Goal: Task Accomplishment & Management: Manage account settings

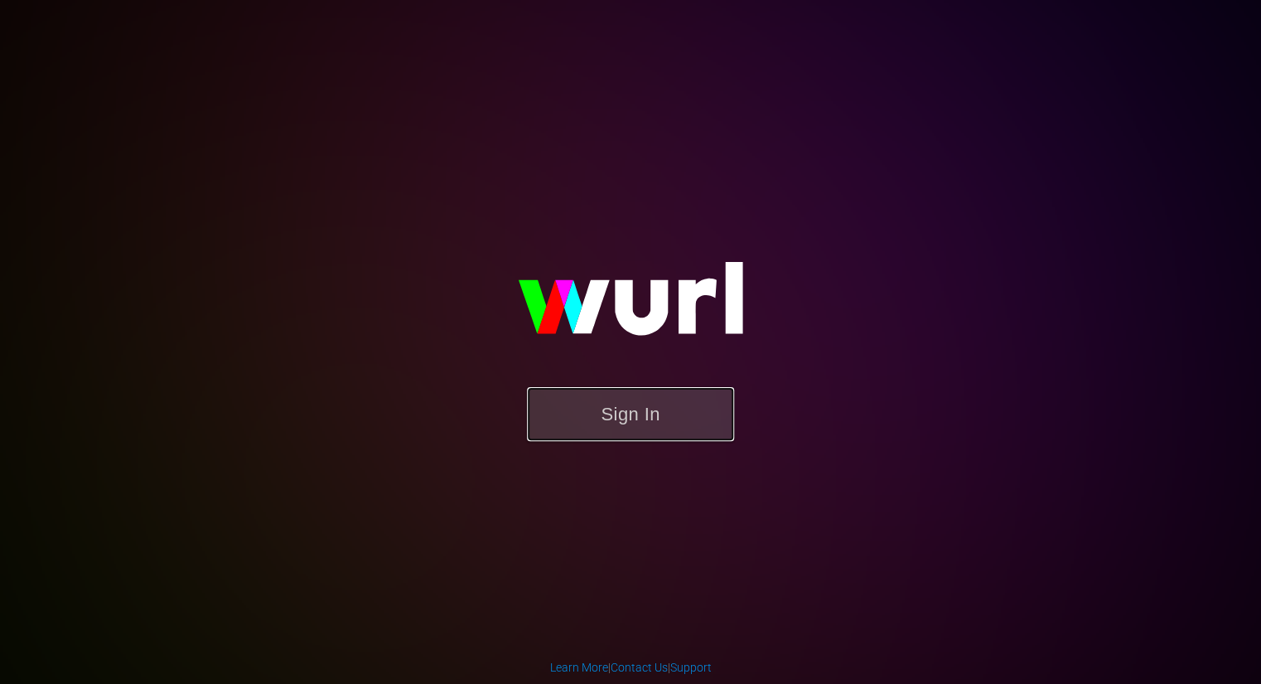
click at [564, 410] on button "Sign In" at bounding box center [630, 414] width 207 height 54
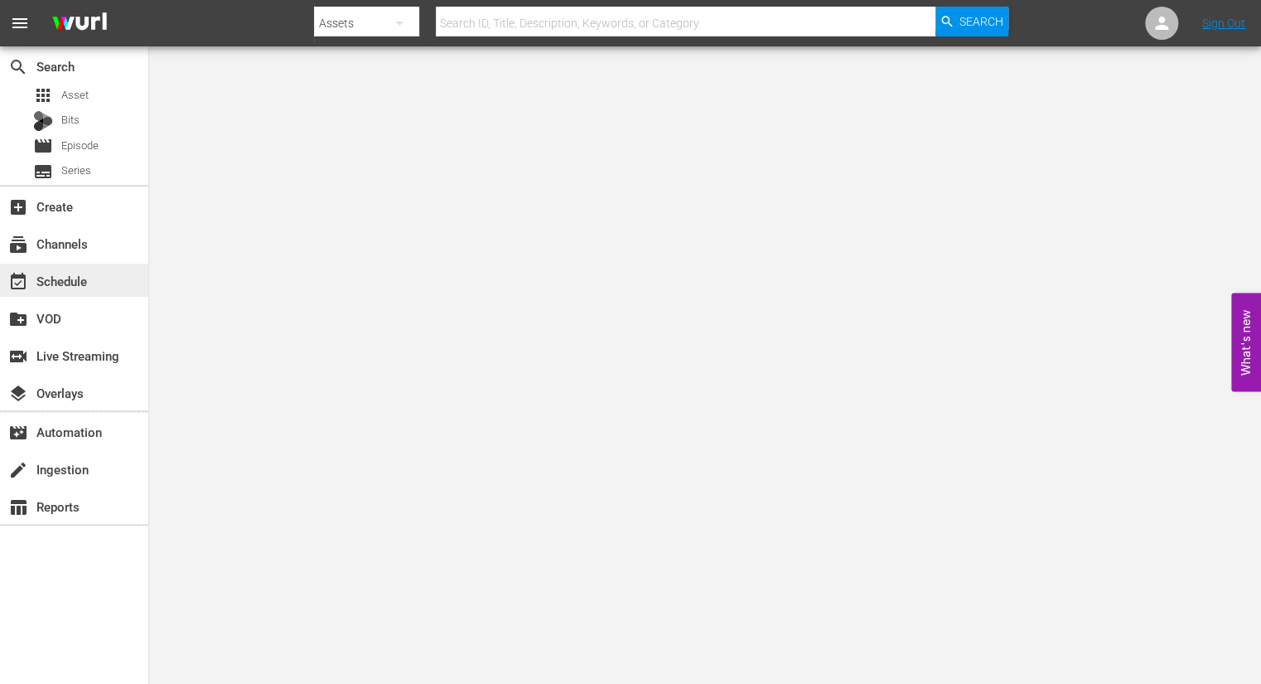
click at [73, 286] on div "event_available Schedule" at bounding box center [46, 278] width 93 height 15
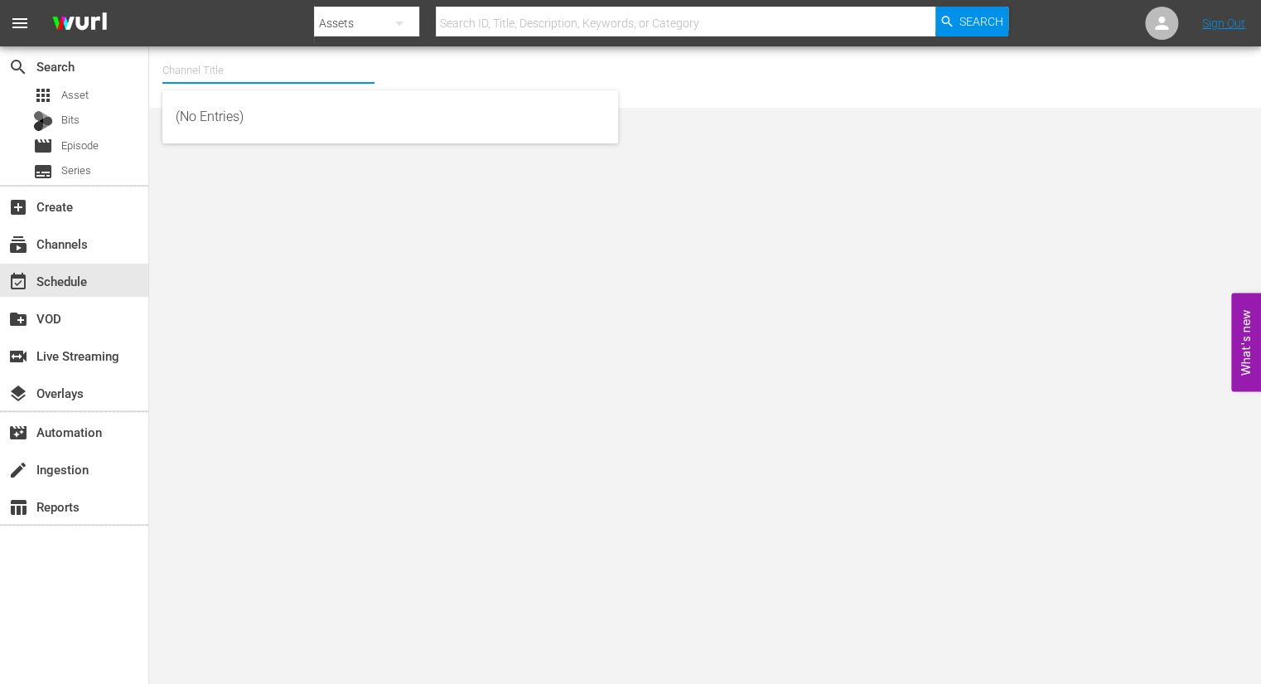
click at [186, 74] on input "text" at bounding box center [268, 71] width 212 height 40
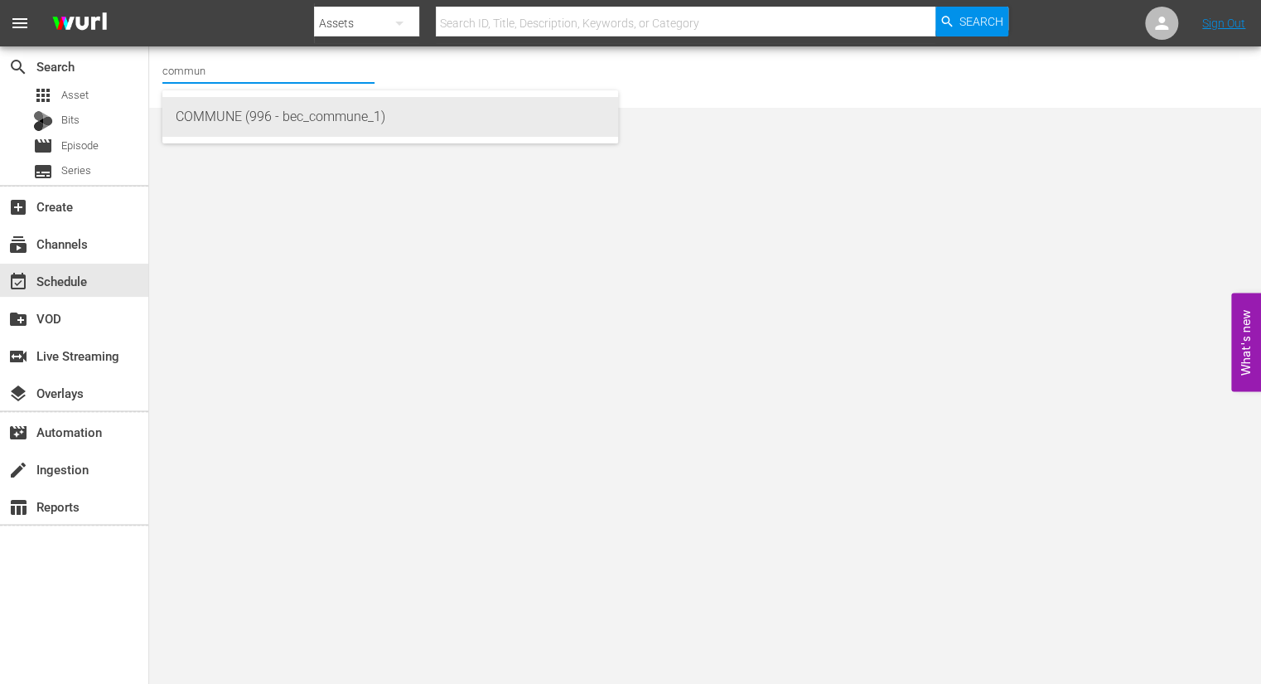
click at [190, 121] on div "COMMUNE (996 - bec_commune_1)" at bounding box center [390, 117] width 429 height 40
type input "COMMUNE (996 - bec_commune_1)"
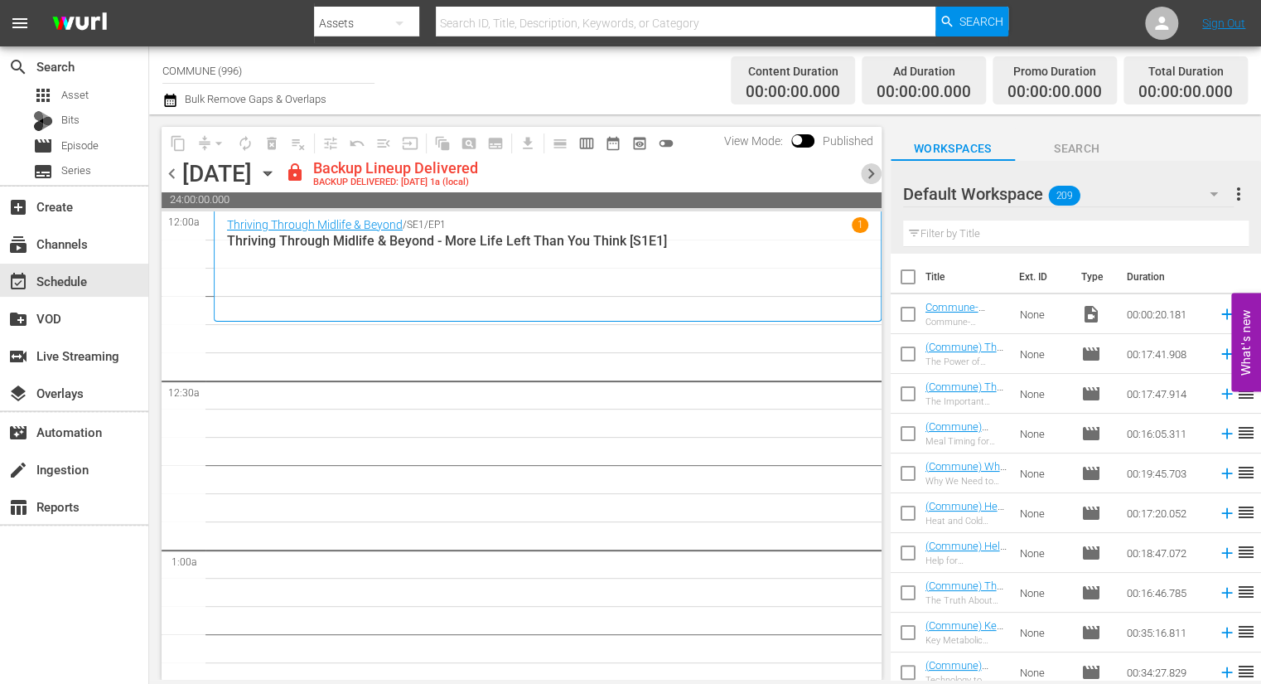
click at [869, 174] on span "chevron_right" at bounding box center [871, 173] width 21 height 21
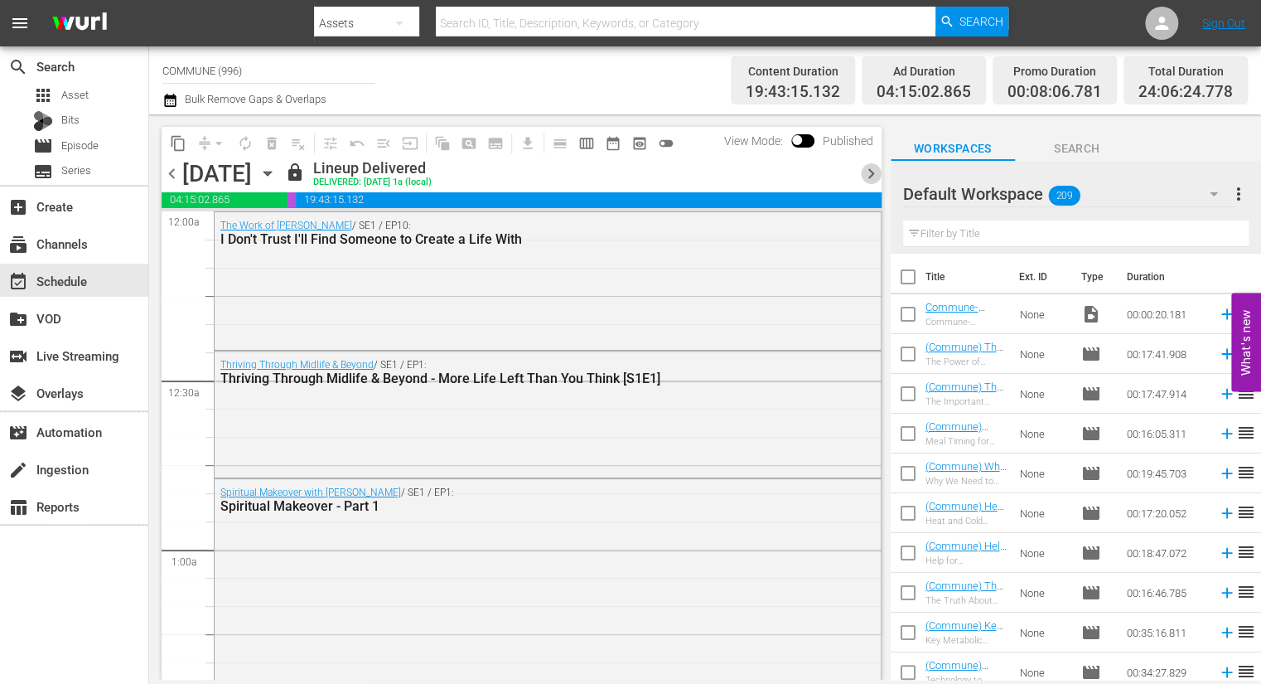
click at [871, 172] on span "chevron_right" at bounding box center [871, 173] width 21 height 21
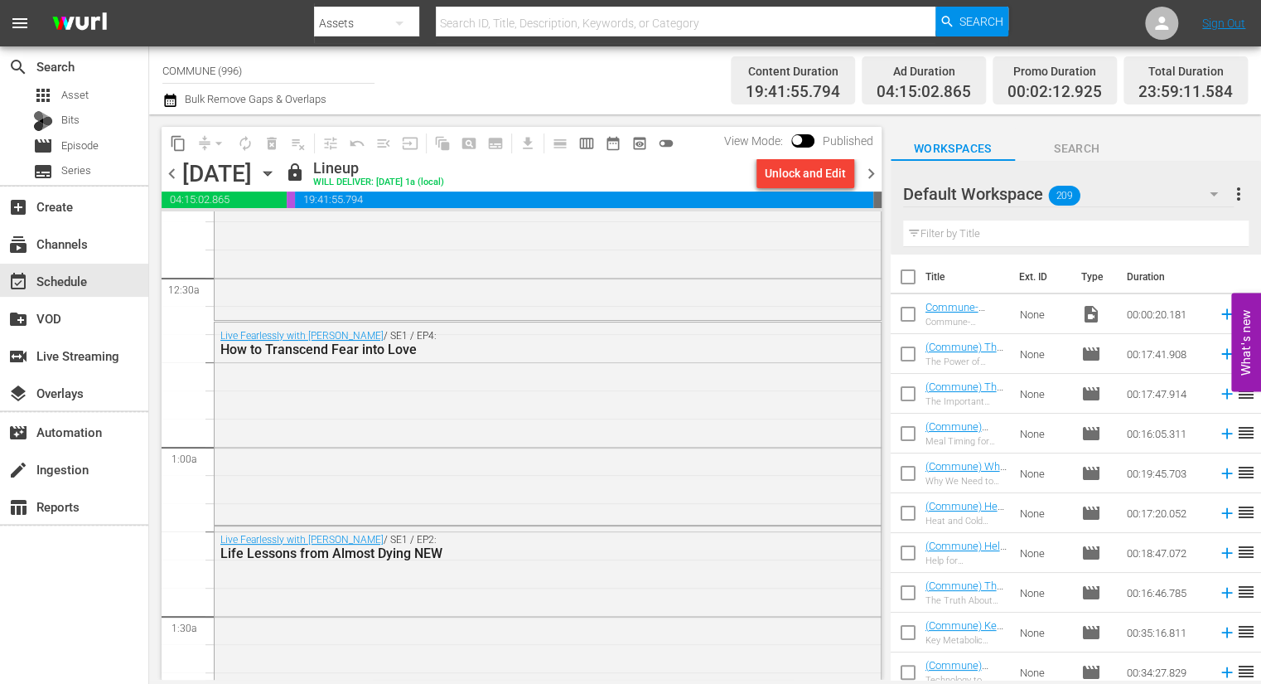
scroll to position [99, 0]
click at [805, 172] on div "Unlock and Edit" at bounding box center [805, 173] width 81 height 30
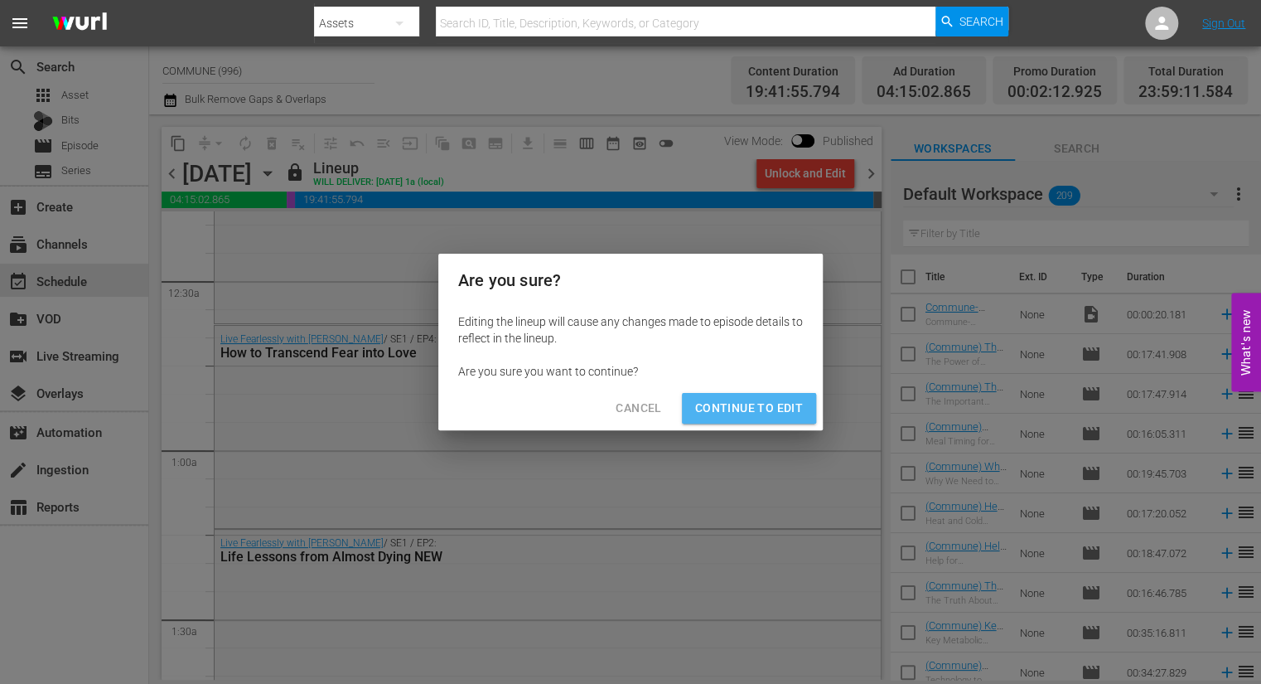
click at [780, 411] on span "Continue to Edit" at bounding box center [749, 408] width 108 height 21
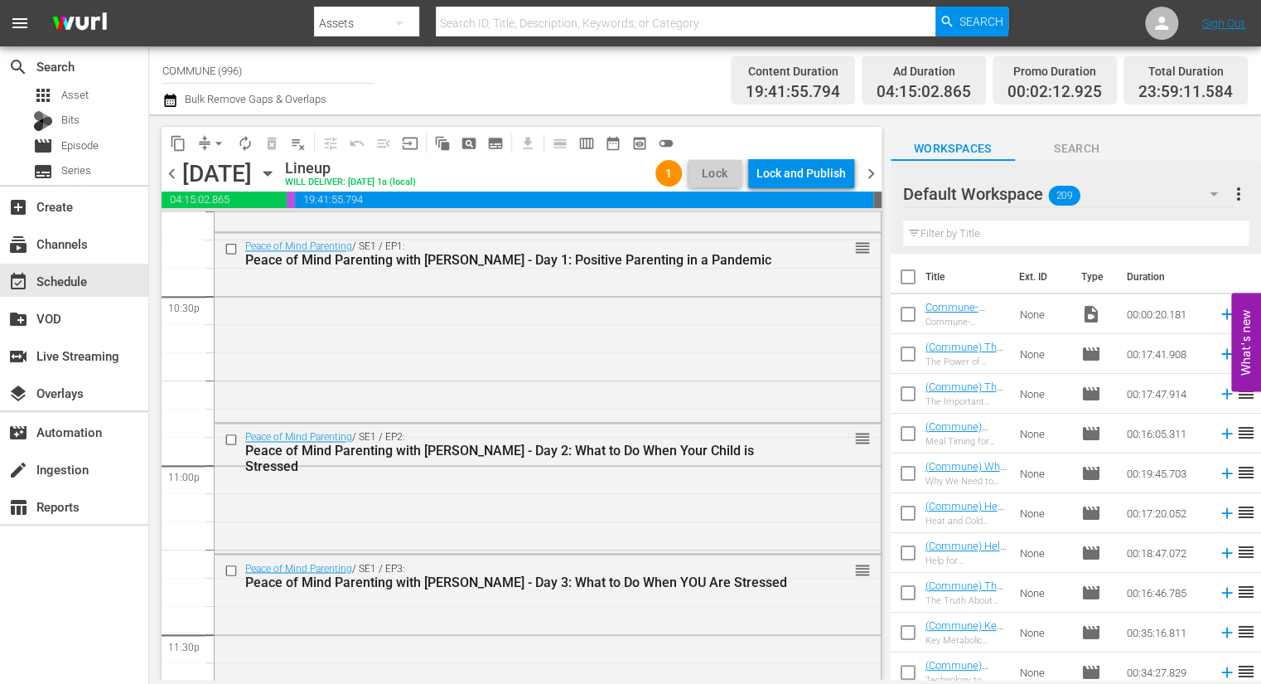
scroll to position [7678, 0]
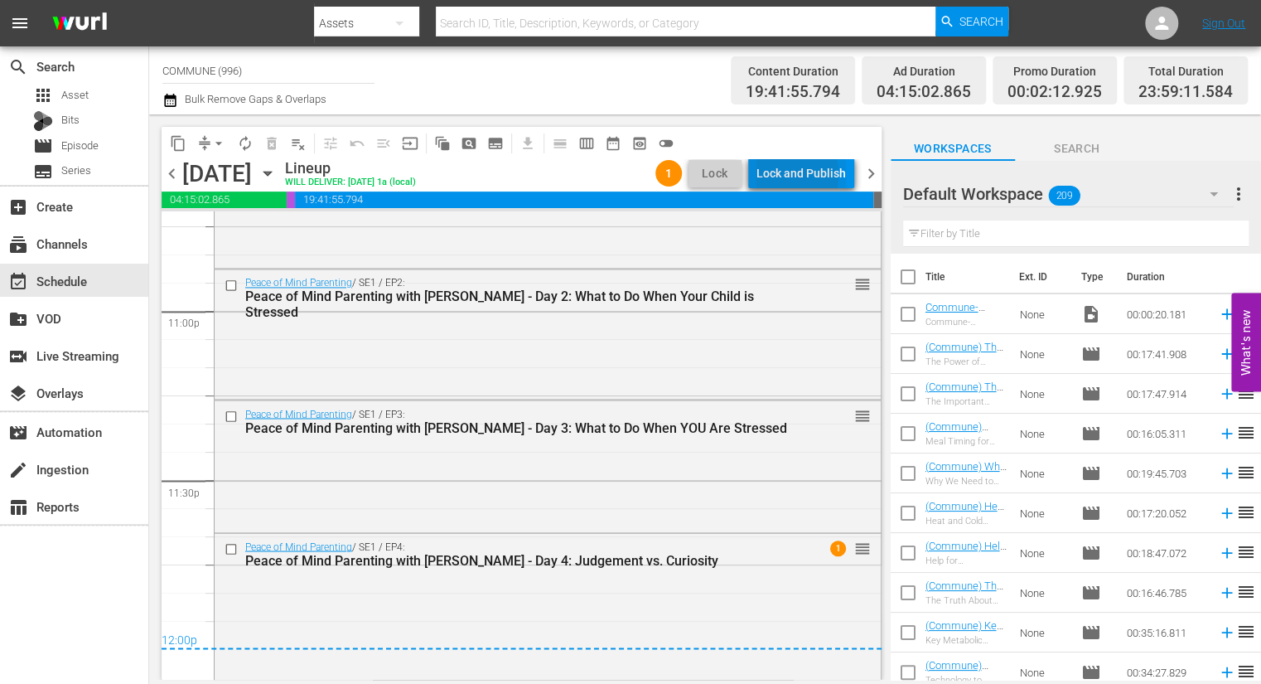
click at [783, 174] on div "Lock and Publish" at bounding box center [802, 173] width 90 height 30
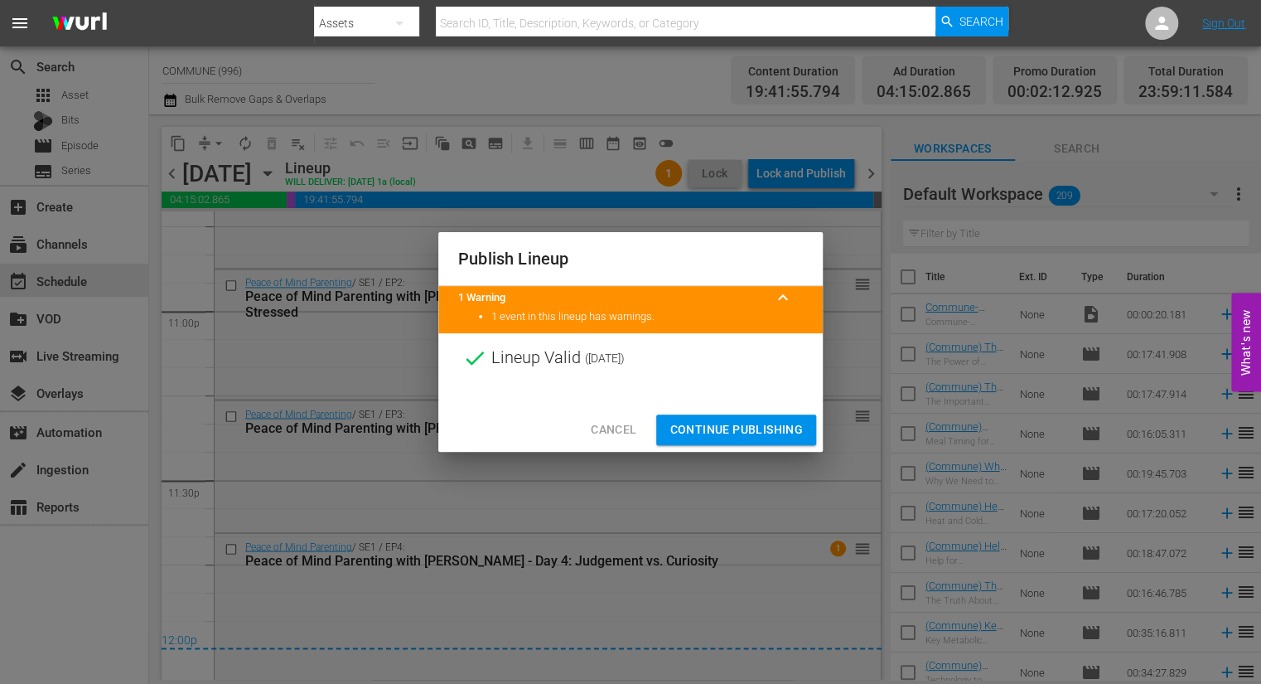
click at [742, 425] on span "Continue Publishing" at bounding box center [736, 429] width 133 height 21
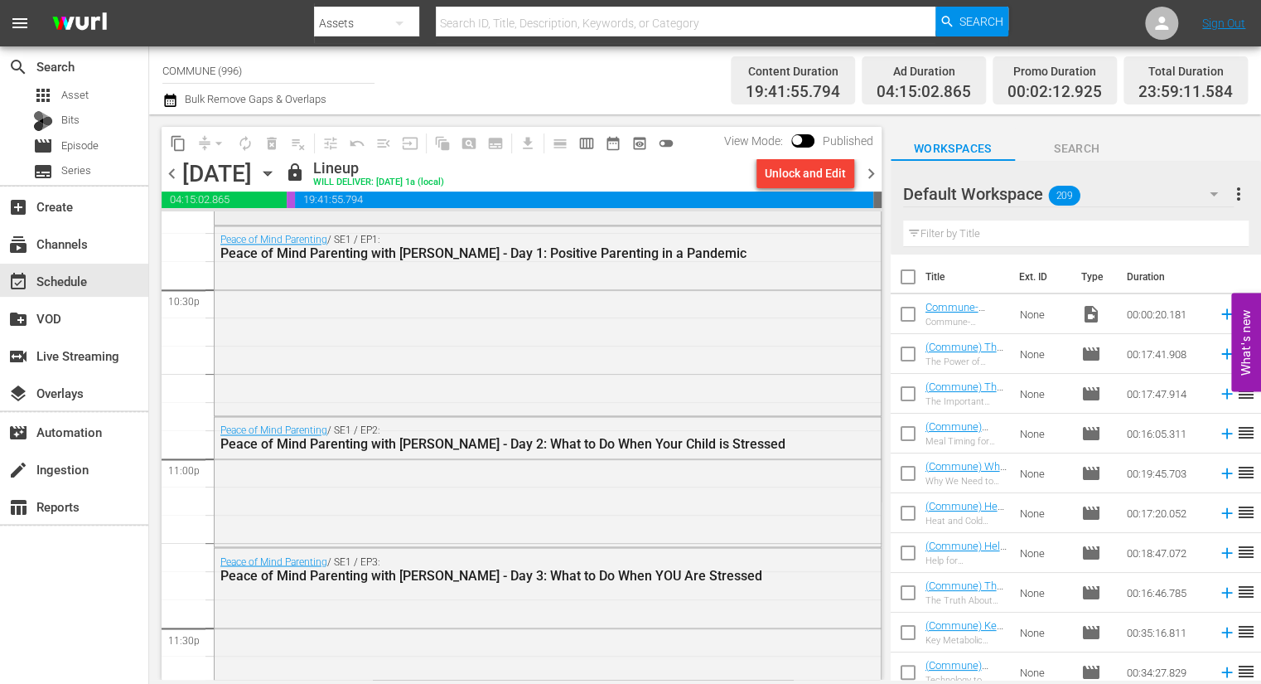
scroll to position [7508, 0]
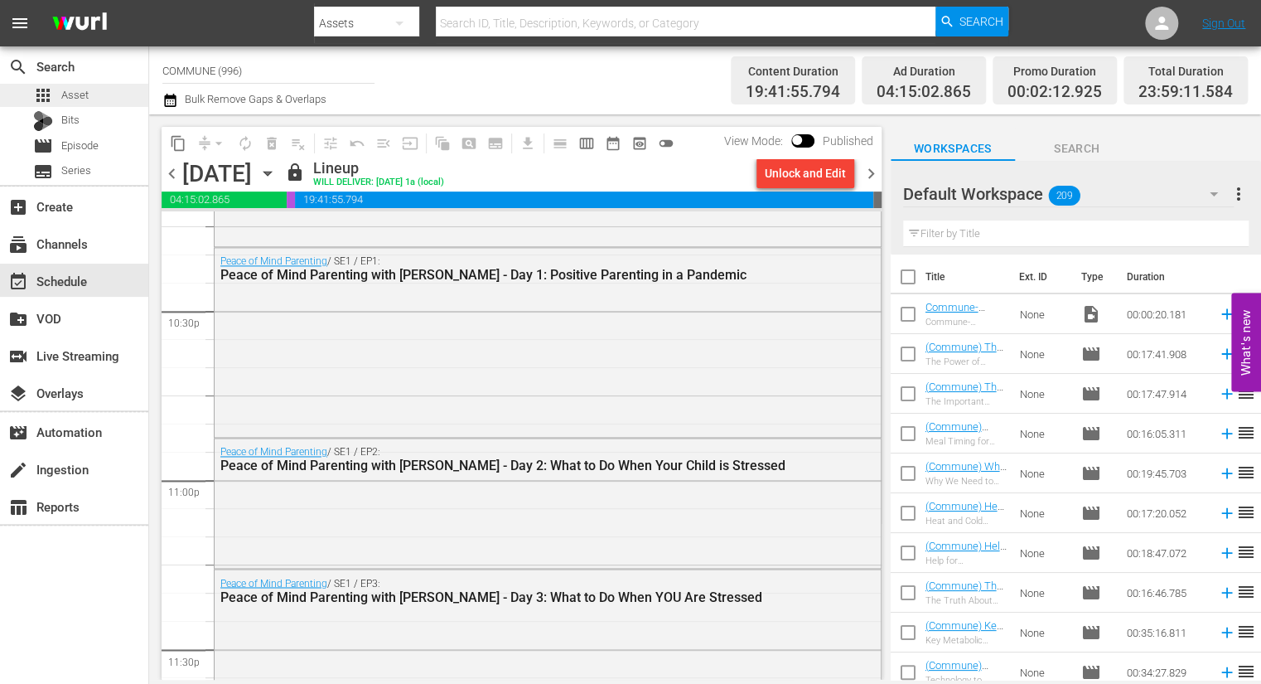
click at [87, 100] on span "Asset" at bounding box center [74, 95] width 27 height 17
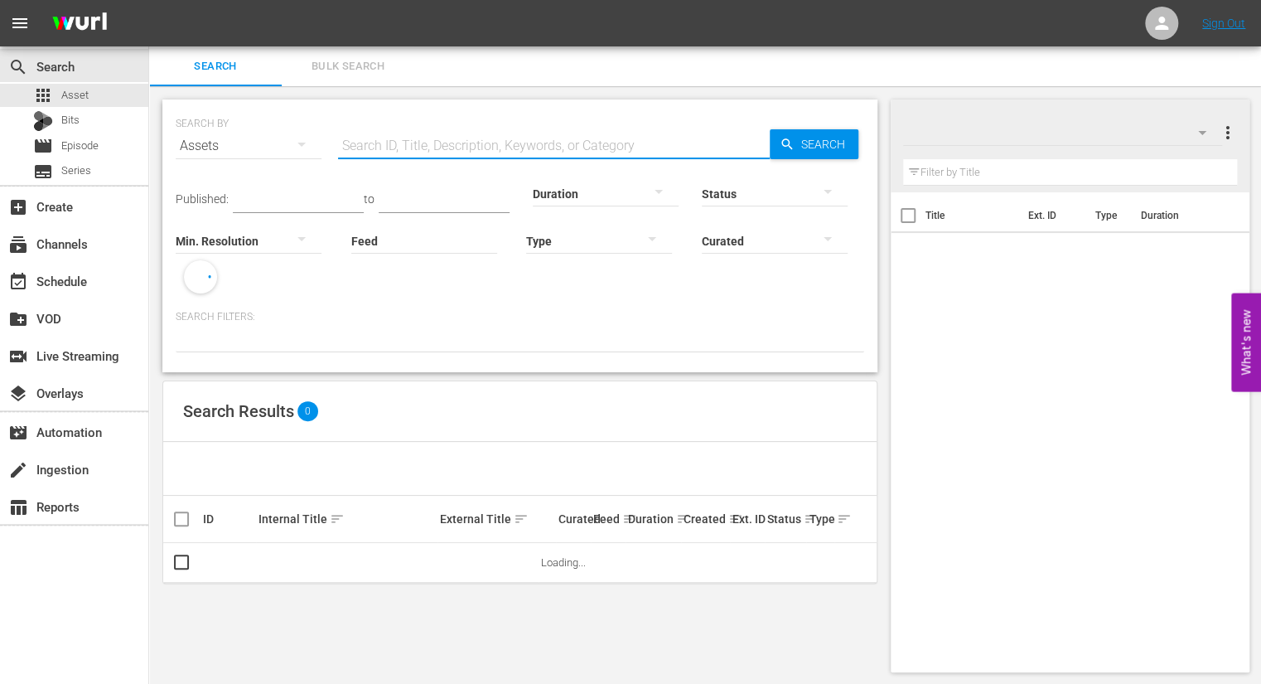
click at [367, 151] on input "text" at bounding box center [554, 146] width 432 height 40
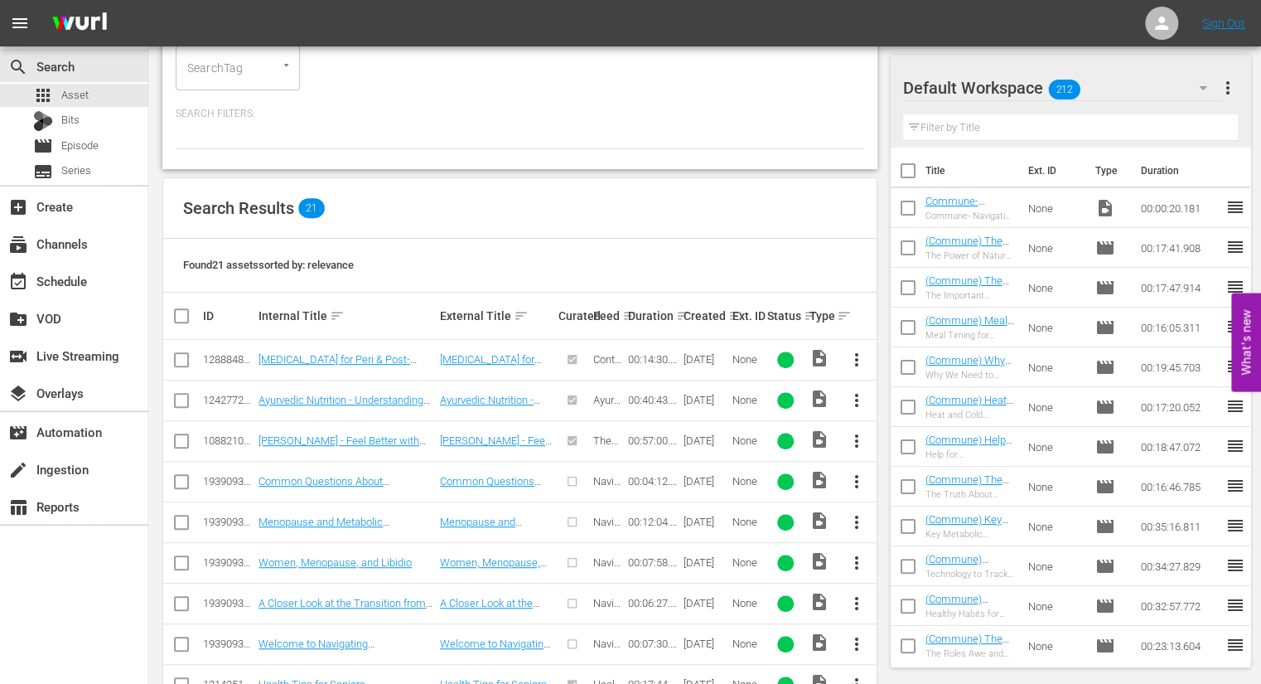
scroll to position [224, 0]
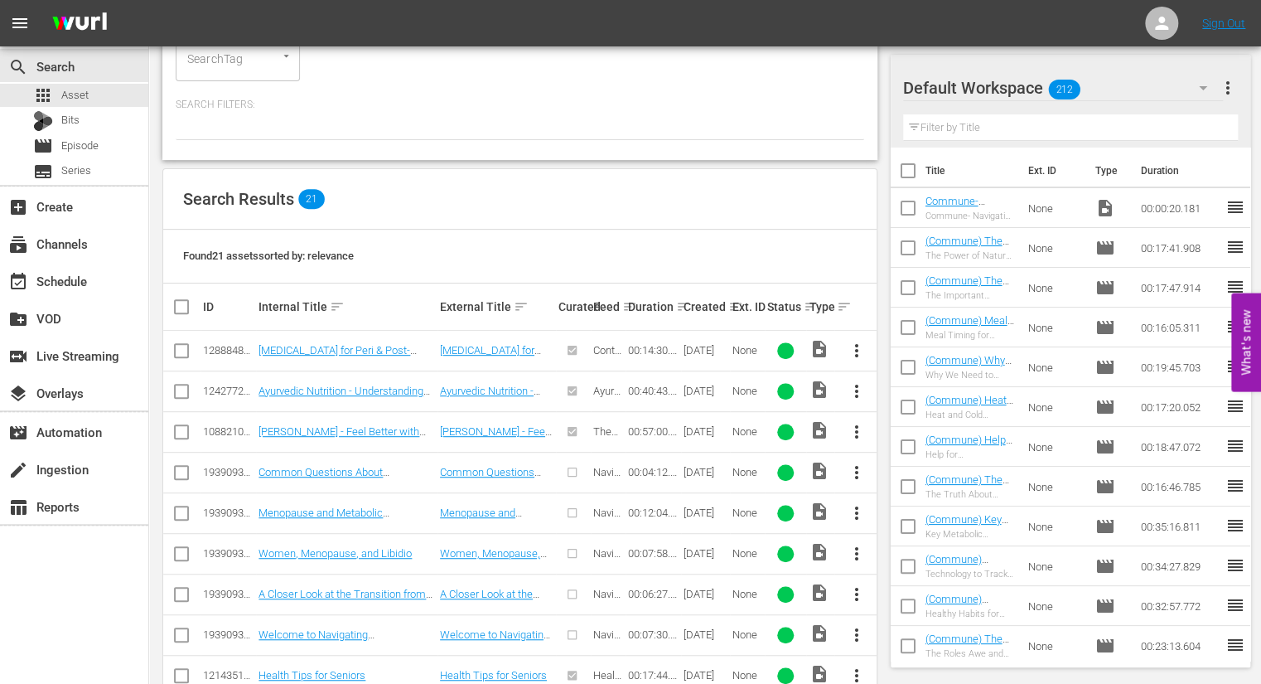
type input "menopa"
click at [859, 428] on span "more_vert" at bounding box center [857, 432] width 20 height 20
click at [898, 472] on div "Workspace" at bounding box center [946, 477] width 113 height 40
click at [853, 507] on span "more_vert" at bounding box center [857, 513] width 20 height 20
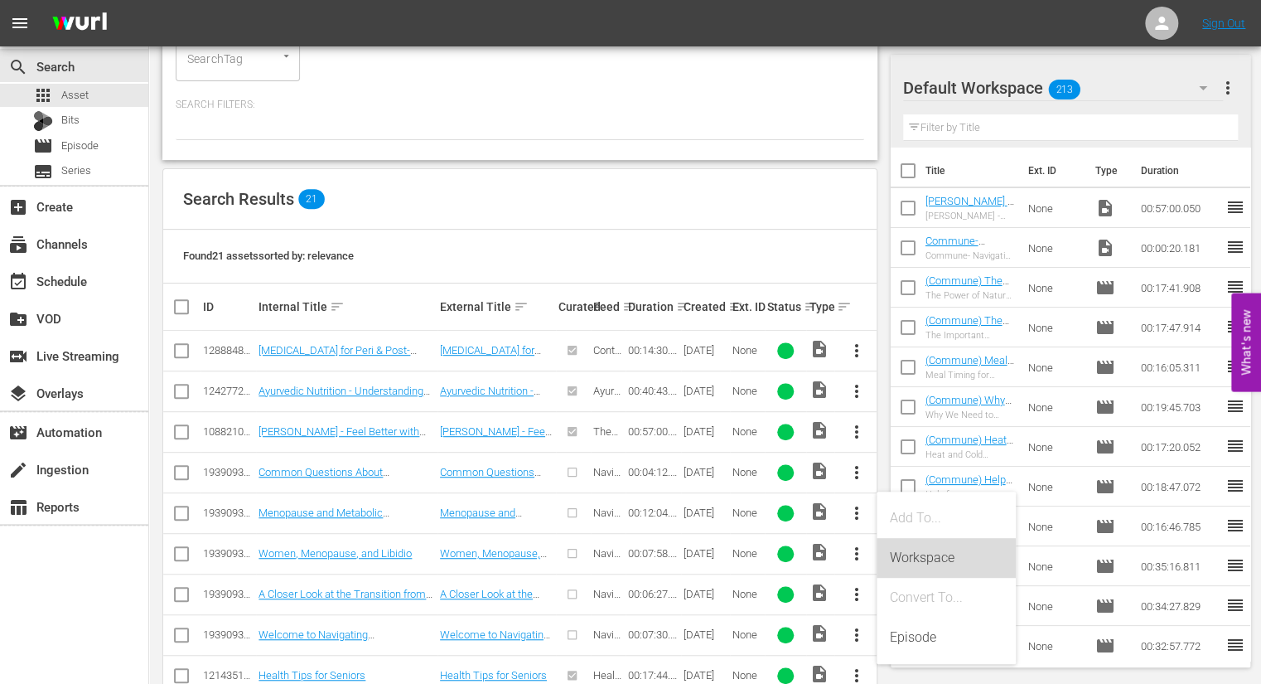
click at [912, 552] on div "Workspace" at bounding box center [946, 558] width 113 height 40
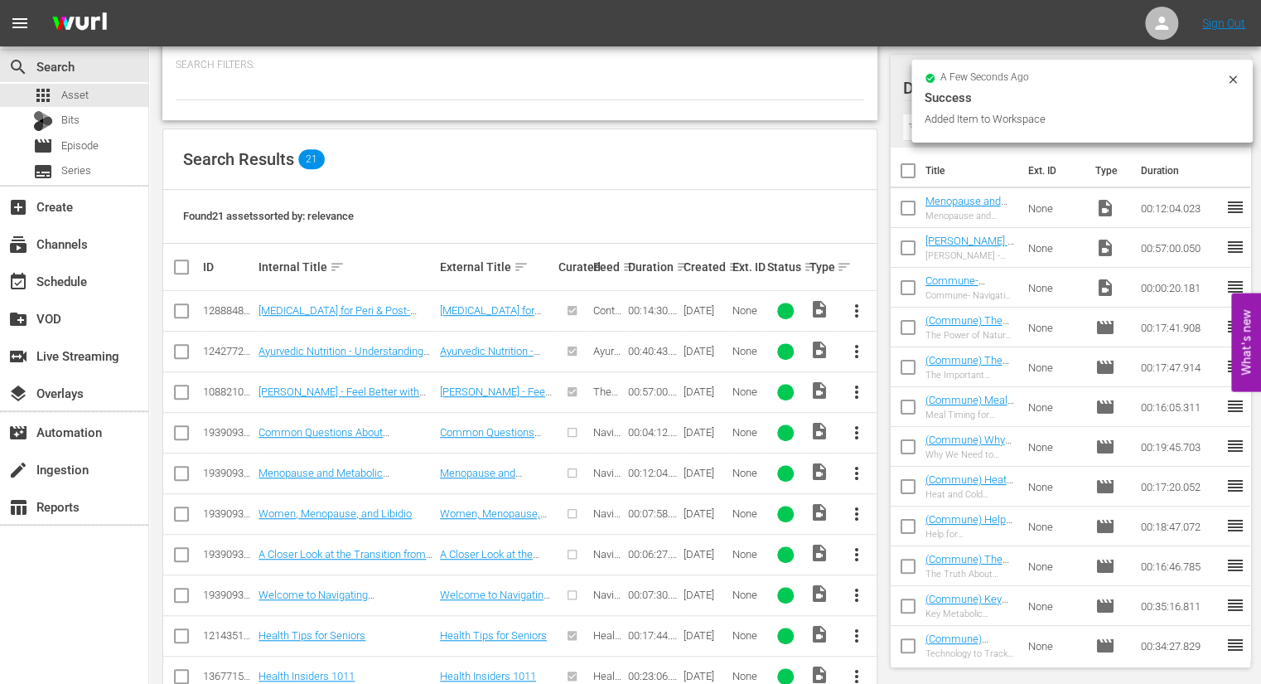
scroll to position [289, 0]
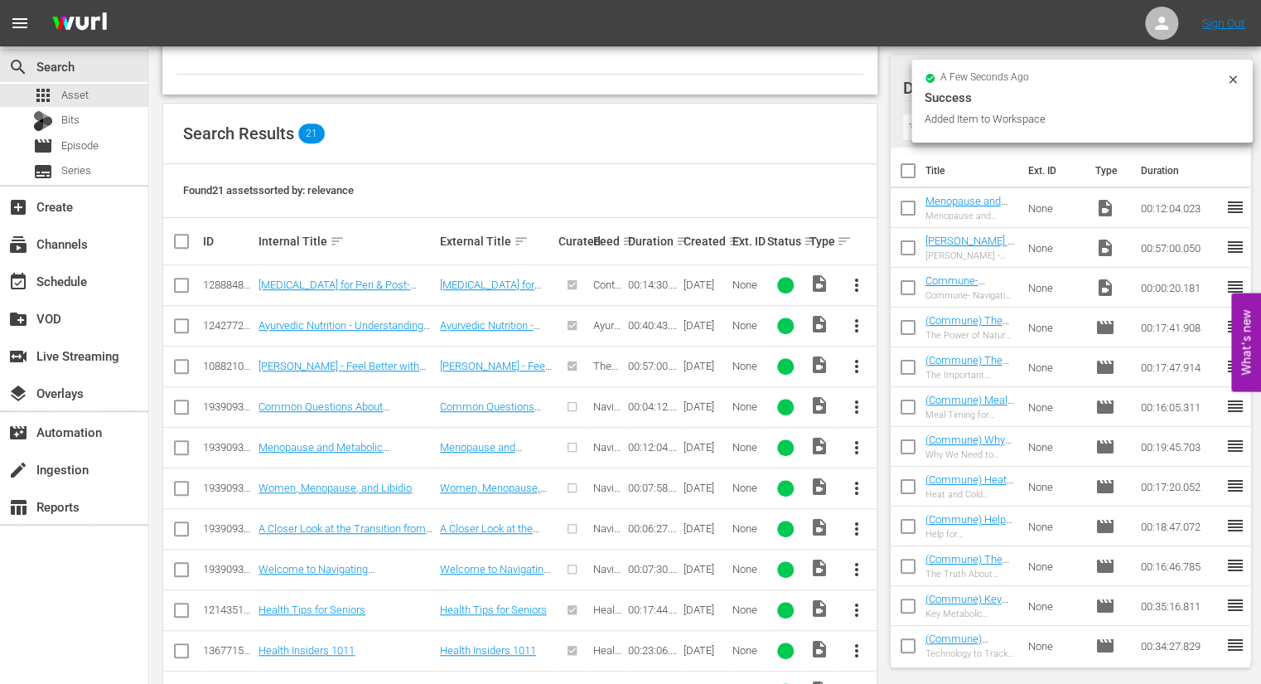
click at [857, 486] on span "more_vert" at bounding box center [857, 488] width 20 height 20
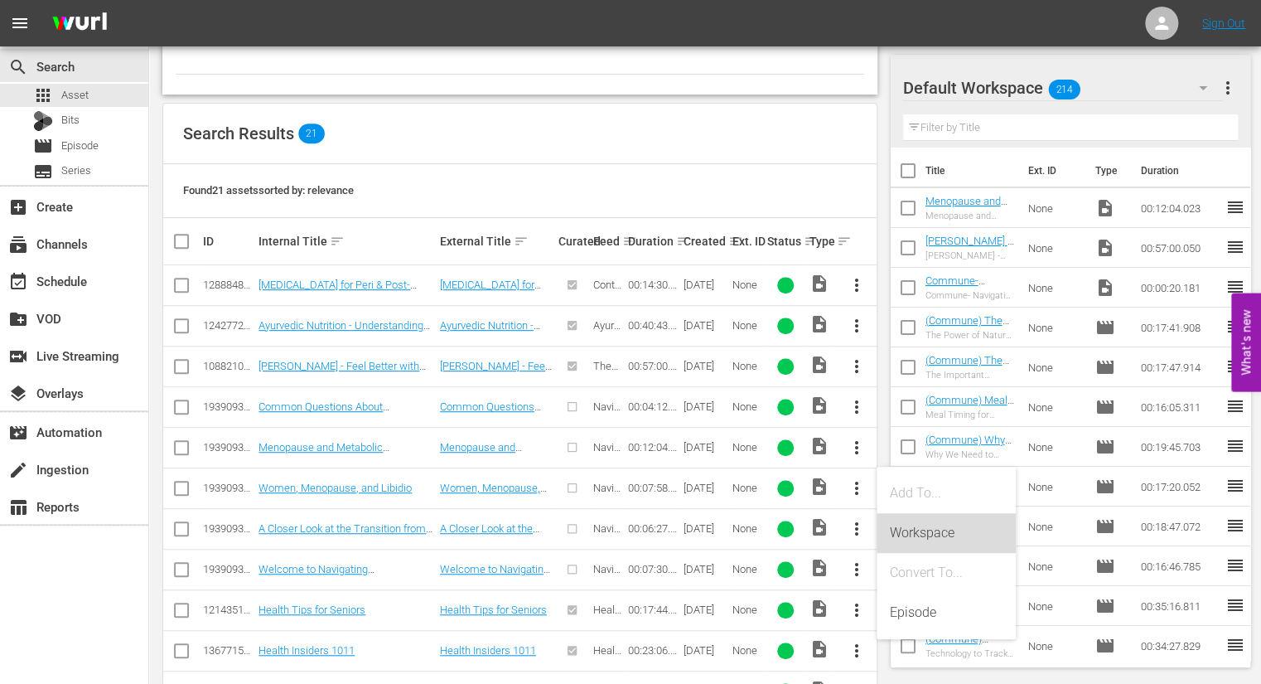
click at [902, 525] on div "Workspace" at bounding box center [946, 533] width 113 height 40
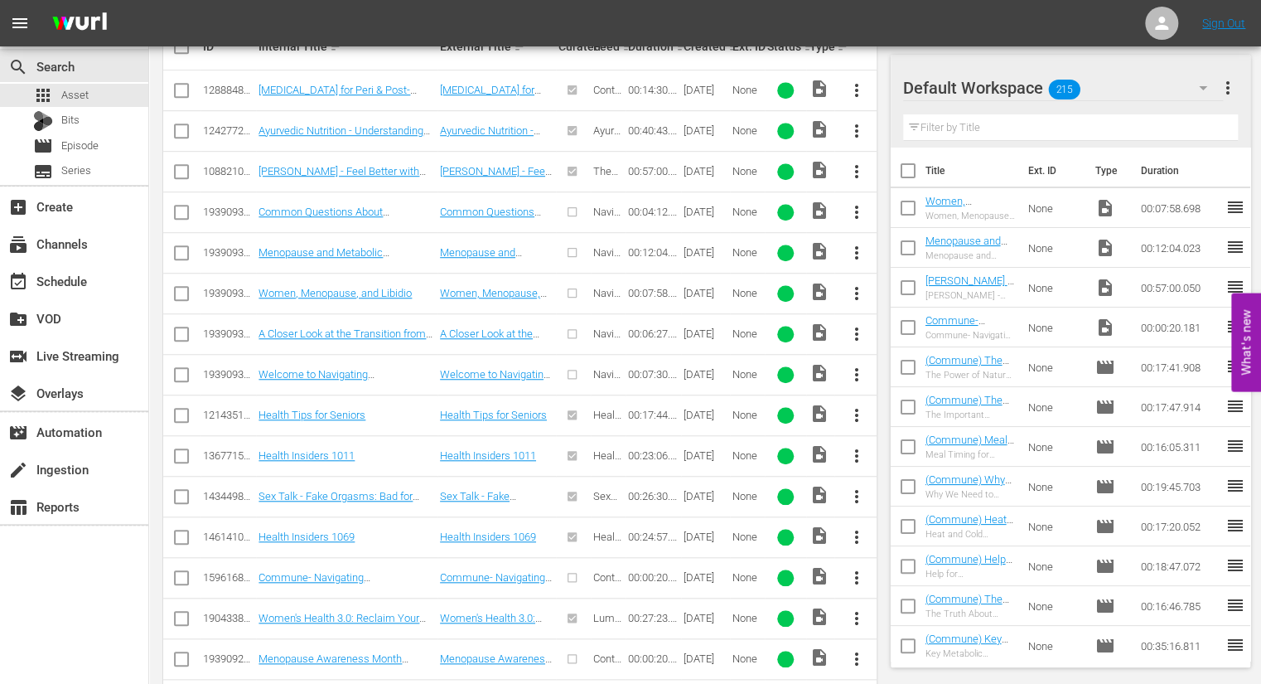
scroll to position [502, 0]
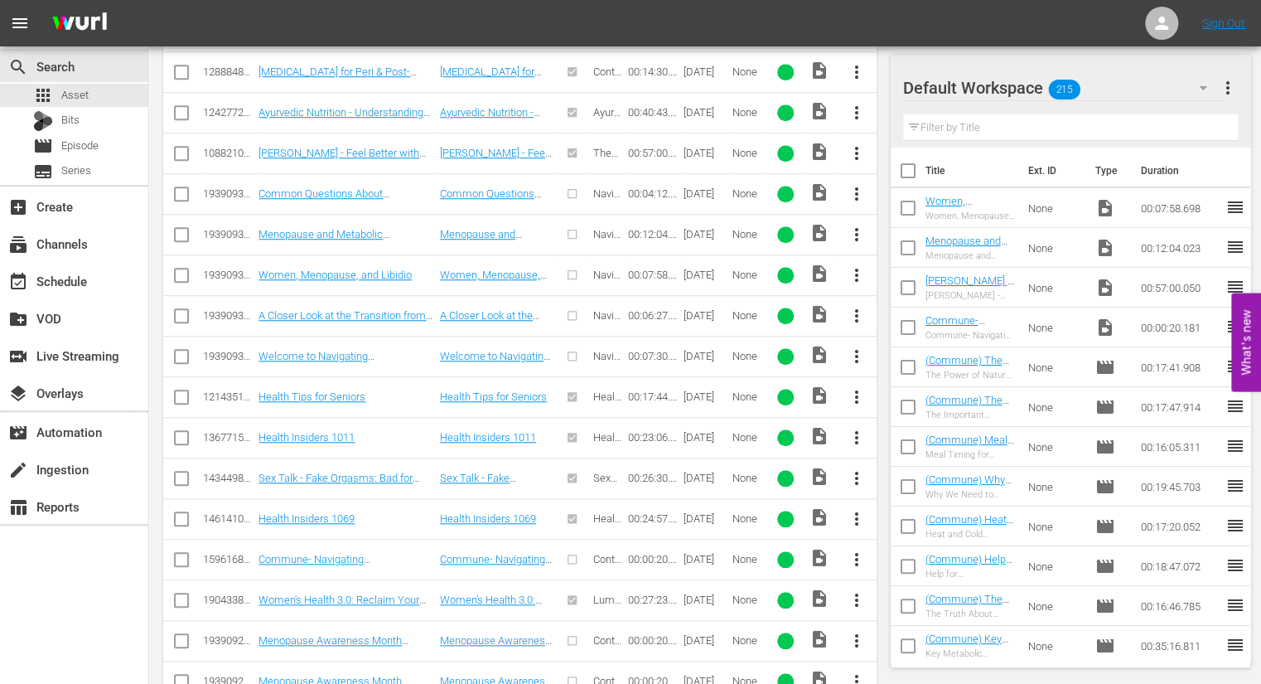
click at [854, 436] on span "more_vert" at bounding box center [857, 438] width 20 height 20
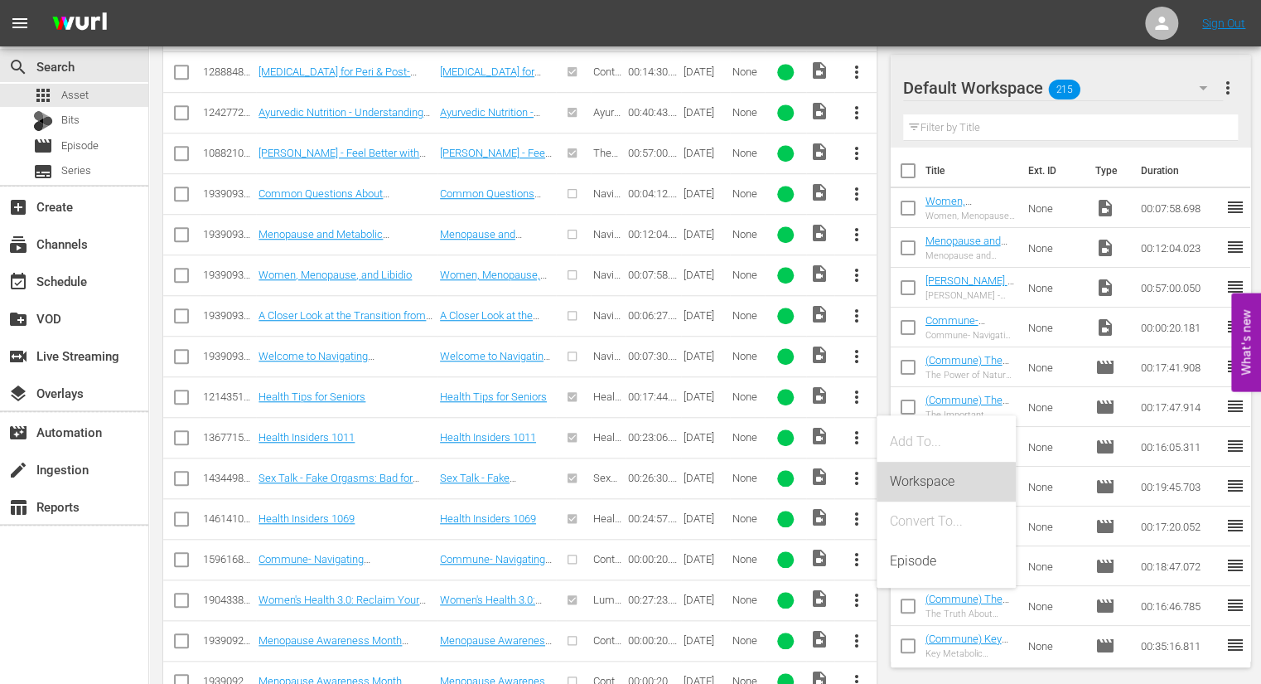
click at [904, 477] on div "Workspace" at bounding box center [946, 482] width 113 height 40
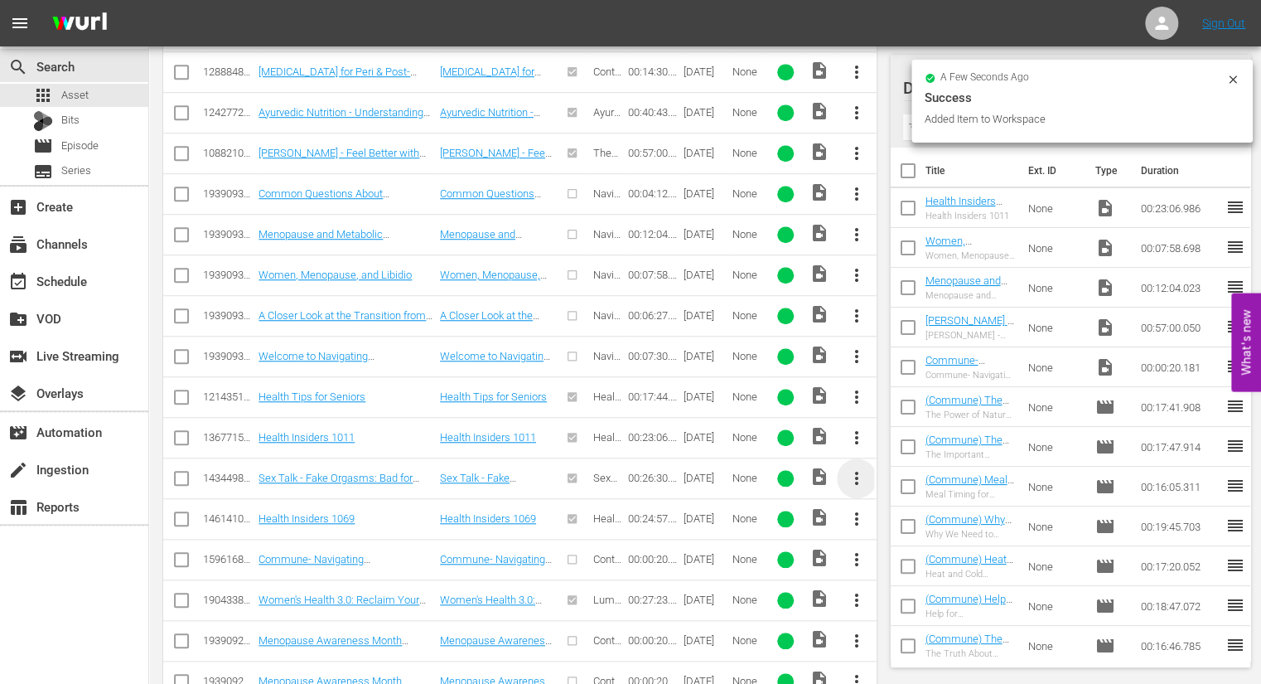
click at [855, 476] on span "more_vert" at bounding box center [857, 478] width 20 height 20
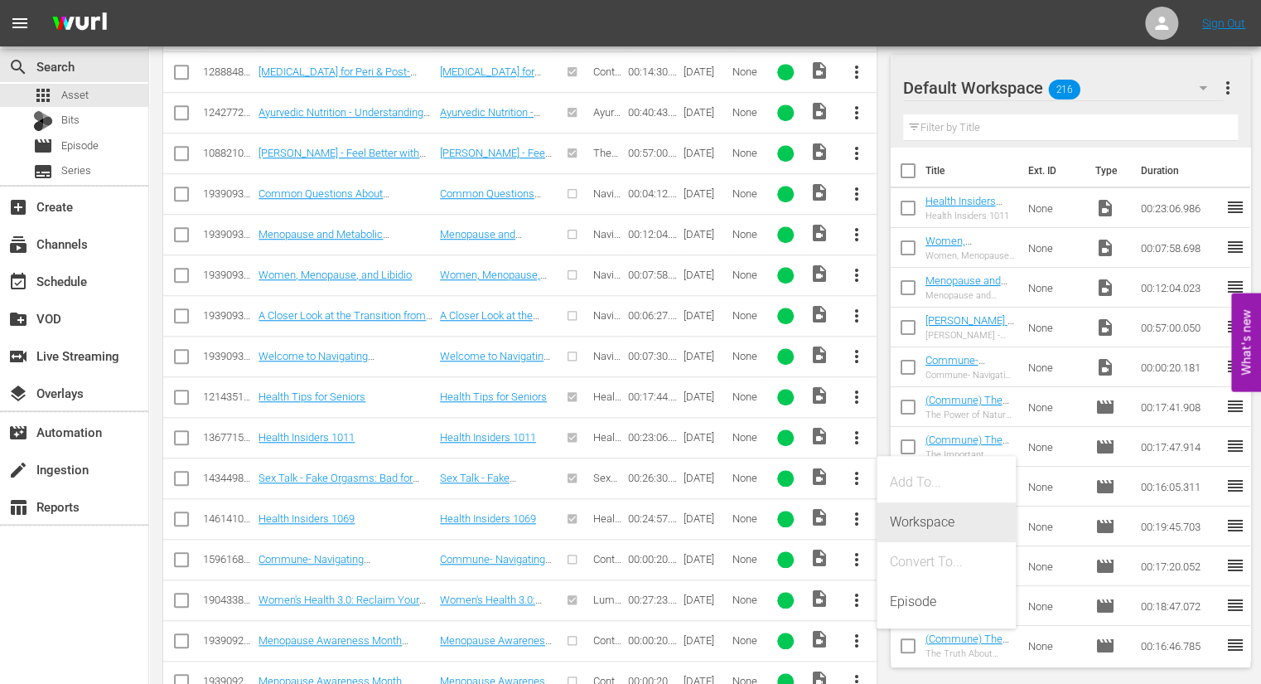
click at [904, 517] on div "Workspace" at bounding box center [946, 522] width 113 height 40
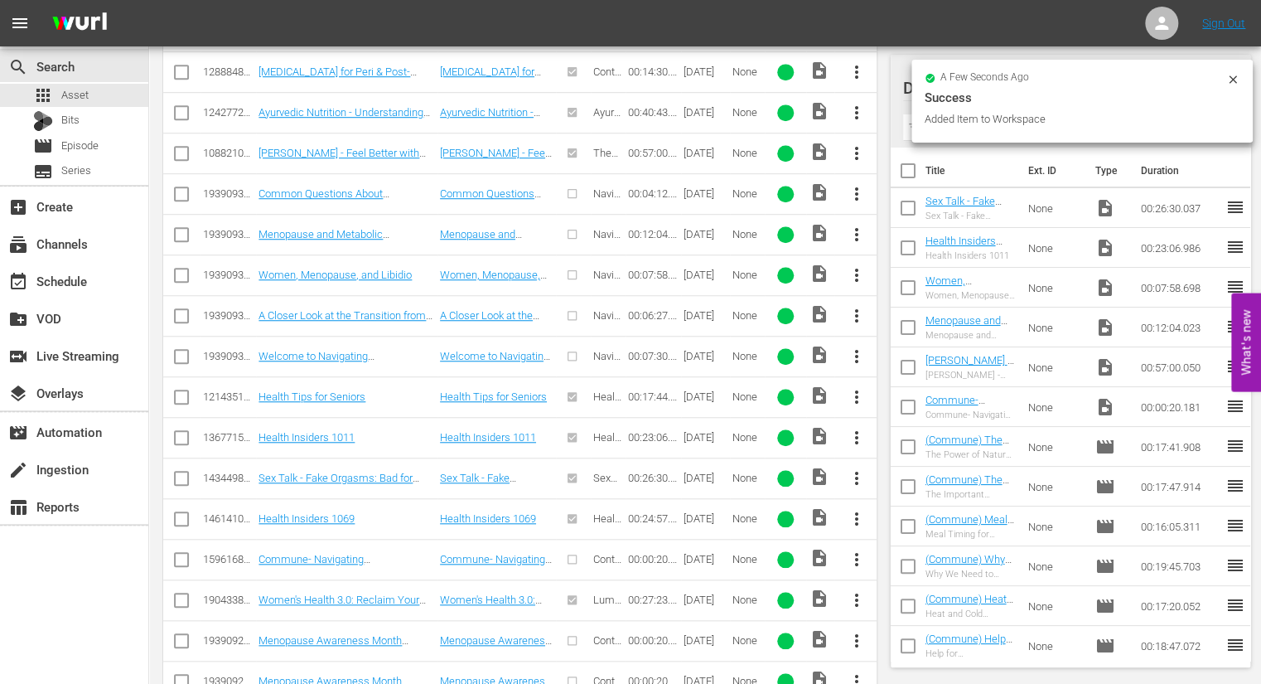
click at [857, 519] on span "more_vert" at bounding box center [857, 519] width 20 height 20
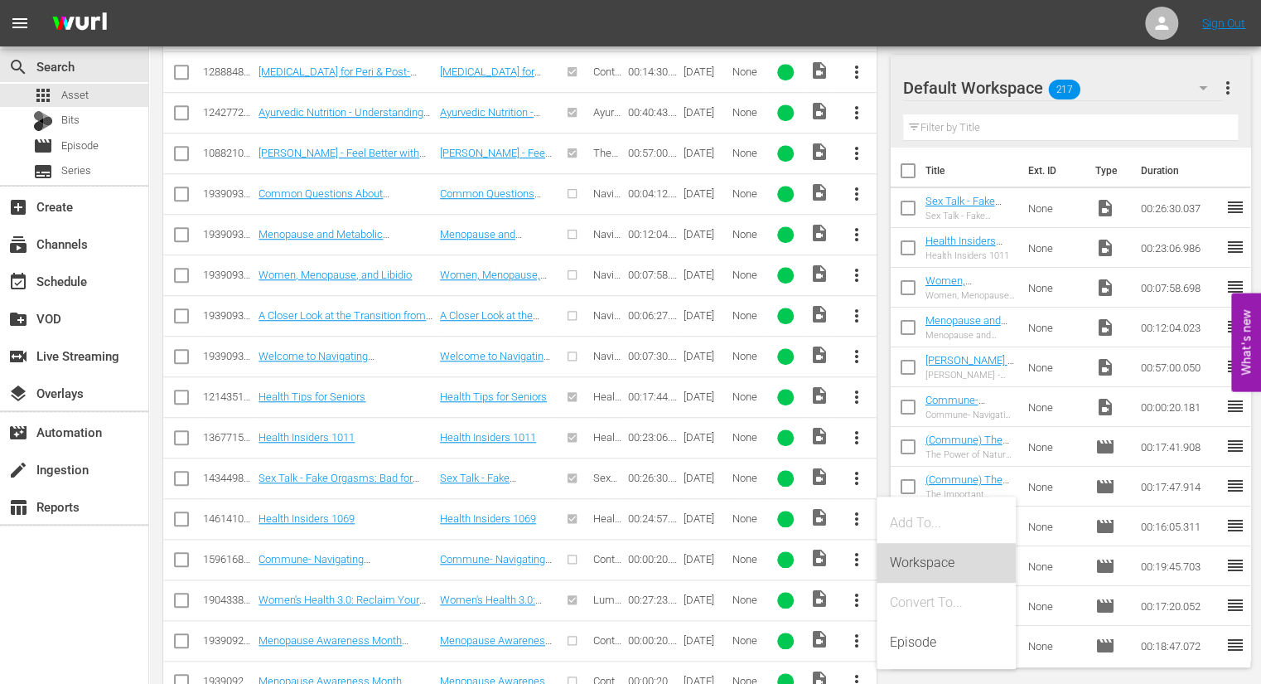
click at [907, 558] on div "Workspace" at bounding box center [946, 563] width 113 height 40
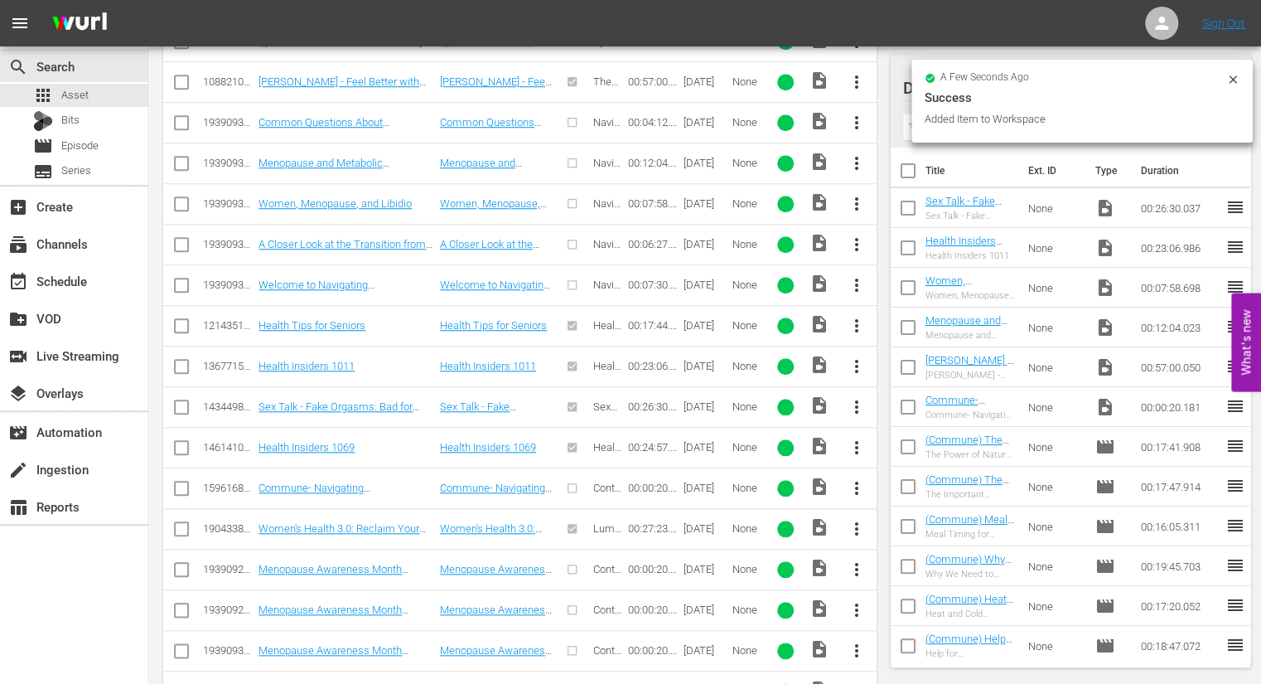
scroll to position [598, 0]
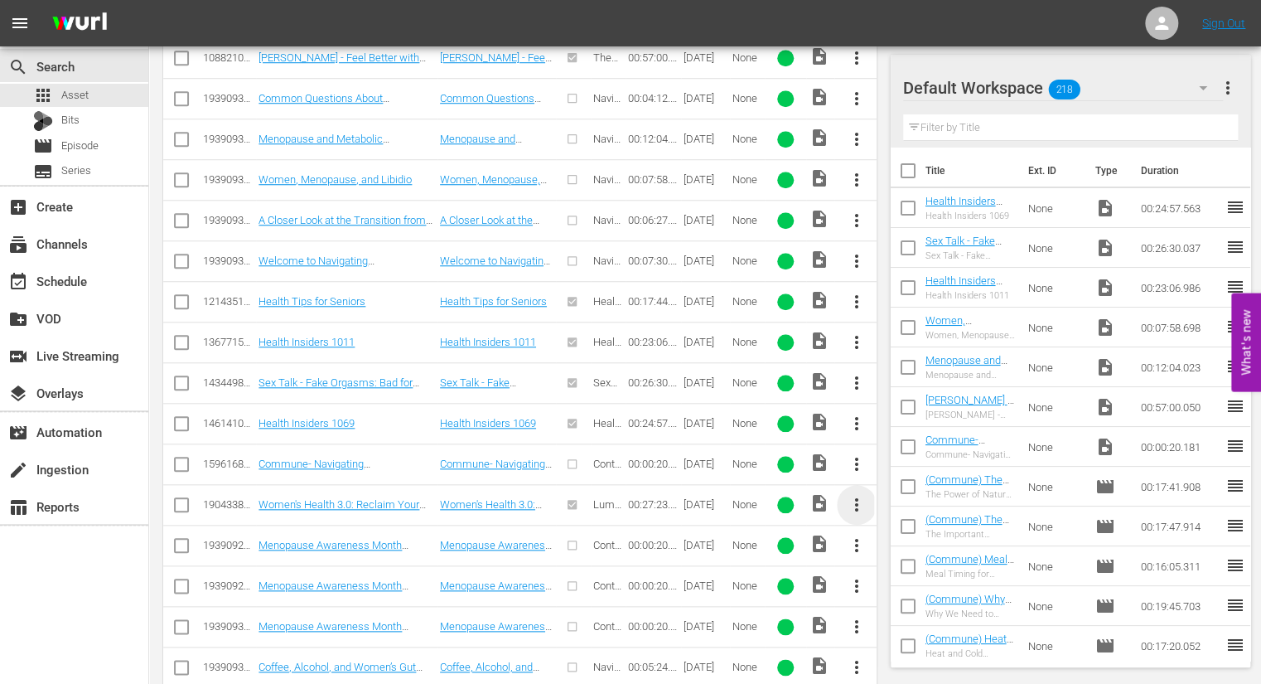
click at [854, 501] on span "more_vert" at bounding box center [857, 505] width 20 height 20
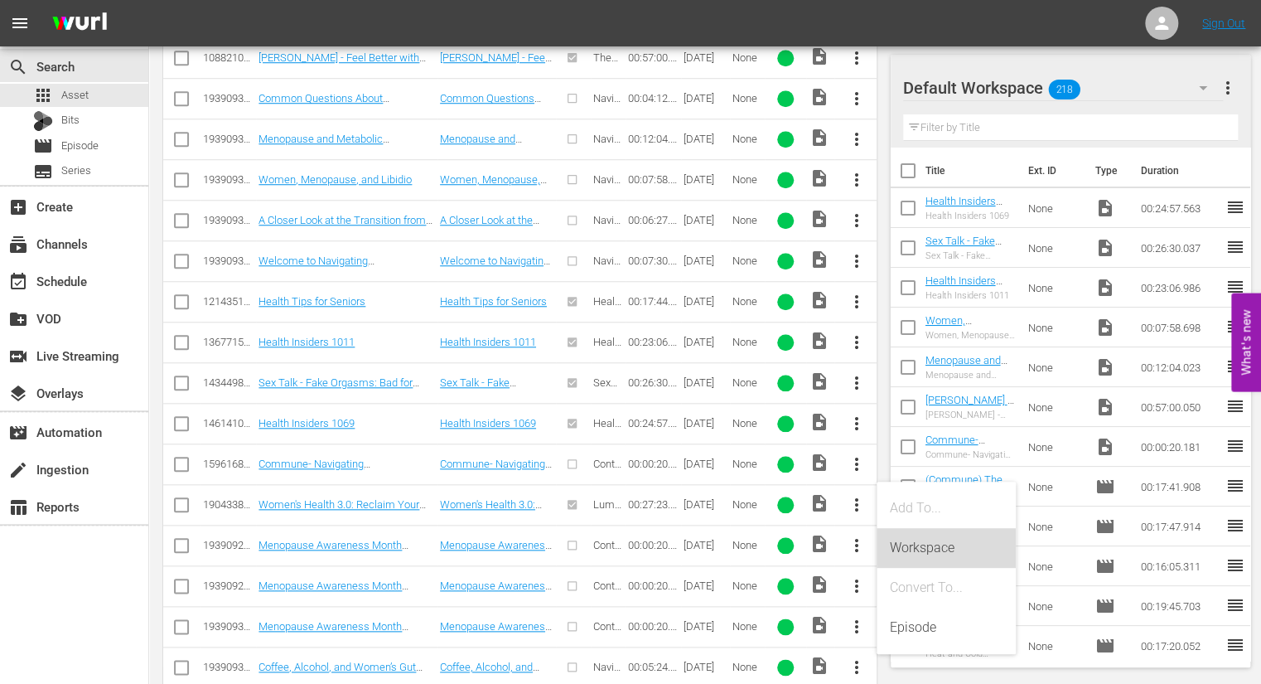
click at [901, 544] on div "Workspace" at bounding box center [946, 548] width 113 height 40
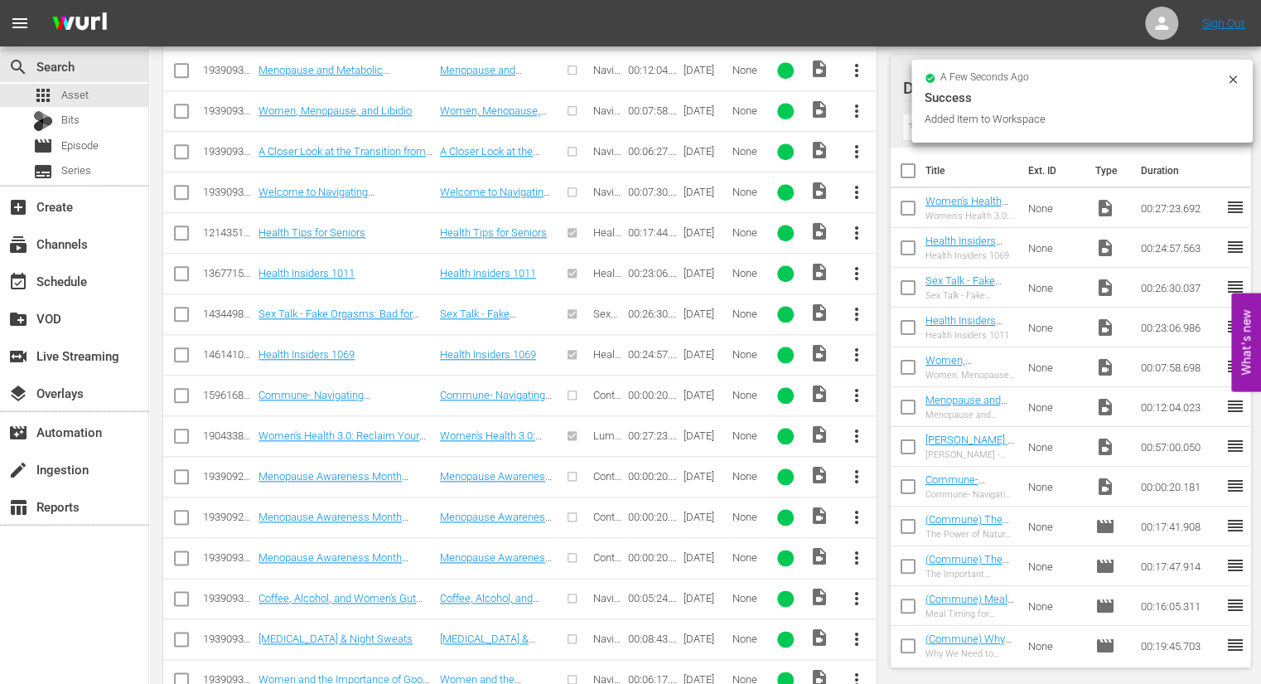
scroll to position [672, 0]
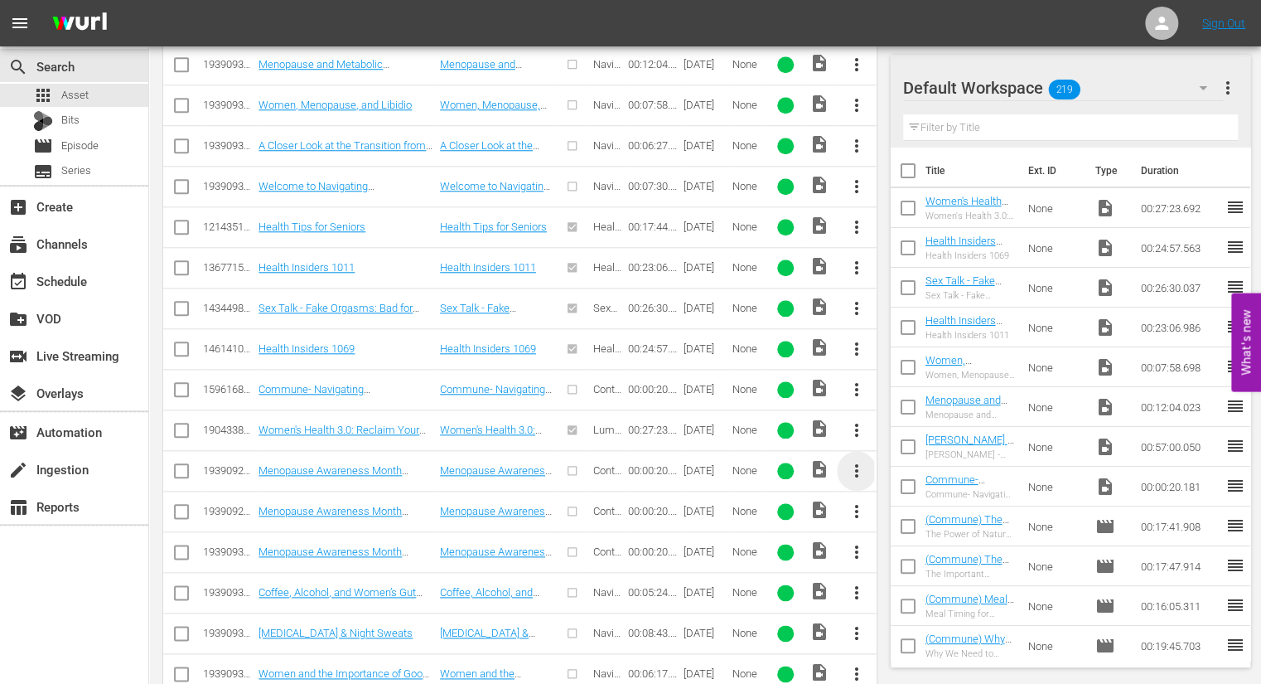
click at [859, 467] on span "more_vert" at bounding box center [857, 471] width 20 height 20
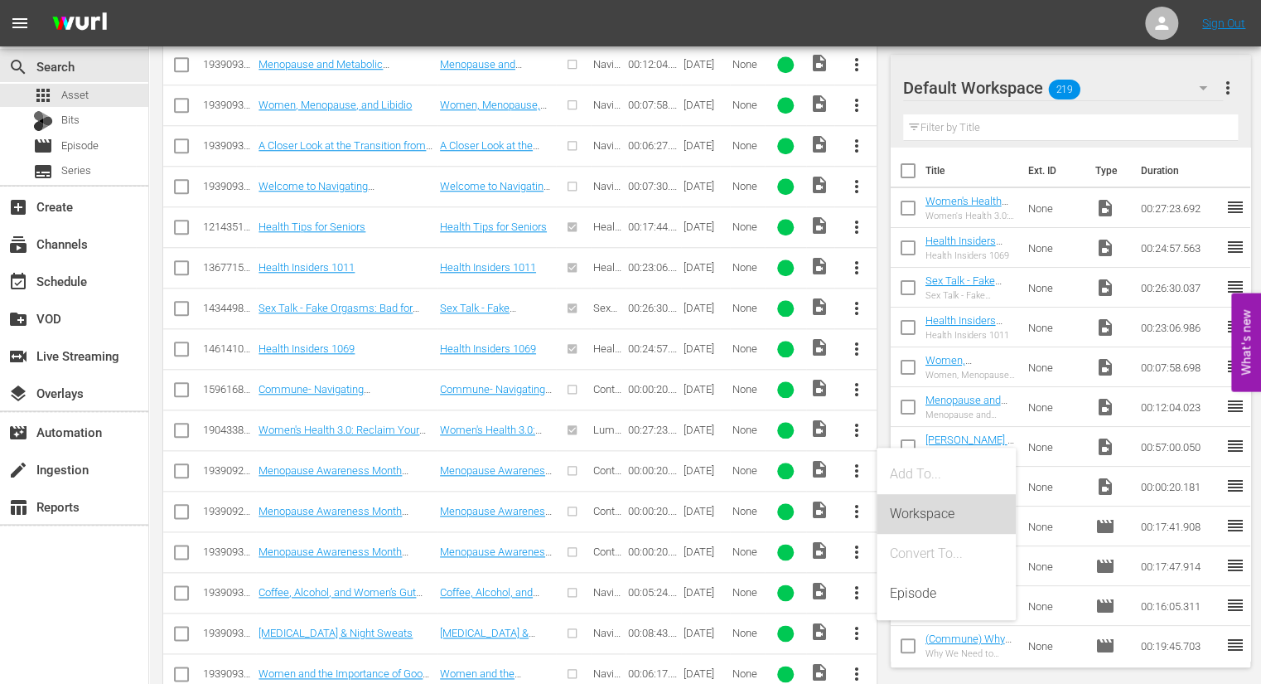
click at [898, 509] on div "Workspace" at bounding box center [946, 514] width 113 height 40
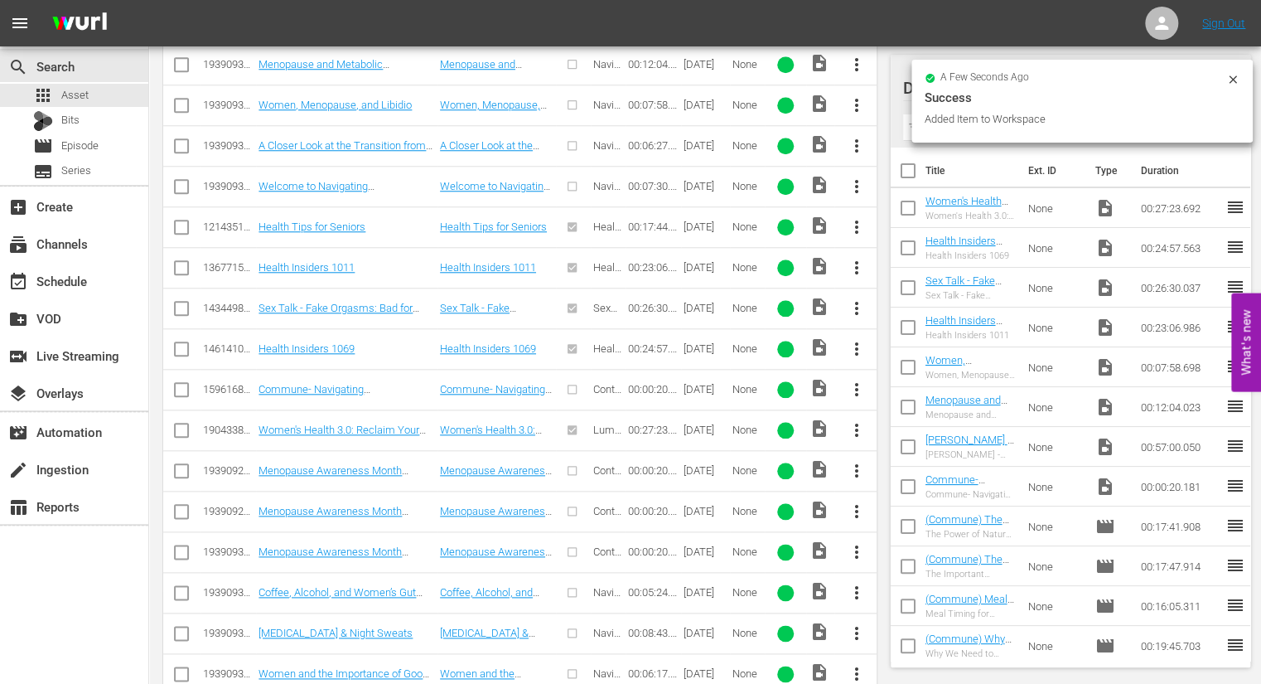
click at [858, 509] on span "more_vert" at bounding box center [857, 511] width 20 height 20
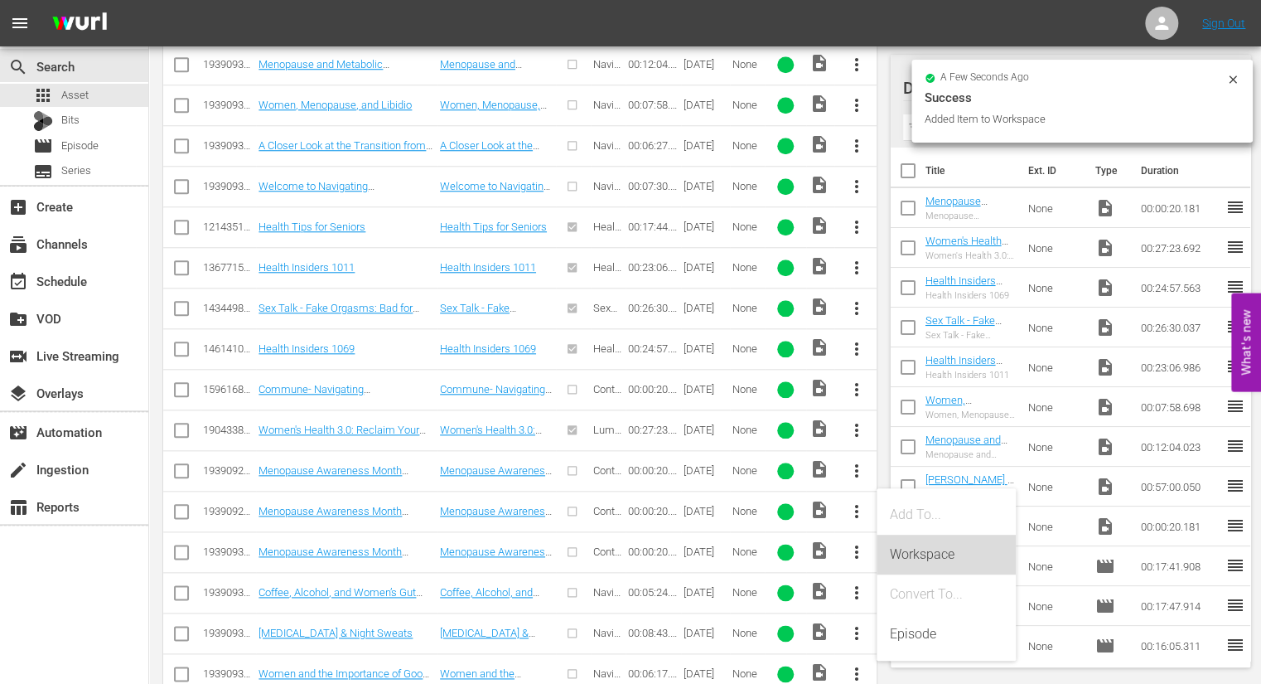
click at [927, 554] on div "Workspace" at bounding box center [946, 555] width 113 height 40
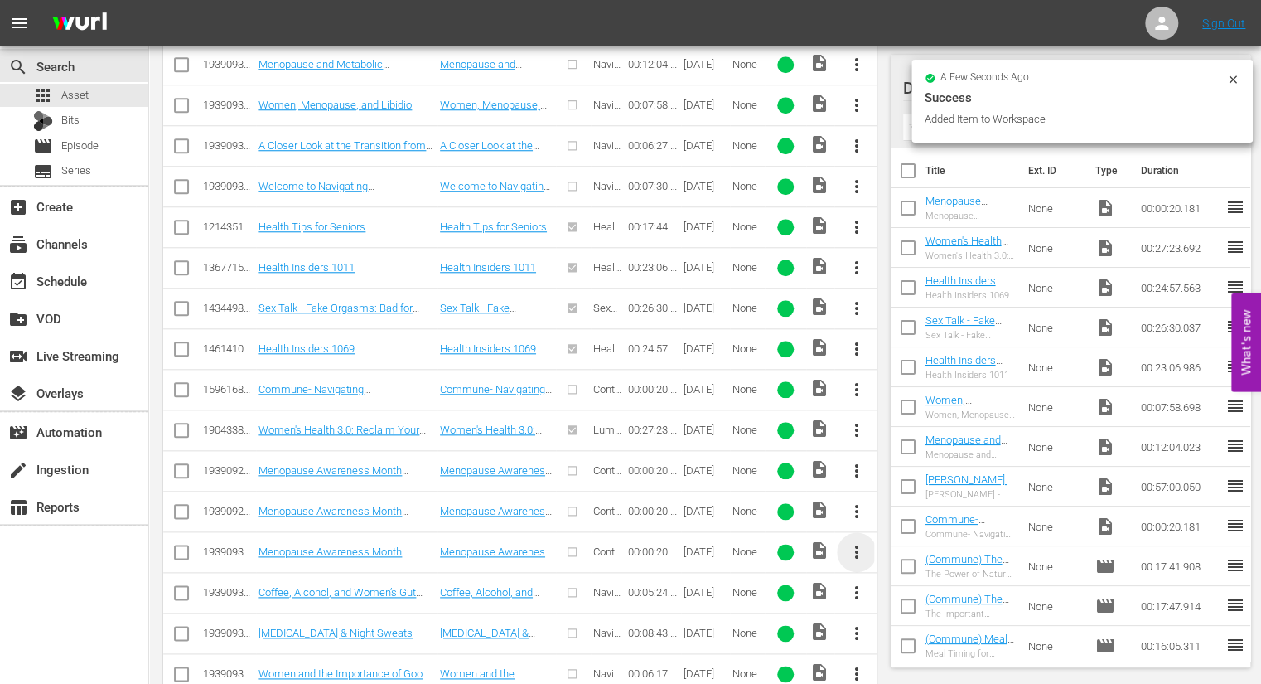
click at [855, 546] on span "more_vert" at bounding box center [857, 552] width 20 height 20
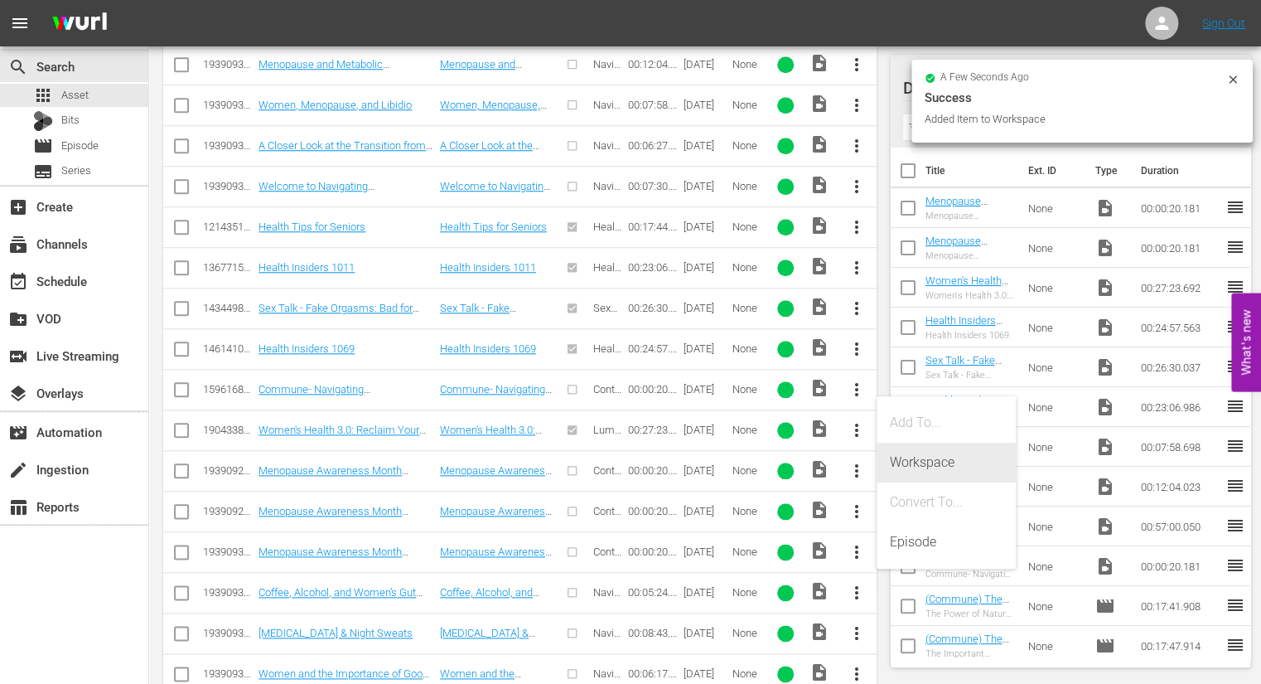
click at [917, 461] on div "Workspace" at bounding box center [946, 463] width 113 height 40
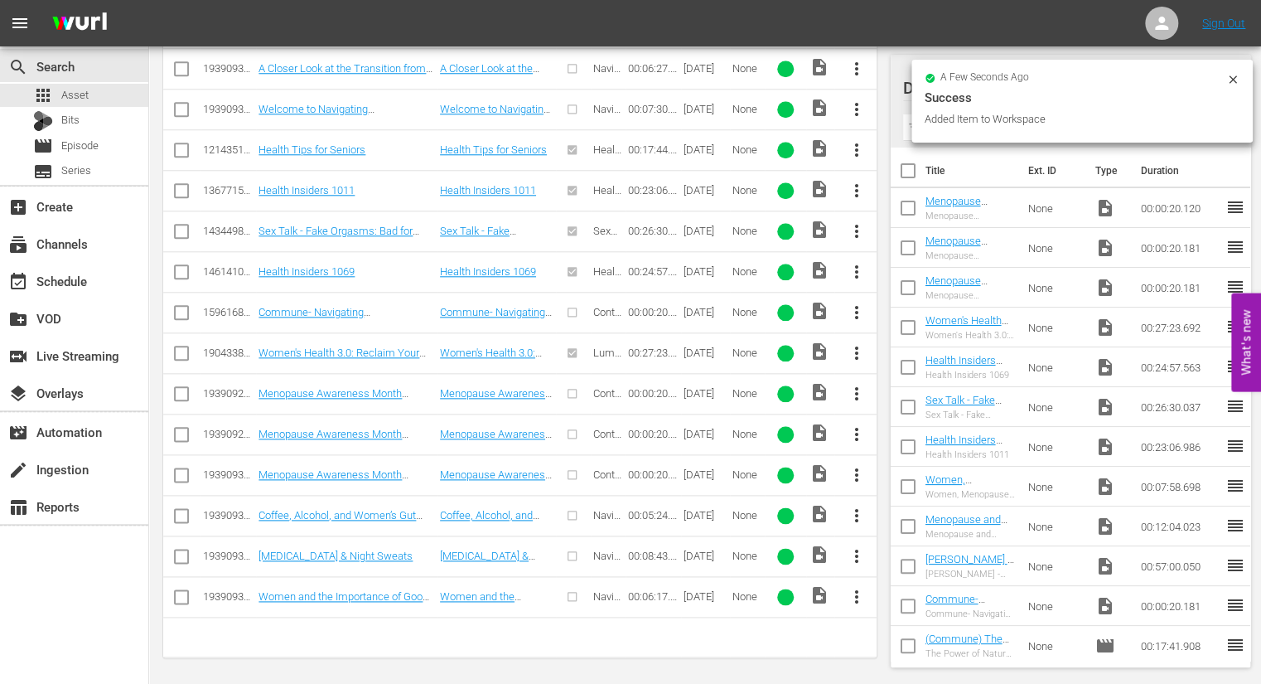
scroll to position [749, 0]
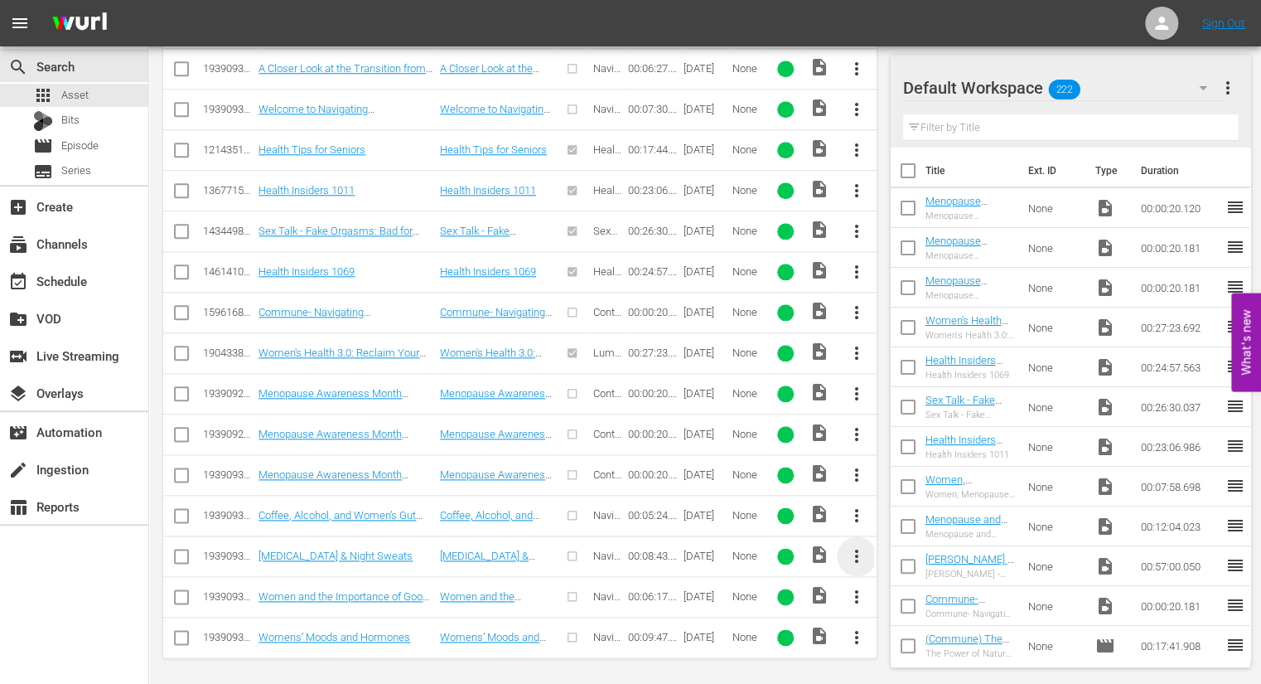
click at [856, 551] on span "more_vert" at bounding box center [857, 556] width 20 height 20
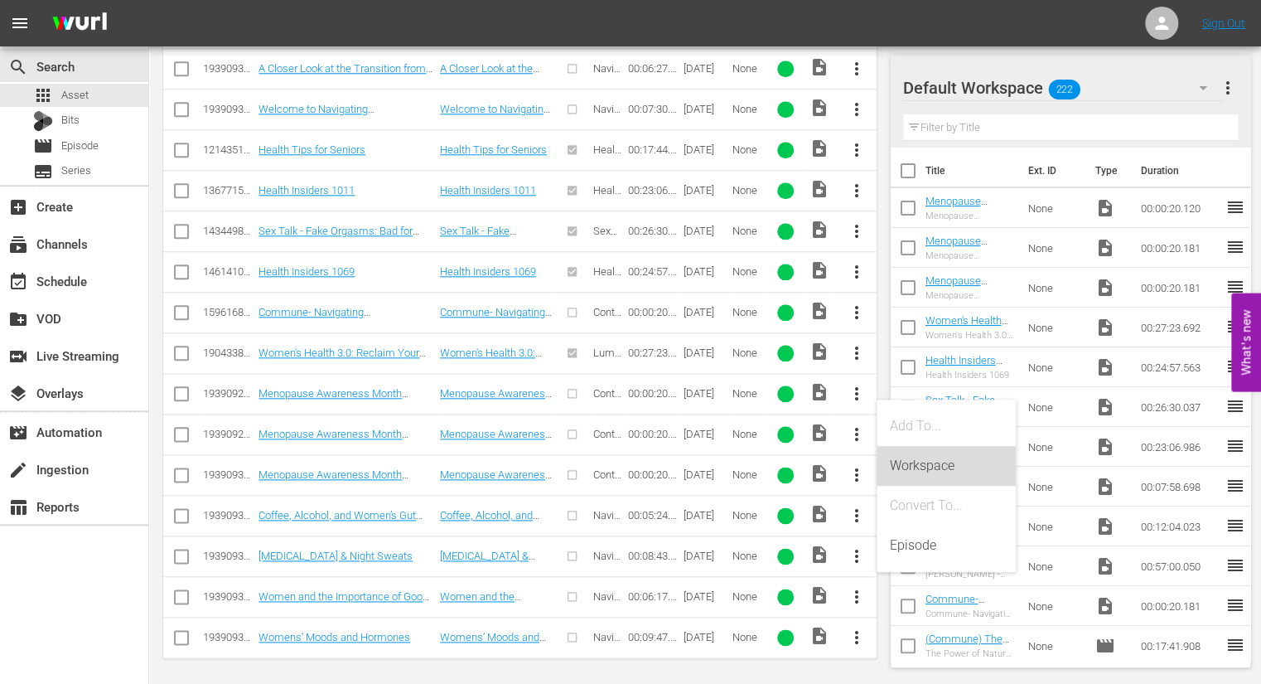
click at [912, 465] on div "Workspace" at bounding box center [946, 466] width 113 height 40
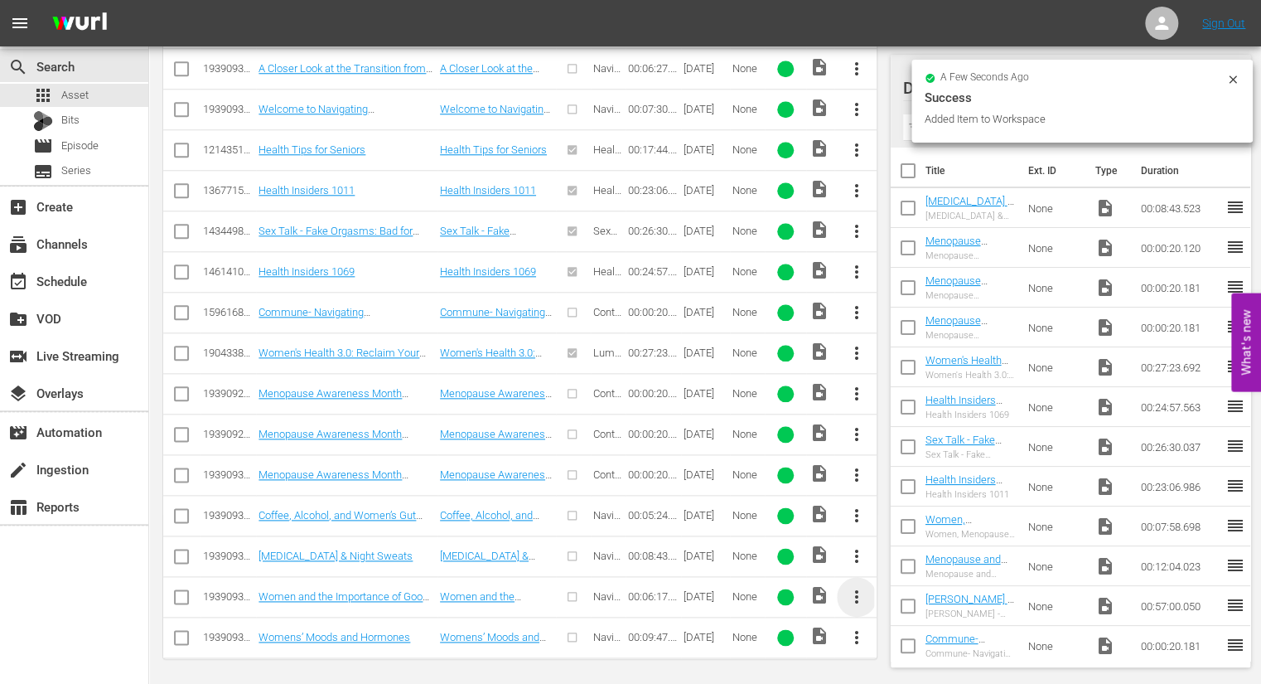
click at [858, 587] on span "more_vert" at bounding box center [857, 597] width 20 height 20
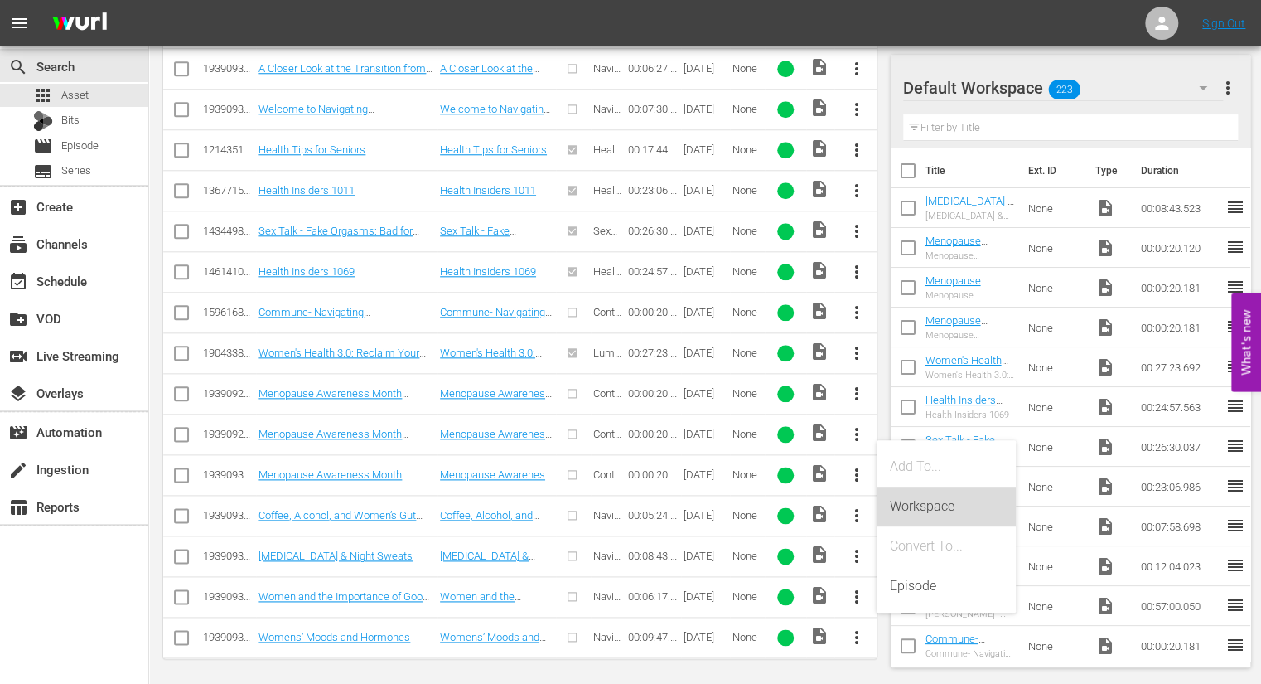
click at [917, 506] on div "Workspace" at bounding box center [946, 506] width 113 height 40
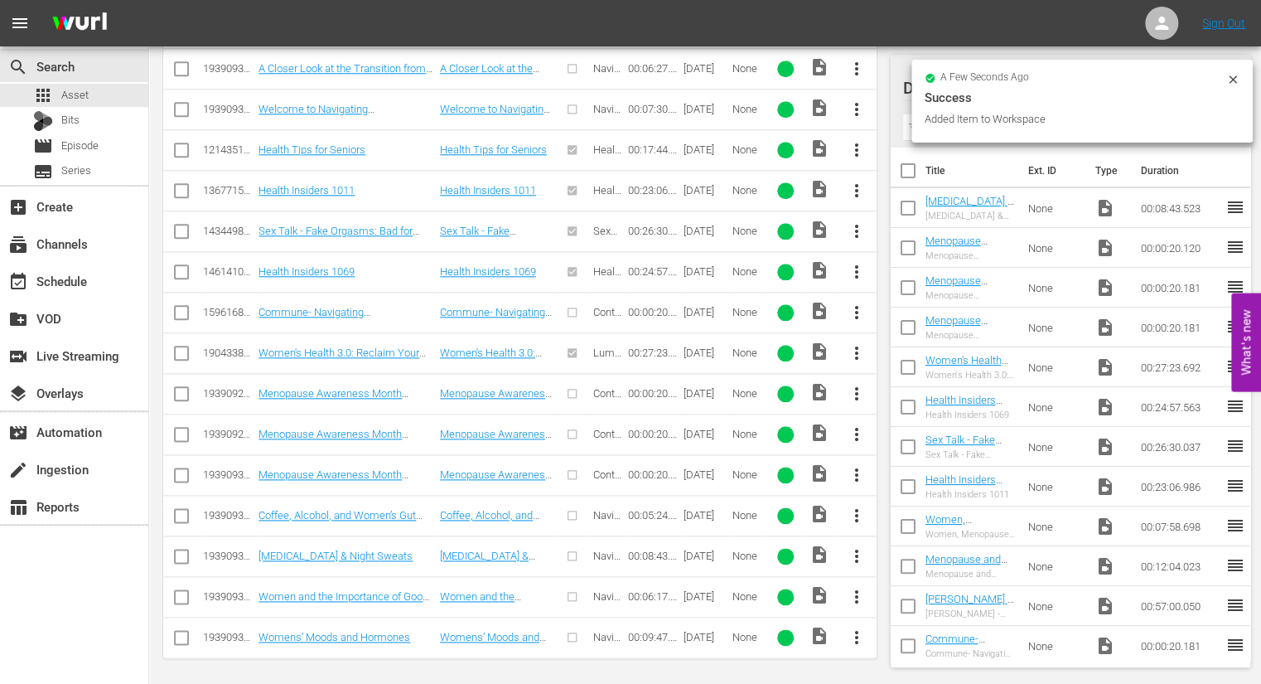
click at [859, 630] on span "more_vert" at bounding box center [857, 637] width 20 height 20
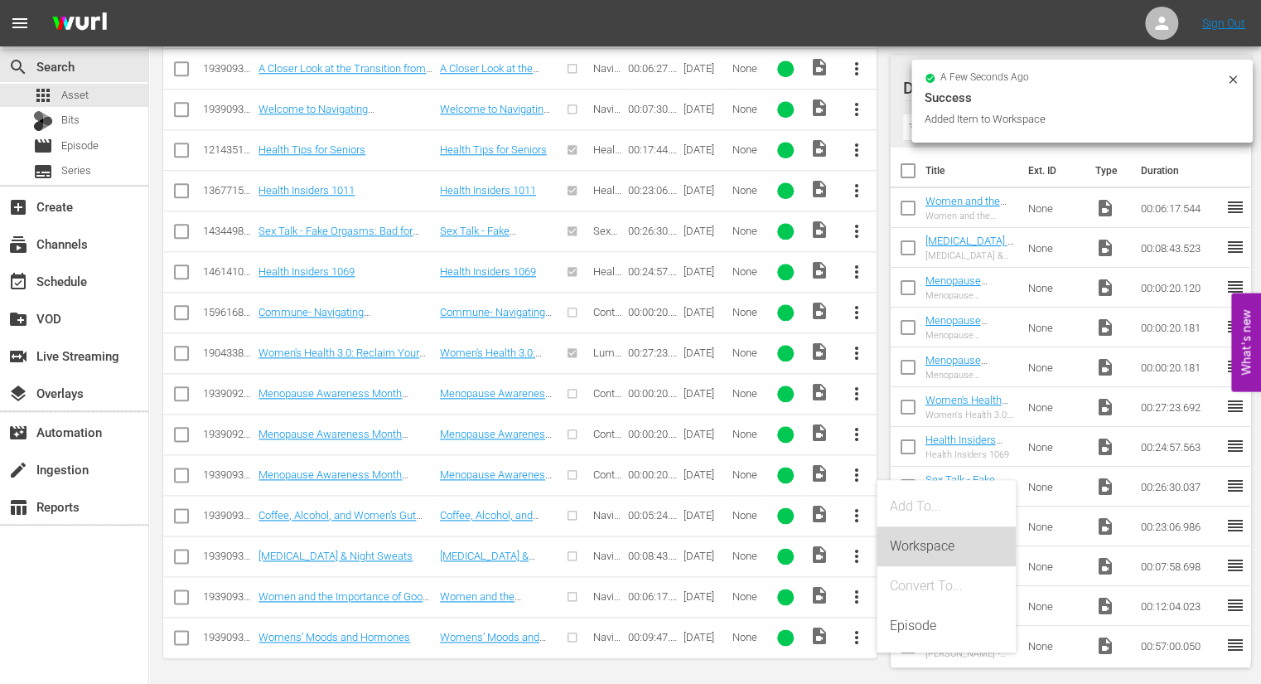
click at [922, 545] on div "Workspace" at bounding box center [946, 546] width 113 height 40
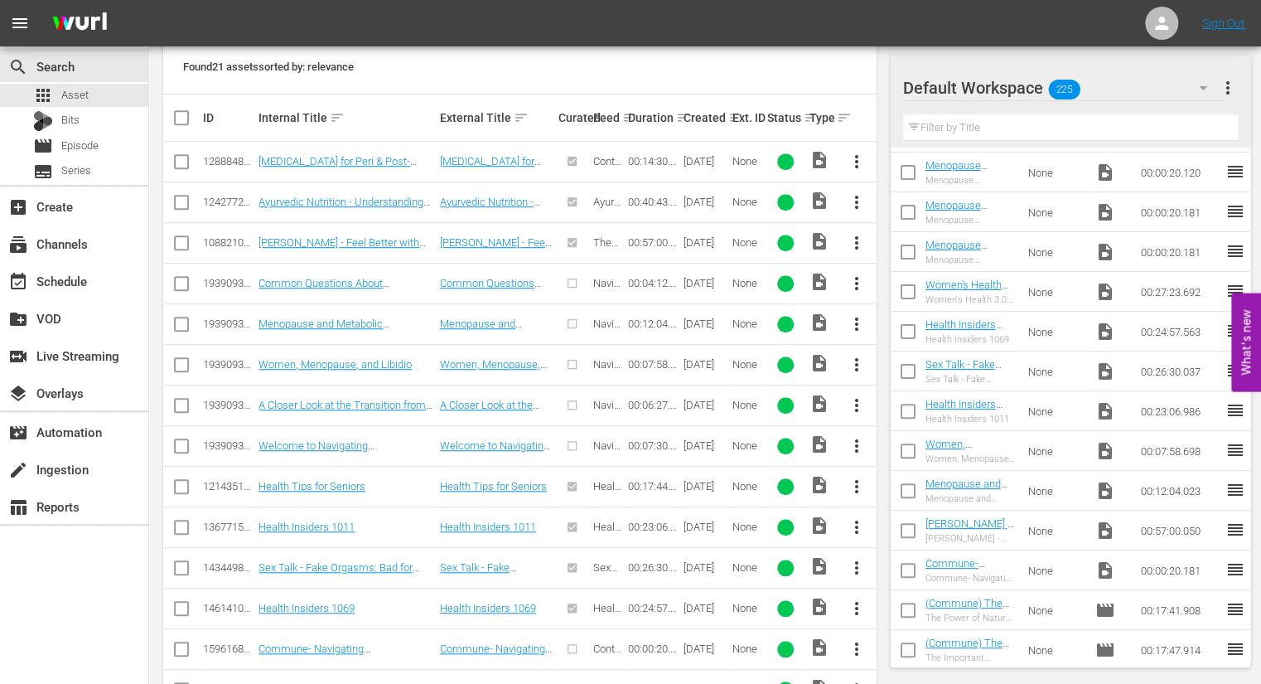
scroll to position [0, 0]
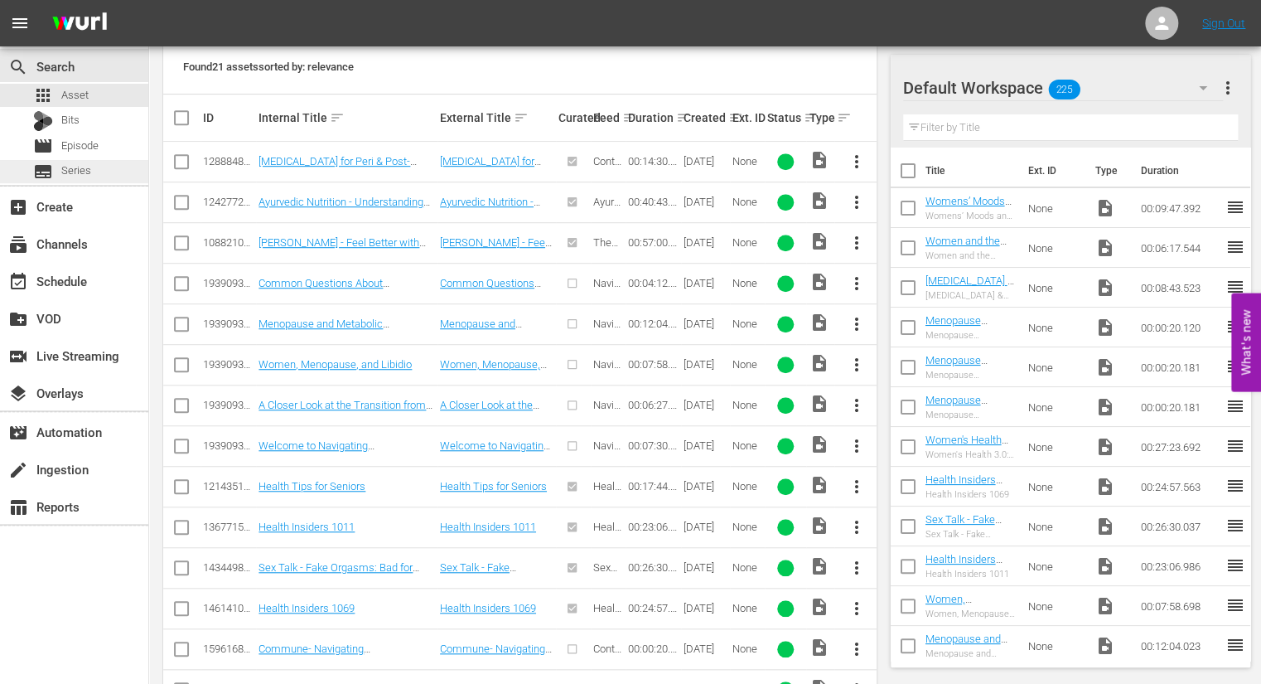
click at [88, 173] on span "Series" at bounding box center [76, 170] width 30 height 17
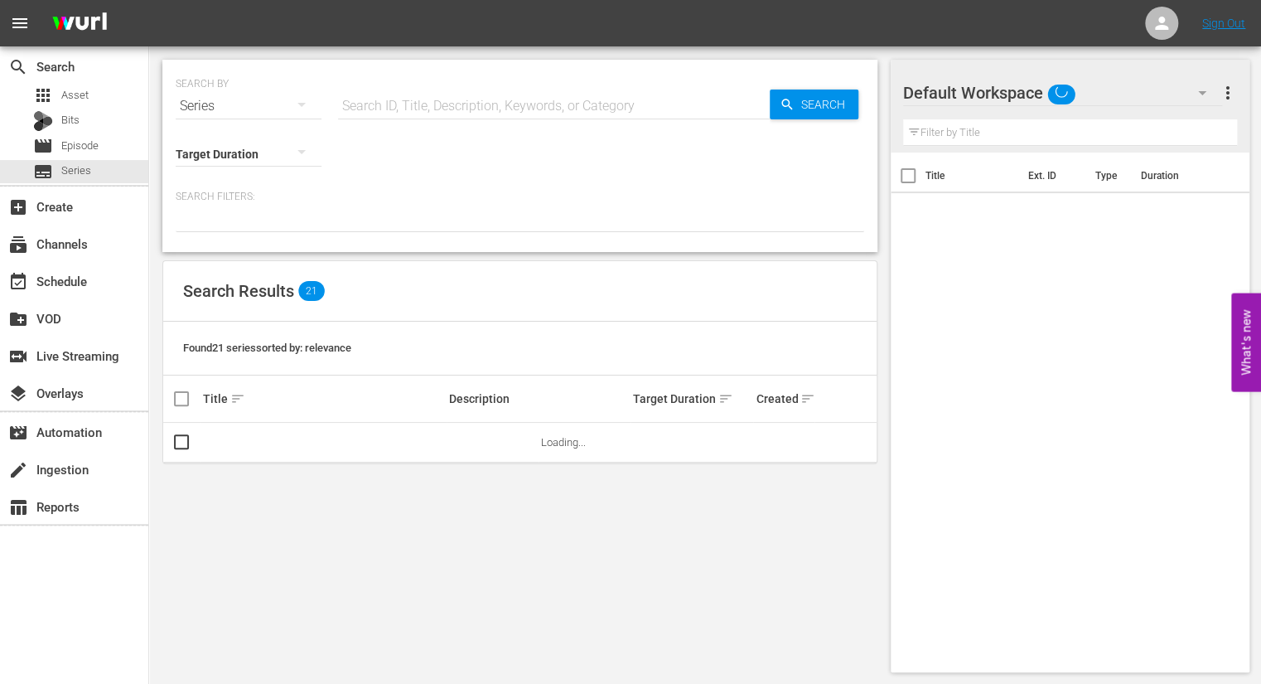
click at [355, 108] on input "text" at bounding box center [554, 106] width 432 height 40
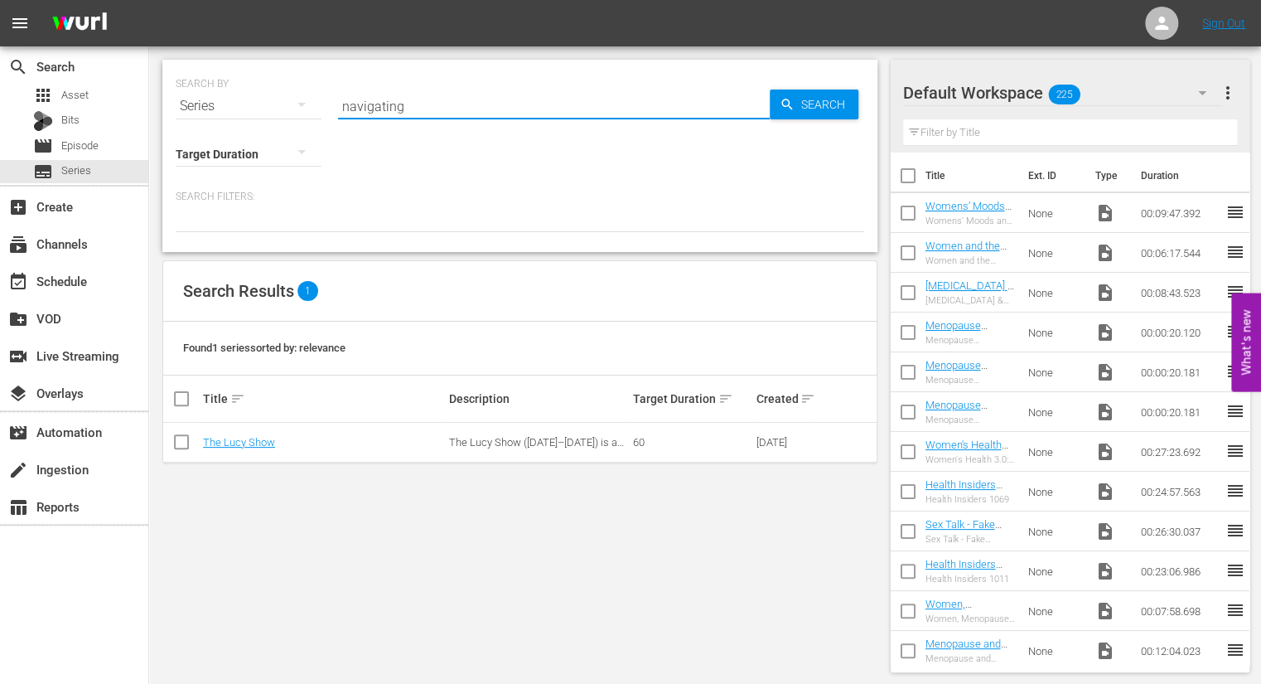
drag, startPoint x: 409, startPoint y: 105, endPoint x: 333, endPoint y: 104, distance: 76.2
click at [333, 104] on div "SEARCH BY Search By Series Search ID, Title, Description, Keywords, or Category…" at bounding box center [520, 96] width 689 height 60
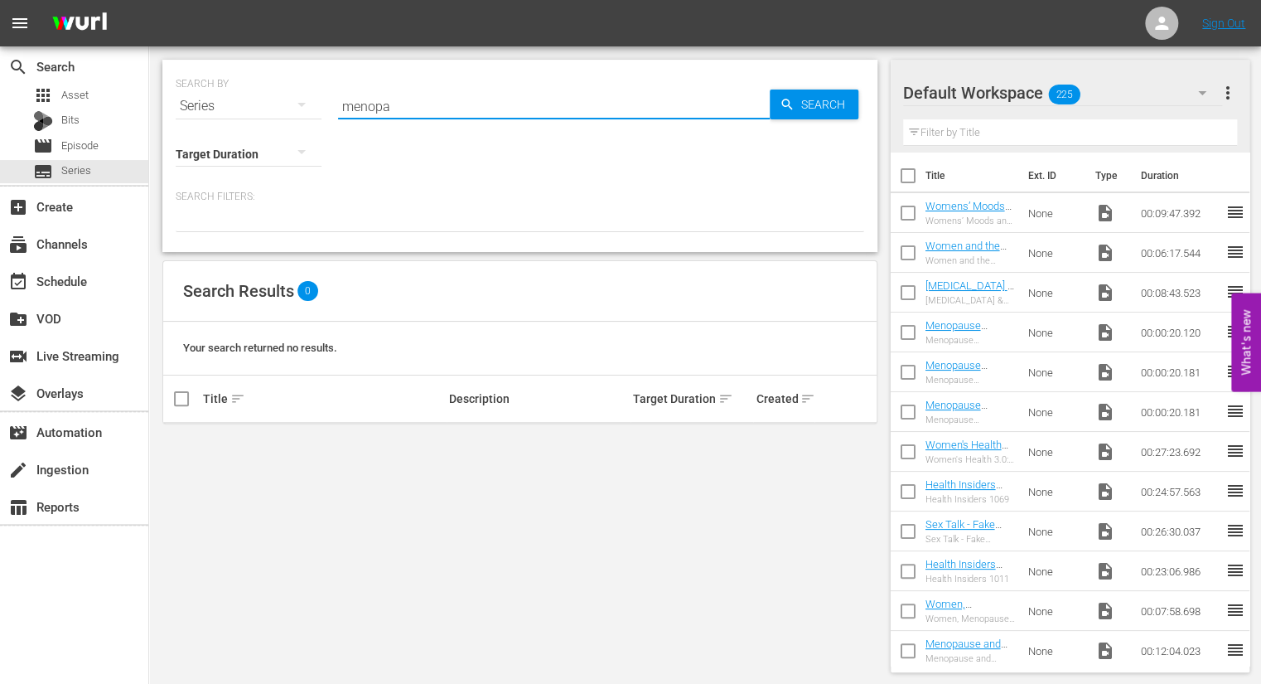
type input "menopause"
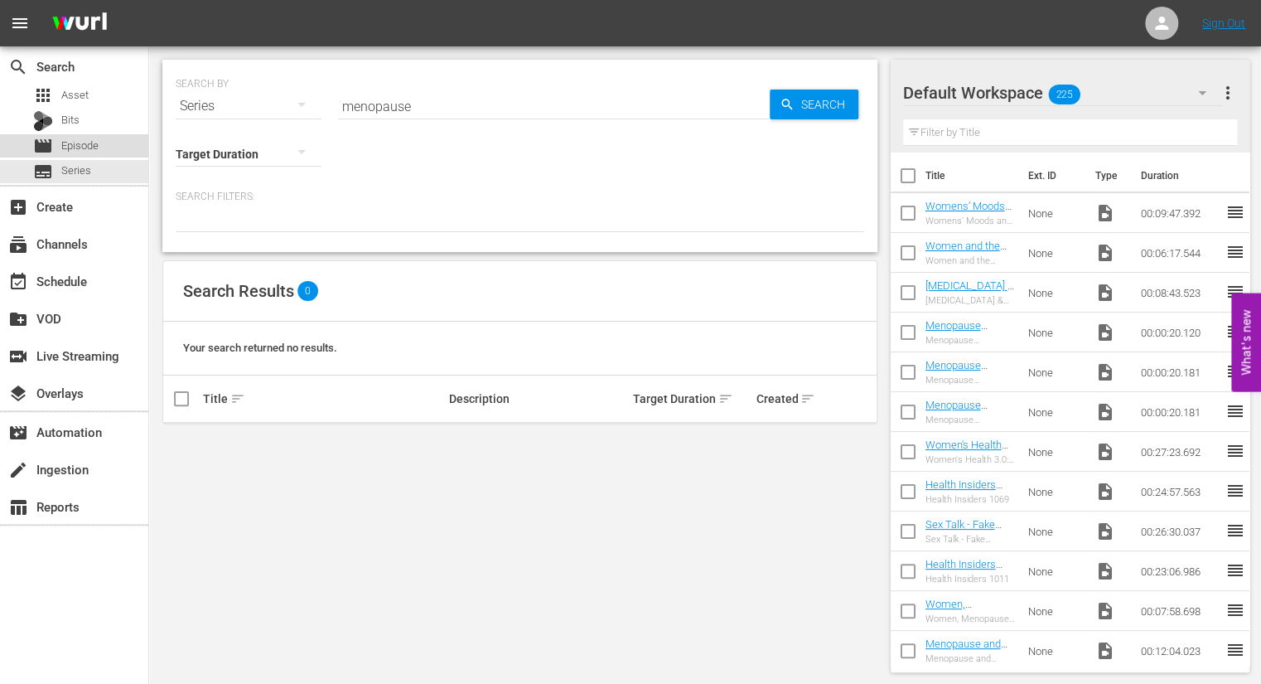
click at [91, 150] on span "Episode" at bounding box center [79, 146] width 37 height 17
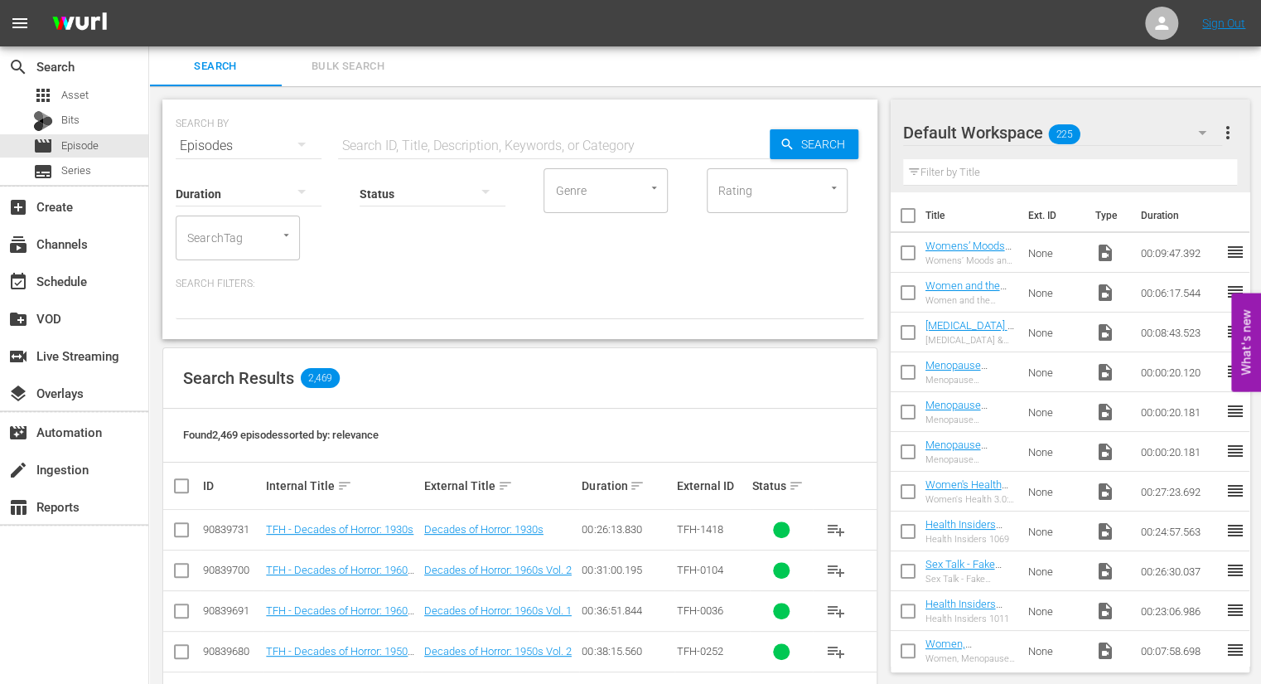
click at [349, 146] on input "text" at bounding box center [554, 146] width 432 height 40
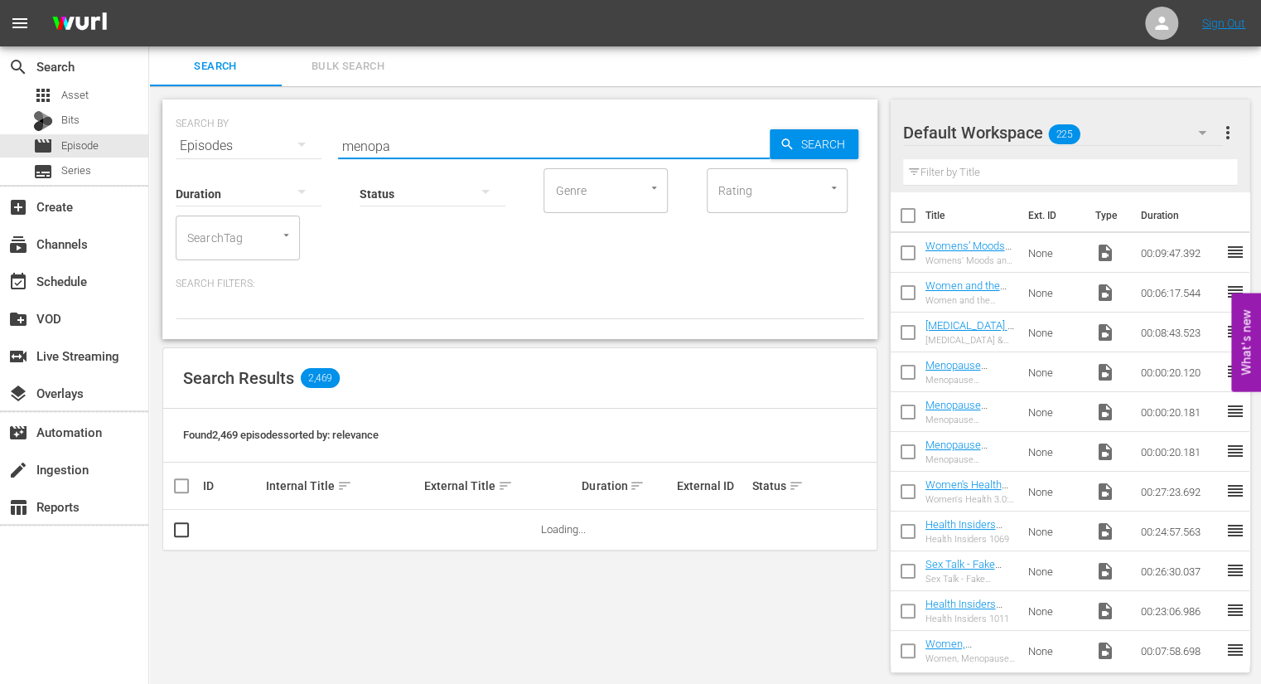
type input "menopause"
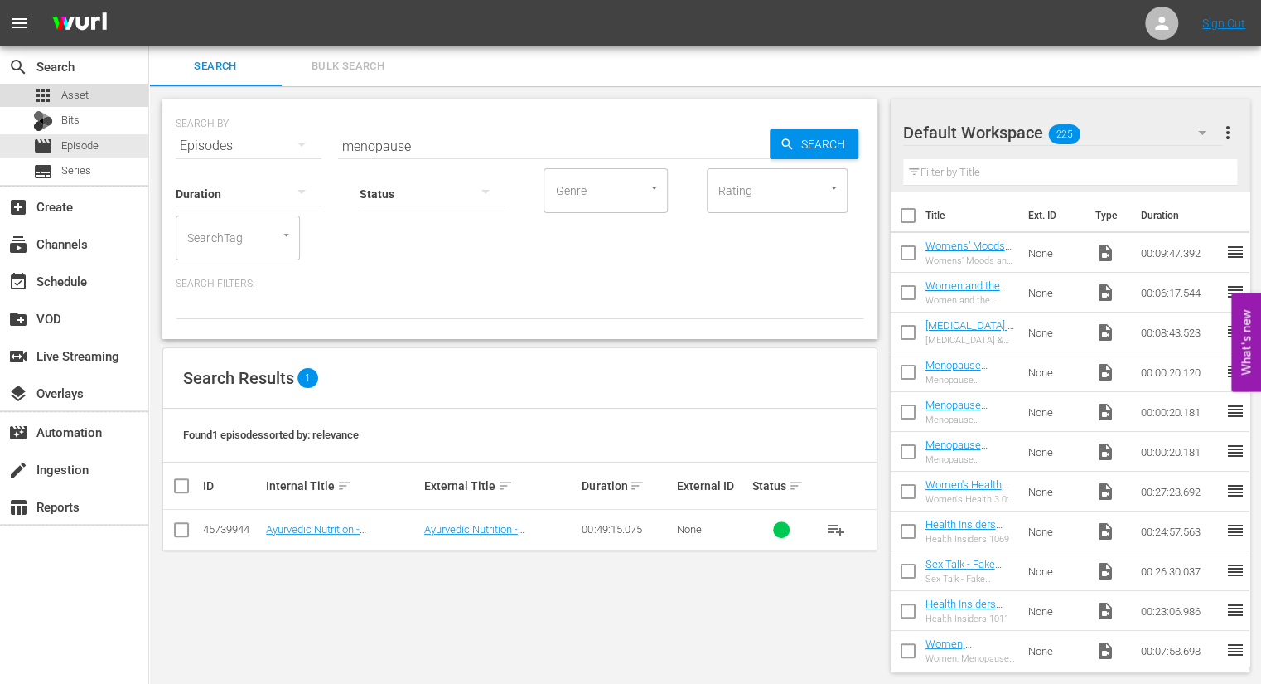
click at [92, 91] on div "apps Asset" at bounding box center [74, 95] width 148 height 23
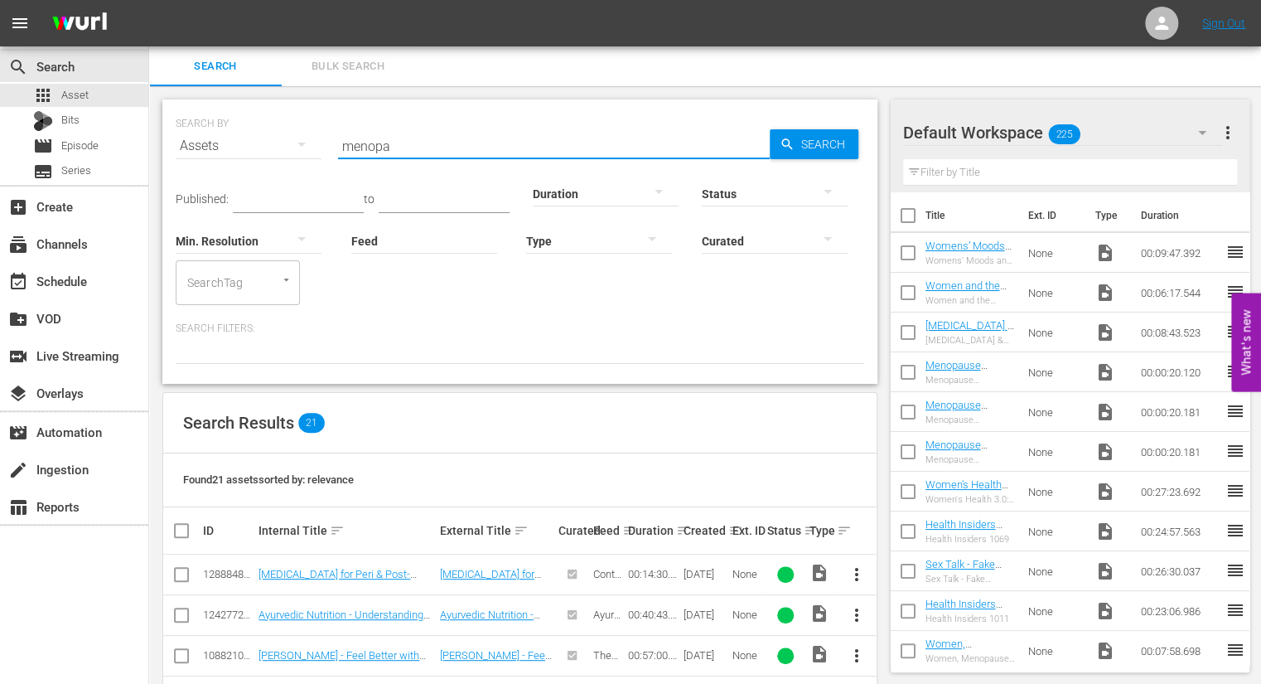
drag, startPoint x: 395, startPoint y: 143, endPoint x: 341, endPoint y: 143, distance: 54.7
click at [341, 143] on input "menopa" at bounding box center [554, 146] width 432 height 40
drag, startPoint x: 413, startPoint y: 142, endPoint x: 340, endPoint y: 143, distance: 72.9
click at [340, 143] on input "womens" at bounding box center [554, 146] width 432 height 40
drag, startPoint x: 400, startPoint y: 146, endPoint x: 336, endPoint y: 146, distance: 63.8
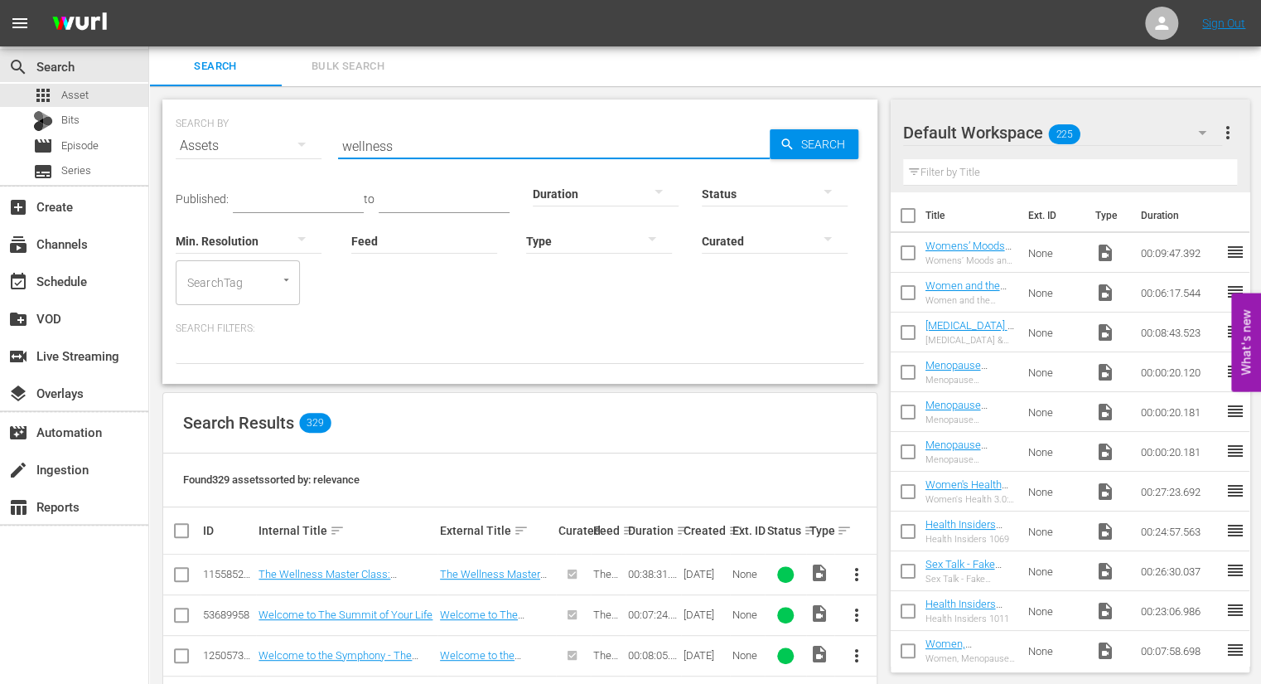
click at [336, 146] on div "SEARCH BY Search By Assets Search ID, Title, Description, Keywords, or Category…" at bounding box center [520, 136] width 689 height 60
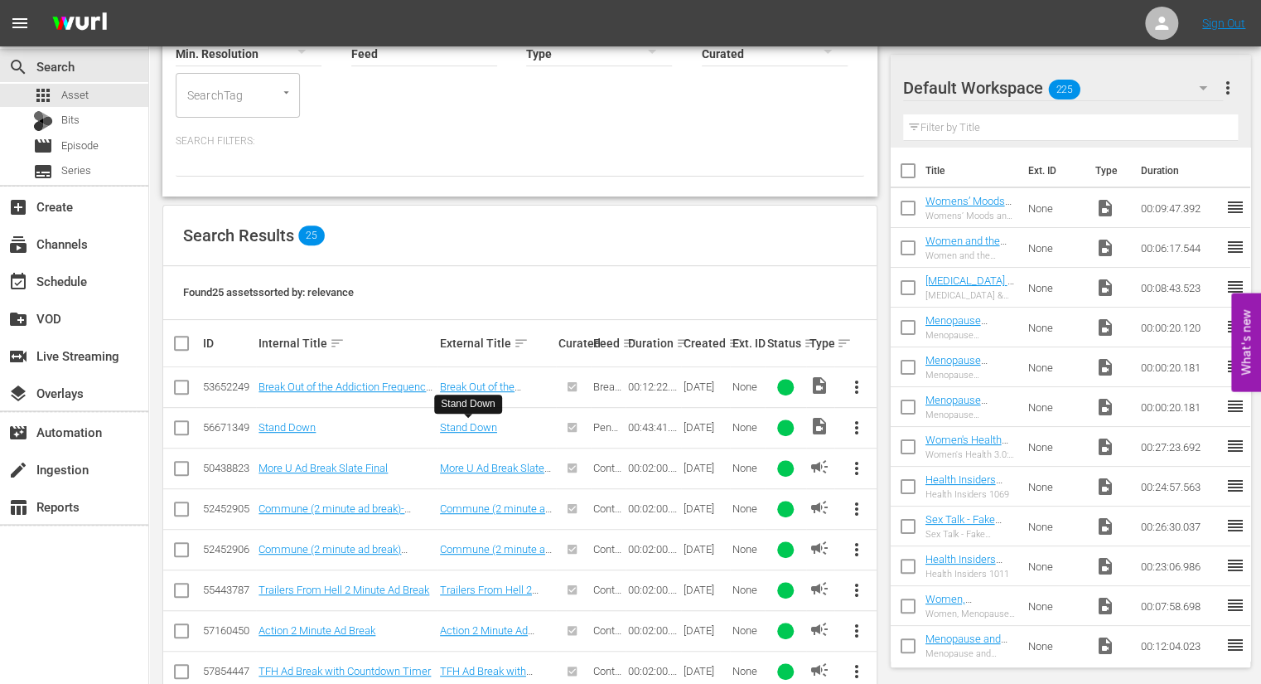
scroll to position [192, 0]
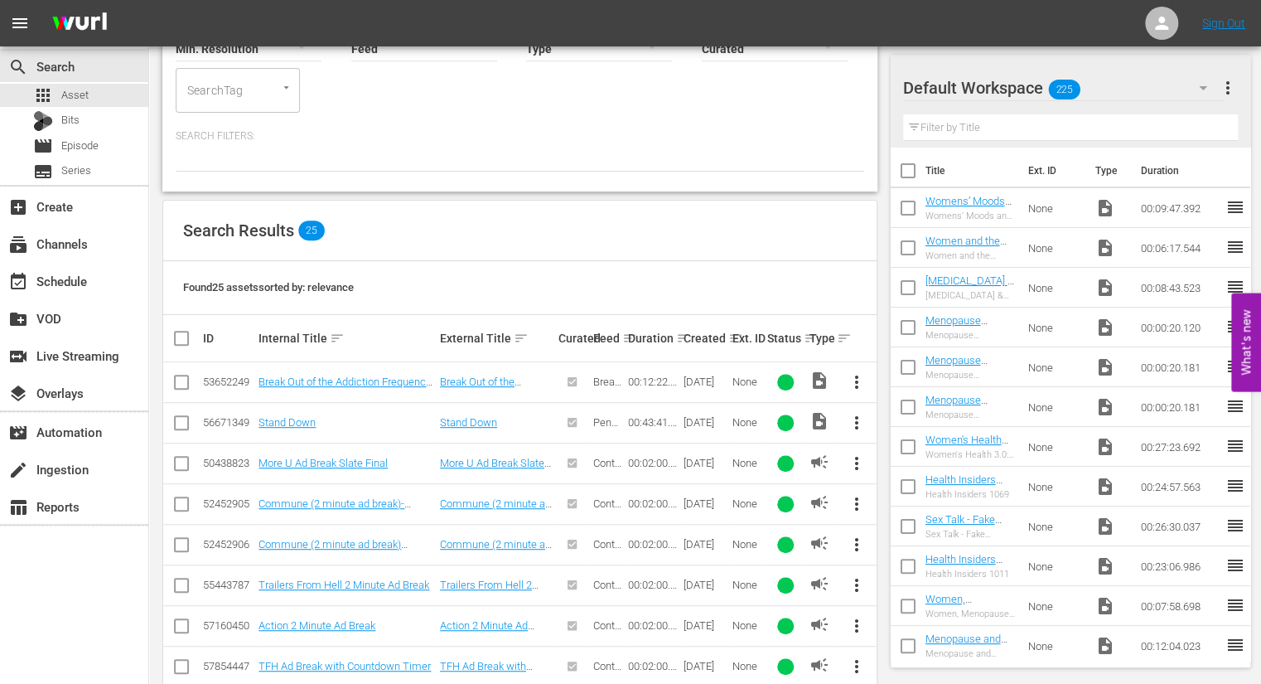
type input "ad break"
click at [854, 501] on span "more_vert" at bounding box center [857, 504] width 20 height 20
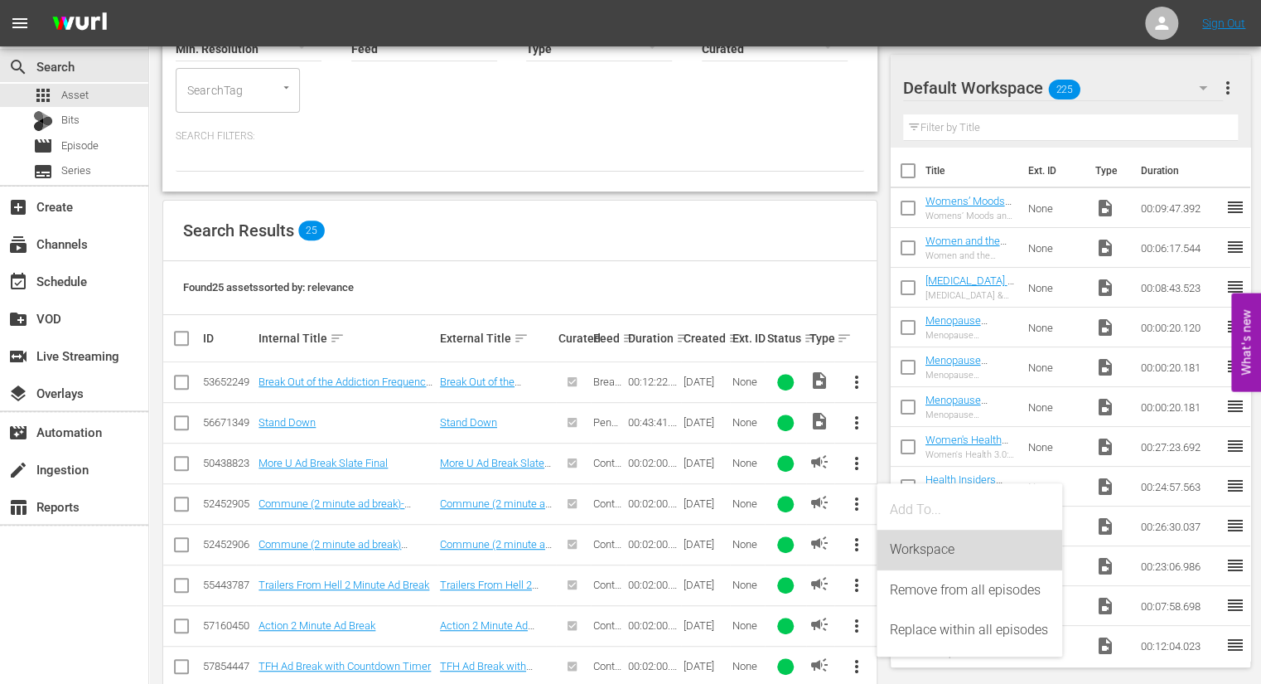
click at [911, 549] on div "Workspace" at bounding box center [969, 550] width 159 height 40
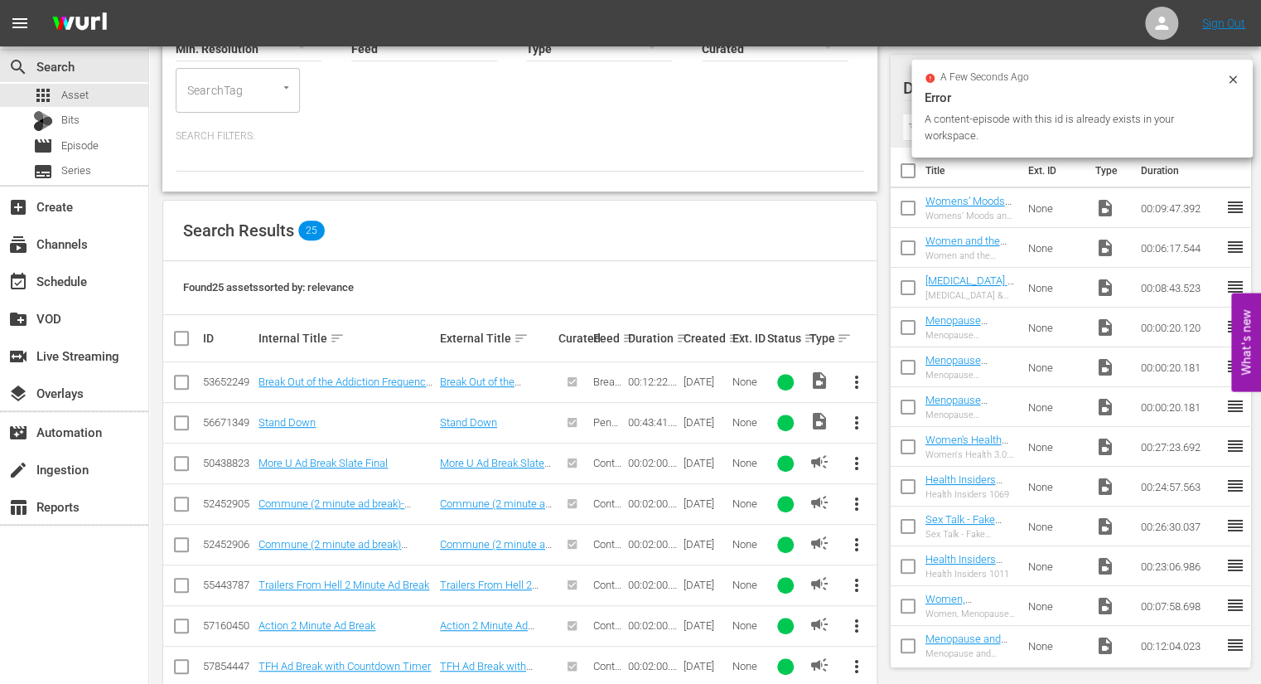
click at [856, 544] on span "more_vert" at bounding box center [857, 545] width 20 height 20
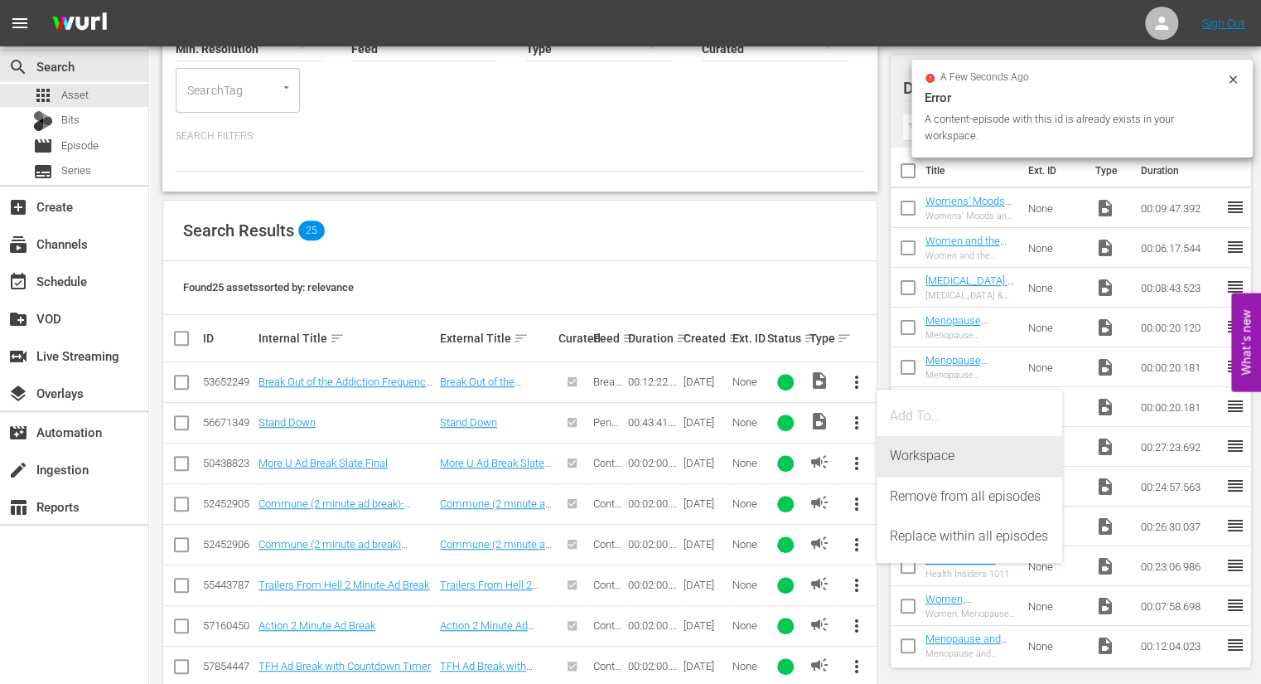
click at [930, 447] on div "Workspace" at bounding box center [969, 456] width 159 height 40
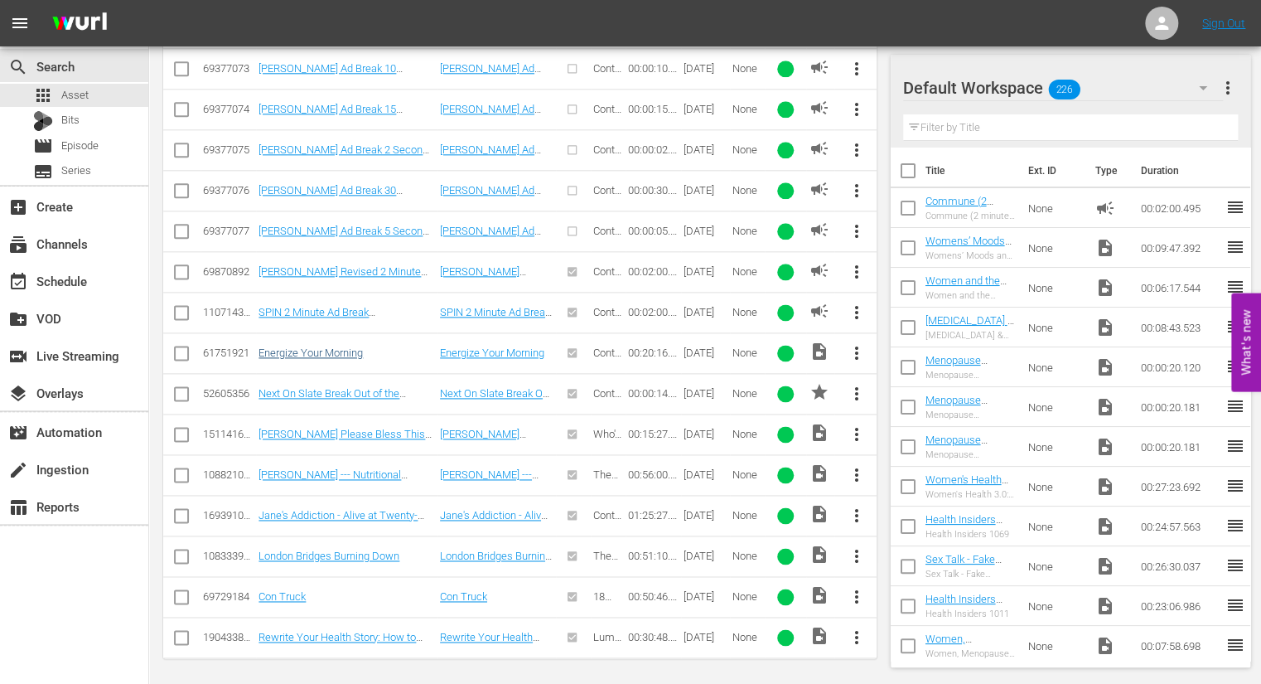
scroll to position [0, 0]
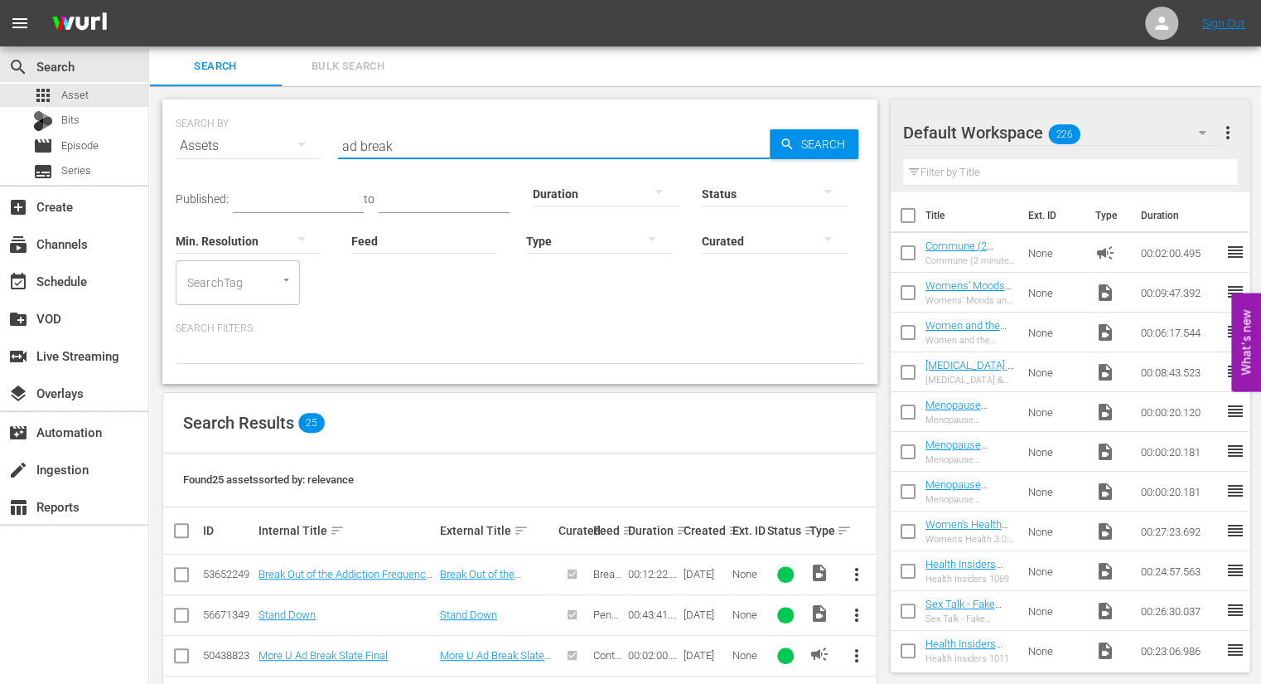
drag, startPoint x: 398, startPoint y: 144, endPoint x: 333, endPoint y: 144, distance: 64.6
click at [333, 144] on div "SEARCH BY Search By Assets Search ID, Title, Description, Keywords, or Category…" at bounding box center [520, 136] width 689 height 60
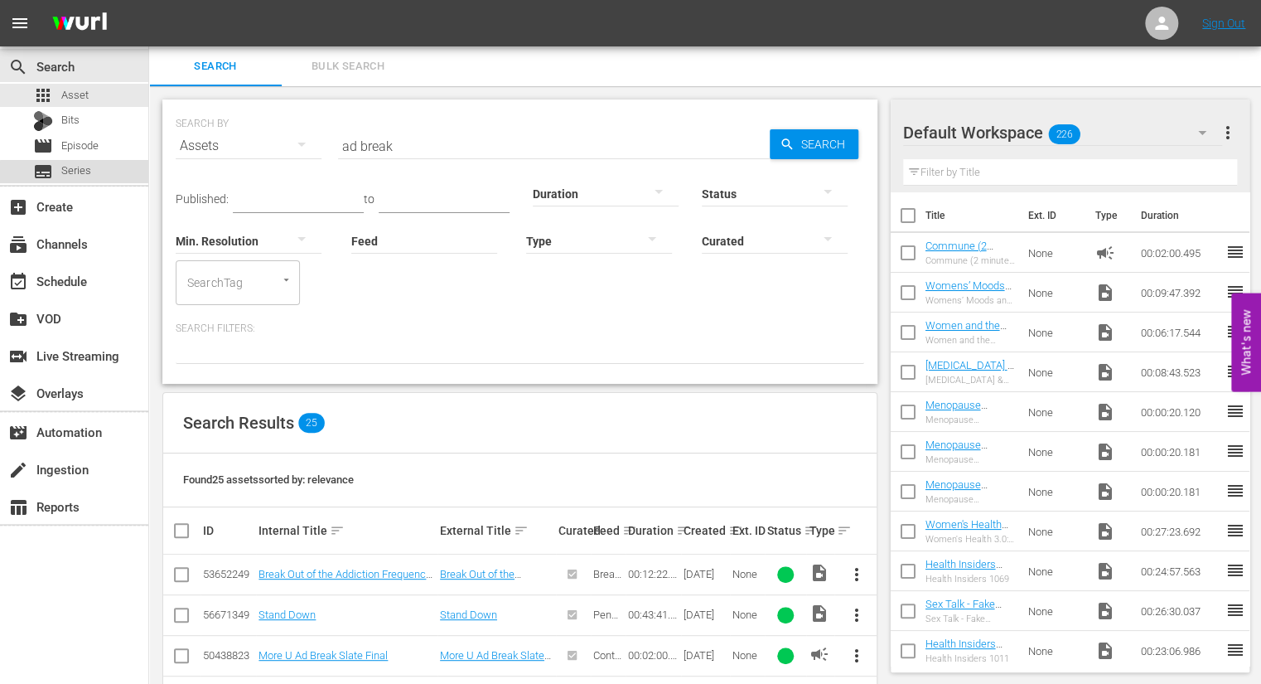
click at [99, 175] on div "subtitles Series" at bounding box center [74, 171] width 148 height 23
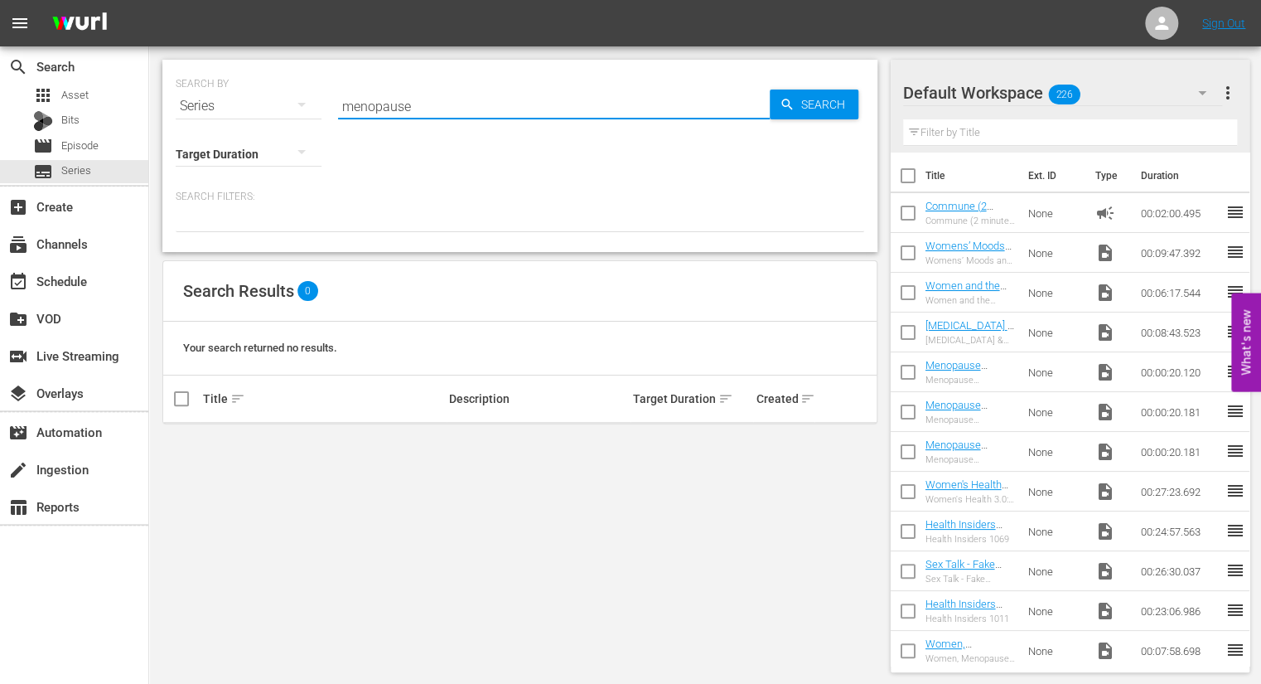
drag, startPoint x: 413, startPoint y: 106, endPoint x: 334, endPoint y: 106, distance: 78.7
click at [334, 106] on div "SEARCH BY Search By Series Search ID, Title, Description, Keywords, or Category…" at bounding box center [520, 96] width 689 height 60
type input "balancing"
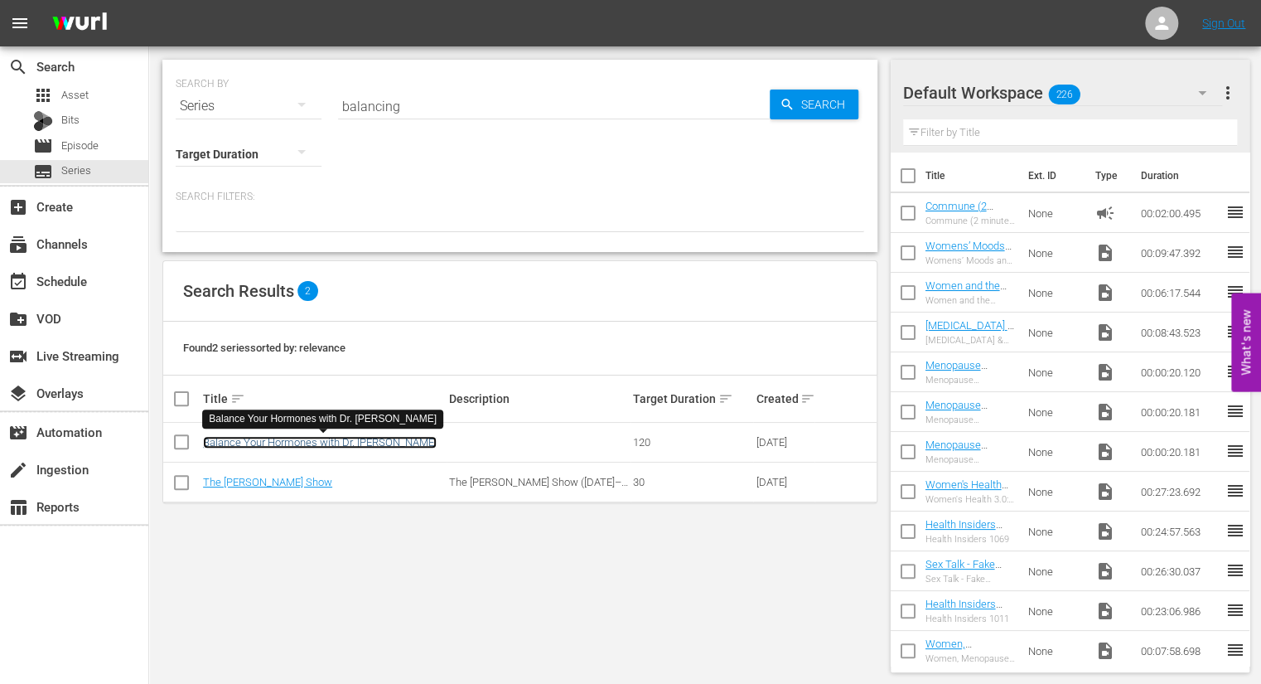
click at [377, 444] on link "Balance Your Hormones with Dr. [PERSON_NAME]" at bounding box center [320, 442] width 234 height 12
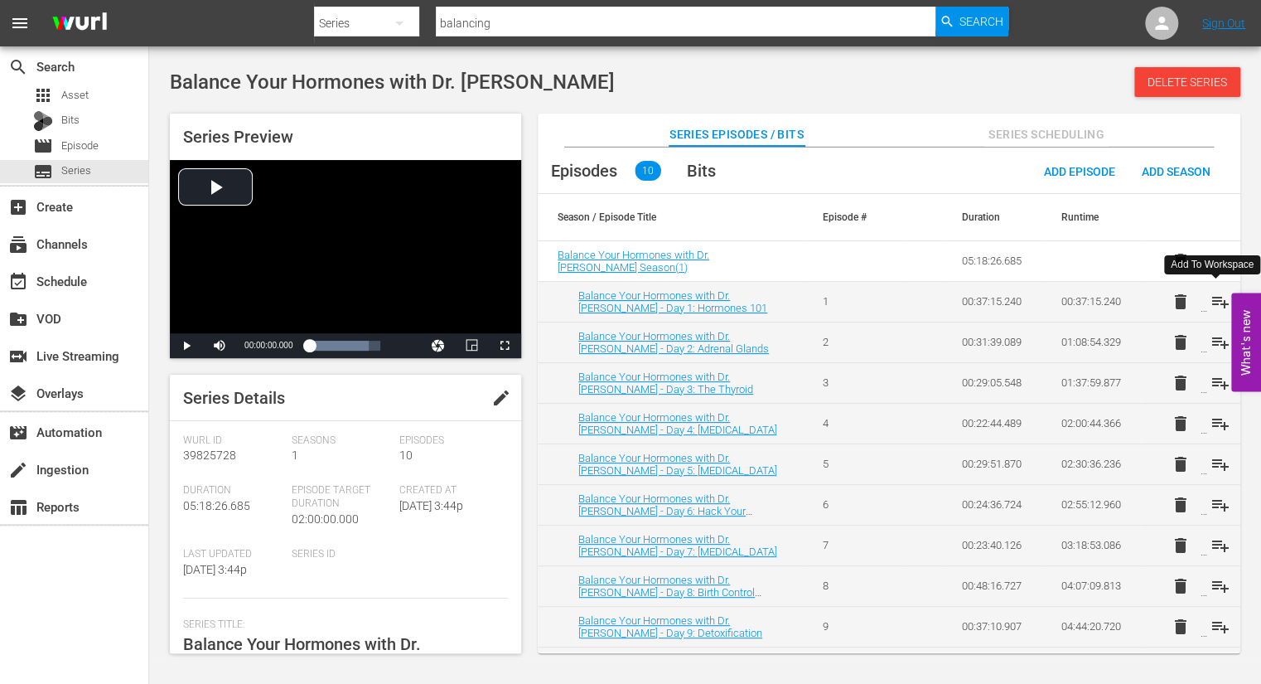
click at [1213, 301] on span "playlist_add" at bounding box center [1221, 302] width 20 height 20
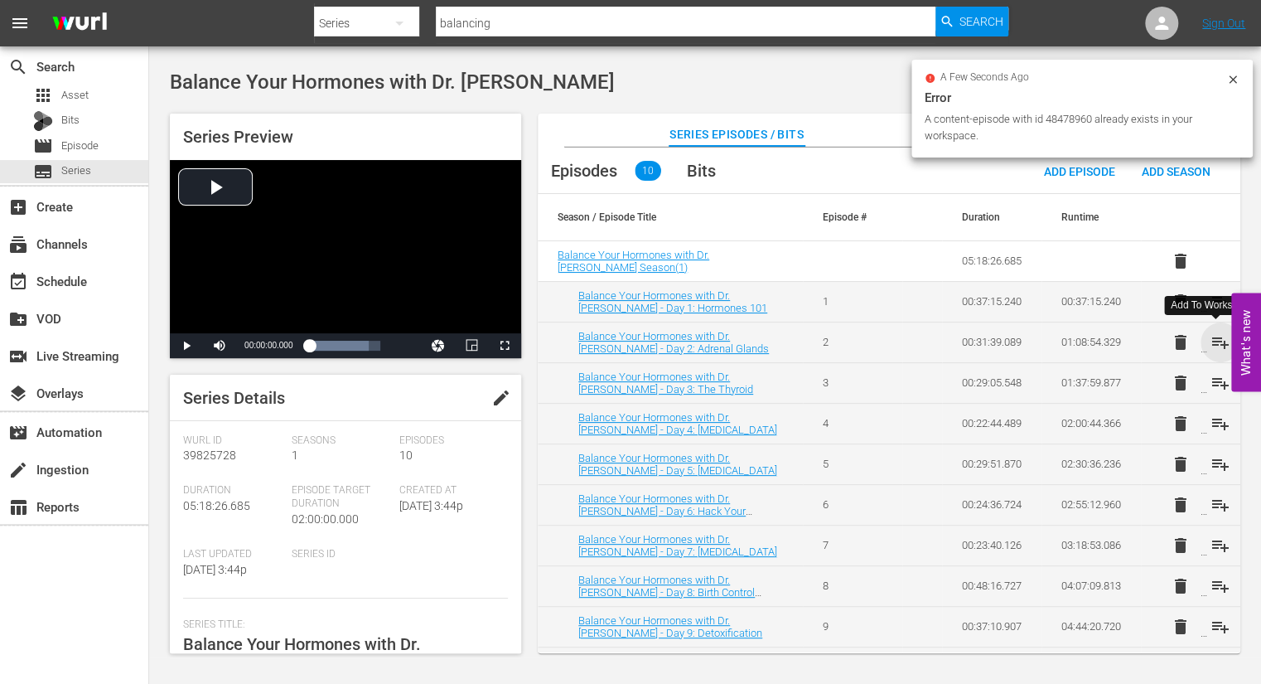
click at [1217, 343] on span "playlist_add" at bounding box center [1221, 342] width 20 height 20
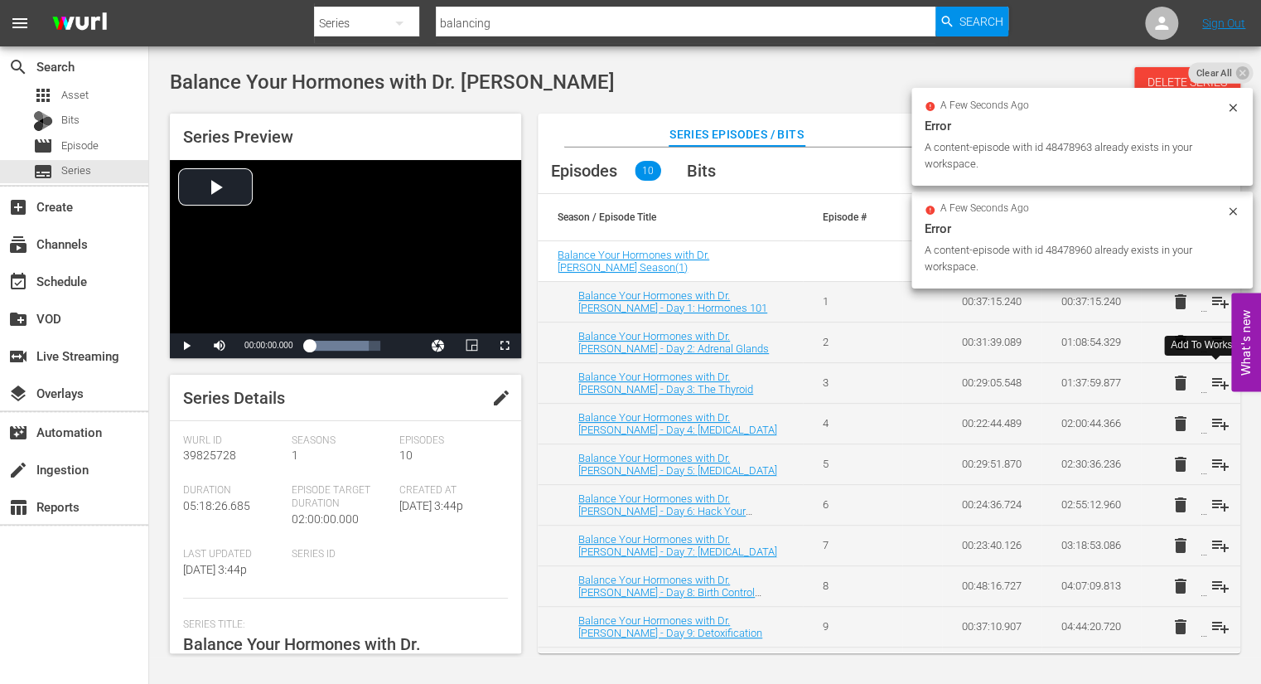
click at [1214, 378] on span "playlist_add" at bounding box center [1221, 383] width 20 height 20
click at [1214, 422] on span "playlist_add" at bounding box center [1221, 424] width 20 height 20
click at [1213, 460] on span "playlist_add" at bounding box center [1221, 464] width 20 height 20
click at [1215, 504] on span "playlist_add" at bounding box center [1221, 505] width 20 height 20
click at [1215, 540] on span "playlist_add" at bounding box center [1221, 545] width 20 height 20
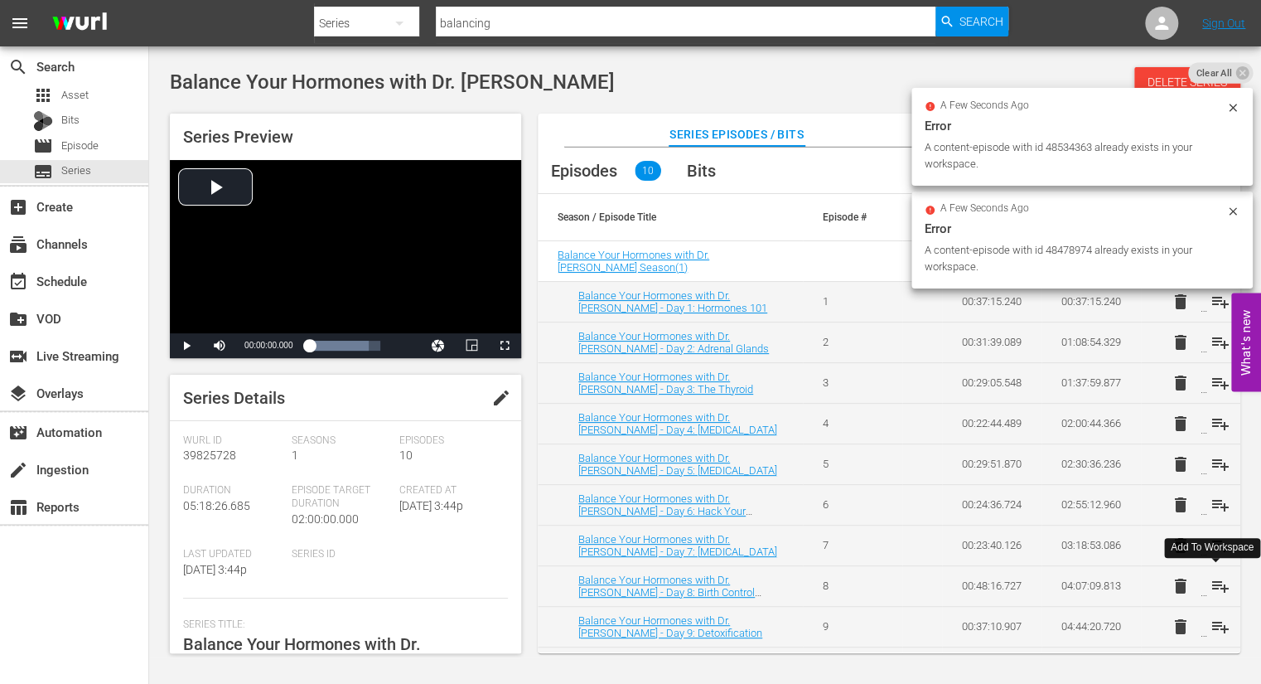
click at [1213, 579] on span "playlist_add" at bounding box center [1221, 586] width 20 height 20
click at [1215, 621] on span "playlist_add" at bounding box center [1221, 627] width 20 height 20
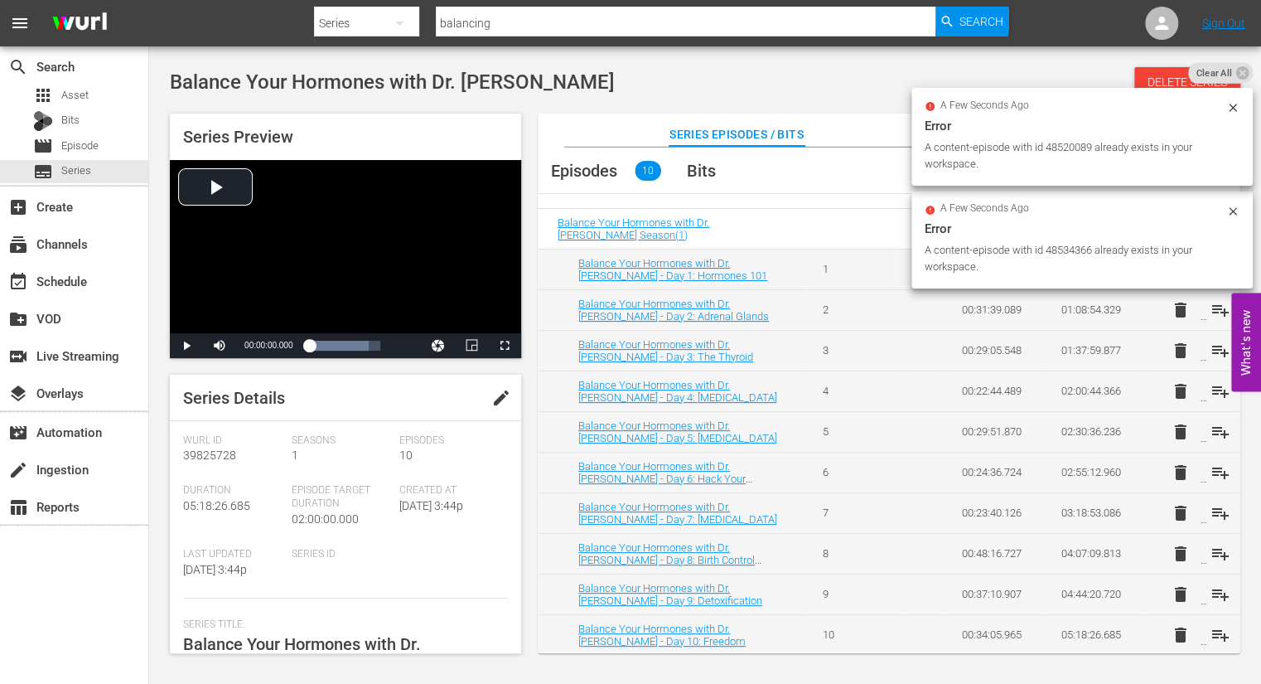
scroll to position [33, 0]
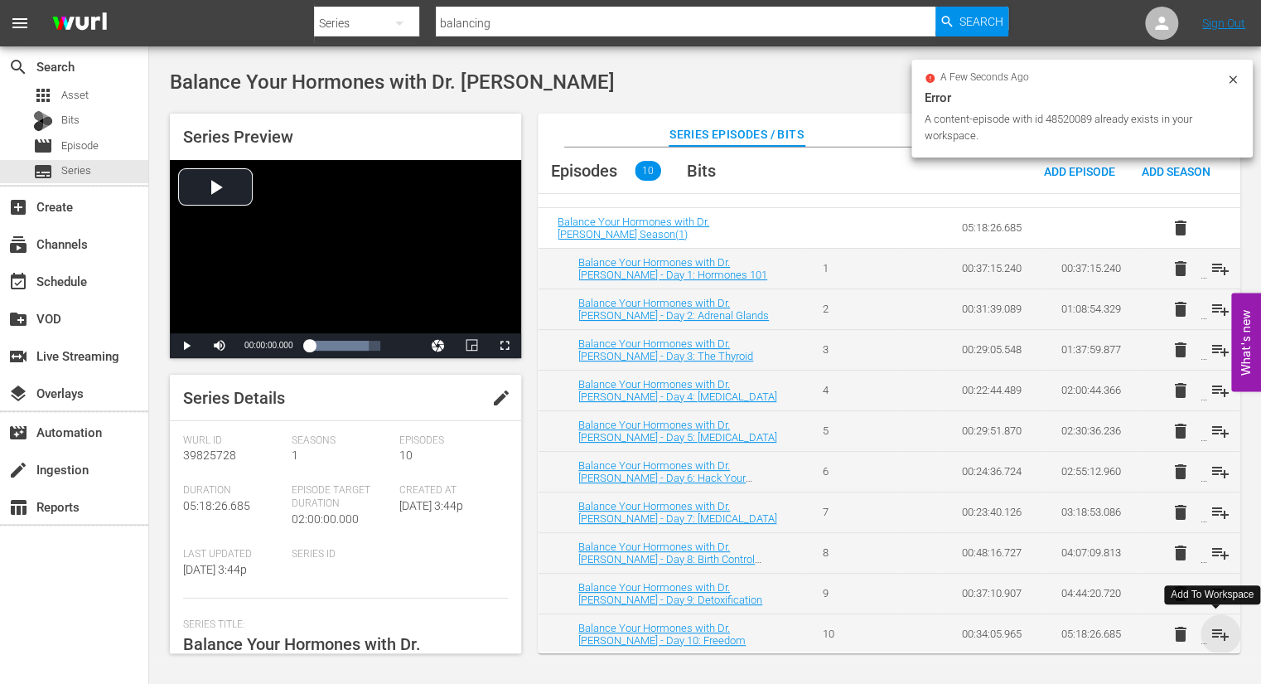
click at [1213, 631] on span "playlist_add" at bounding box center [1221, 634] width 20 height 20
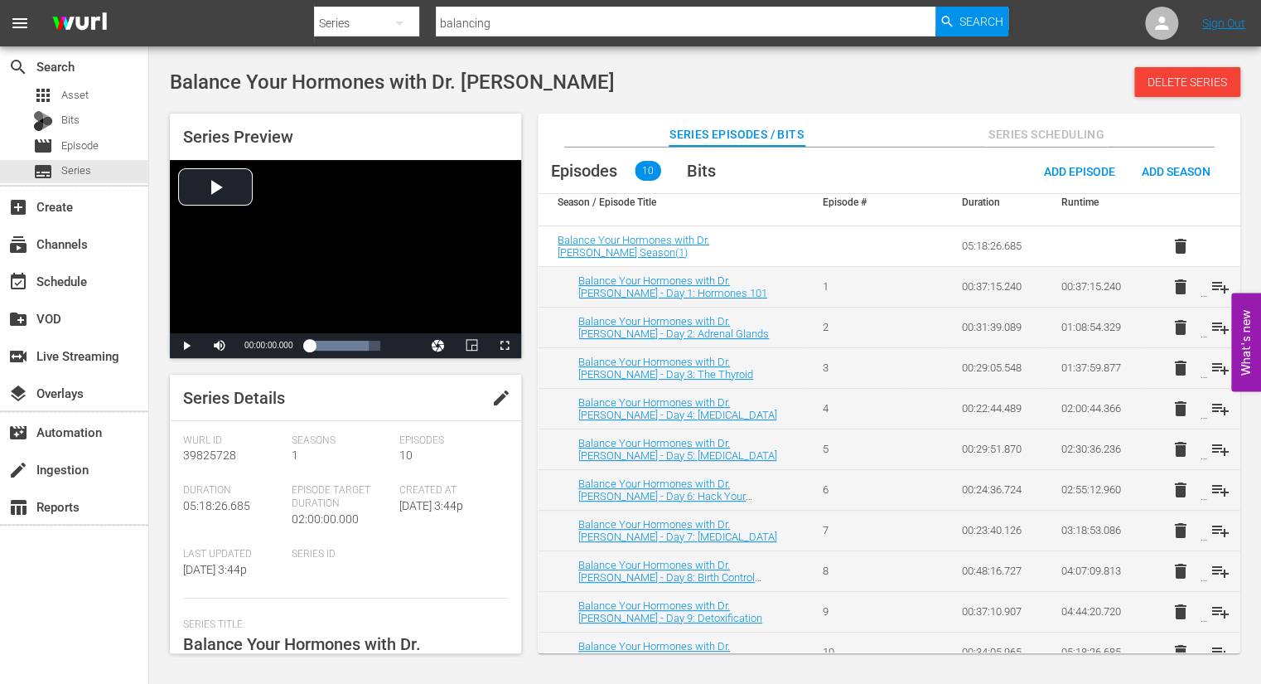
scroll to position [0, 0]
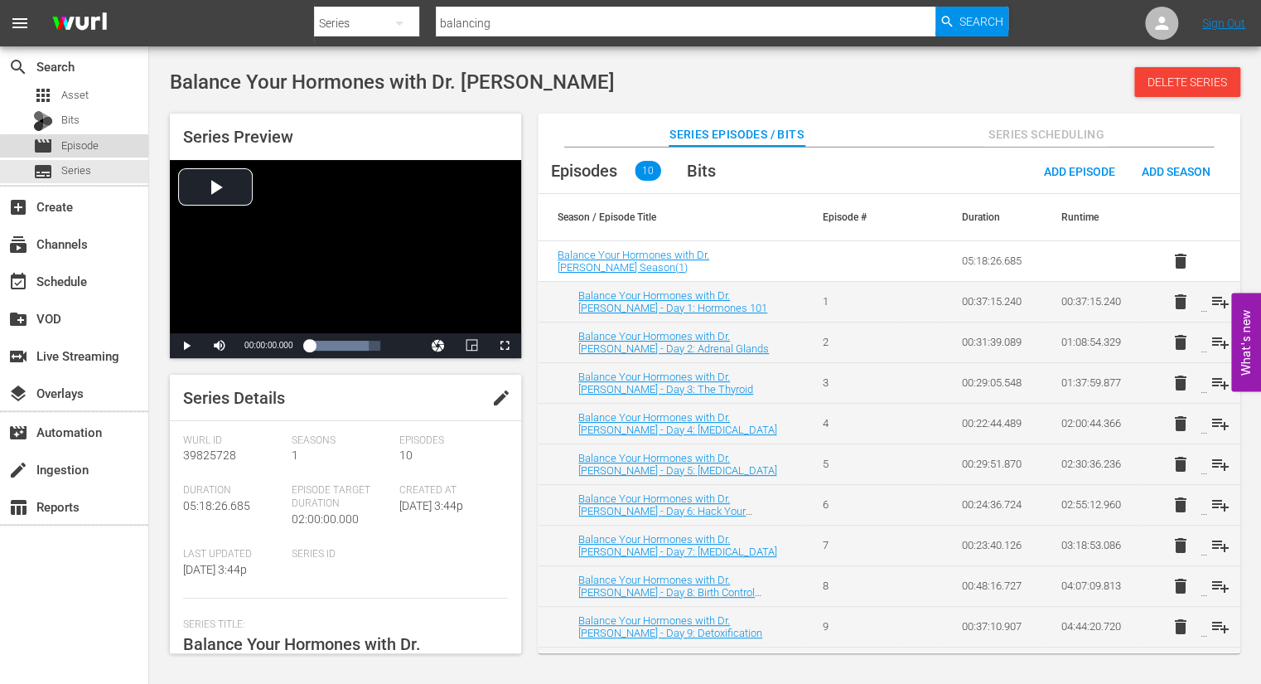
click at [90, 148] on span "Episode" at bounding box center [79, 146] width 37 height 17
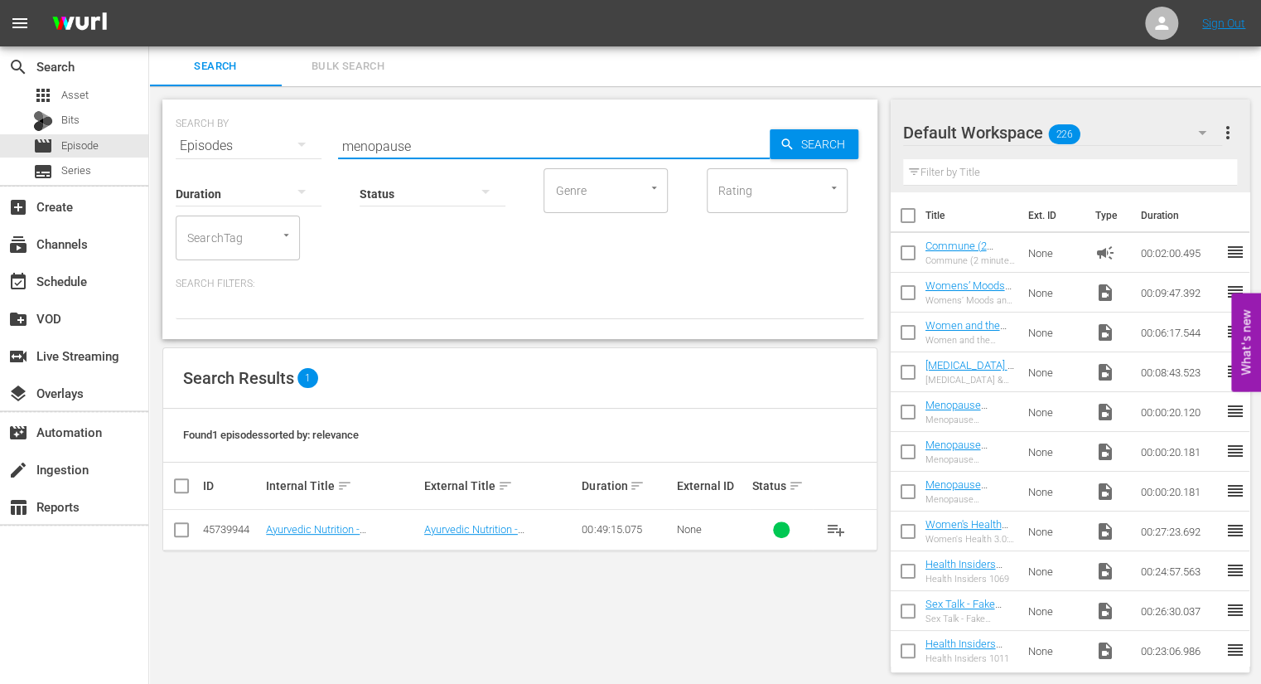
drag, startPoint x: 416, startPoint y: 143, endPoint x: 338, endPoint y: 143, distance: 77.9
click at [338, 143] on input "menopause" at bounding box center [554, 146] width 432 height 40
type input "balancing"
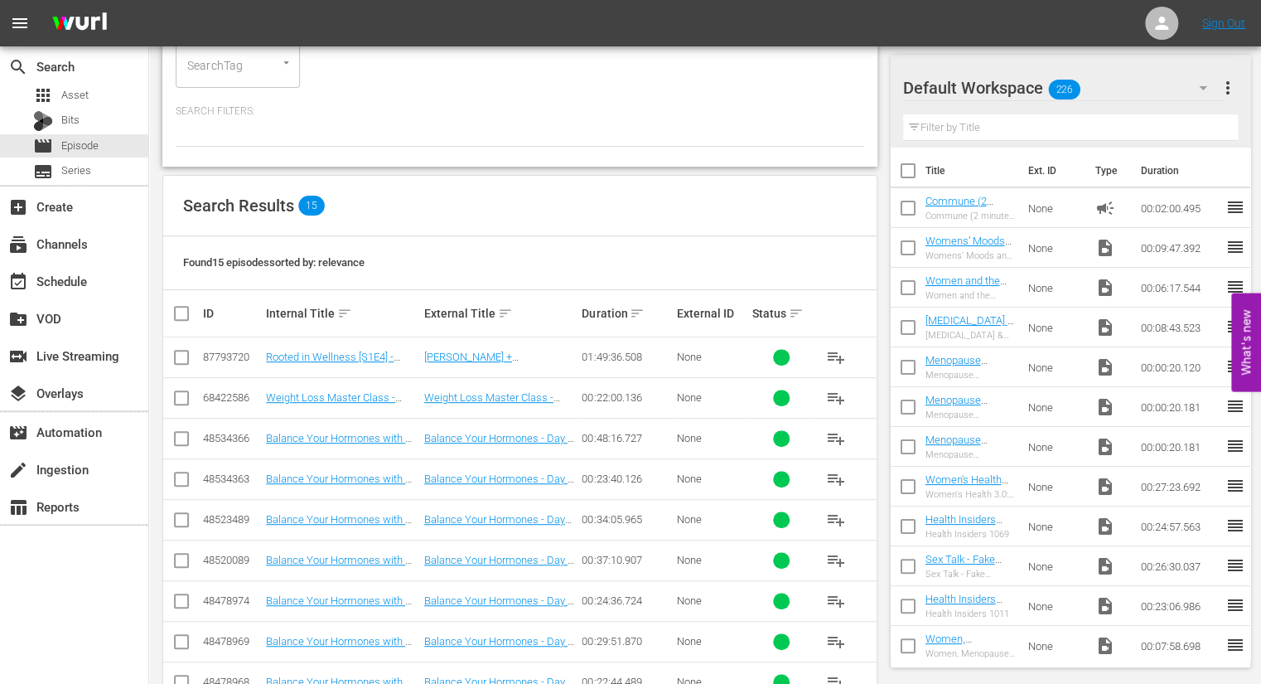
scroll to position [179, 0]
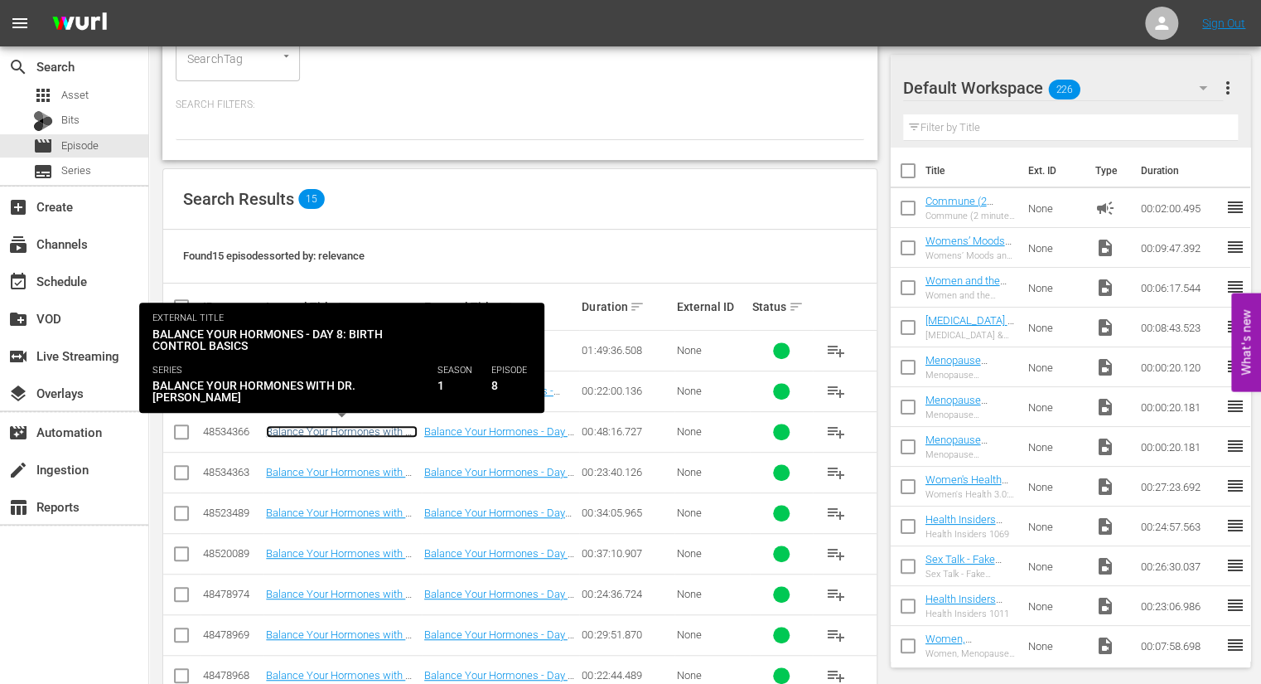
click at [351, 429] on link "Balance Your Hormones with Dr. [PERSON_NAME] - Day 8: Birth Control Basics" at bounding box center [342, 443] width 152 height 37
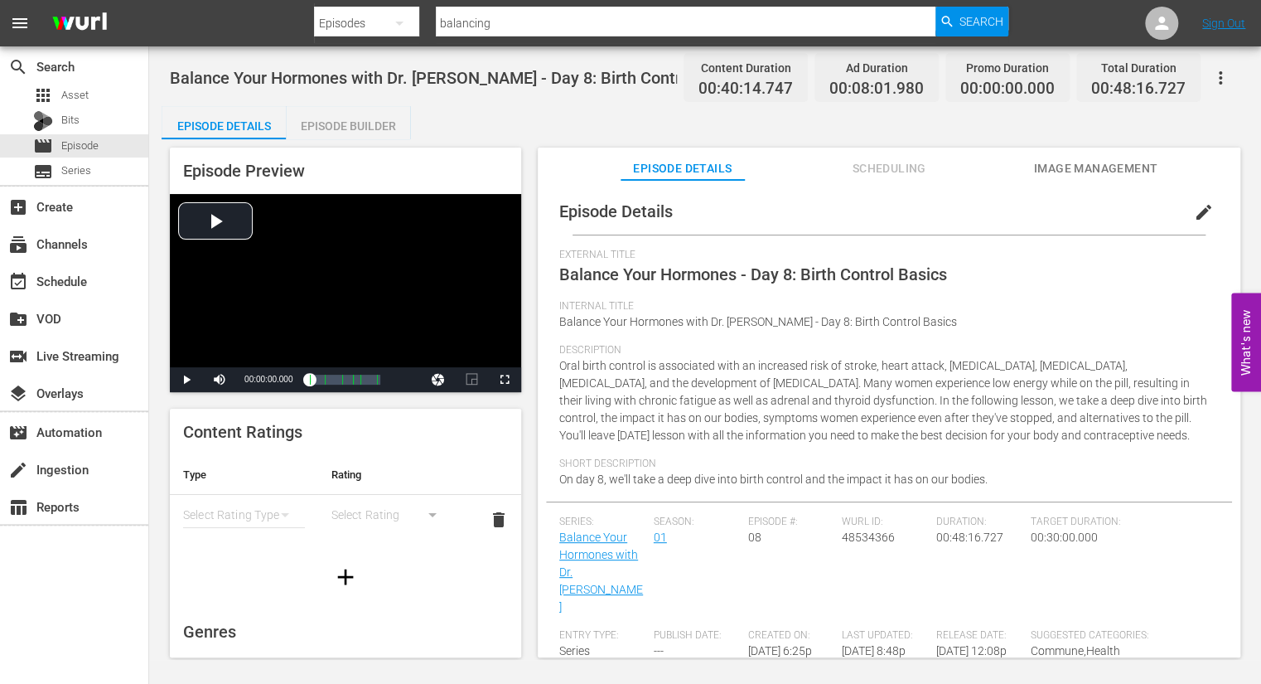
click at [351, 123] on div "Episode Builder" at bounding box center [348, 126] width 124 height 40
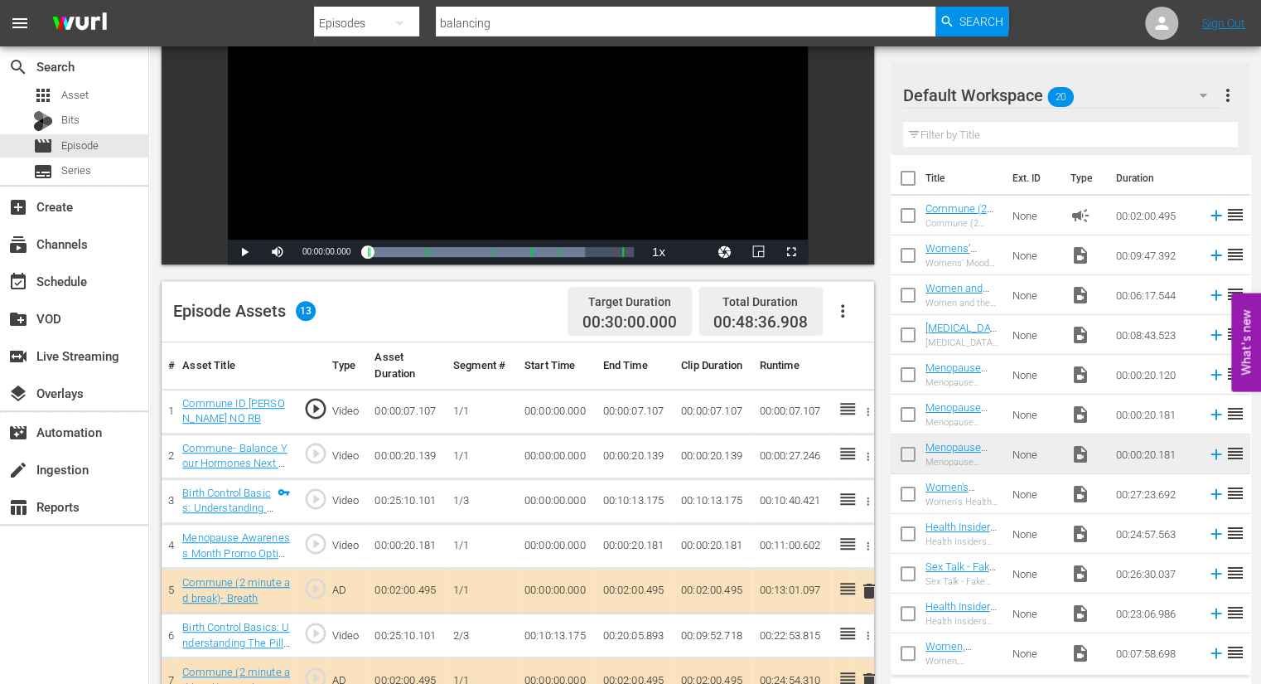
scroll to position [206, 0]
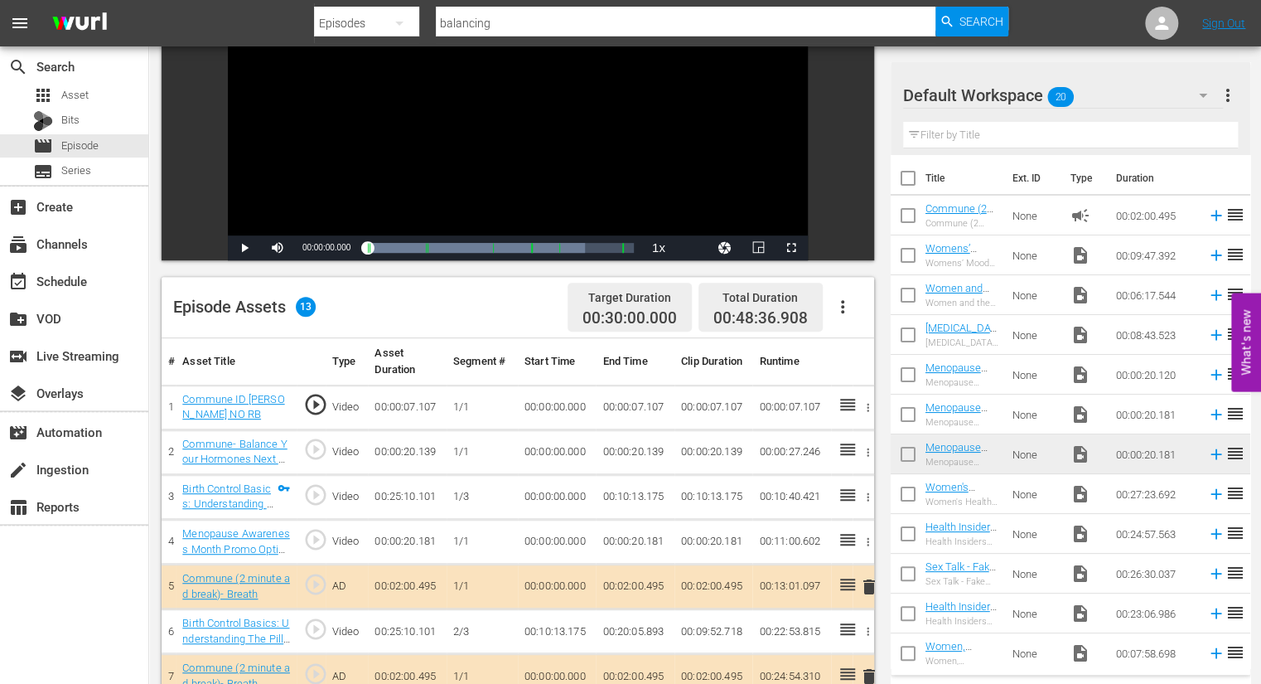
click at [297, 587] on td "play_circle_outline" at bounding box center [311, 586] width 28 height 45
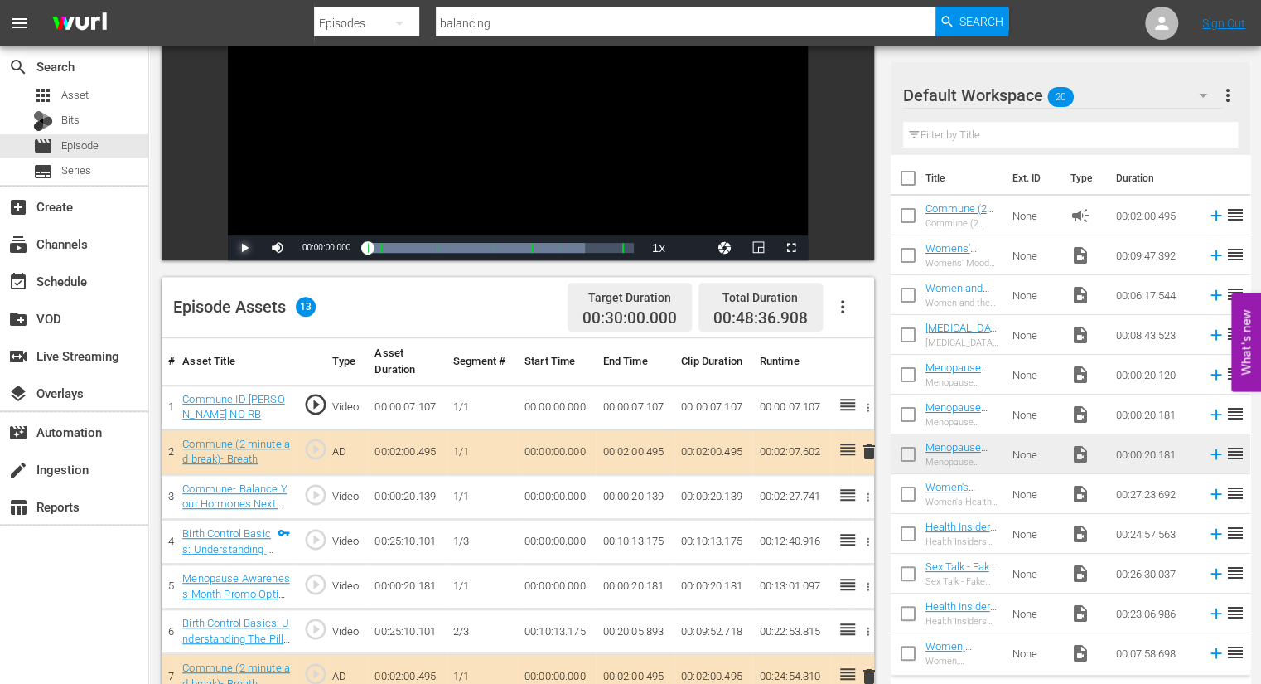
click at [244, 248] on span "Video Player" at bounding box center [244, 248] width 0 height 0
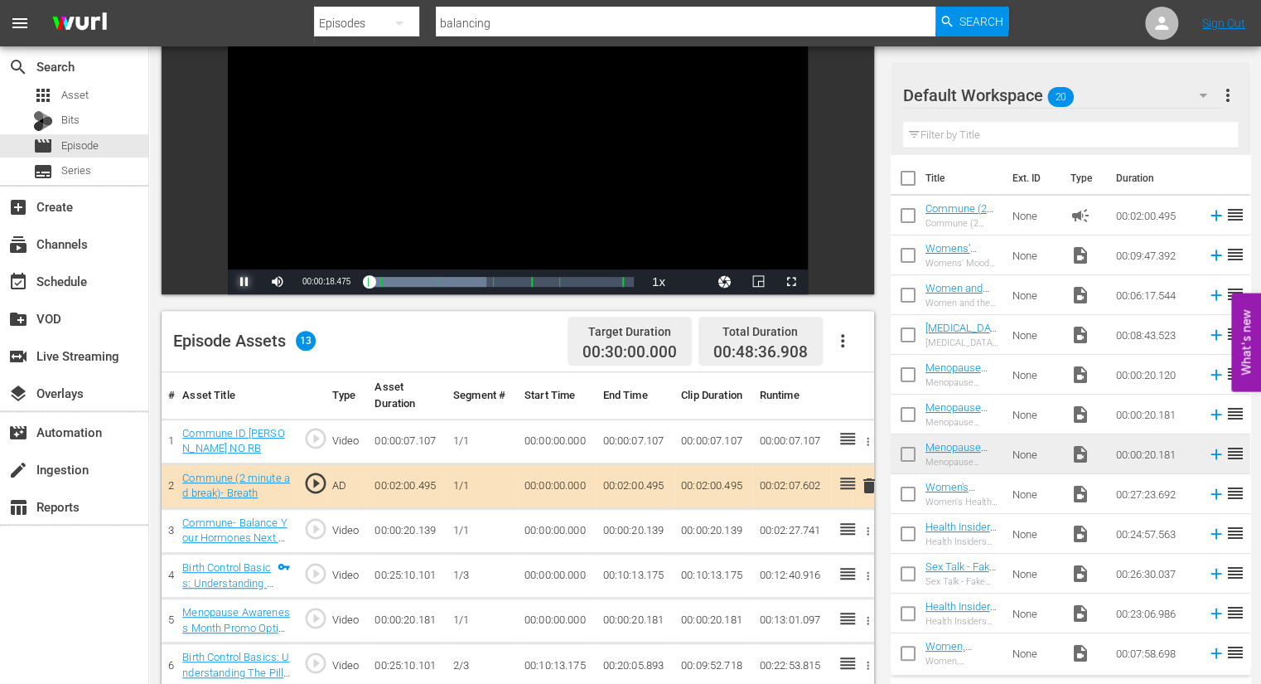
scroll to position [166, 0]
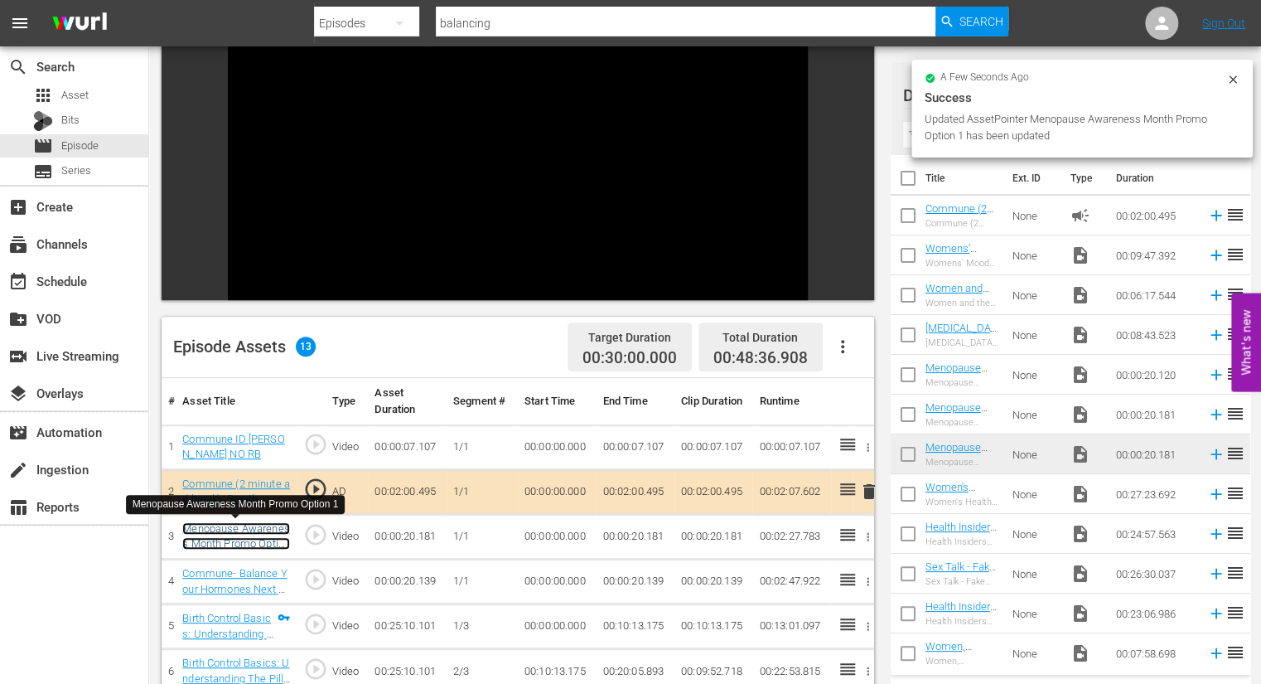
click at [266, 529] on link "Menopause Awareness Month Promo Option 1" at bounding box center [236, 543] width 108 height 43
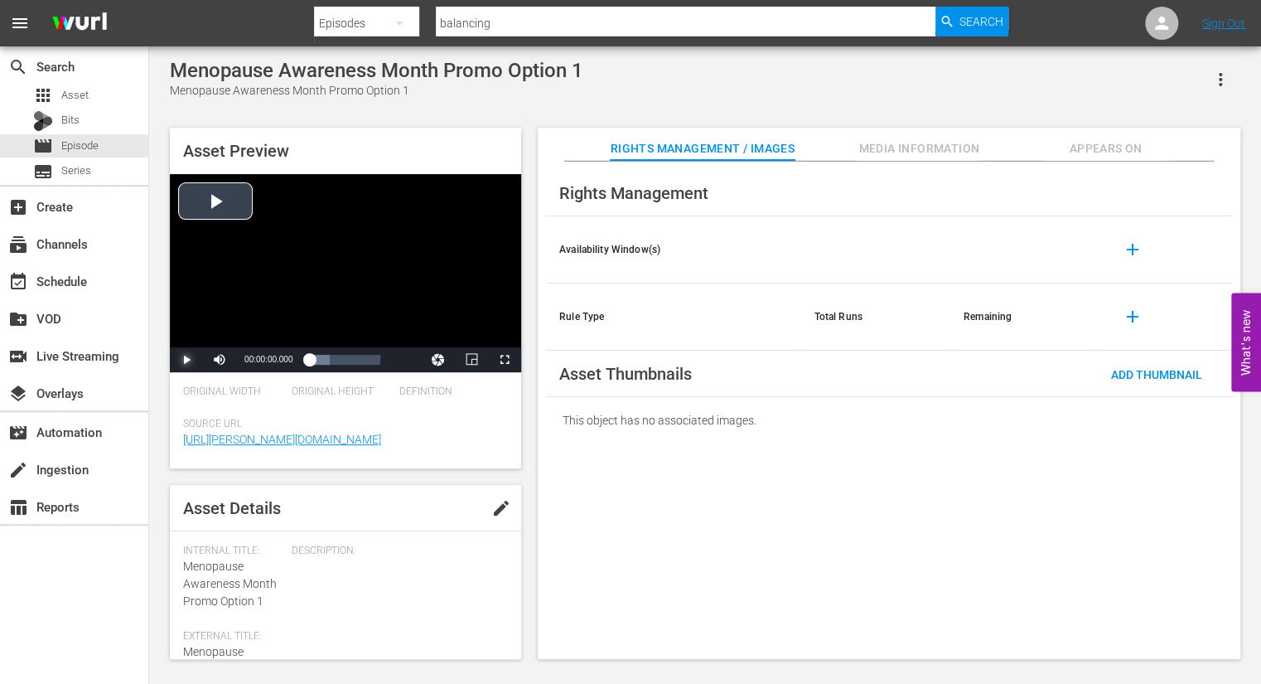
click at [186, 360] on span "Video Player" at bounding box center [186, 360] width 0 height 0
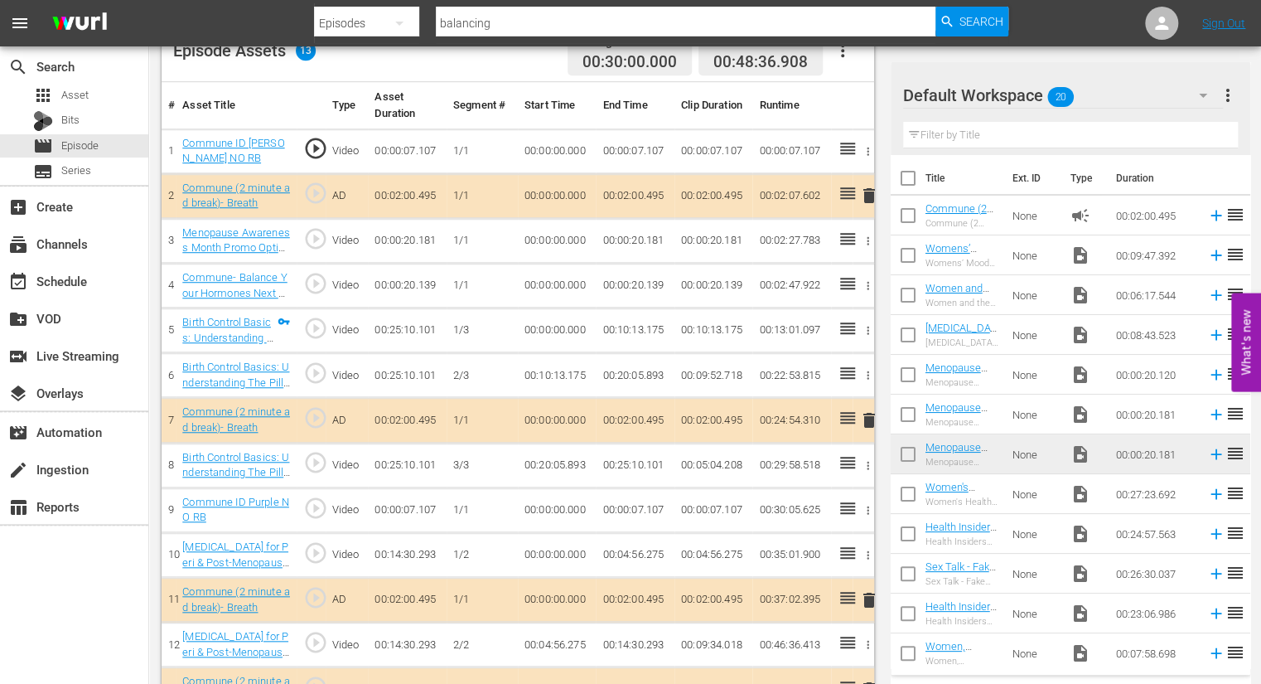
scroll to position [501, 0]
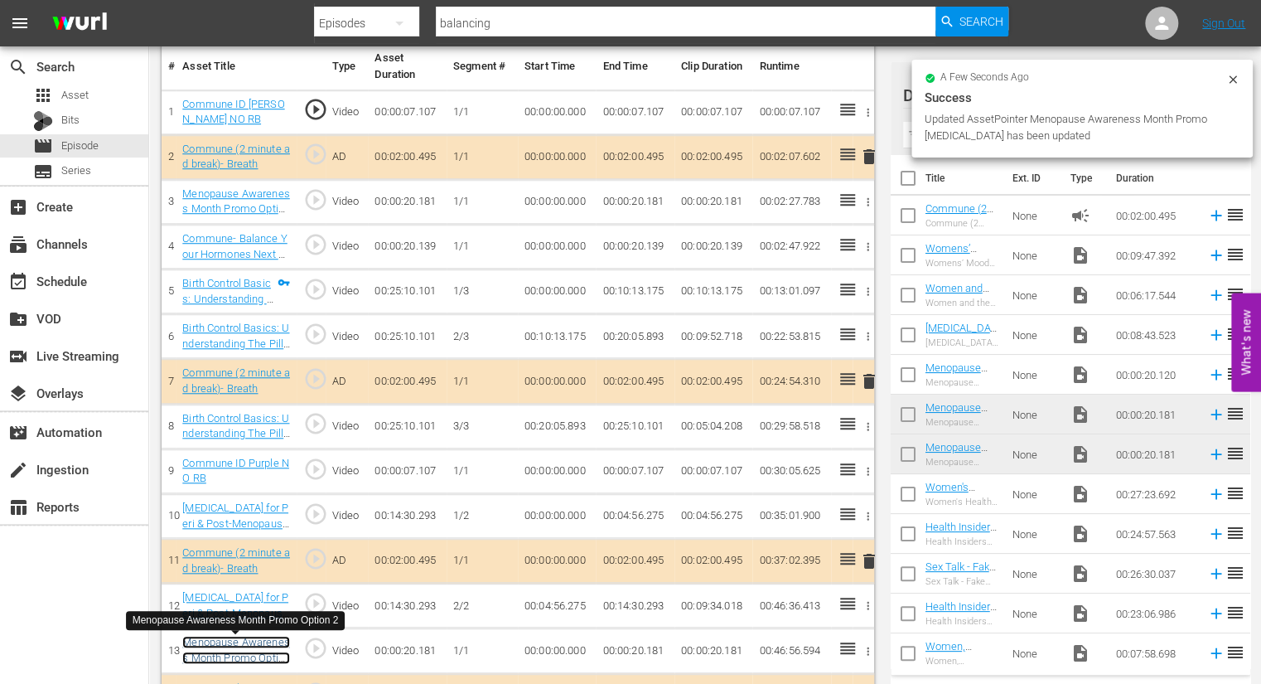
click at [268, 643] on link "Menopause Awareness Month Promo Option 2" at bounding box center [236, 657] width 108 height 43
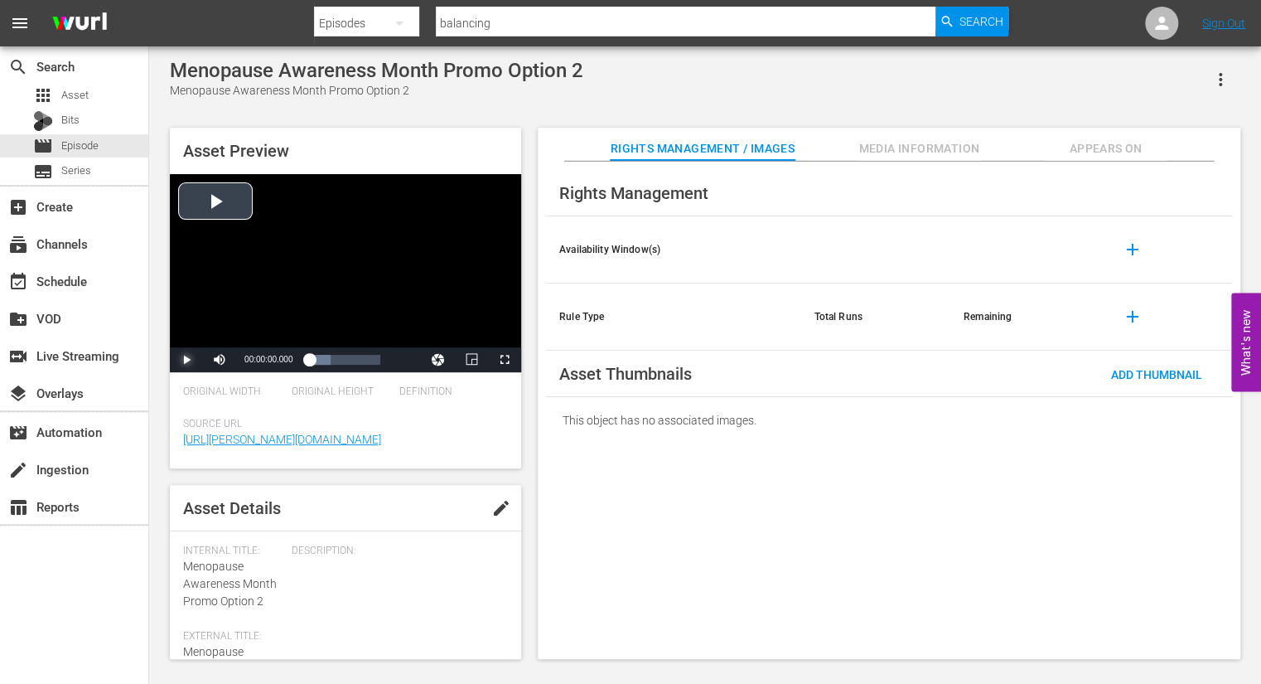
click at [186, 360] on span "Video Player" at bounding box center [186, 360] width 0 height 0
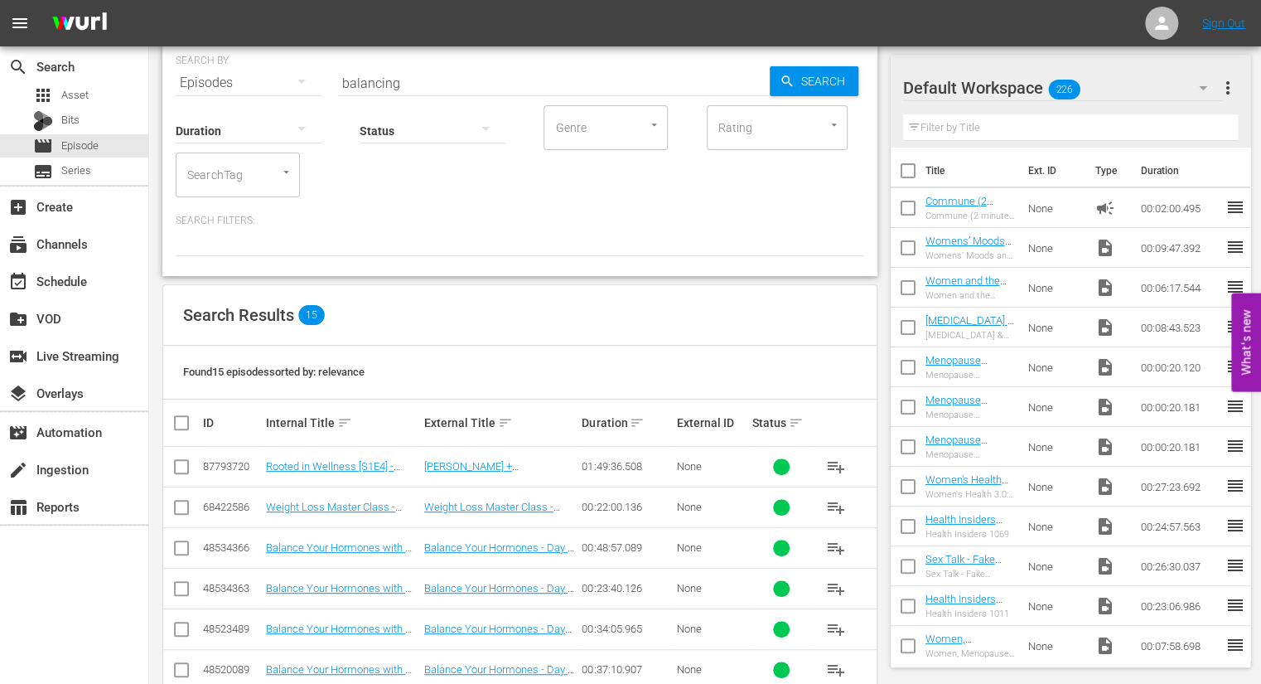
scroll to position [101, 0]
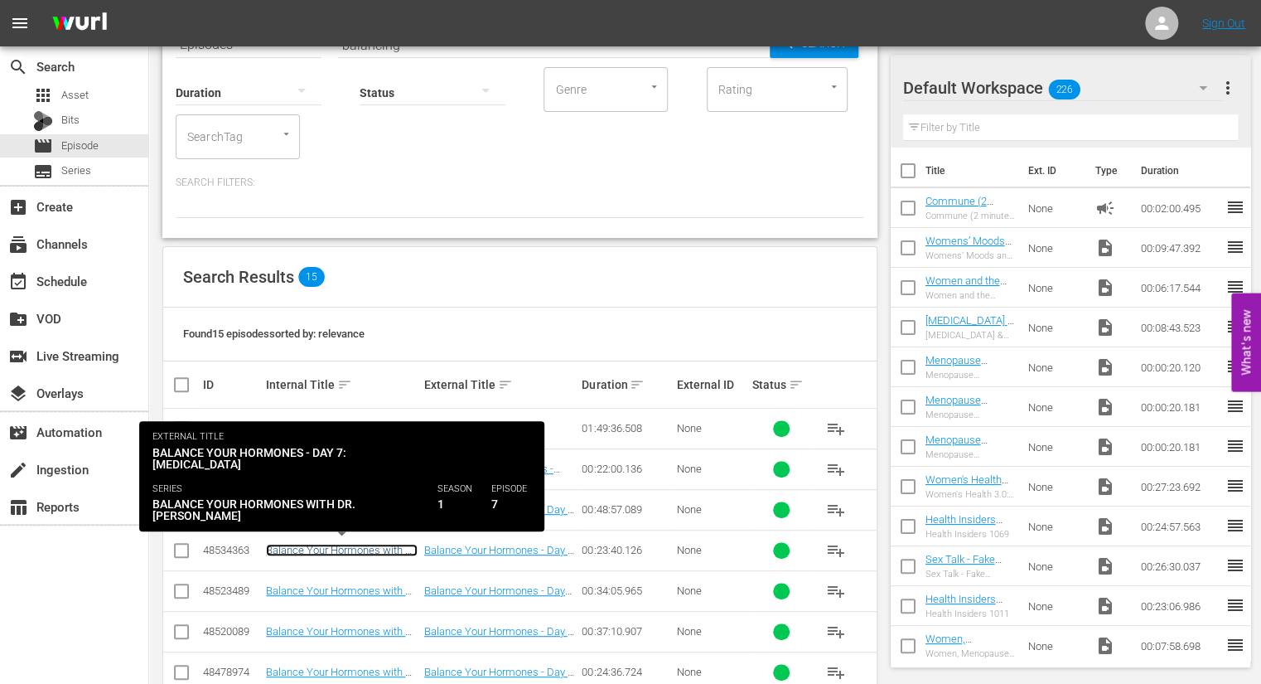
click at [385, 551] on link "Balance Your Hormones with Dr. [PERSON_NAME] - Day 7: [MEDICAL_DATA]" at bounding box center [342, 562] width 152 height 37
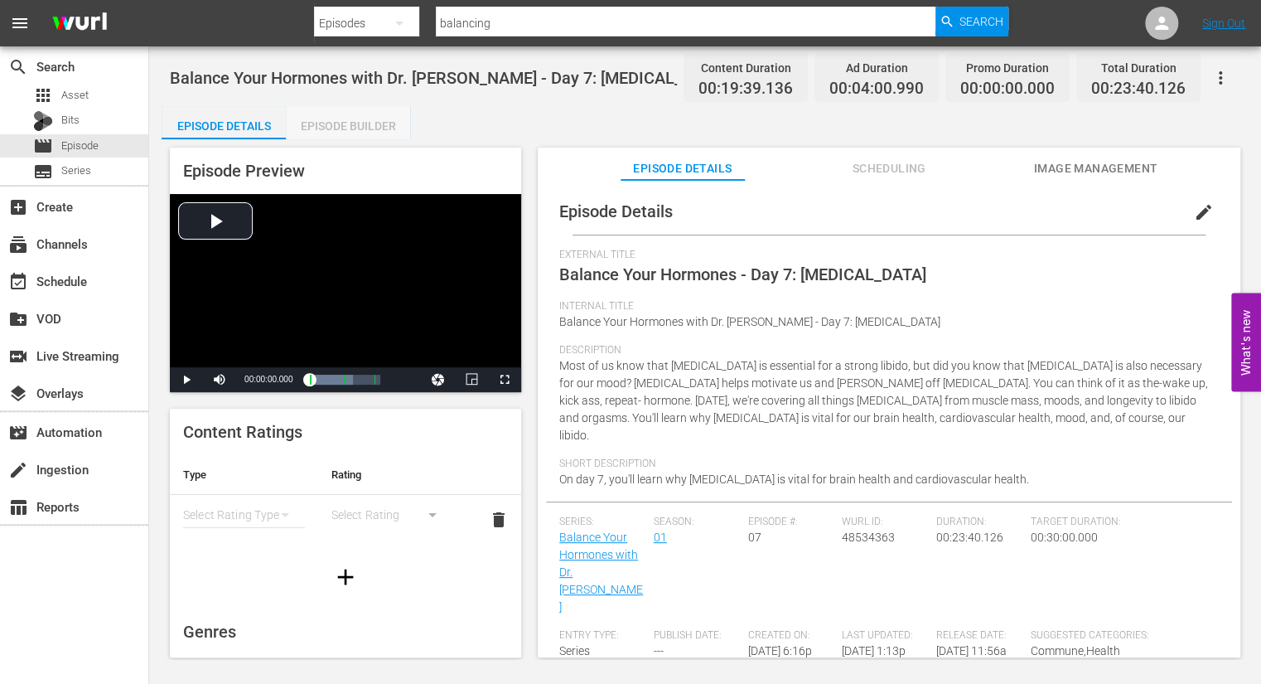
click at [336, 127] on div "Episode Builder" at bounding box center [348, 126] width 124 height 40
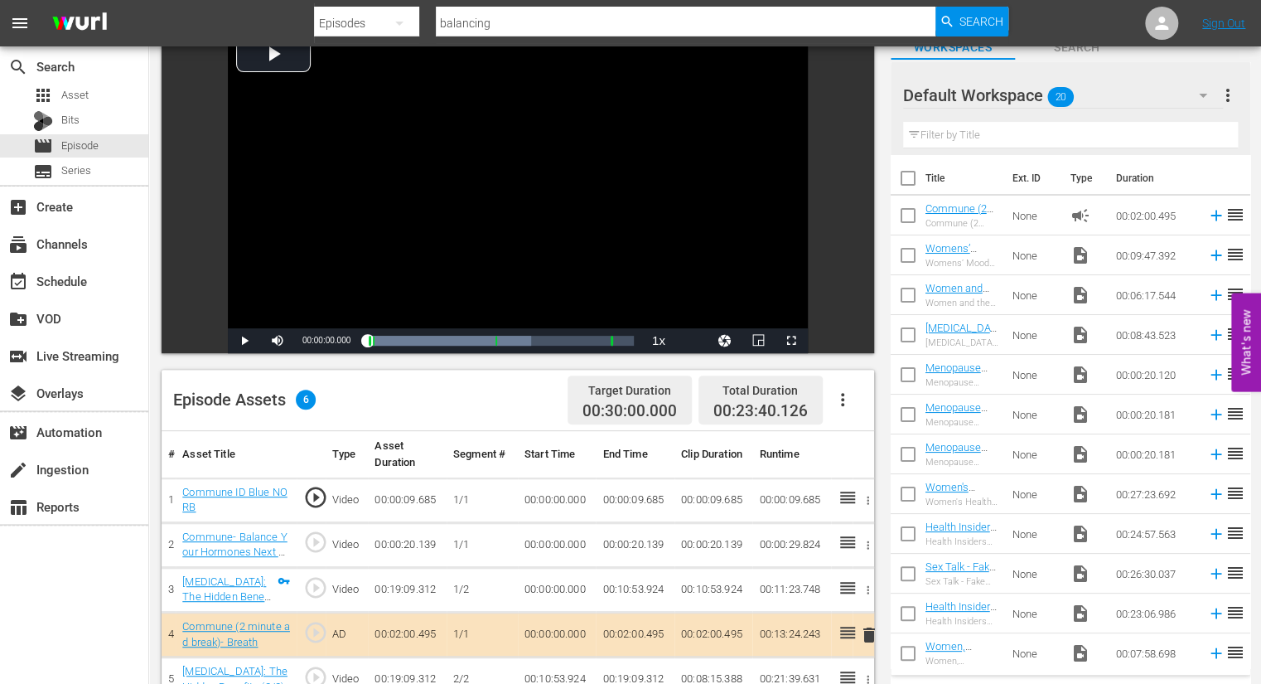
scroll to position [116, 0]
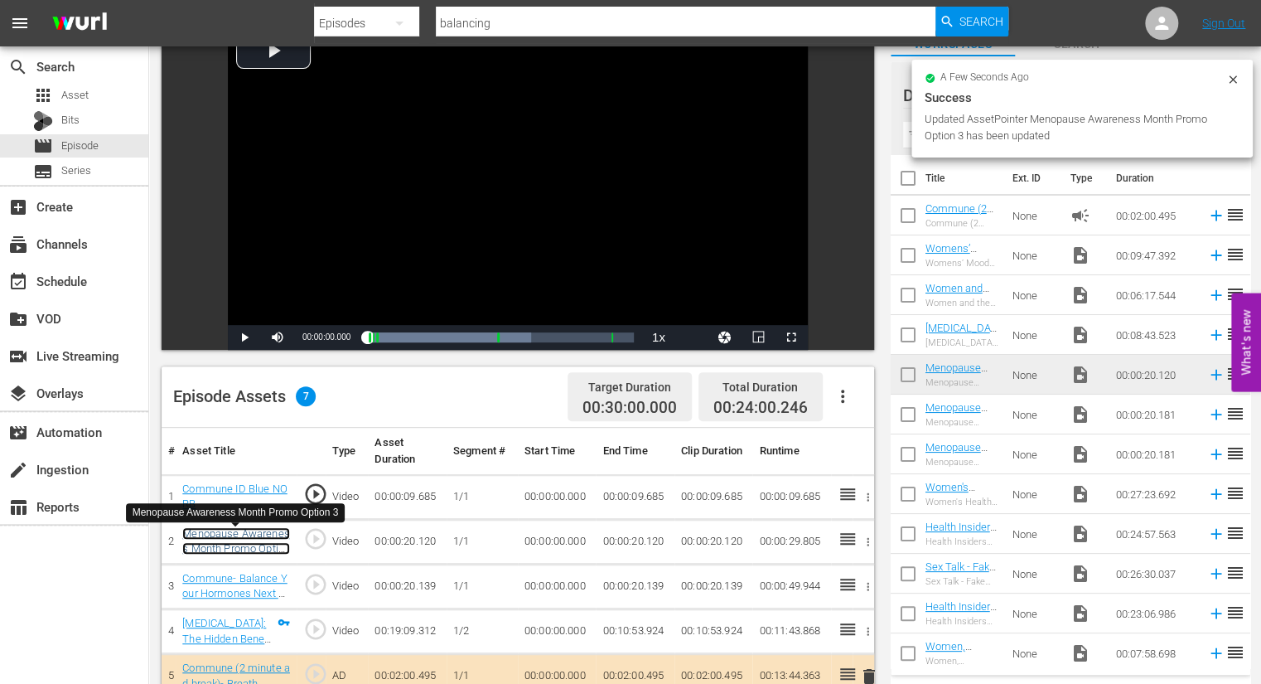
click at [270, 536] on link "Menopause Awareness Month Promo Option 3" at bounding box center [236, 548] width 108 height 43
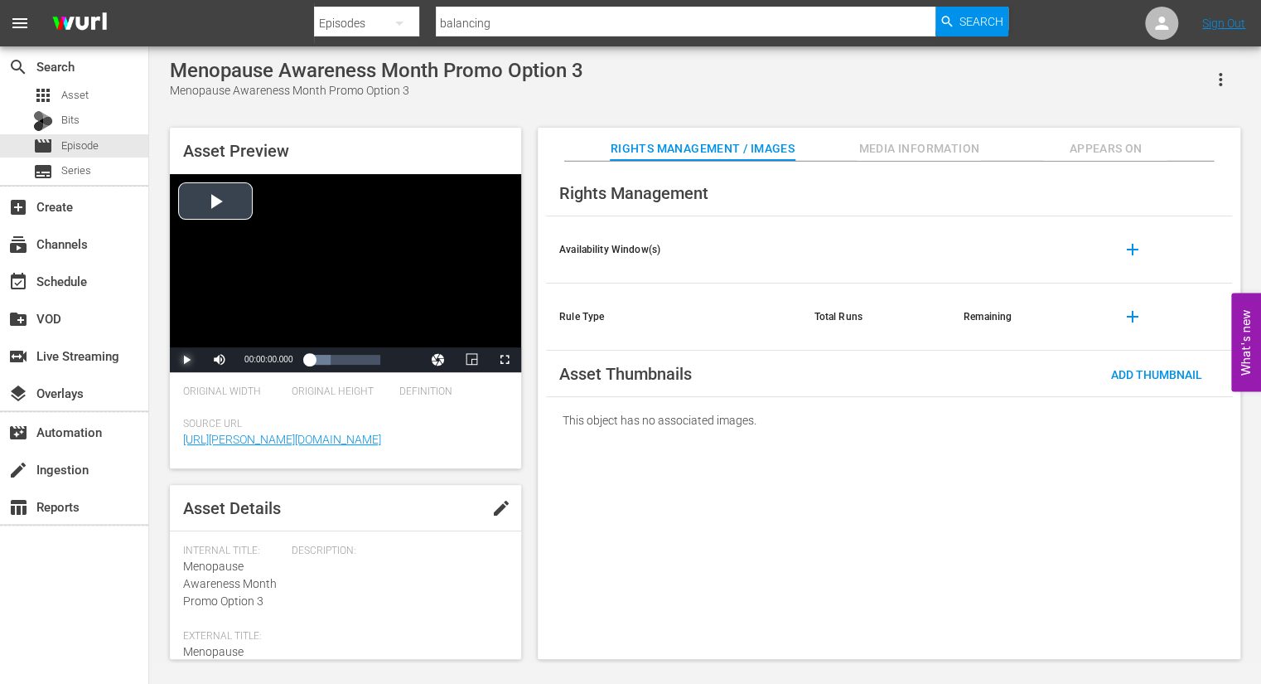
click at [186, 360] on span "Video Player" at bounding box center [186, 360] width 0 height 0
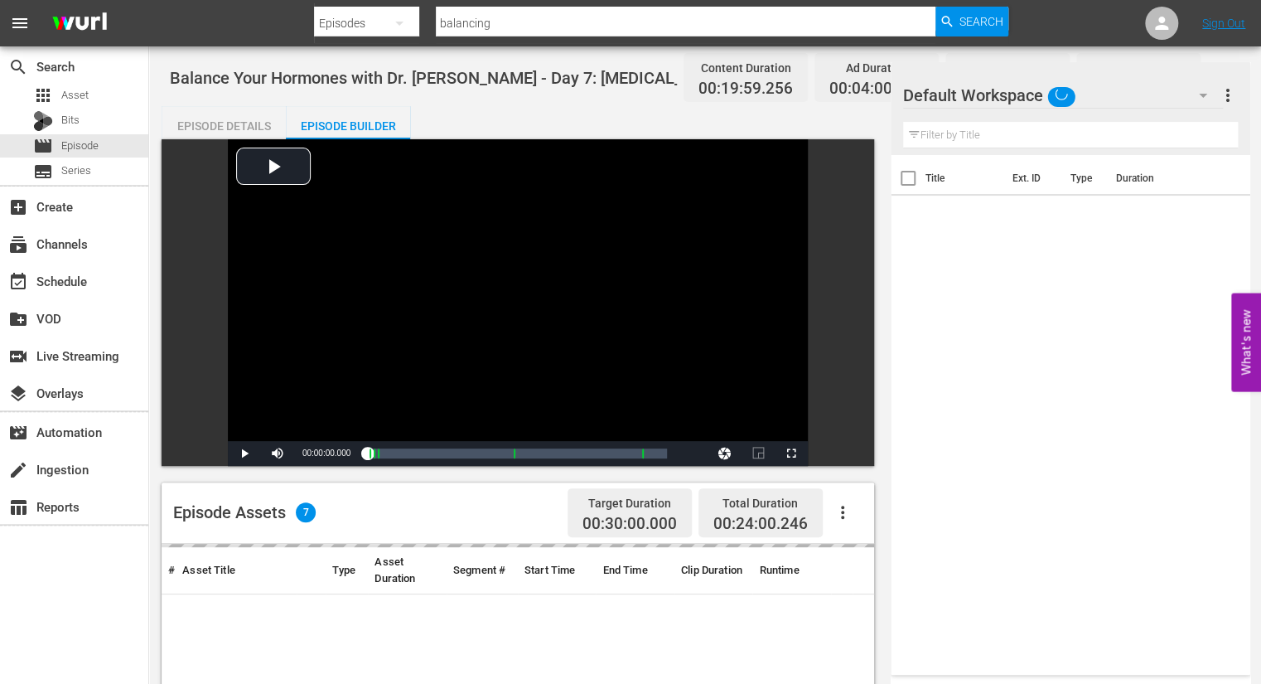
scroll to position [116, 0]
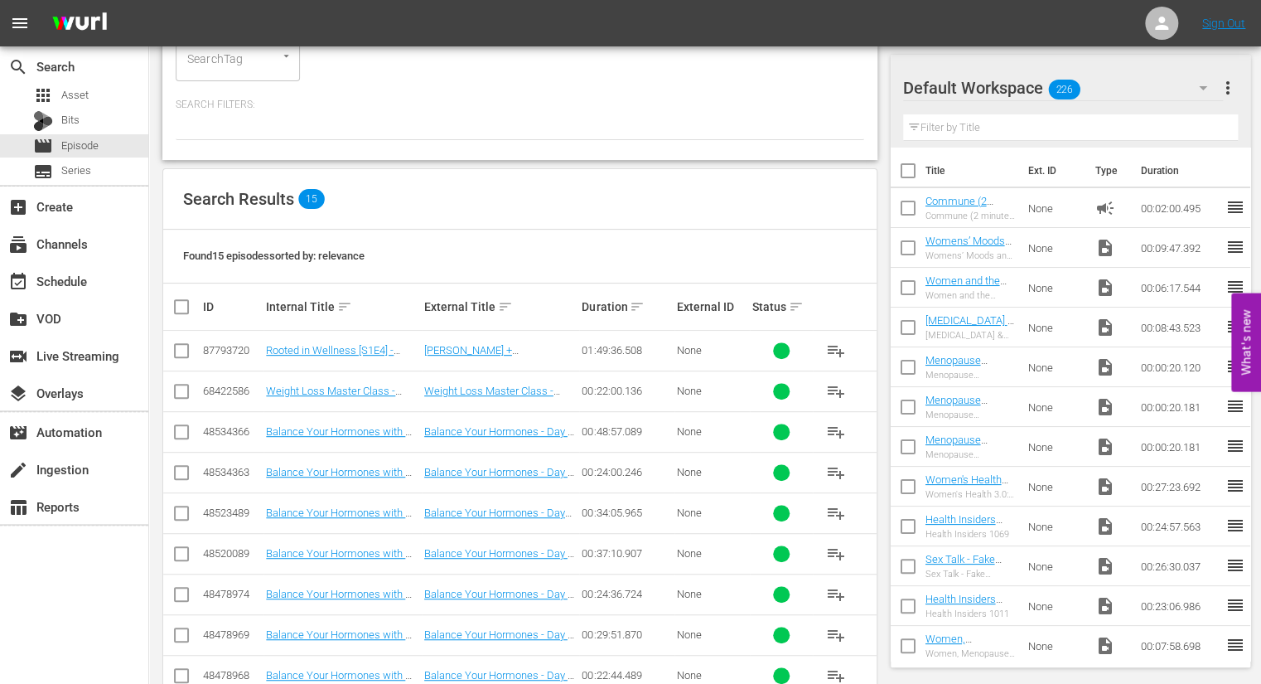
scroll to position [205, 0]
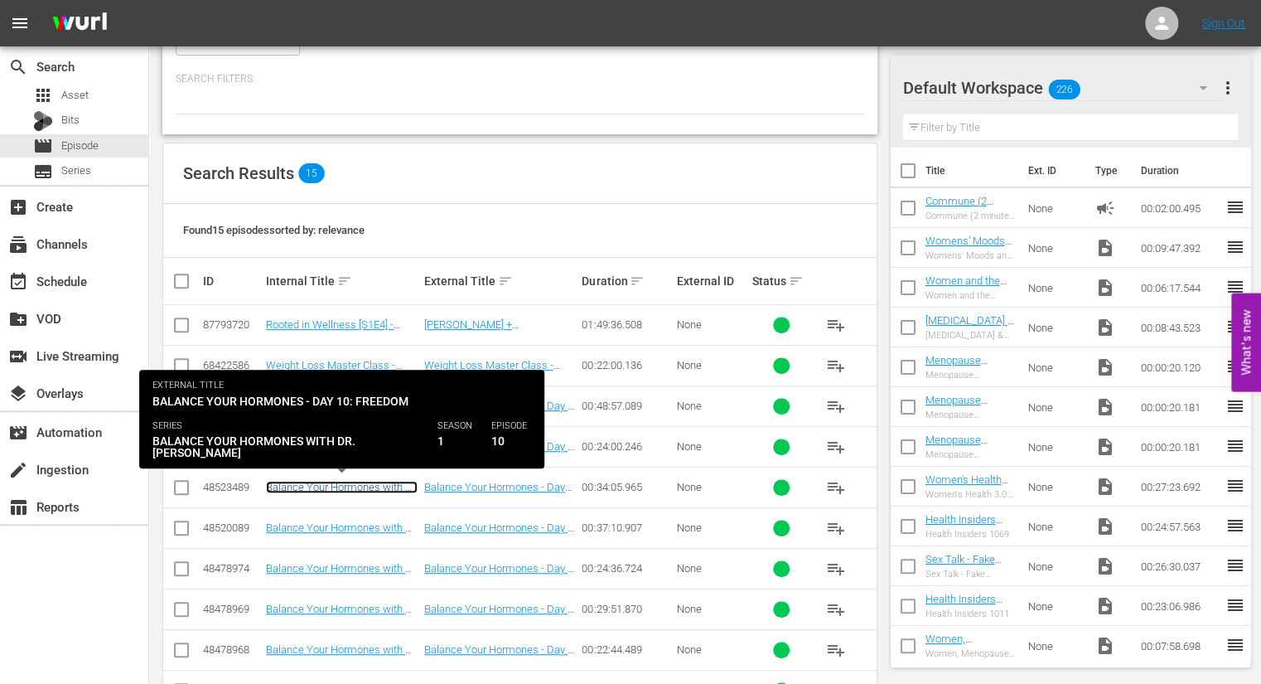
click at [362, 486] on link "Balance Your Hormones with Dr. [PERSON_NAME] - Day 10: Freedom" at bounding box center [342, 499] width 152 height 37
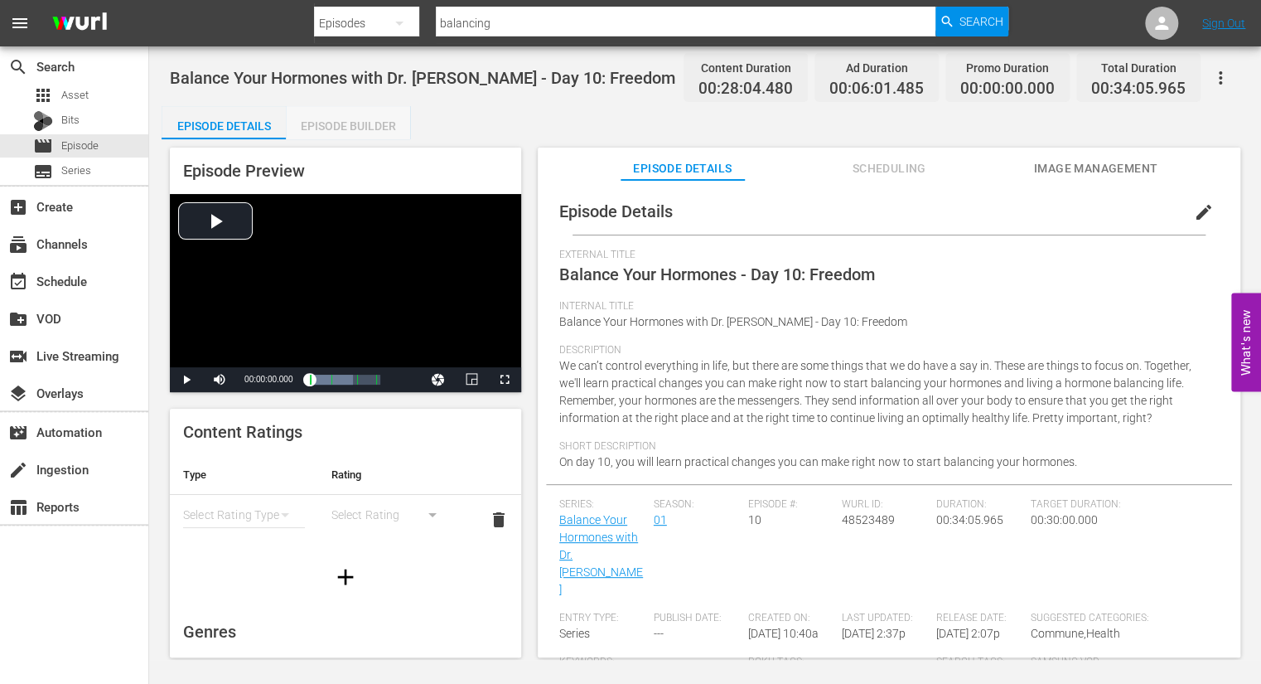
click at [341, 124] on div "Episode Builder" at bounding box center [348, 126] width 124 height 40
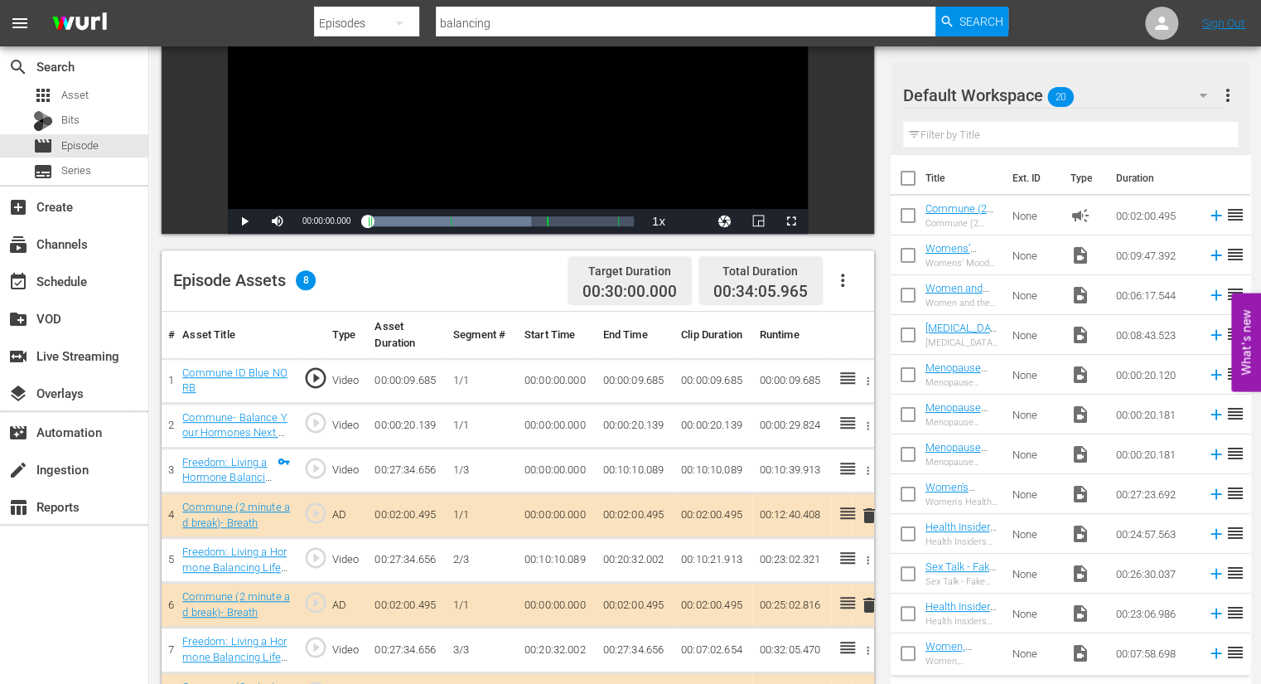
scroll to position [242, 0]
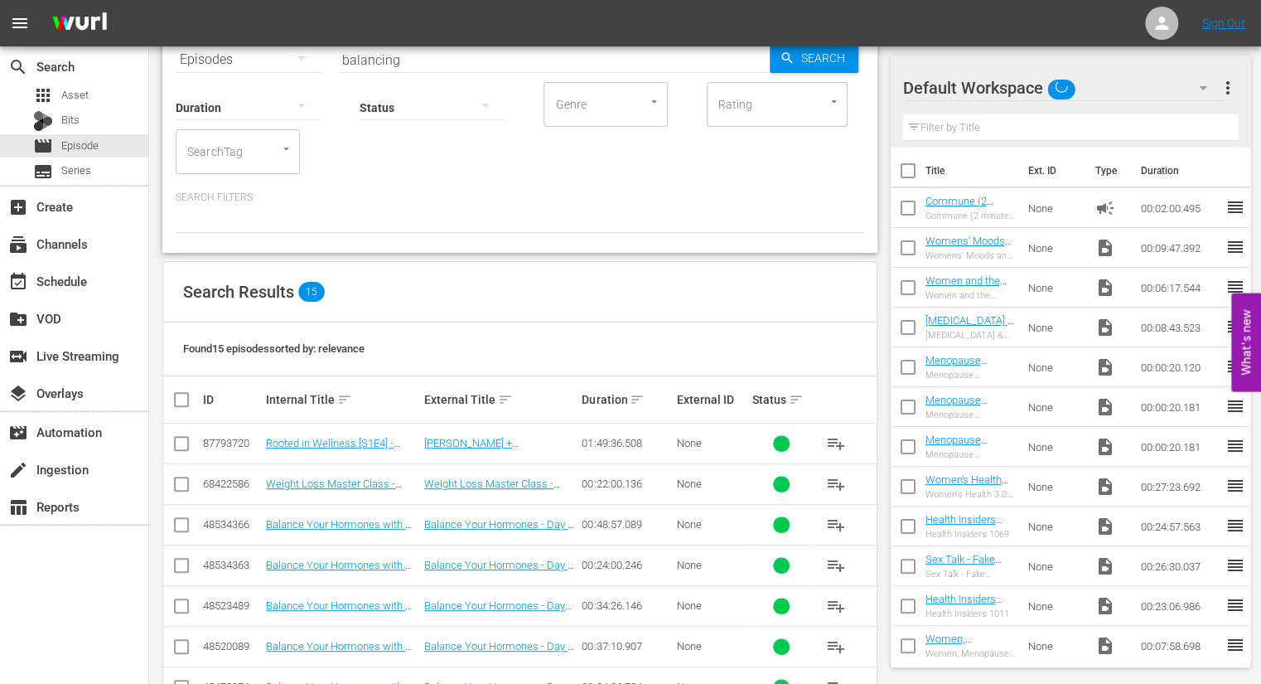
scroll to position [106, 0]
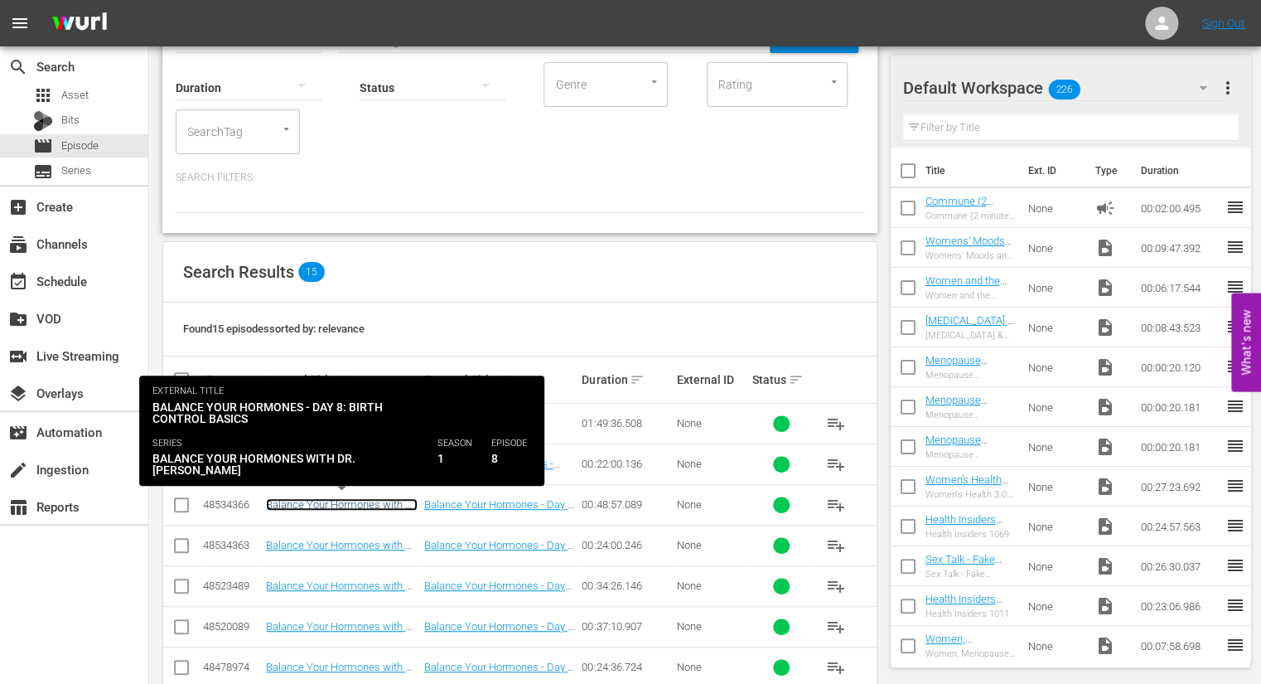
click at [385, 505] on link "Balance Your Hormones with Dr. [PERSON_NAME] - Day 8: Birth Control Basics" at bounding box center [342, 516] width 152 height 37
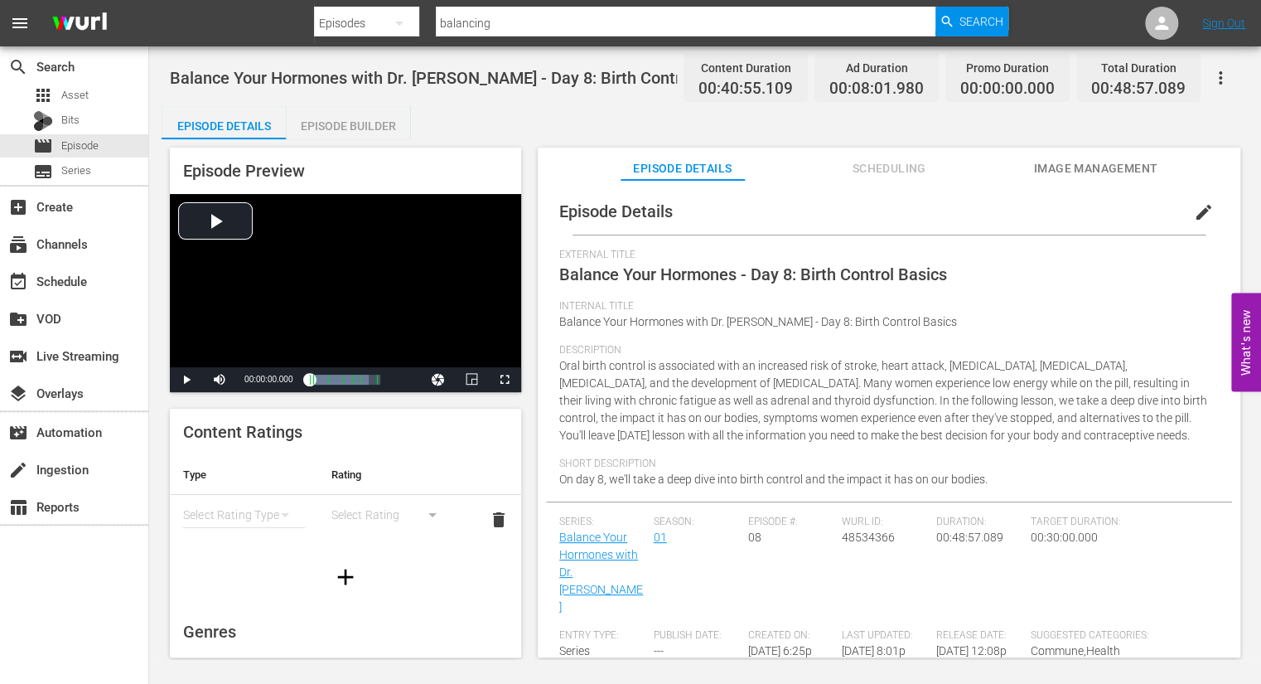
click at [341, 128] on div "Episode Builder" at bounding box center [348, 126] width 124 height 40
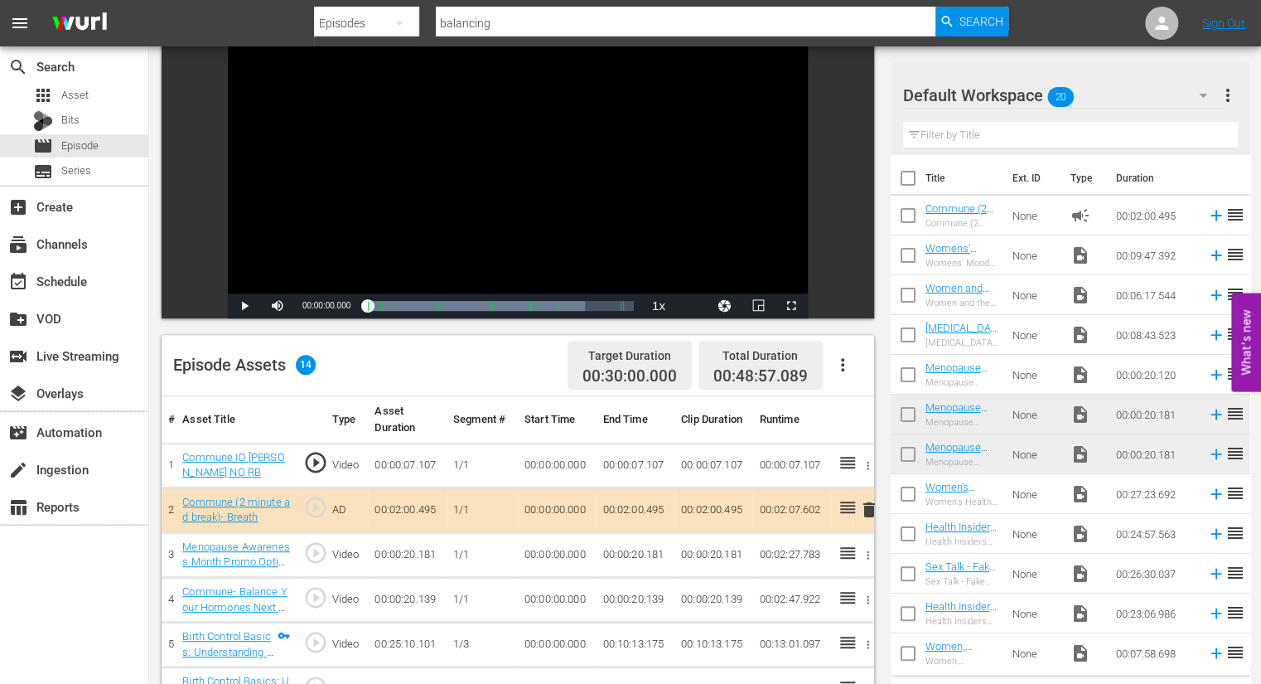
scroll to position [154, 0]
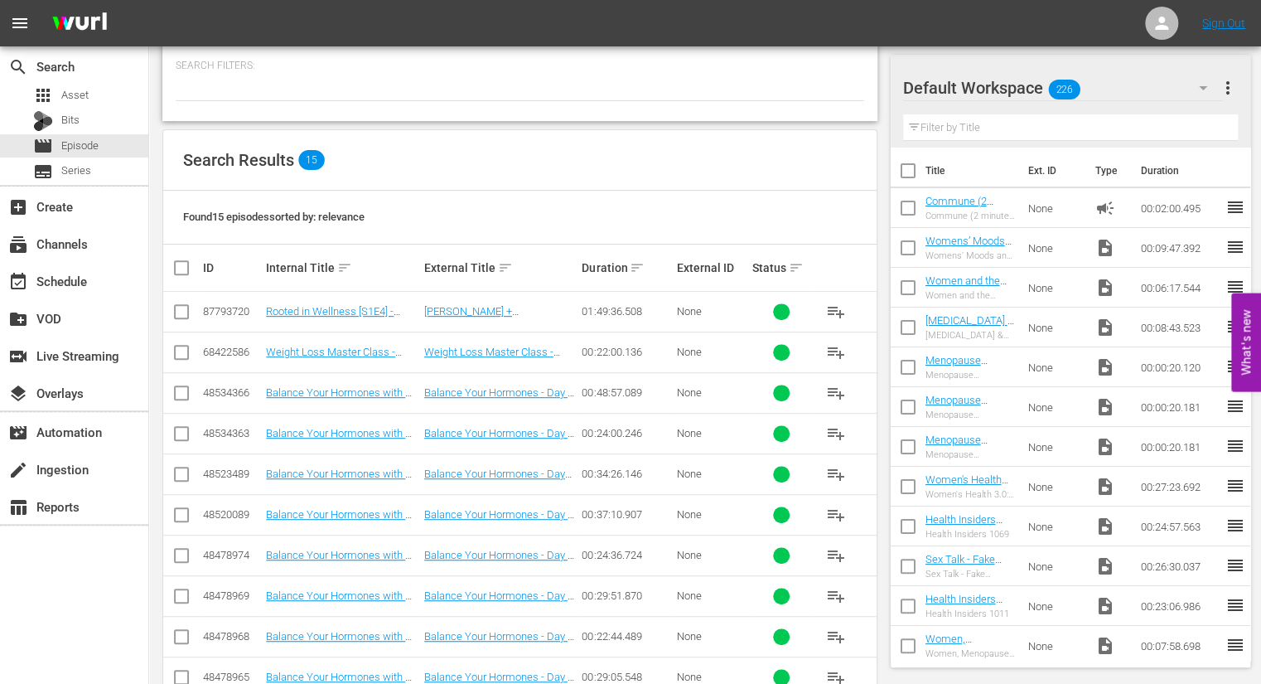
scroll to position [222, 0]
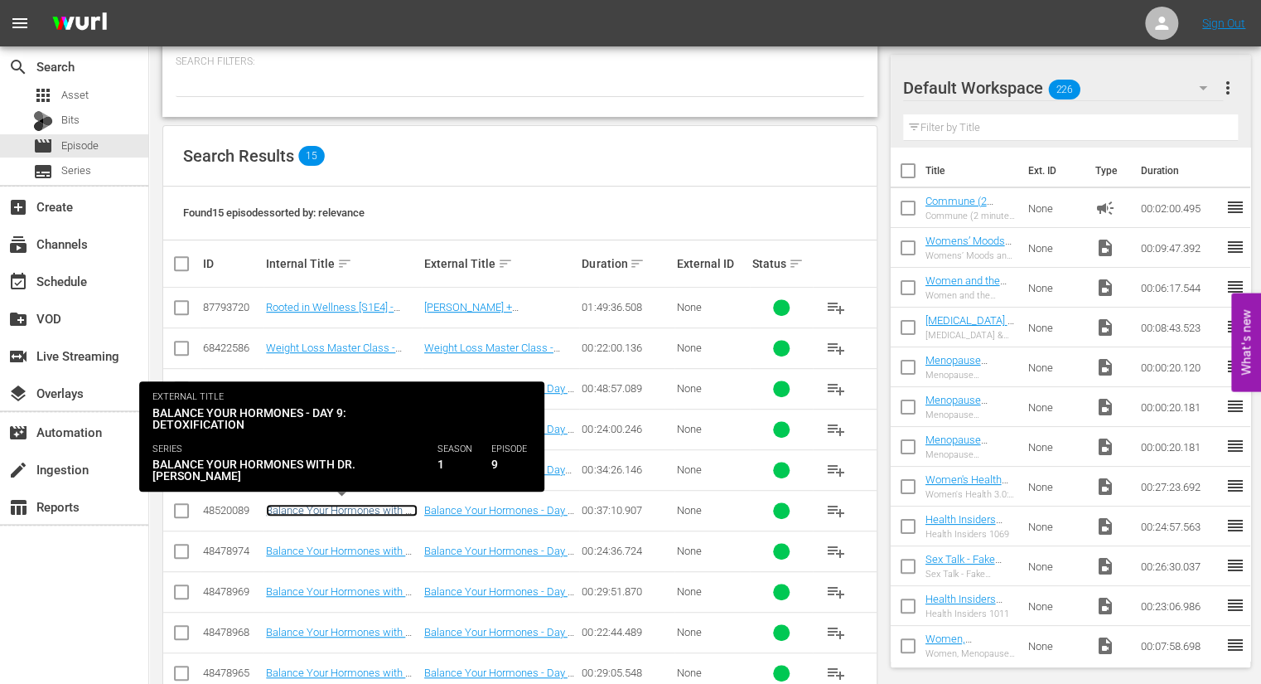
click at [386, 510] on link "Balance Your Hormones with Dr. [PERSON_NAME] - Day 9: Detoxification" at bounding box center [342, 522] width 152 height 37
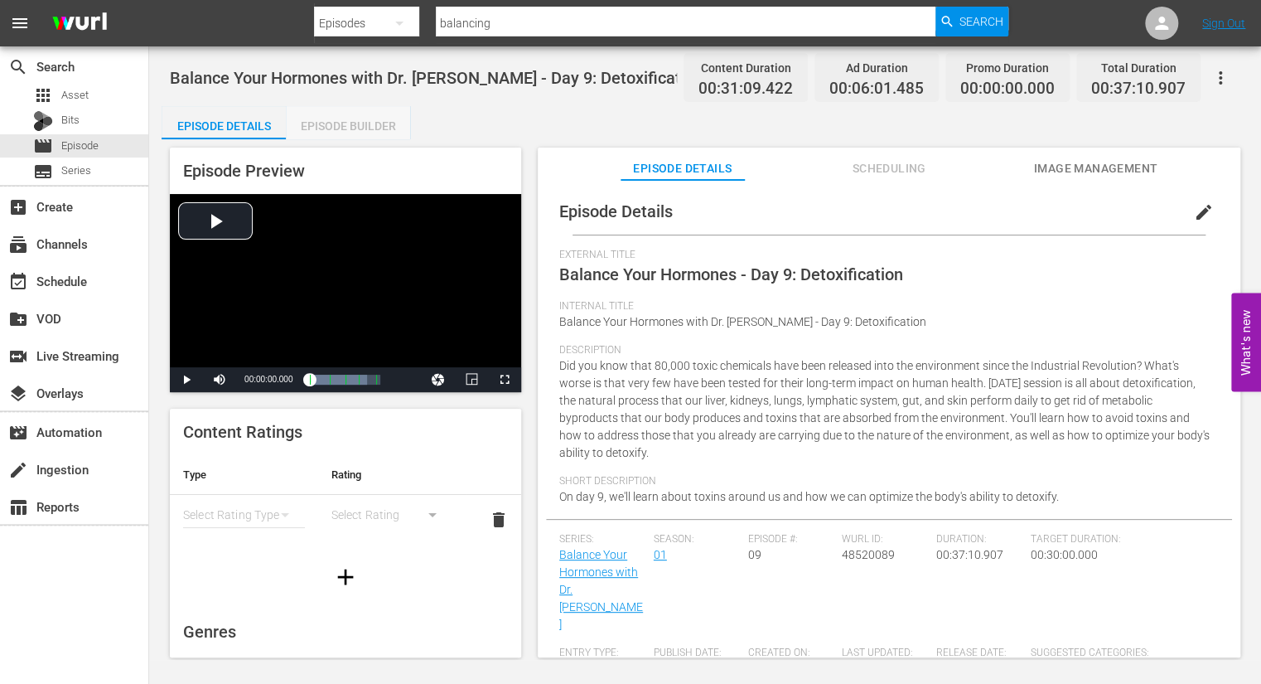
click at [356, 124] on div "Episode Builder" at bounding box center [348, 126] width 124 height 40
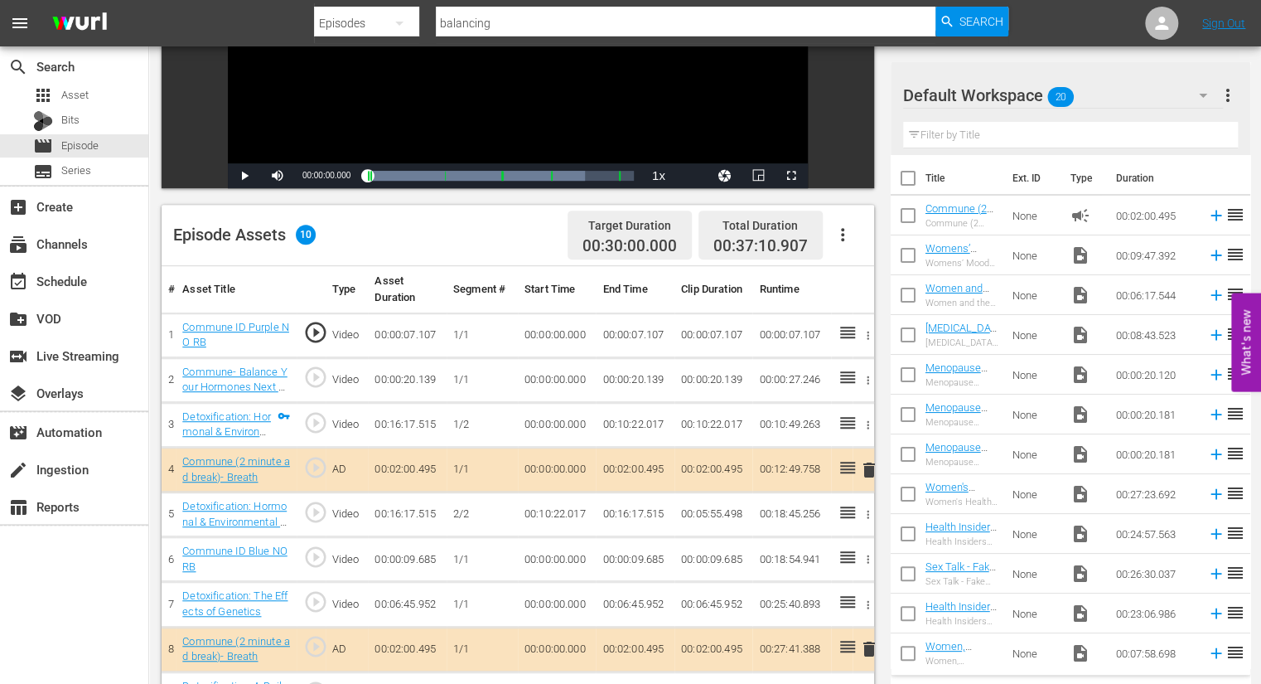
scroll to position [280, 0]
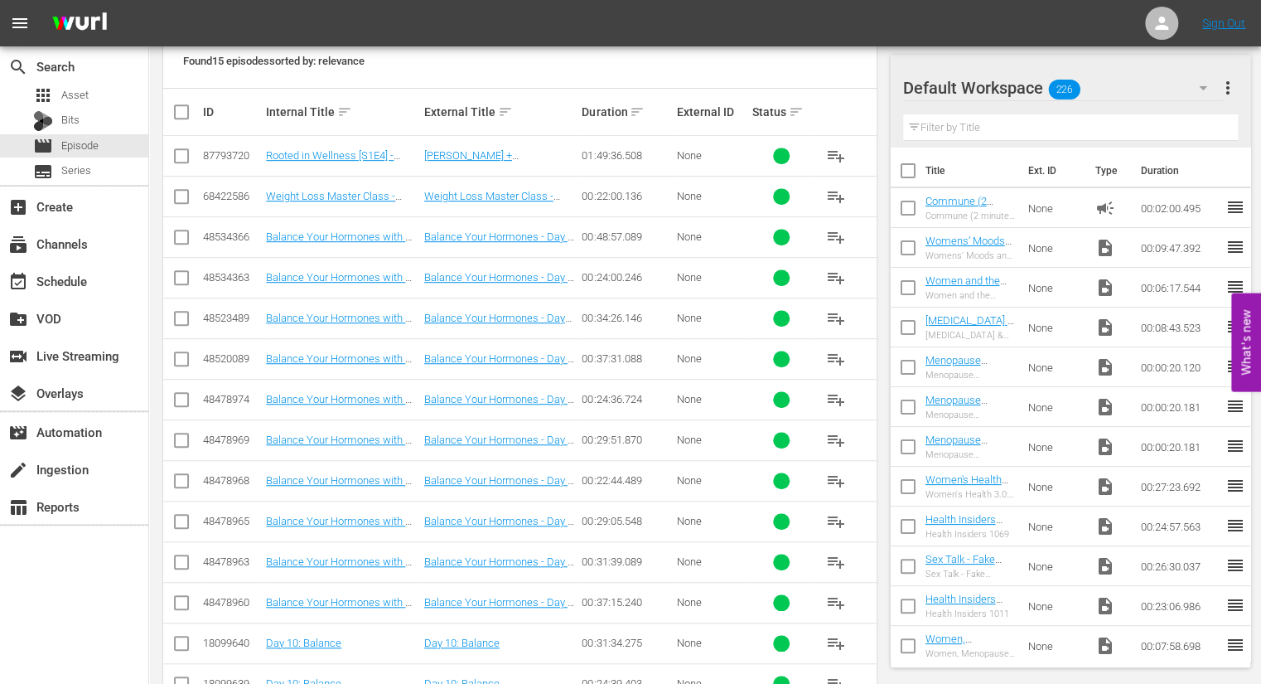
scroll to position [375, 0]
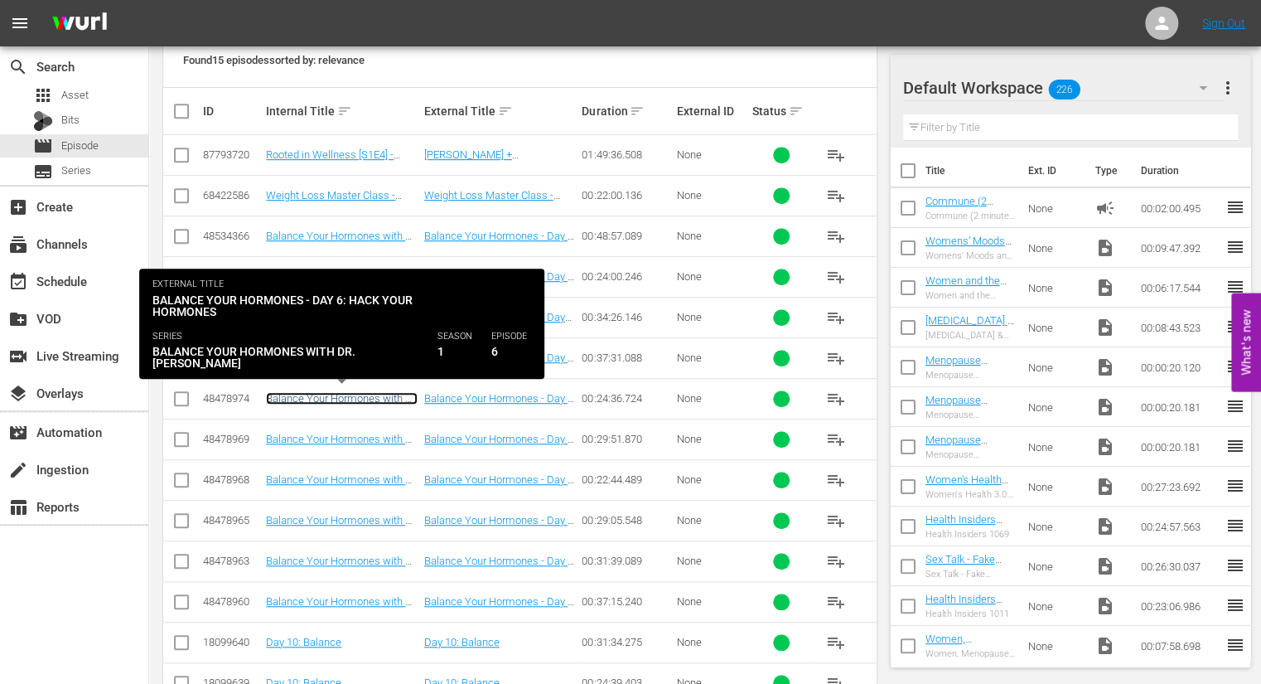
click at [365, 395] on link "Balance Your Hormones with Dr. [PERSON_NAME] - Day 6: Hack Your Hormones" at bounding box center [342, 410] width 152 height 37
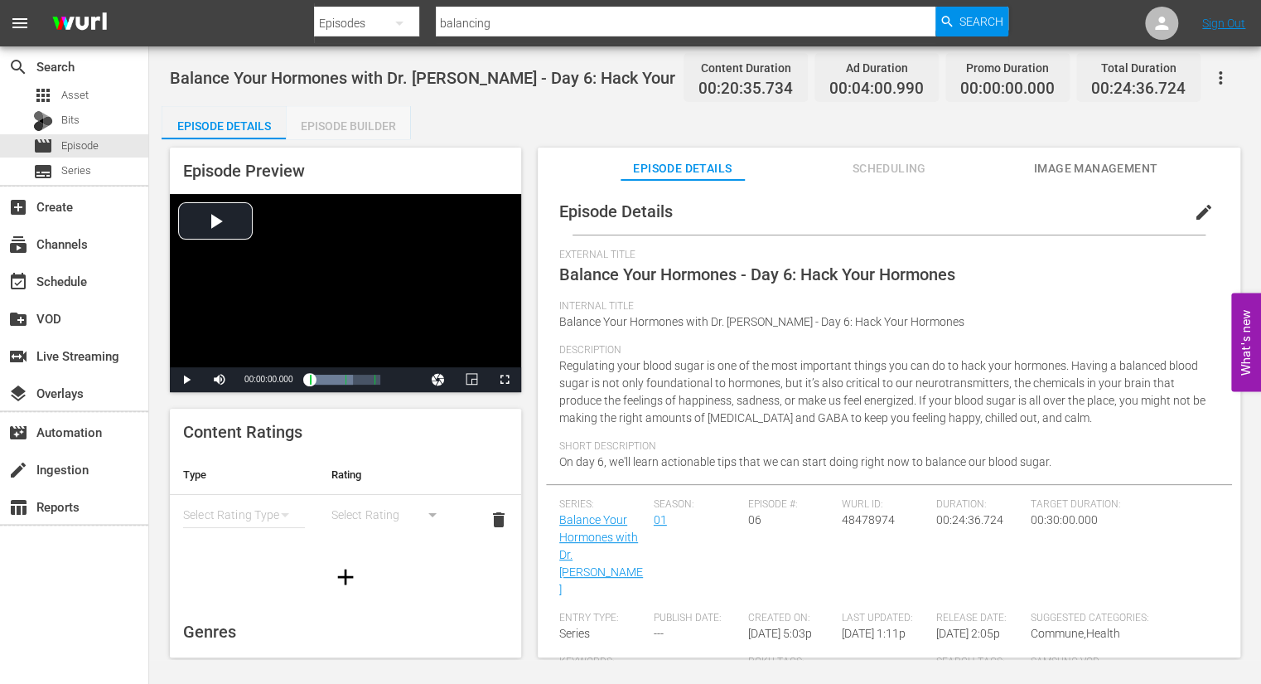
click at [366, 125] on div "Episode Builder" at bounding box center [348, 126] width 124 height 40
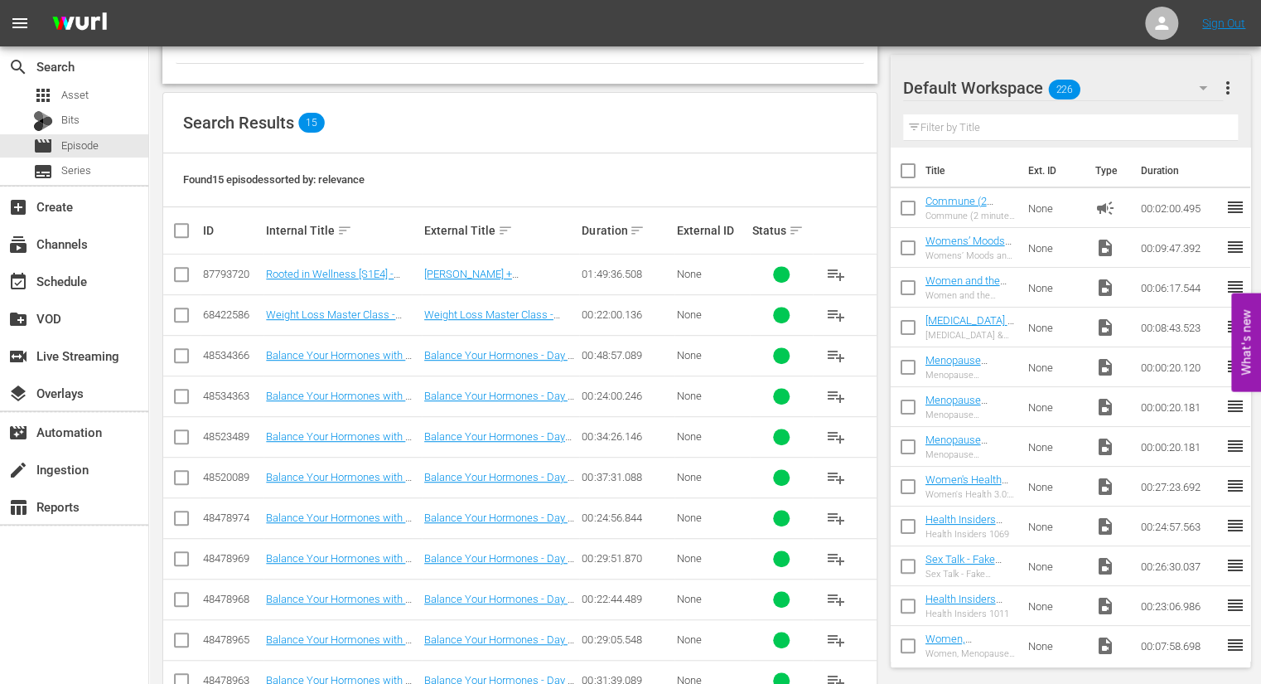
scroll to position [259, 0]
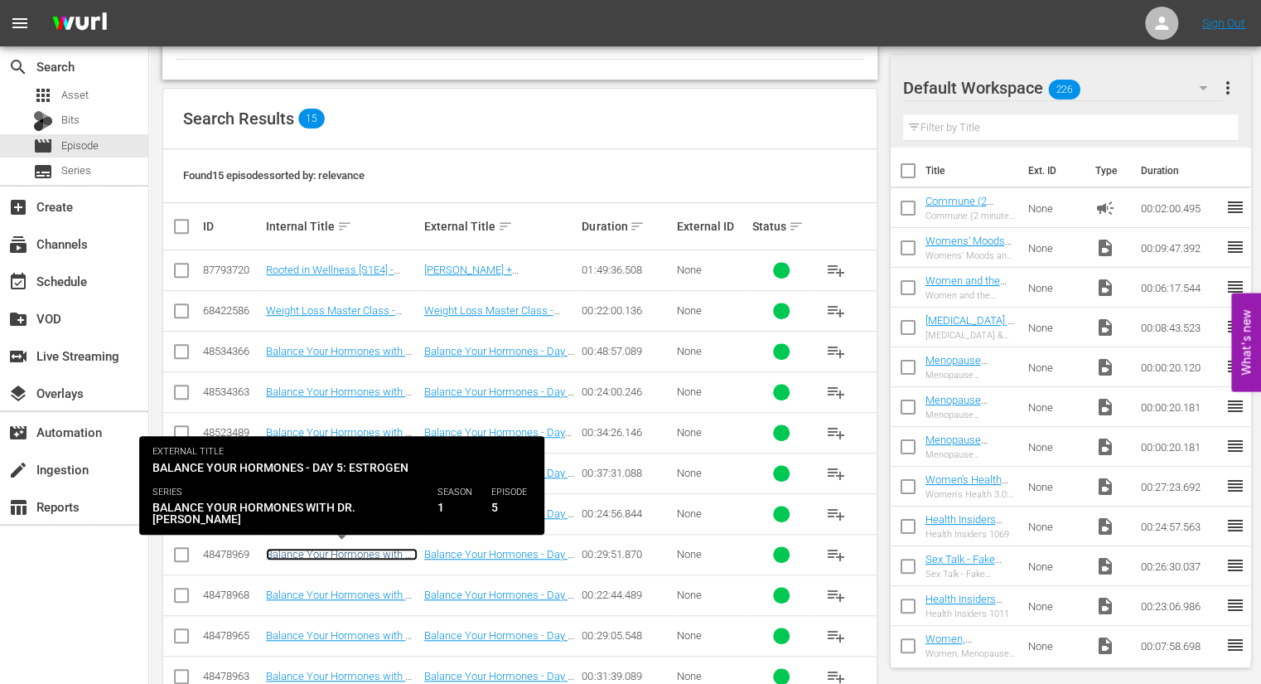
click at [382, 550] on link "Balance Your Hormones with Dr. [PERSON_NAME] - Day 5: [MEDICAL_DATA]" at bounding box center [342, 566] width 152 height 37
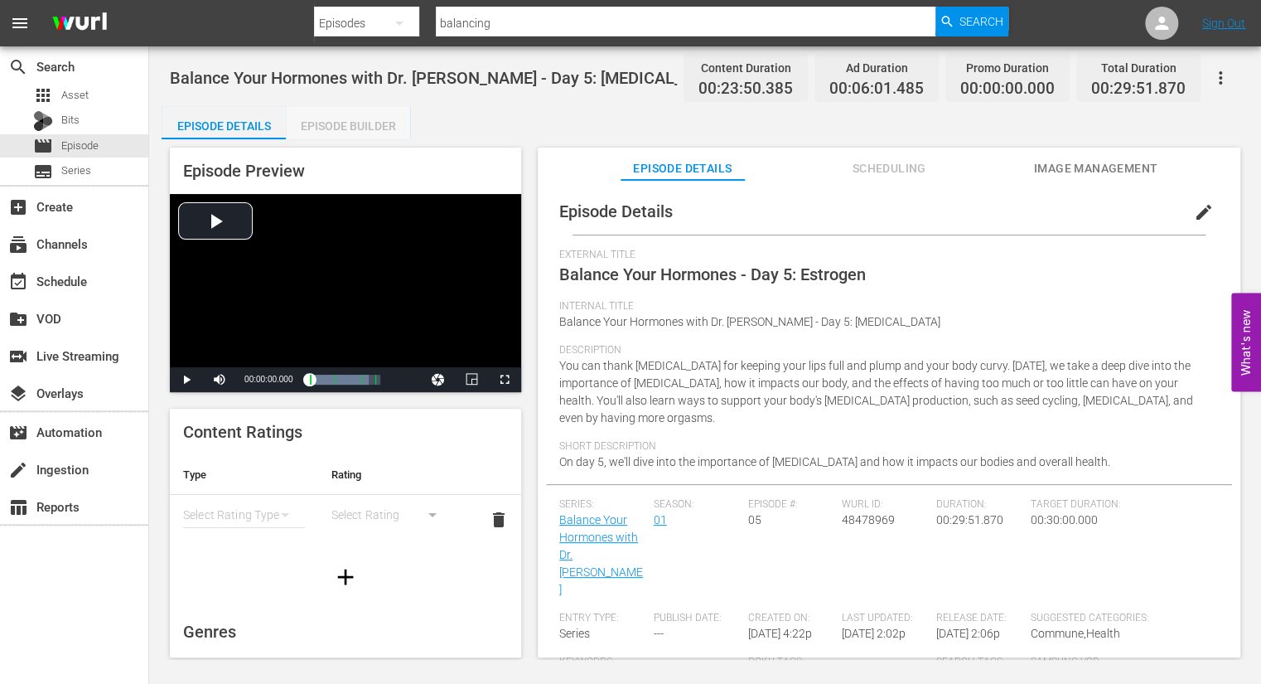
click at [355, 120] on div "Episode Builder" at bounding box center [348, 126] width 124 height 40
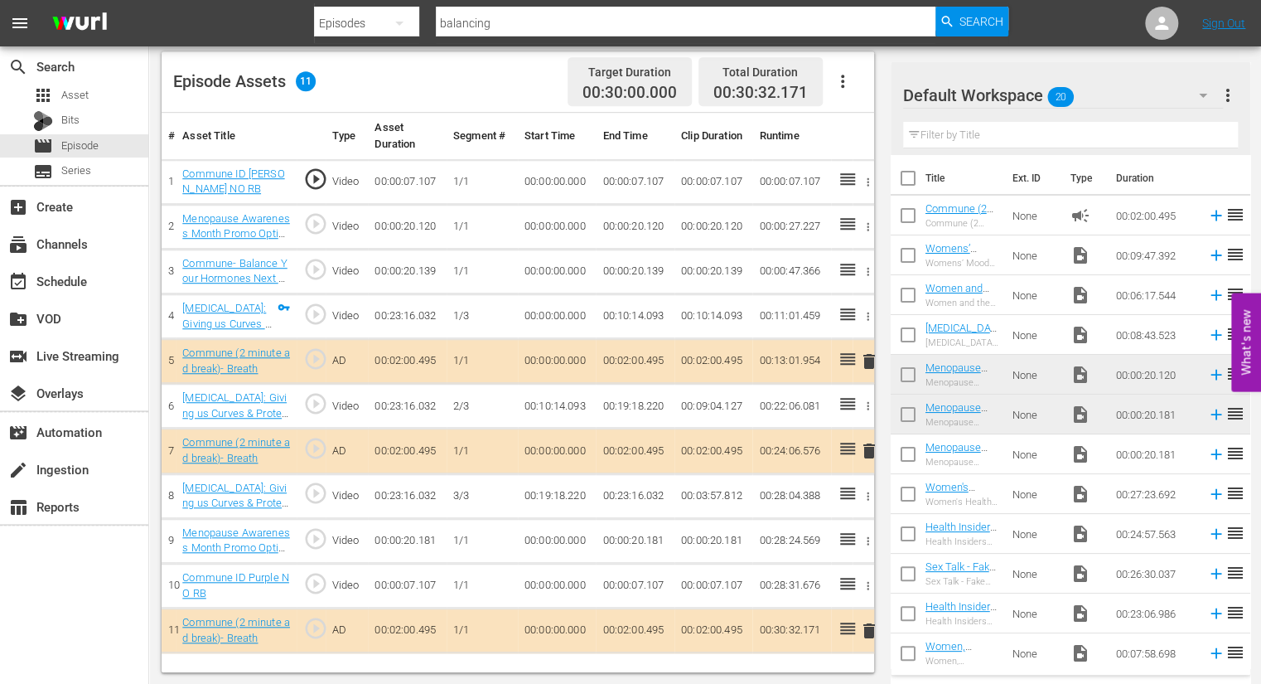
scroll to position [414, 0]
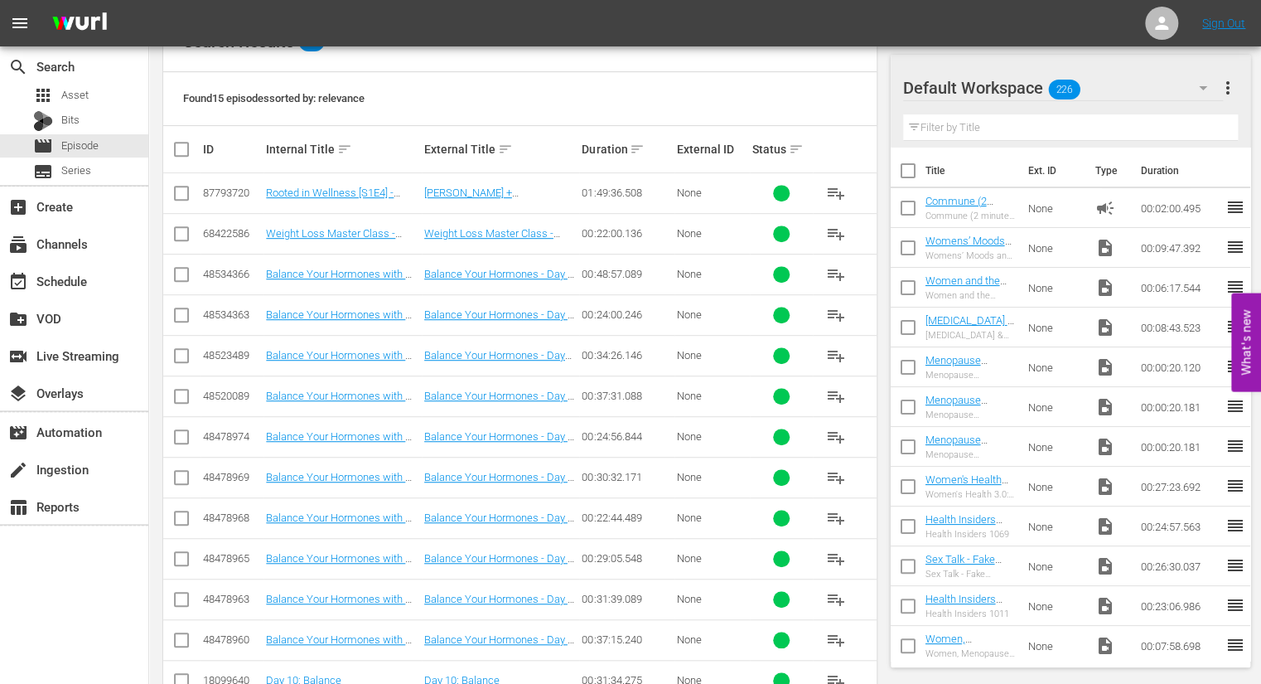
scroll to position [344, 0]
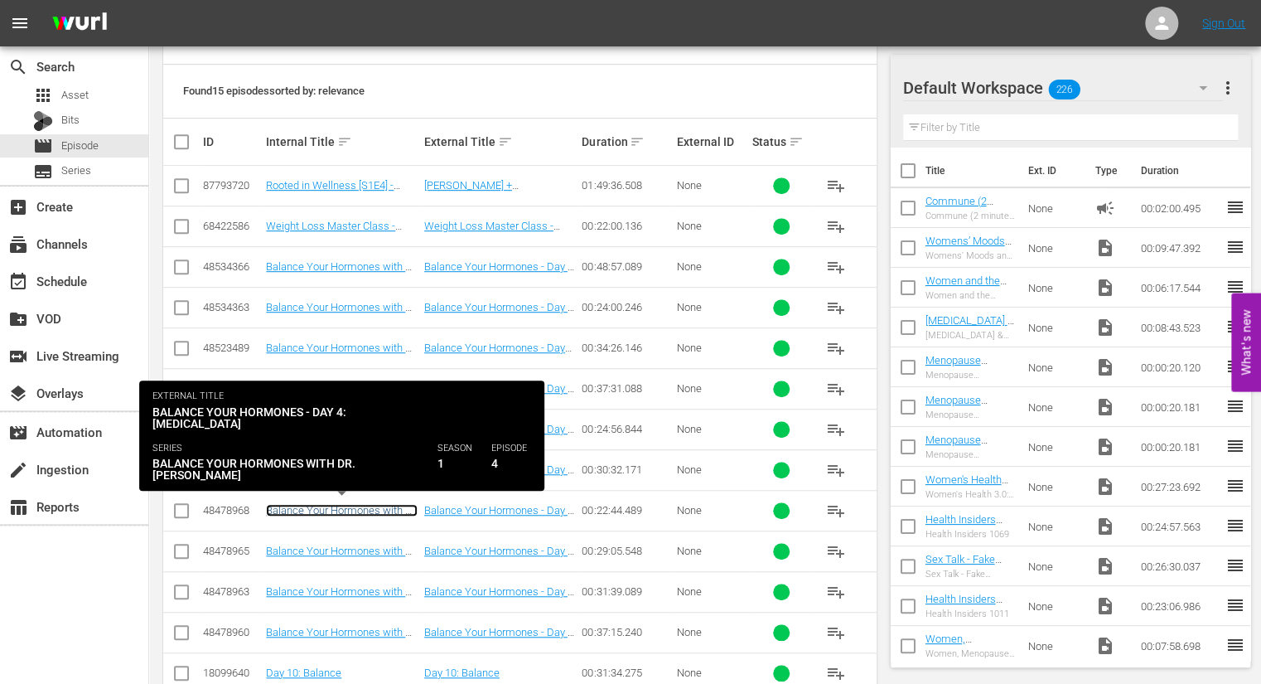
click at [380, 508] on link "Balance Your Hormones with Dr. [PERSON_NAME] - Day 4: [MEDICAL_DATA]" at bounding box center [342, 522] width 152 height 37
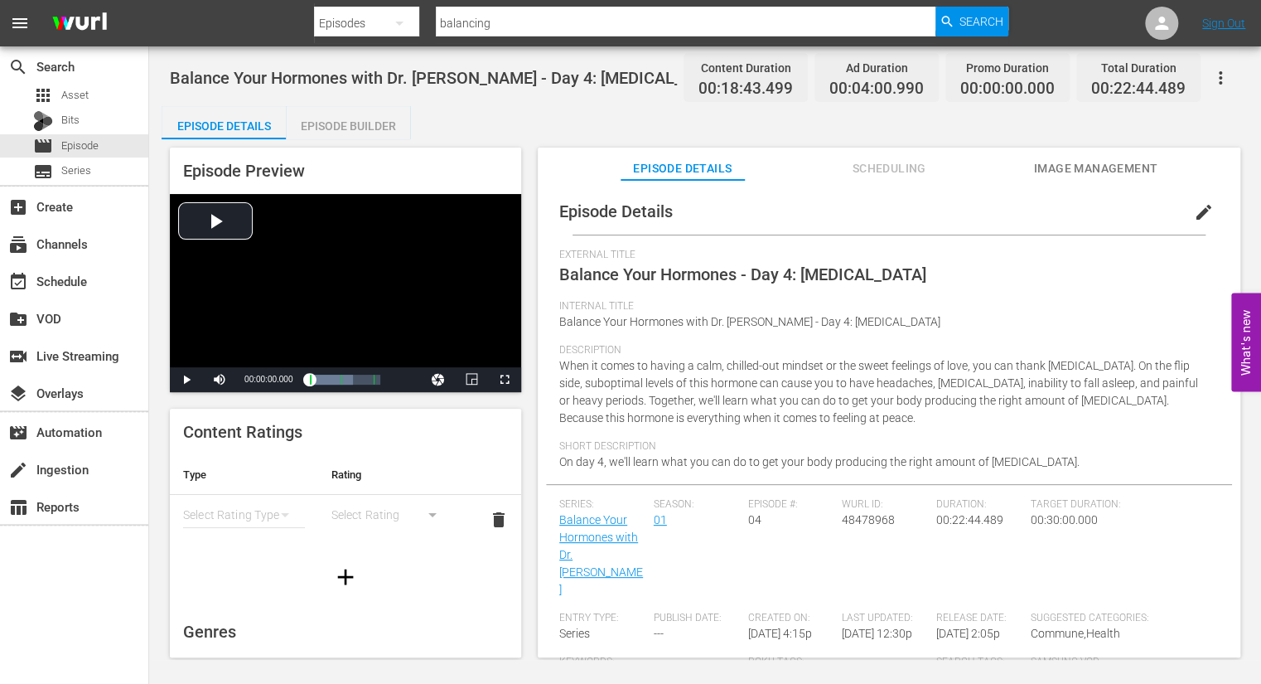
click at [366, 126] on div "Episode Builder" at bounding box center [348, 126] width 124 height 40
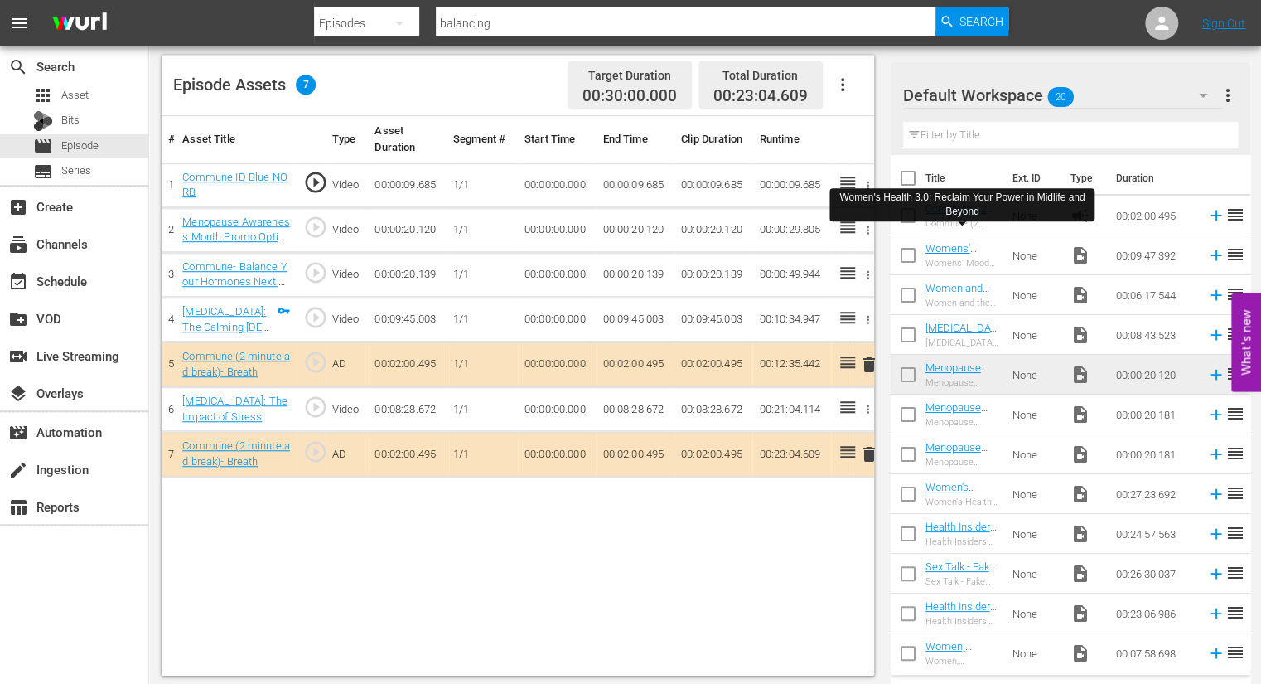
scroll to position [429, 0]
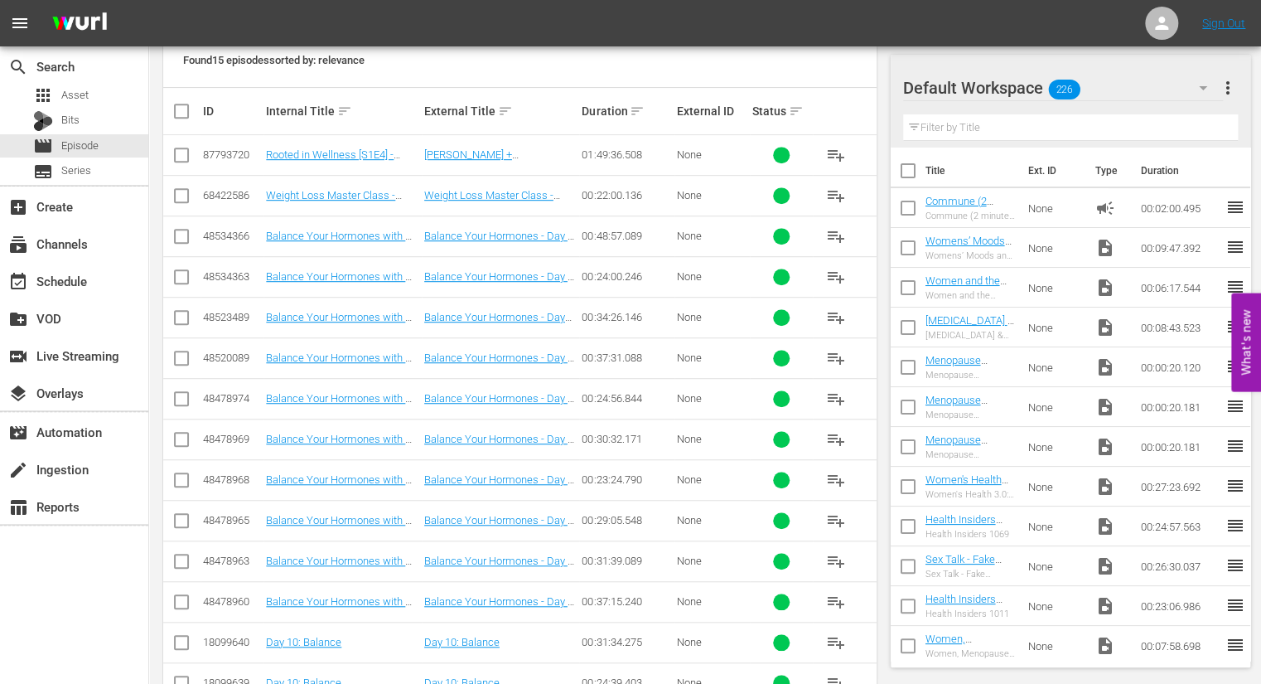
scroll to position [386, 0]
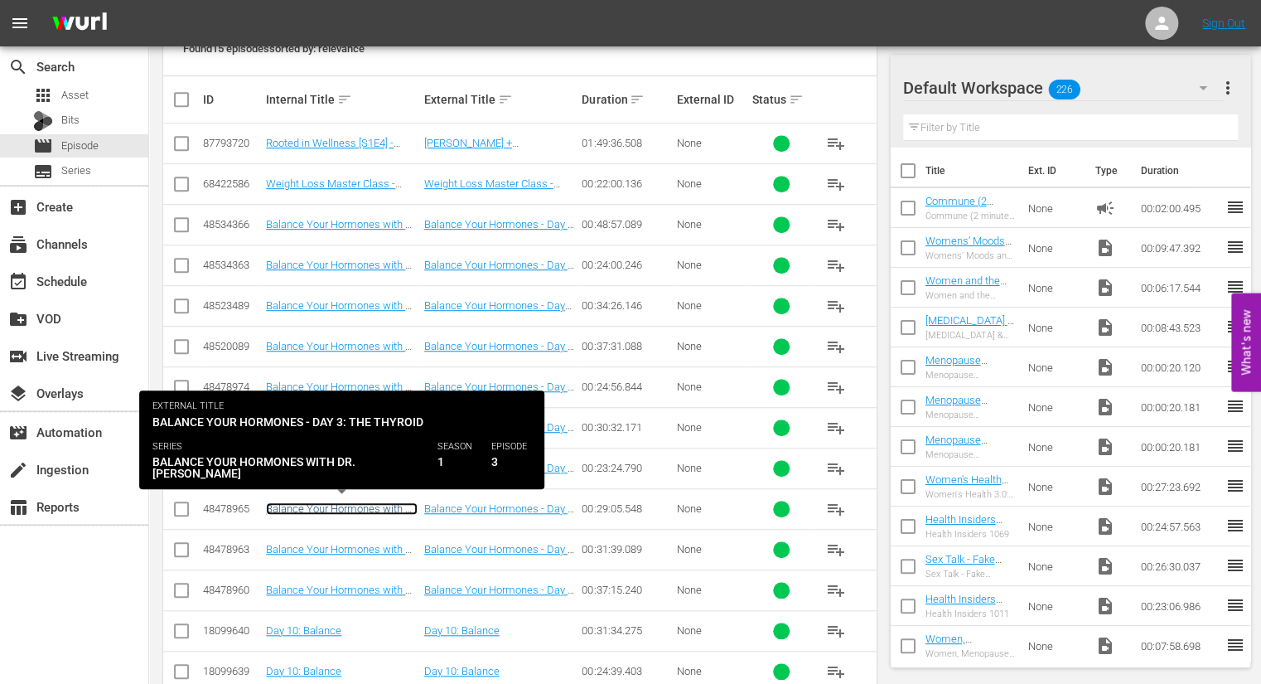
click at [373, 506] on link "Balance Your Hormones with Dr. [PERSON_NAME] - Day 3: The Thyroid" at bounding box center [342, 520] width 152 height 37
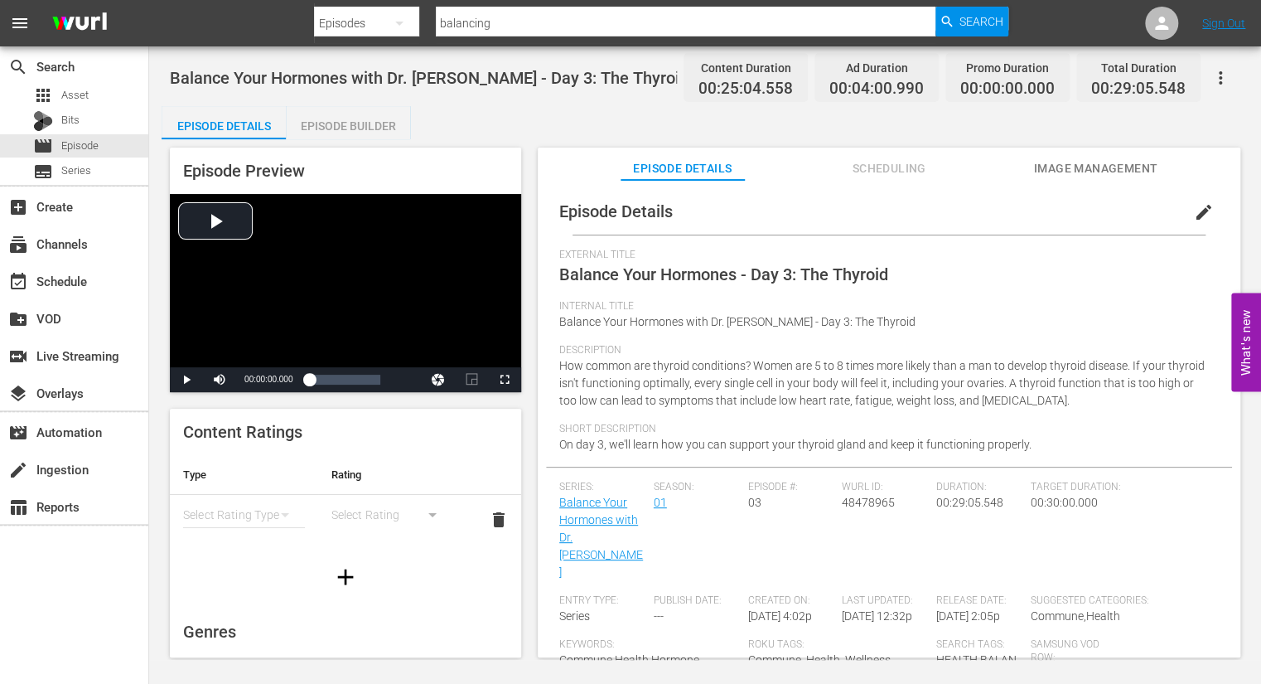
click at [345, 127] on div "Episode Builder" at bounding box center [348, 126] width 124 height 40
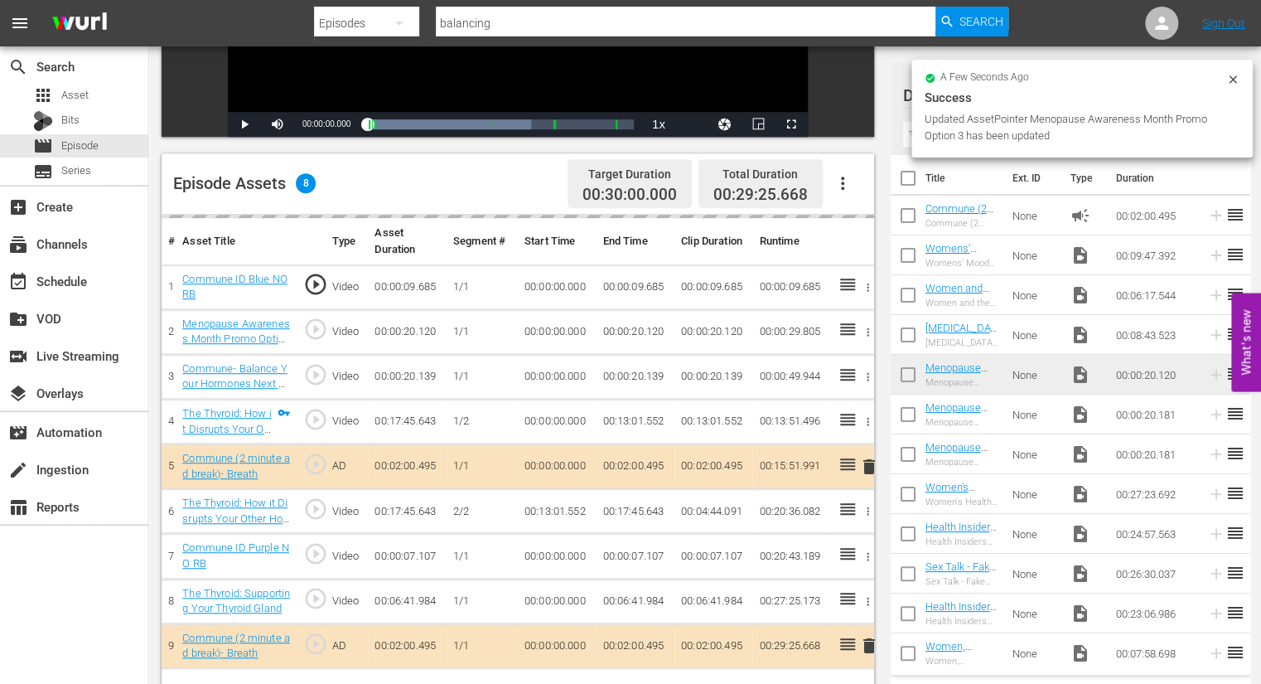
scroll to position [431, 0]
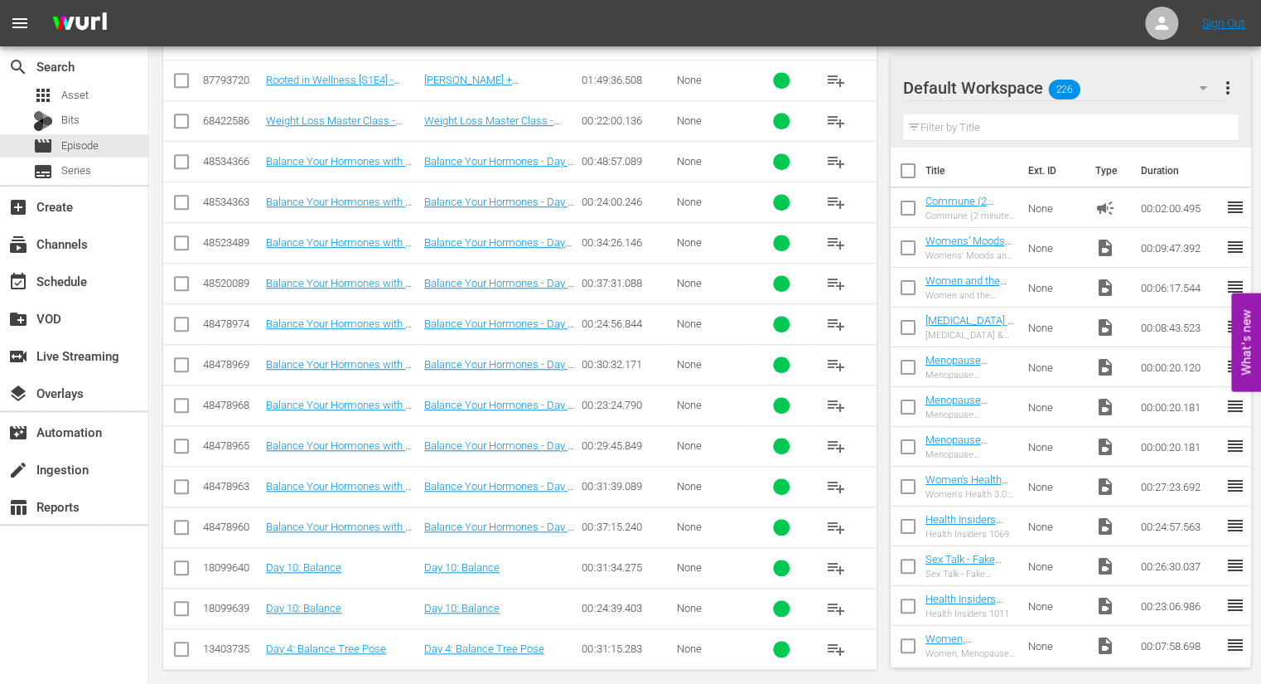
scroll to position [461, 0]
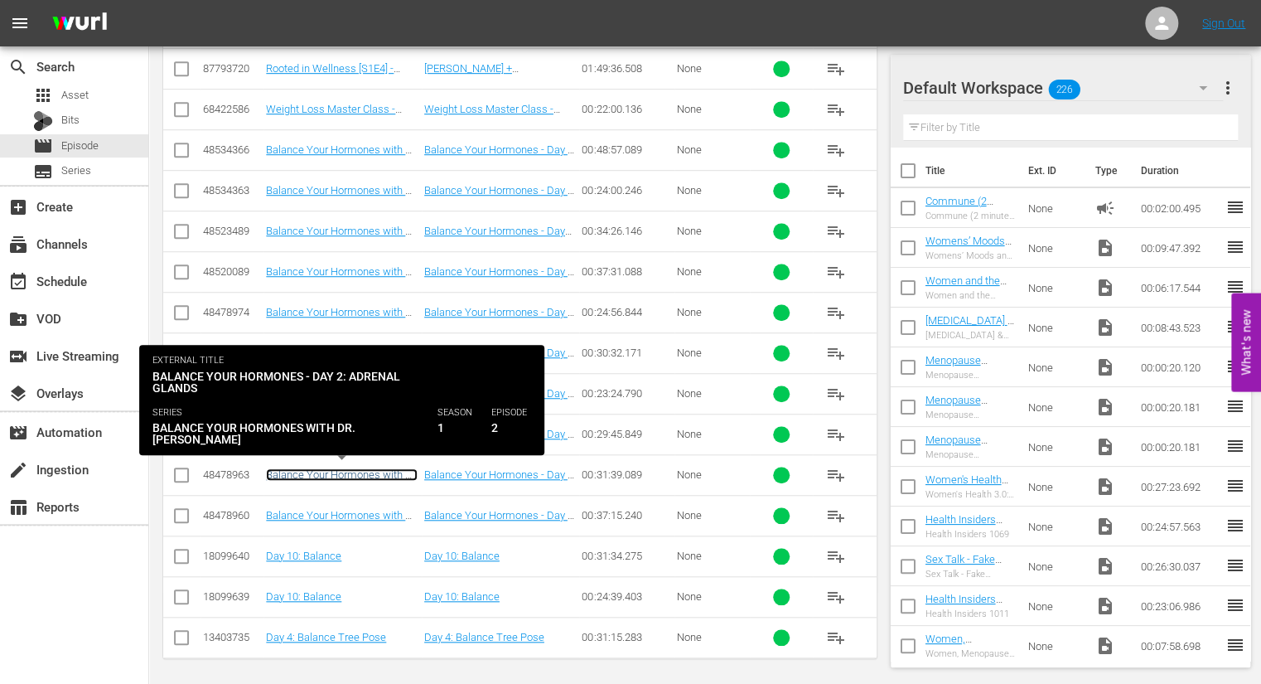
click at [364, 472] on link "Balance Your Hormones with Dr. [PERSON_NAME] - Day 2: Adrenal Glands" at bounding box center [342, 486] width 152 height 37
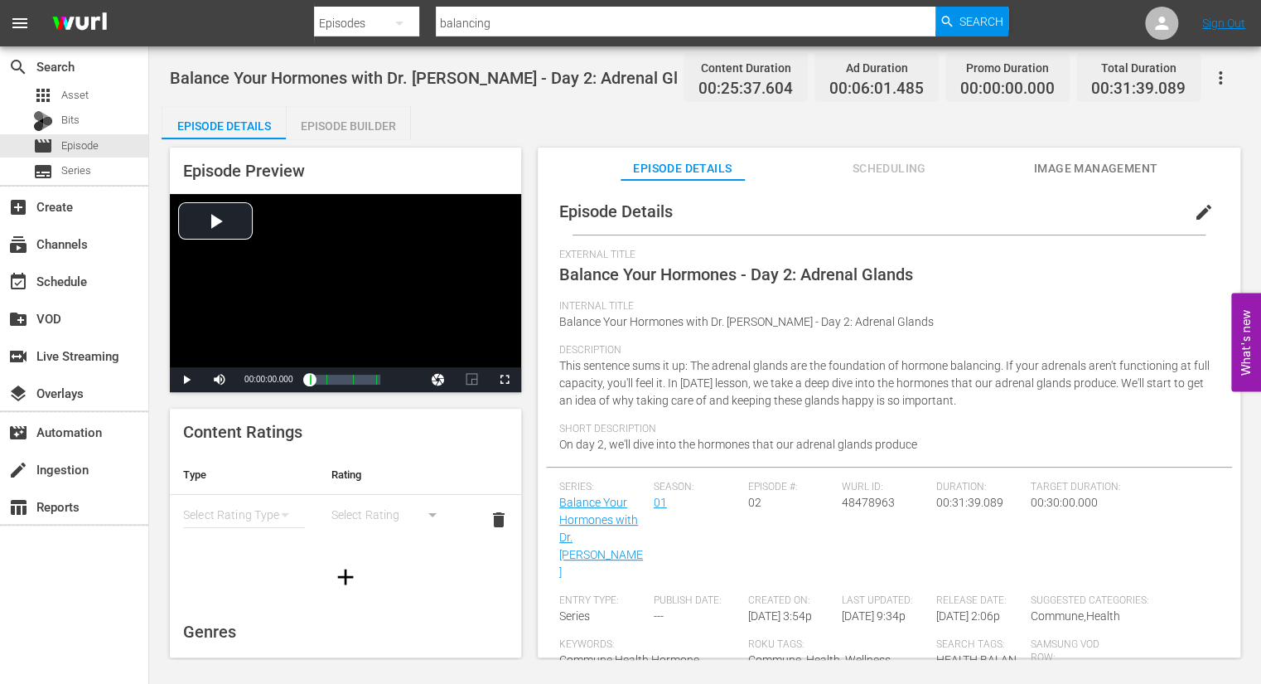
click at [363, 126] on div "Episode Builder" at bounding box center [348, 126] width 124 height 40
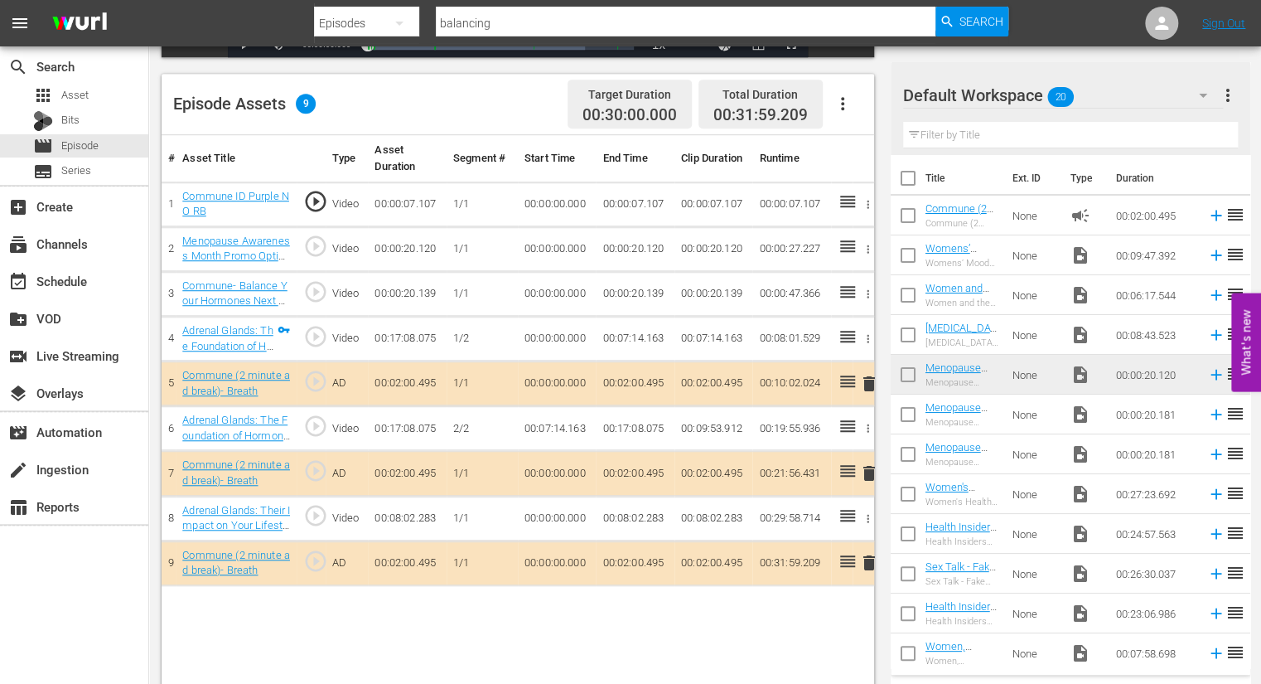
scroll to position [412, 0]
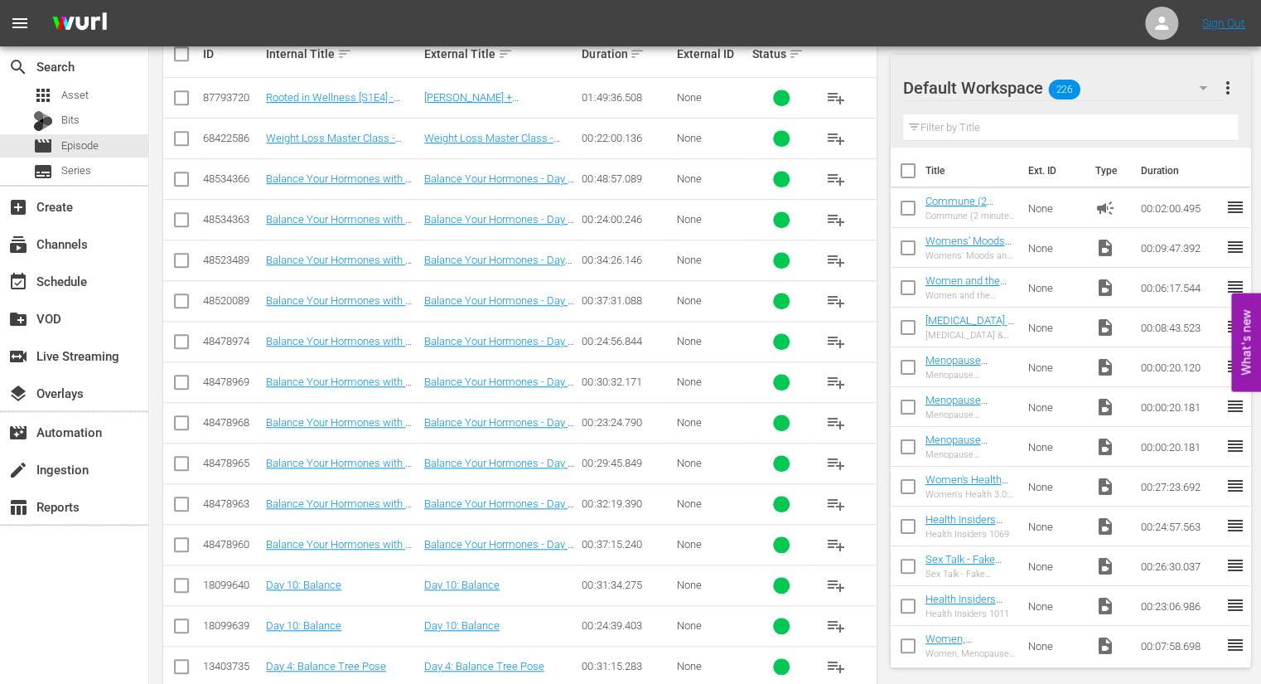
scroll to position [441, 0]
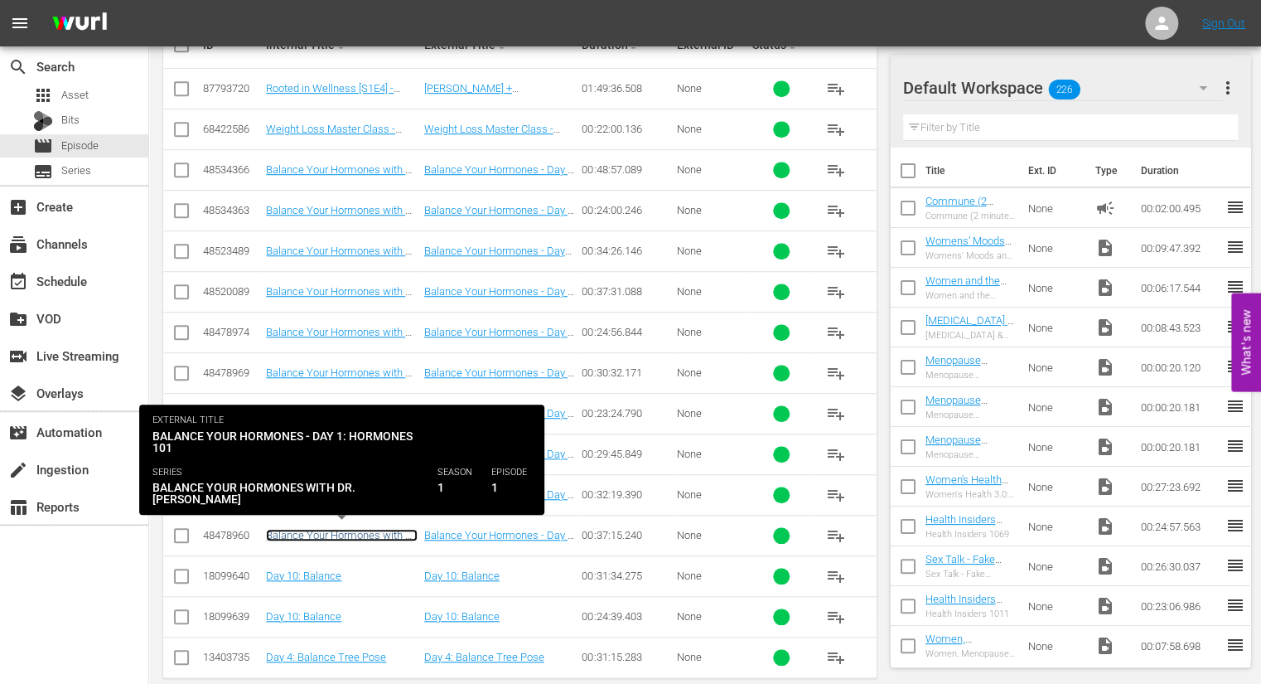
click at [362, 534] on link "Balance Your Hormones with Dr. [PERSON_NAME] - Day 1: Hormones 101" at bounding box center [342, 547] width 152 height 37
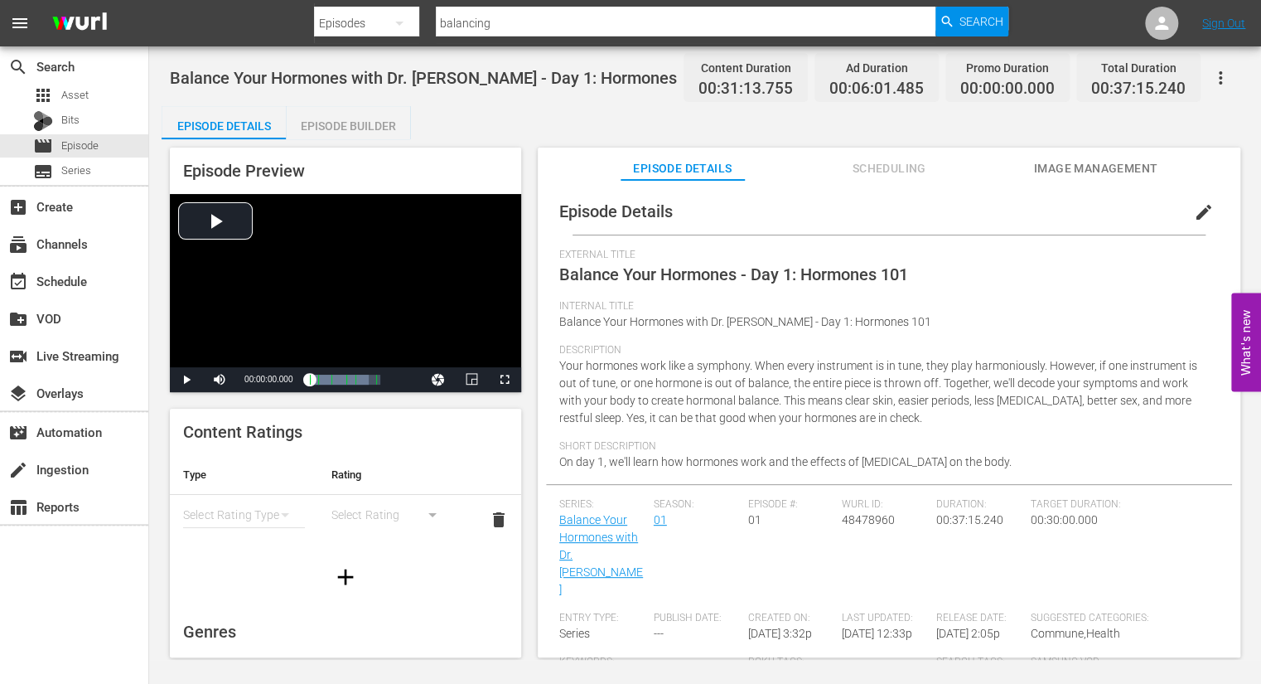
click at [351, 126] on div "Episode Builder" at bounding box center [348, 126] width 124 height 40
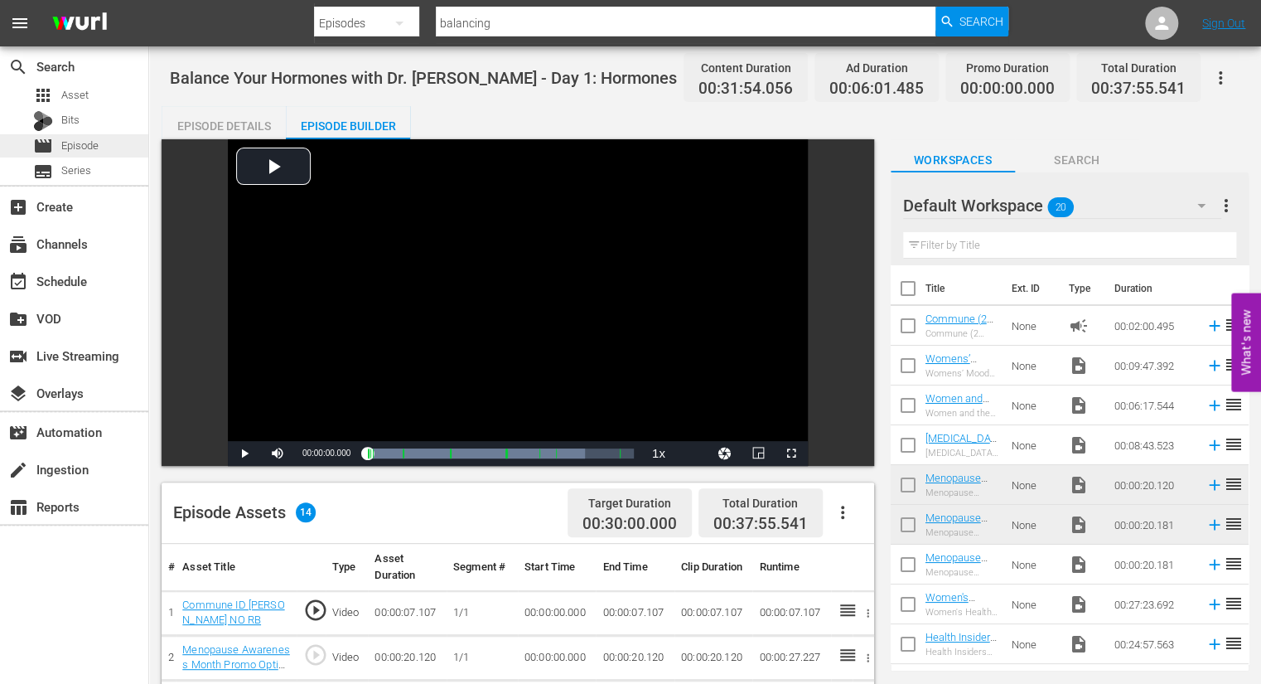
click at [115, 145] on div "movie Episode" at bounding box center [74, 145] width 148 height 23
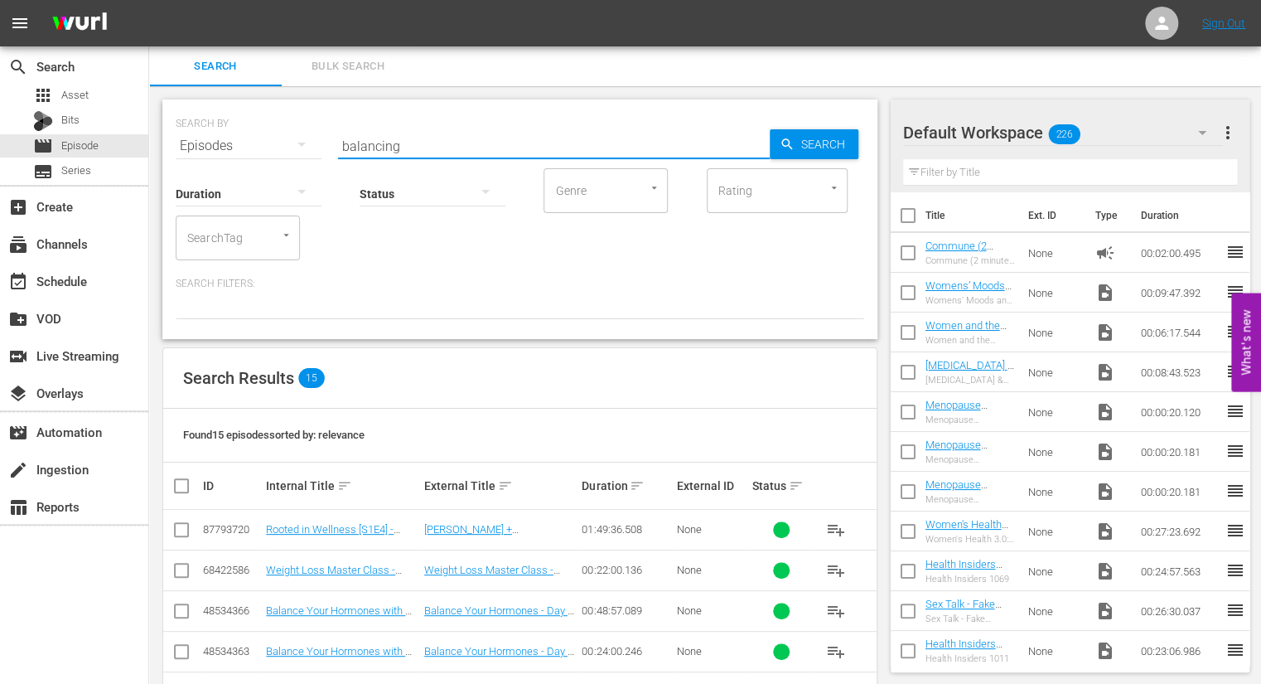
drag, startPoint x: 414, startPoint y: 146, endPoint x: 335, endPoint y: 144, distance: 79.6
click at [335, 144] on div "SEARCH BY Search By Episodes Search ID, Title, Description, Keywords, or Catego…" at bounding box center [520, 136] width 689 height 60
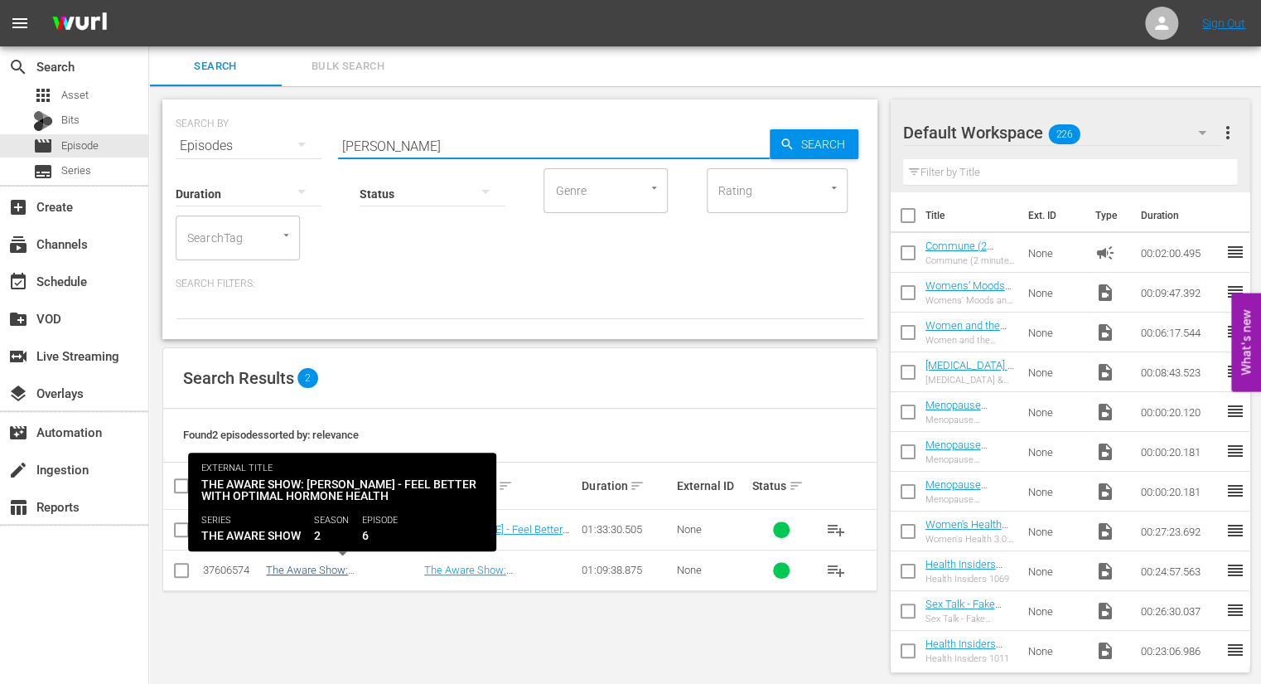
type input "[PERSON_NAME]"
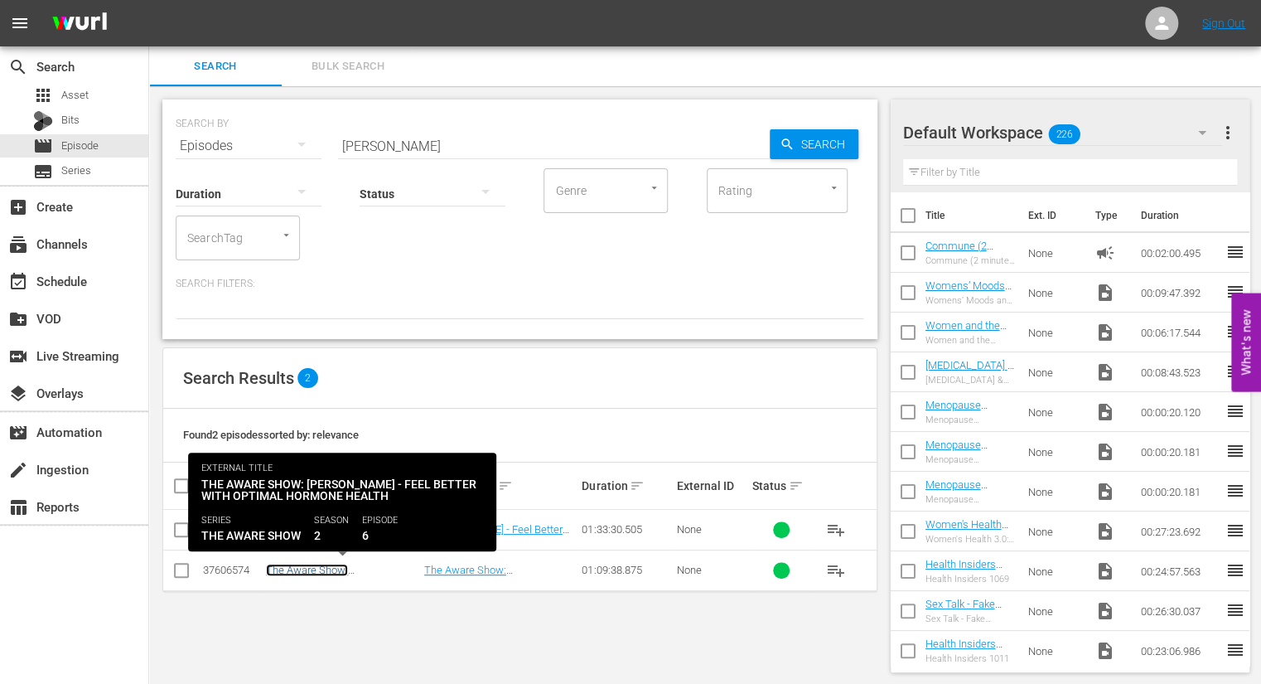
click at [344, 569] on link "The Aware Show: Dr. Cari Schaefer - Feel Better with Optimal Hormone Health [S2…" at bounding box center [335, 589] width 139 height 50
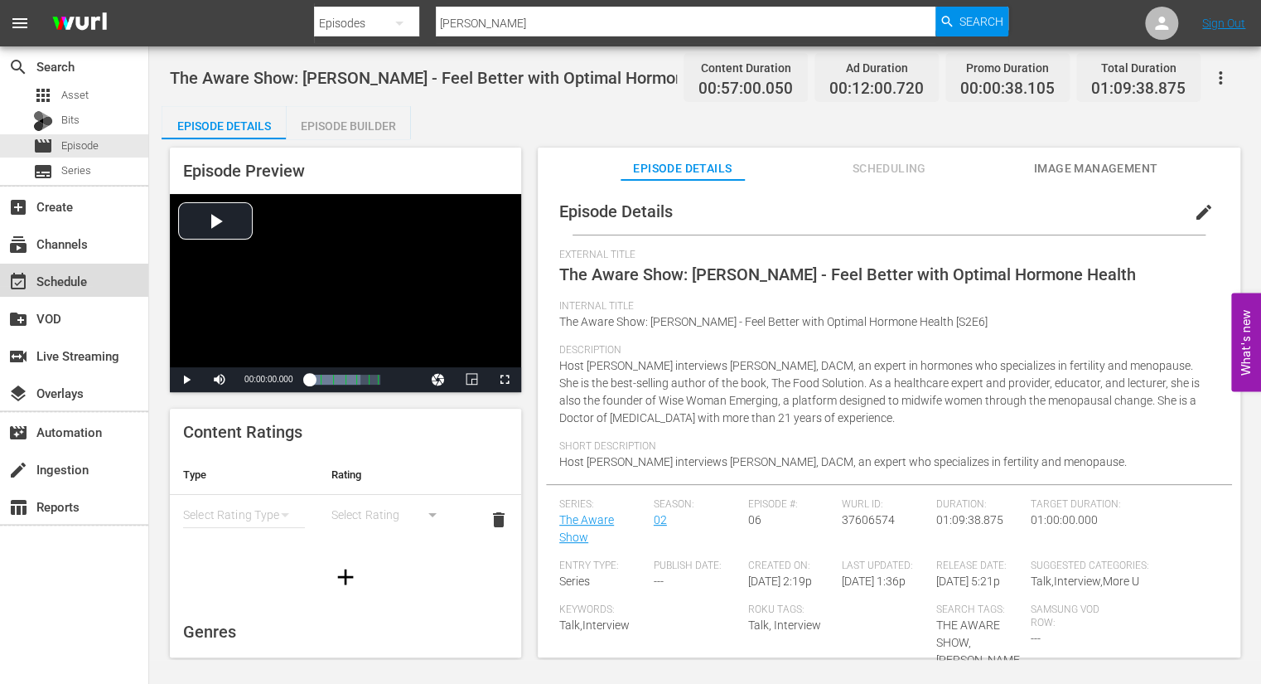
click at [76, 282] on div "event_available Schedule" at bounding box center [46, 278] width 93 height 15
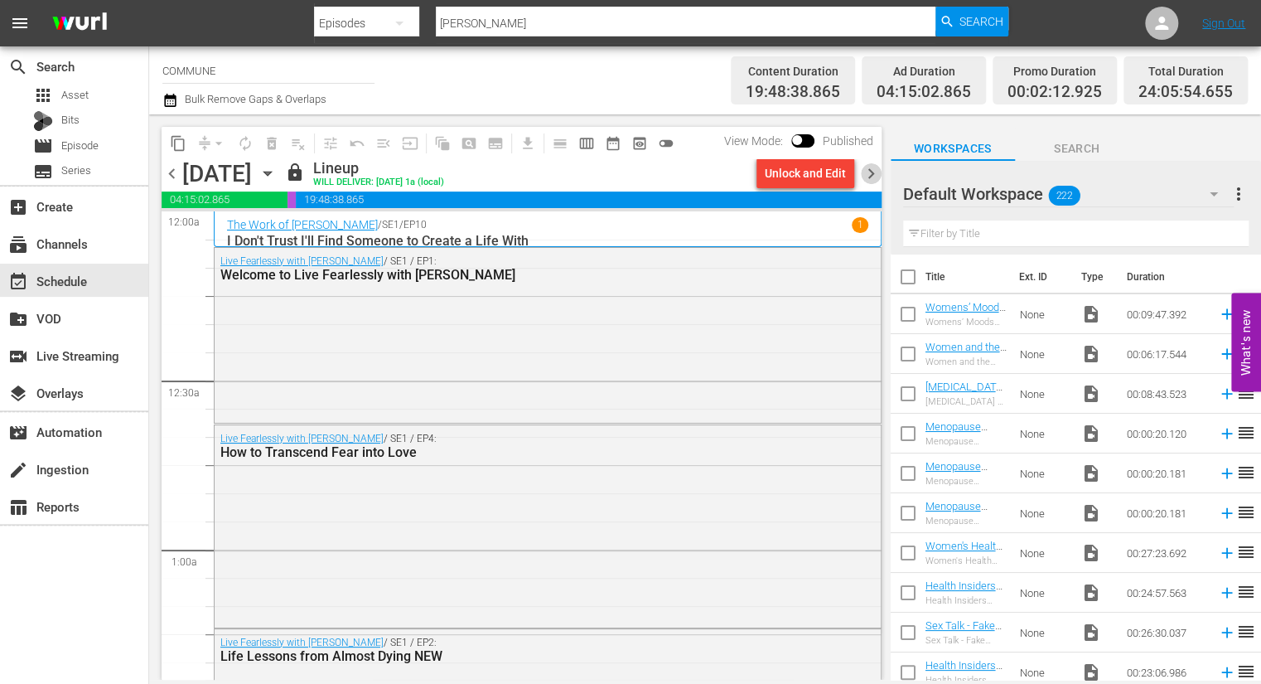
click at [869, 175] on span "chevron_right" at bounding box center [871, 173] width 21 height 21
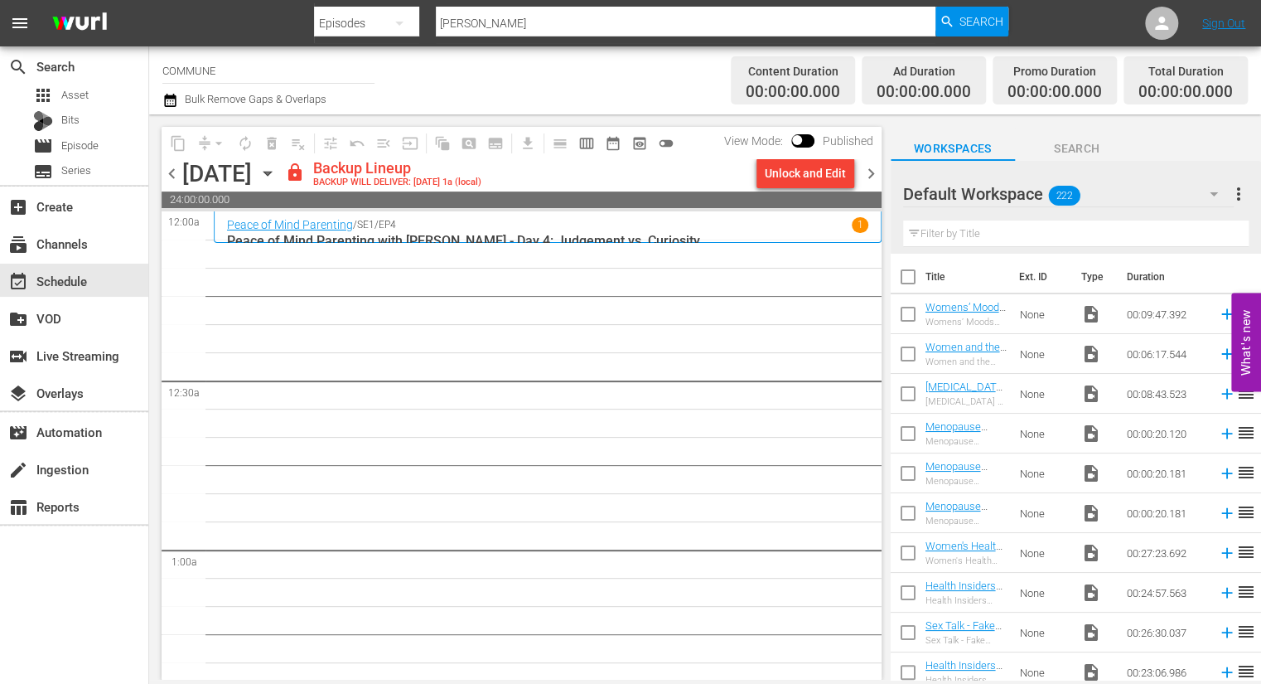
click at [939, 234] on input "text" at bounding box center [1076, 233] width 346 height 27
type input "[PERSON_NAME]"
click at [805, 175] on div "Unlock and Edit" at bounding box center [805, 173] width 81 height 30
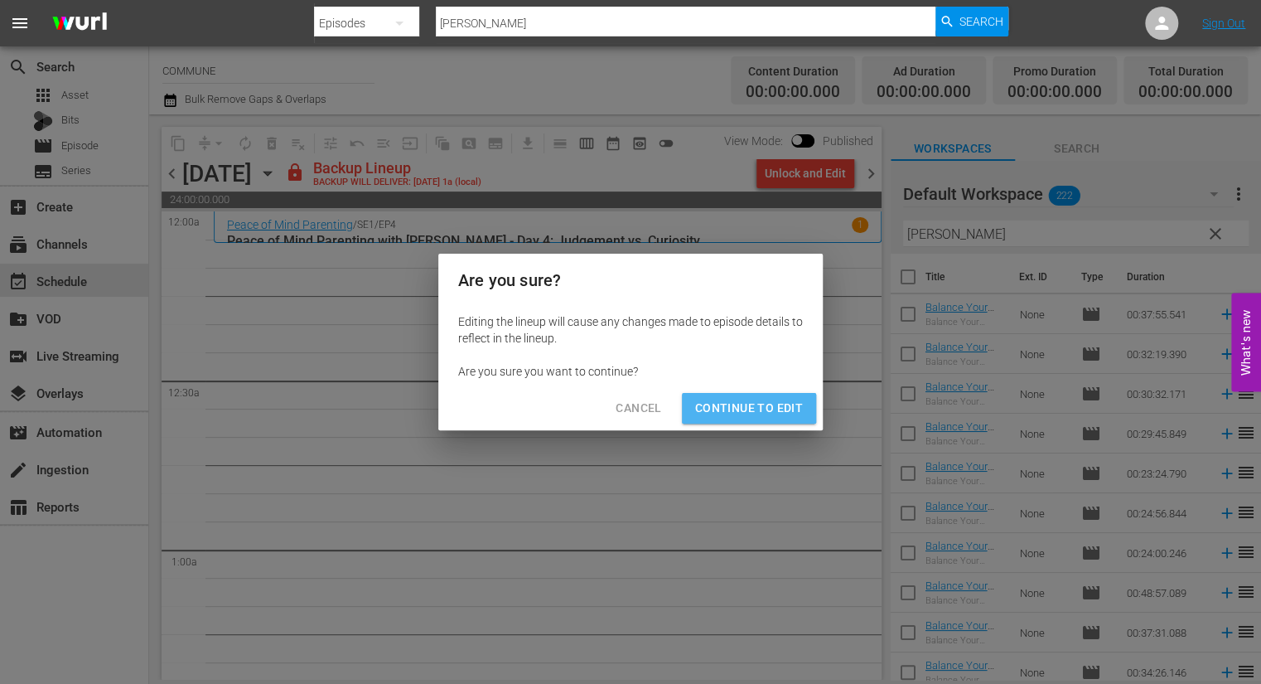
click at [770, 419] on button "Continue to Edit" at bounding box center [749, 408] width 134 height 31
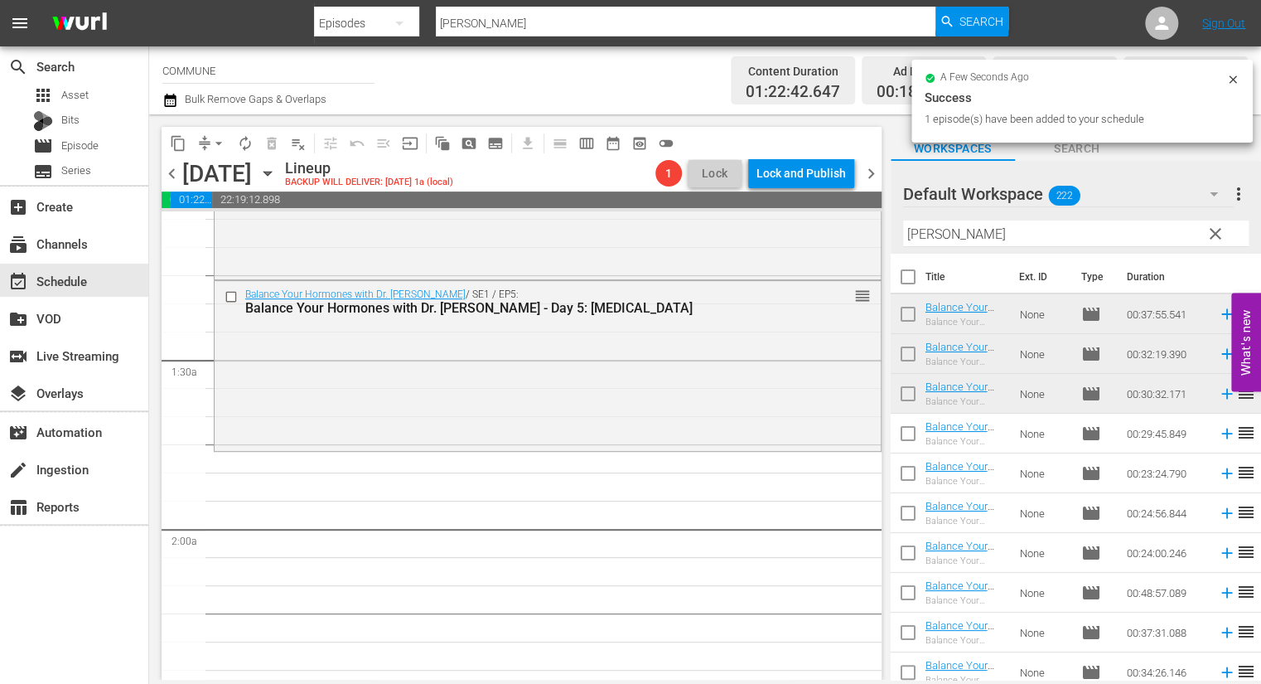
scroll to position [361, 0]
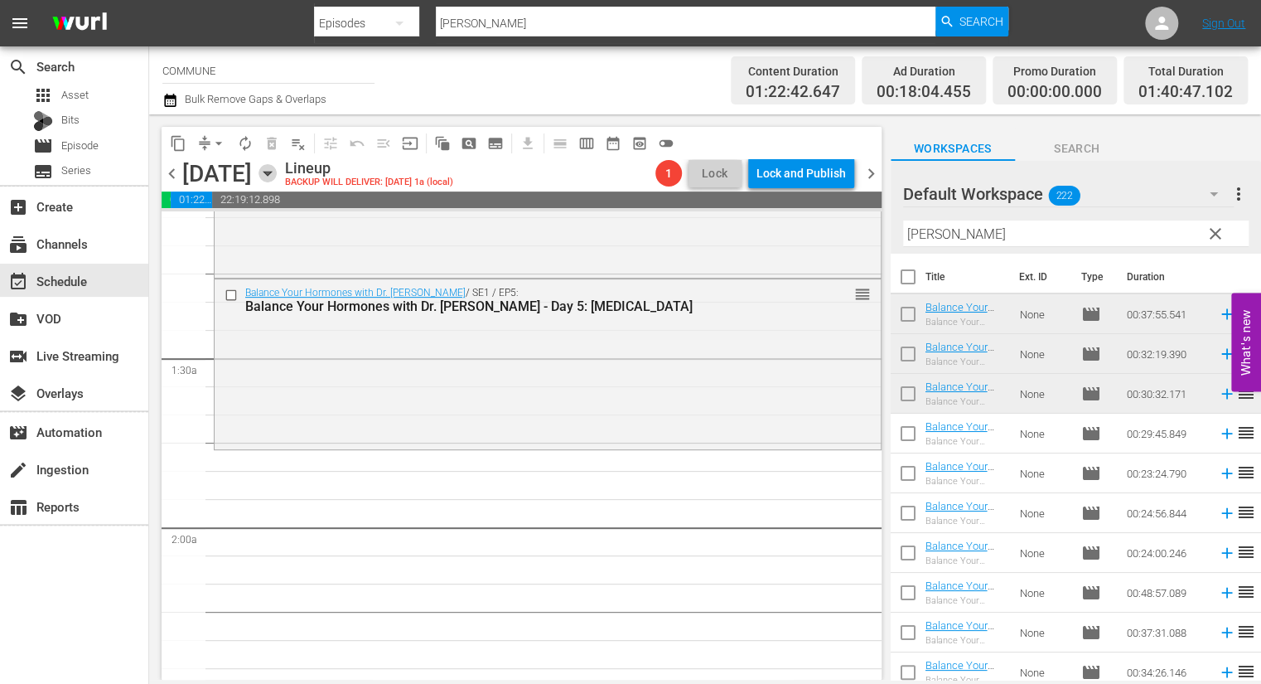
click at [271, 172] on icon "button" at bounding box center [267, 174] width 7 height 4
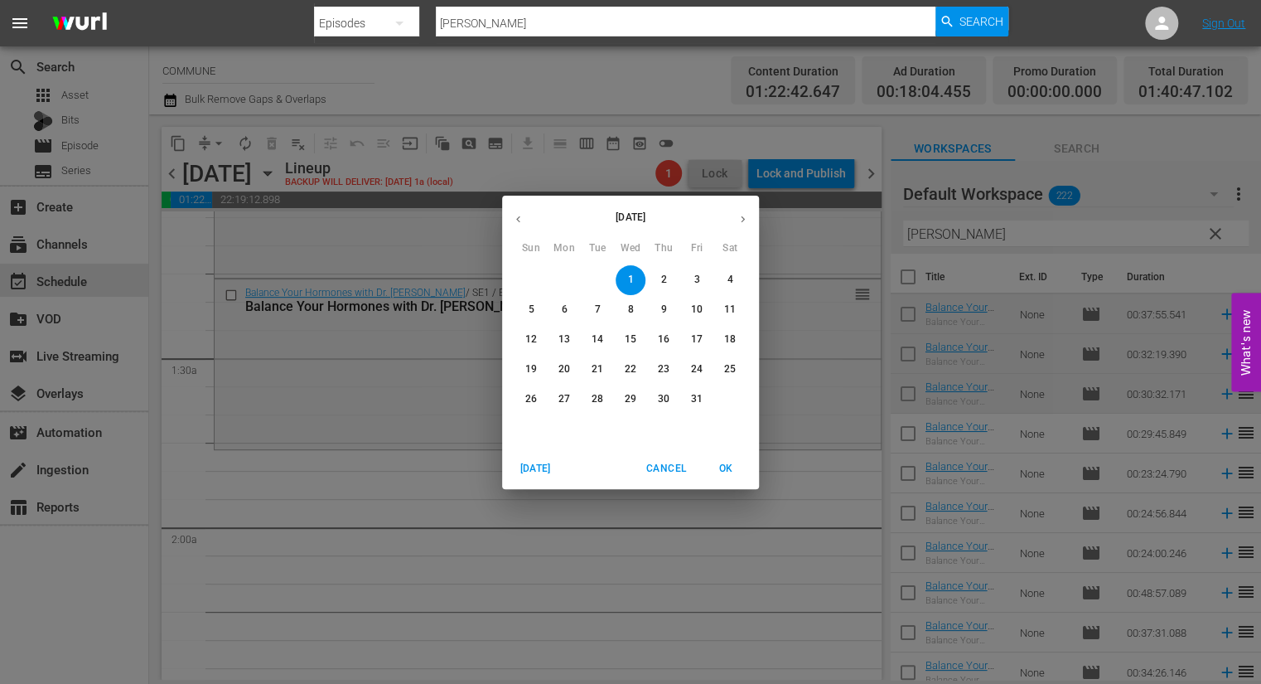
click at [520, 220] on icon "button" at bounding box center [518, 219] width 12 height 12
click at [633, 280] on span "4" at bounding box center [631, 280] width 30 height 14
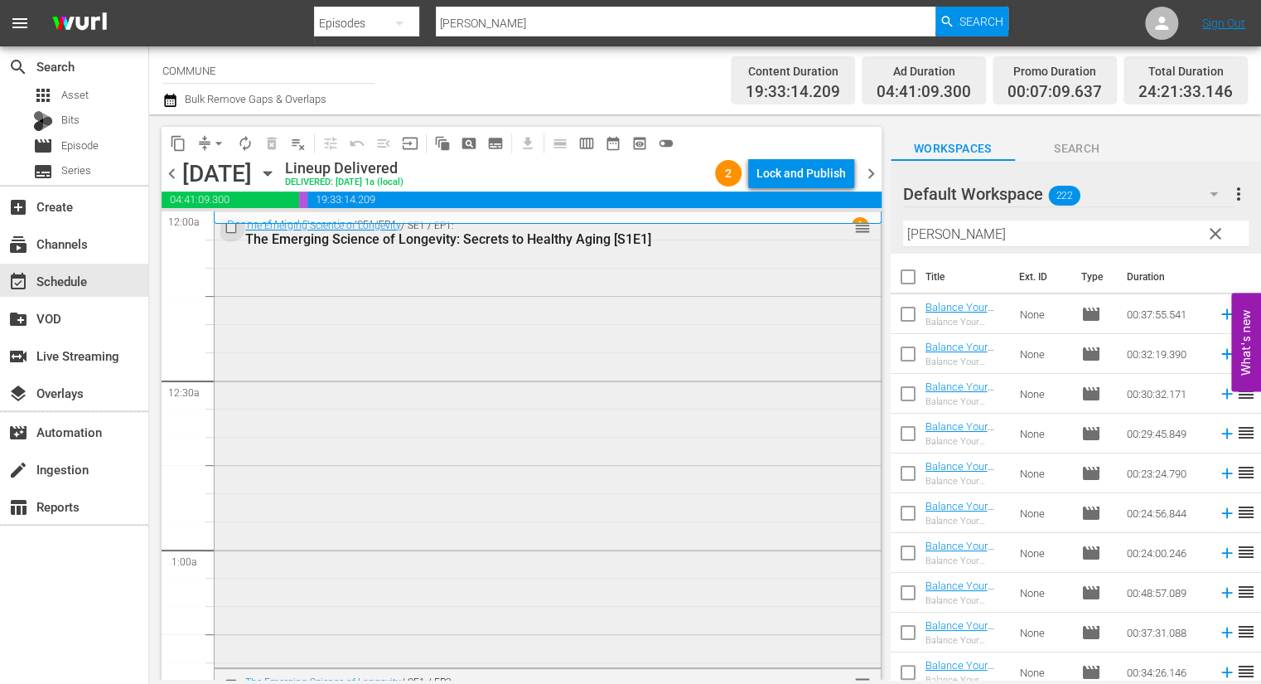
click at [233, 226] on input "checkbox" at bounding box center [233, 227] width 17 height 14
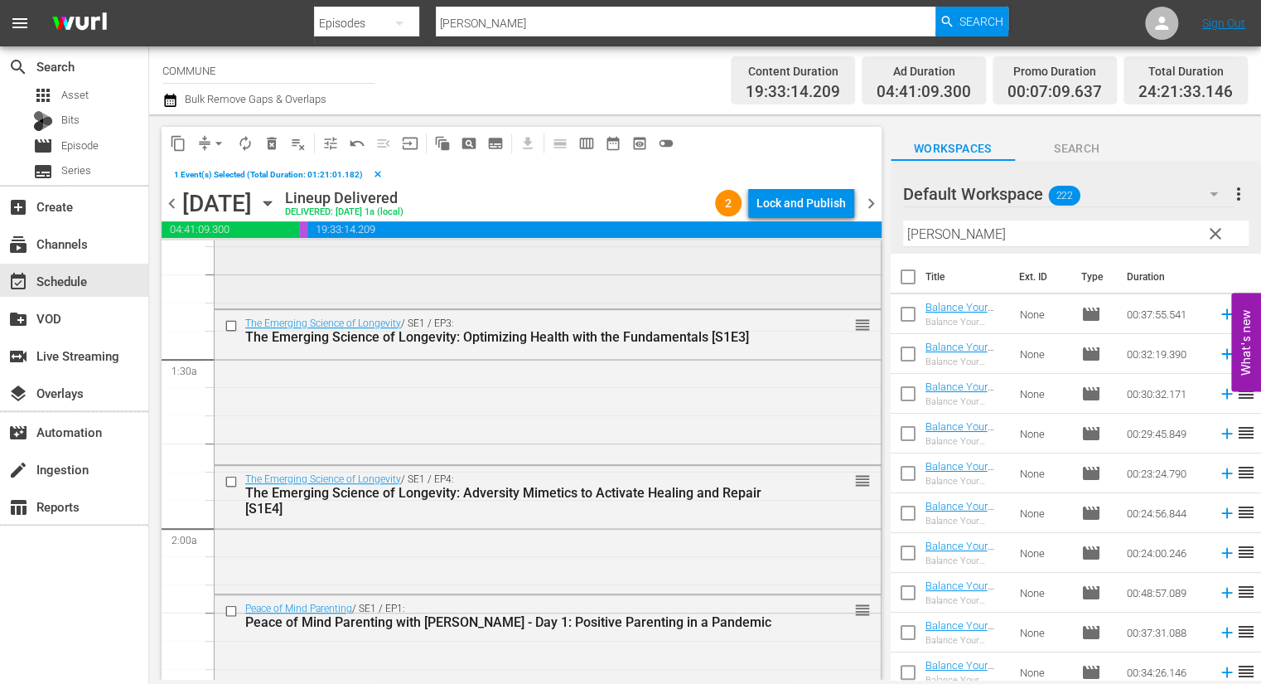
scroll to position [397, 0]
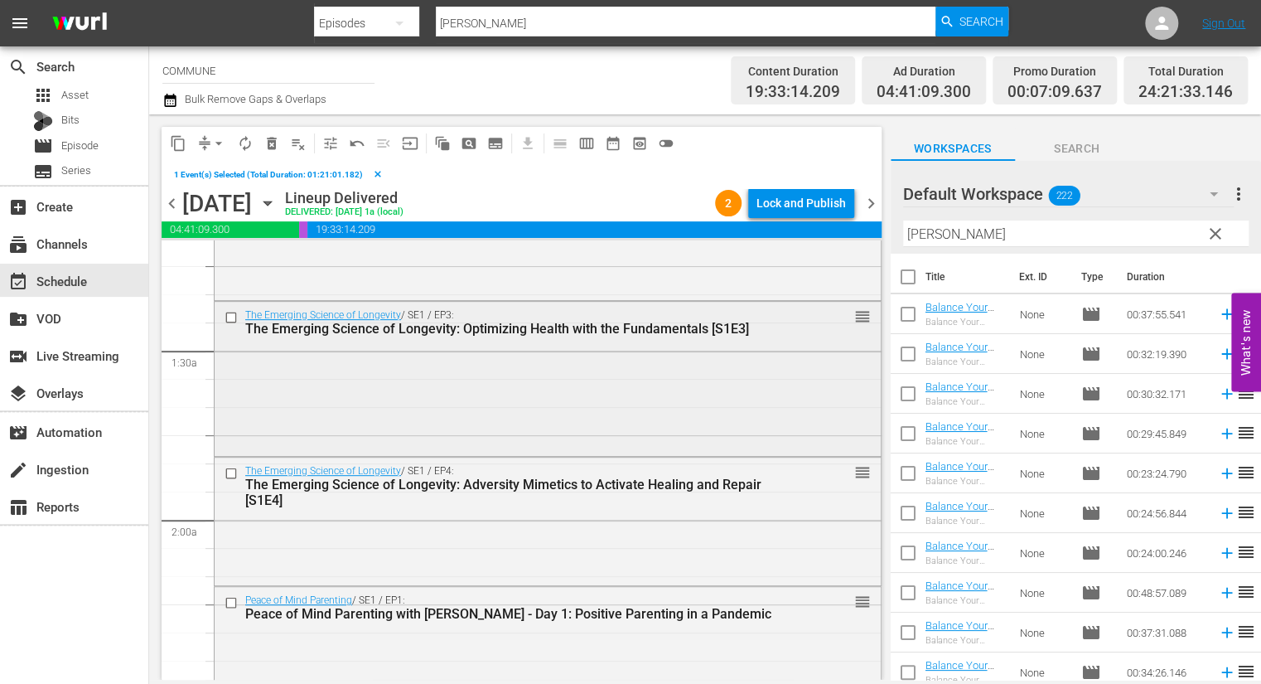
click at [233, 316] on input "checkbox" at bounding box center [233, 317] width 17 height 14
click at [234, 472] on input "checkbox" at bounding box center [233, 473] width 17 height 14
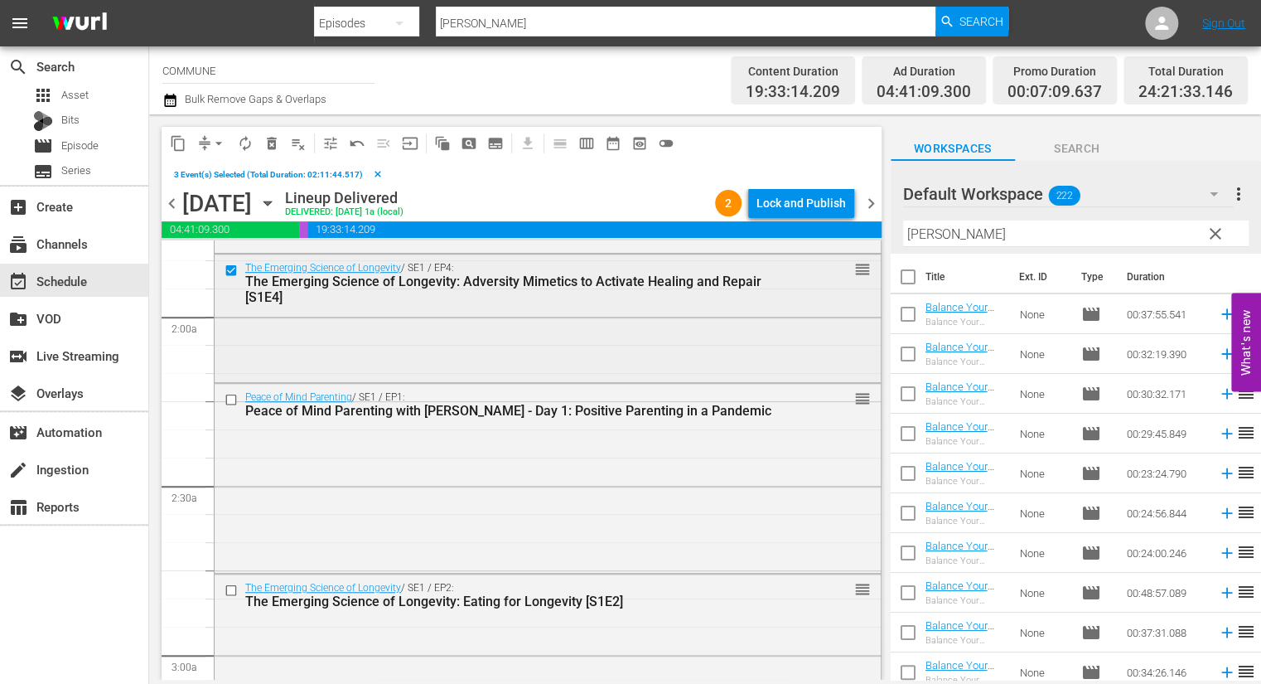
scroll to position [603, 0]
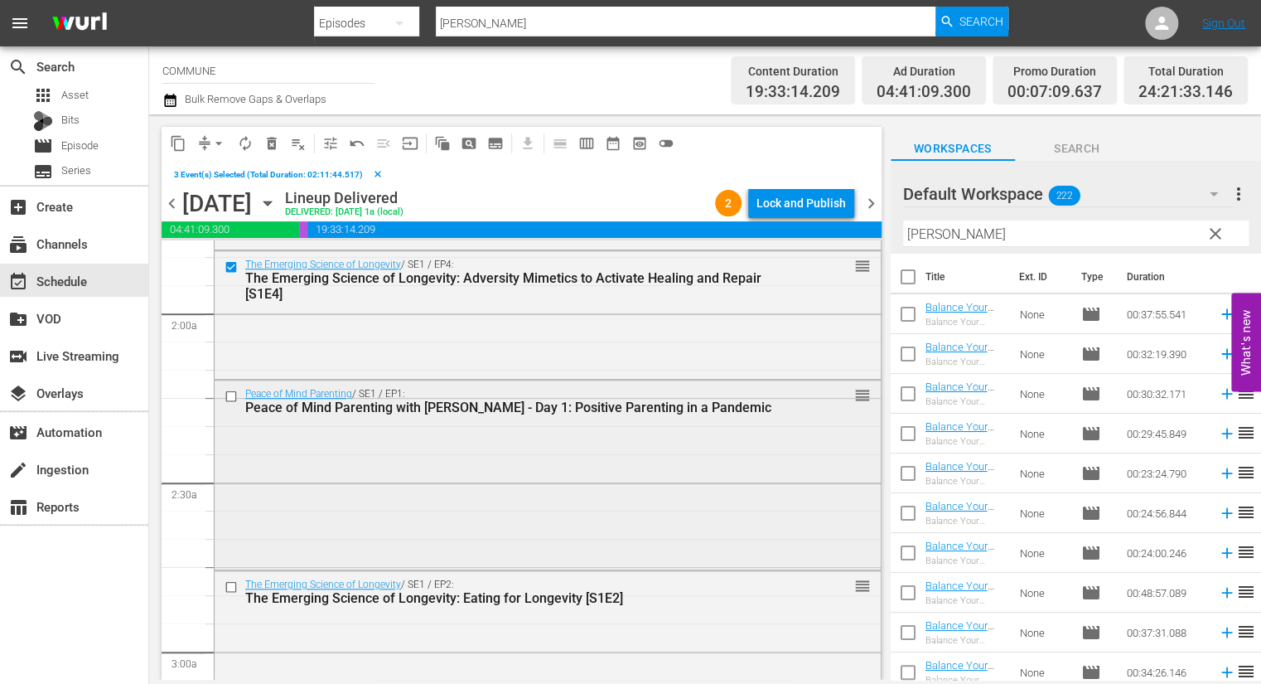
click at [231, 394] on input "checkbox" at bounding box center [233, 397] width 17 height 14
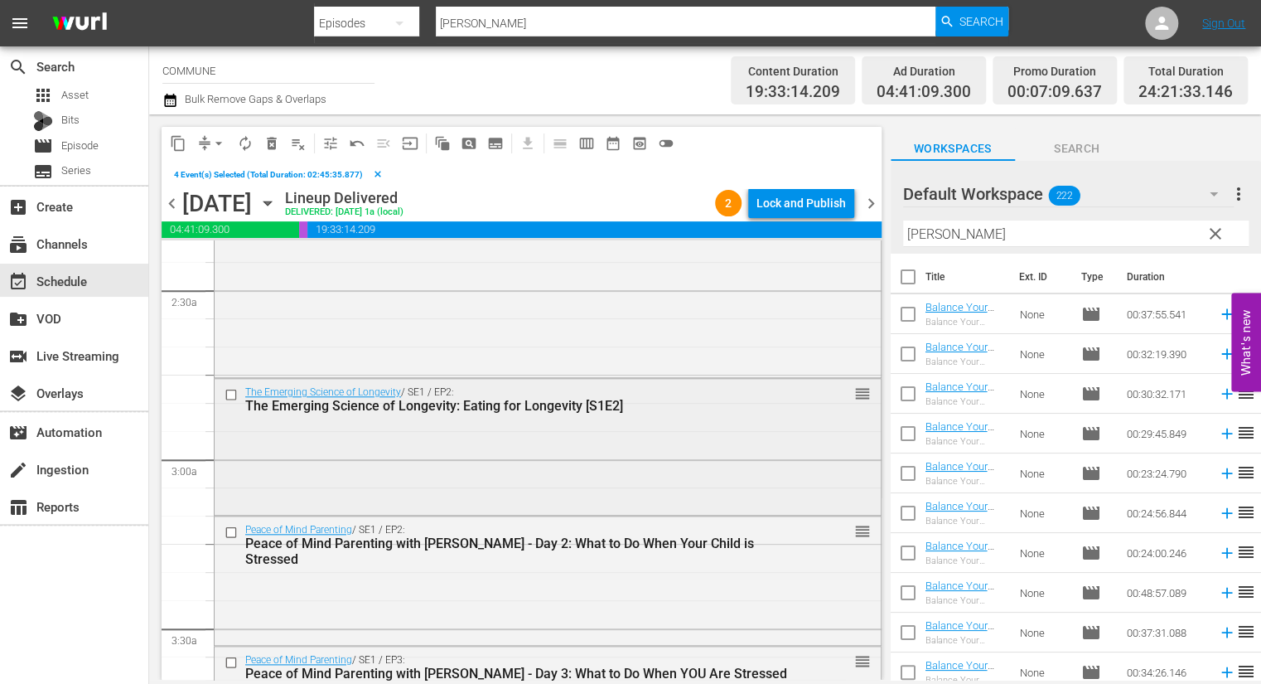
scroll to position [797, 0]
click at [234, 389] on input "checkbox" at bounding box center [233, 393] width 17 height 14
click at [231, 530] on input "checkbox" at bounding box center [233, 530] width 17 height 14
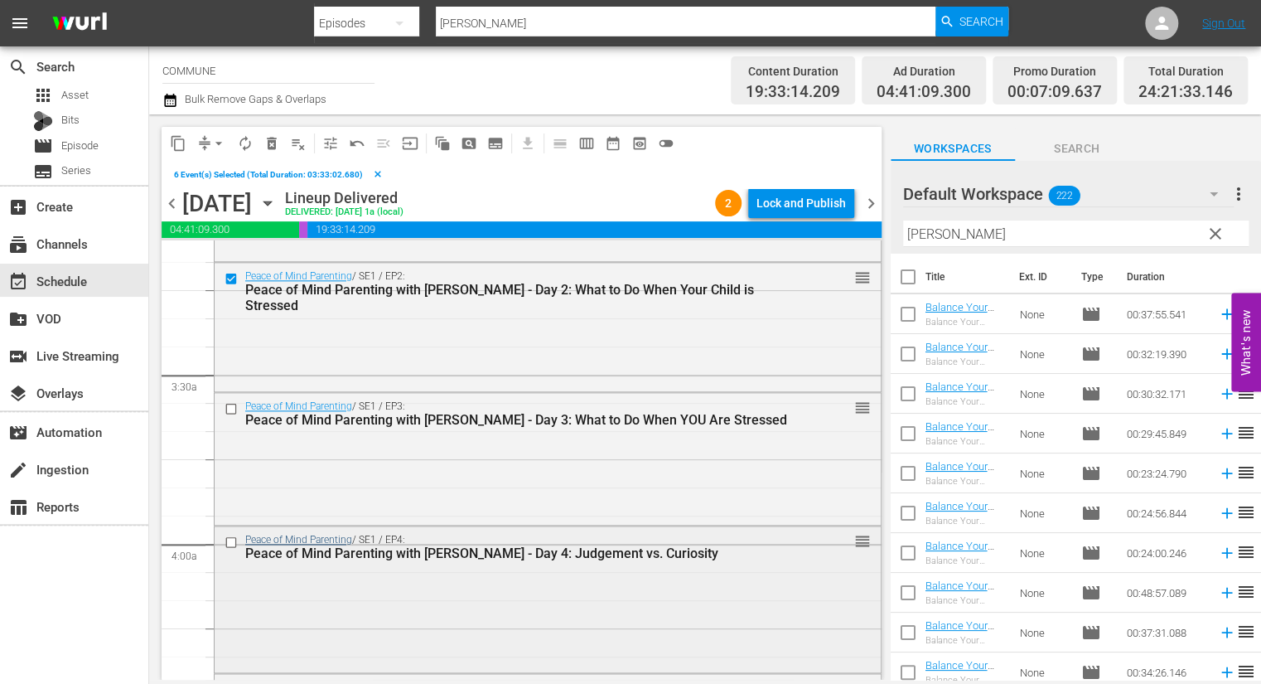
scroll to position [1055, 0]
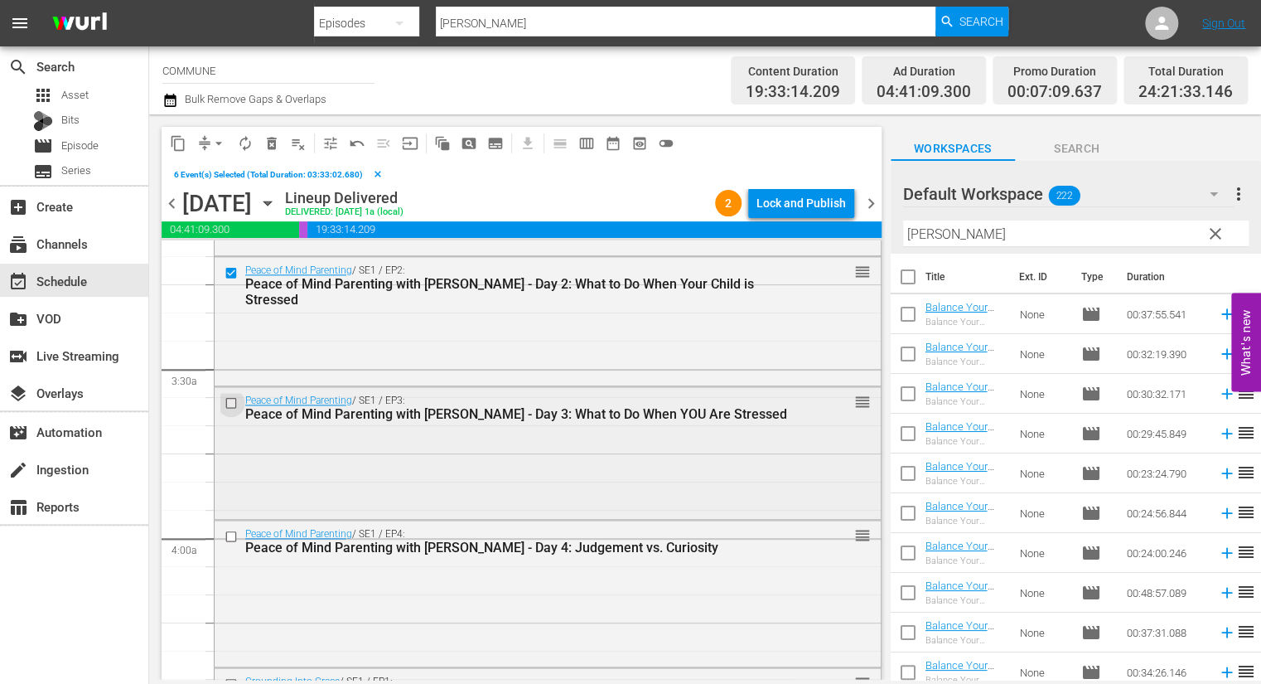
click at [233, 399] on input "checkbox" at bounding box center [233, 402] width 17 height 14
click at [233, 532] on input "checkbox" at bounding box center [233, 537] width 17 height 14
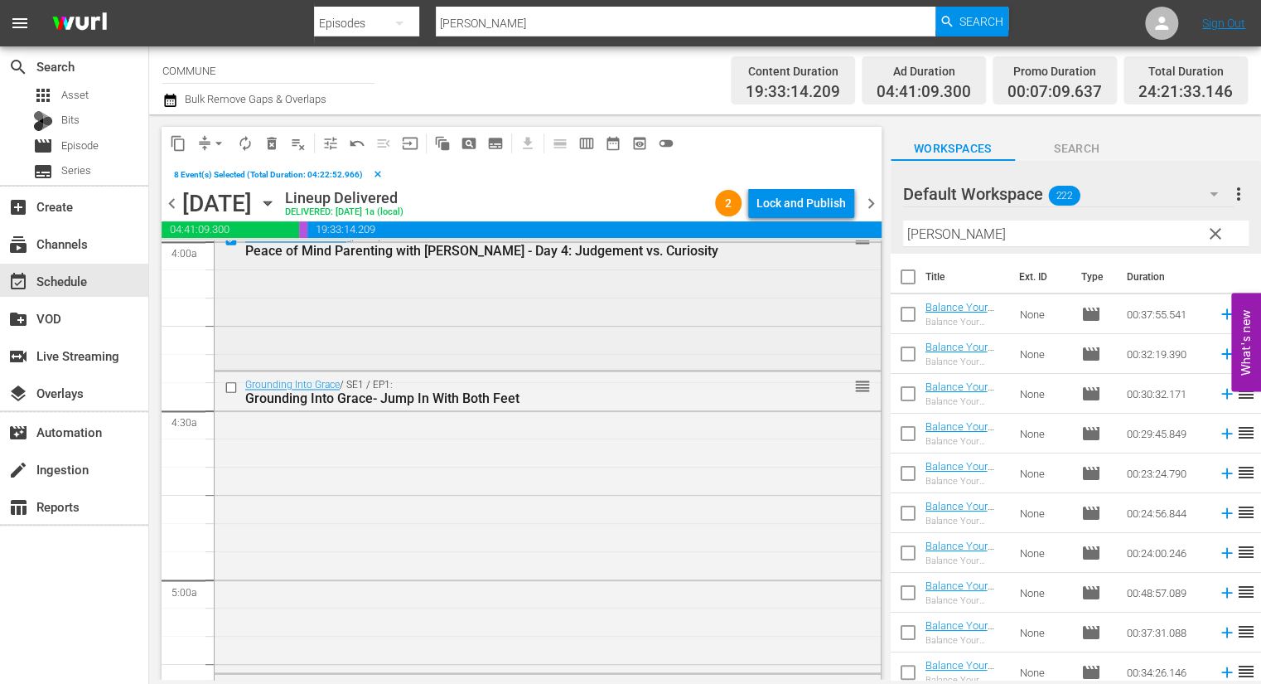
scroll to position [1369, 0]
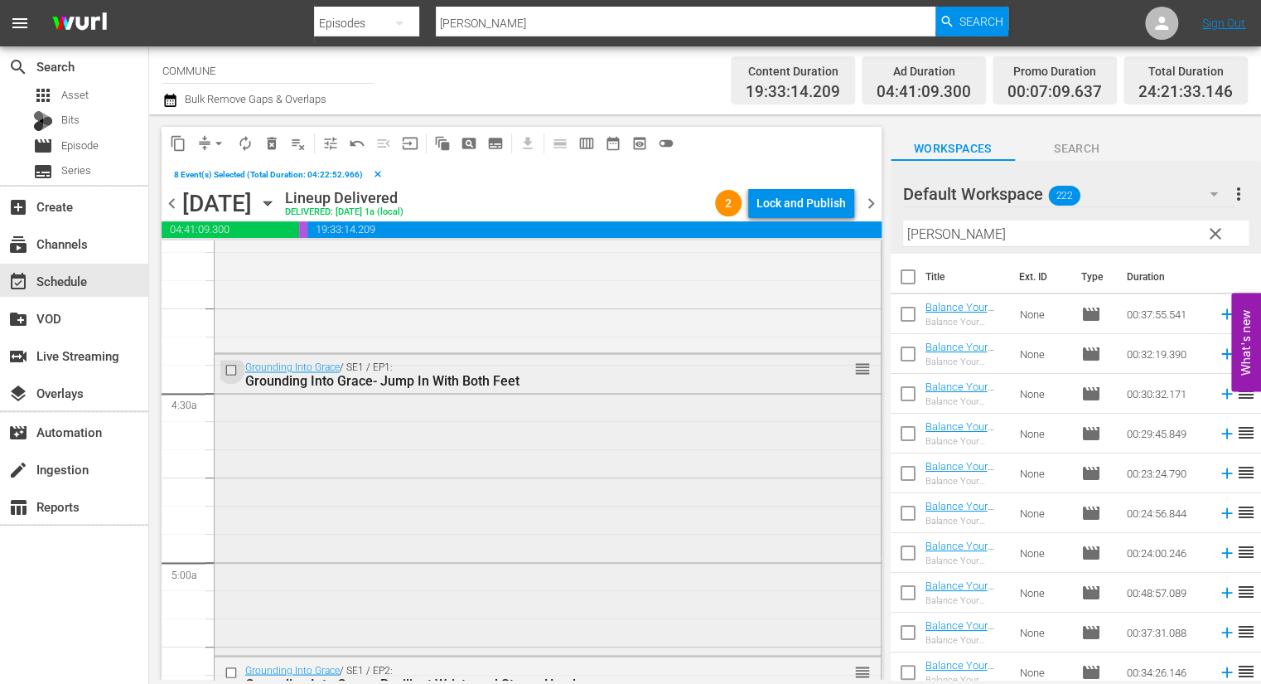
click at [231, 367] on input "checkbox" at bounding box center [233, 370] width 17 height 14
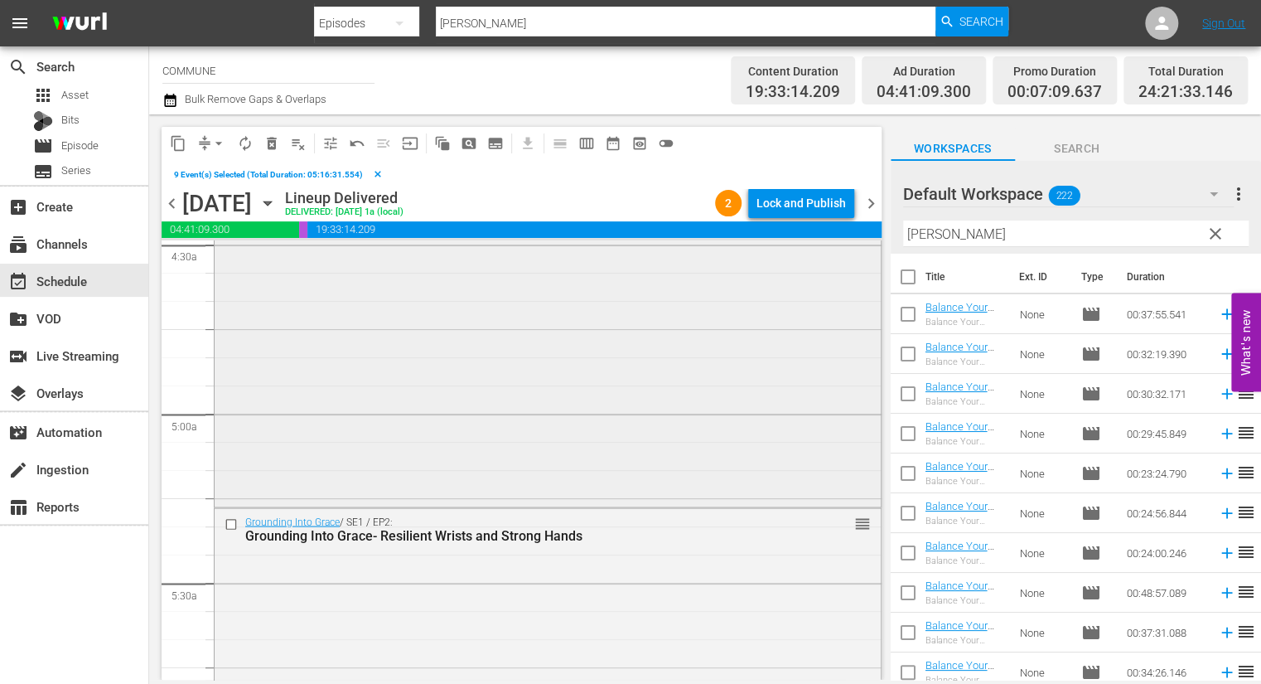
scroll to position [1532, 0]
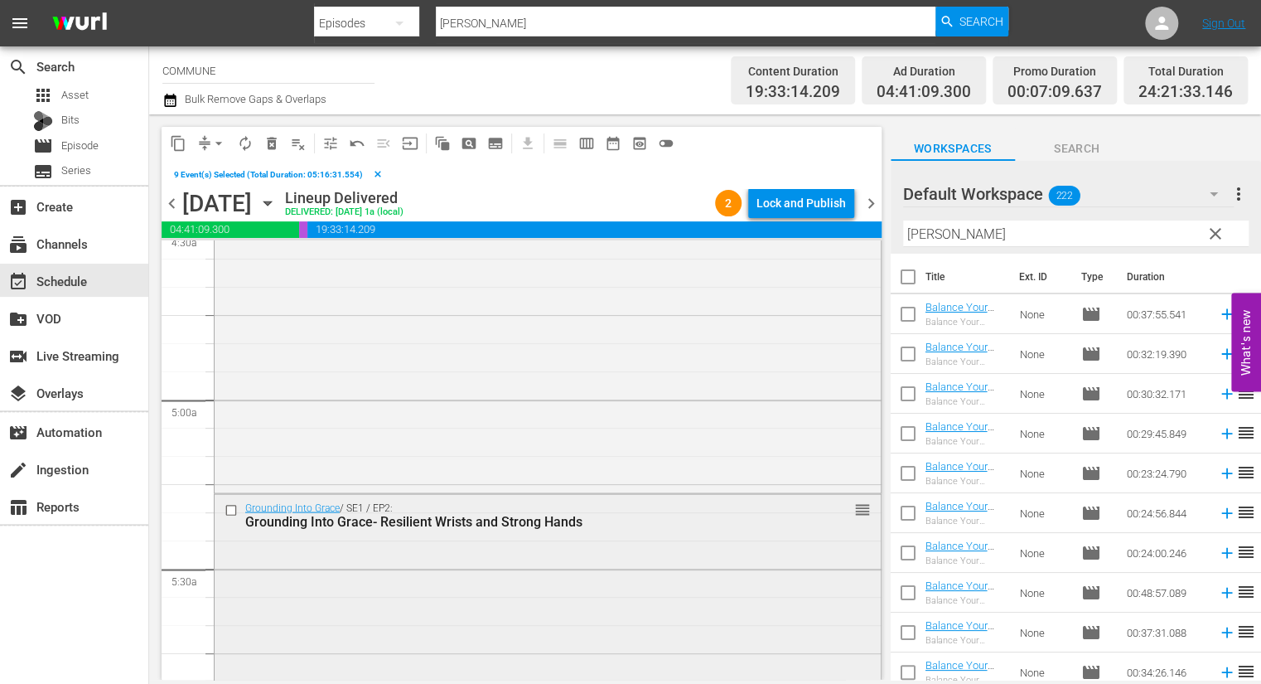
click at [232, 507] on input "checkbox" at bounding box center [233, 509] width 17 height 14
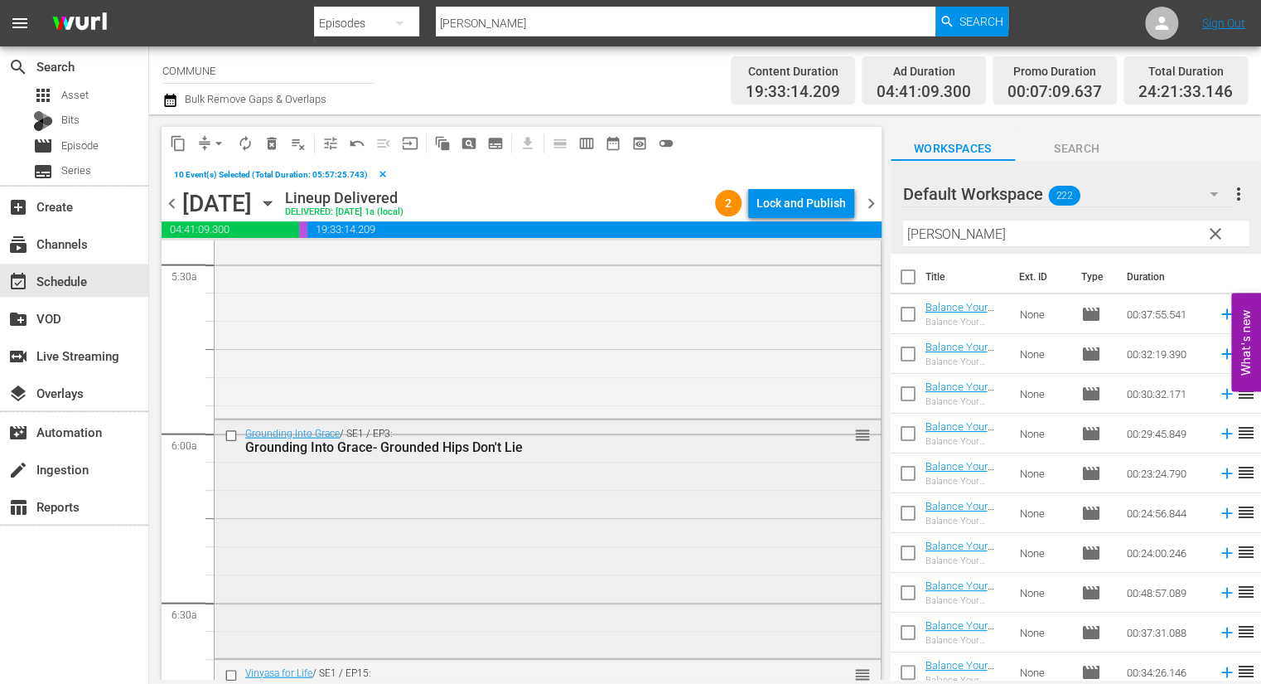
scroll to position [1840, 0]
click at [232, 430] on input "checkbox" at bounding box center [233, 431] width 17 height 14
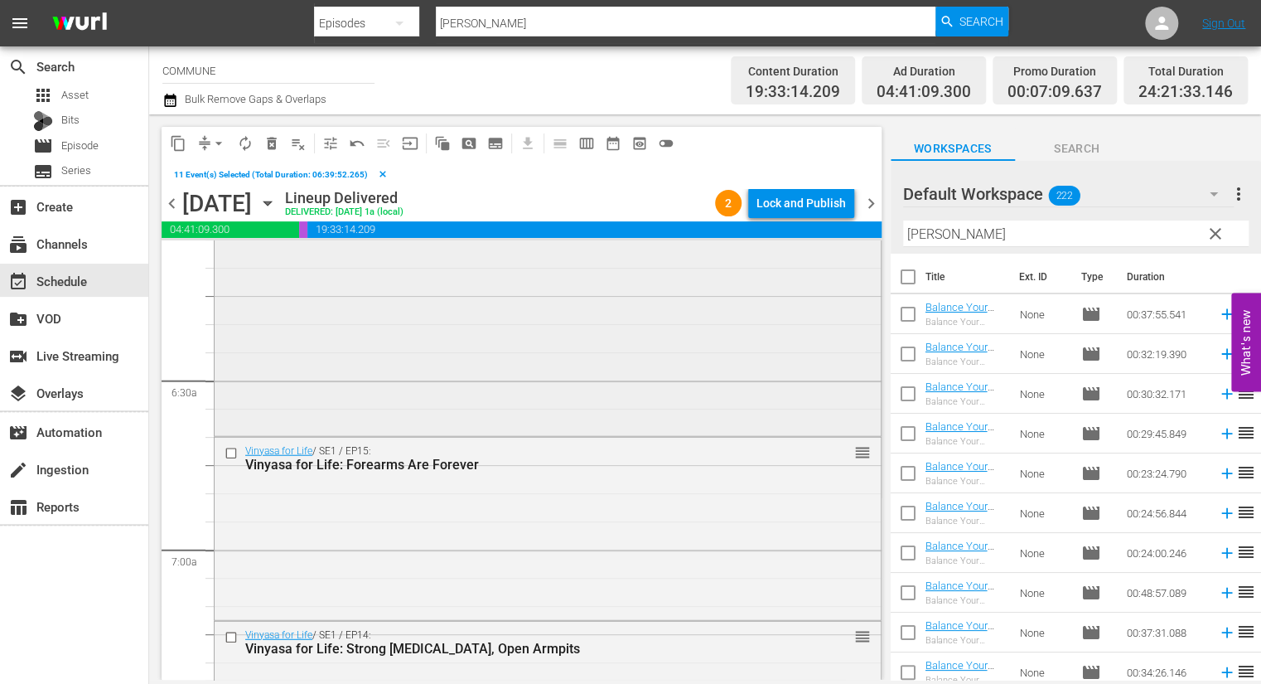
scroll to position [2093, 0]
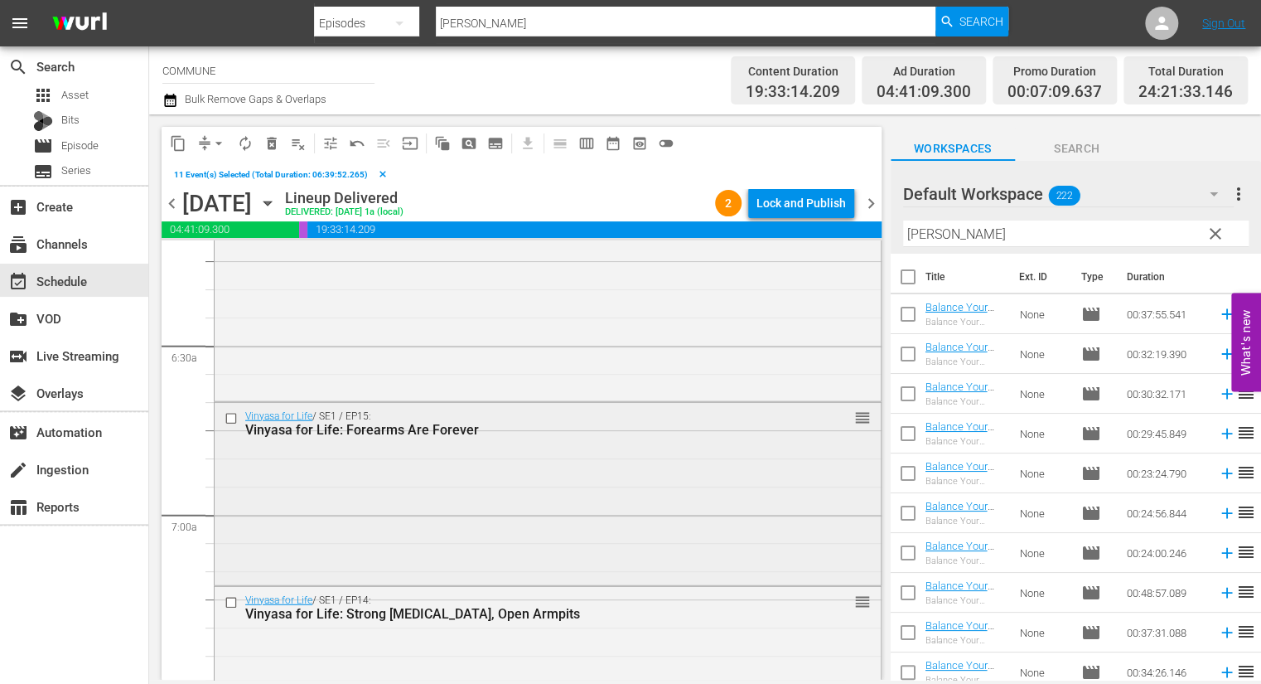
click at [233, 416] on input "checkbox" at bounding box center [233, 418] width 17 height 14
click at [231, 601] on input "checkbox" at bounding box center [233, 602] width 17 height 14
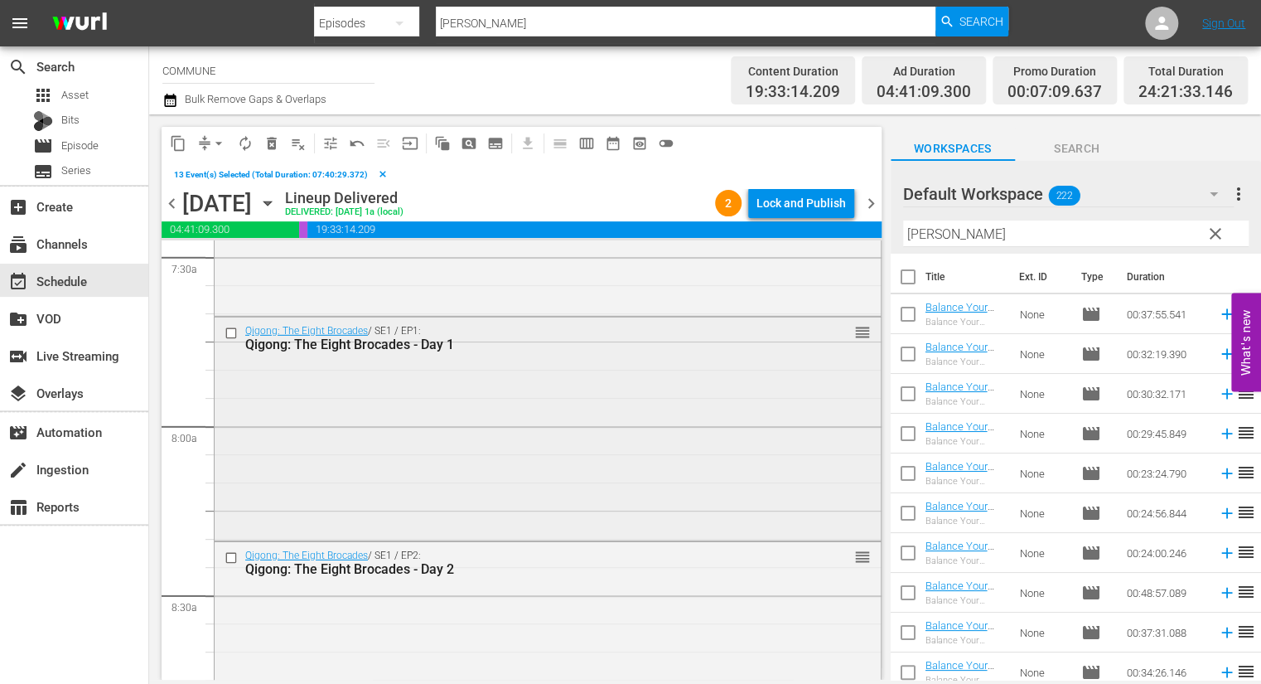
scroll to position [2520, 0]
click at [229, 330] on input "checkbox" at bounding box center [233, 332] width 17 height 14
click at [232, 555] on input "checkbox" at bounding box center [233, 557] width 17 height 14
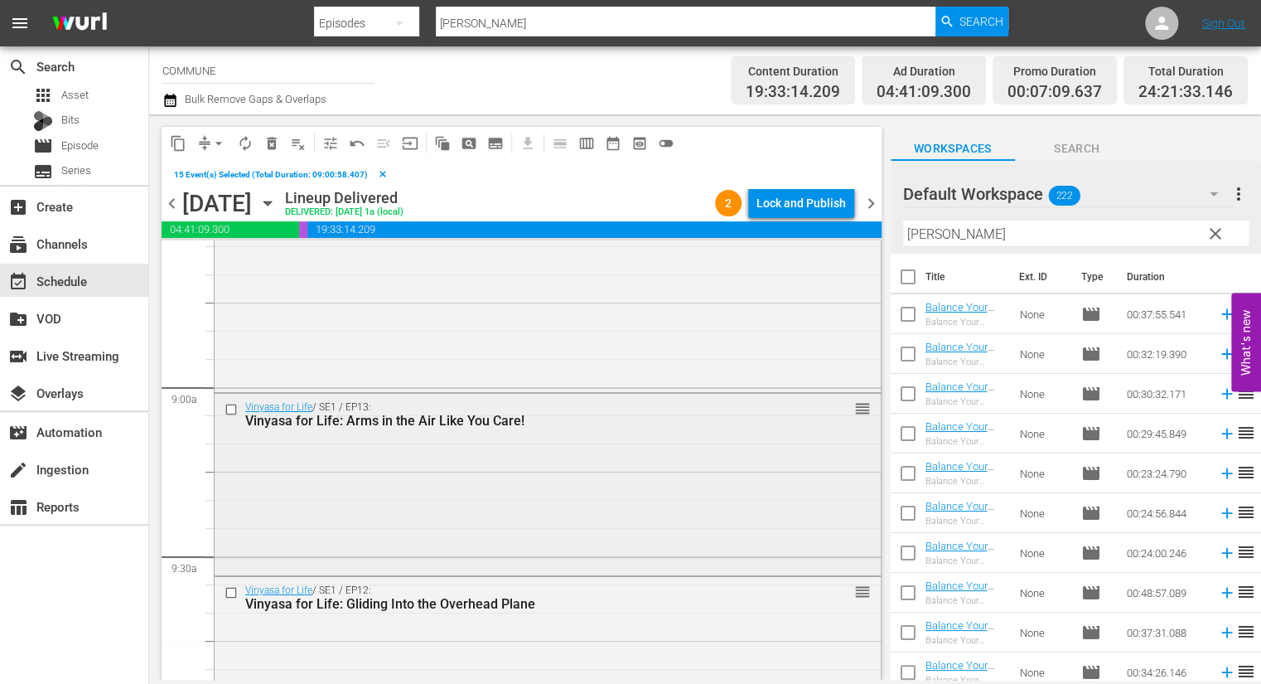
scroll to position [2898, 0]
click at [232, 408] on input "checkbox" at bounding box center [233, 408] width 17 height 14
click at [231, 589] on input "checkbox" at bounding box center [233, 591] width 17 height 14
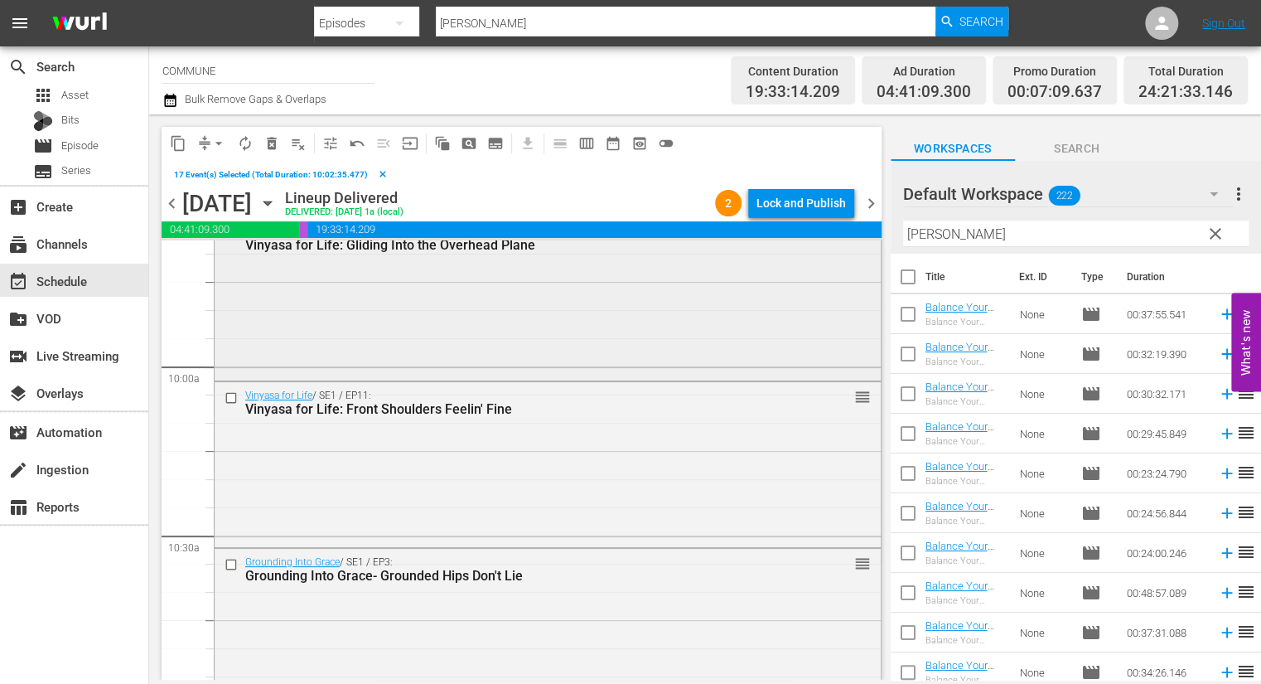
scroll to position [3262, 0]
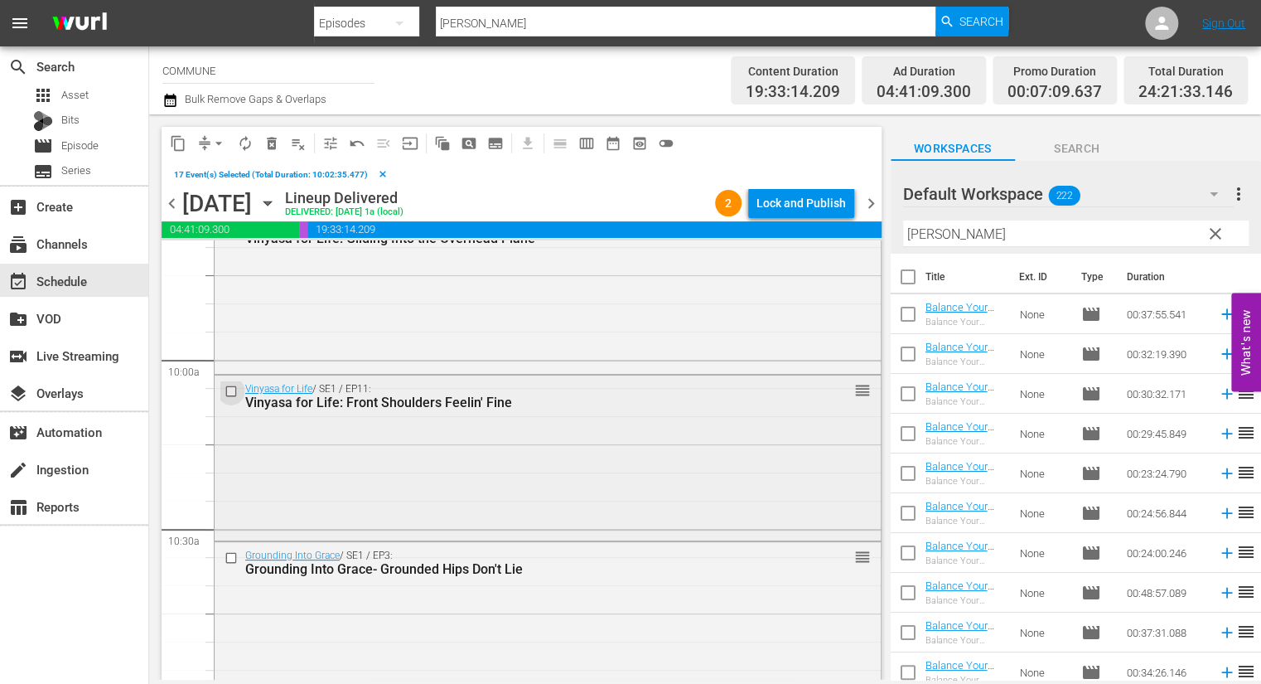
click at [230, 395] on input "checkbox" at bounding box center [233, 392] width 17 height 14
click at [232, 558] on input "checkbox" at bounding box center [233, 558] width 17 height 14
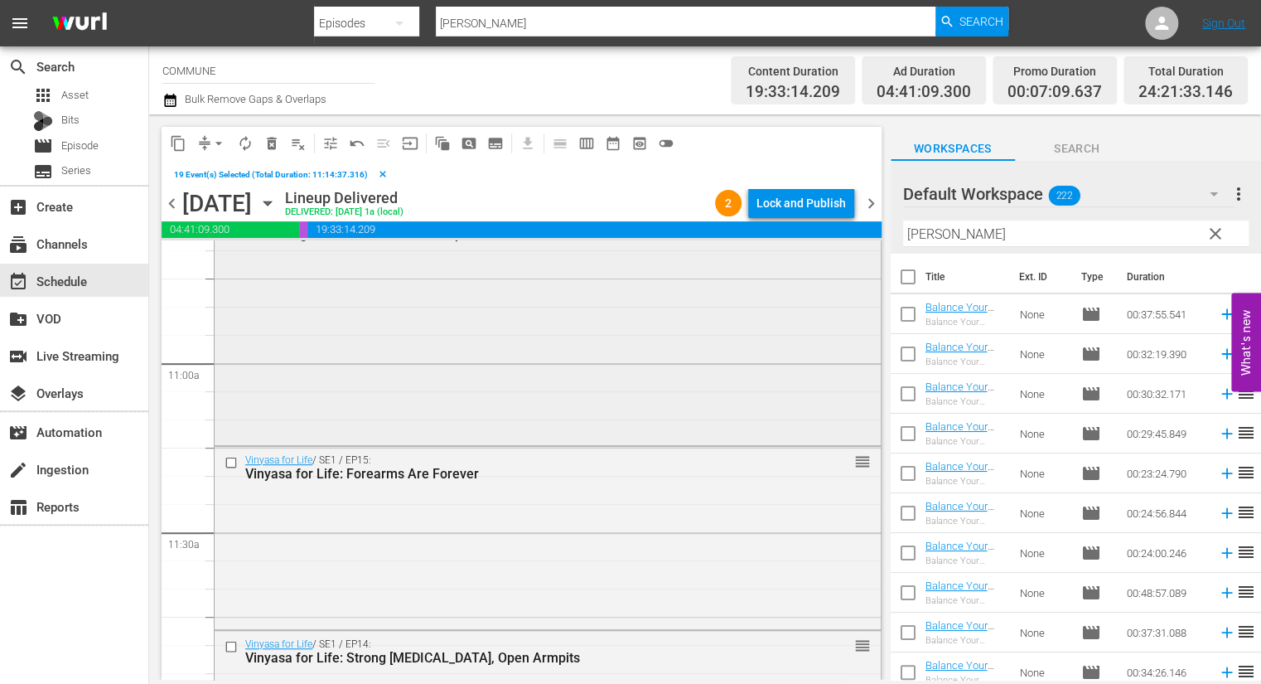
scroll to position [3614, 0]
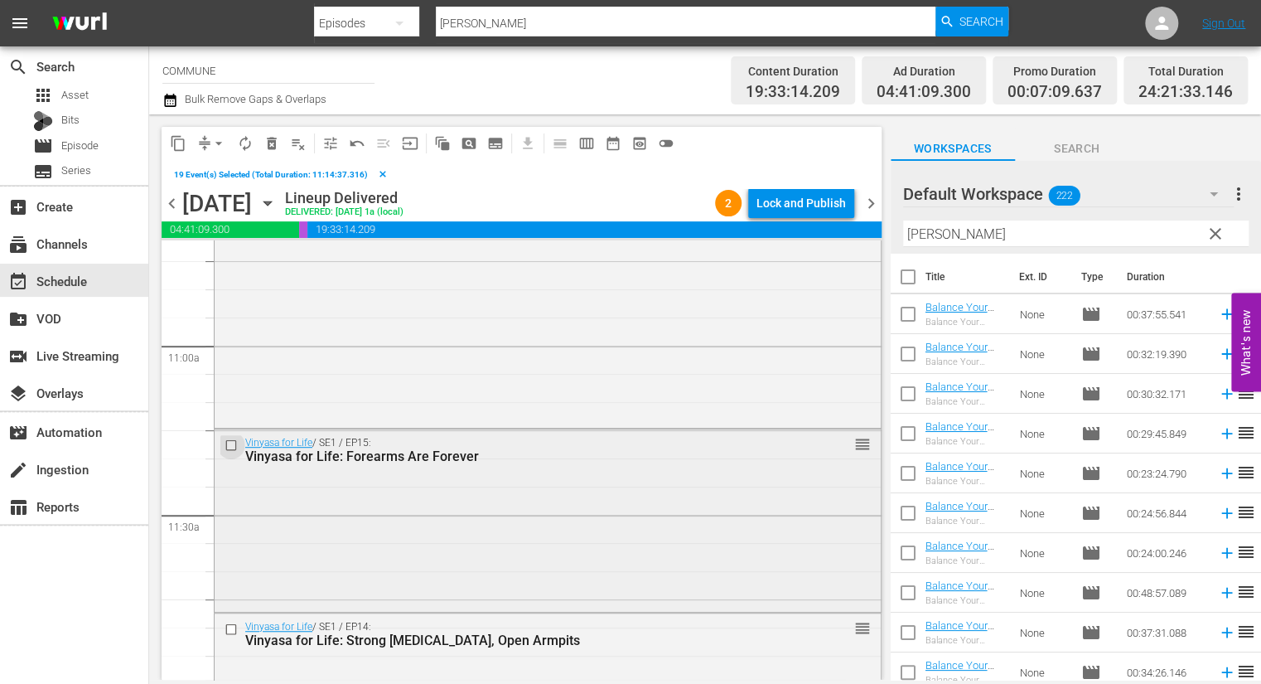
click at [233, 445] on input "checkbox" at bounding box center [233, 445] width 17 height 14
click at [232, 627] on input "checkbox" at bounding box center [233, 629] width 17 height 14
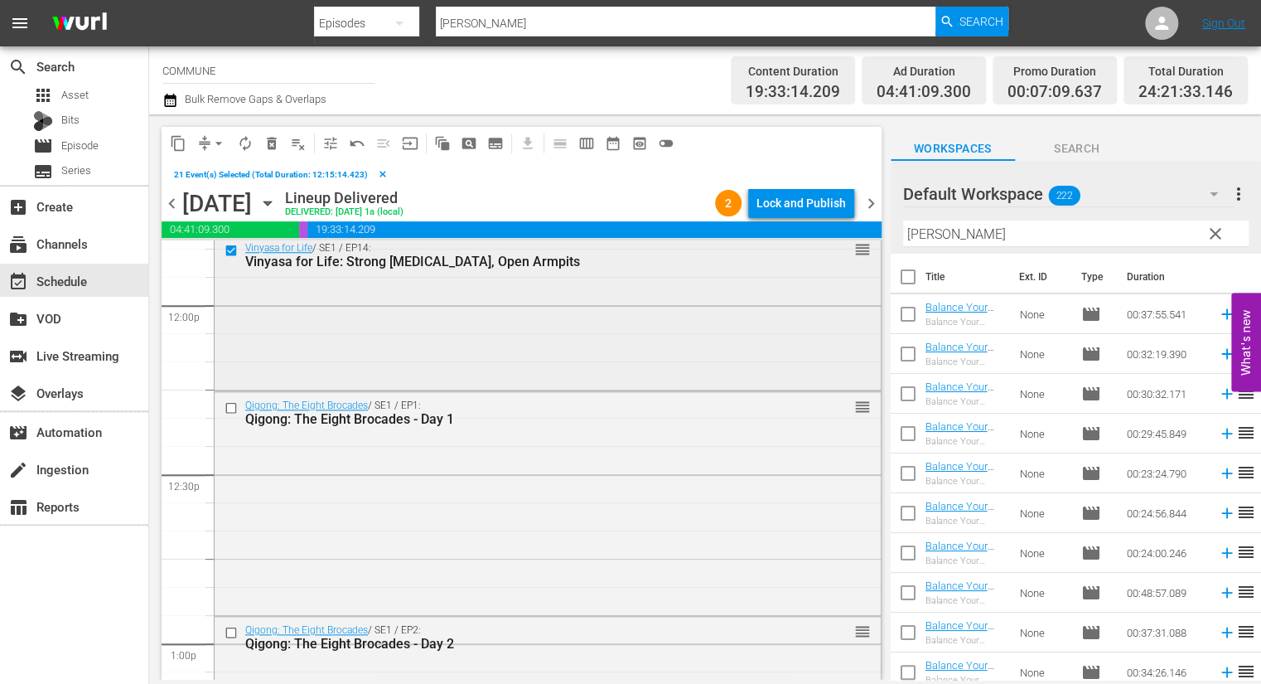
scroll to position [4007, 0]
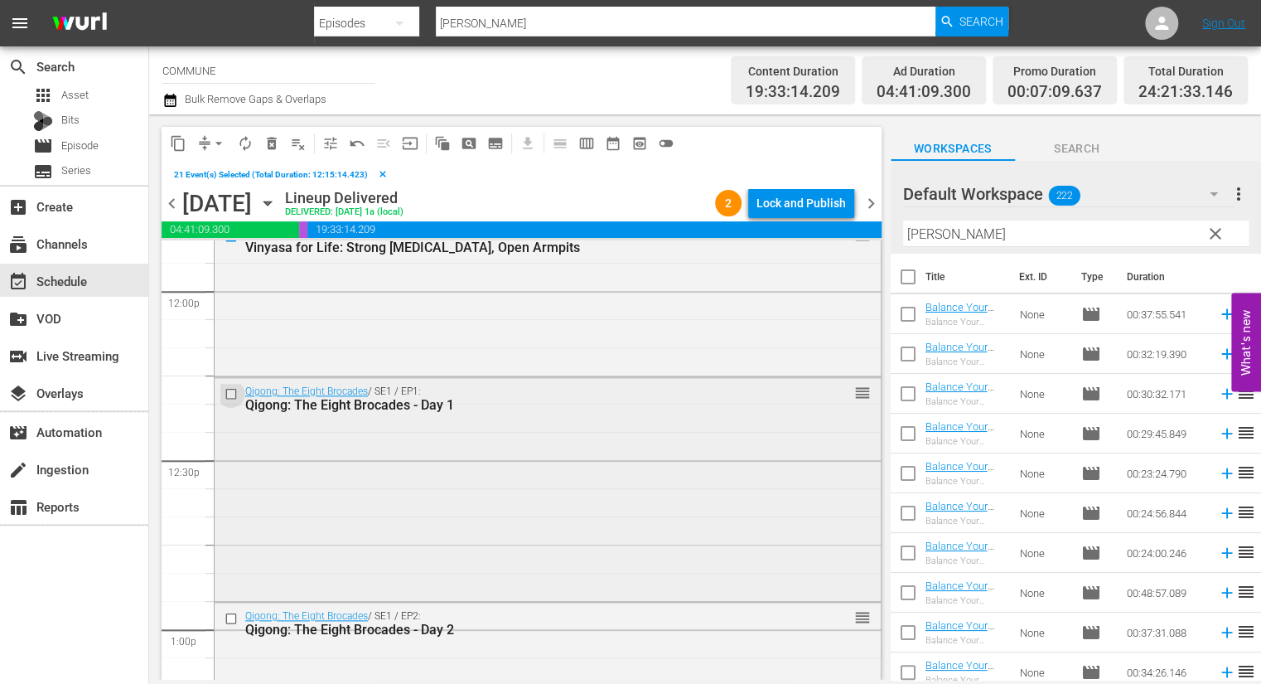
click at [232, 395] on input "checkbox" at bounding box center [233, 394] width 17 height 14
click at [232, 617] on input "checkbox" at bounding box center [233, 619] width 17 height 14
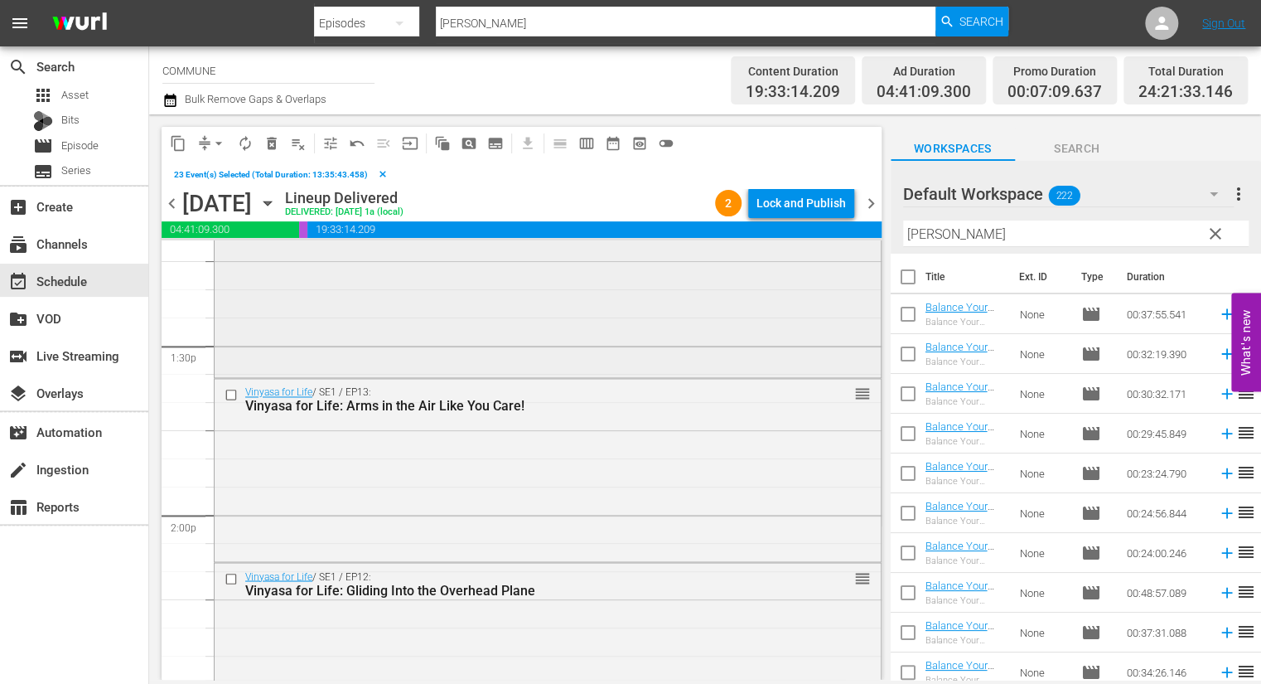
scroll to position [4470, 0]
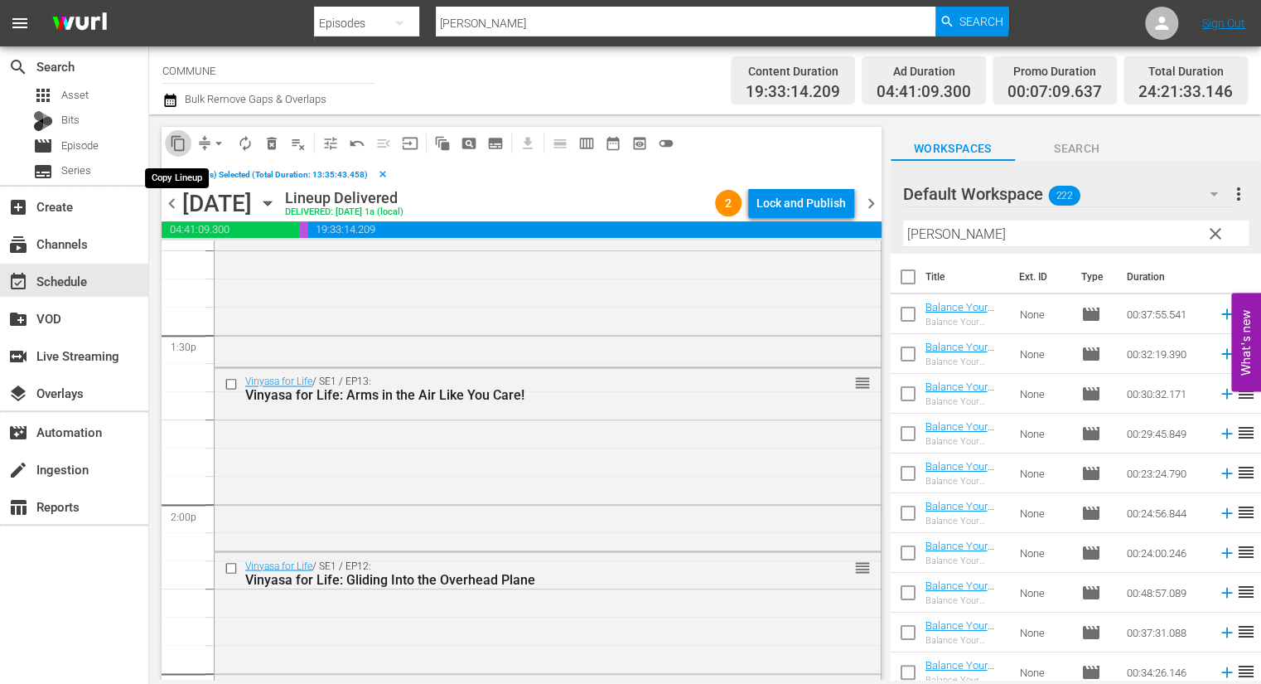
click at [179, 144] on span "content_copy" at bounding box center [178, 143] width 17 height 17
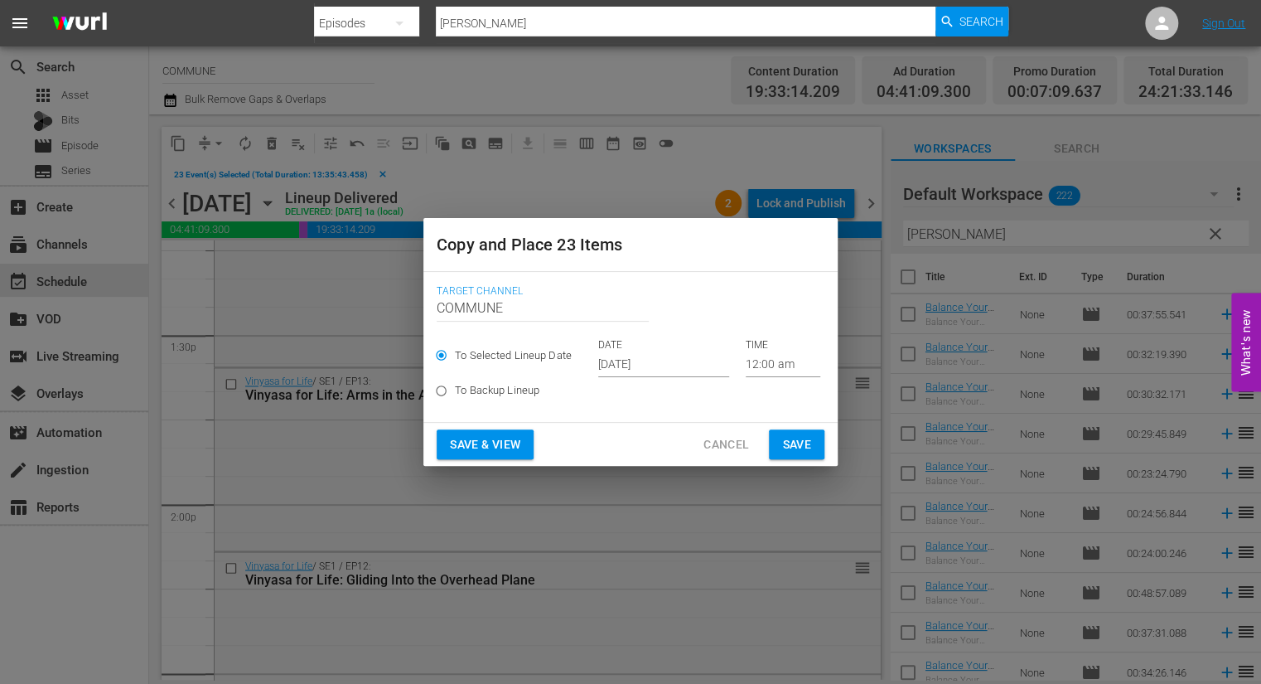
click at [753, 367] on input "12:00 am" at bounding box center [783, 364] width 75 height 25
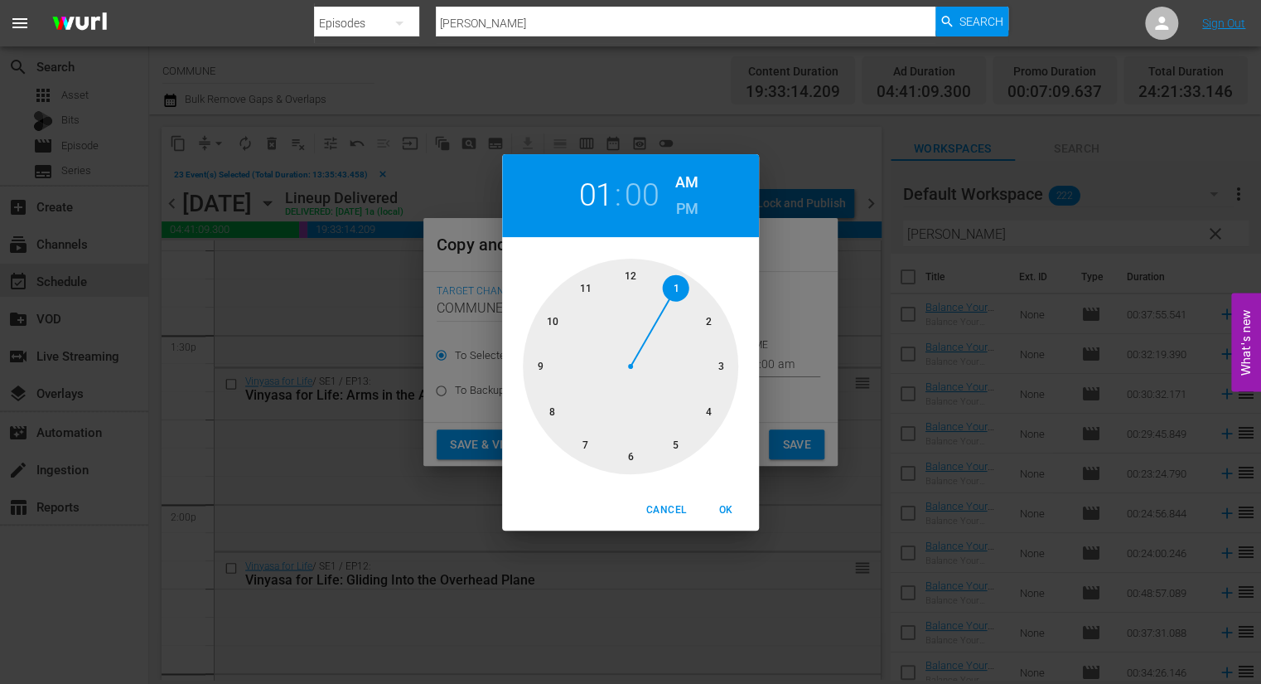
drag, startPoint x: 636, startPoint y: 278, endPoint x: 660, endPoint y: 286, distance: 24.4
click at [660, 286] on div at bounding box center [630, 366] width 215 height 215
drag, startPoint x: 629, startPoint y: 276, endPoint x: 545, endPoint y: 353, distance: 113.8
click at [545, 353] on div at bounding box center [630, 366] width 215 height 215
click at [728, 510] on span "OK" at bounding box center [726, 509] width 40 height 17
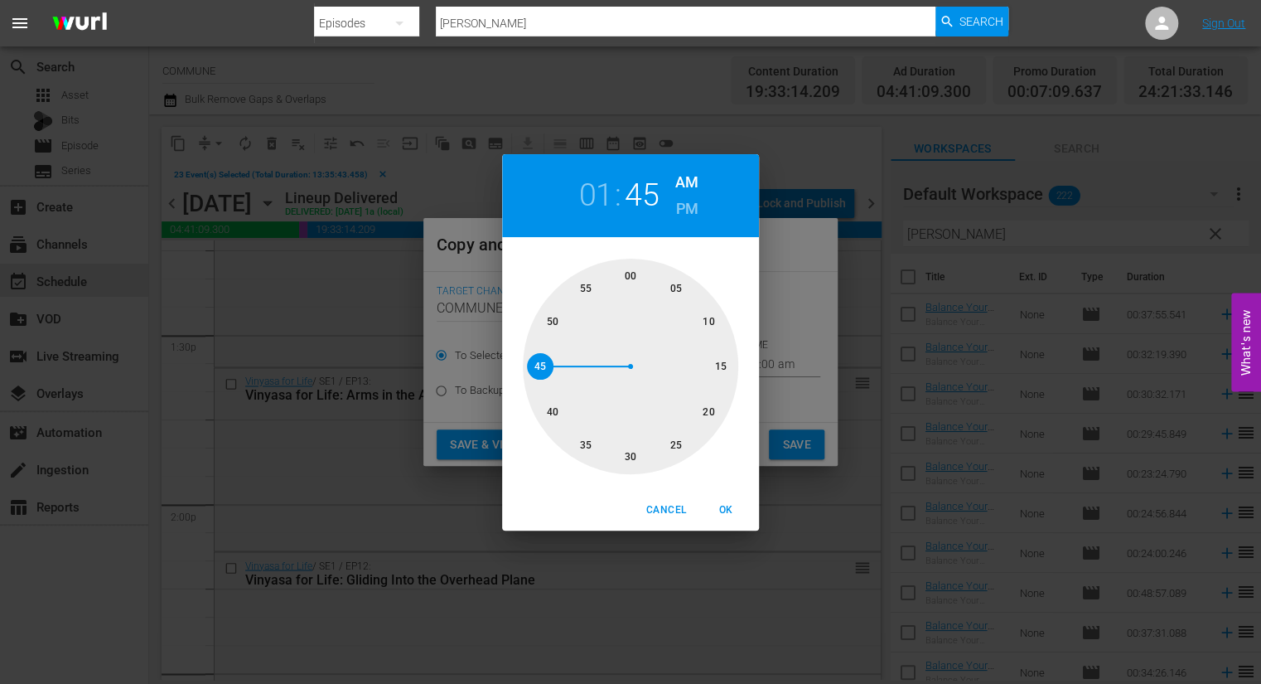
type input "01:45 am"
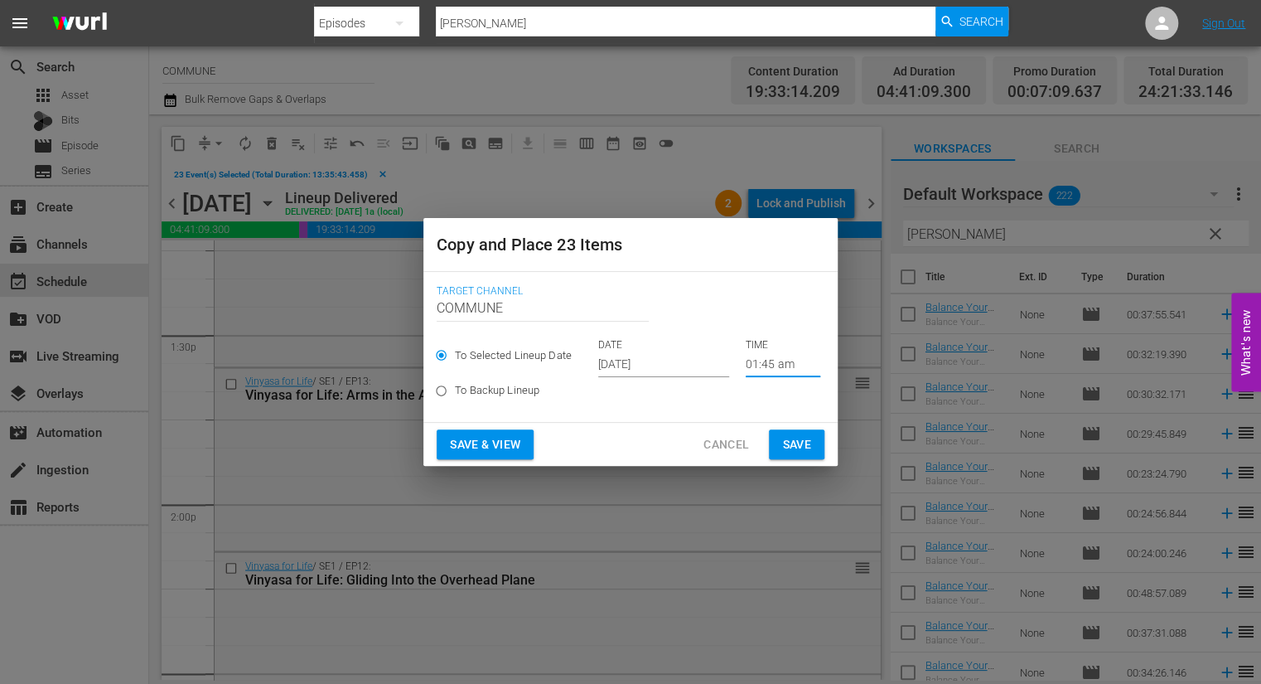
click at [677, 367] on input "[DATE]" at bounding box center [663, 364] width 131 height 25
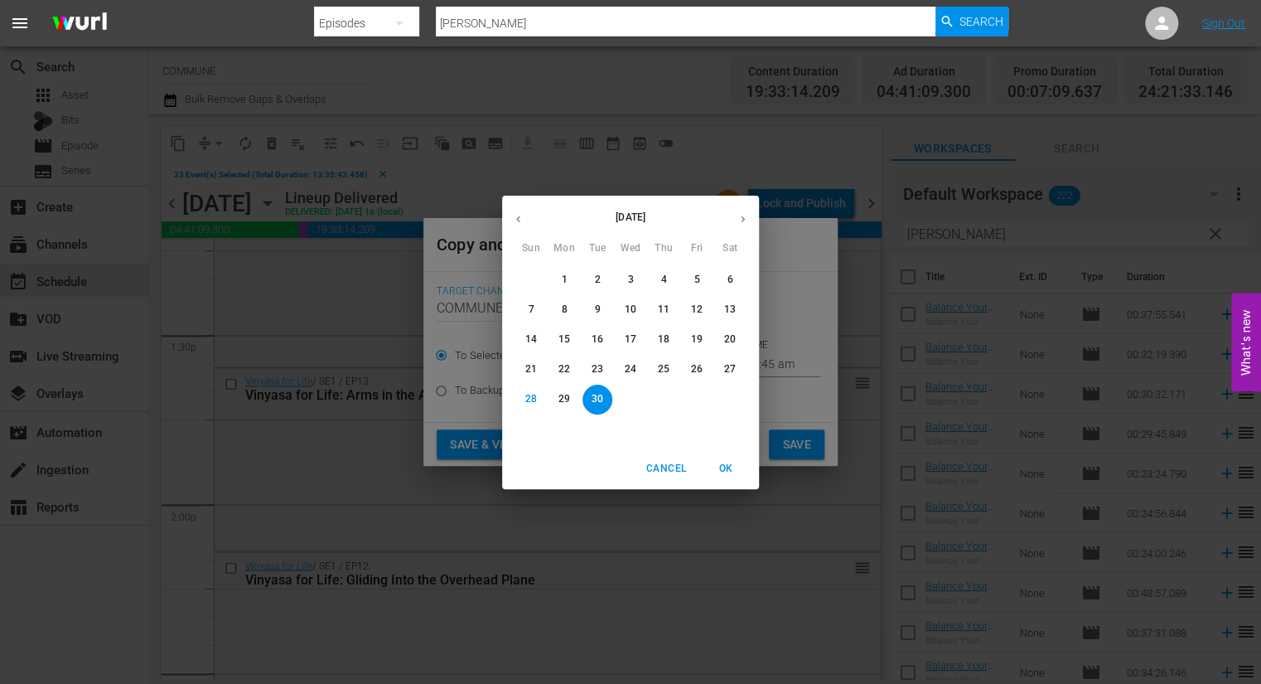
click at [743, 222] on icon "button" at bounding box center [743, 219] width 12 height 12
click at [636, 276] on span "1" at bounding box center [631, 280] width 30 height 14
type input "Oct 1st 2025"
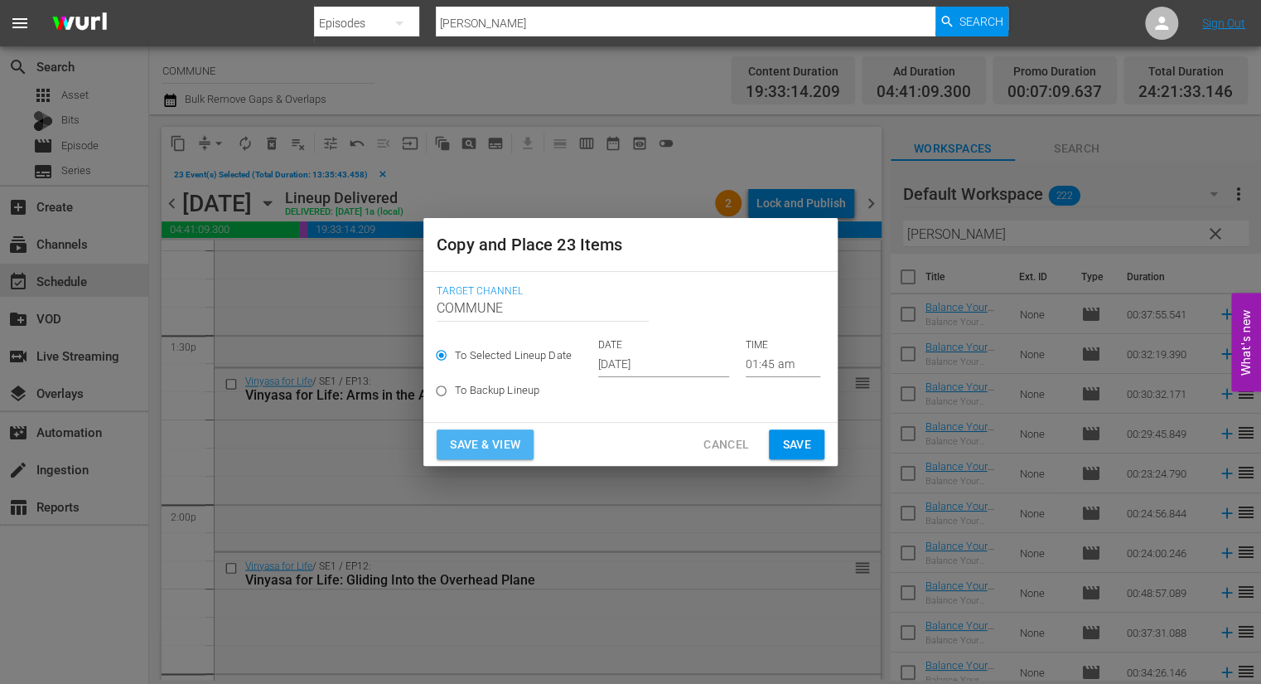
click at [503, 440] on span "Save & View" at bounding box center [485, 444] width 70 height 21
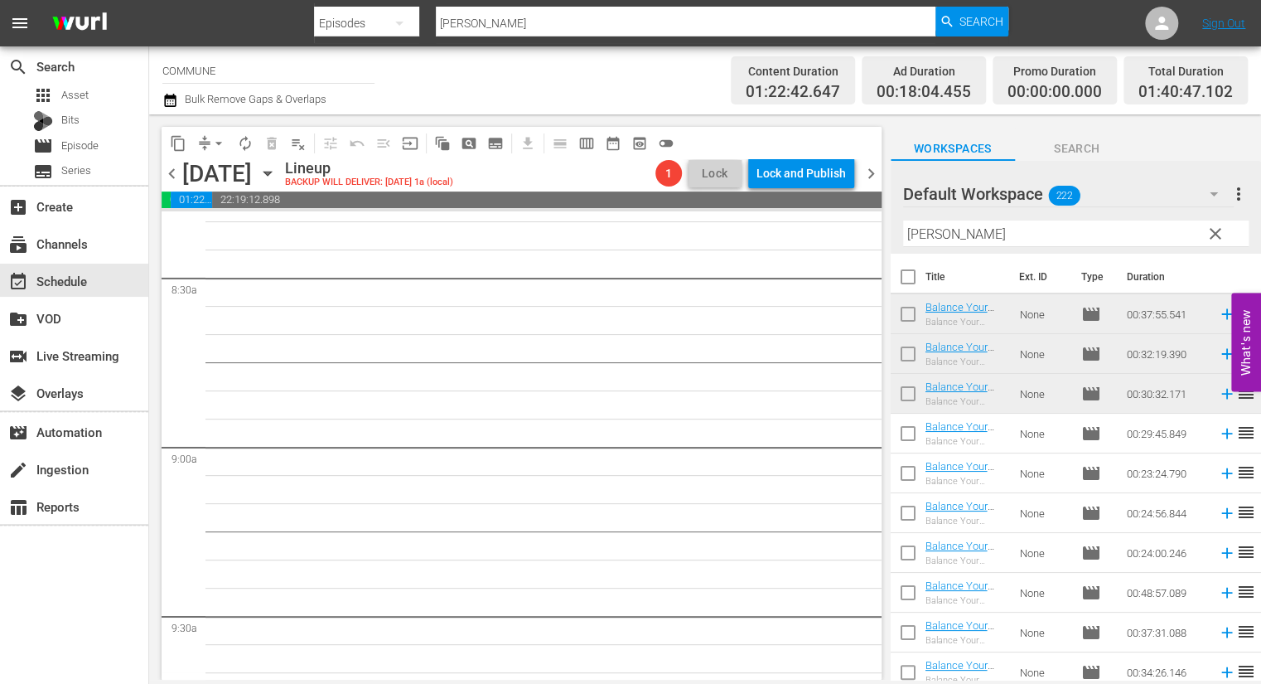
scroll to position [1459, 0]
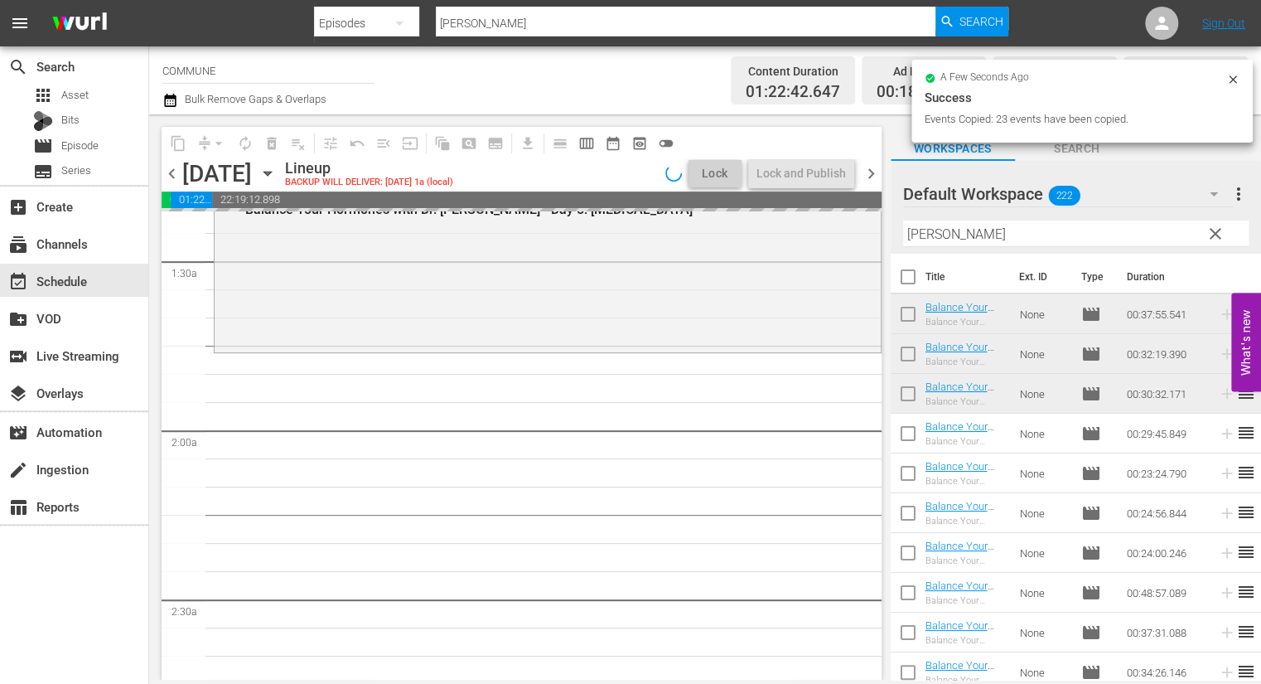
scroll to position [460, 0]
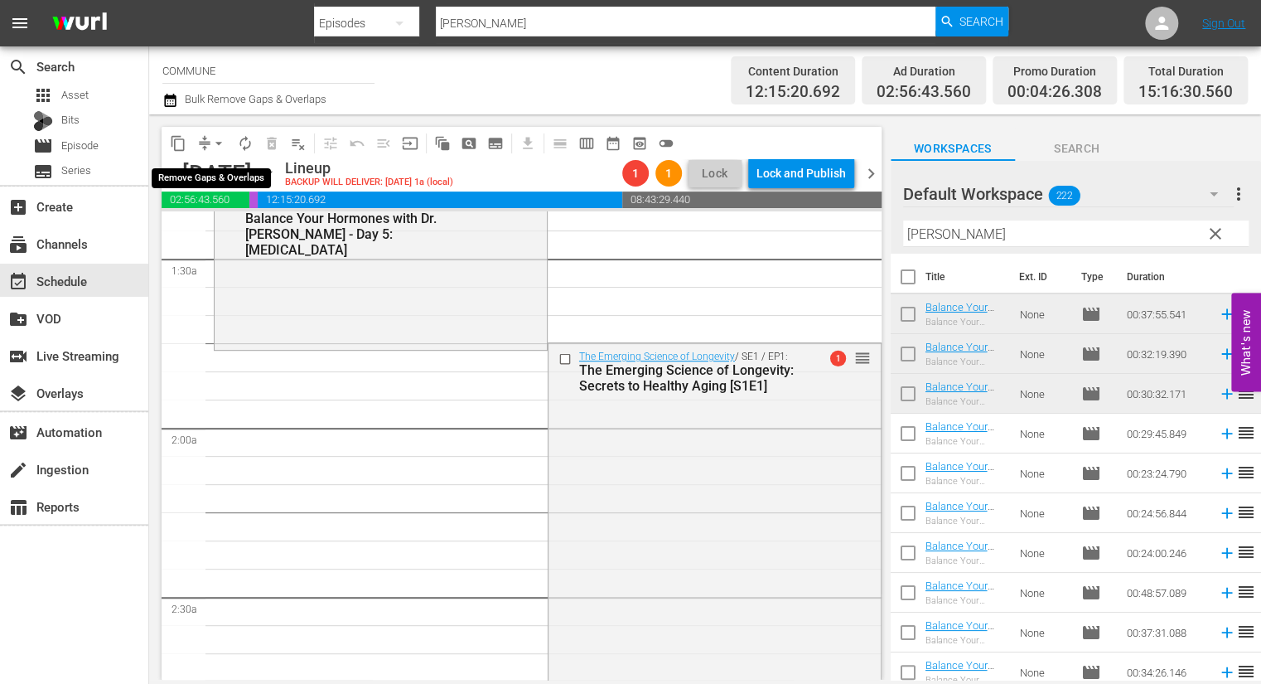
click at [215, 139] on span "arrow_drop_down" at bounding box center [219, 143] width 17 height 17
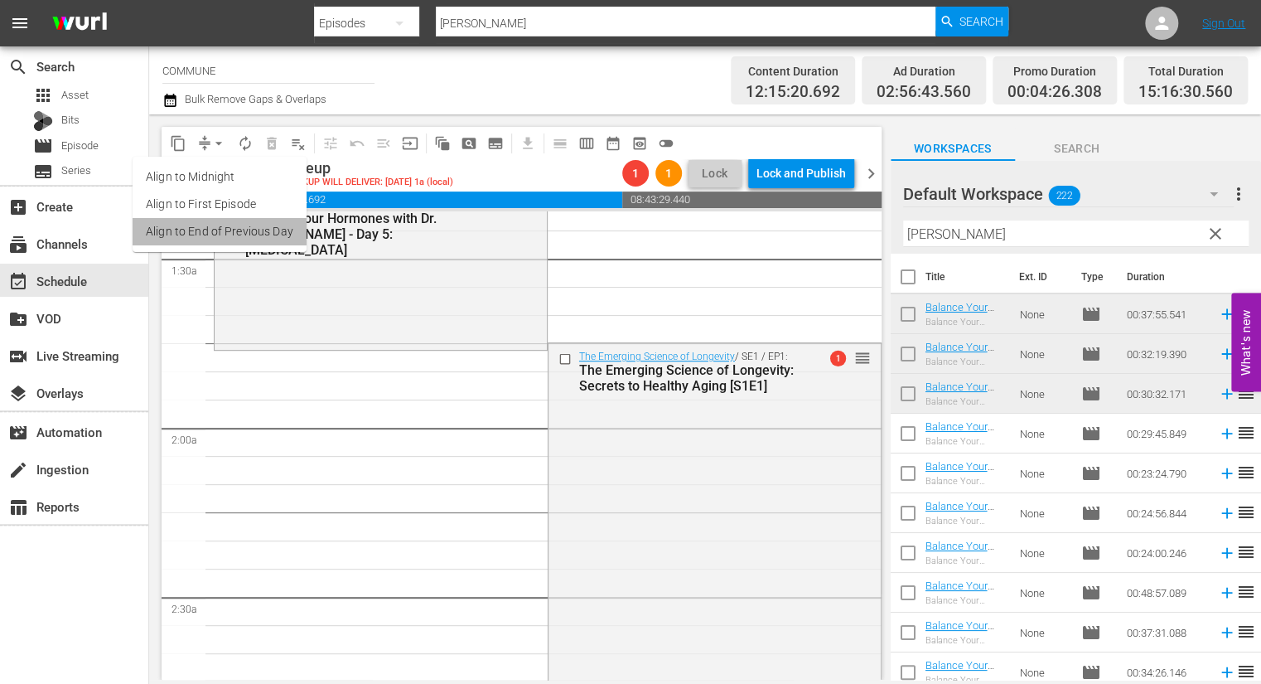
click at [227, 230] on li "Align to End of Previous Day" at bounding box center [220, 231] width 174 height 27
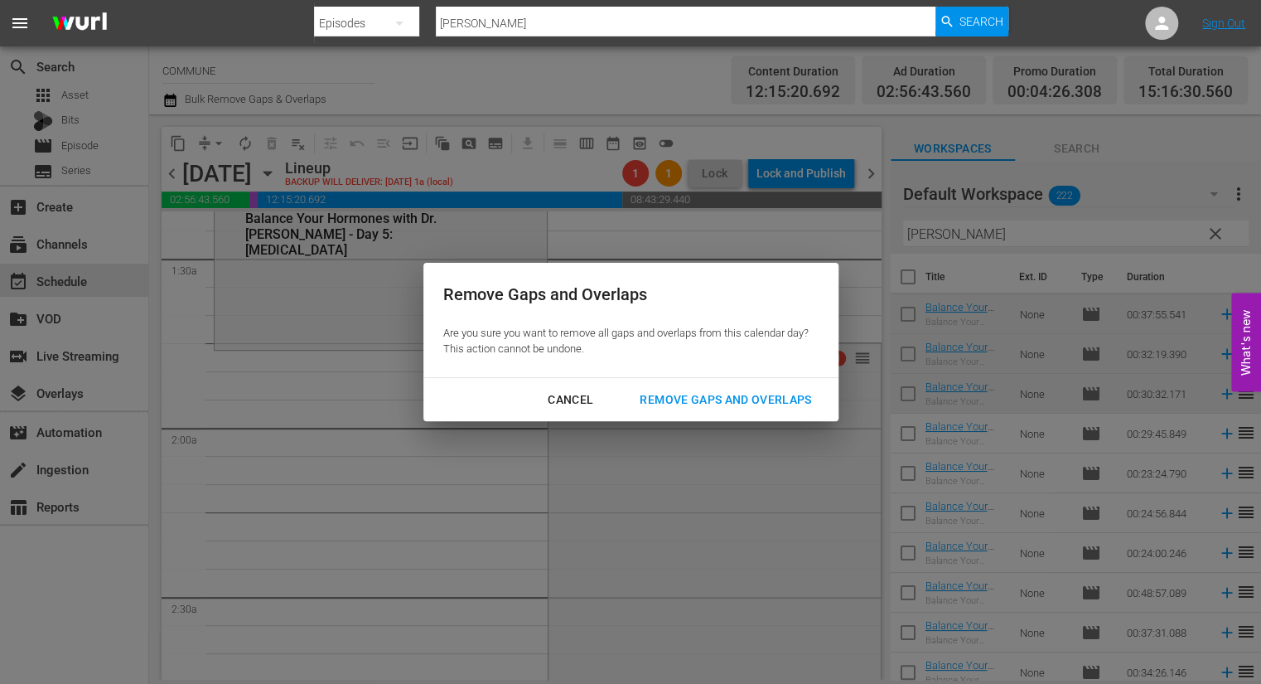
click at [676, 401] on div "Remove Gaps and Overlaps" at bounding box center [726, 400] width 198 height 21
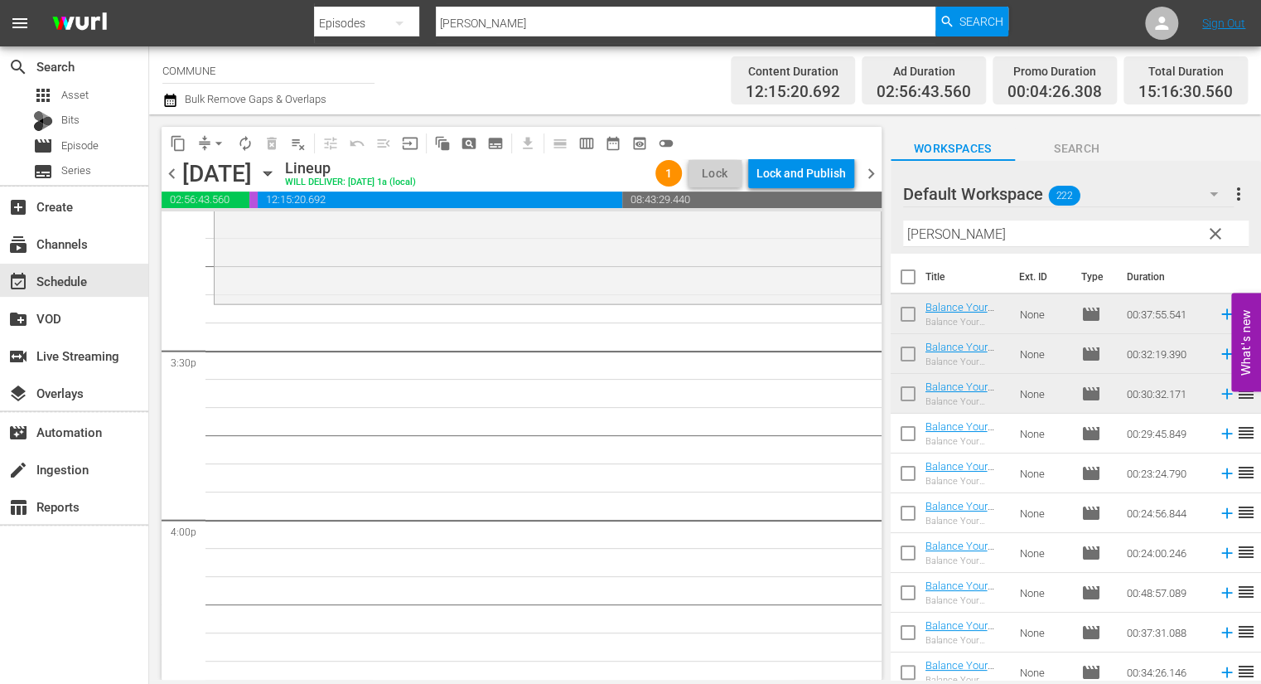
scroll to position [5100, 0]
click at [244, 145] on span "autorenew_outlined" at bounding box center [245, 143] width 17 height 17
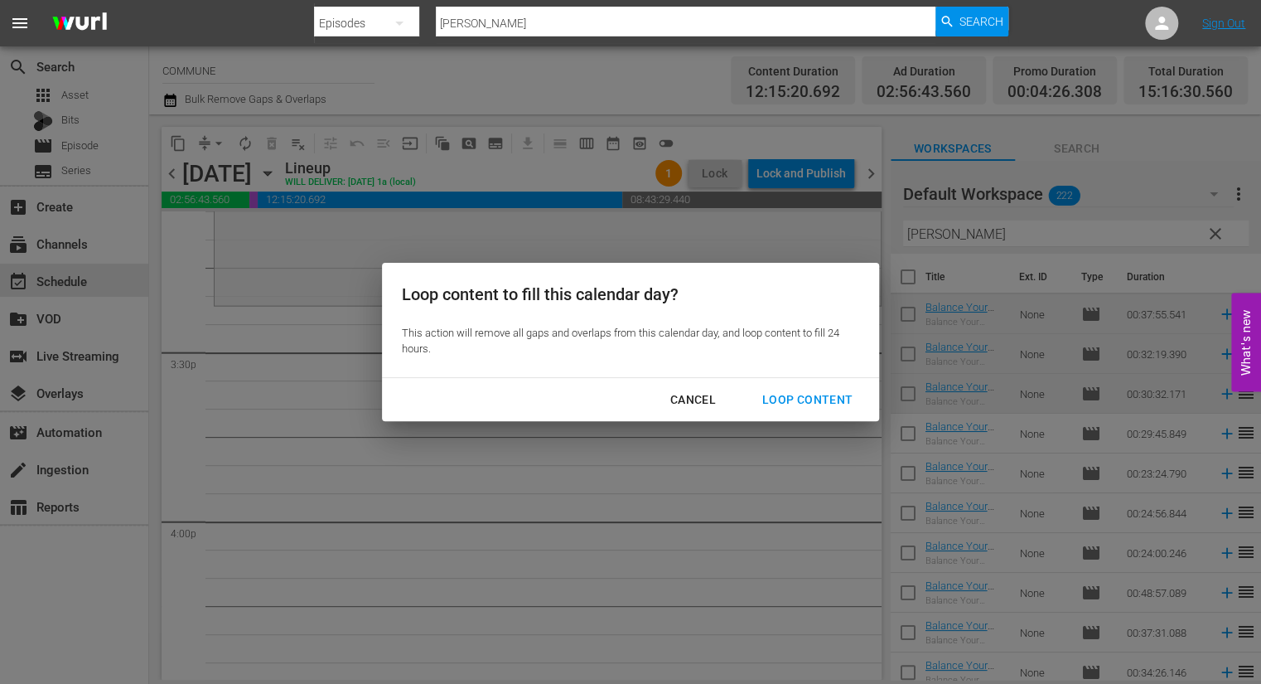
click at [794, 398] on div "Loop Content" at bounding box center [807, 400] width 117 height 21
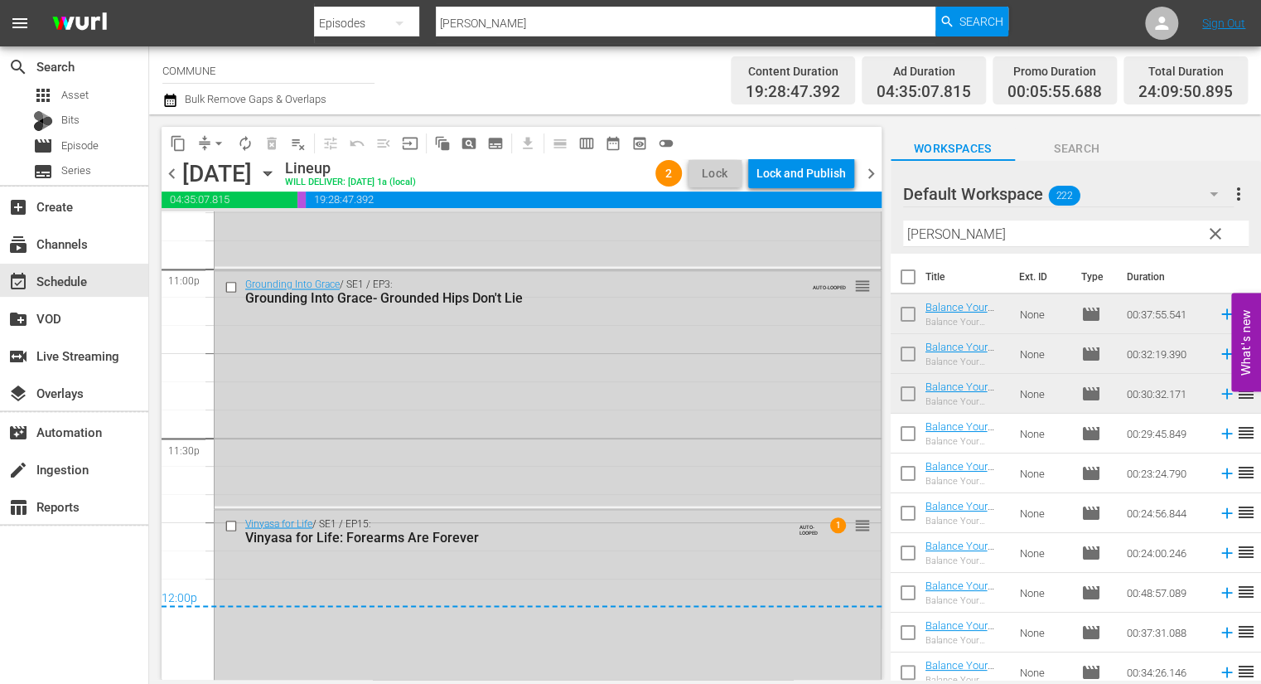
scroll to position [7733, 0]
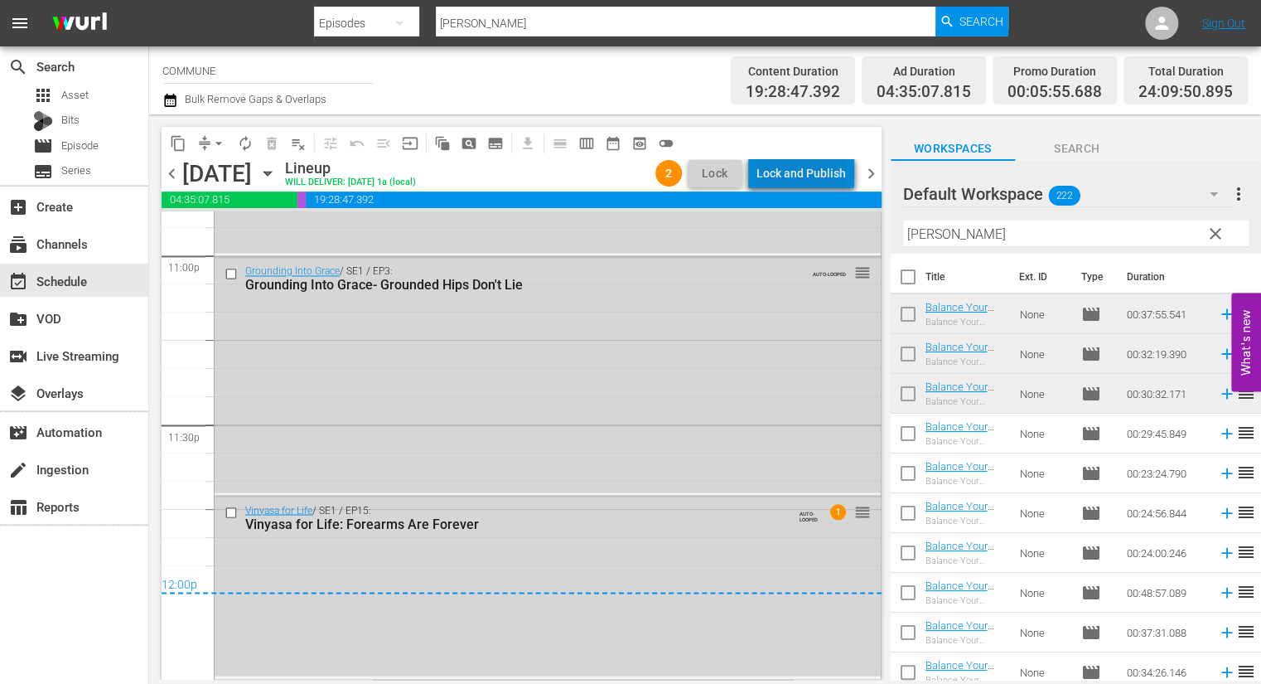
click at [809, 168] on div "Lock and Publish" at bounding box center [802, 173] width 90 height 30
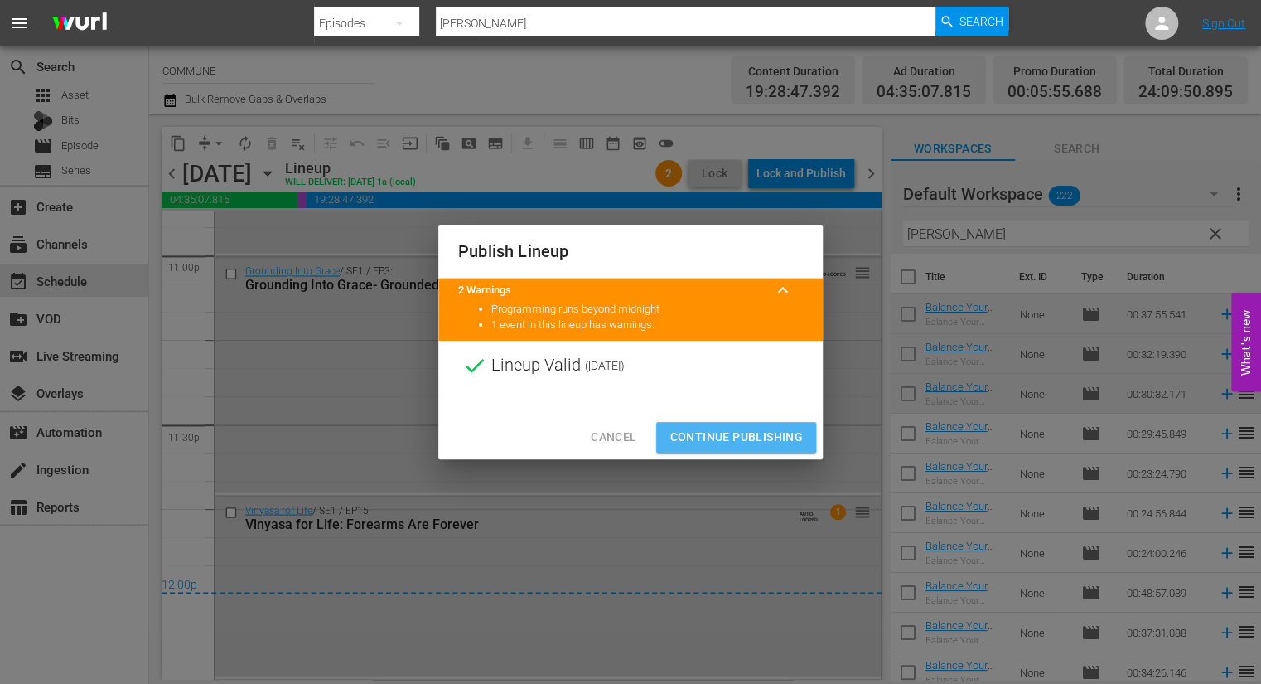
click at [733, 438] on span "Continue Publishing" at bounding box center [736, 437] width 133 height 21
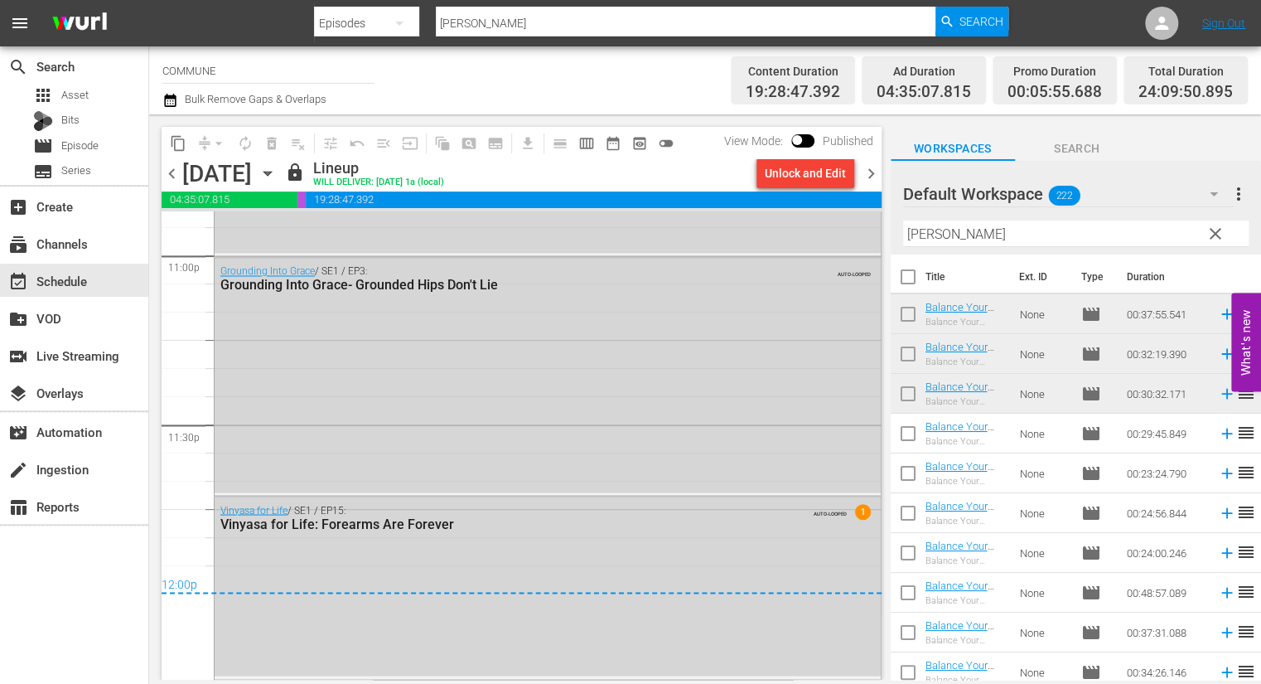
click at [871, 174] on span "chevron_right" at bounding box center [871, 173] width 21 height 21
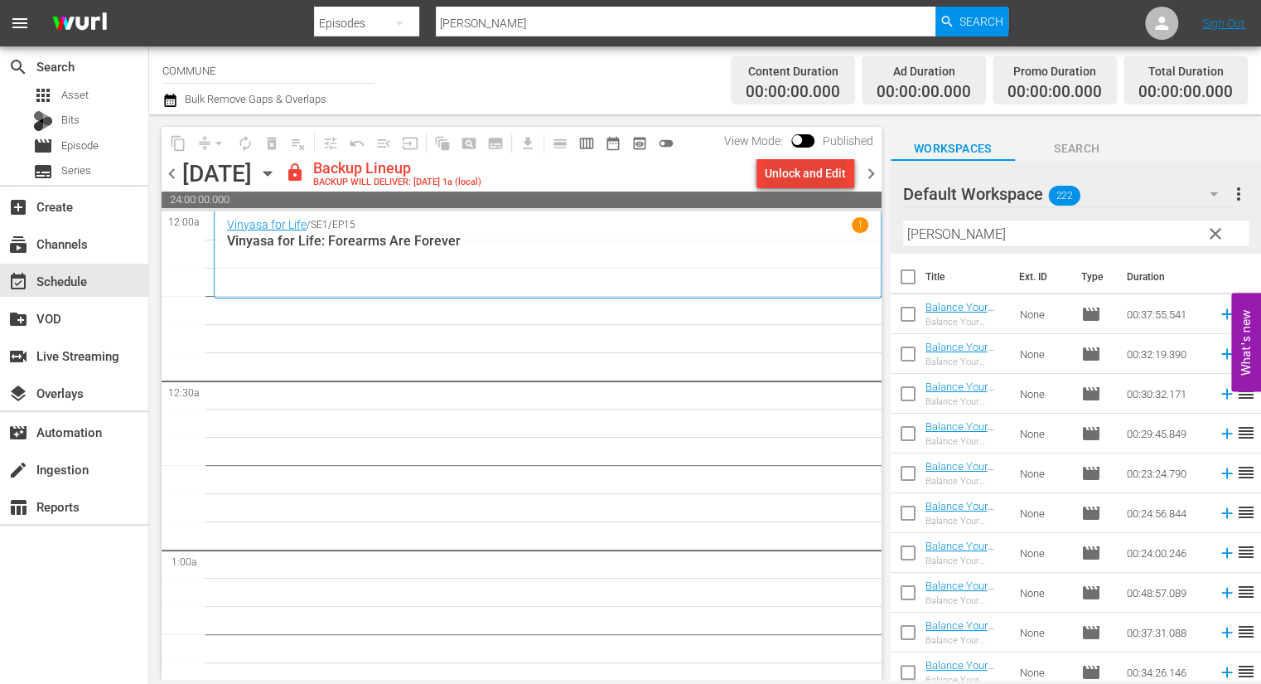
click at [781, 169] on div "Unlock and Edit" at bounding box center [805, 173] width 81 height 30
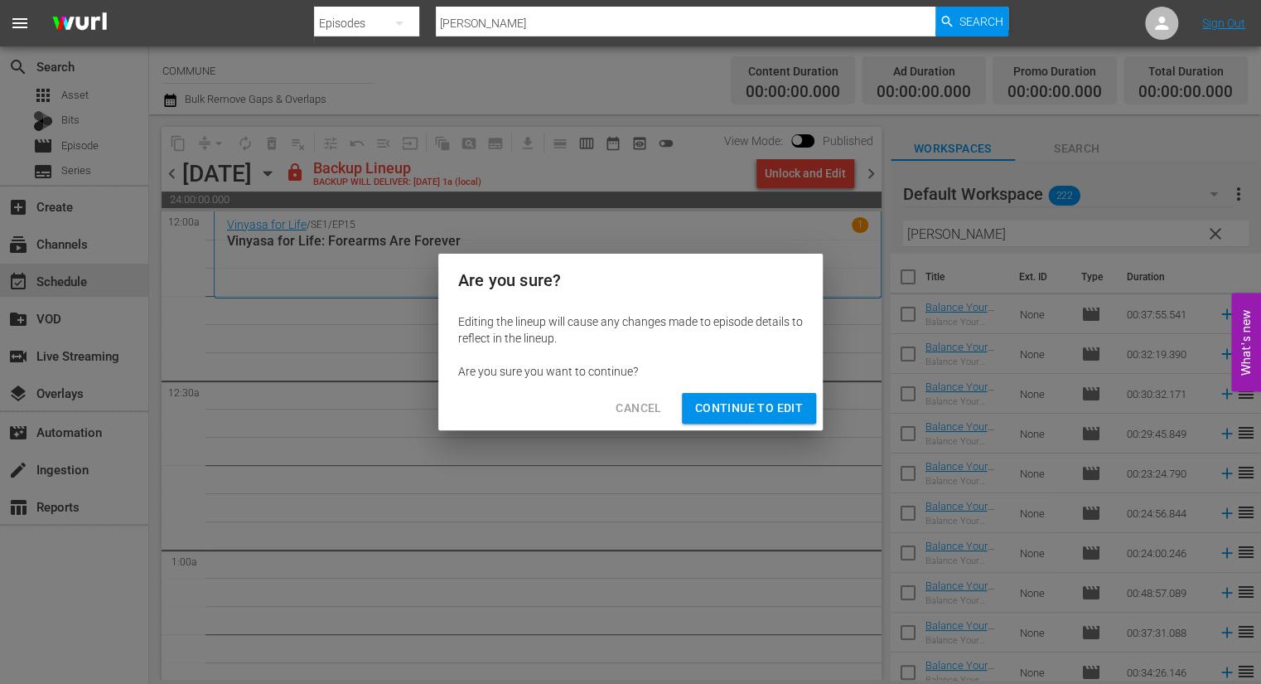
click at [721, 390] on div "Cancel Continue to Edit" at bounding box center [630, 408] width 385 height 44
click at [718, 409] on span "Continue to Edit" at bounding box center [749, 408] width 108 height 21
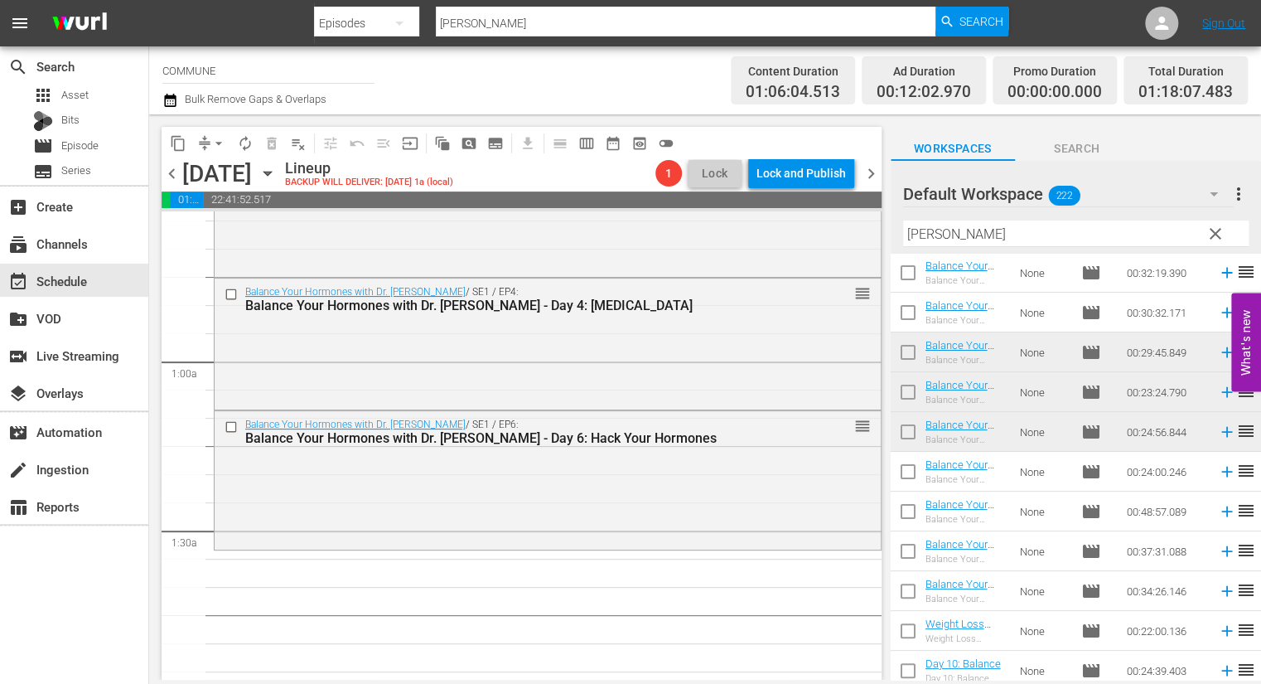
scroll to position [82, 0]
click at [271, 174] on icon "button" at bounding box center [267, 174] width 7 height 4
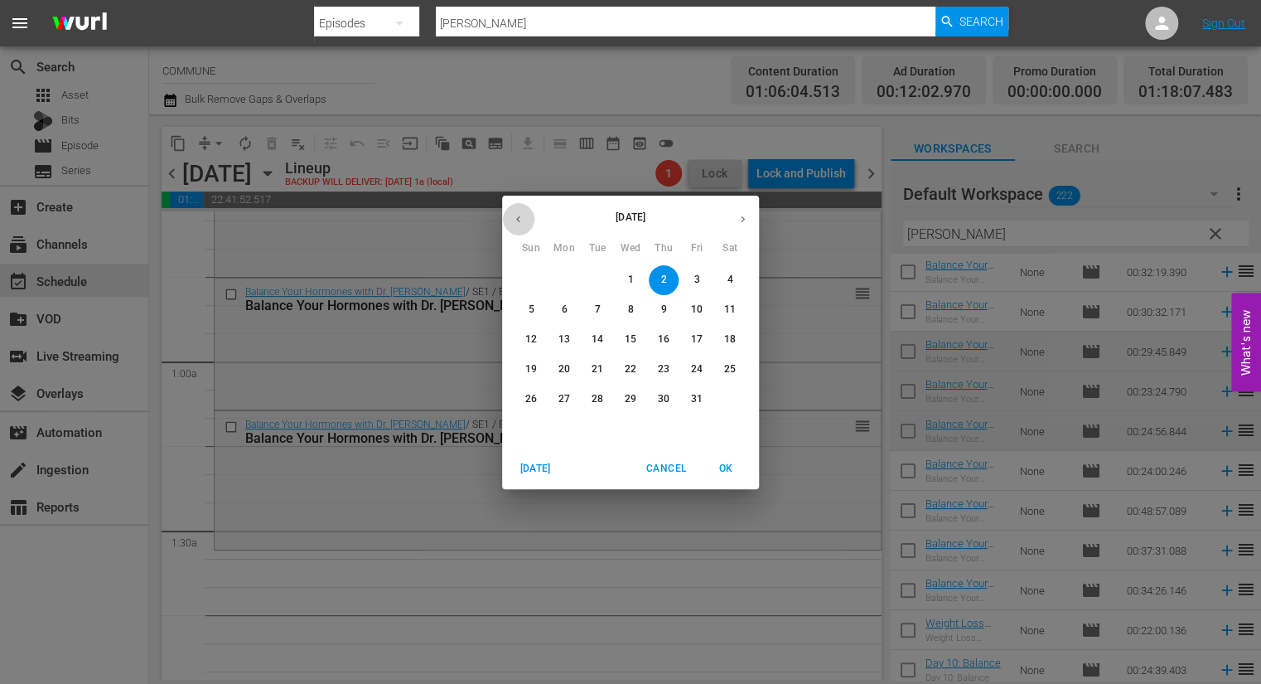
click at [518, 220] on icon "button" at bounding box center [518, 218] width 4 height 7
click at [667, 278] on span "5" at bounding box center [664, 280] width 30 height 14
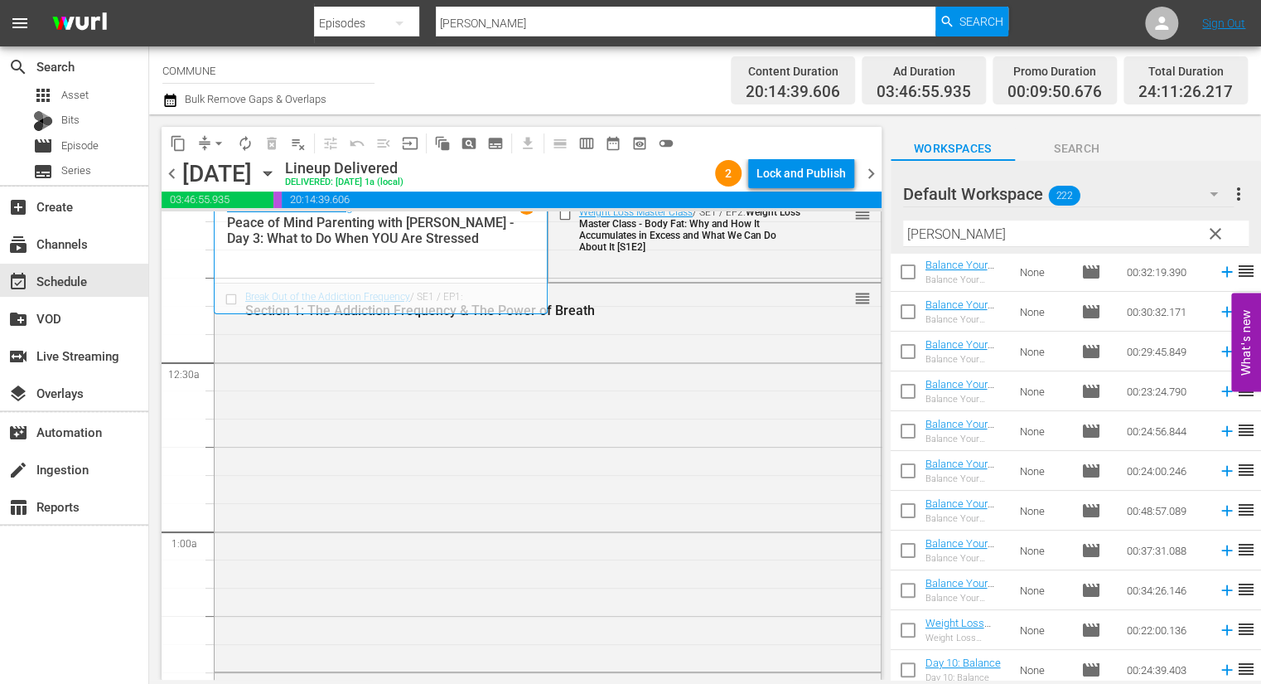
scroll to position [20, 0]
click at [230, 298] on div "Peace of Mind Parenting / SE1 / EP3 1 Peace of Mind Parenting with Rebecca Bran…" at bounding box center [380, 251] width 307 height 109
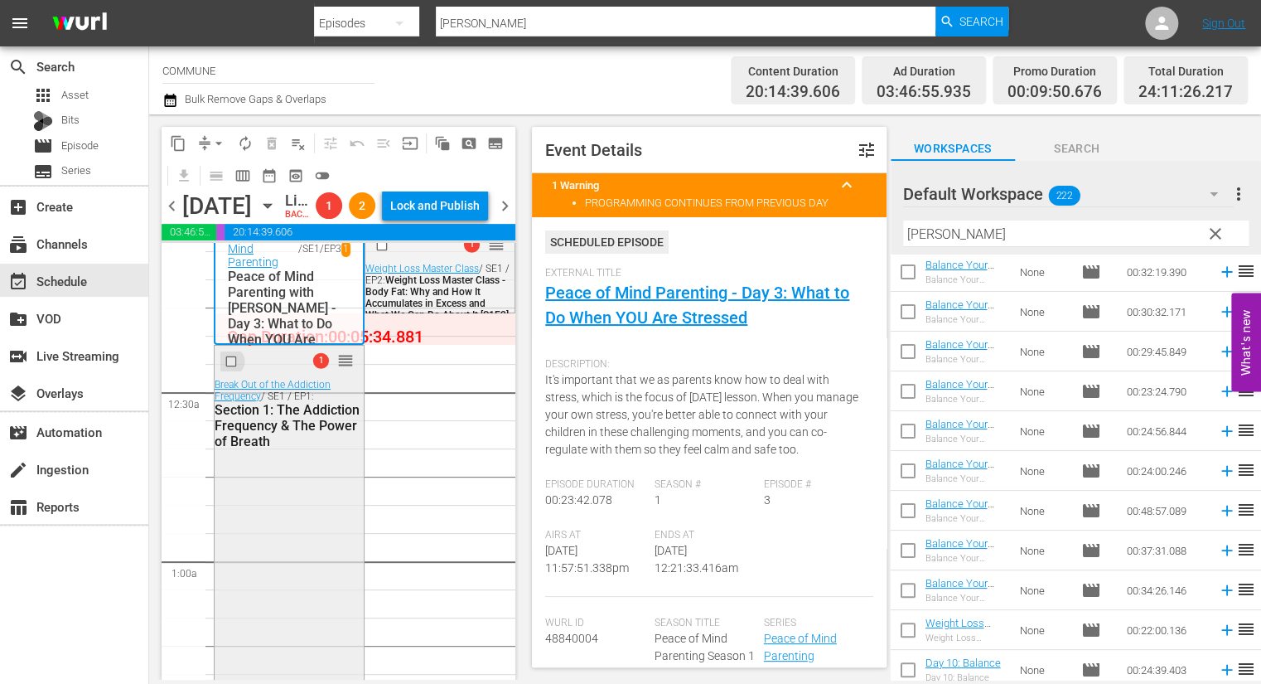
click at [231, 369] on input "checkbox" at bounding box center [233, 362] width 17 height 14
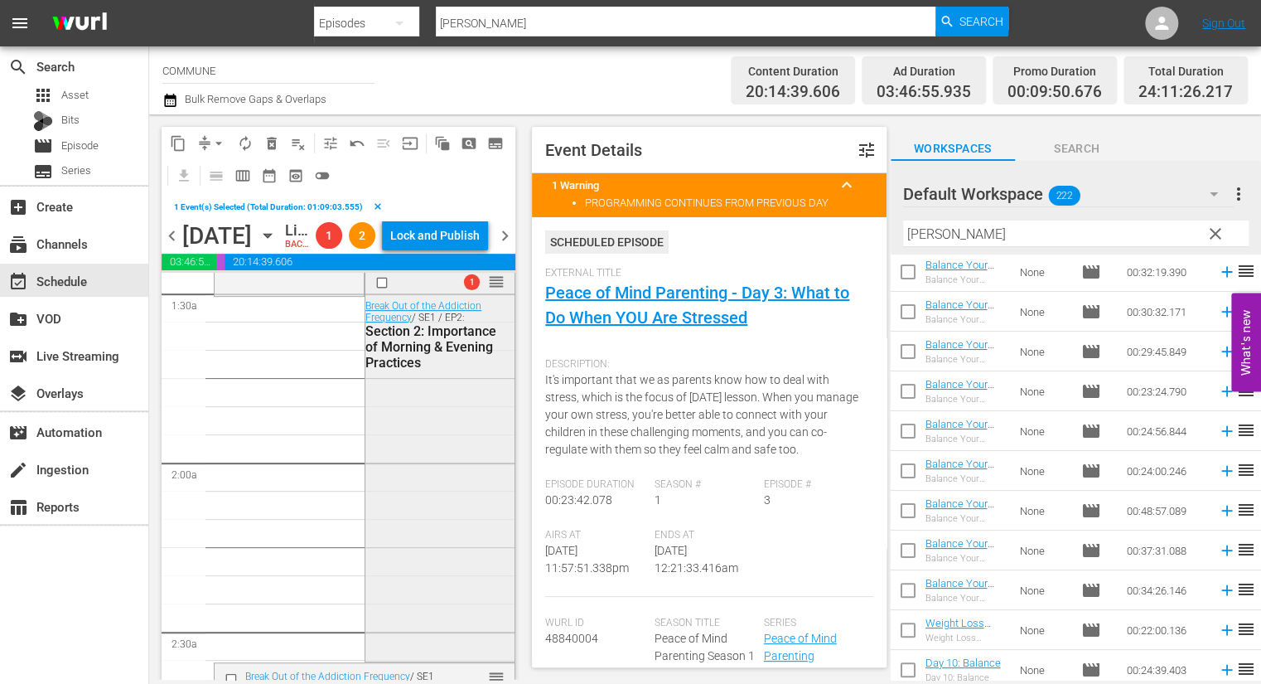
scroll to position [487, 0]
click at [384, 288] on input "checkbox" at bounding box center [383, 281] width 17 height 14
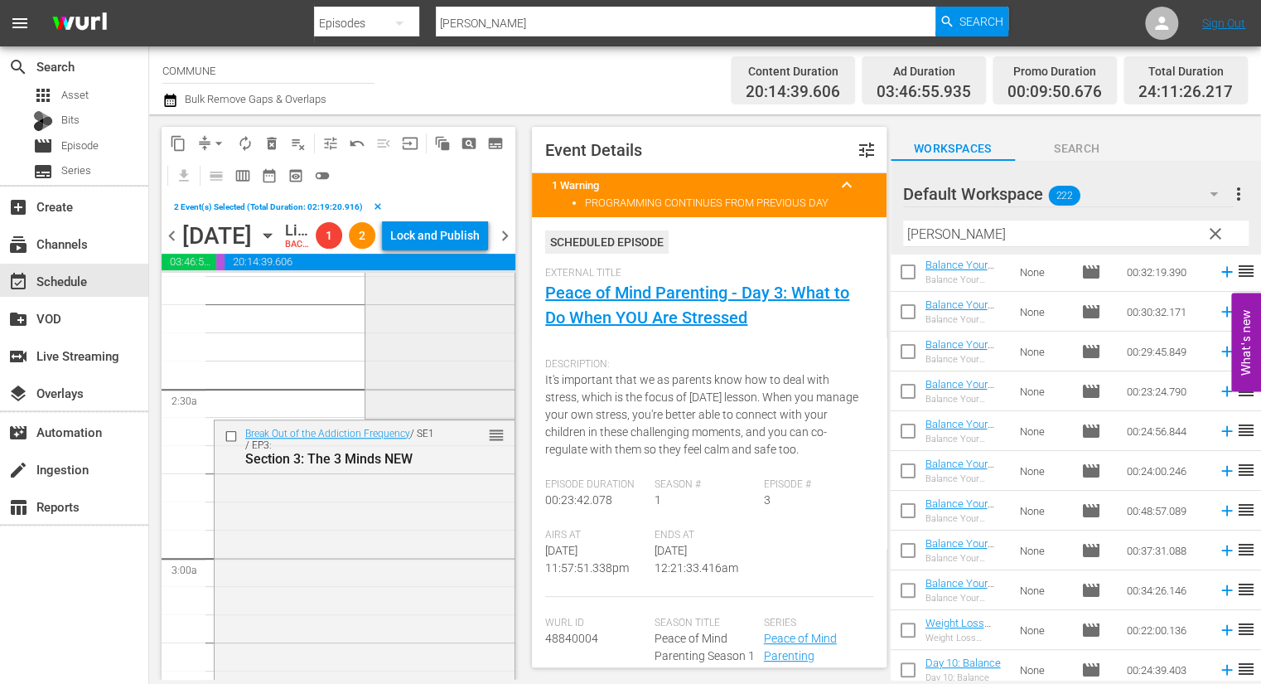
scroll to position [773, 0]
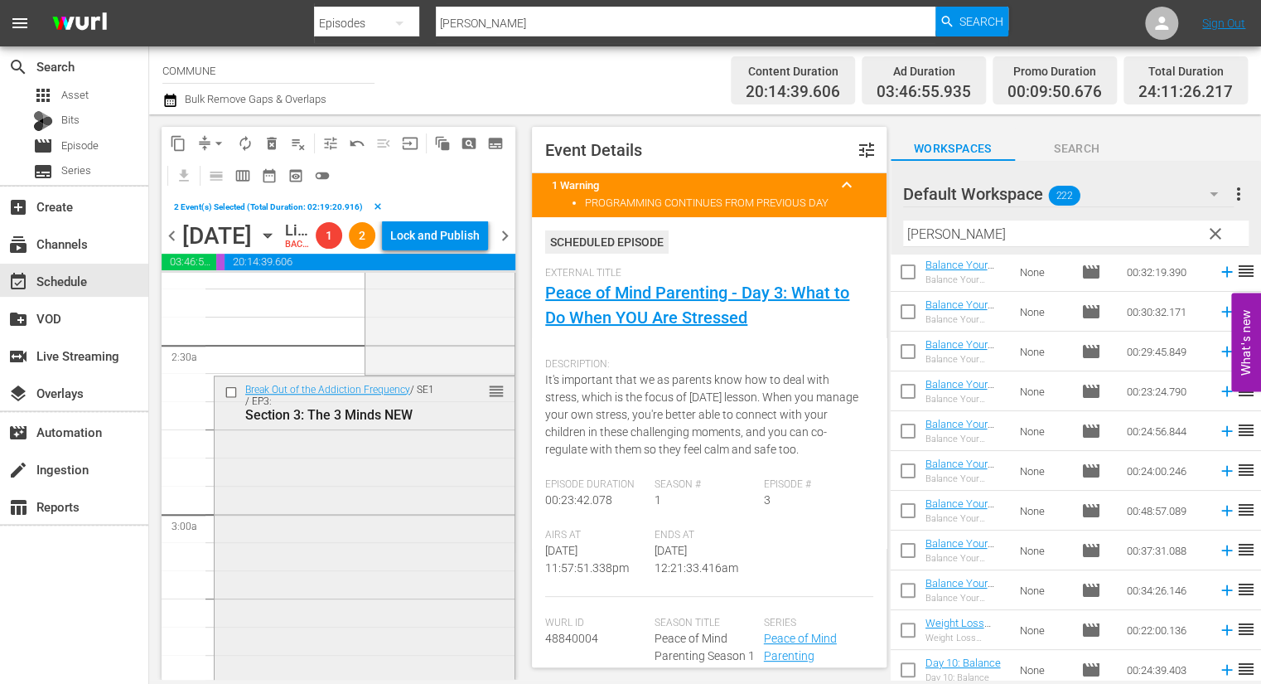
click at [233, 399] on input "checkbox" at bounding box center [233, 392] width 17 height 14
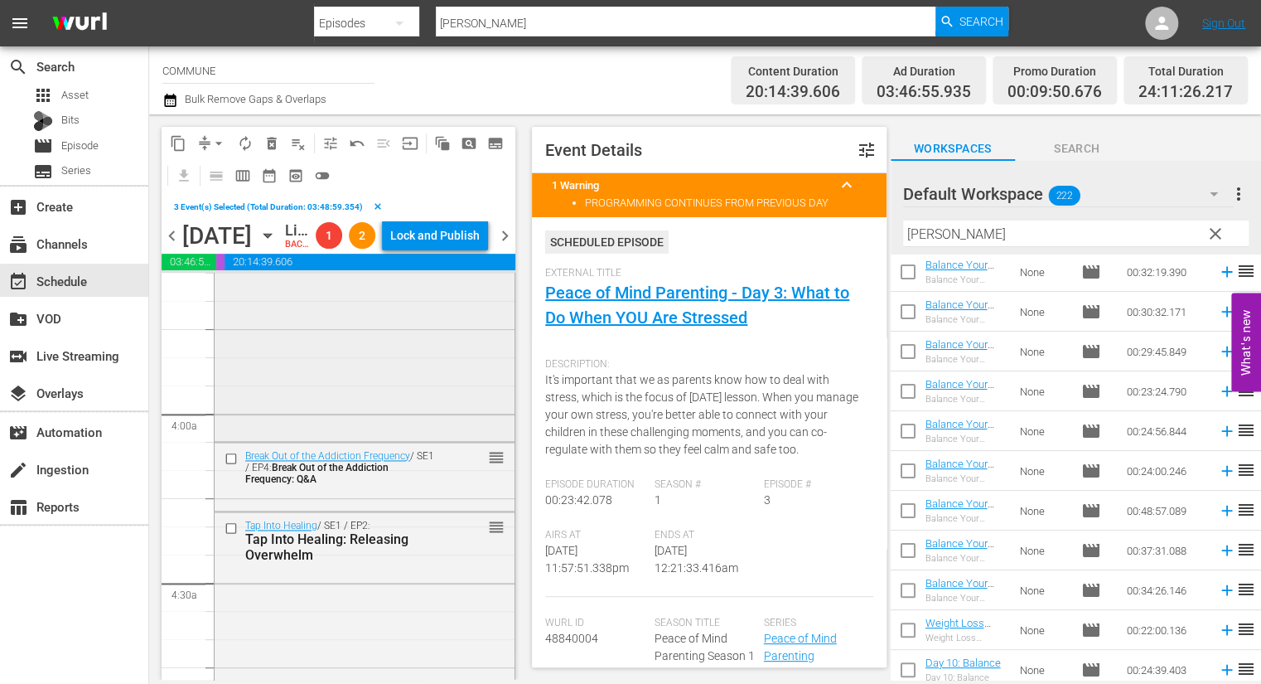
scroll to position [1237, 0]
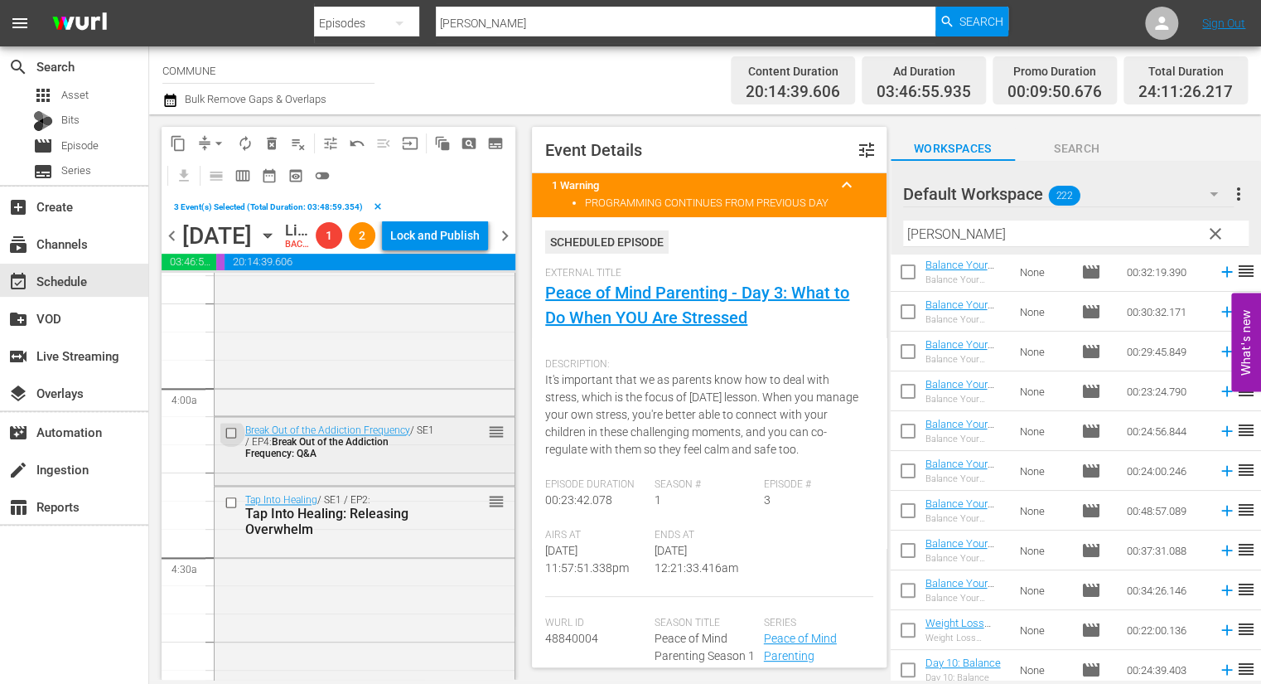
click at [235, 439] on input "checkbox" at bounding box center [233, 432] width 17 height 14
click at [230, 509] on input "checkbox" at bounding box center [233, 502] width 17 height 14
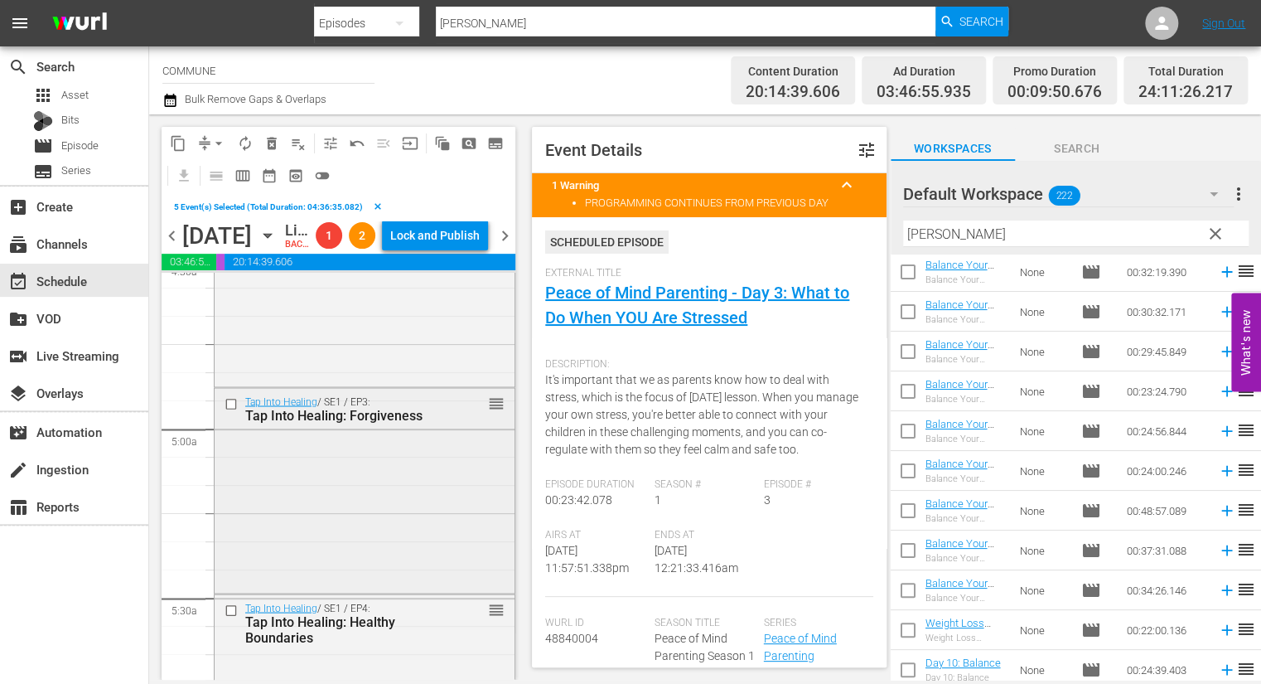
scroll to position [1537, 0]
click at [231, 409] on input "checkbox" at bounding box center [233, 401] width 17 height 14
click at [233, 615] on input "checkbox" at bounding box center [233, 608] width 17 height 14
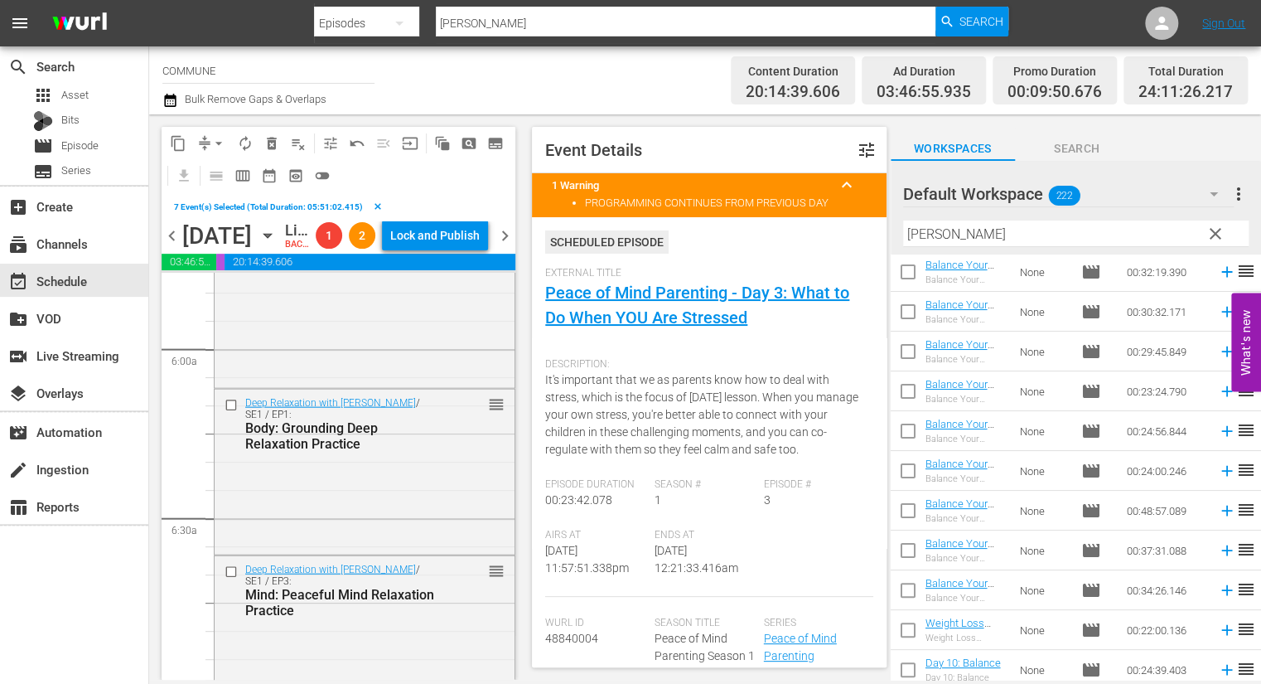
scroll to position [1959, 0]
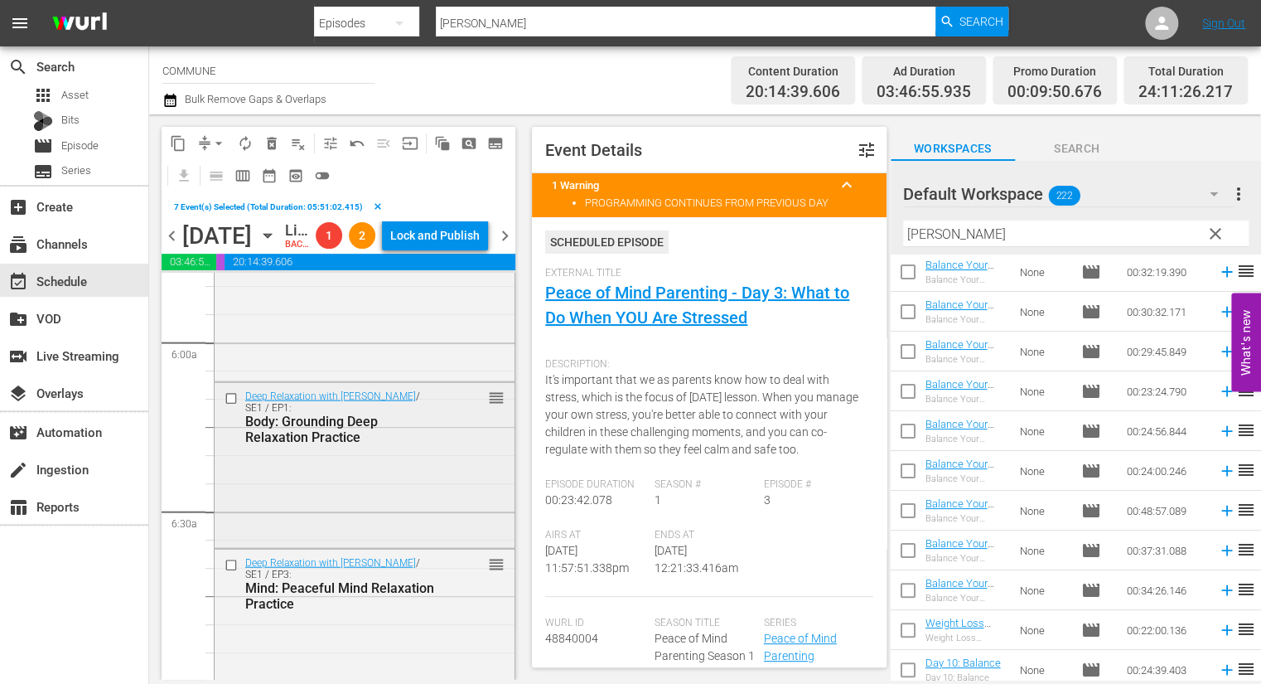
click at [235, 406] on input "checkbox" at bounding box center [233, 399] width 17 height 14
click at [235, 572] on input "checkbox" at bounding box center [233, 565] width 17 height 14
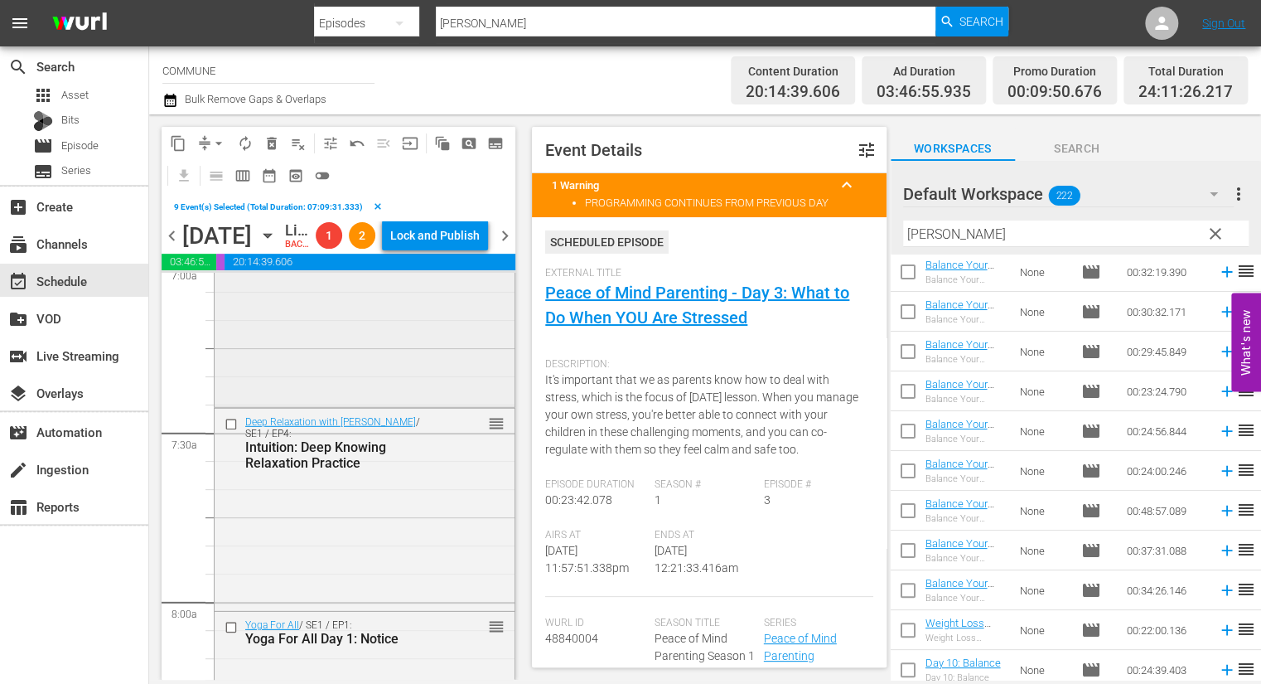
scroll to position [2381, 0]
click at [235, 426] on input "checkbox" at bounding box center [233, 419] width 17 height 14
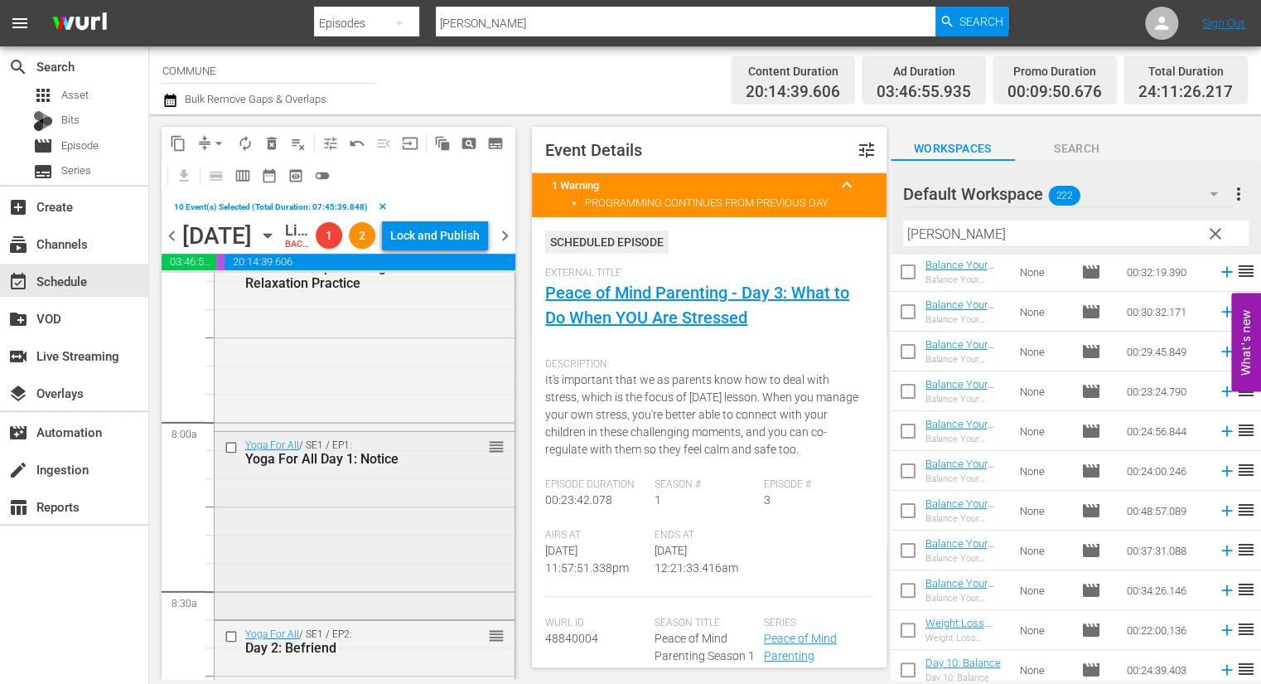
scroll to position [2559, 0]
click at [232, 452] on input "checkbox" at bounding box center [233, 445] width 17 height 14
click at [230, 640] on input "checkbox" at bounding box center [233, 633] width 17 height 14
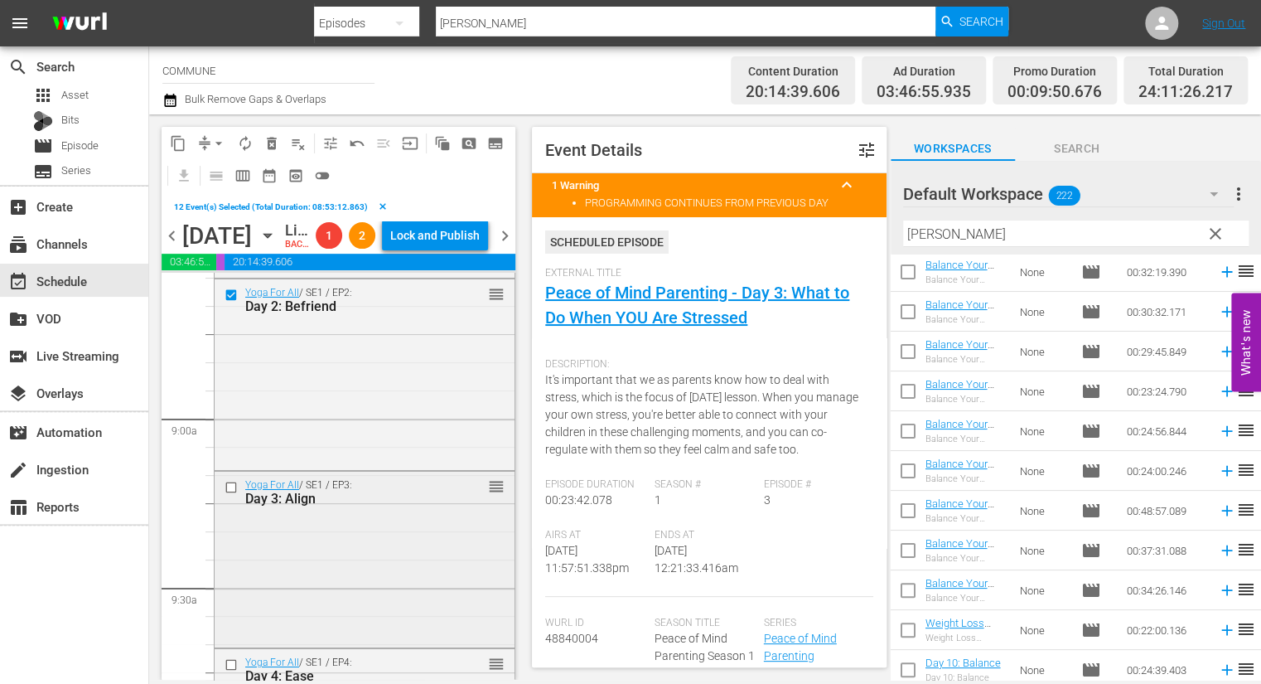
scroll to position [2899, 0]
click at [232, 492] on input "checkbox" at bounding box center [233, 485] width 17 height 14
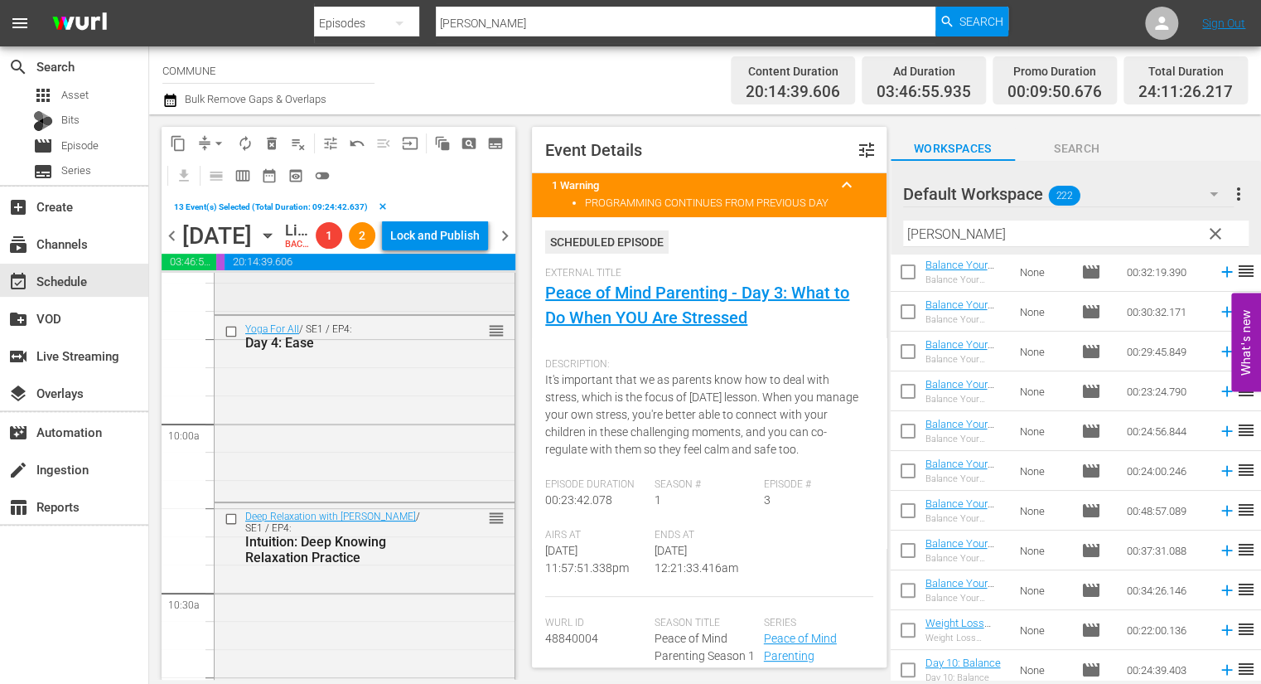
scroll to position [3234, 0]
click at [235, 336] on input "checkbox" at bounding box center [233, 329] width 17 height 14
click at [234, 523] on input "checkbox" at bounding box center [233, 516] width 17 height 14
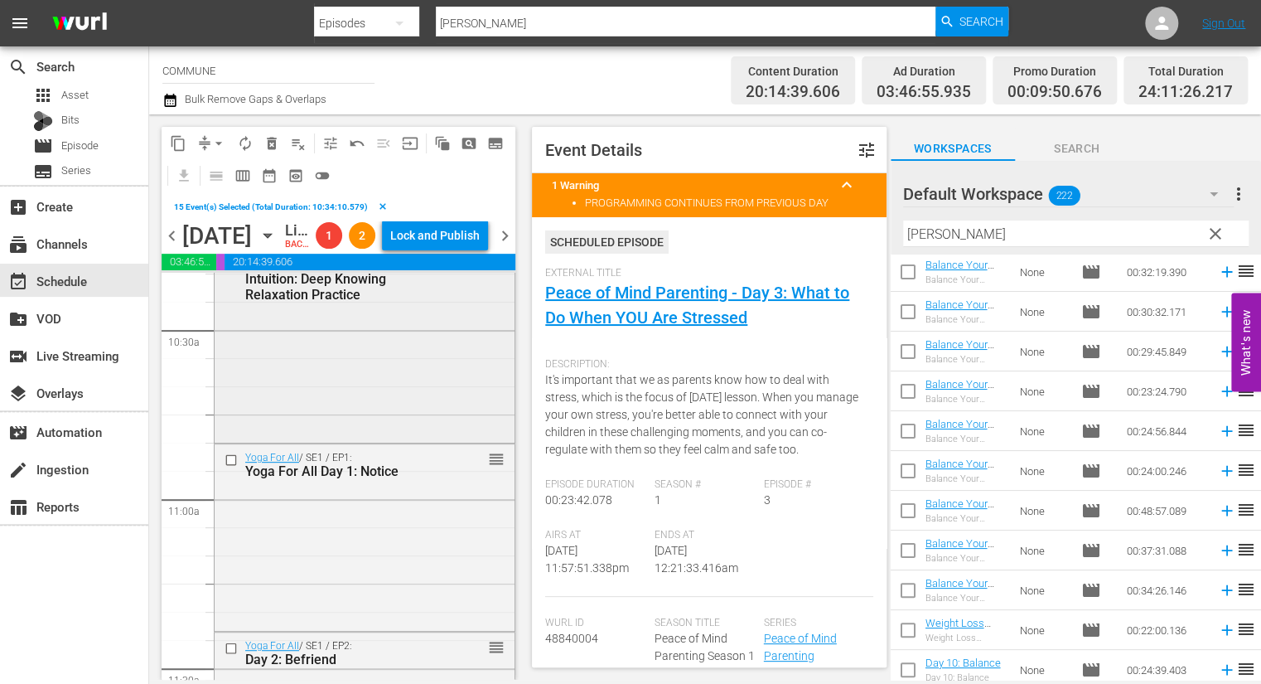
scroll to position [3516, 0]
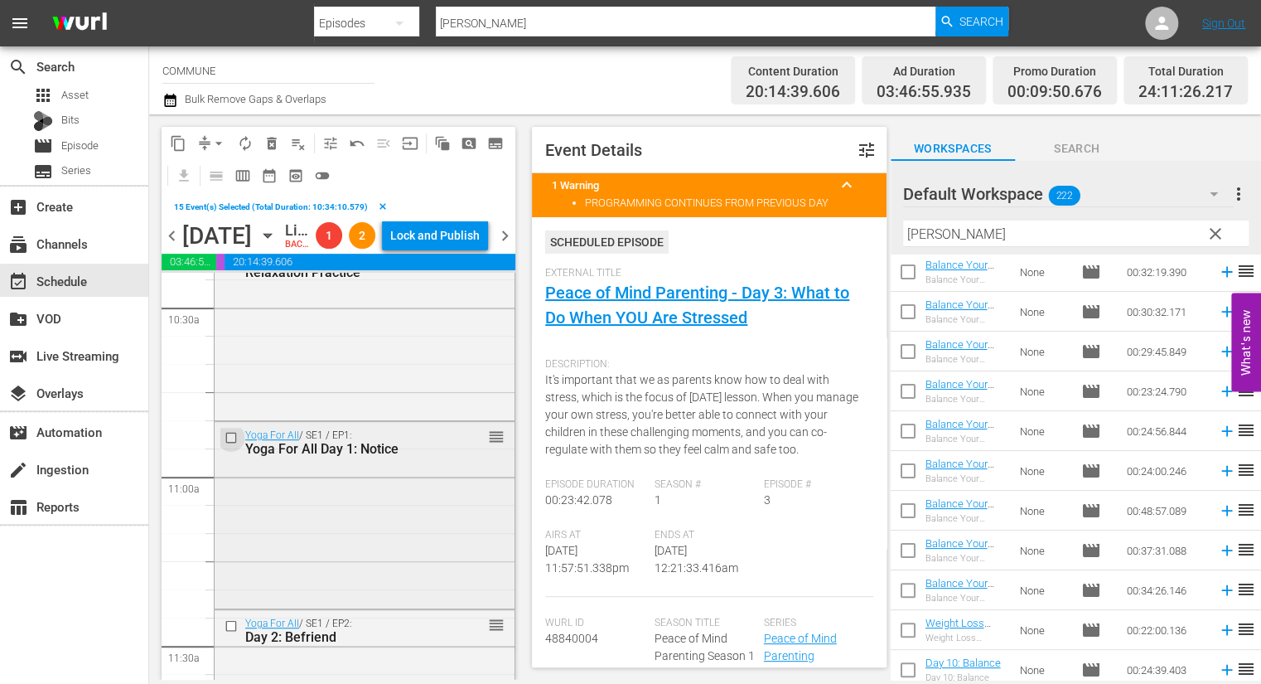
click at [230, 445] on input "checkbox" at bounding box center [233, 438] width 17 height 14
click at [231, 633] on input "checkbox" at bounding box center [233, 626] width 17 height 14
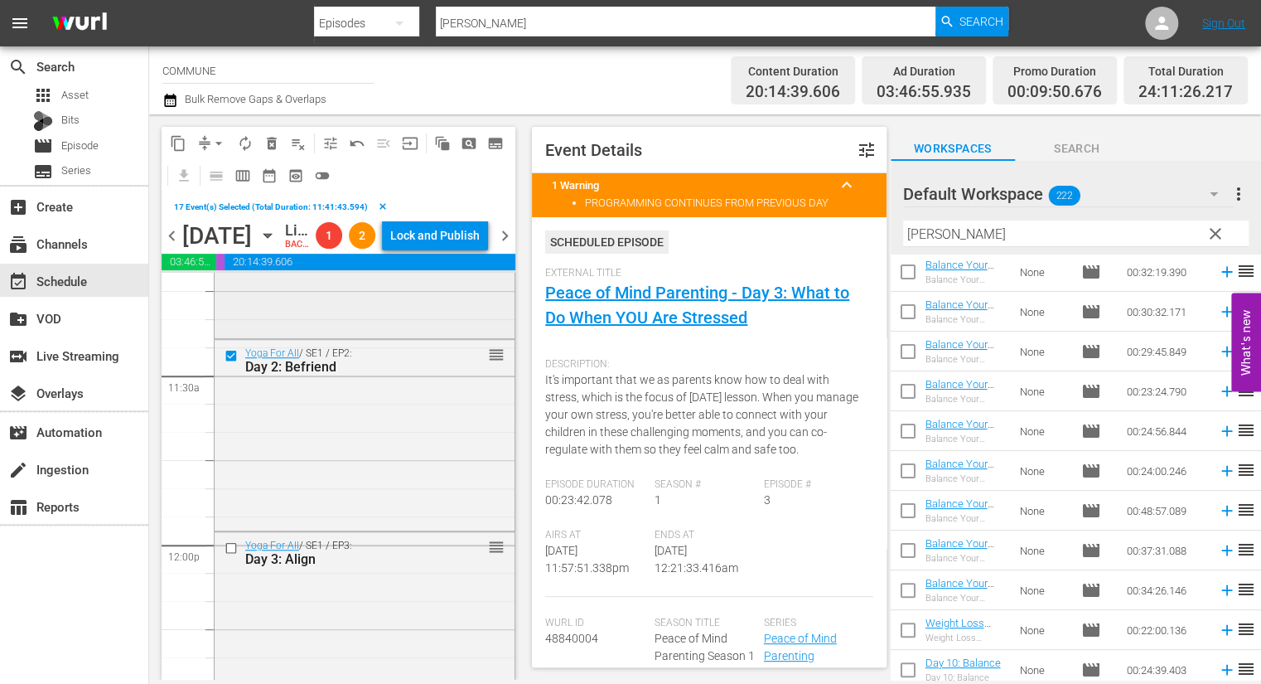
scroll to position [3787, 0]
click at [235, 554] on input "checkbox" at bounding box center [233, 547] width 17 height 14
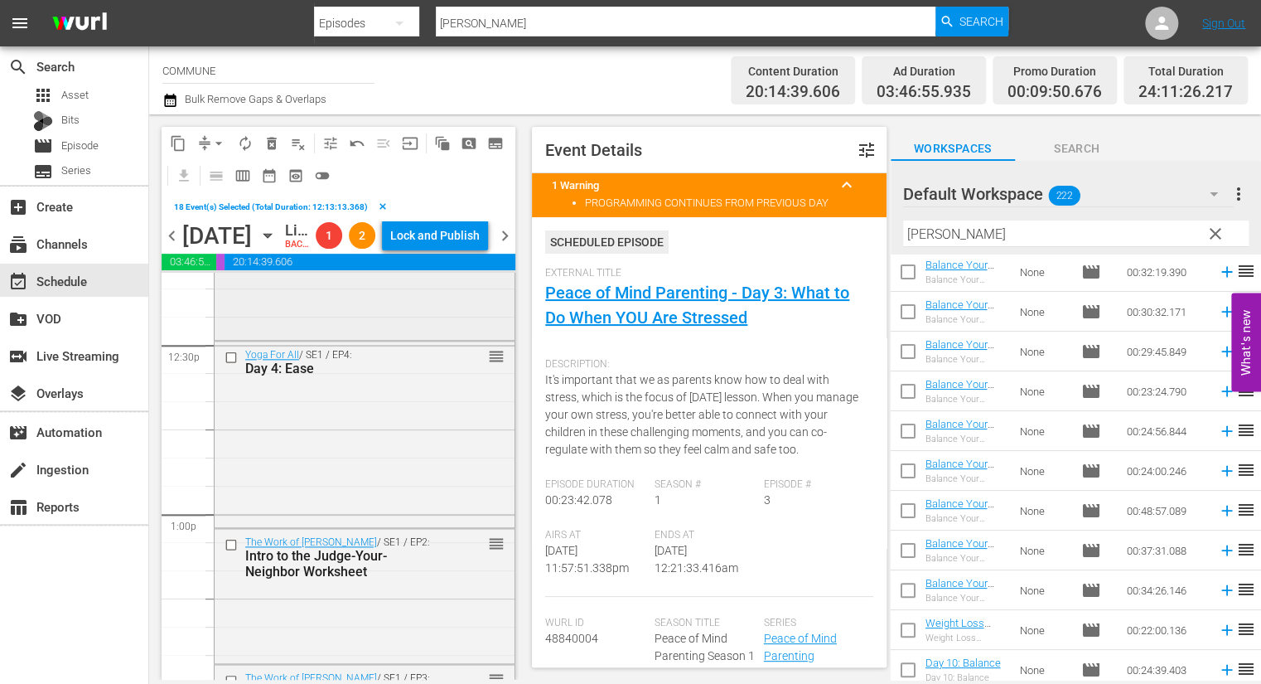
scroll to position [4157, 0]
click at [235, 361] on input "checkbox" at bounding box center [233, 354] width 17 height 14
click at [233, 549] on input "checkbox" at bounding box center [233, 542] width 17 height 14
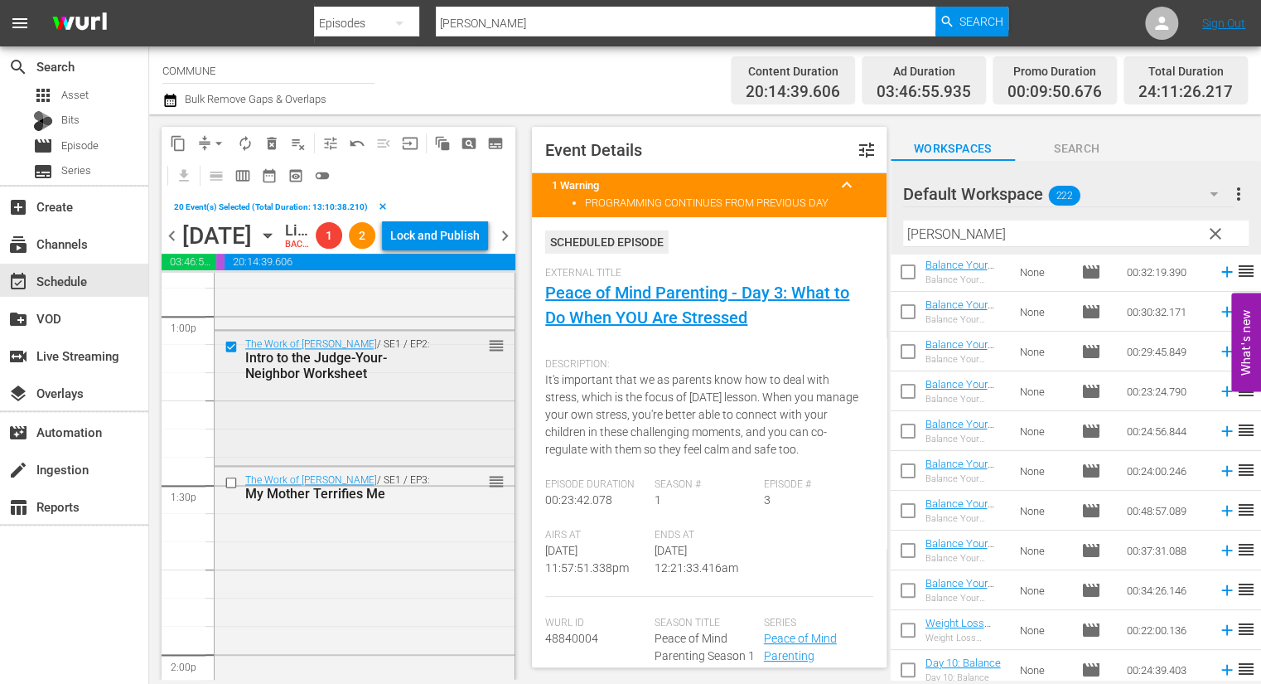
scroll to position [4364, 0]
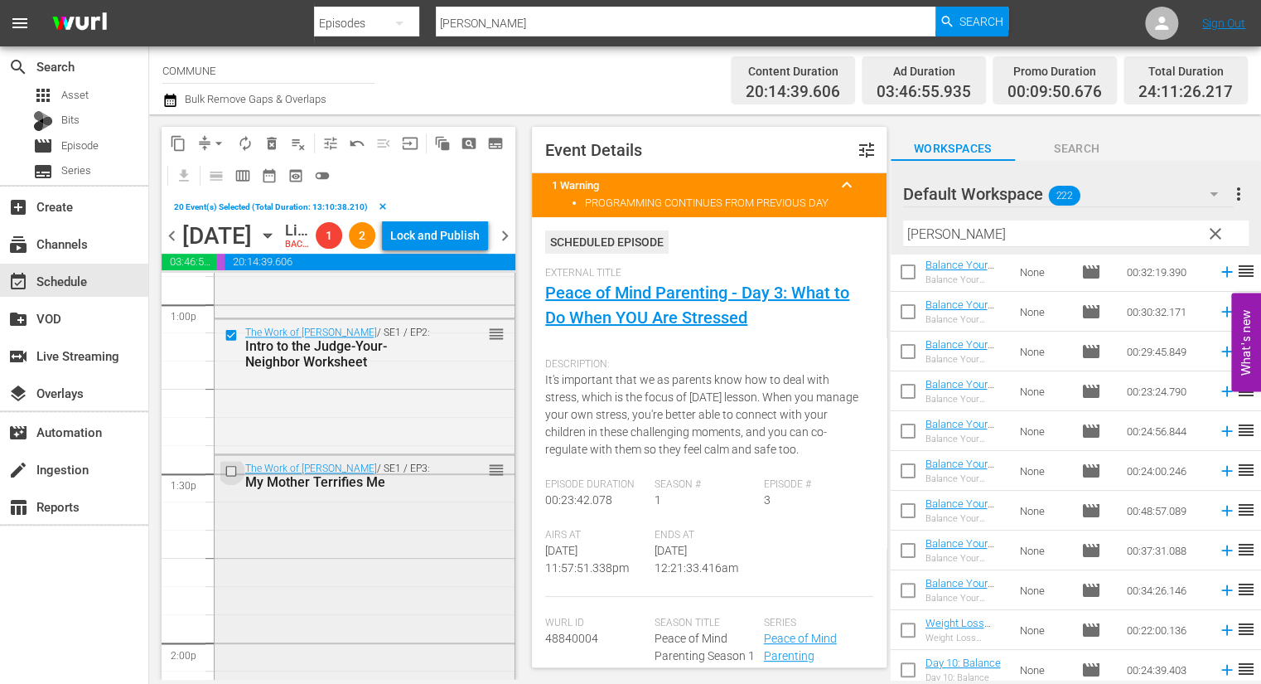
click at [231, 477] on input "checkbox" at bounding box center [233, 470] width 17 height 14
click at [180, 143] on span "content_copy" at bounding box center [178, 143] width 17 height 17
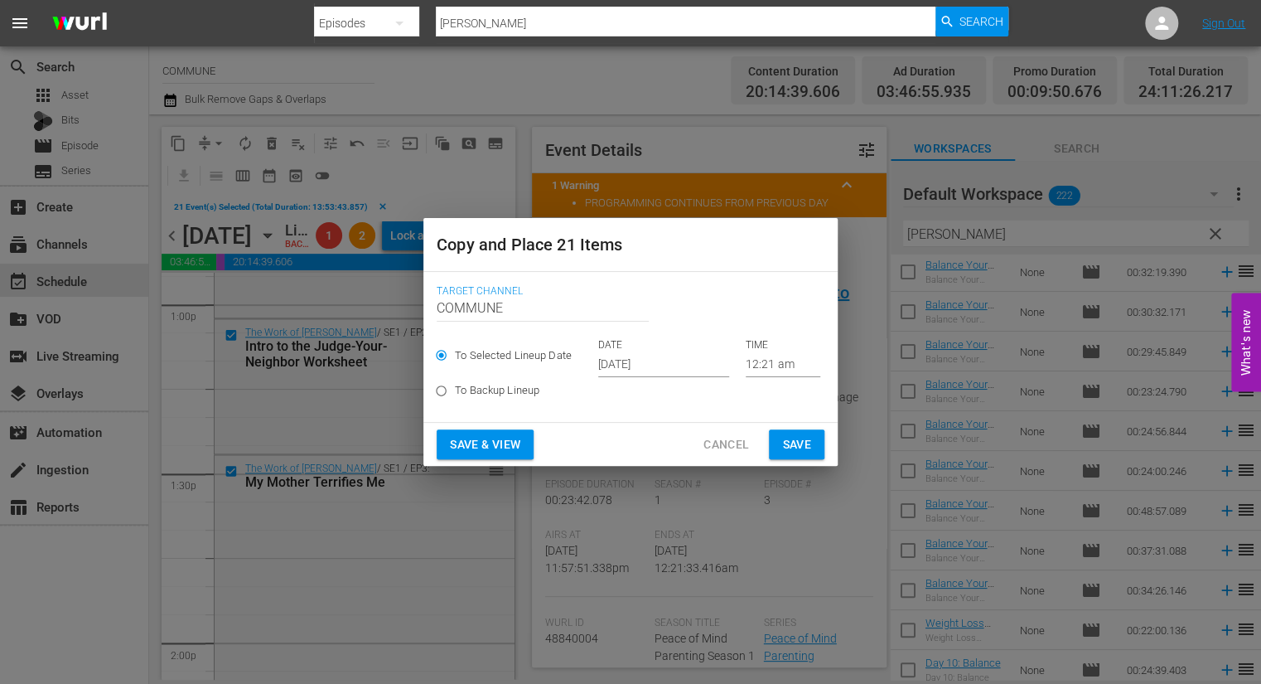
click at [764, 361] on input "12:21 am" at bounding box center [783, 364] width 75 height 25
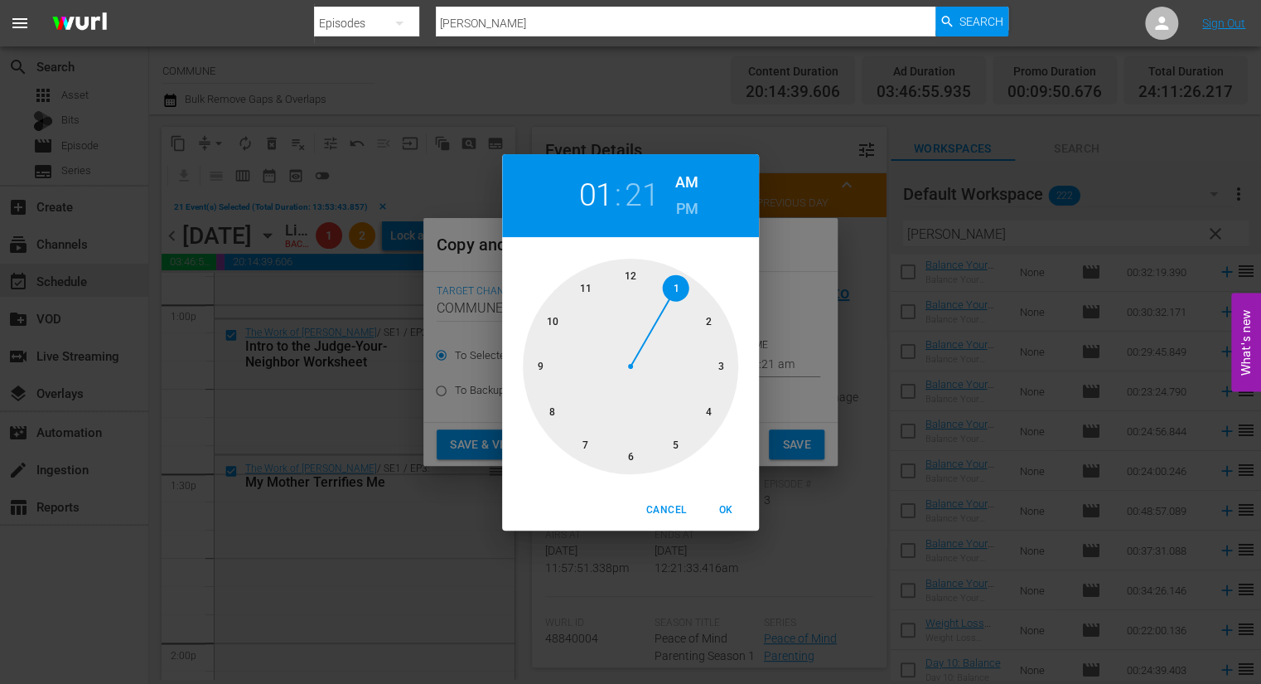
drag, startPoint x: 637, startPoint y: 276, endPoint x: 663, endPoint y: 279, distance: 25.9
click at [663, 279] on div at bounding box center [630, 366] width 215 height 215
click at [732, 511] on span "OK" at bounding box center [726, 509] width 40 height 17
type input "01:21 am"
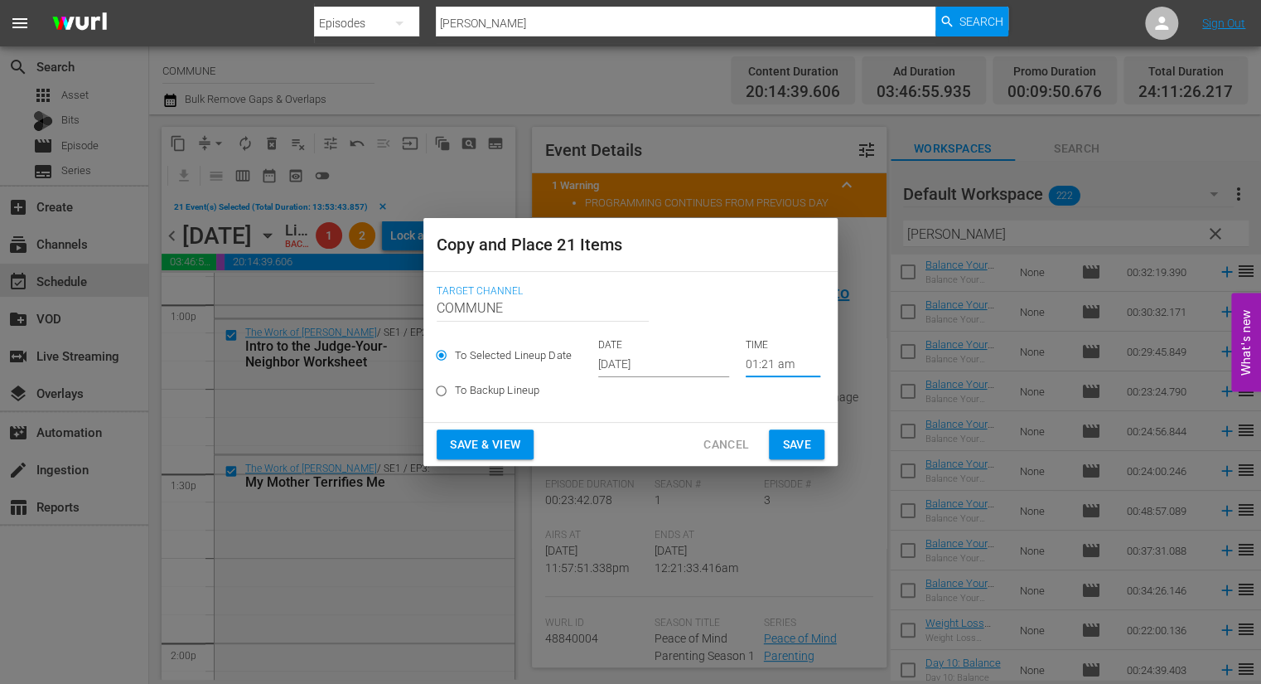
click at [680, 365] on input "[DATE]" at bounding box center [663, 364] width 131 height 25
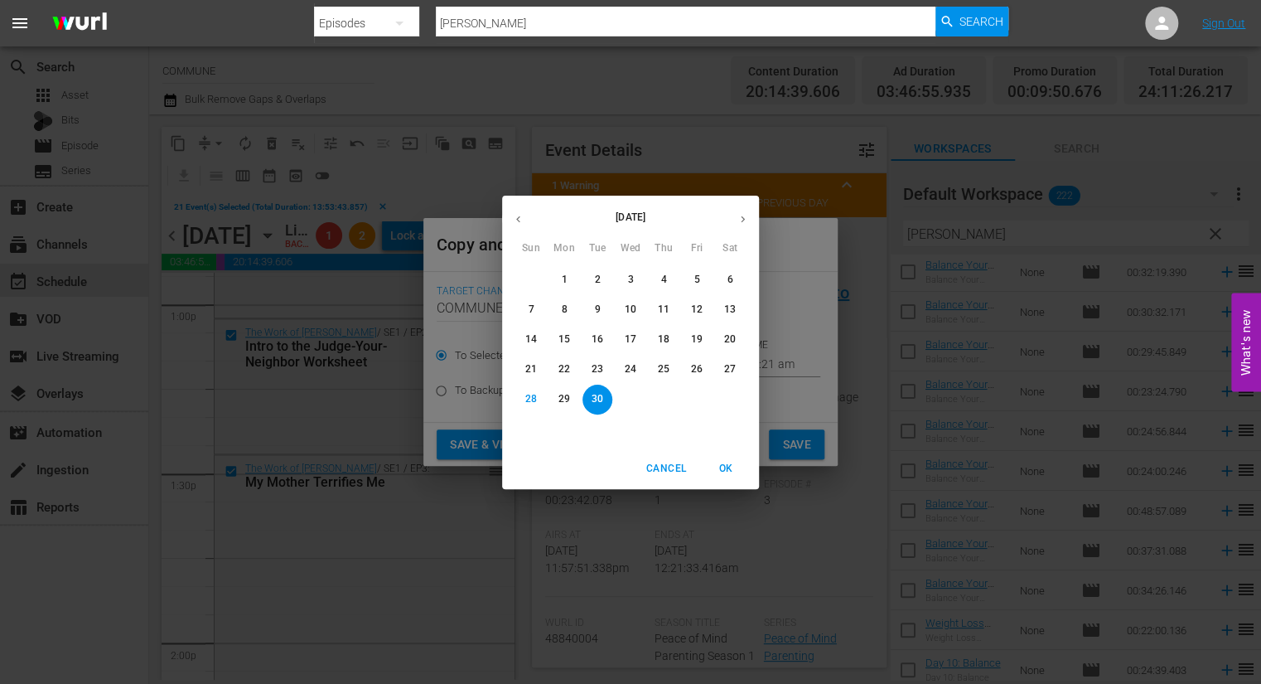
click at [739, 215] on icon "button" at bounding box center [743, 219] width 12 height 12
click at [667, 277] on span "2" at bounding box center [664, 280] width 30 height 14
type input "Oct 2nd 2025"
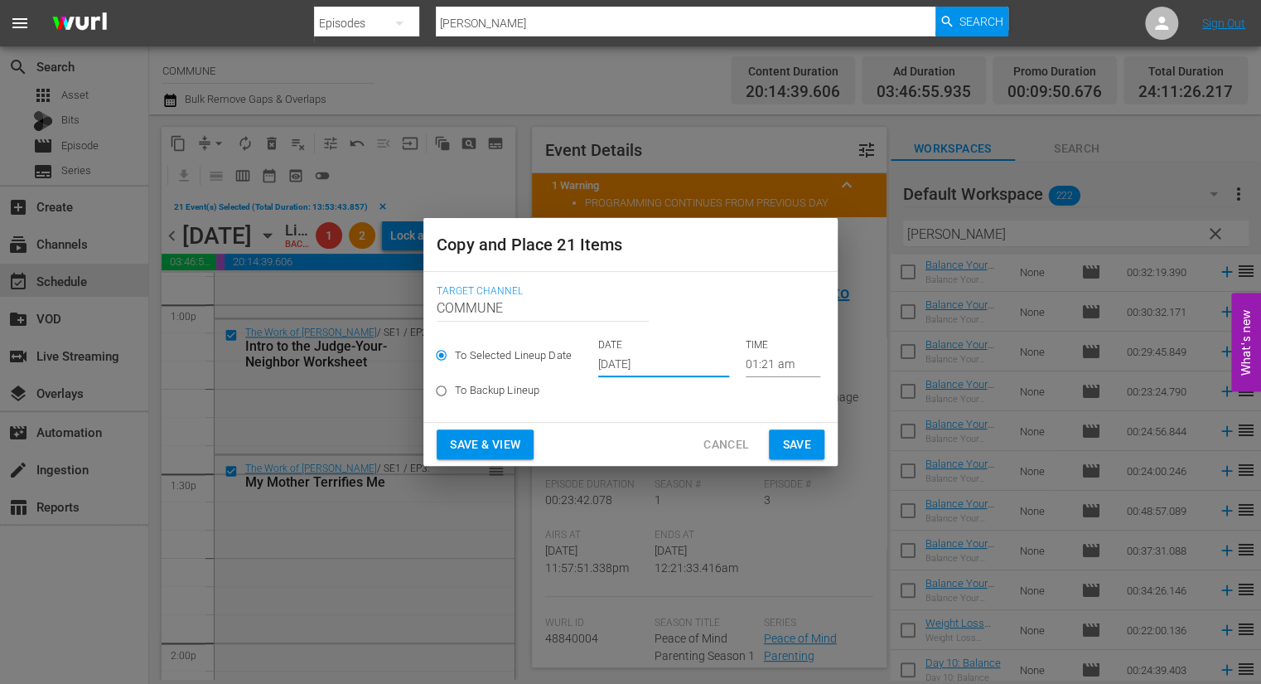
click at [516, 446] on span "Save & View" at bounding box center [485, 444] width 70 height 21
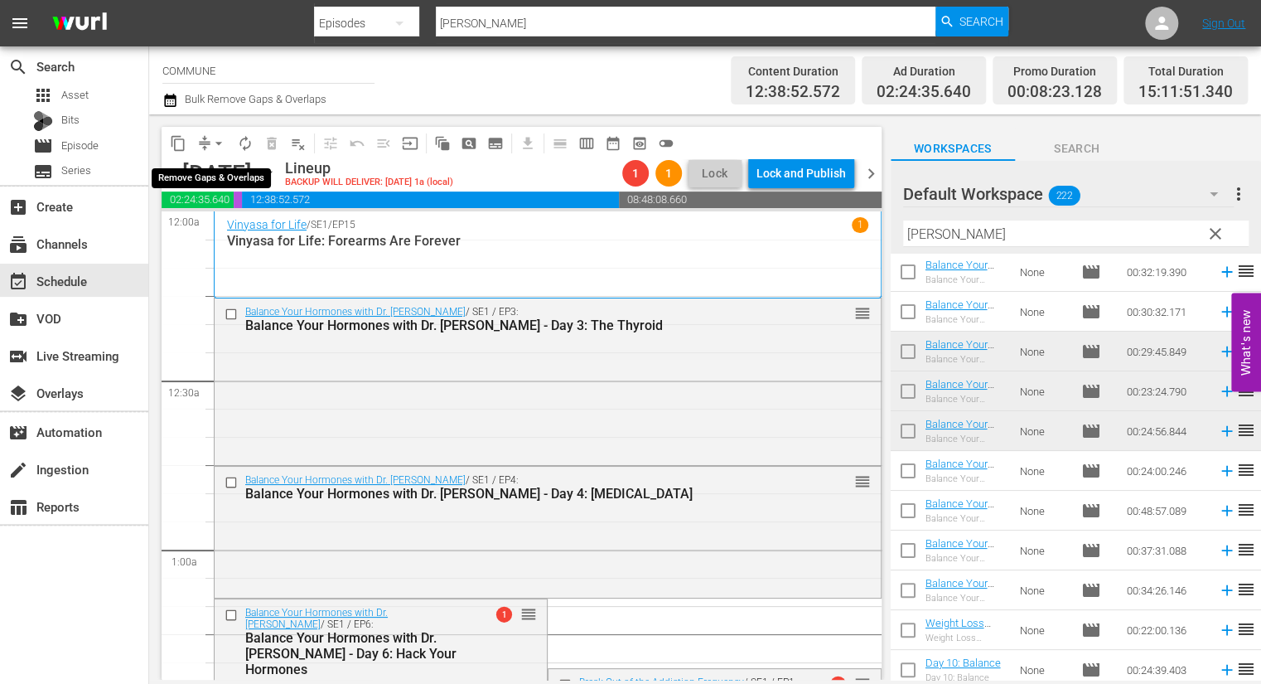
click at [217, 144] on span "arrow_drop_down" at bounding box center [219, 143] width 17 height 17
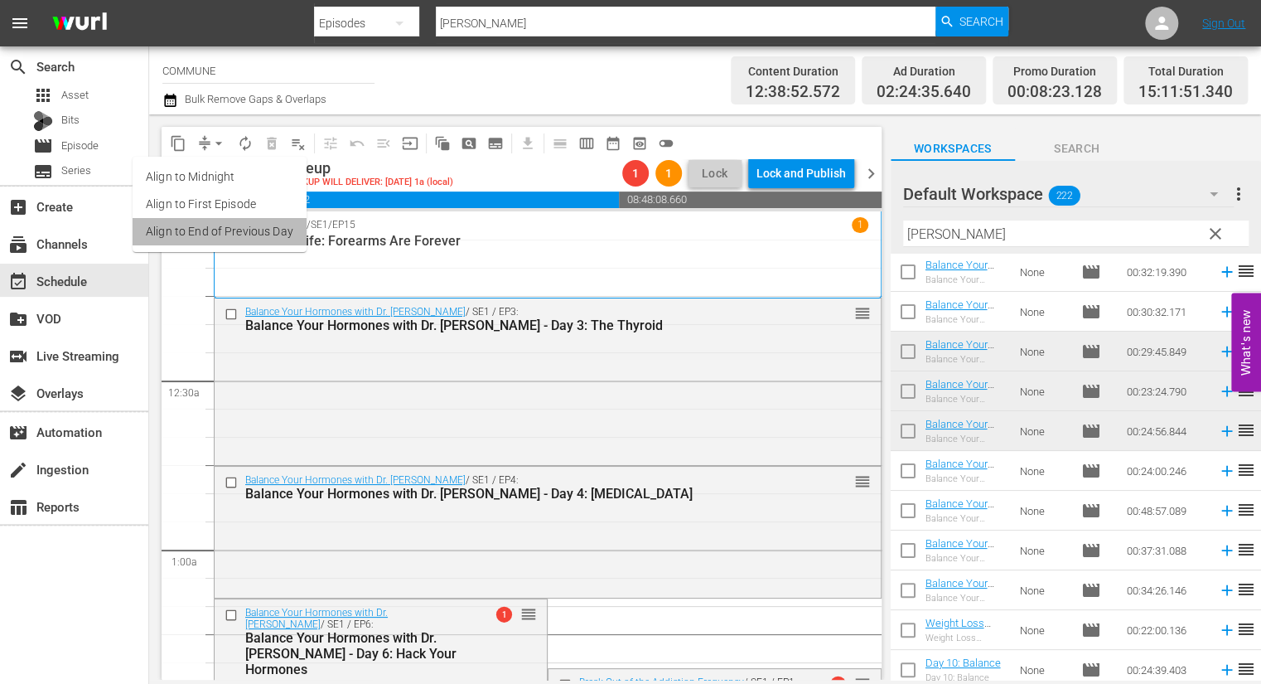
click at [243, 226] on li "Align to End of Previous Day" at bounding box center [220, 231] width 174 height 27
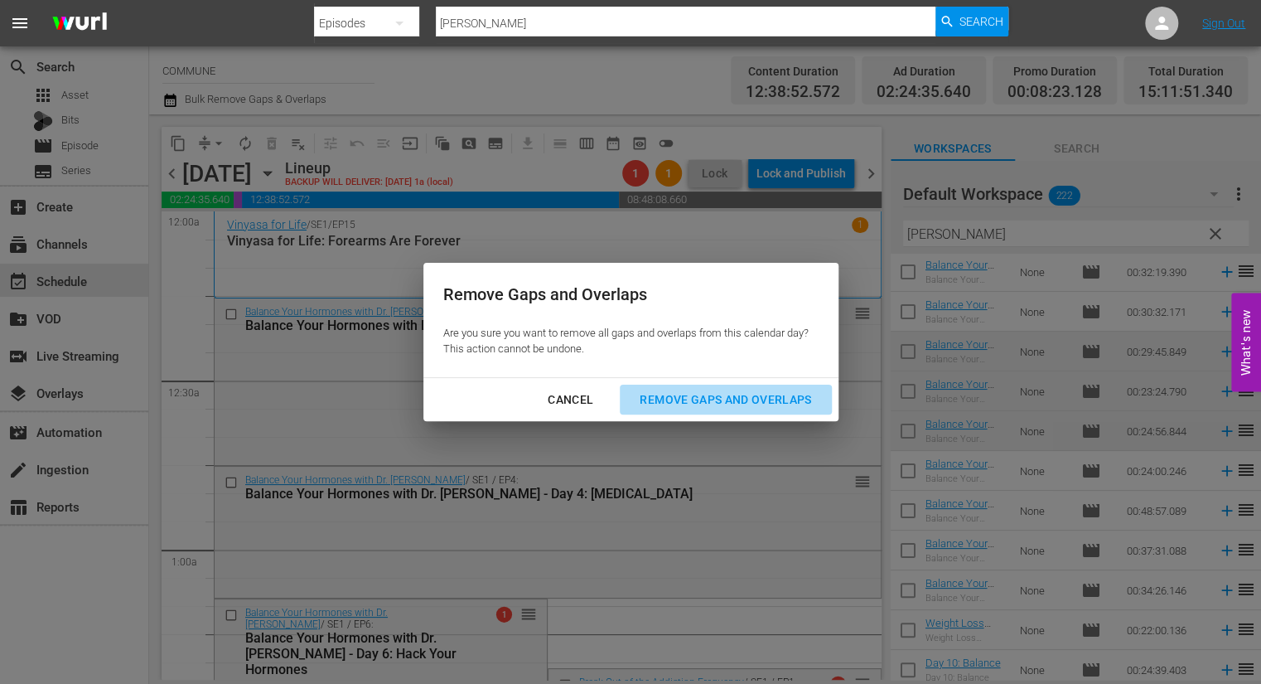
click at [658, 396] on div "Remove Gaps and Overlaps" at bounding box center [726, 400] width 198 height 21
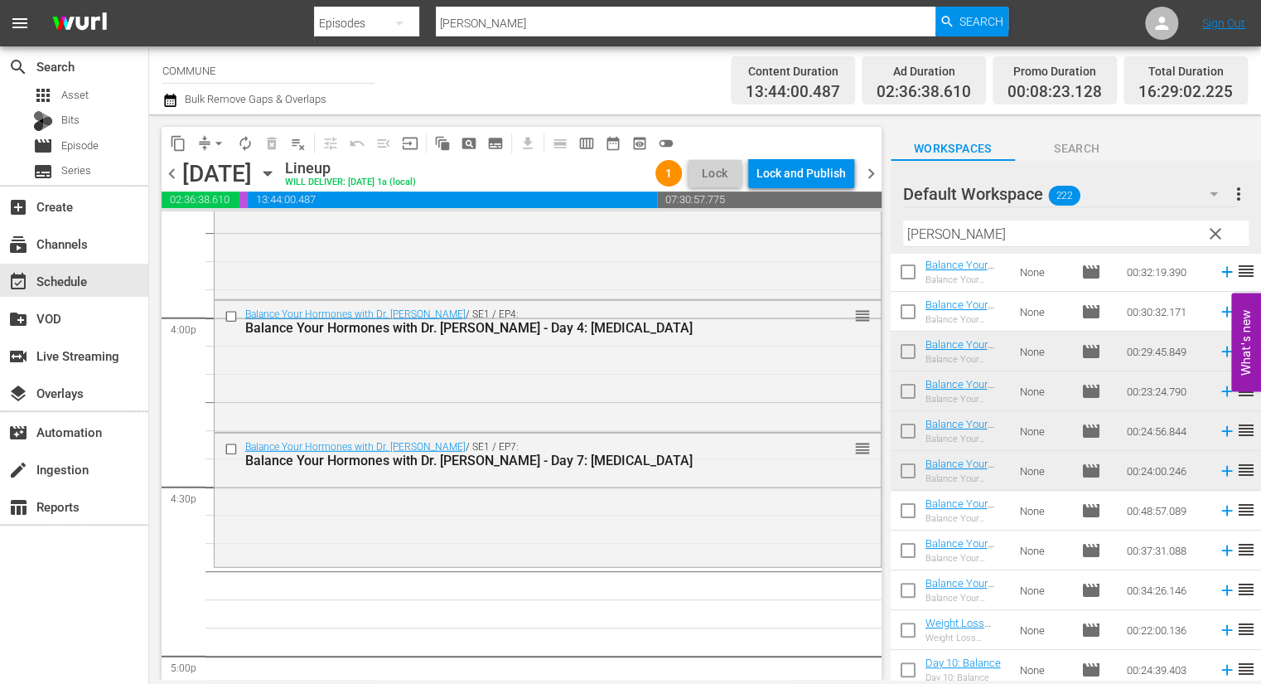
scroll to position [129, 0]
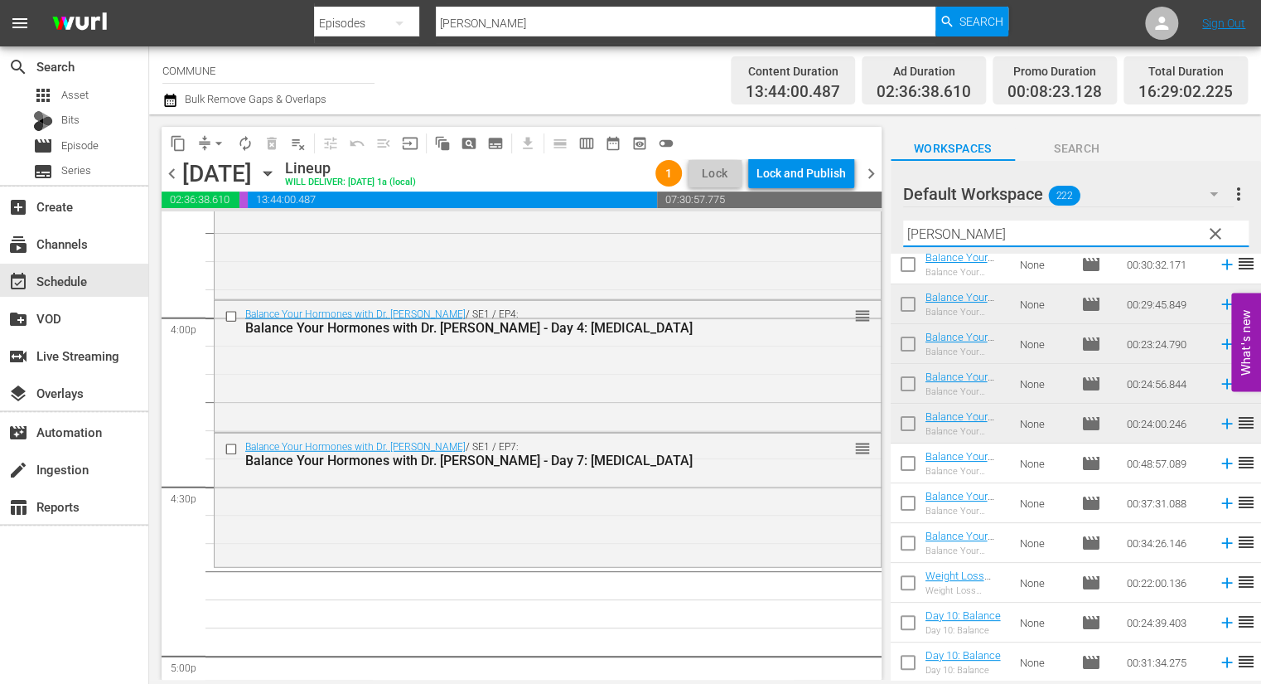
drag, startPoint x: 943, startPoint y: 233, endPoint x: 893, endPoint y: 233, distance: 50.6
click at [893, 233] on div "Default Workspace 222 Default more_vert clear Filter by Title balan" at bounding box center [1076, 207] width 370 height 93
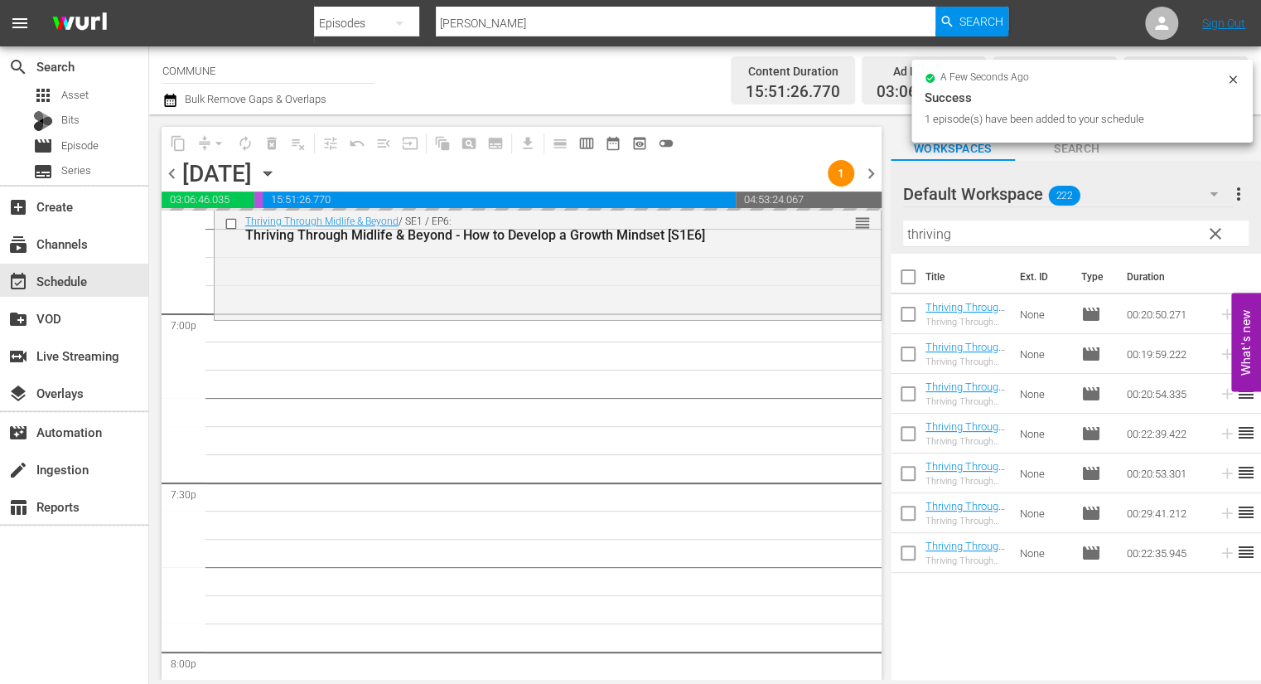
scroll to position [6327, 0]
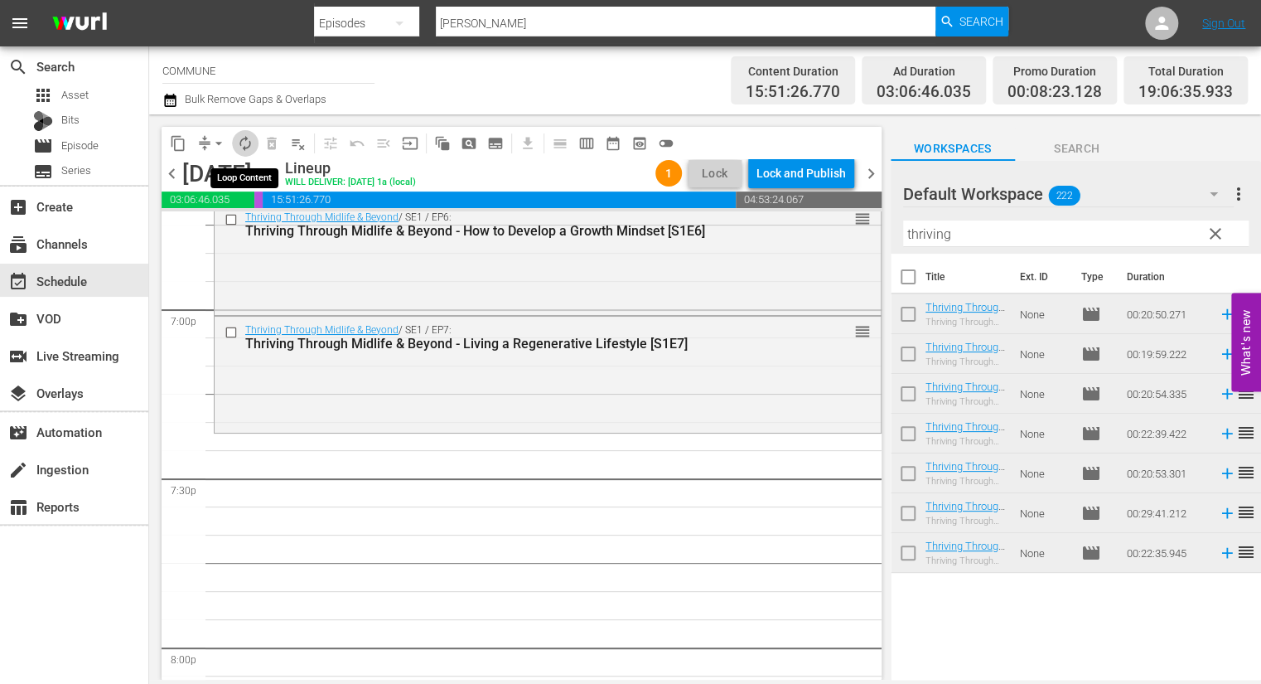
click at [244, 141] on span "autorenew_outlined" at bounding box center [245, 143] width 17 height 17
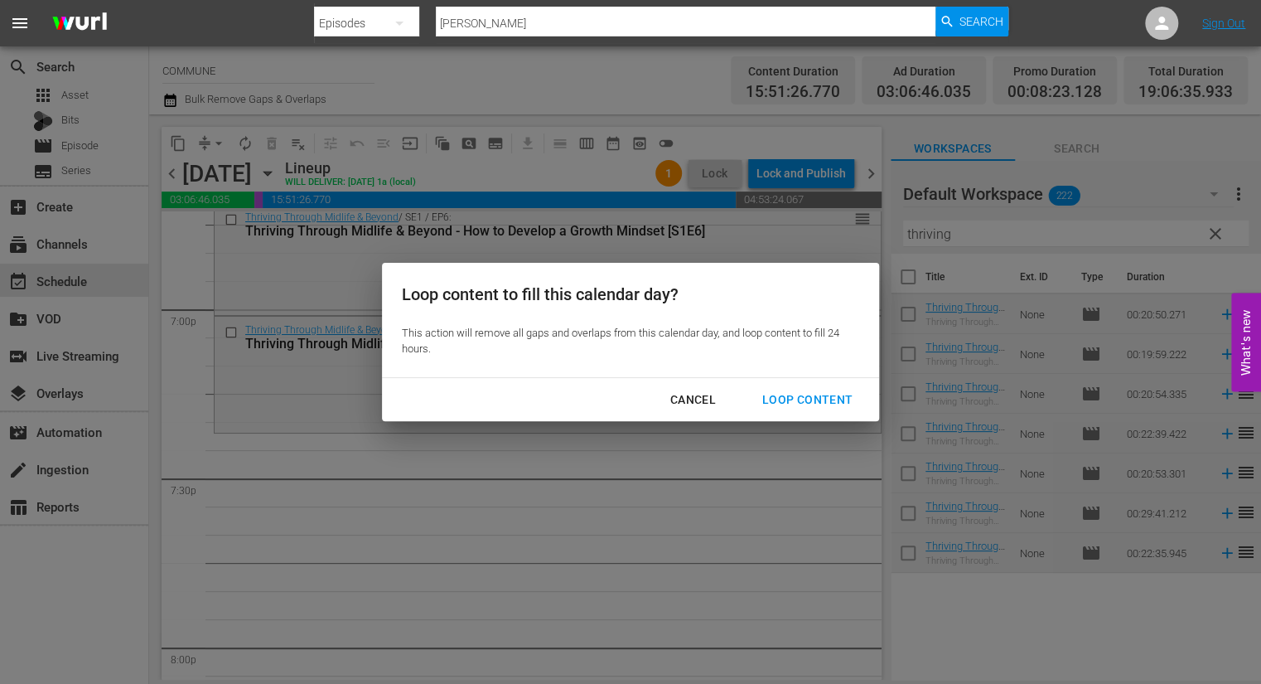
click at [787, 402] on div "Loop Content" at bounding box center [807, 400] width 117 height 21
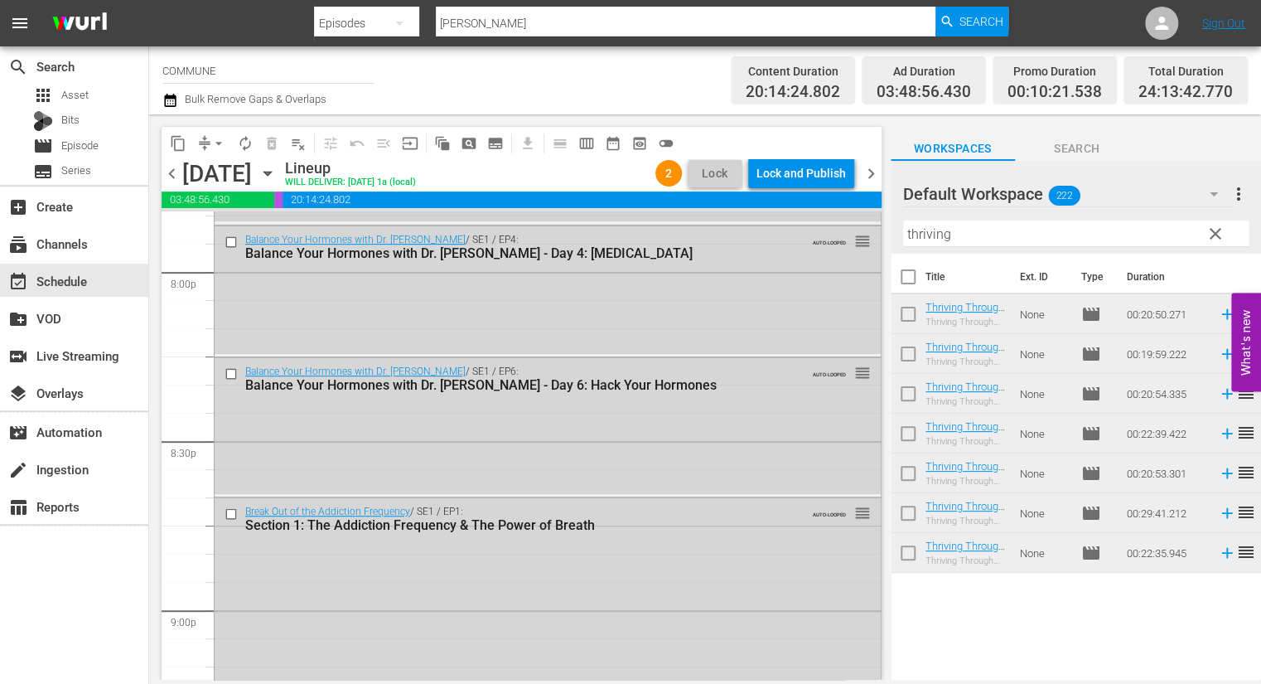
scroll to position [6705, 0]
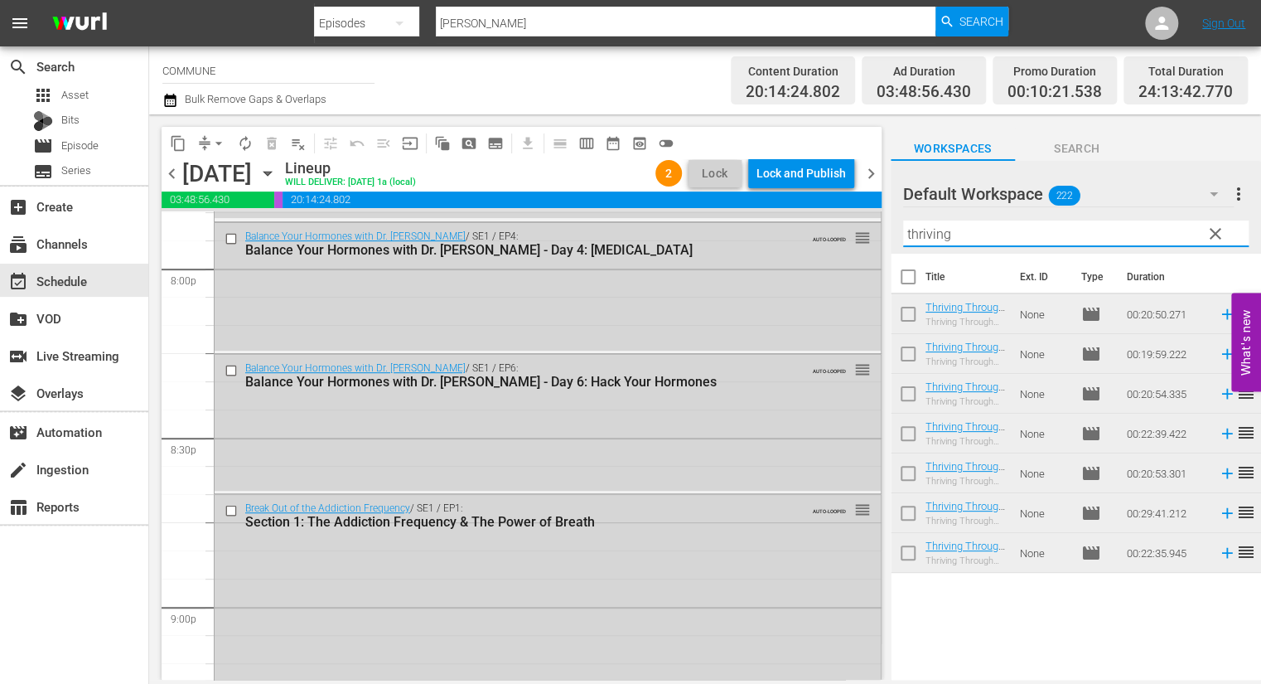
drag, startPoint x: 958, startPoint y: 233, endPoint x: 898, endPoint y: 233, distance: 59.7
click at [898, 233] on div "Default Workspace 222 Default more_vert clear Filter by Title thriving" at bounding box center [1076, 207] width 370 height 93
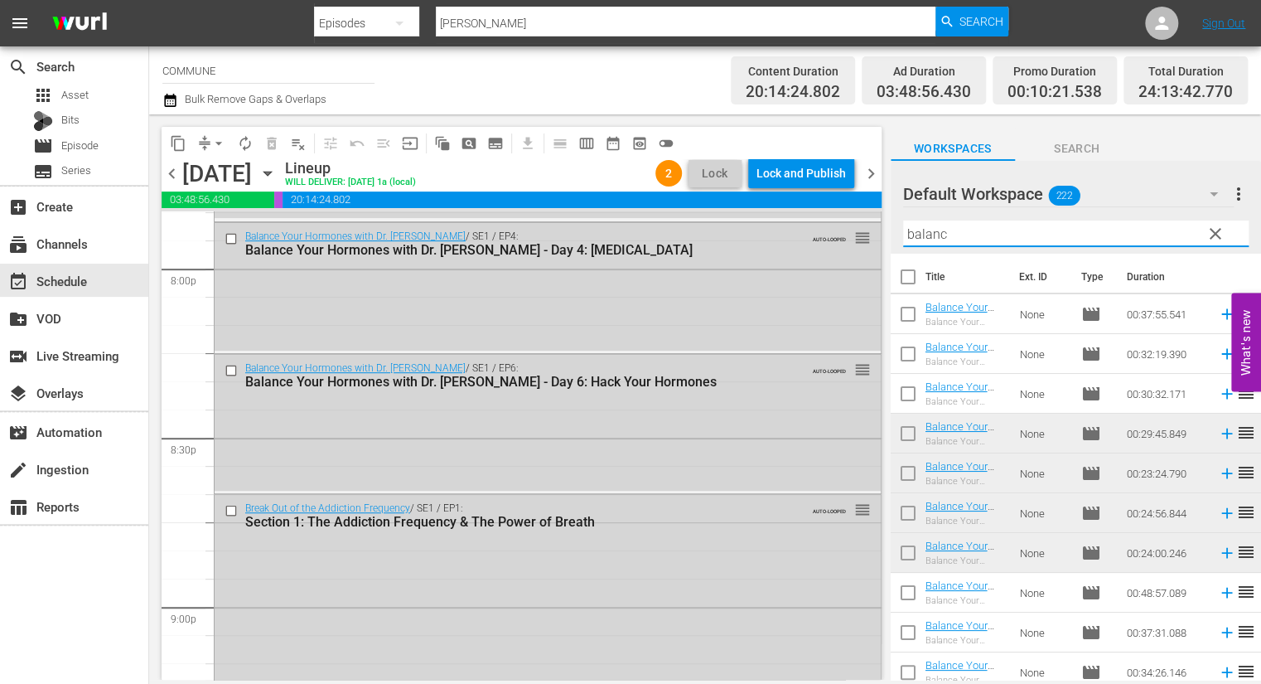
type input "balanc"
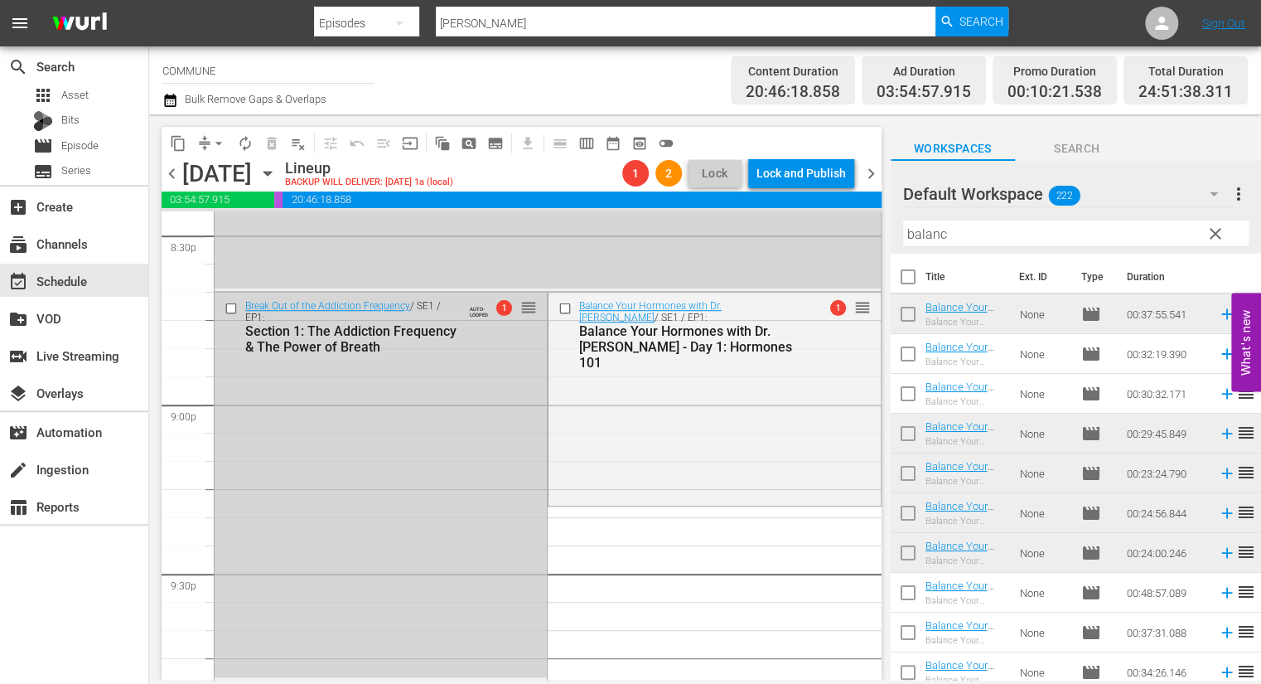
scroll to position [6909, 0]
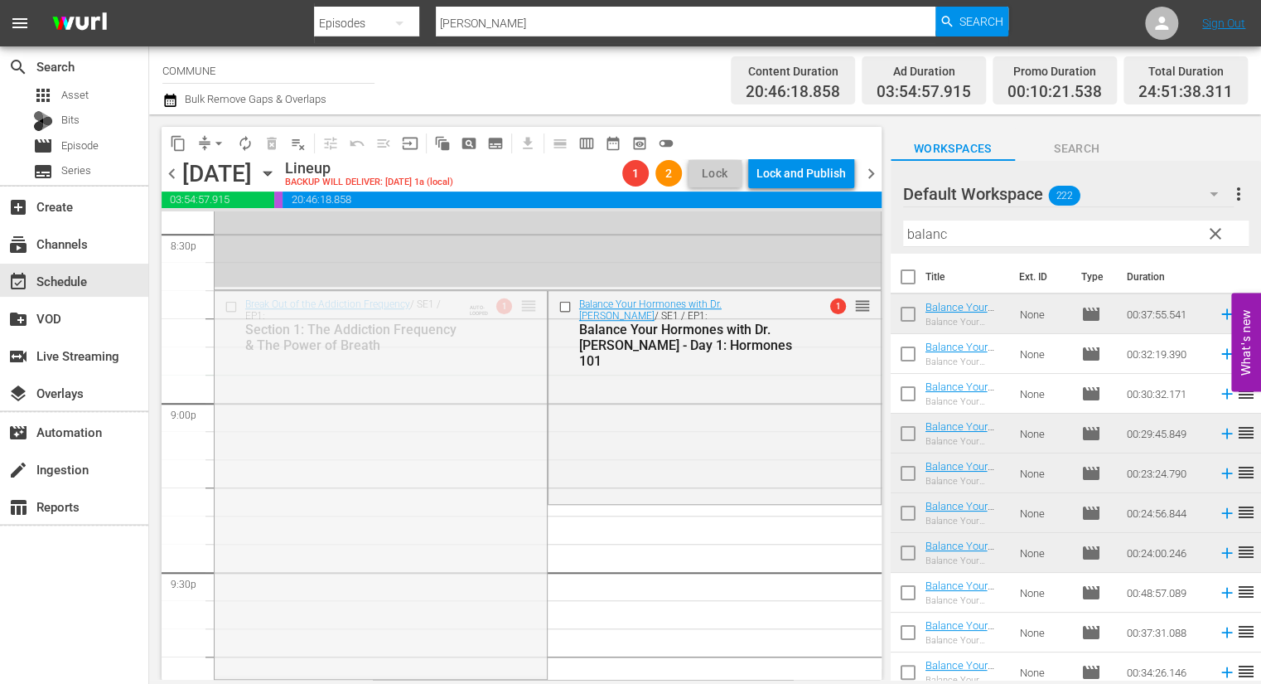
drag, startPoint x: 527, startPoint y: 302, endPoint x: 535, endPoint y: 395, distance: 94.0
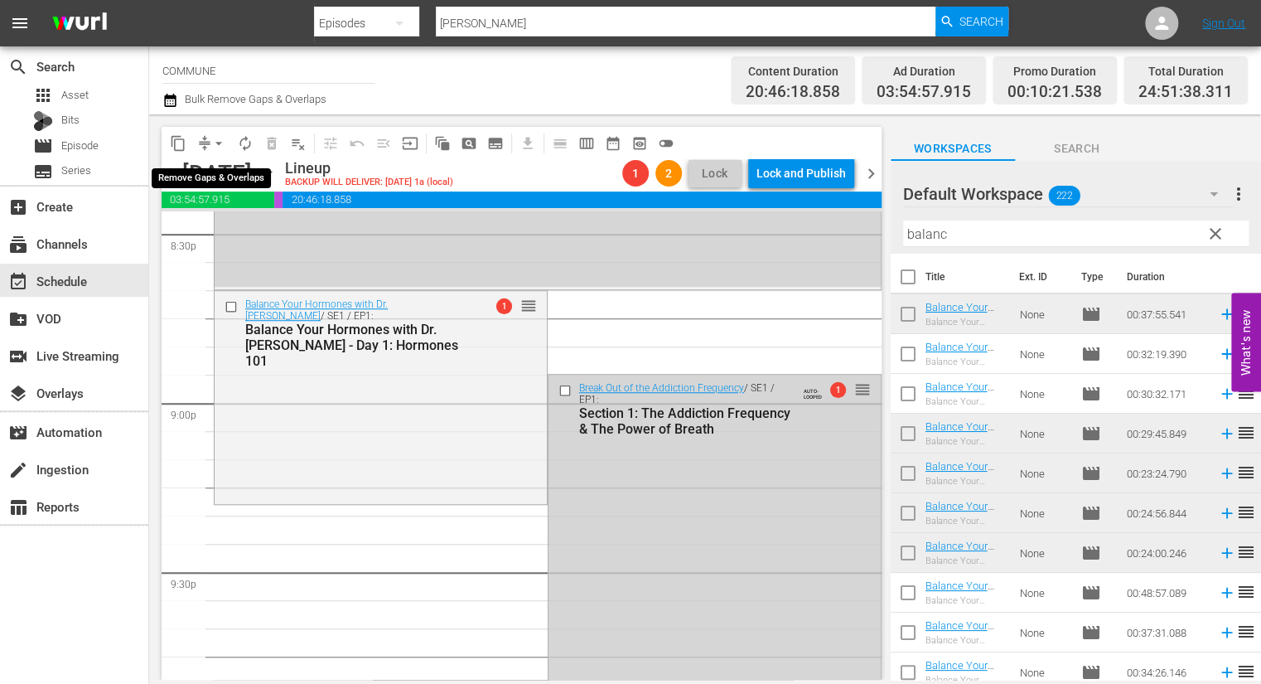
click at [212, 138] on span "arrow_drop_down" at bounding box center [219, 143] width 17 height 17
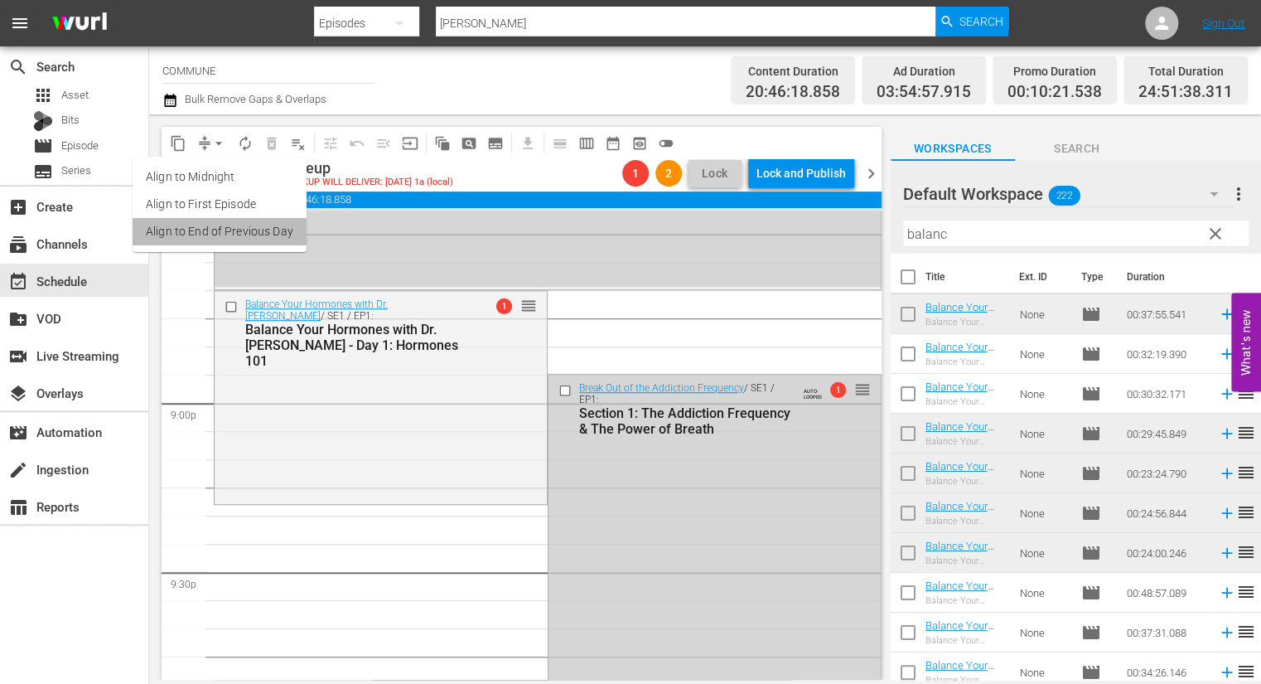
click at [240, 228] on li "Align to End of Previous Day" at bounding box center [220, 231] width 174 height 27
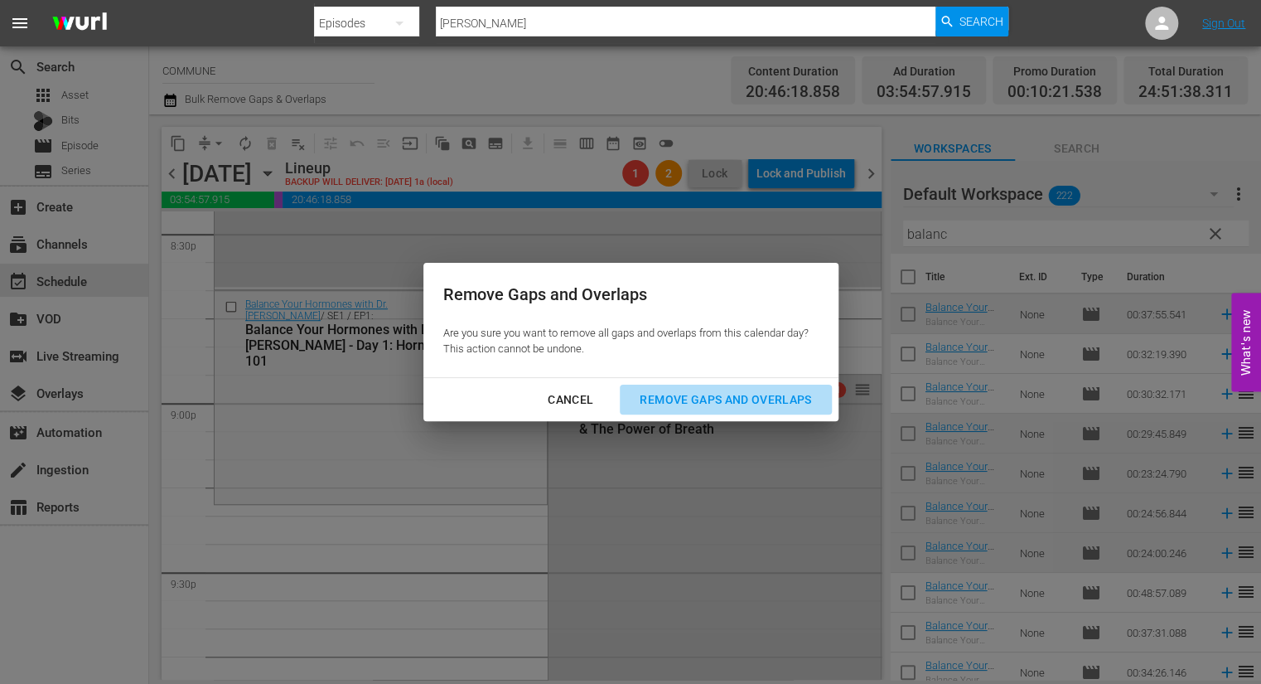
click at [690, 404] on div "Remove Gaps and Overlaps" at bounding box center [726, 400] width 198 height 21
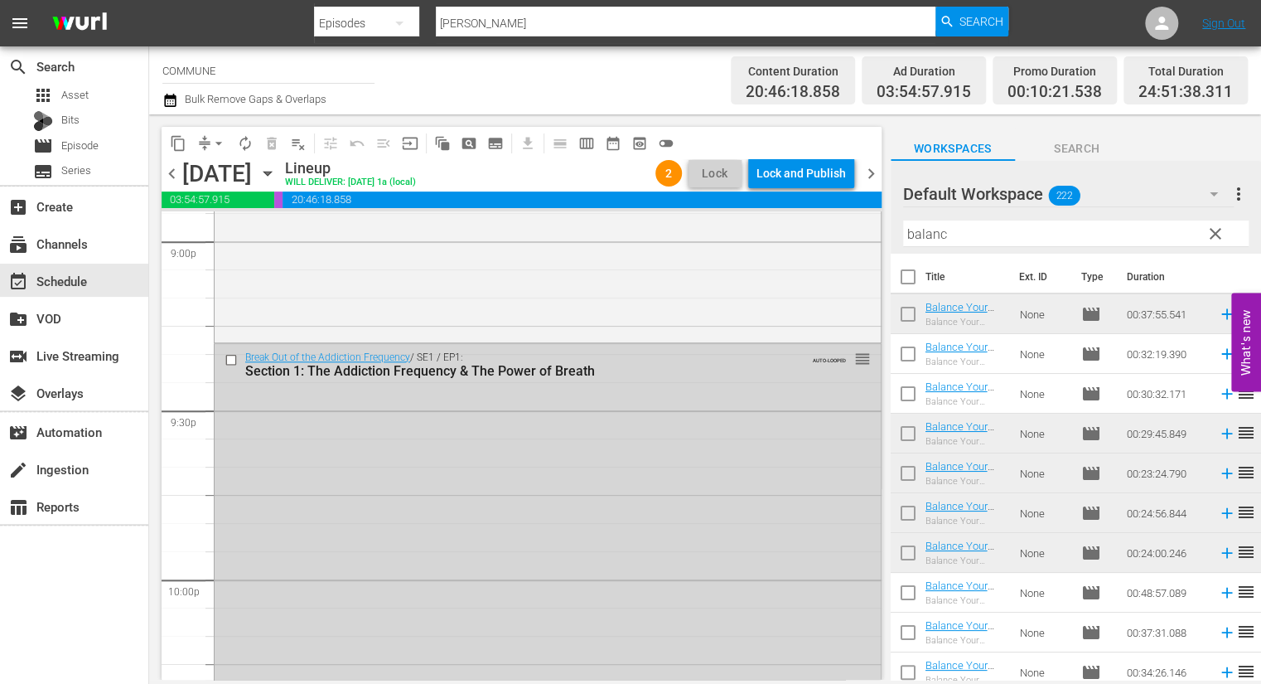
scroll to position [7064, 0]
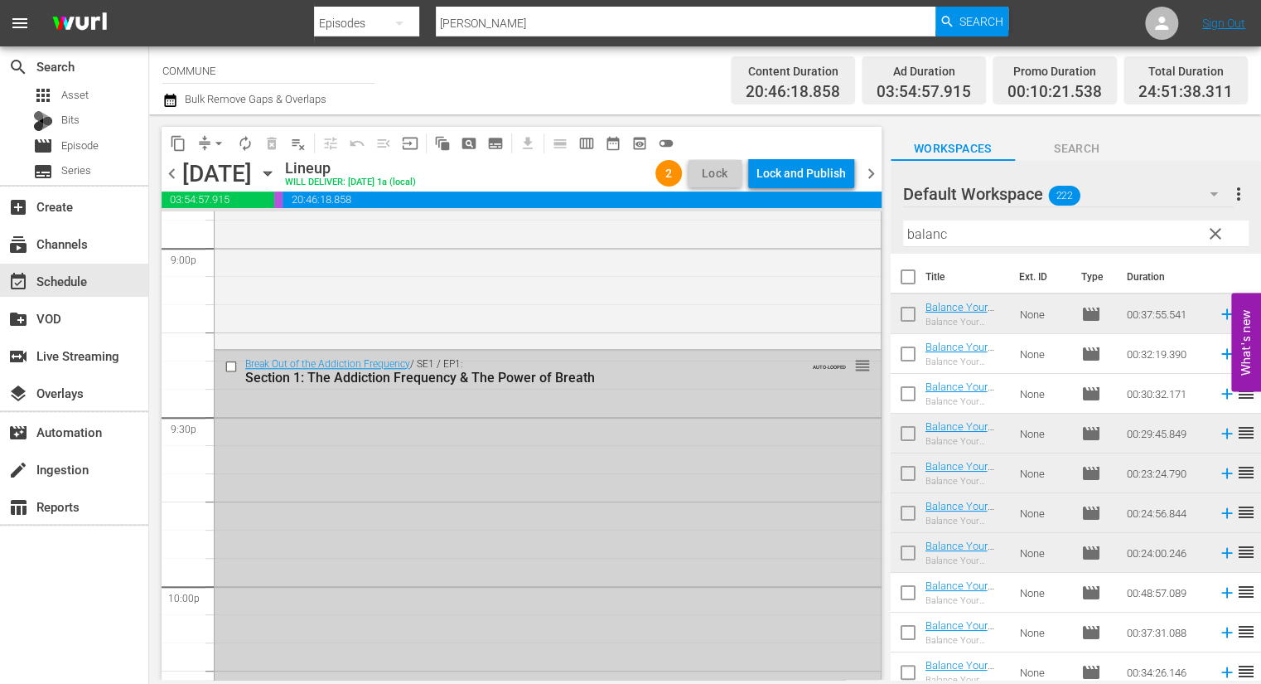
click at [231, 365] on input "checkbox" at bounding box center [233, 366] width 17 height 14
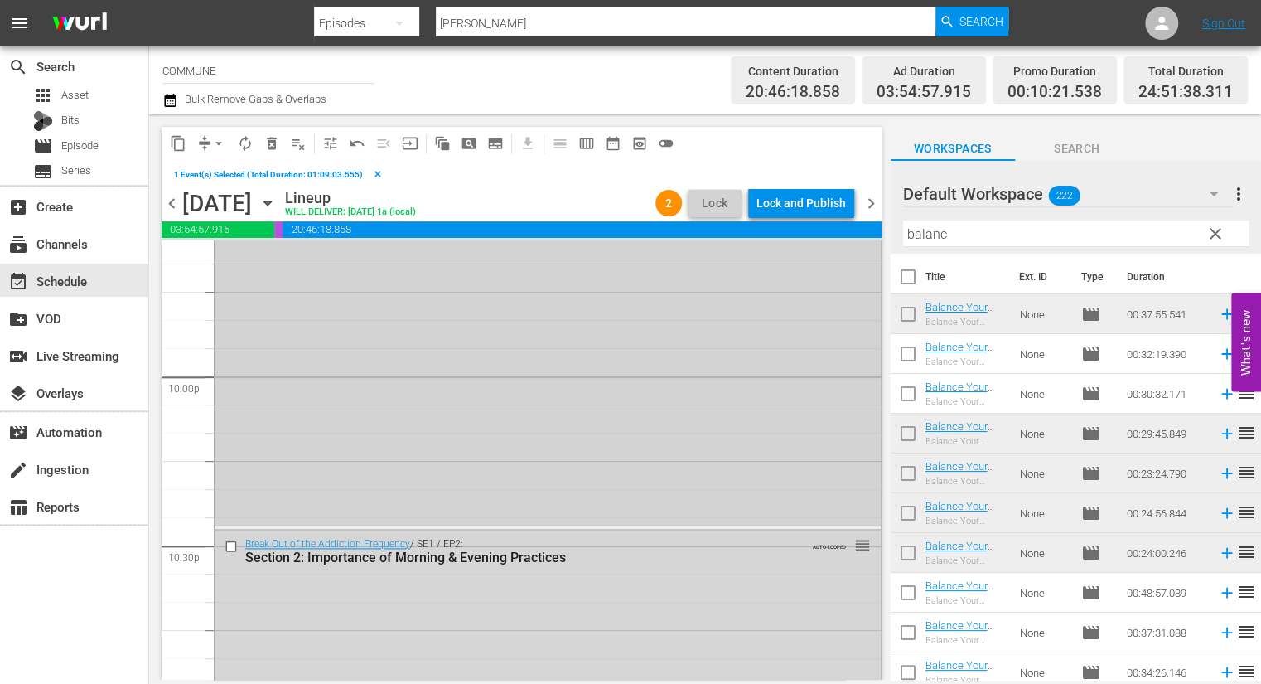
scroll to position [7371, 0]
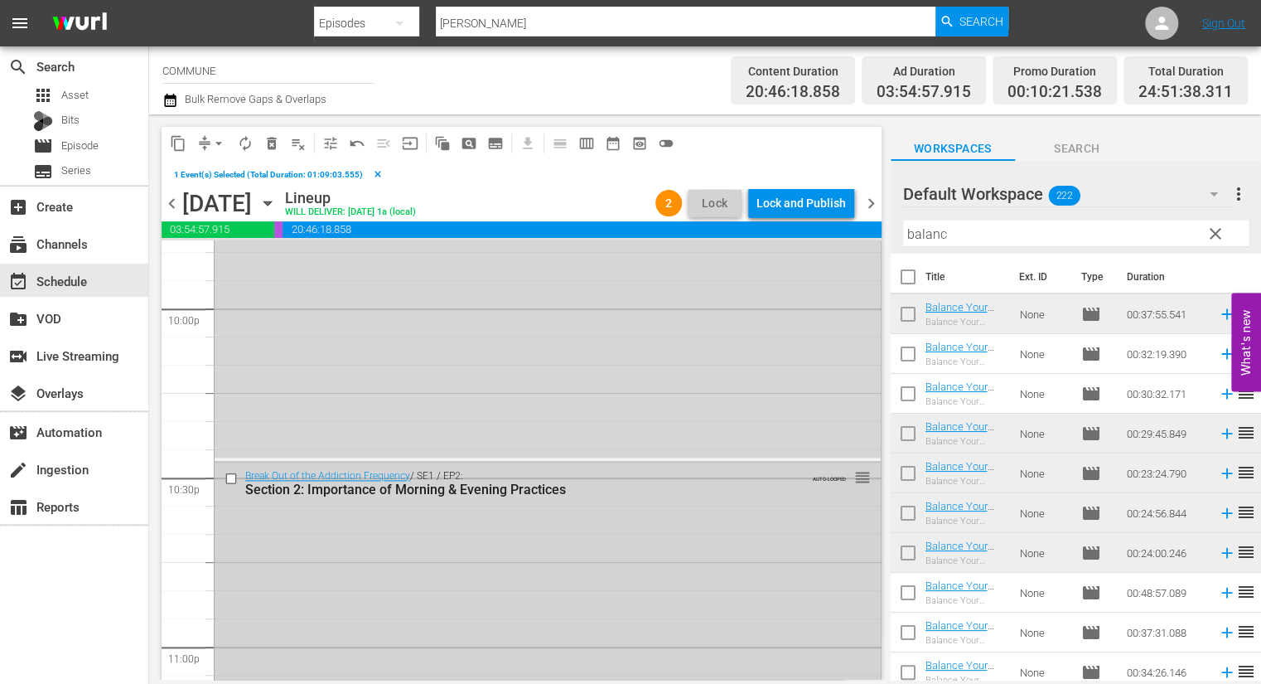
click at [232, 477] on input "checkbox" at bounding box center [233, 478] width 17 height 14
click at [270, 139] on span "delete_forever_outlined" at bounding box center [272, 143] width 17 height 17
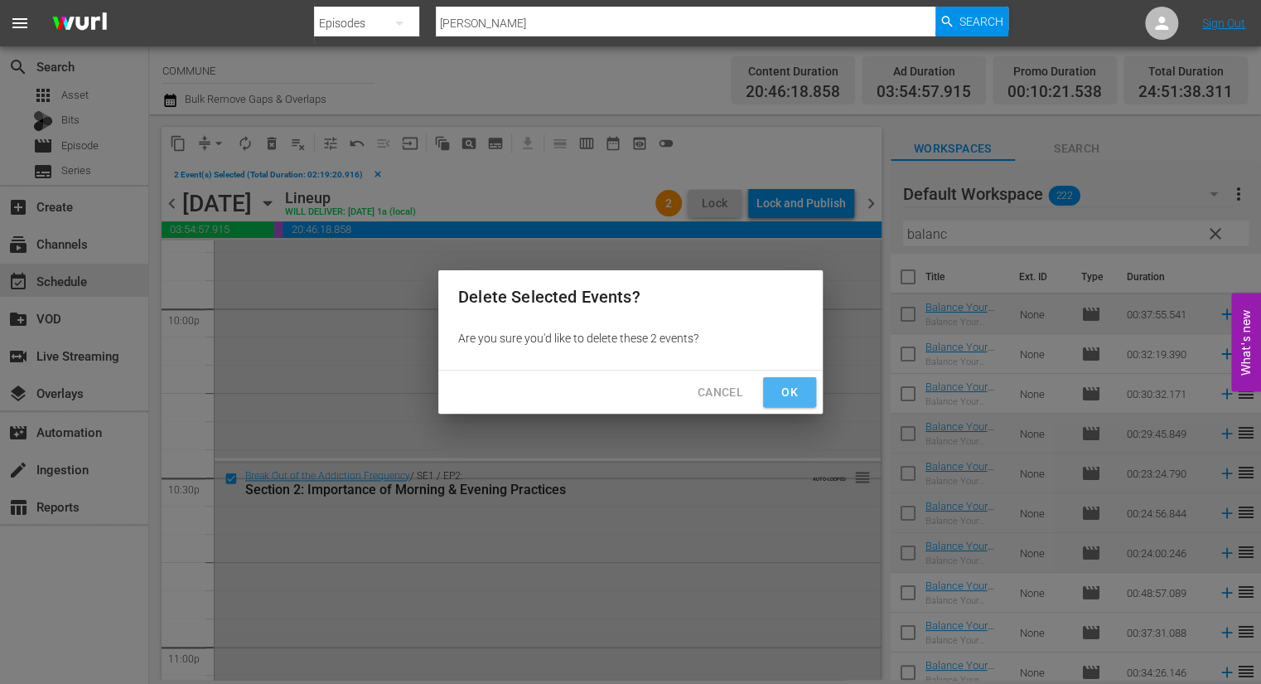
click at [786, 396] on span "Ok" at bounding box center [790, 392] width 27 height 21
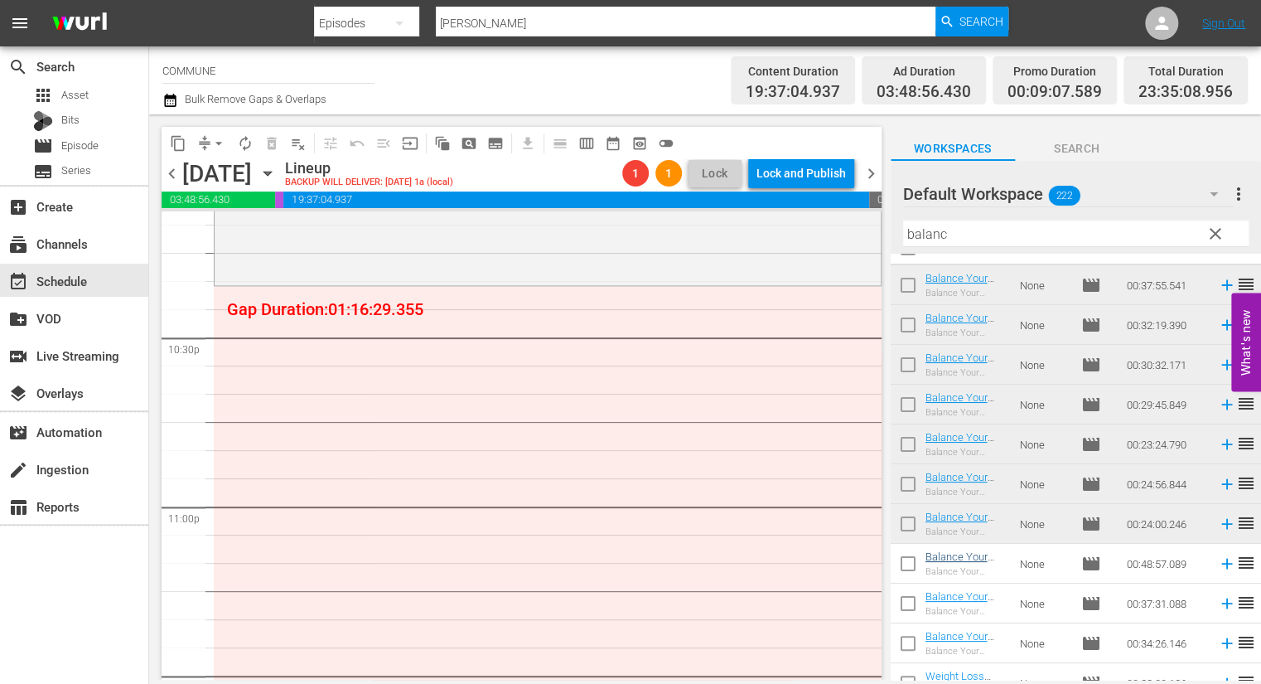
scroll to position [129, 0]
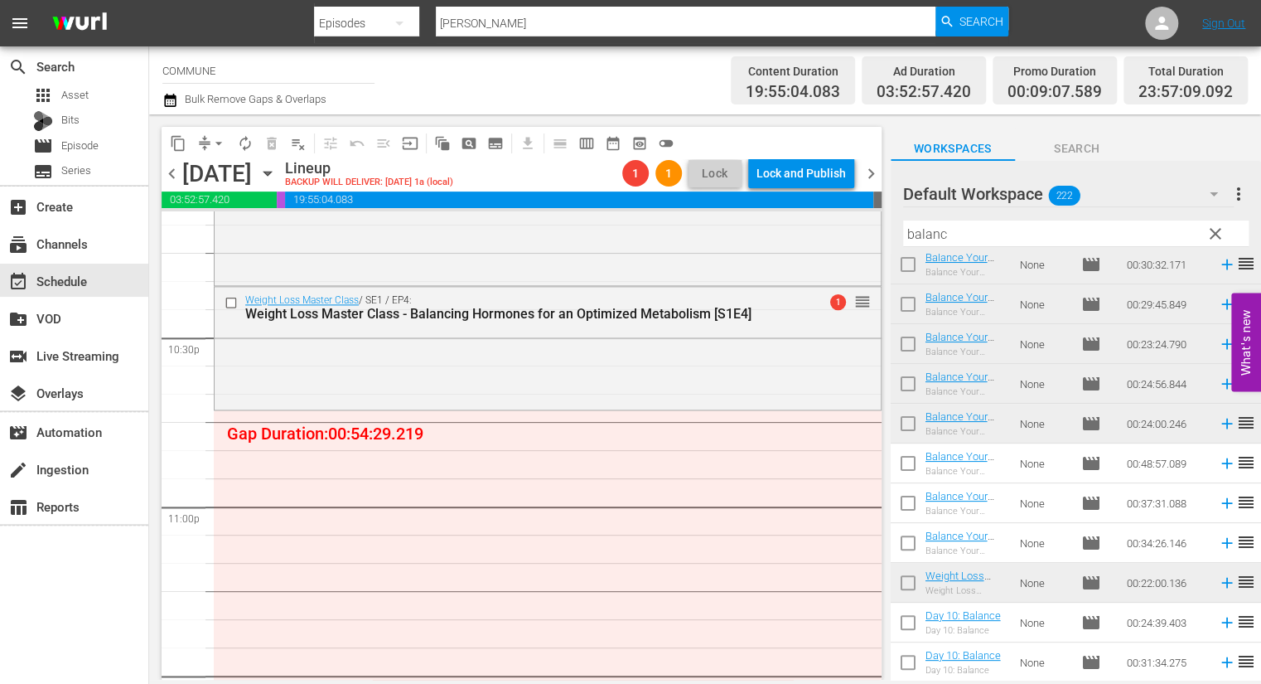
click at [1215, 237] on span "clear" at bounding box center [1216, 234] width 20 height 20
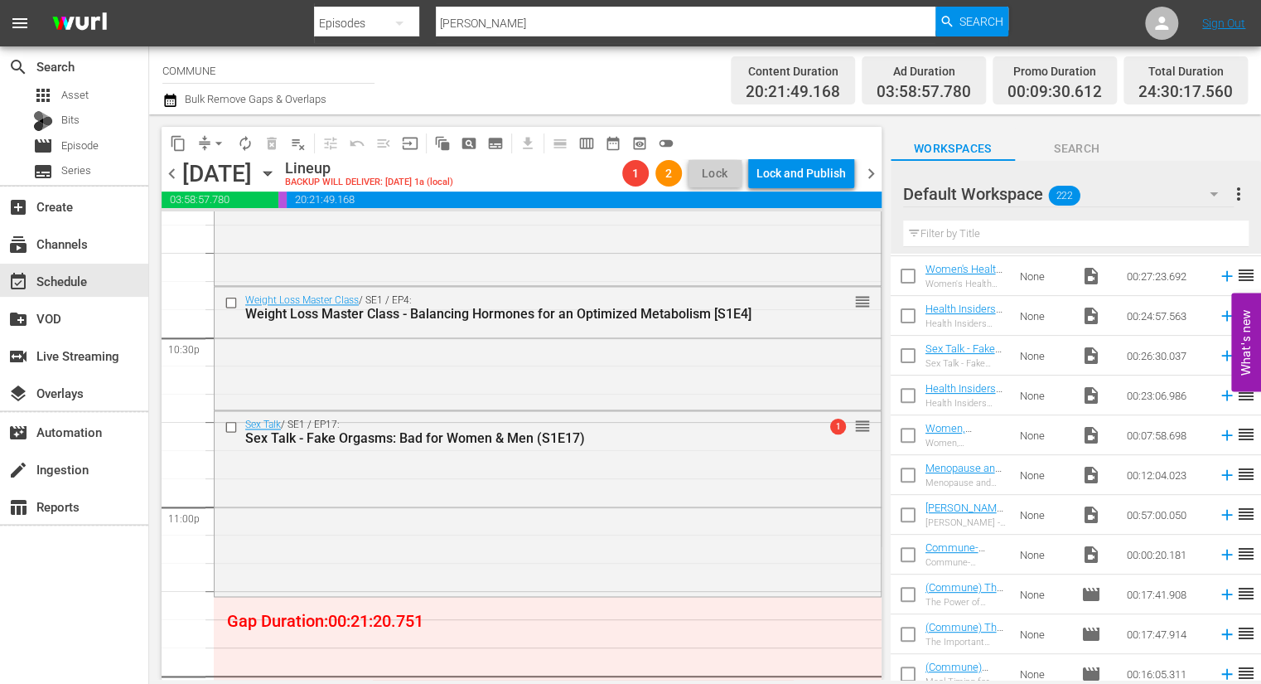
scroll to position [278, 0]
click at [973, 467] on link "Menopause and Metabolic Dysfunction" at bounding box center [963, 478] width 75 height 37
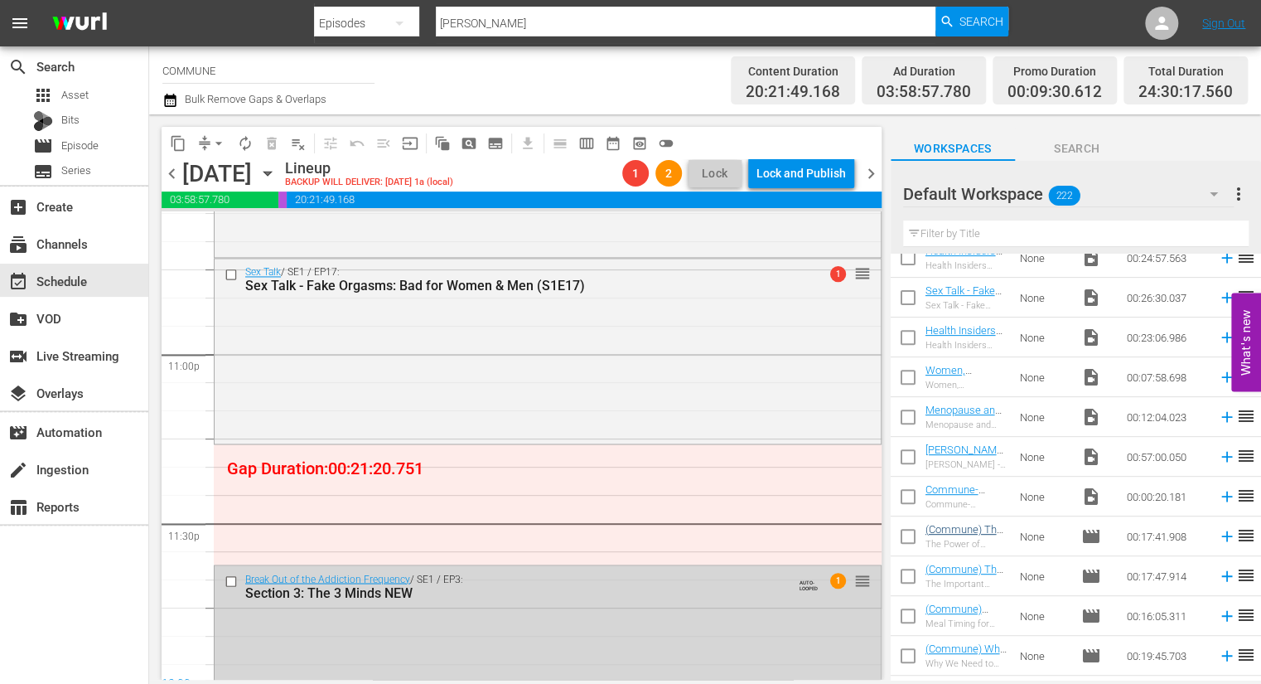
scroll to position [336, 0]
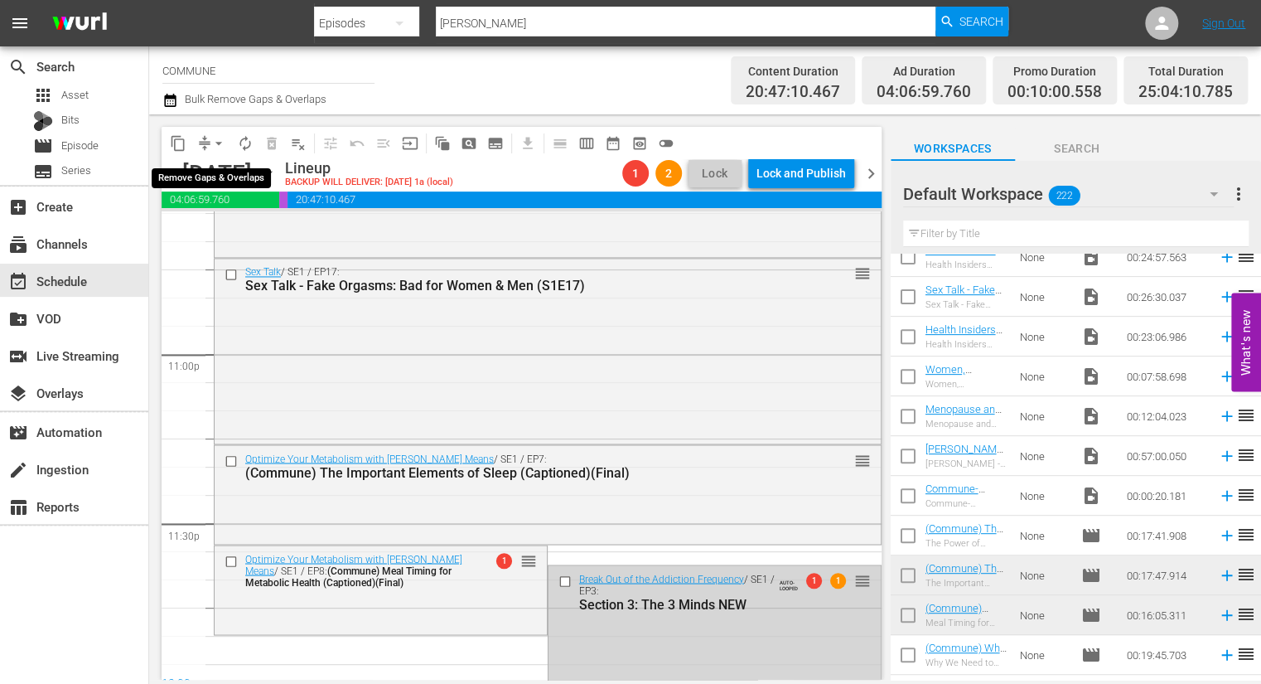
click at [216, 142] on span "arrow_drop_down" at bounding box center [219, 143] width 17 height 17
click at [240, 233] on li "Align to End of Previous Day" at bounding box center [220, 231] width 174 height 27
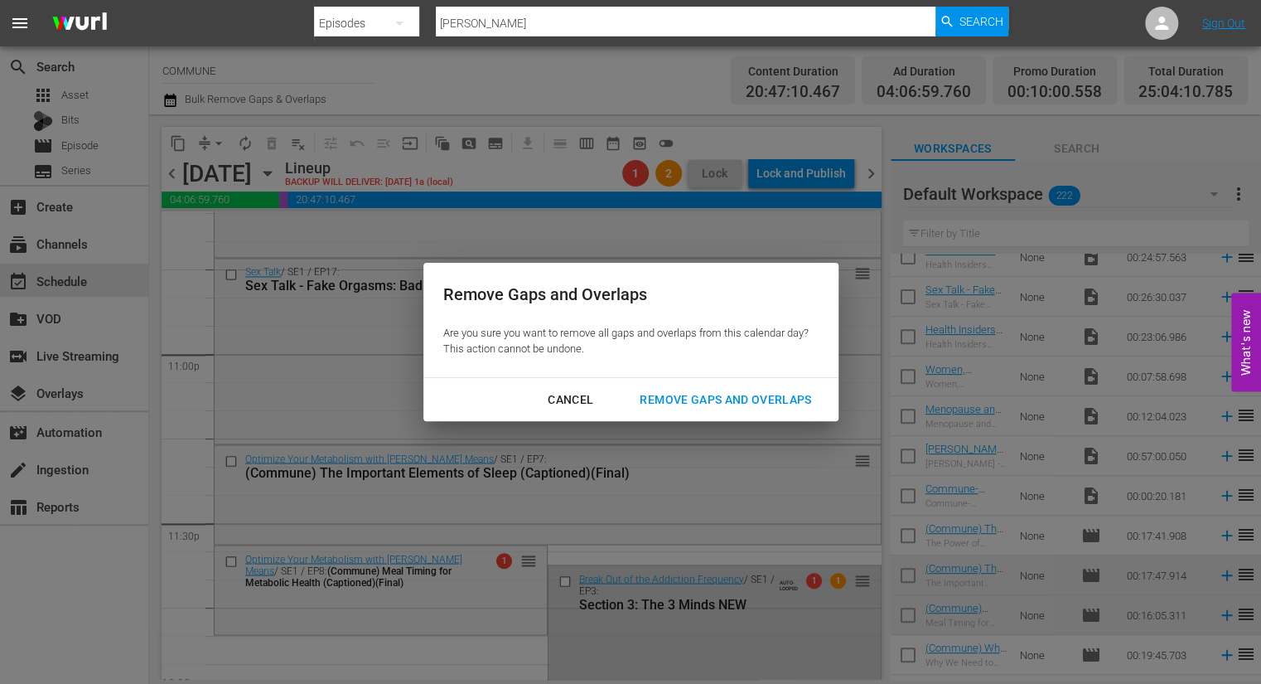
click at [716, 394] on div "Remove Gaps and Overlaps" at bounding box center [726, 400] width 198 height 21
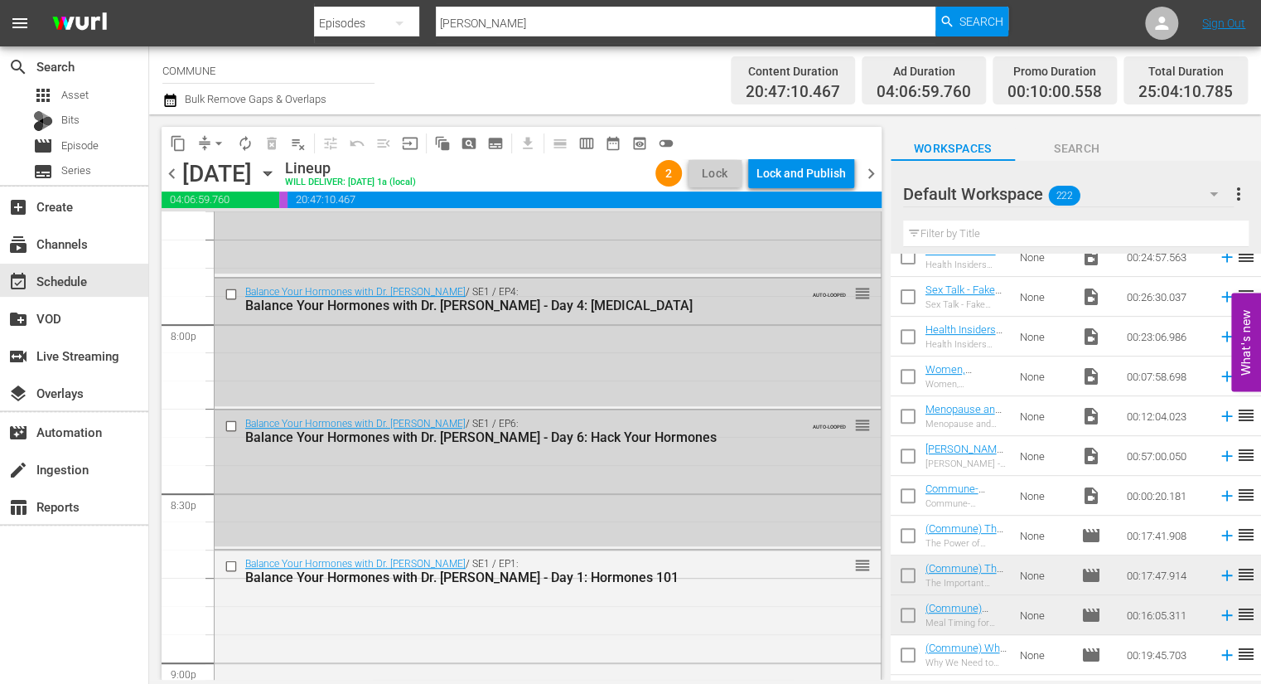
scroll to position [6653, 0]
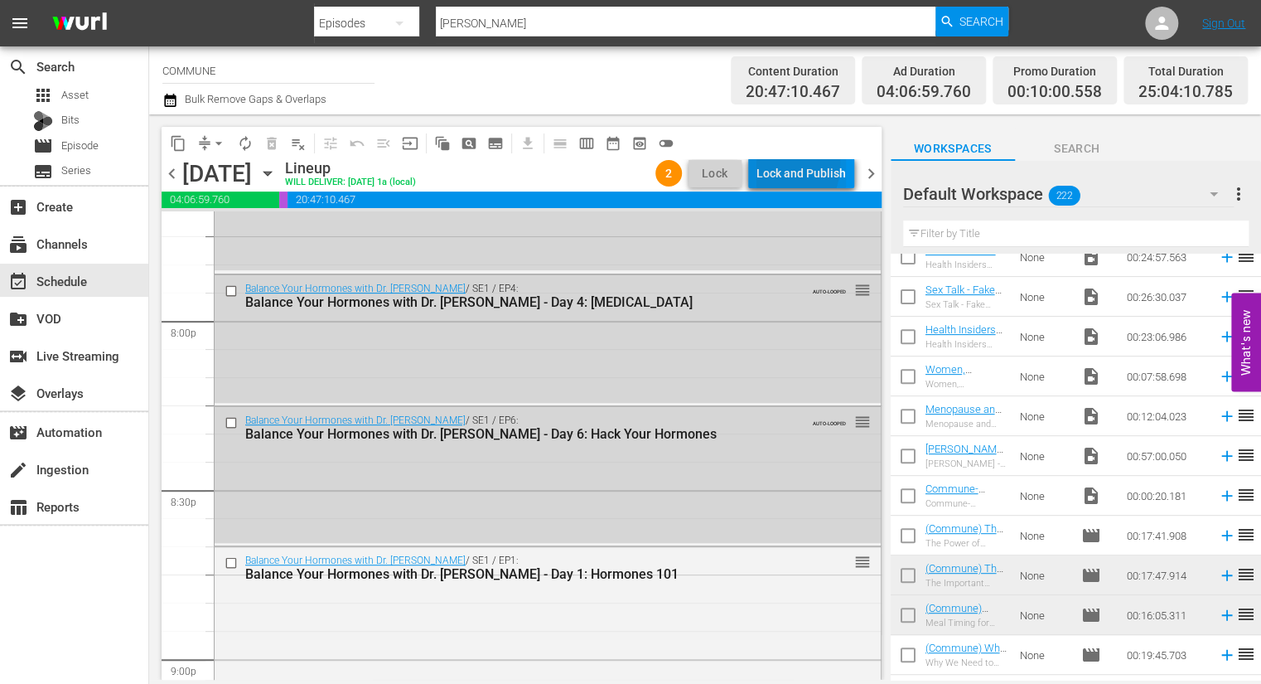
click at [769, 163] on div "Lock and Publish" at bounding box center [802, 173] width 90 height 30
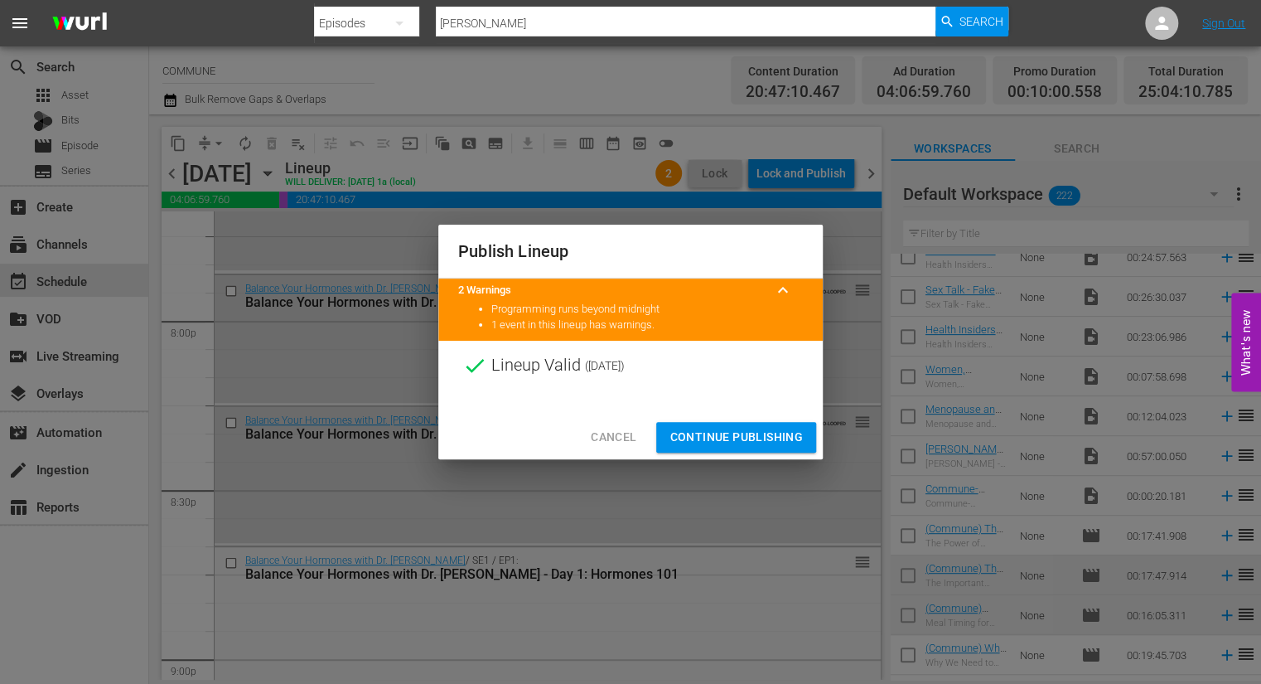
click at [719, 441] on span "Continue Publishing" at bounding box center [736, 437] width 133 height 21
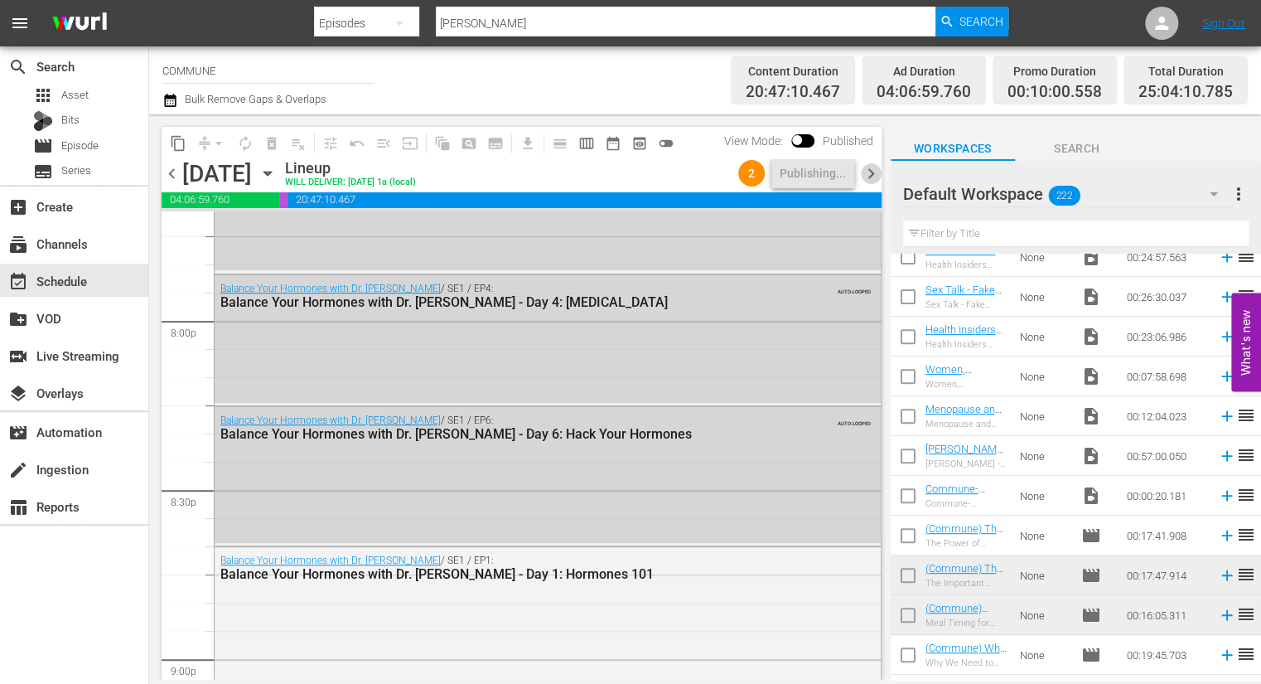
click at [871, 171] on span "chevron_right" at bounding box center [871, 173] width 21 height 21
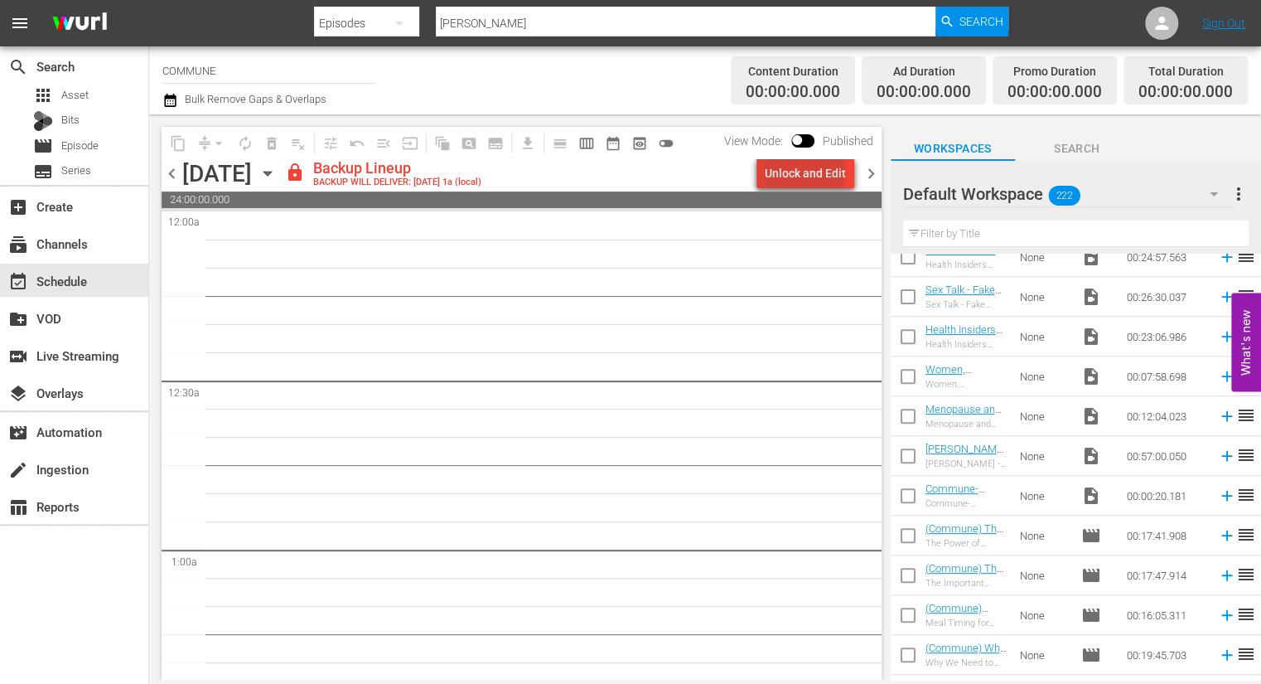
click at [808, 173] on div "Unlock and Edit" at bounding box center [805, 173] width 81 height 30
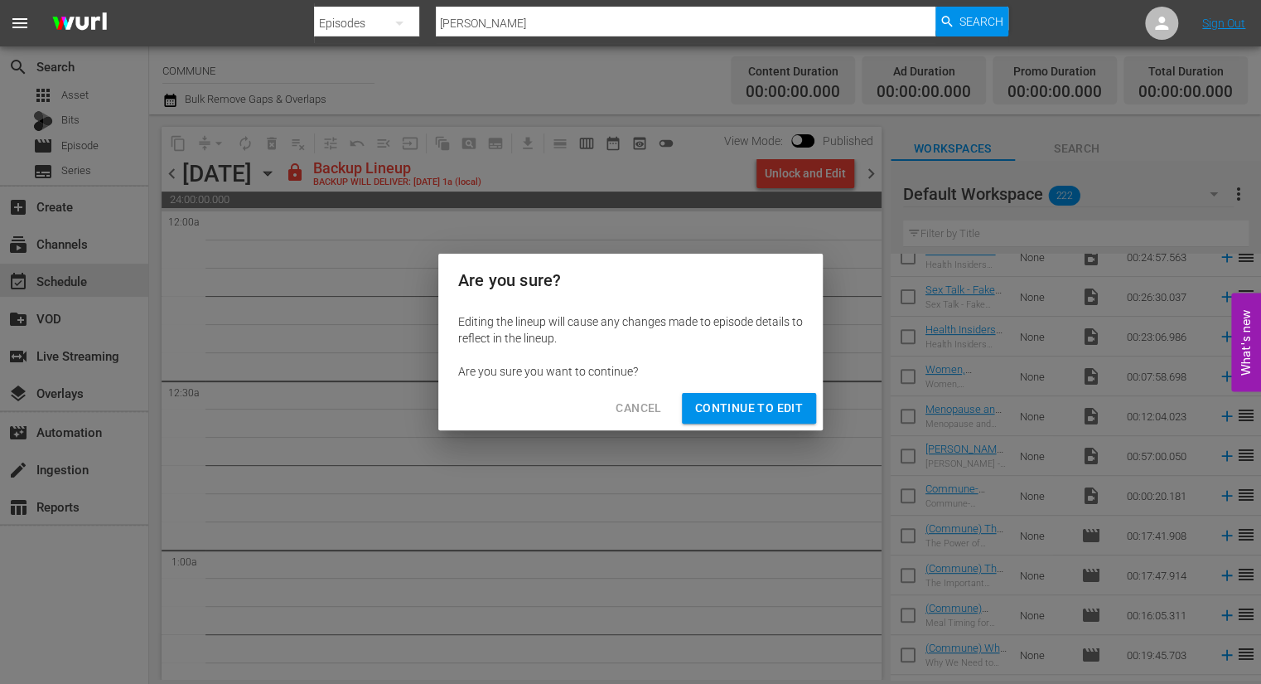
click at [762, 406] on span "Continue to Edit" at bounding box center [749, 408] width 108 height 21
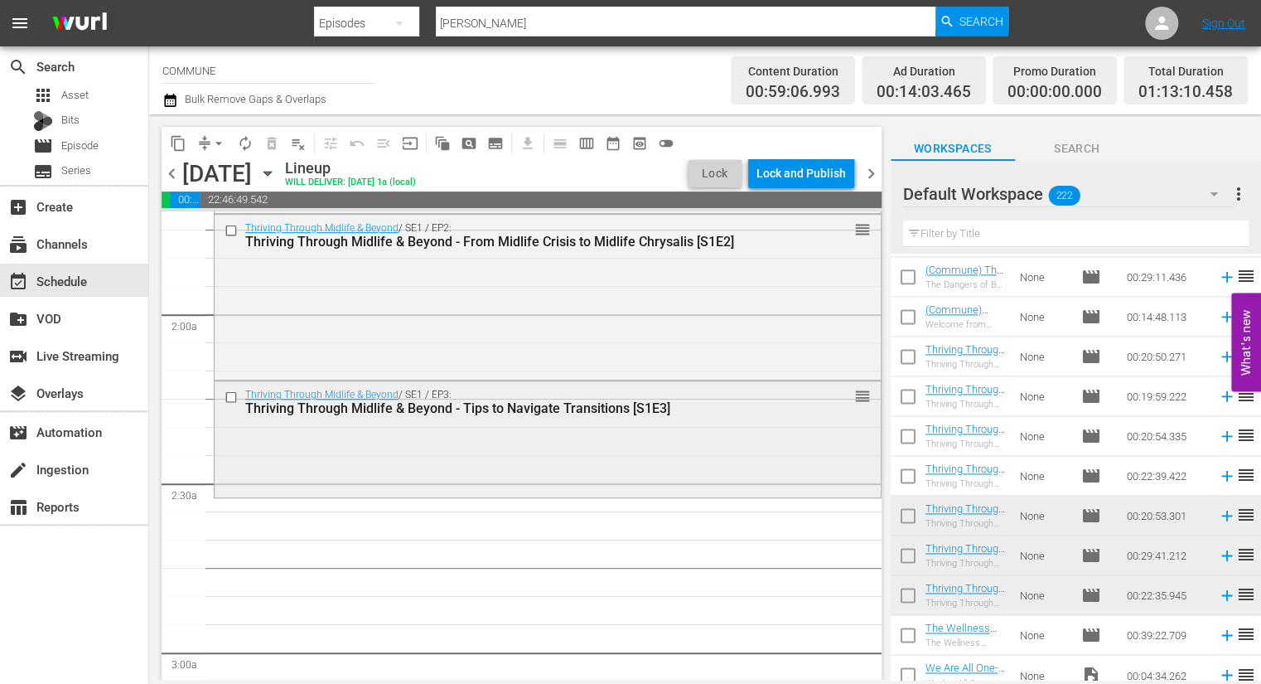
scroll to position [576, 0]
click at [271, 173] on icon "button" at bounding box center [267, 174] width 7 height 4
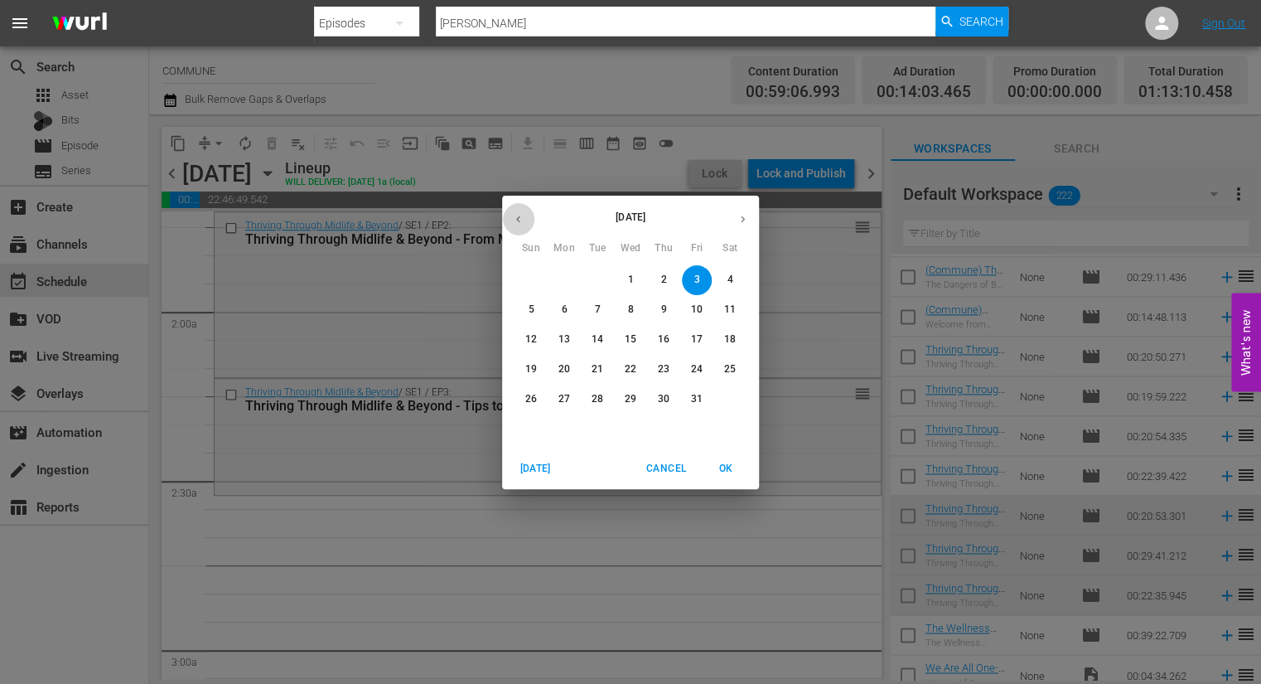
click at [522, 218] on icon "button" at bounding box center [518, 219] width 12 height 12
click at [696, 278] on p "6" at bounding box center [697, 280] width 6 height 14
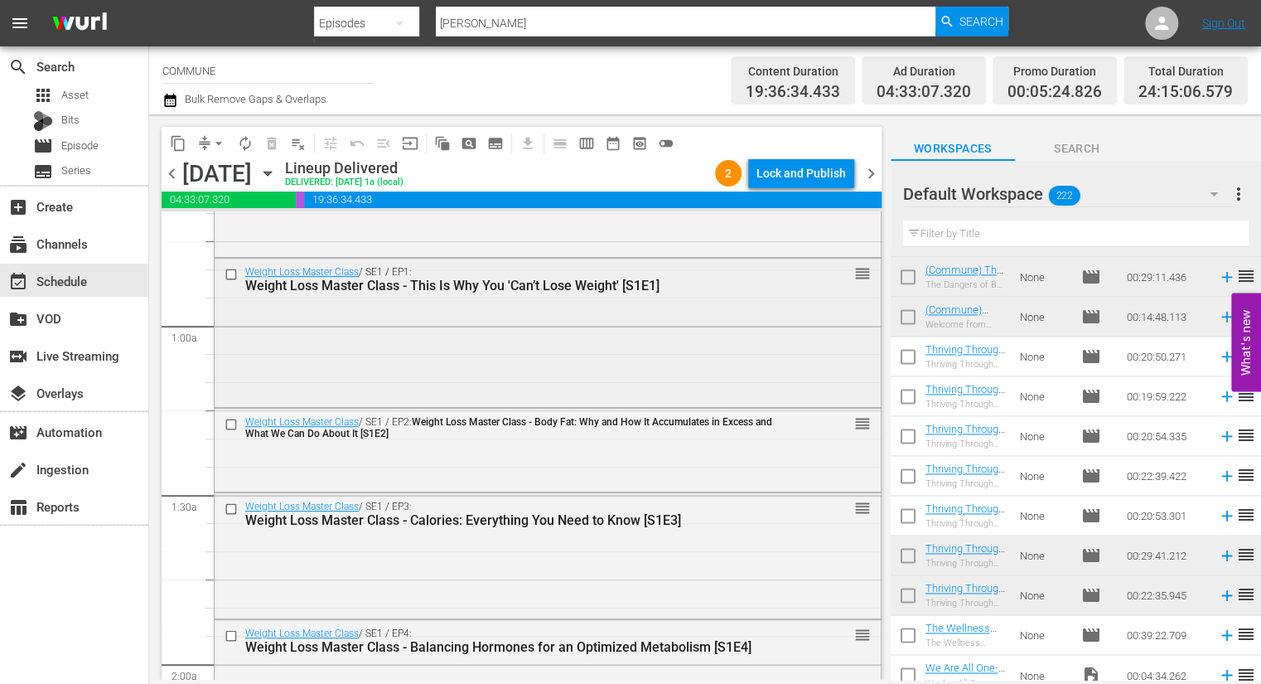
scroll to position [226, 0]
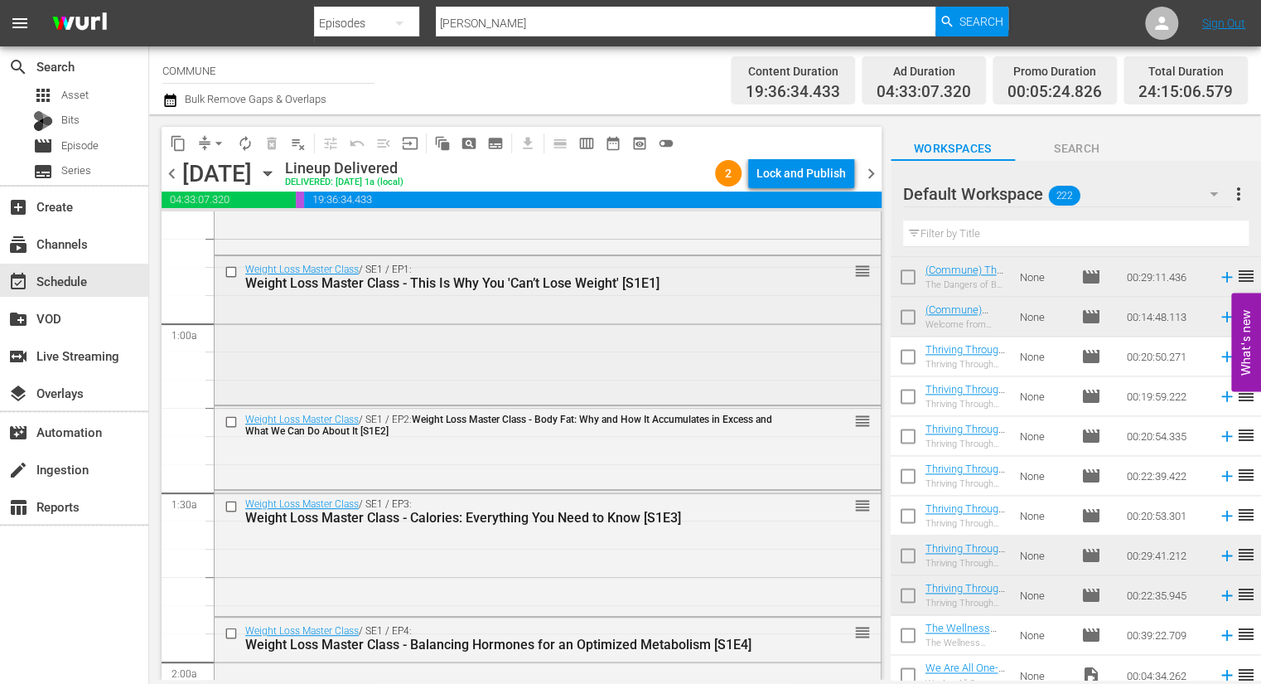
click at [234, 267] on input "checkbox" at bounding box center [233, 271] width 17 height 14
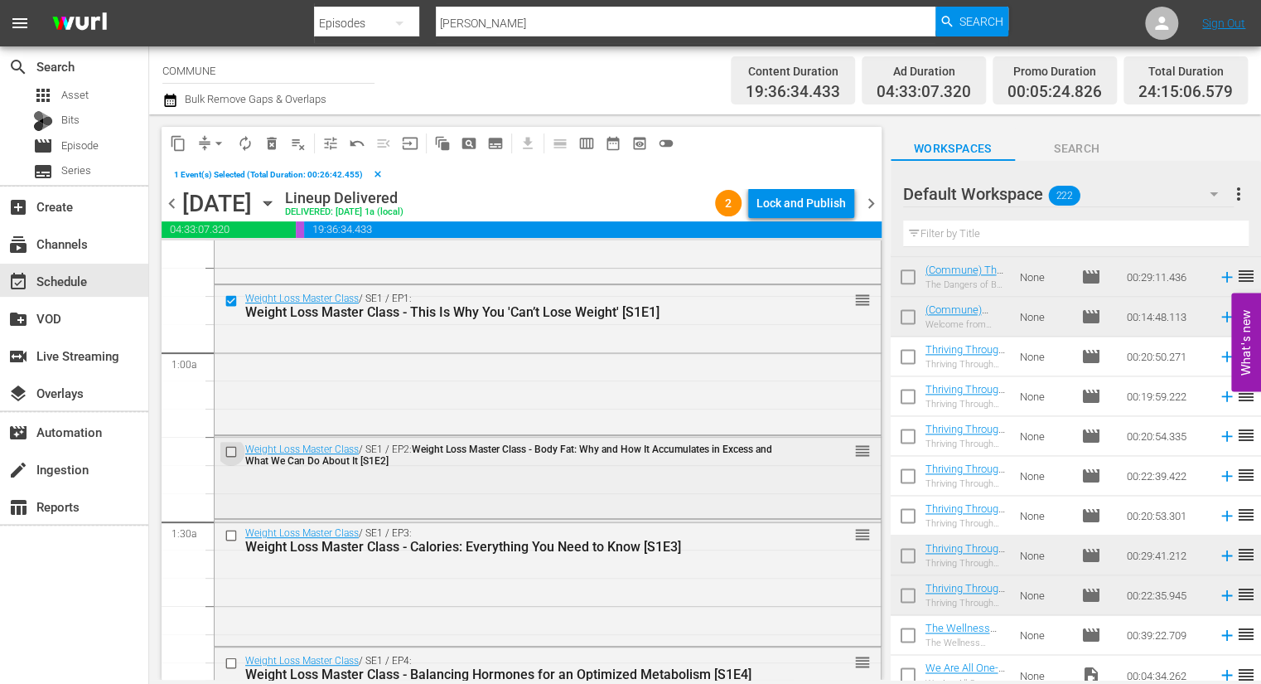
click at [232, 450] on input "checkbox" at bounding box center [233, 451] width 17 height 14
click at [235, 537] on input "checkbox" at bounding box center [233, 536] width 17 height 14
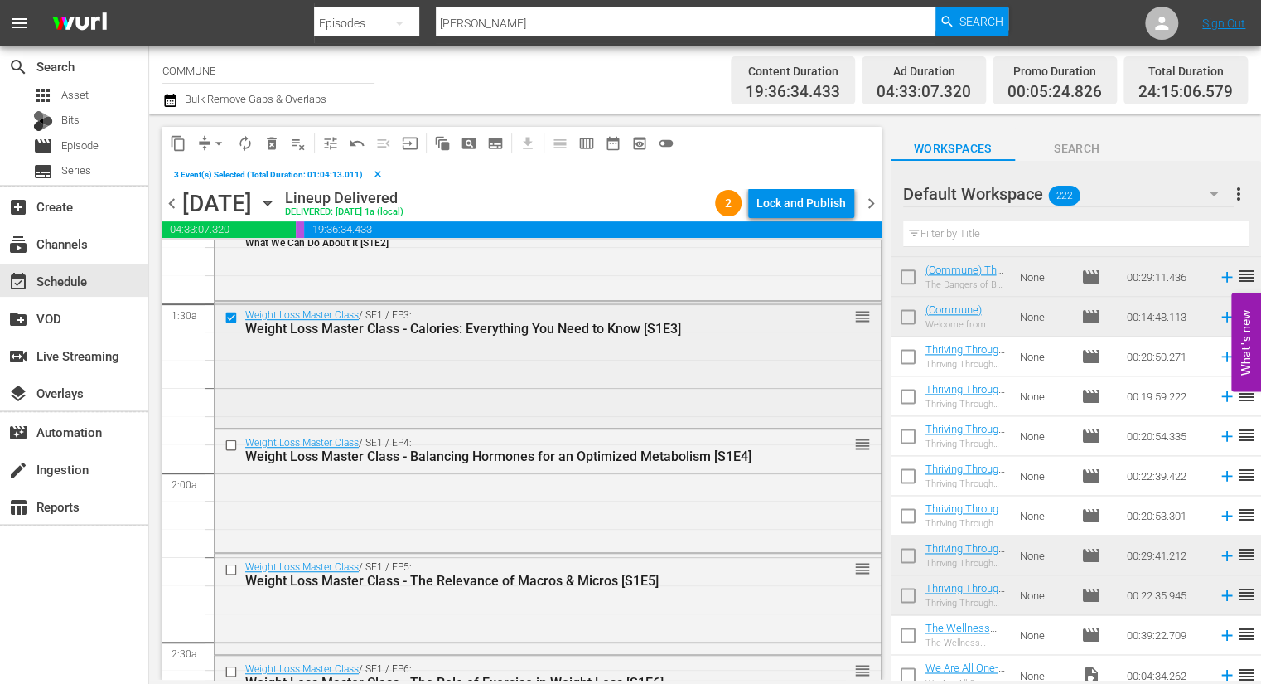
scroll to position [452, 0]
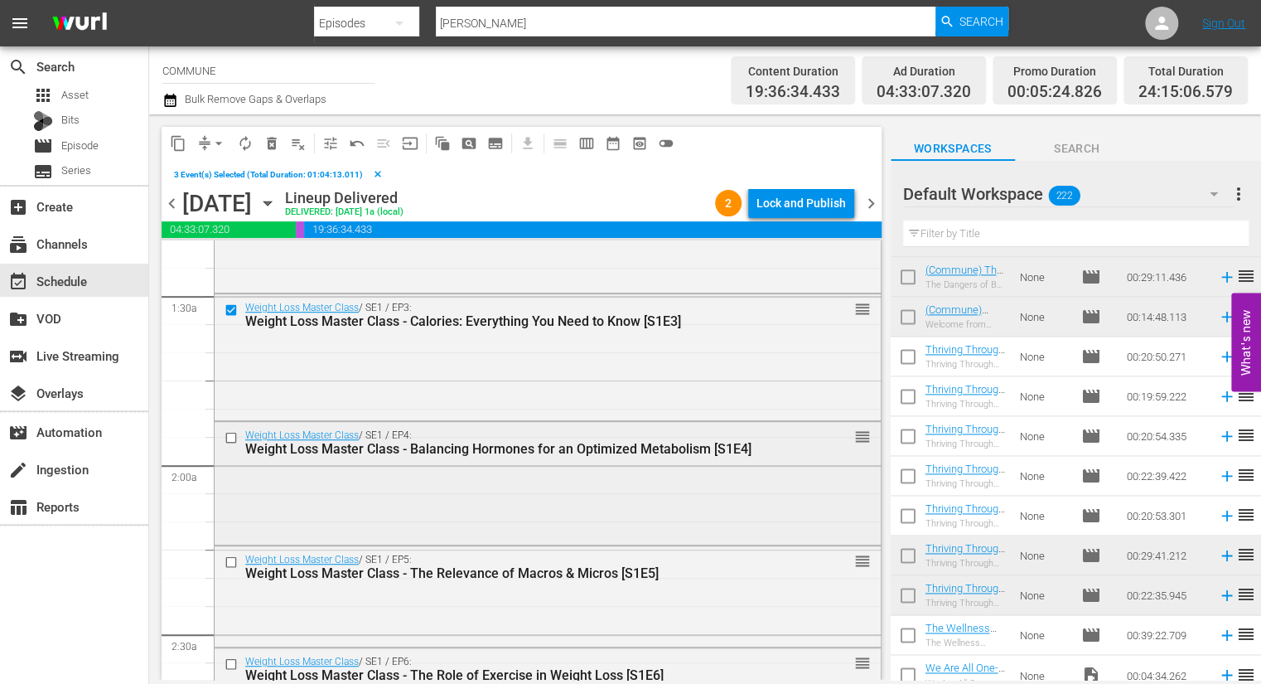
click at [230, 436] on input "checkbox" at bounding box center [233, 438] width 17 height 14
click at [235, 561] on input "checkbox" at bounding box center [233, 562] width 17 height 14
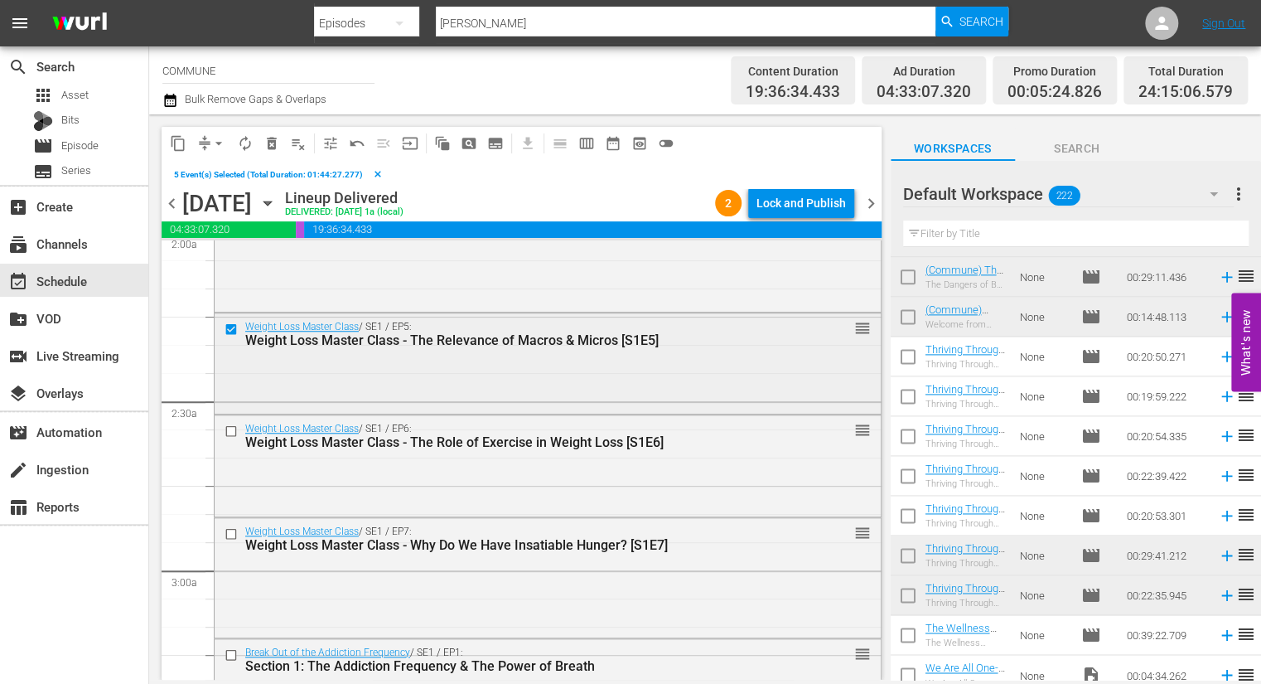
scroll to position [700, 0]
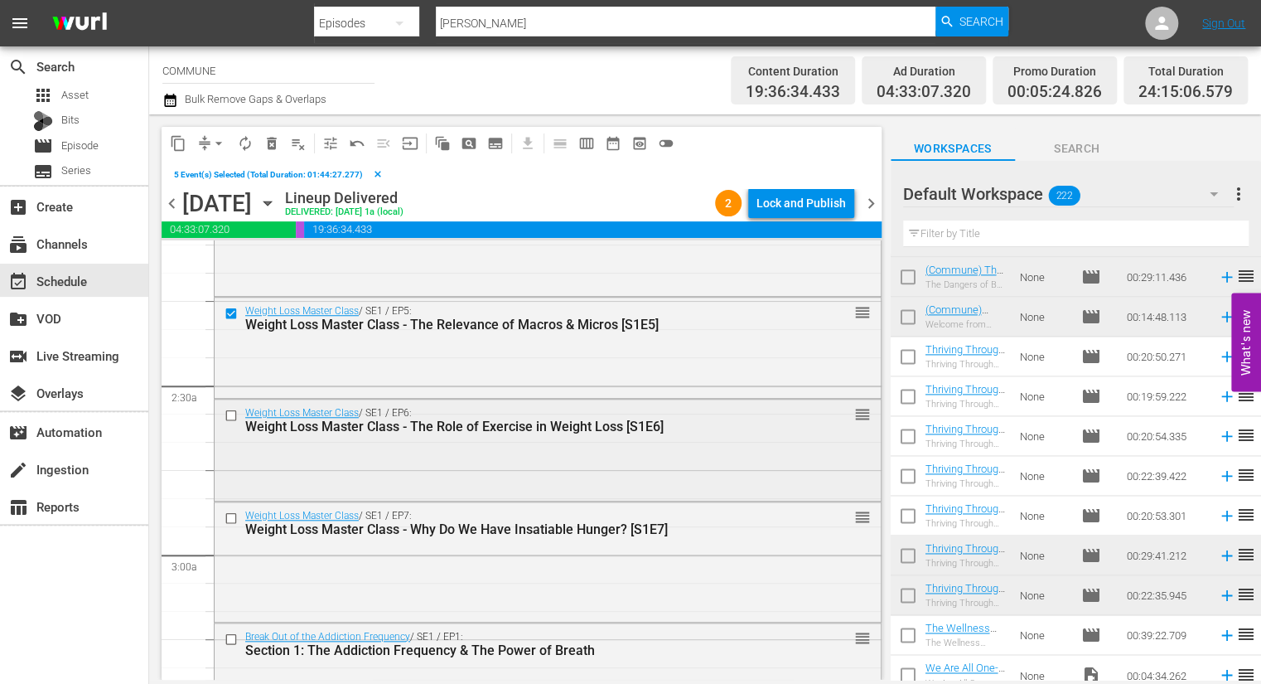
click at [233, 414] on input "checkbox" at bounding box center [233, 416] width 17 height 14
click at [235, 517] on input "checkbox" at bounding box center [233, 518] width 17 height 14
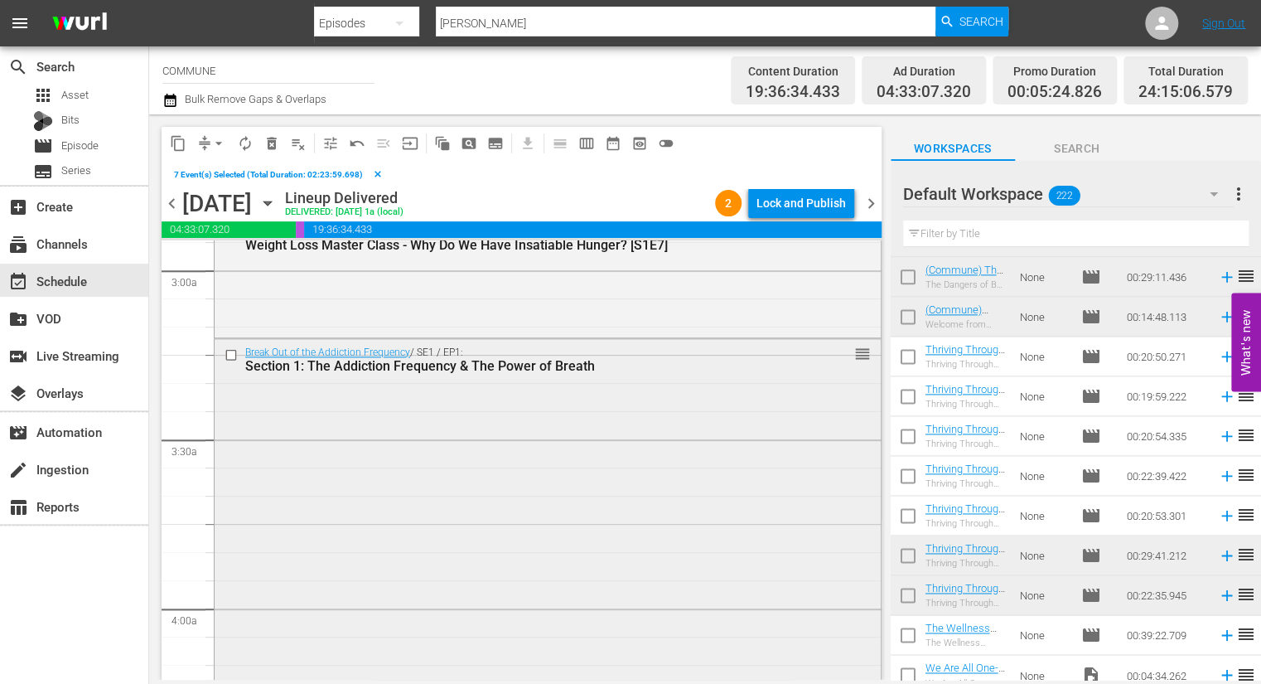
scroll to position [985, 0]
click at [230, 351] on input "checkbox" at bounding box center [233, 353] width 17 height 14
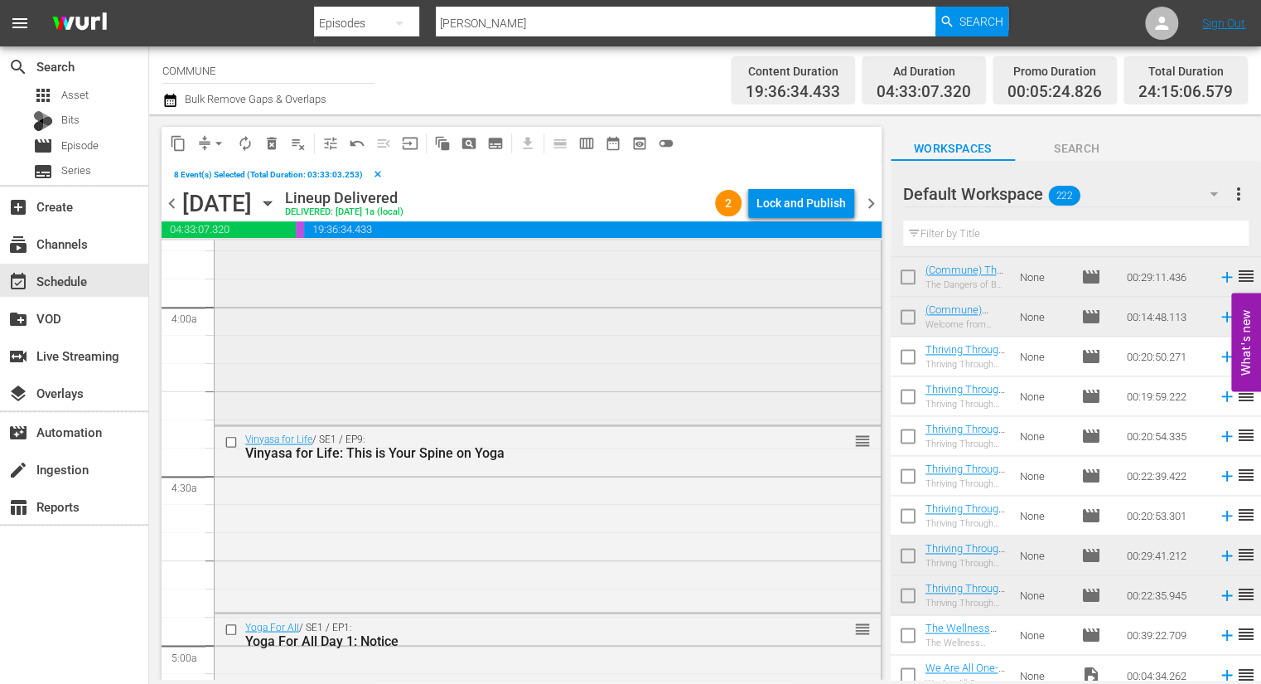
scroll to position [1287, 0]
click at [235, 443] on input "checkbox" at bounding box center [233, 440] width 17 height 14
click at [232, 626] on input "checkbox" at bounding box center [233, 628] width 17 height 14
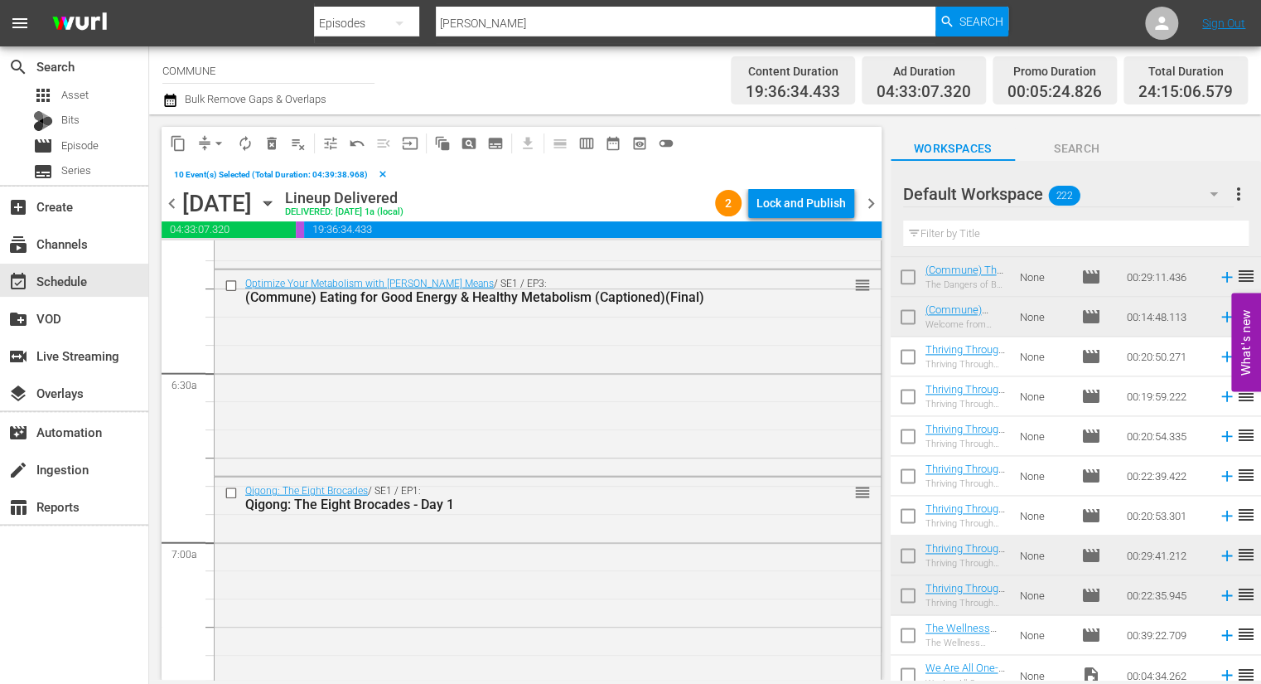
scroll to position [2079, 0]
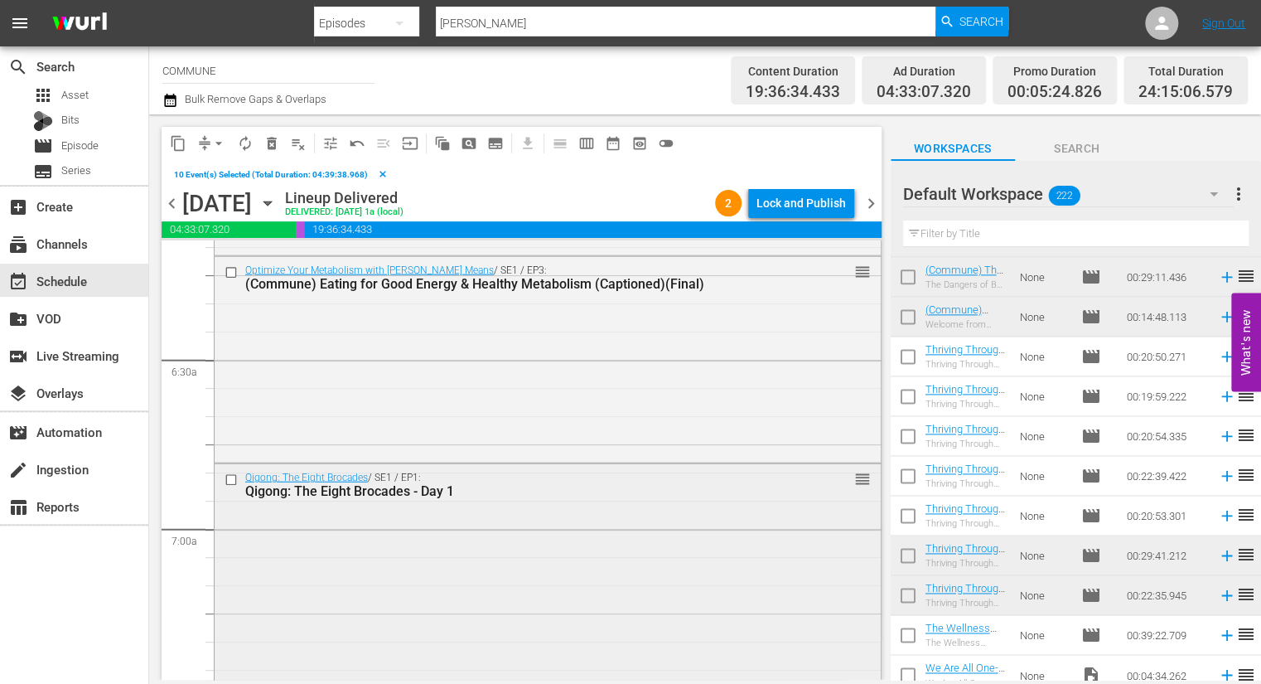
click at [233, 482] on input "checkbox" at bounding box center [233, 480] width 17 height 14
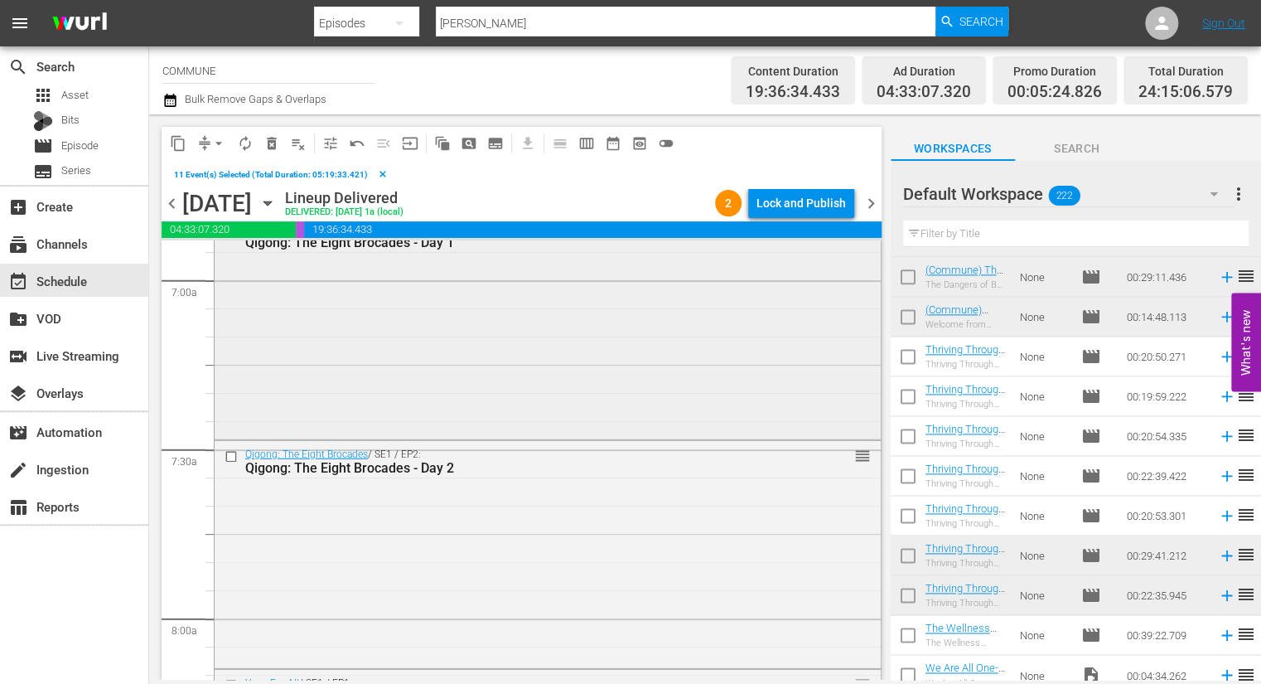
scroll to position [2336, 0]
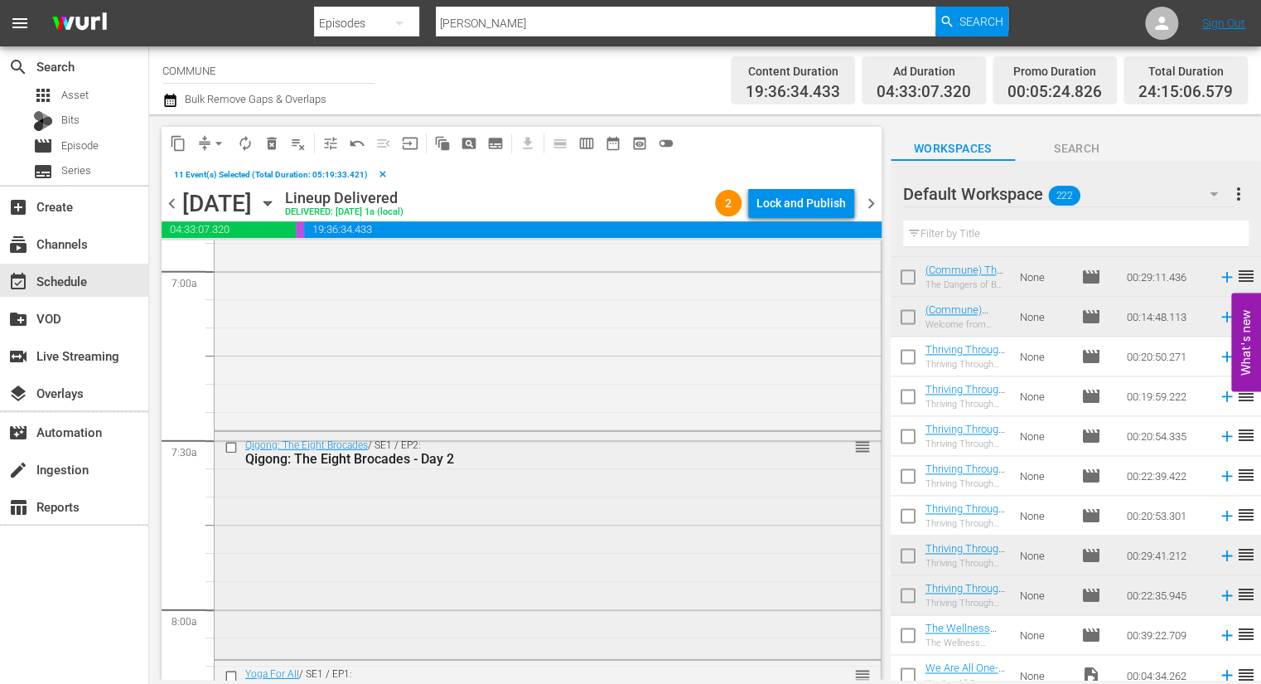
click at [231, 444] on input "checkbox" at bounding box center [233, 447] width 17 height 14
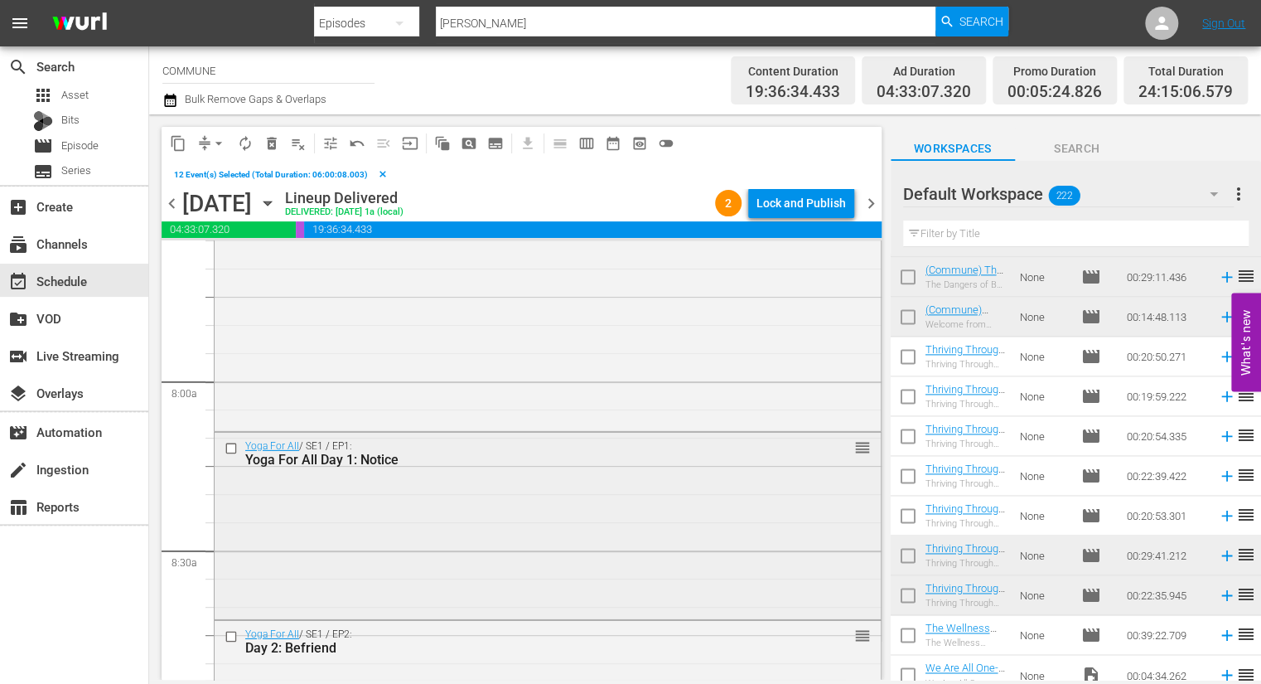
scroll to position [2567, 0]
click at [235, 446] on input "checkbox" at bounding box center [233, 445] width 17 height 14
click at [233, 636] on input "checkbox" at bounding box center [233, 634] width 17 height 14
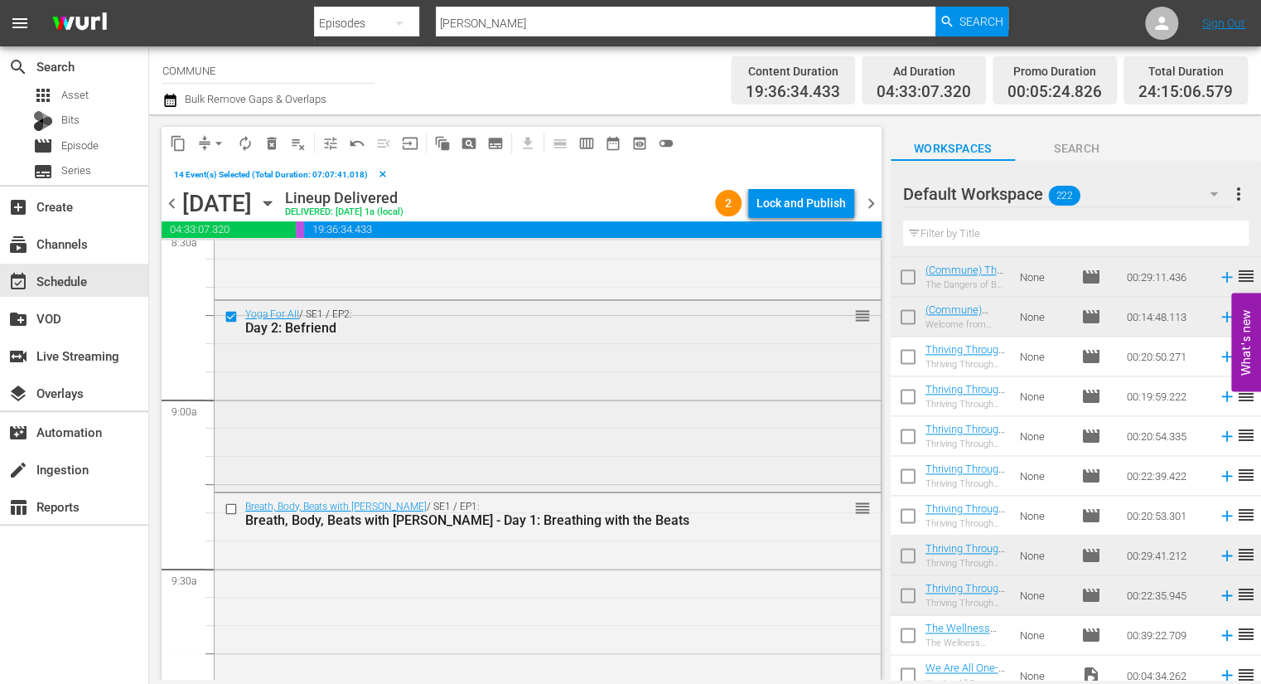
scroll to position [2899, 0]
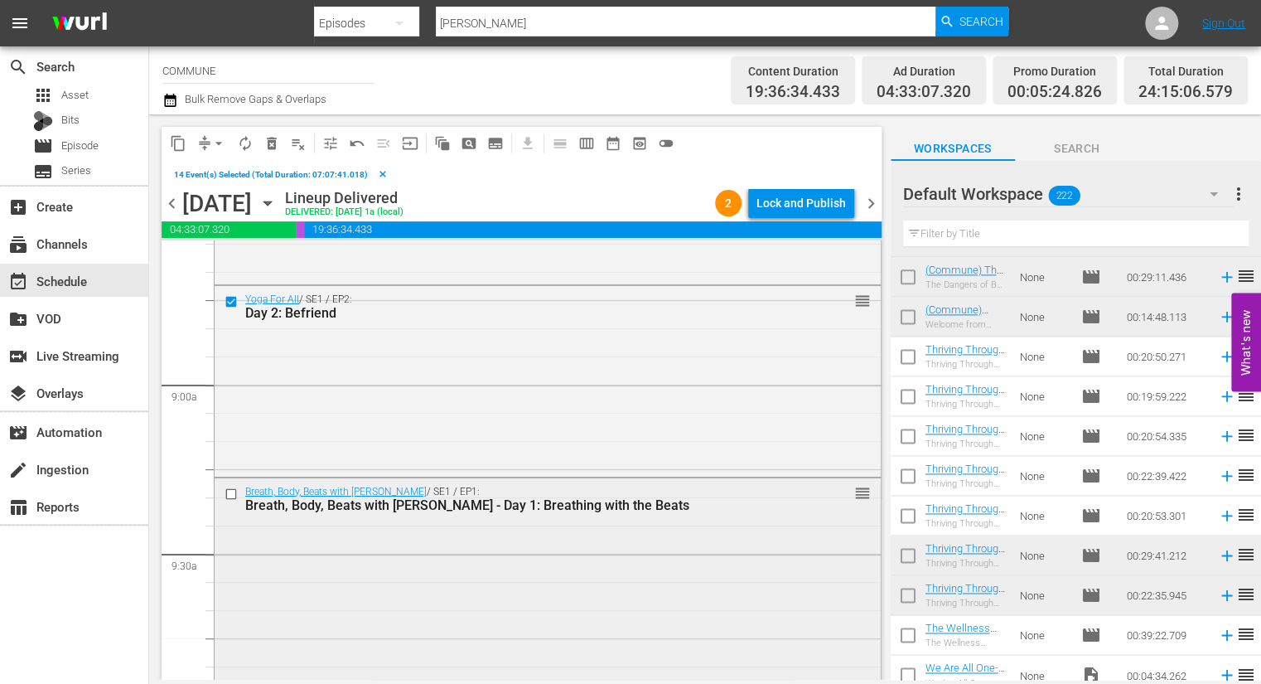
click at [234, 492] on input "checkbox" at bounding box center [233, 494] width 17 height 14
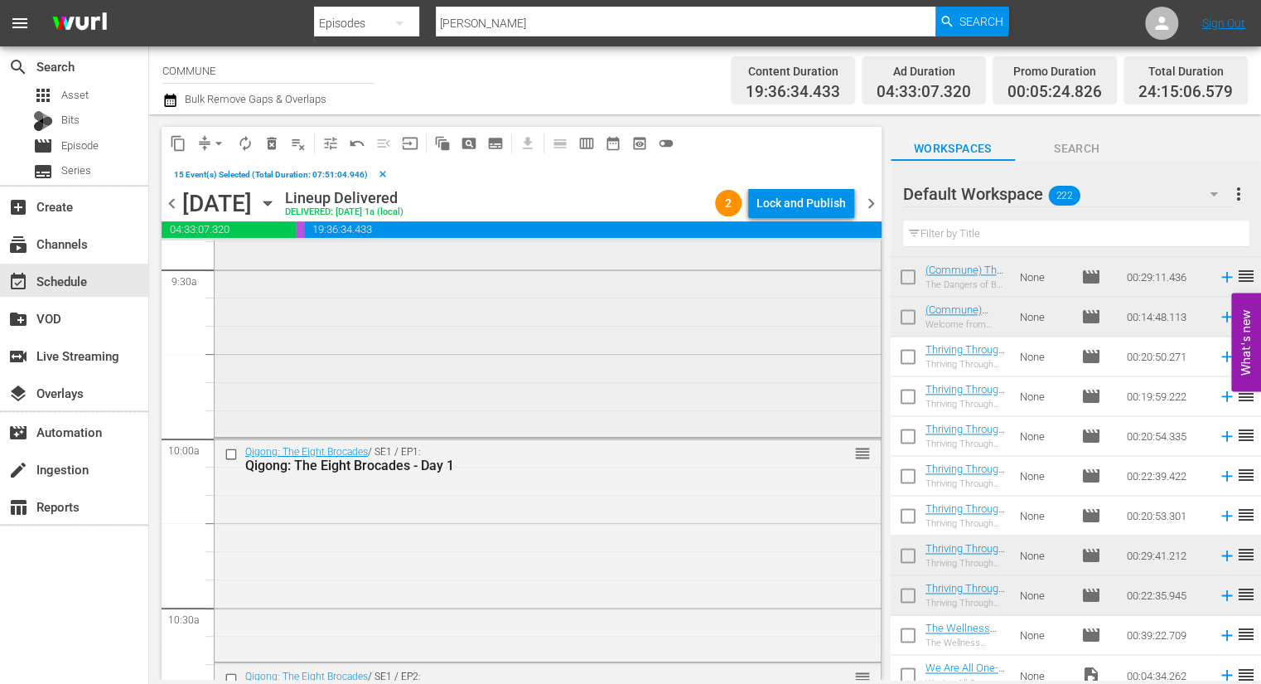
scroll to position [3185, 0]
click at [233, 451] on input "checkbox" at bounding box center [233, 452] width 17 height 14
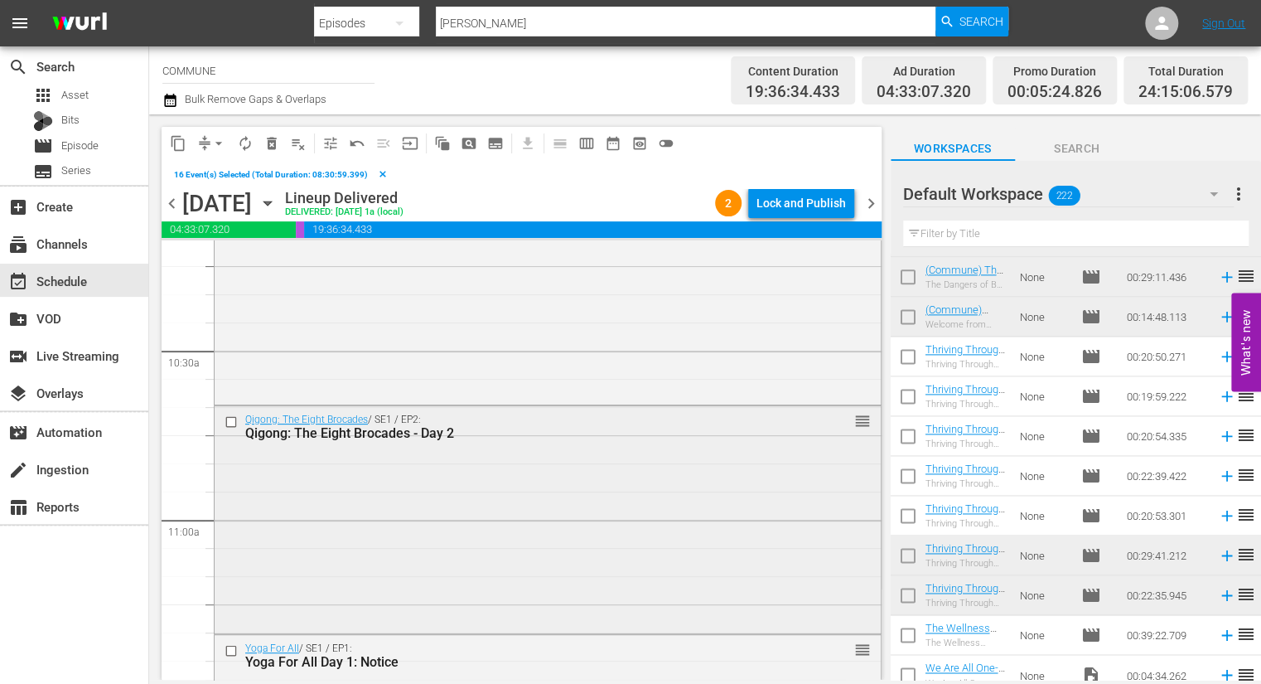
click at [231, 419] on input "checkbox" at bounding box center [233, 421] width 17 height 14
click at [180, 143] on span "content_copy" at bounding box center [178, 143] width 17 height 17
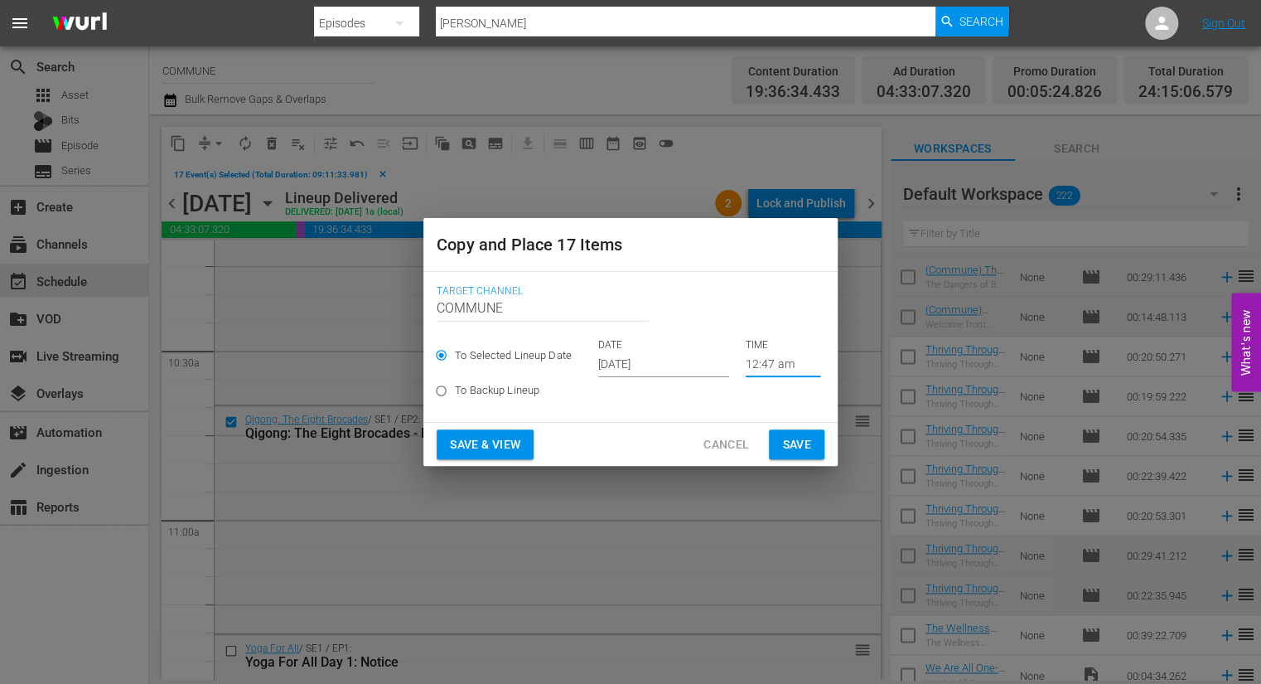
click at [766, 365] on input "12:47 am" at bounding box center [783, 364] width 75 height 25
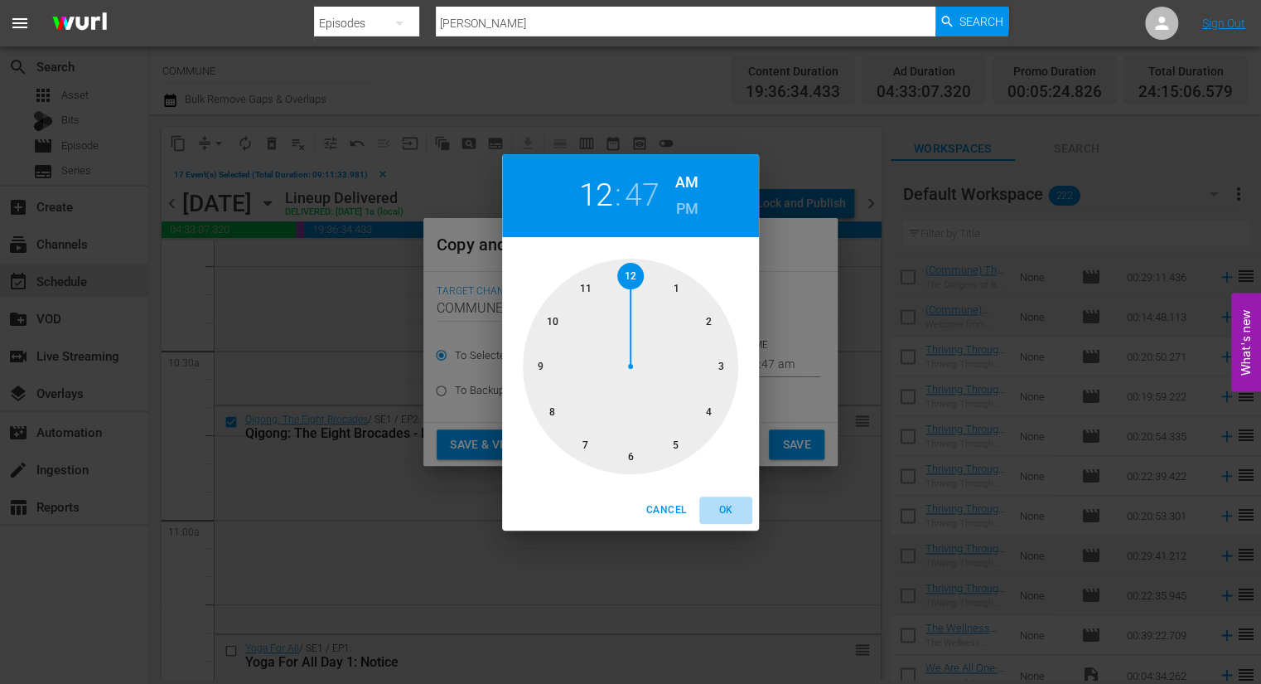
click at [728, 508] on span "OK" at bounding box center [726, 509] width 40 height 17
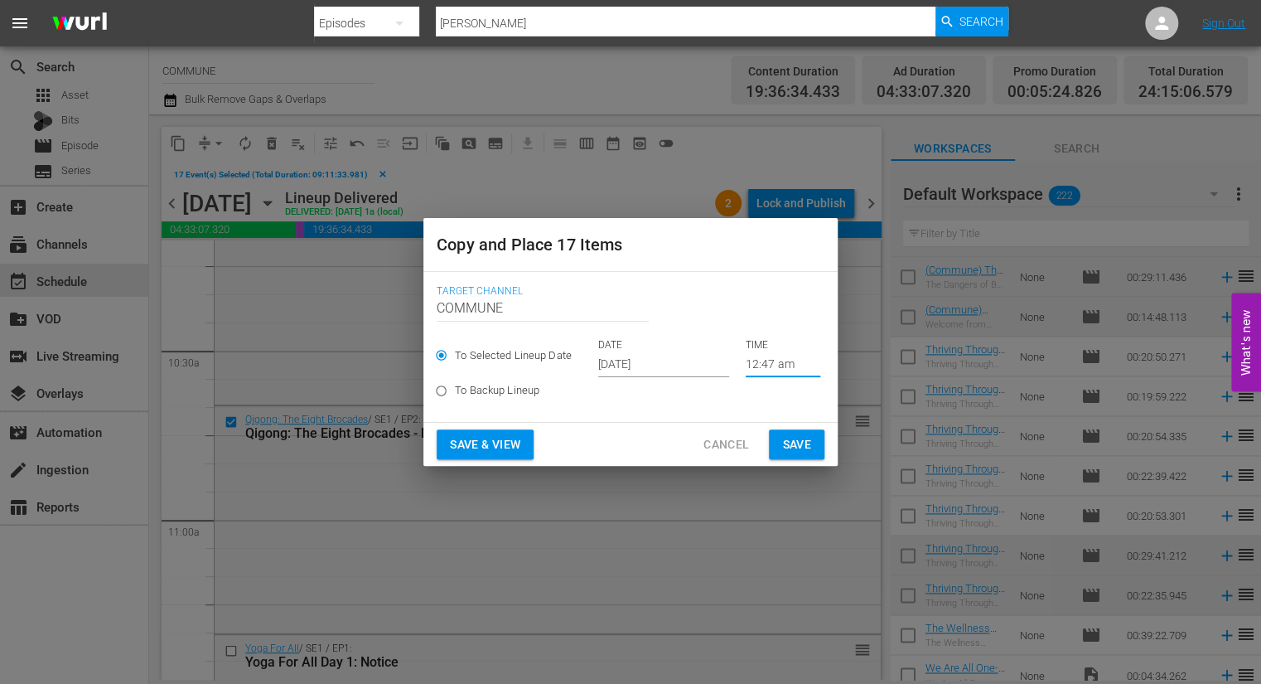
click at [685, 372] on input "[DATE]" at bounding box center [663, 364] width 131 height 25
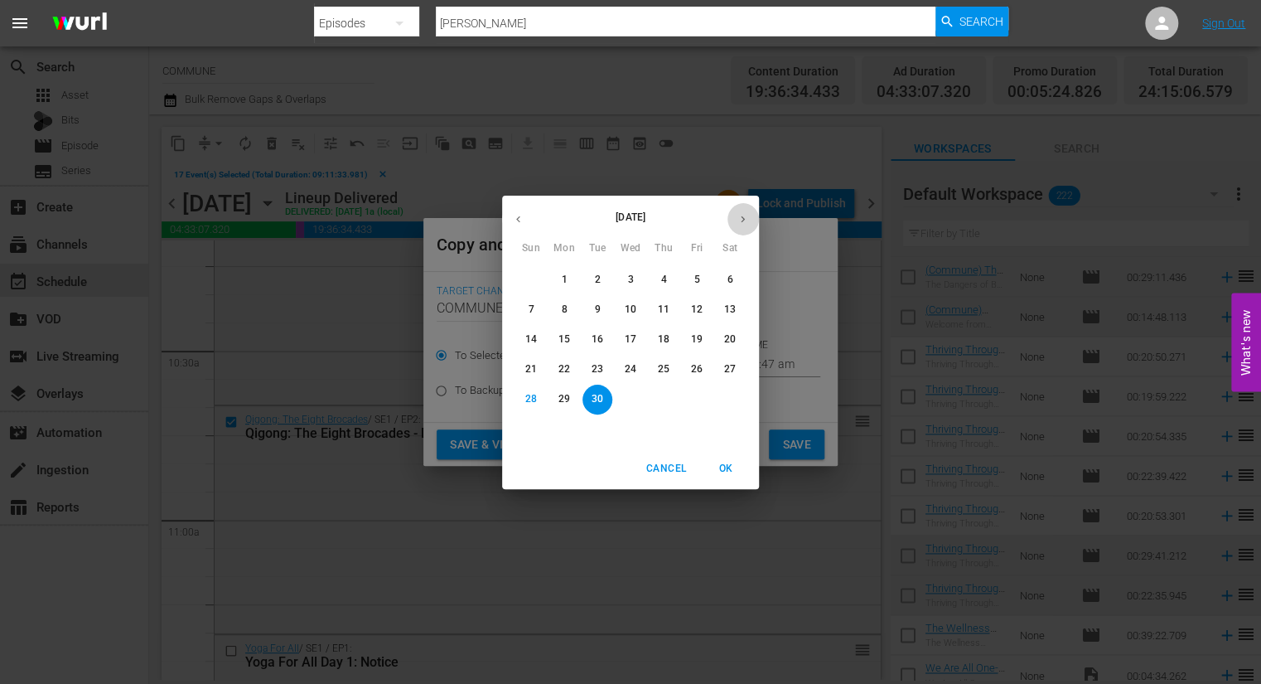
click at [744, 218] on icon "button" at bounding box center [743, 218] width 4 height 7
click at [695, 279] on p "3" at bounding box center [697, 280] width 6 height 14
type input "[DATE]"
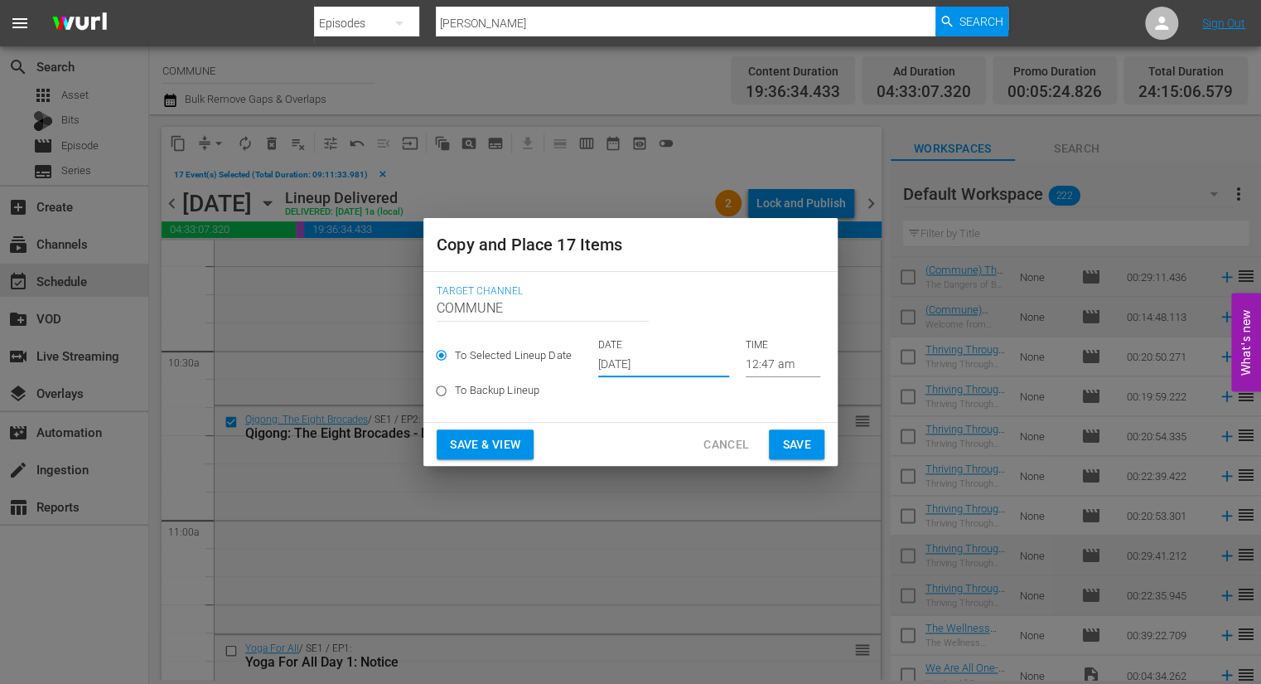
click at [500, 449] on span "Save & View" at bounding box center [485, 444] width 70 height 21
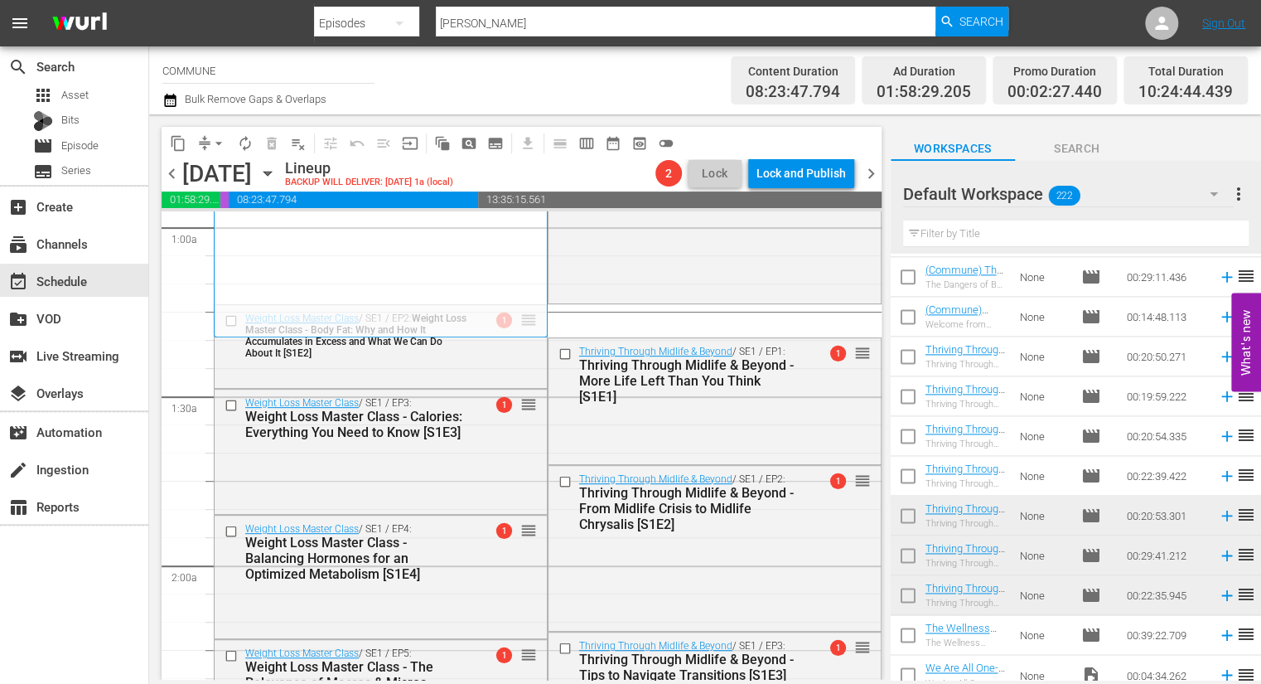
scroll to position [329, 0]
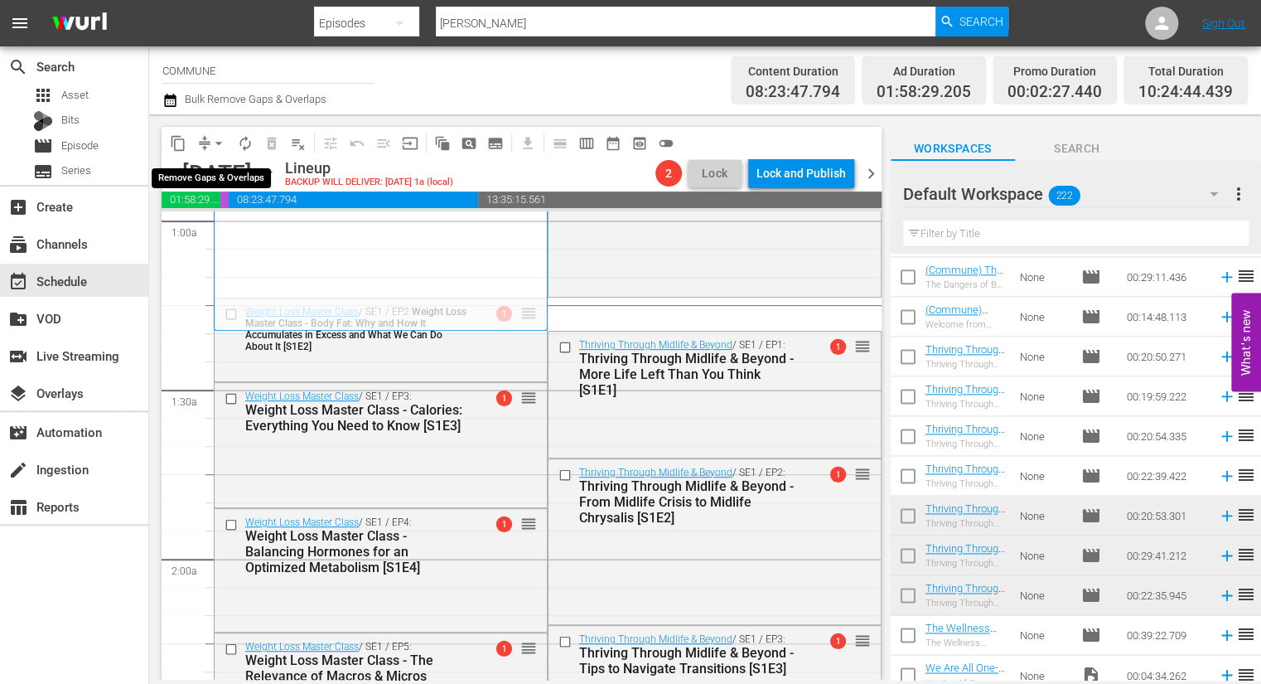
click at [217, 143] on span "arrow_drop_down" at bounding box center [219, 143] width 17 height 17
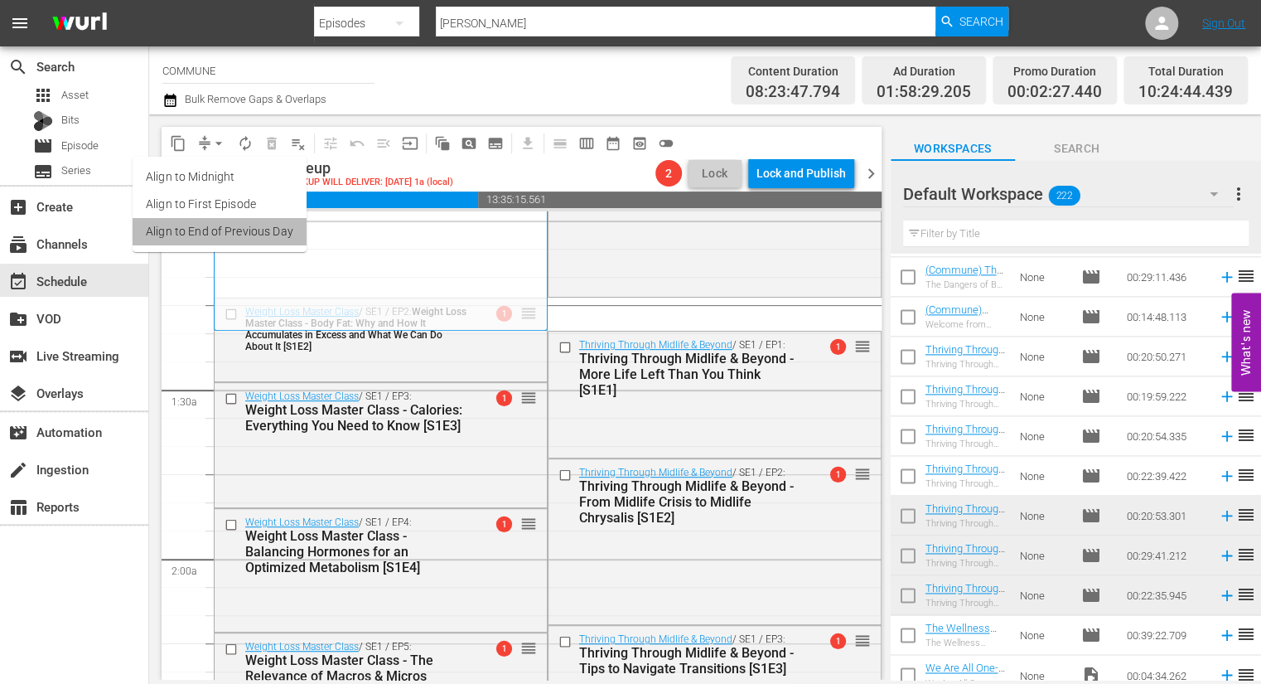
click at [250, 227] on li "Align to End of Previous Day" at bounding box center [220, 231] width 174 height 27
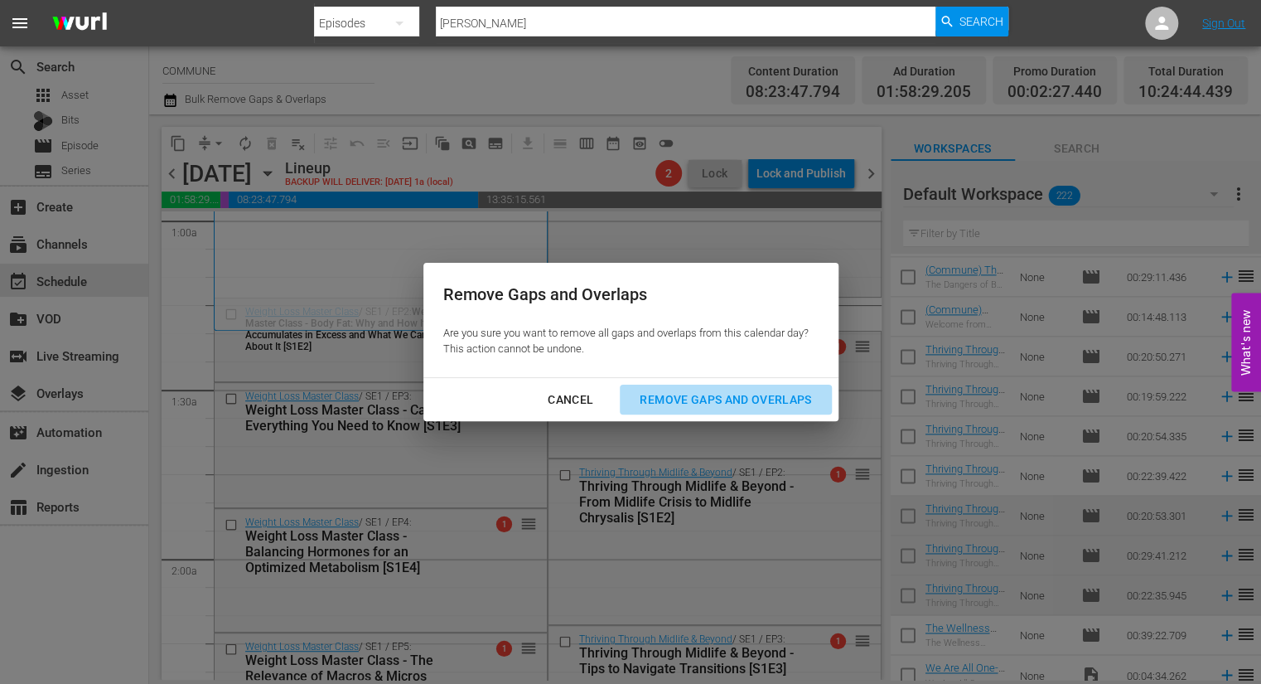
click at [691, 401] on div "Remove Gaps and Overlaps" at bounding box center [726, 400] width 198 height 21
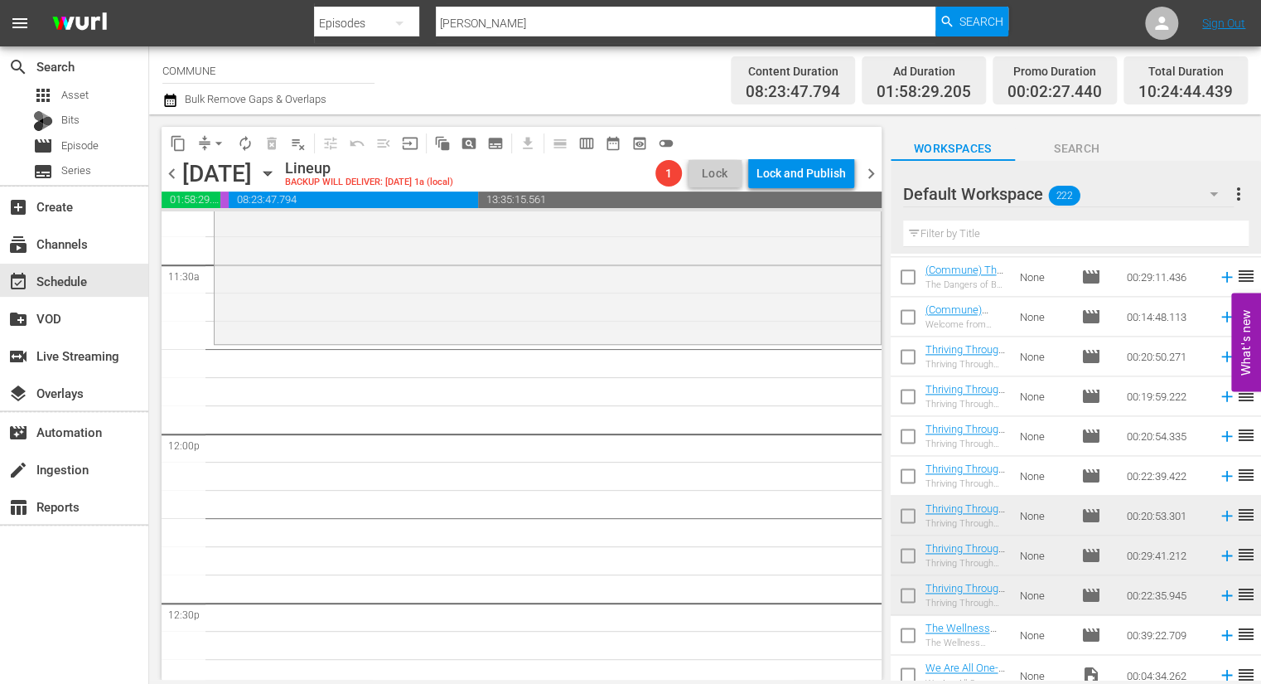
scroll to position [3833, 0]
click at [960, 233] on input "text" at bounding box center [1076, 233] width 346 height 27
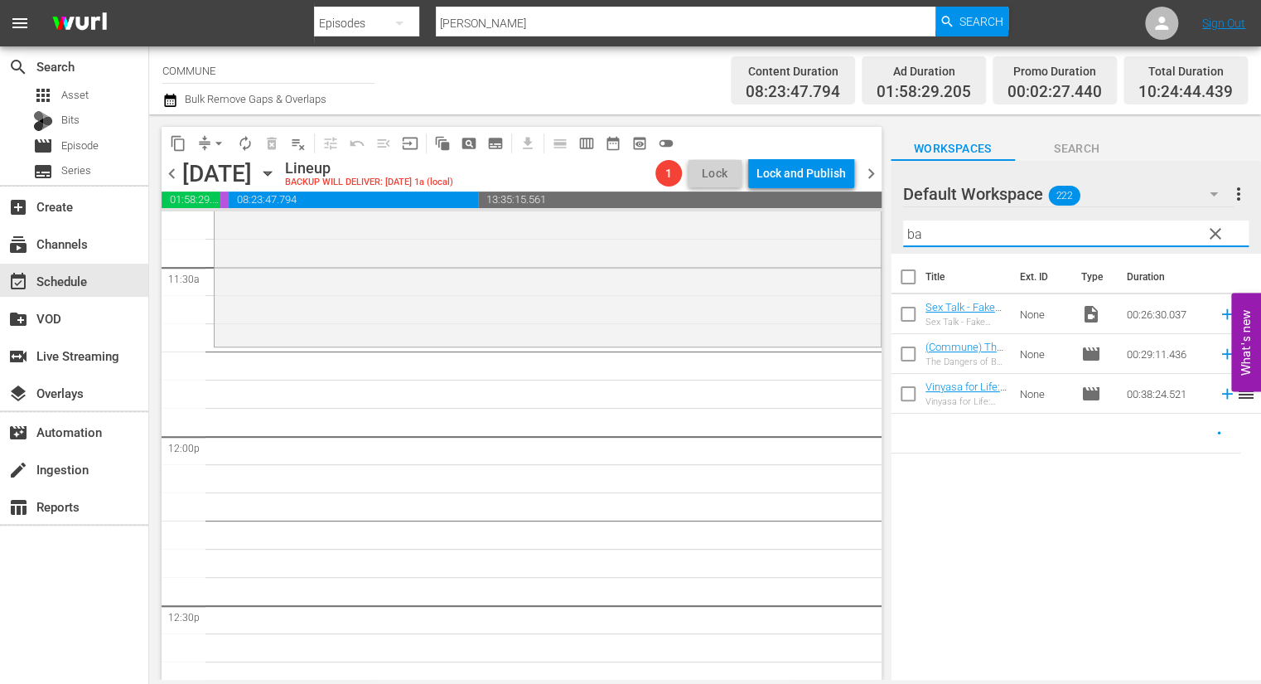
scroll to position [0, 0]
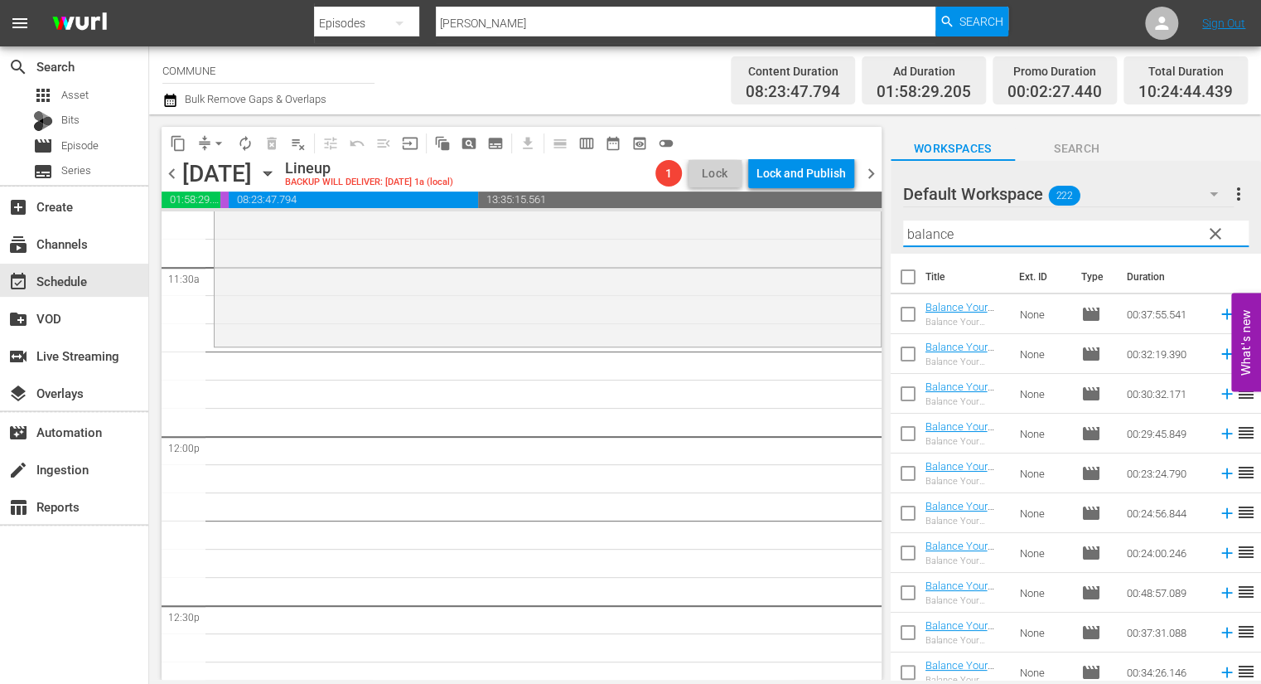
type input "balance"
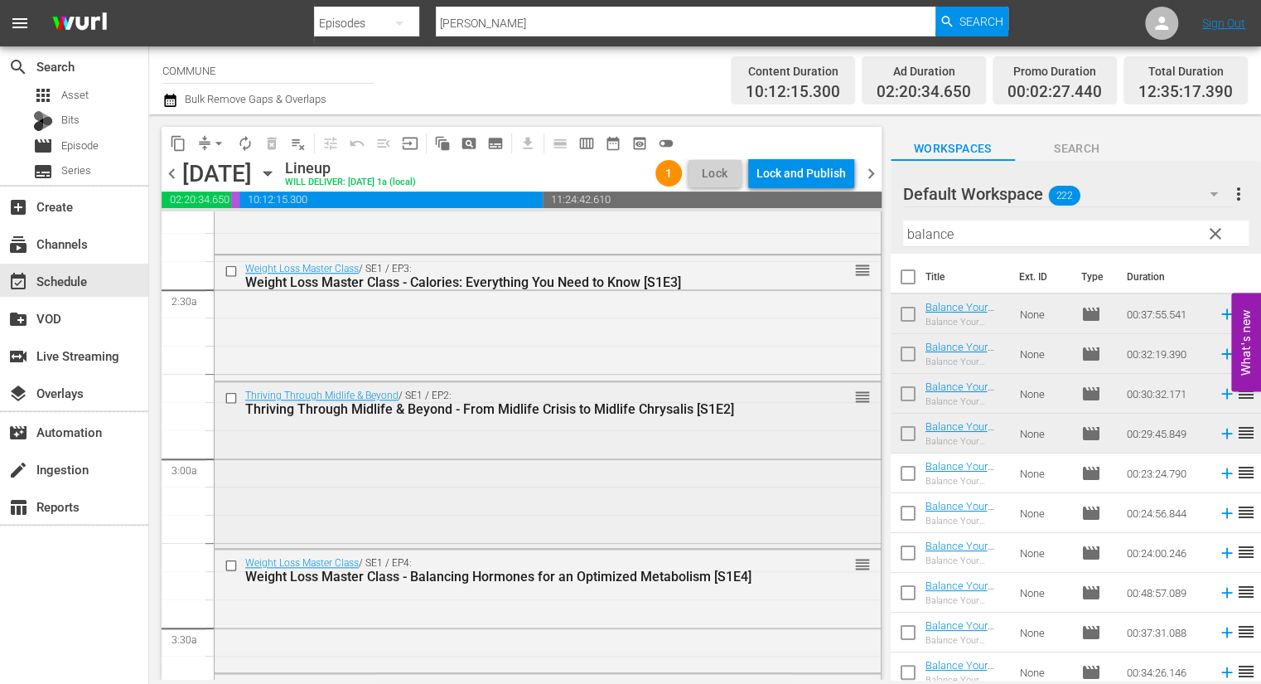
scroll to position [780, 0]
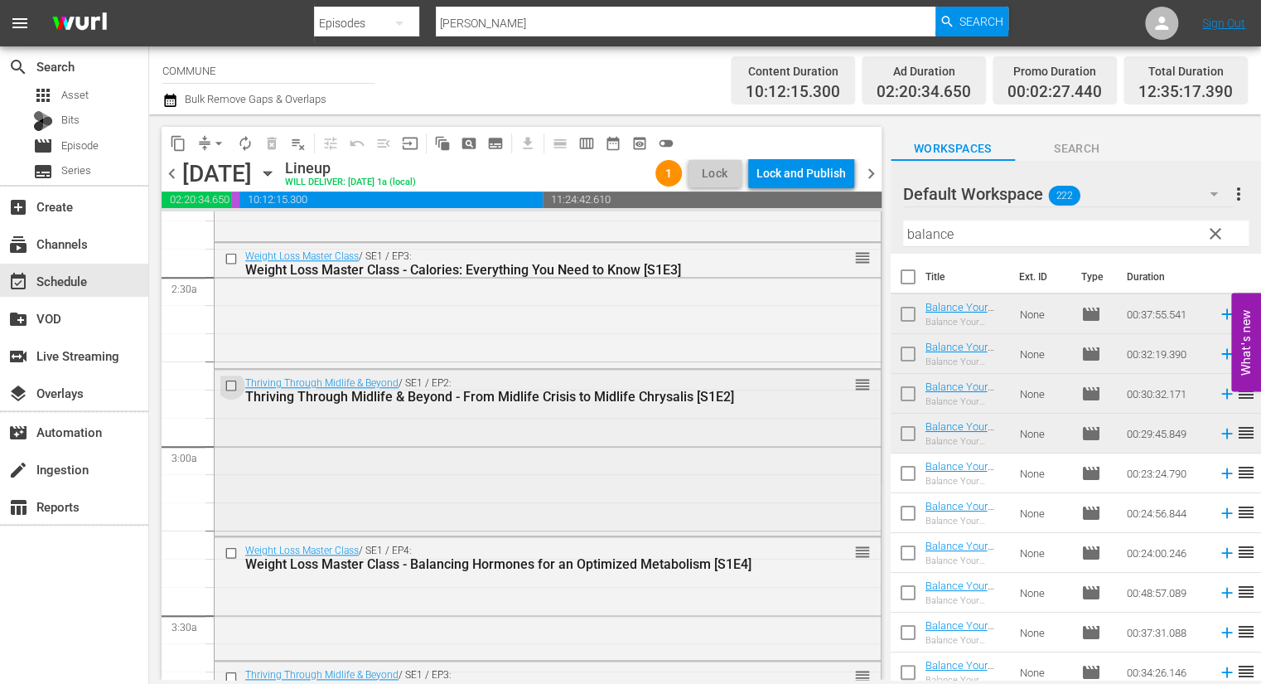
click at [232, 386] on input "checkbox" at bounding box center [233, 386] width 17 height 14
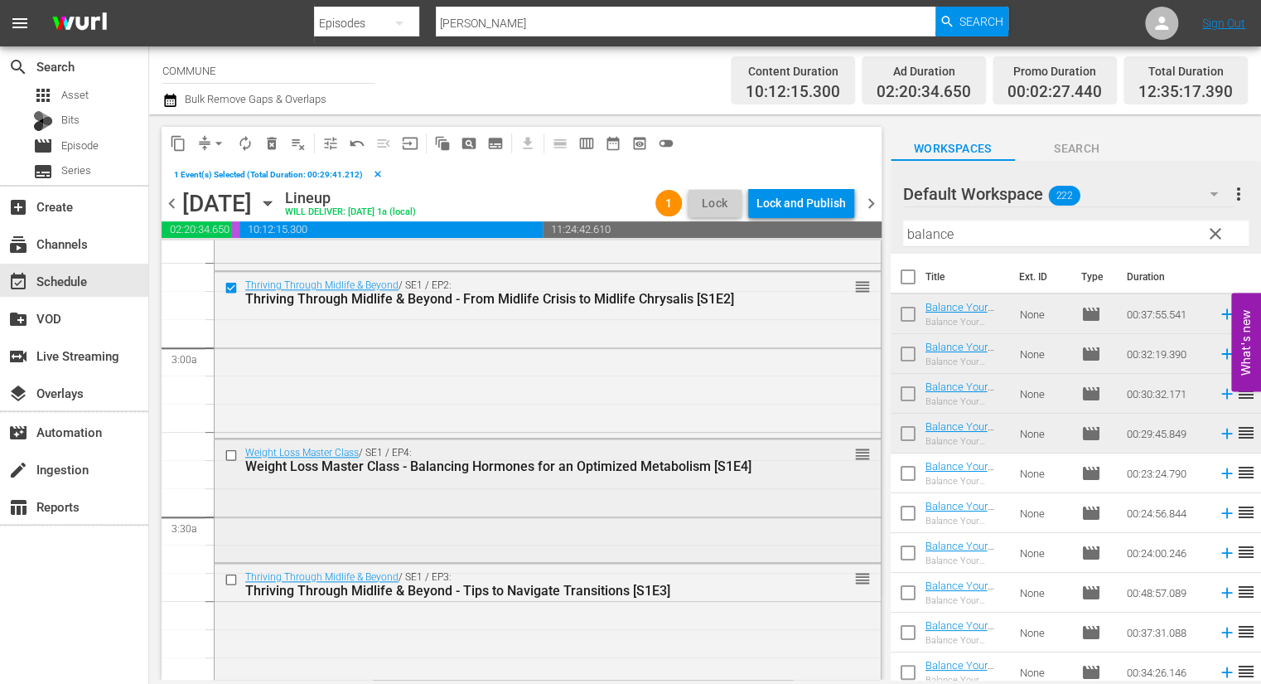
scroll to position [915, 0]
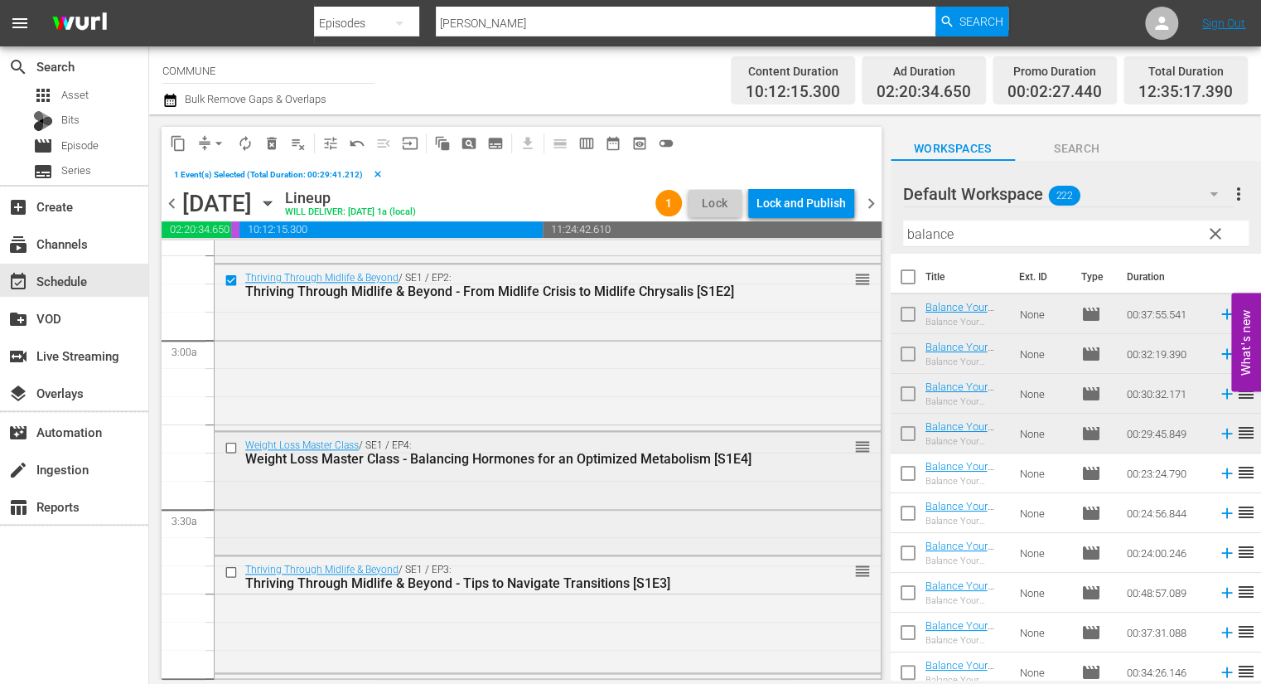
click at [230, 450] on input "checkbox" at bounding box center [233, 448] width 17 height 14
click at [234, 575] on input "checkbox" at bounding box center [233, 571] width 17 height 14
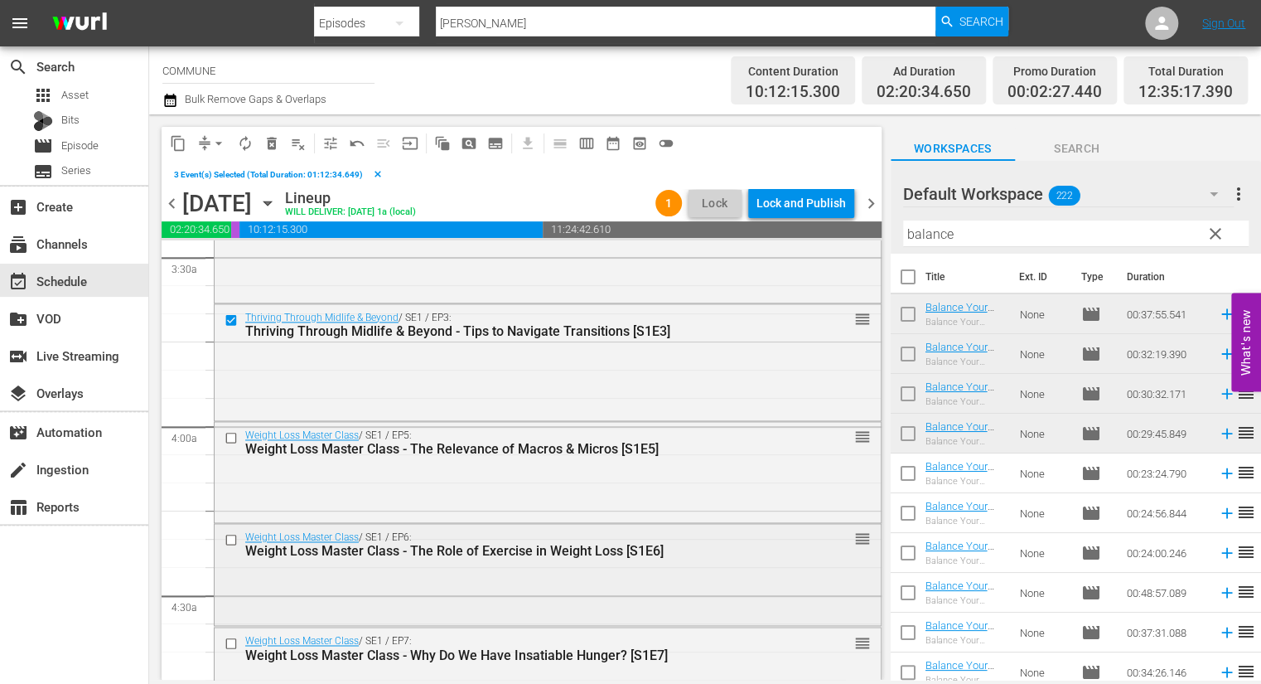
scroll to position [1170, 0]
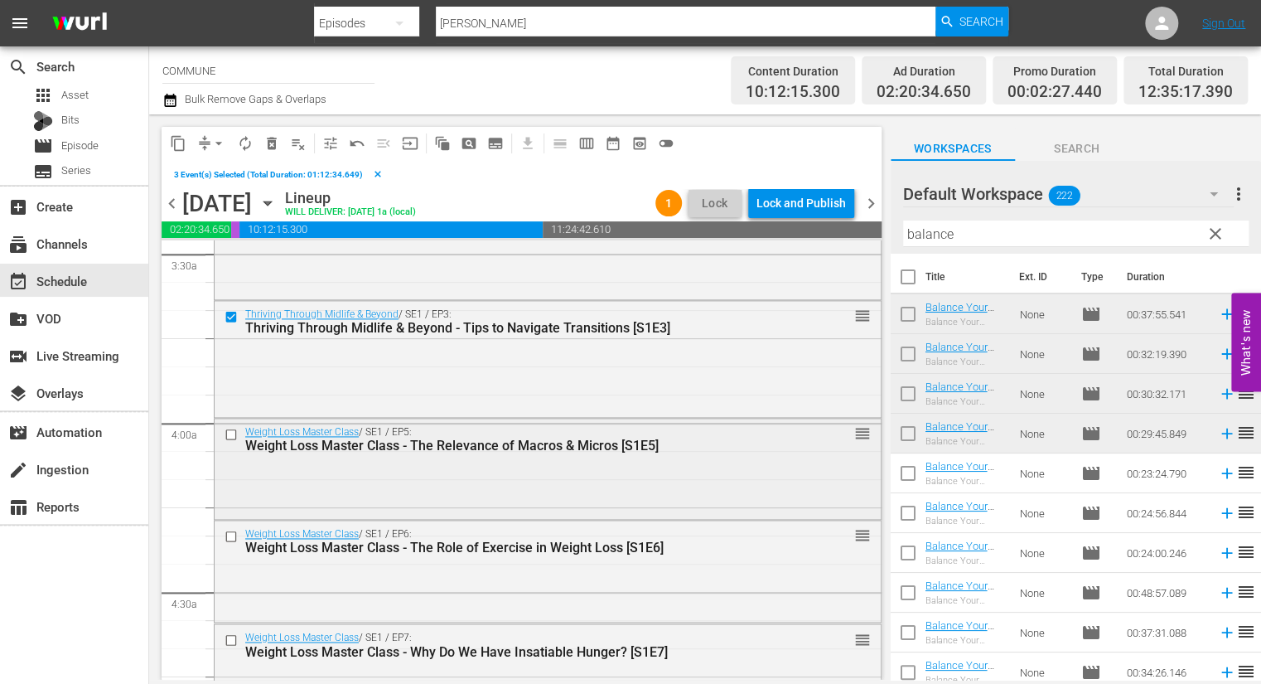
click at [231, 434] on input "checkbox" at bounding box center [233, 434] width 17 height 14
click at [234, 537] on input "checkbox" at bounding box center [233, 537] width 17 height 14
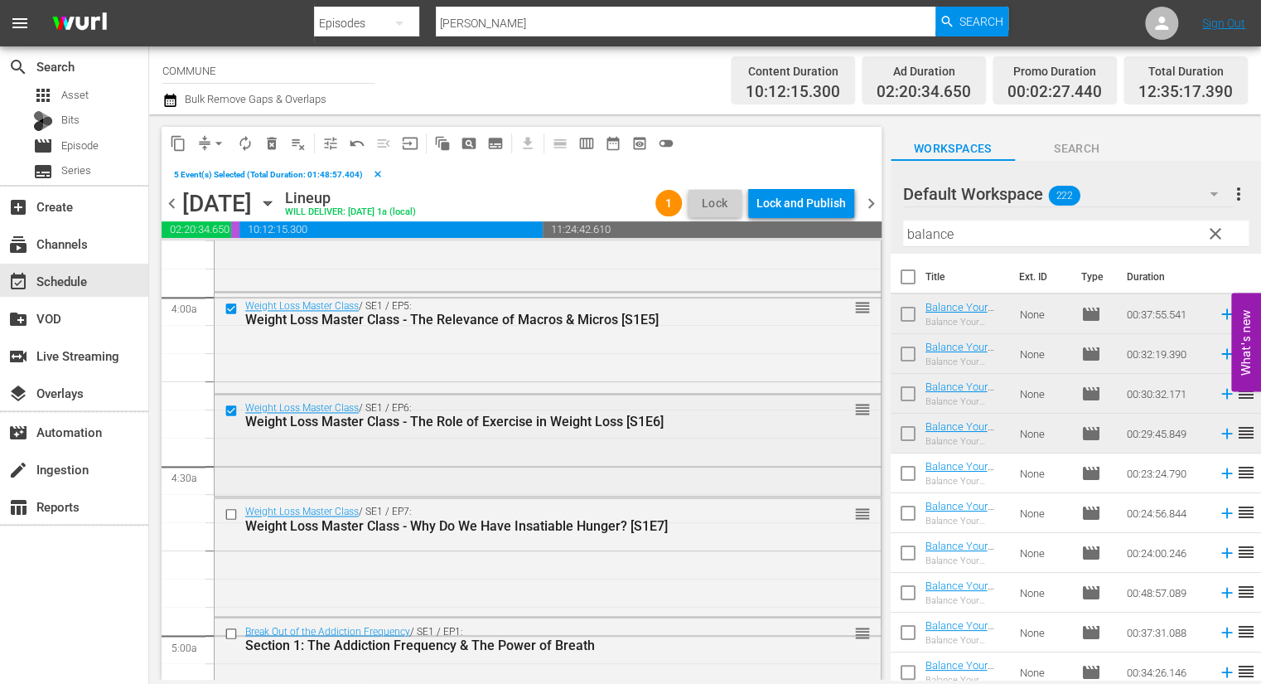
scroll to position [1328, 0]
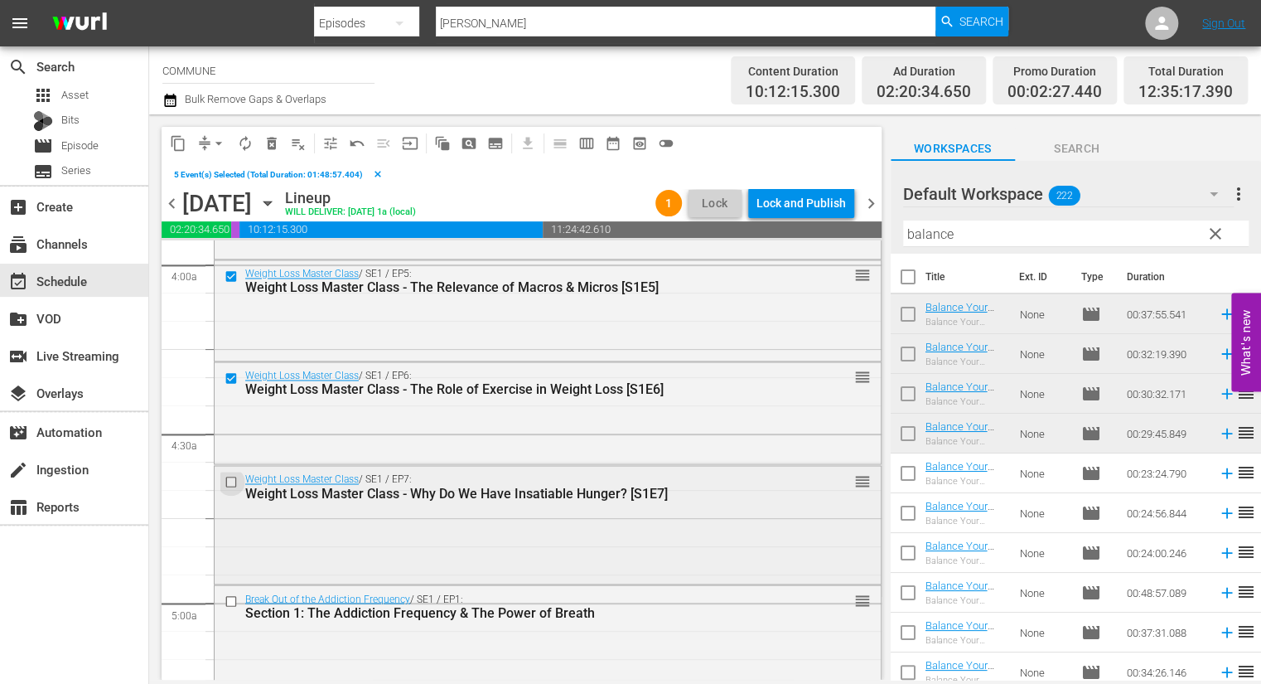
click at [233, 477] on input "checkbox" at bounding box center [233, 481] width 17 height 14
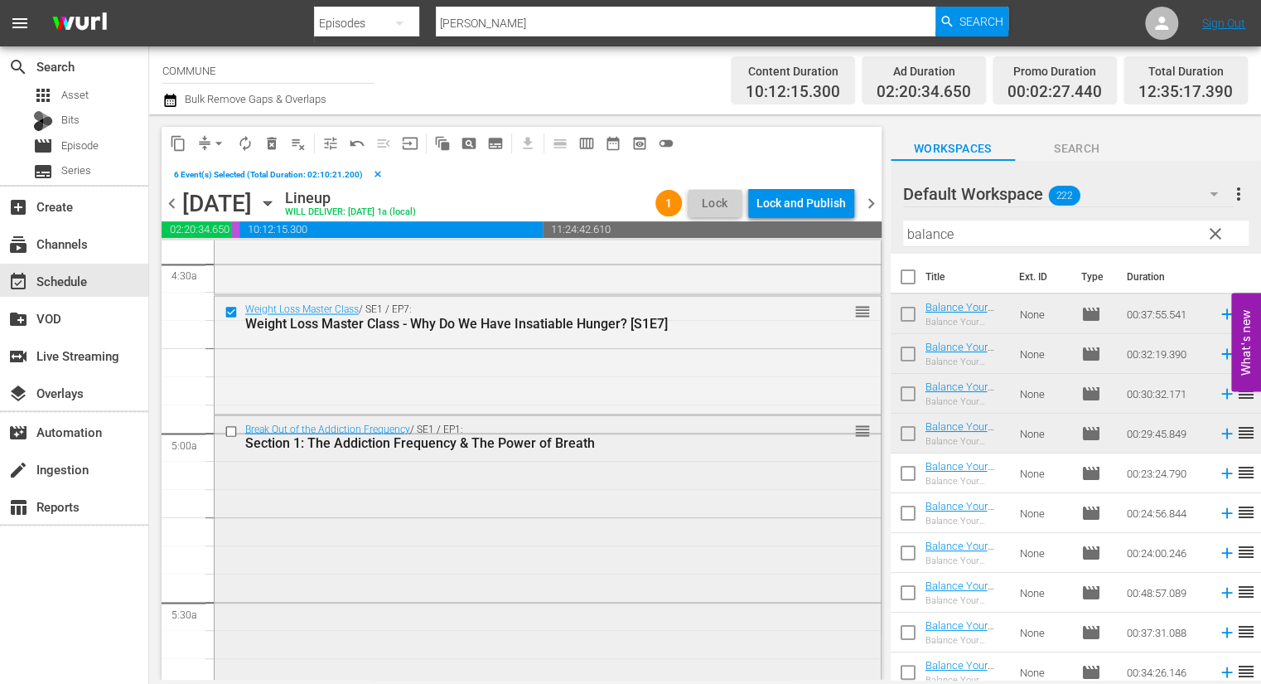
scroll to position [1538, 0]
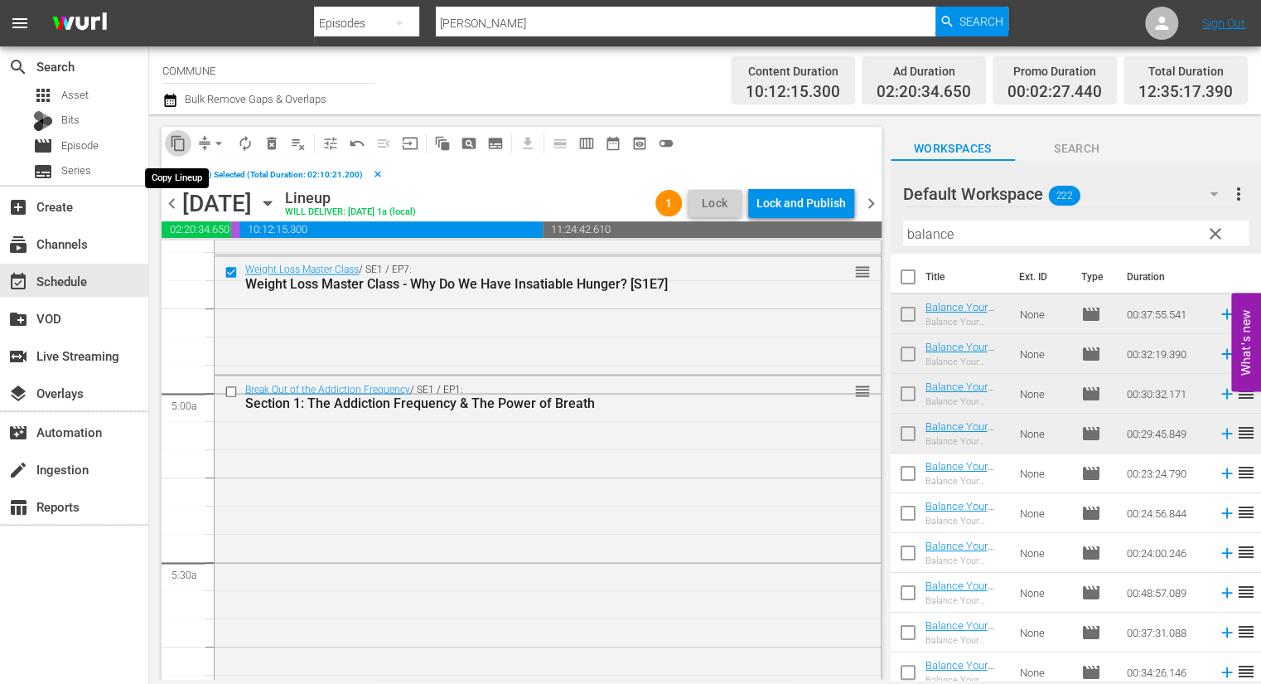
click at [179, 143] on span "content_copy" at bounding box center [178, 143] width 17 height 17
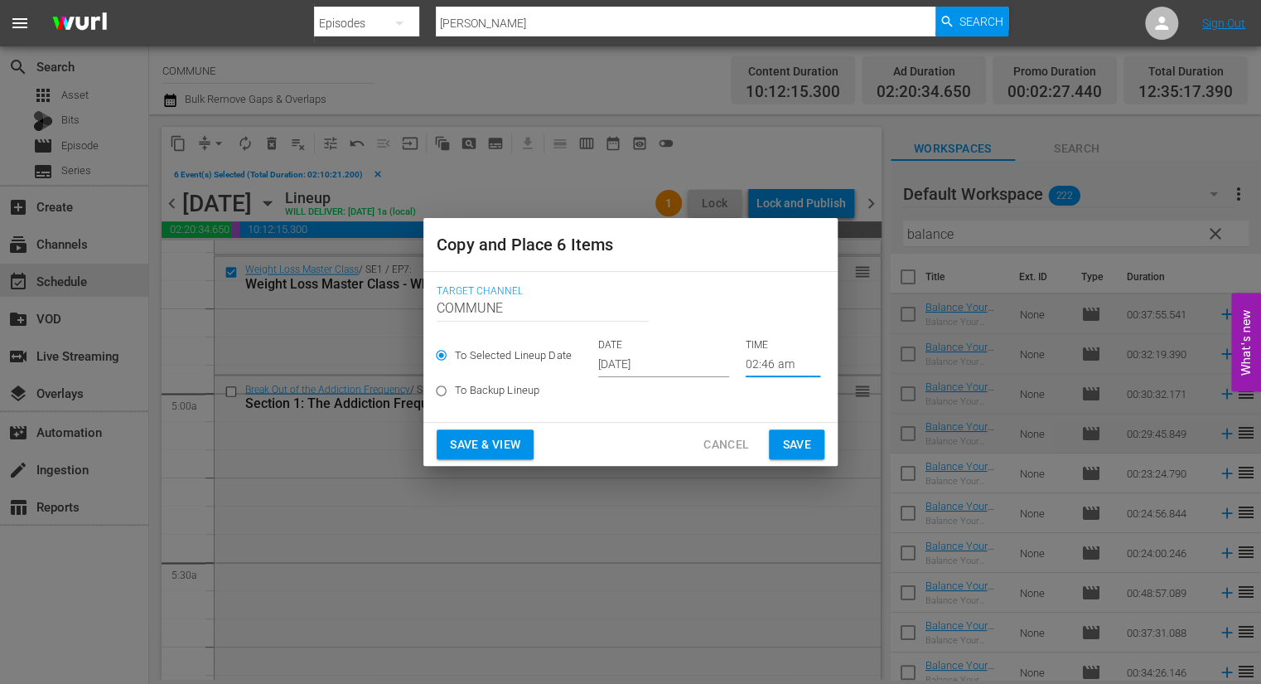
click at [780, 364] on input "02:46 am" at bounding box center [783, 364] width 75 height 25
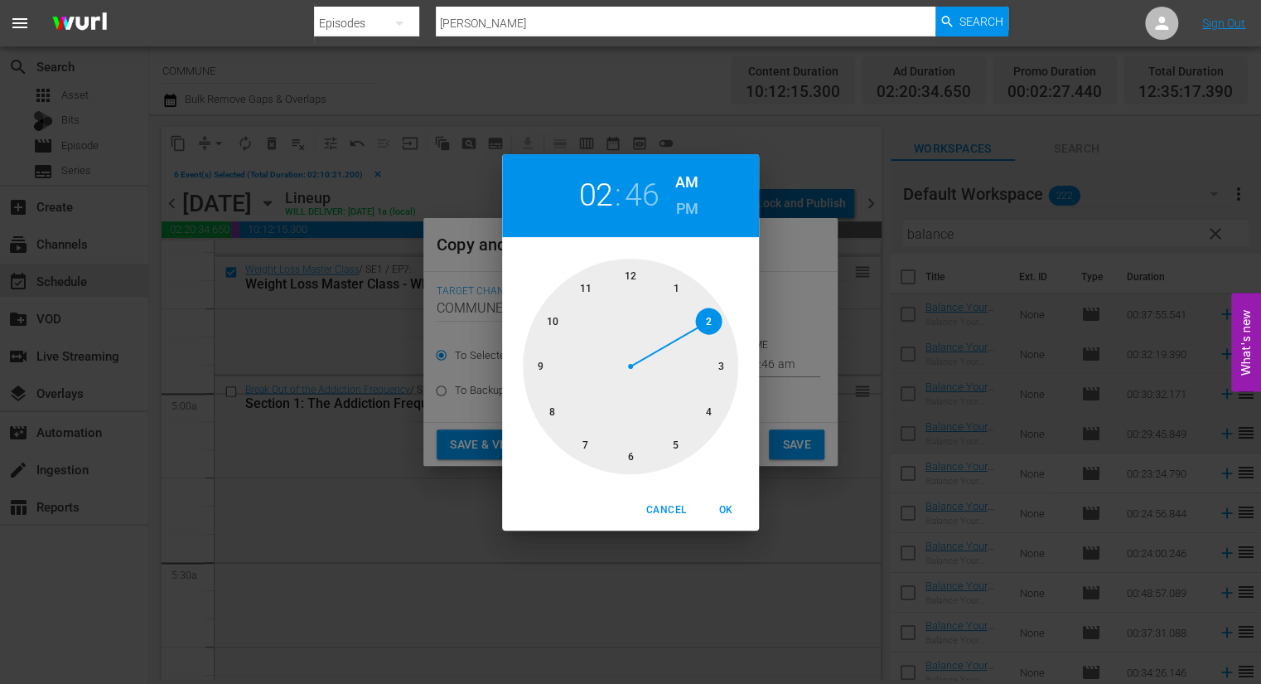
click at [691, 198] on h6 "PM" at bounding box center [687, 209] width 22 height 27
click at [646, 194] on h2 "46" at bounding box center [642, 195] width 34 height 37
drag, startPoint x: 544, startPoint y: 354, endPoint x: 628, endPoint y: 284, distance: 109.5
click at [628, 284] on div at bounding box center [630, 366] width 215 height 215
click at [729, 509] on span "OK" at bounding box center [726, 509] width 40 height 17
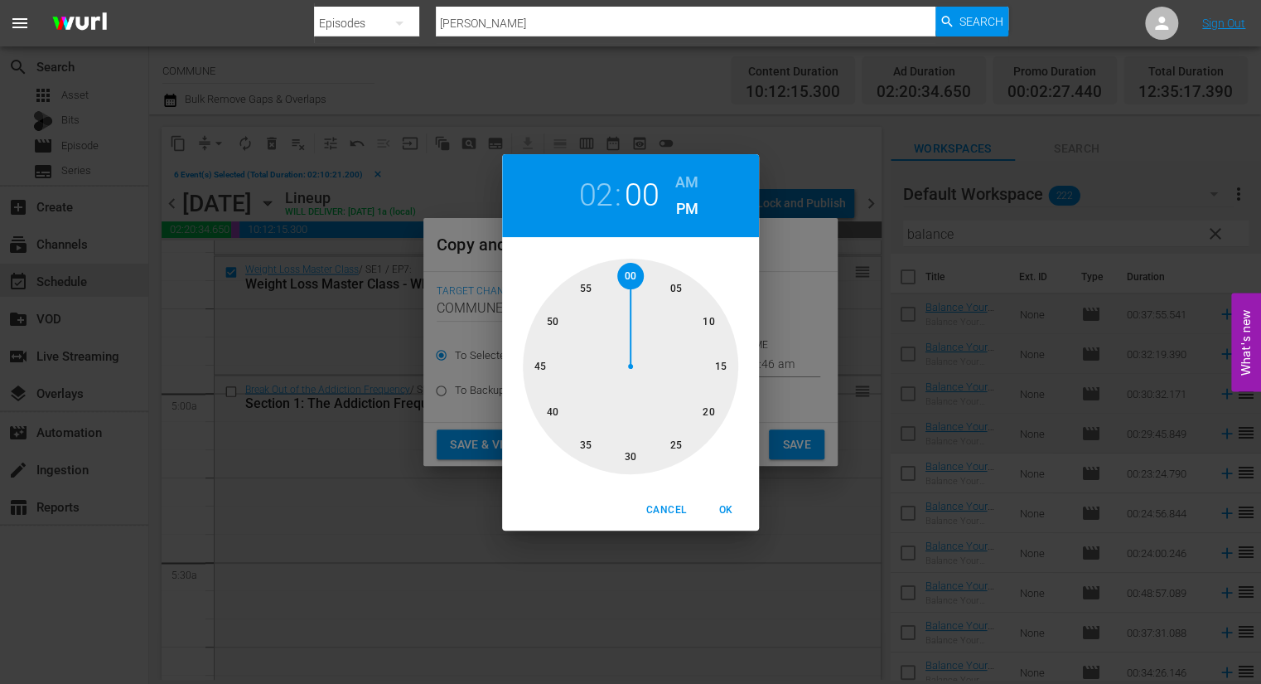
type input "02:00 pm"
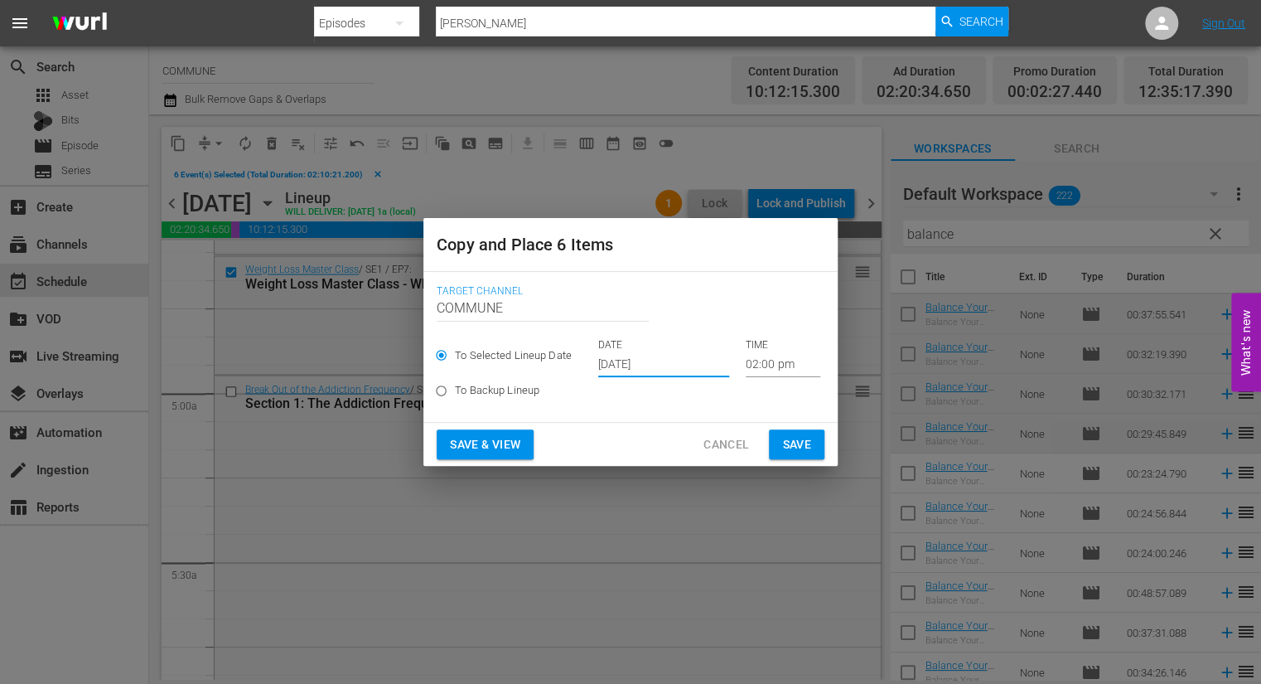
click at [681, 367] on input "[DATE]" at bounding box center [663, 364] width 131 height 25
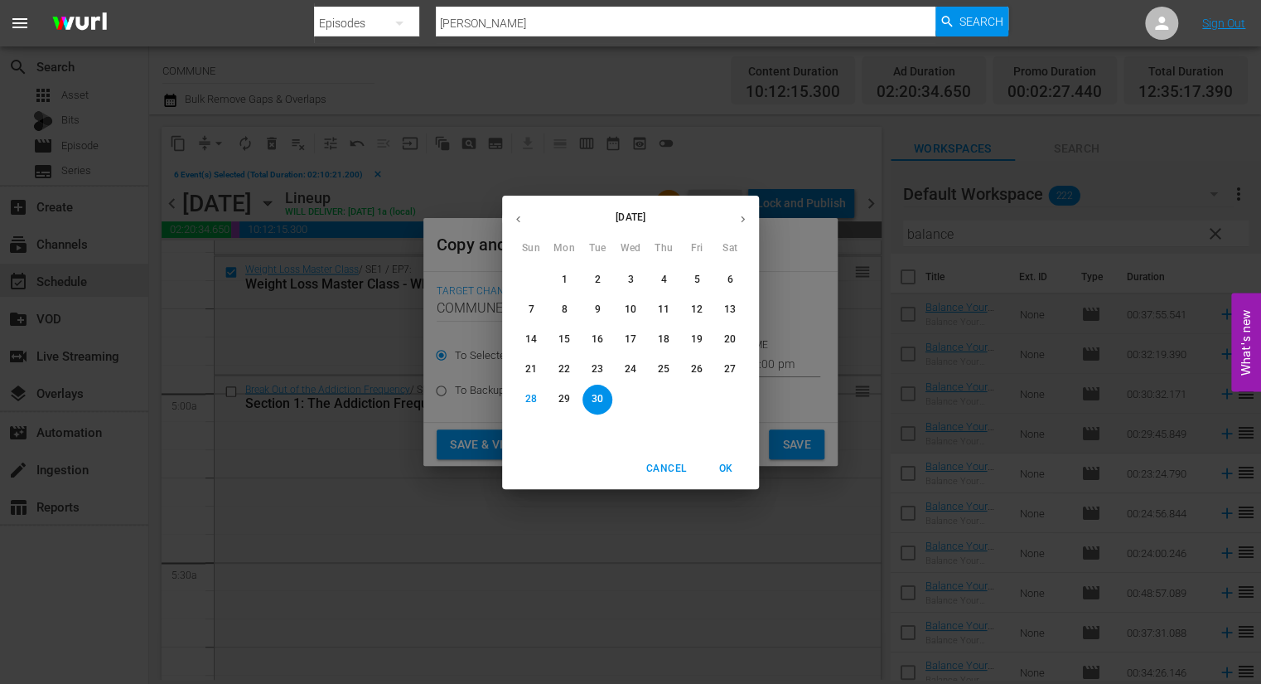
click at [743, 219] on icon "button" at bounding box center [743, 218] width 4 height 7
click at [696, 279] on p "3" at bounding box center [697, 280] width 6 height 14
type input "[DATE]"
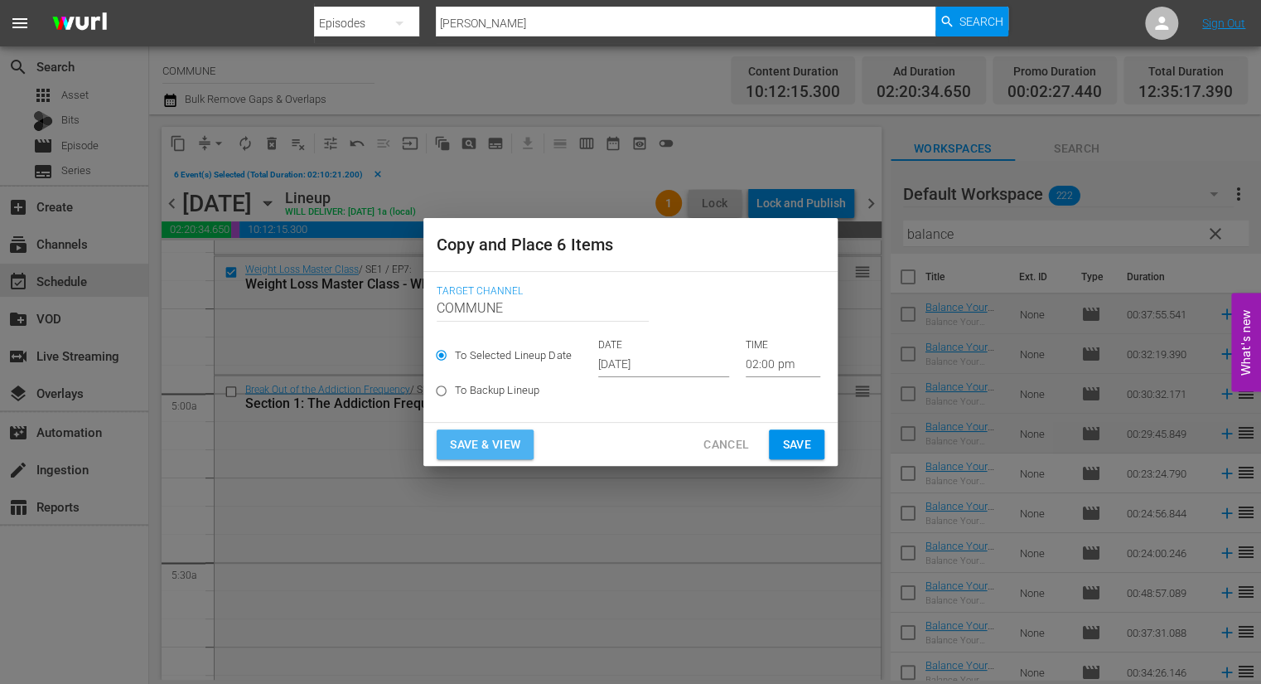
click at [517, 451] on span "Save & View" at bounding box center [485, 444] width 70 height 21
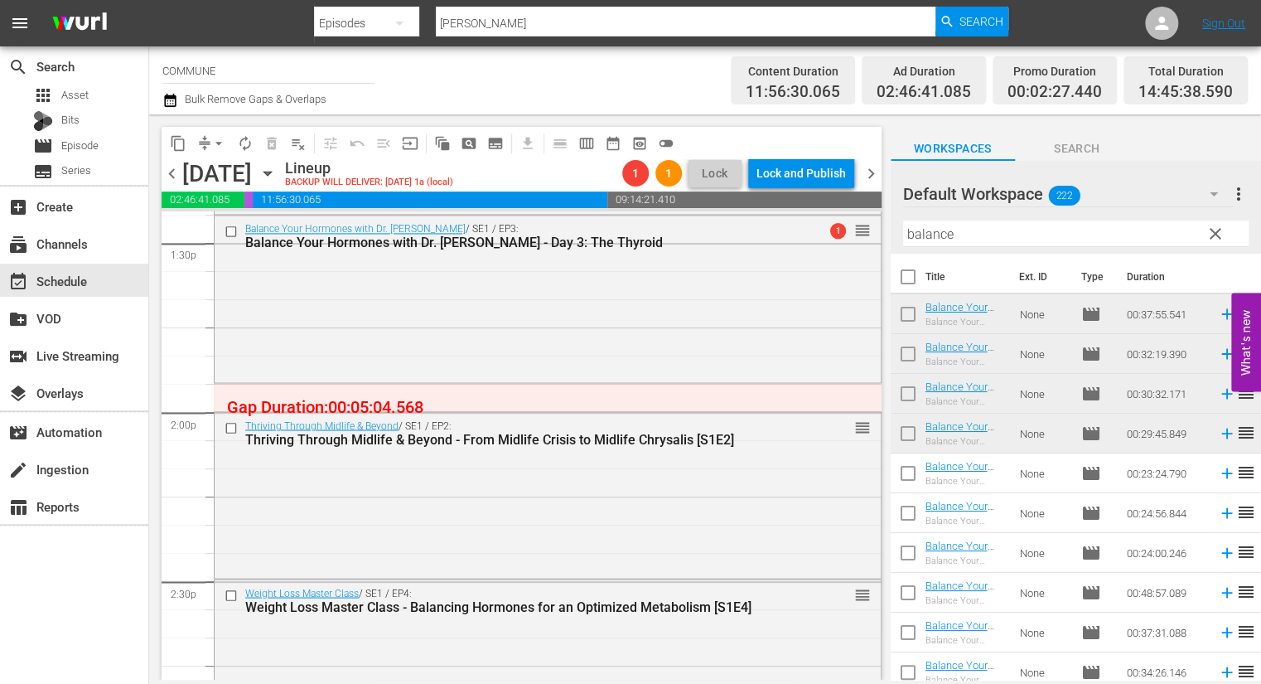
scroll to position [4535, 0]
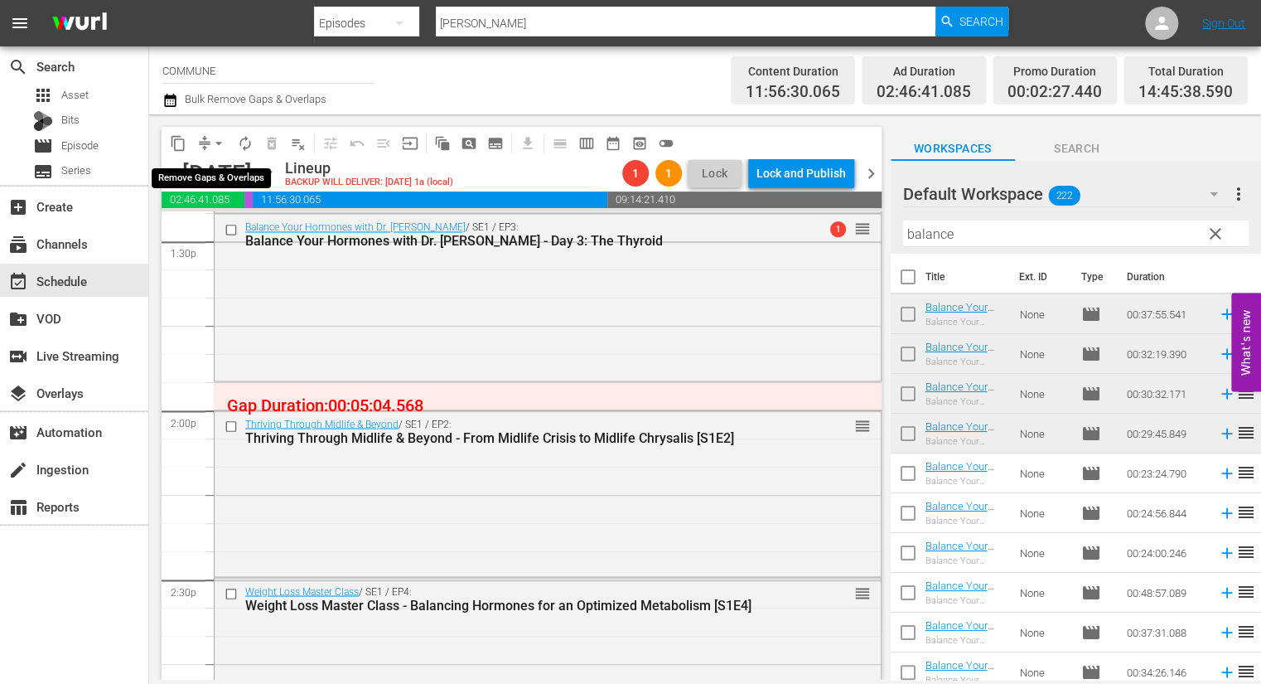
click at [220, 141] on span "arrow_drop_down" at bounding box center [219, 143] width 17 height 17
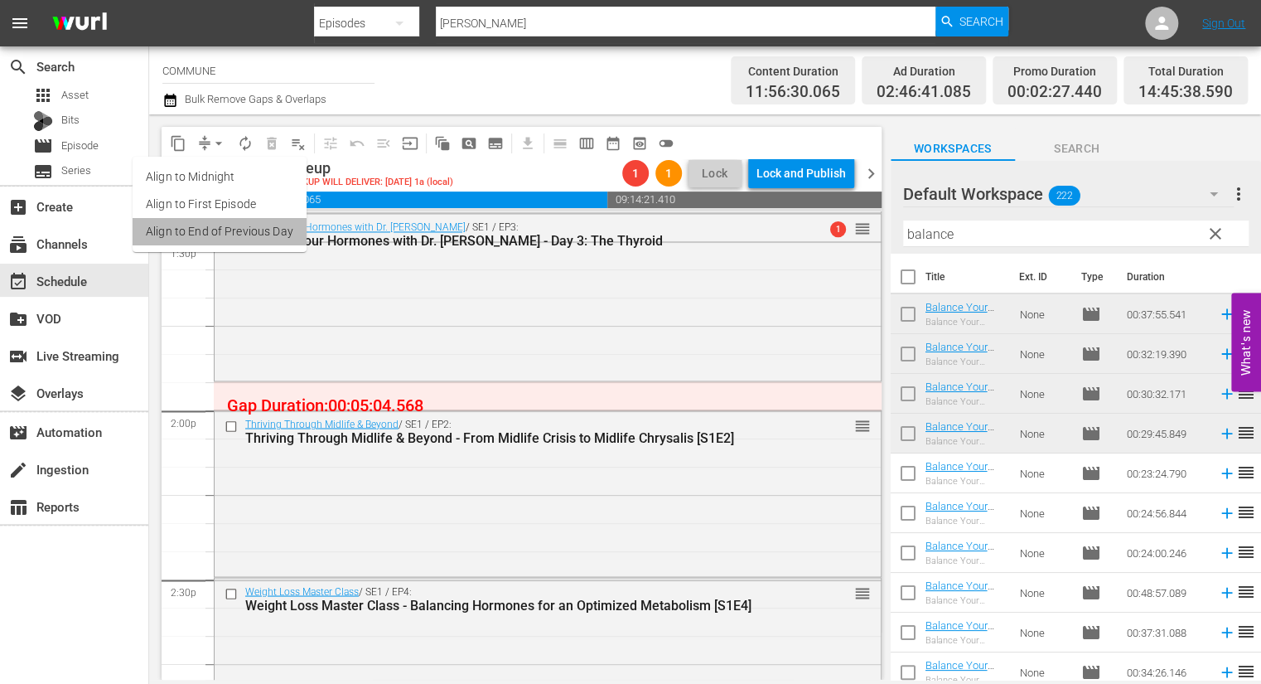
click at [235, 230] on li "Align to End of Previous Day" at bounding box center [220, 231] width 174 height 27
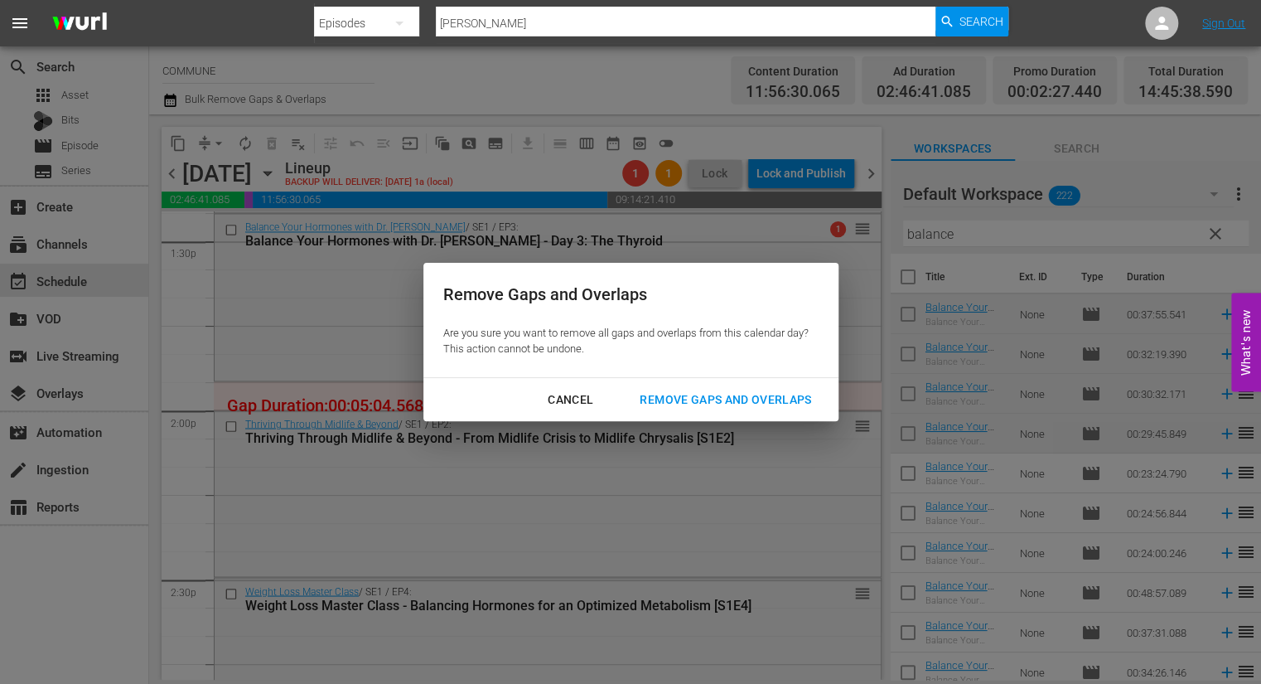
click at [659, 394] on div "Remove Gaps and Overlaps" at bounding box center [726, 400] width 198 height 21
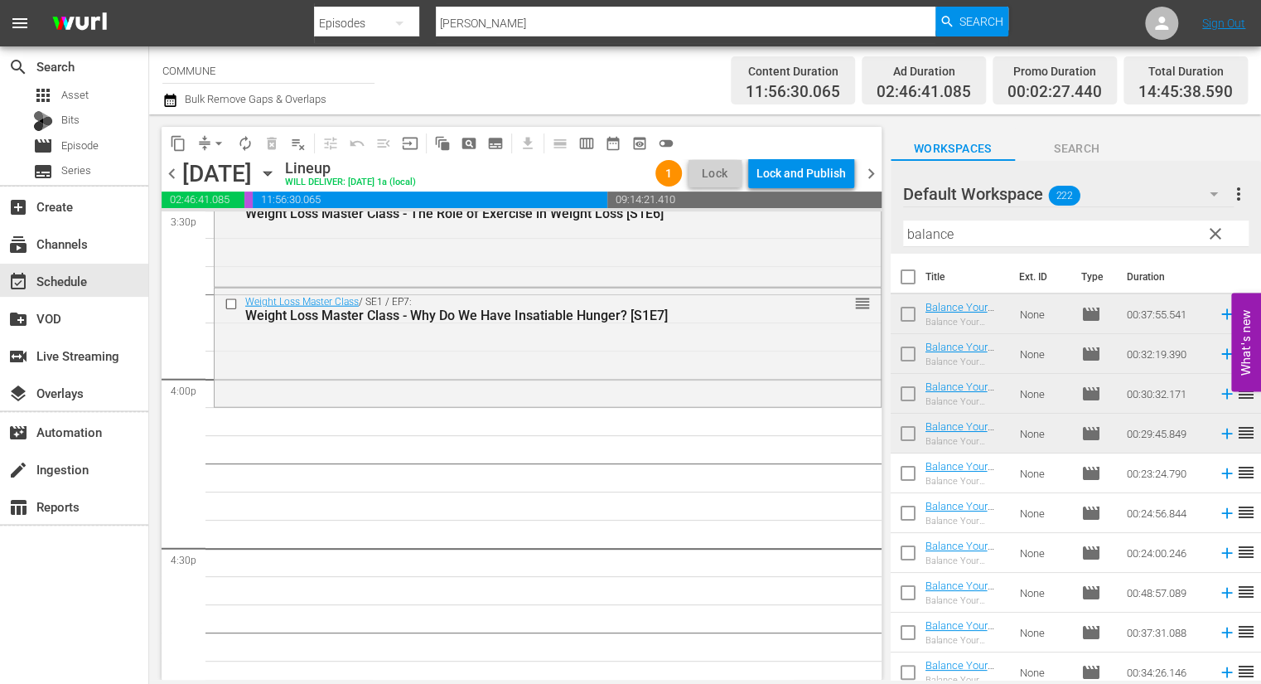
scroll to position [5244, 0]
drag, startPoint x: 961, startPoint y: 234, endPoint x: 882, endPoint y: 231, distance: 79.6
click at [882, 231] on div "content_copy compress arrow_drop_down autorenew_outlined delete_forever_outline…" at bounding box center [705, 396] width 1112 height 565
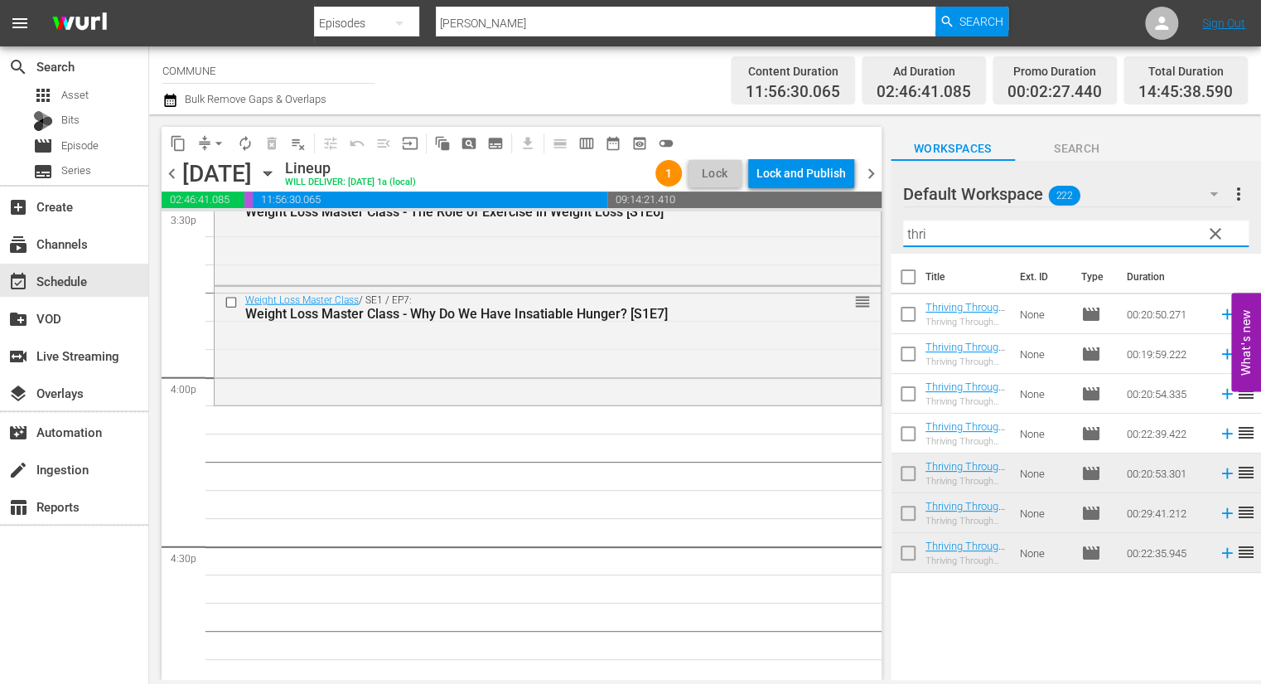
type input "thri"
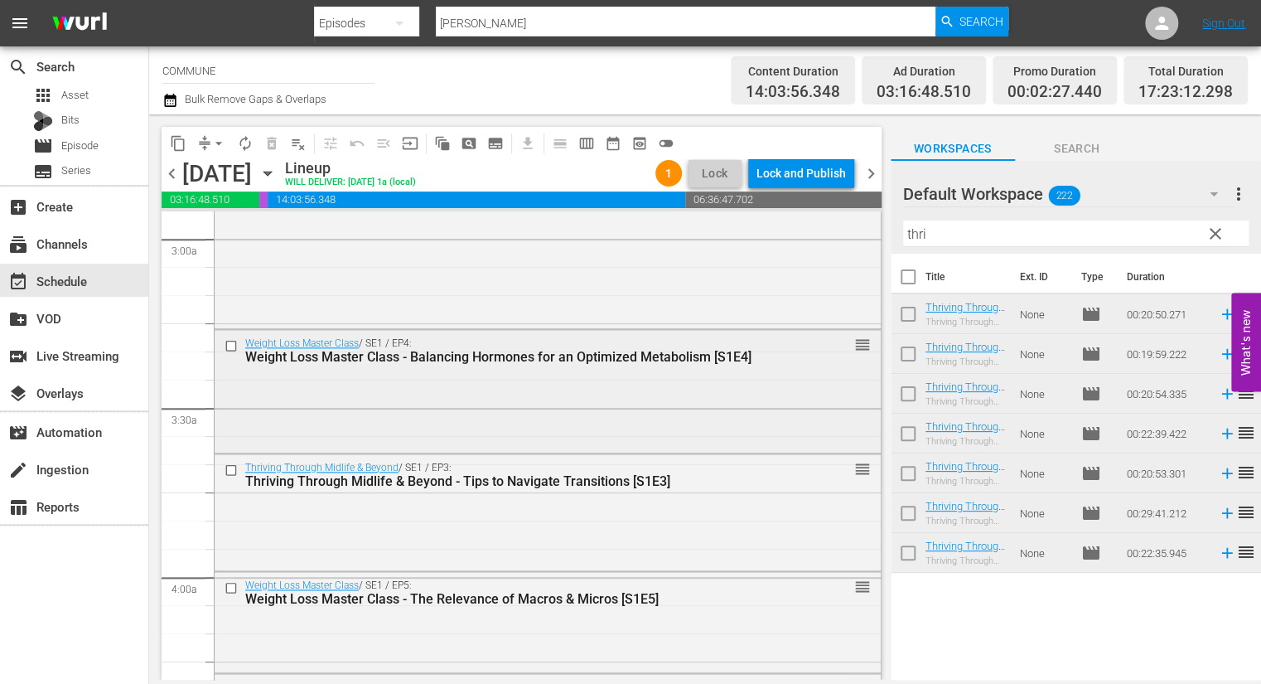
scroll to position [991, 0]
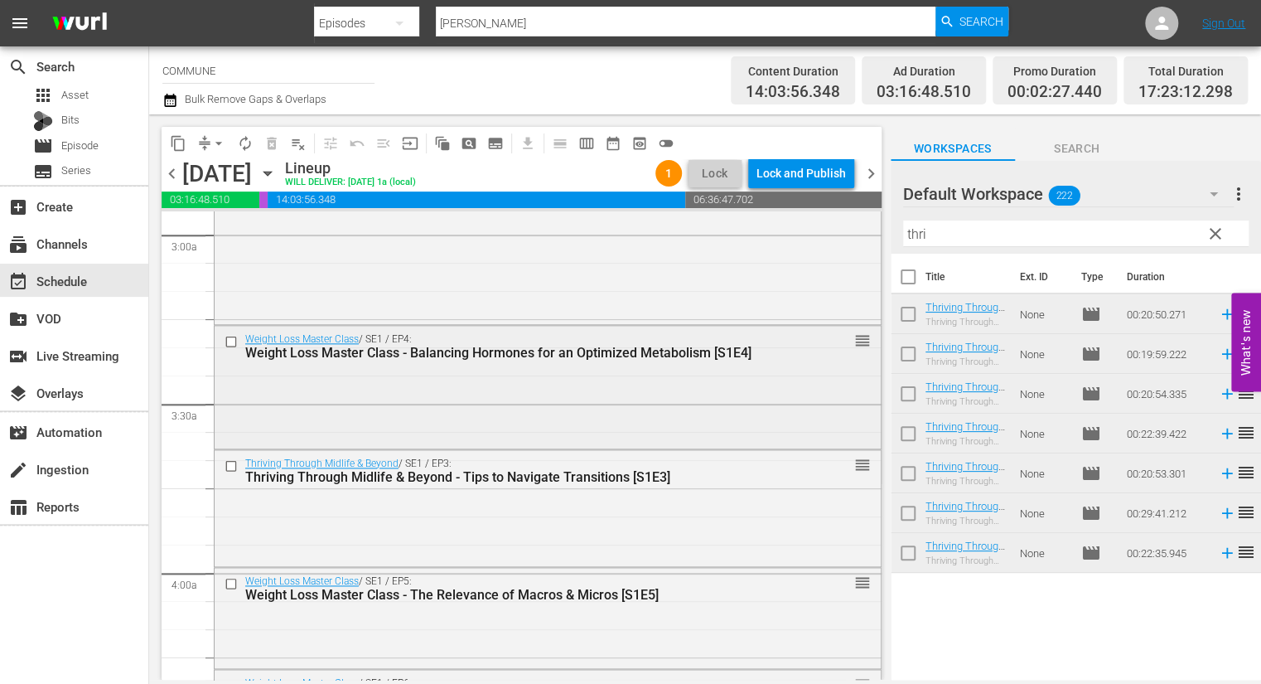
click at [234, 339] on input "checkbox" at bounding box center [233, 342] width 17 height 14
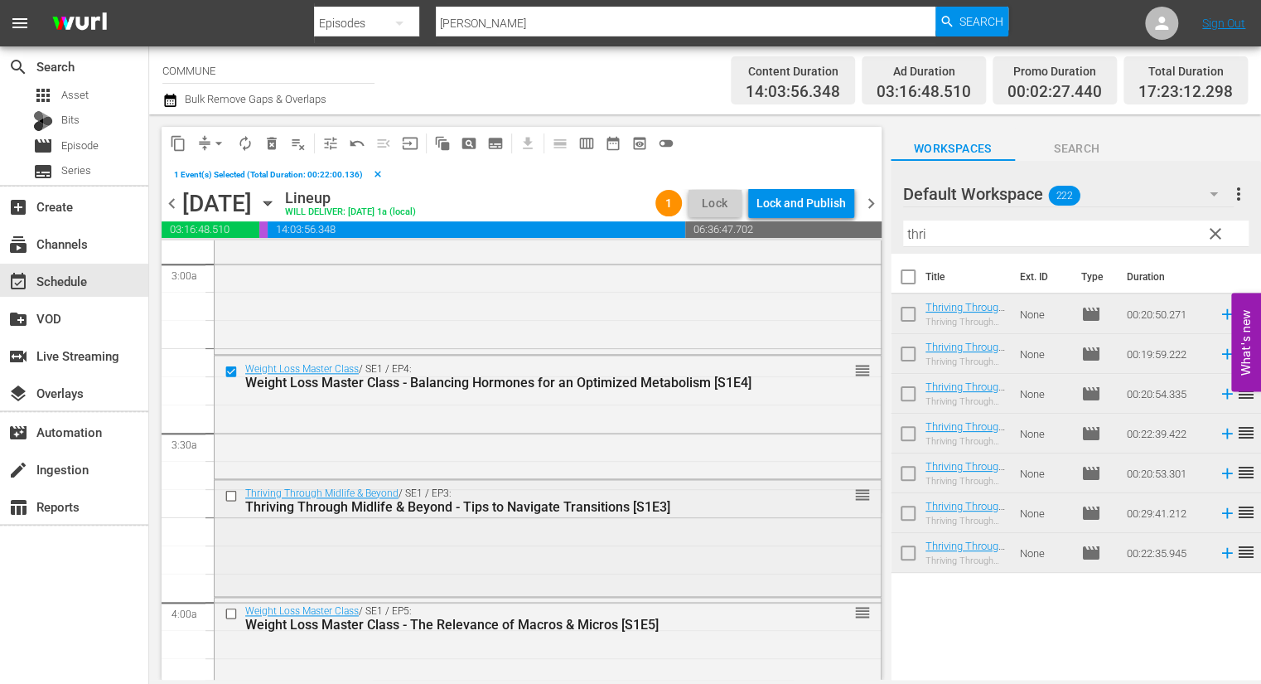
click at [233, 494] on input "checkbox" at bounding box center [233, 495] width 17 height 14
click at [231, 612] on input "checkbox" at bounding box center [233, 613] width 17 height 14
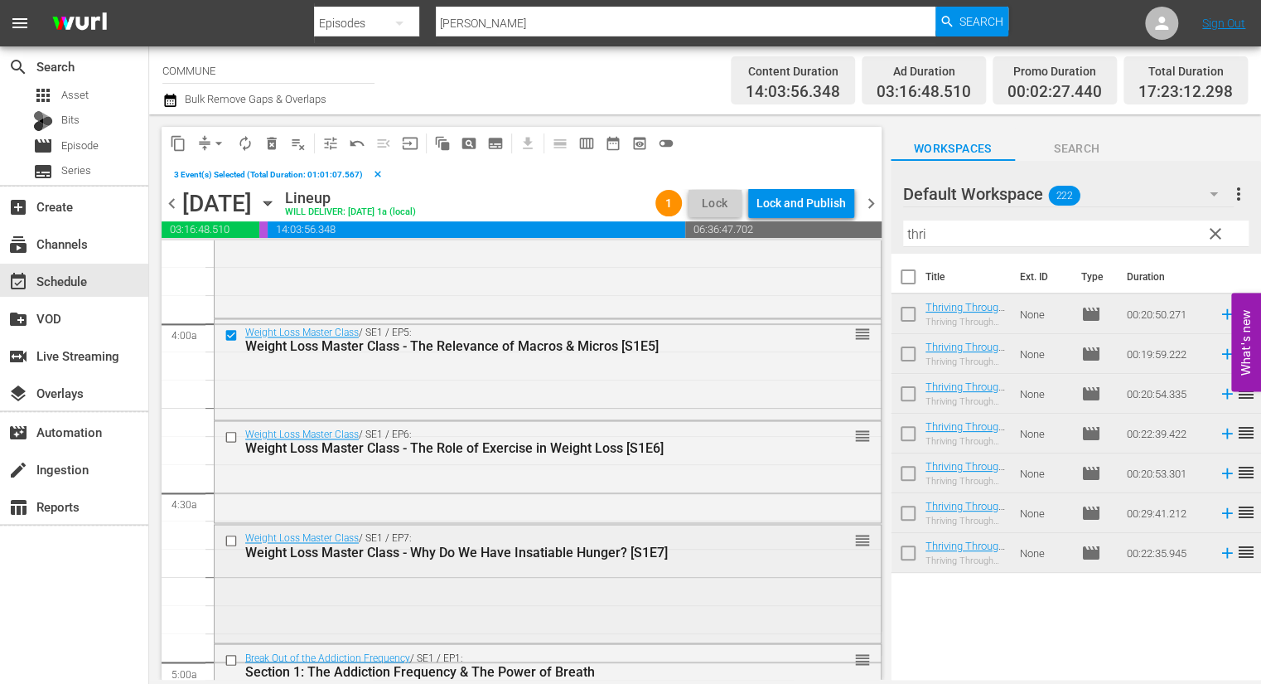
scroll to position [1272, 0]
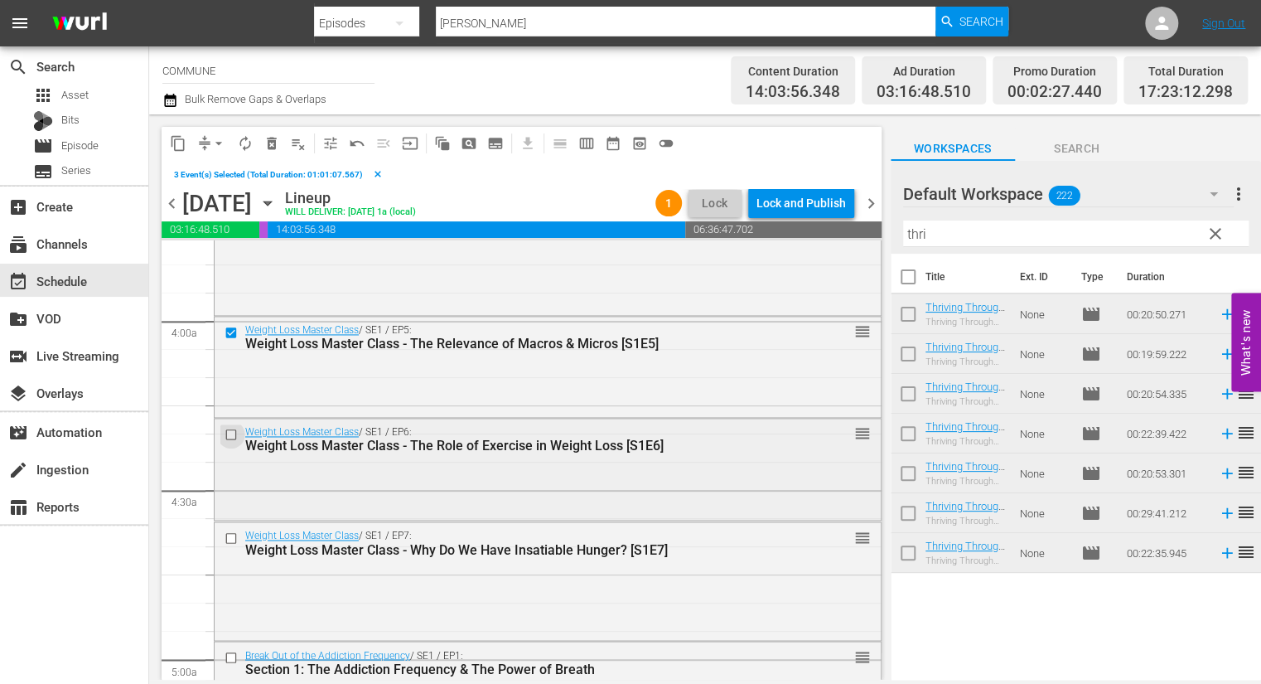
click at [233, 432] on input "checkbox" at bounding box center [233, 435] width 17 height 14
click at [182, 141] on span "content_copy" at bounding box center [178, 143] width 17 height 17
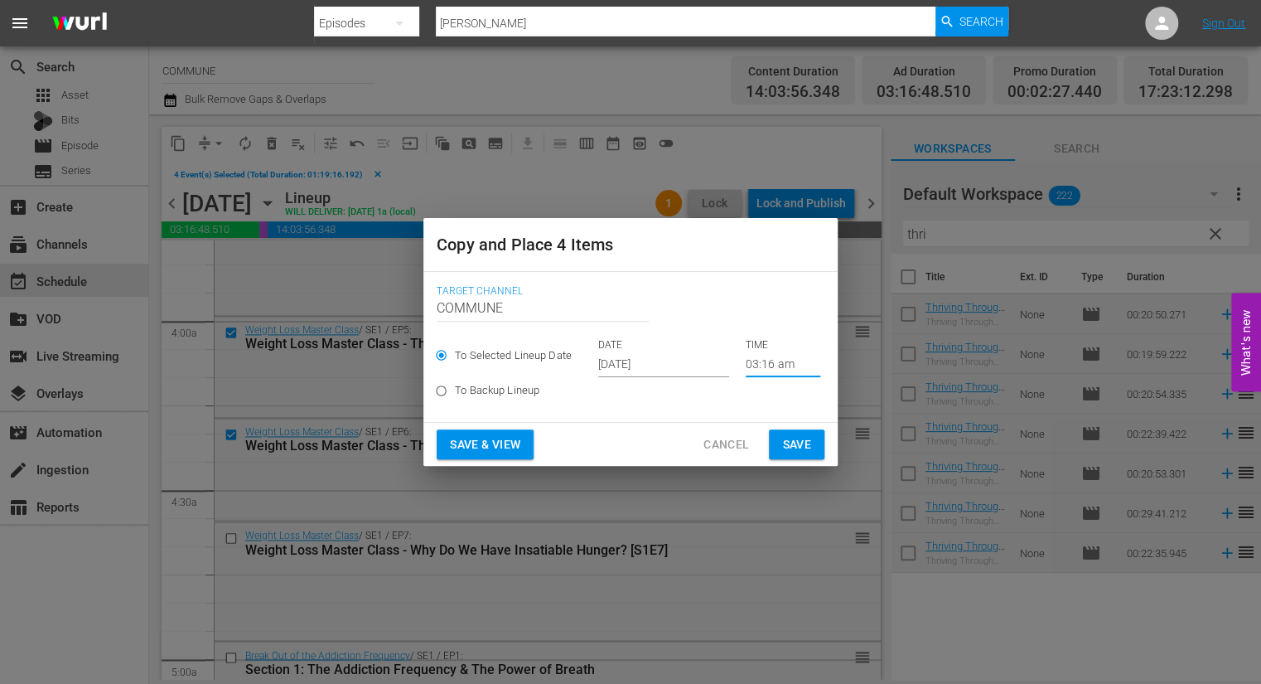
click at [770, 361] on input "03:16 am" at bounding box center [783, 364] width 75 height 25
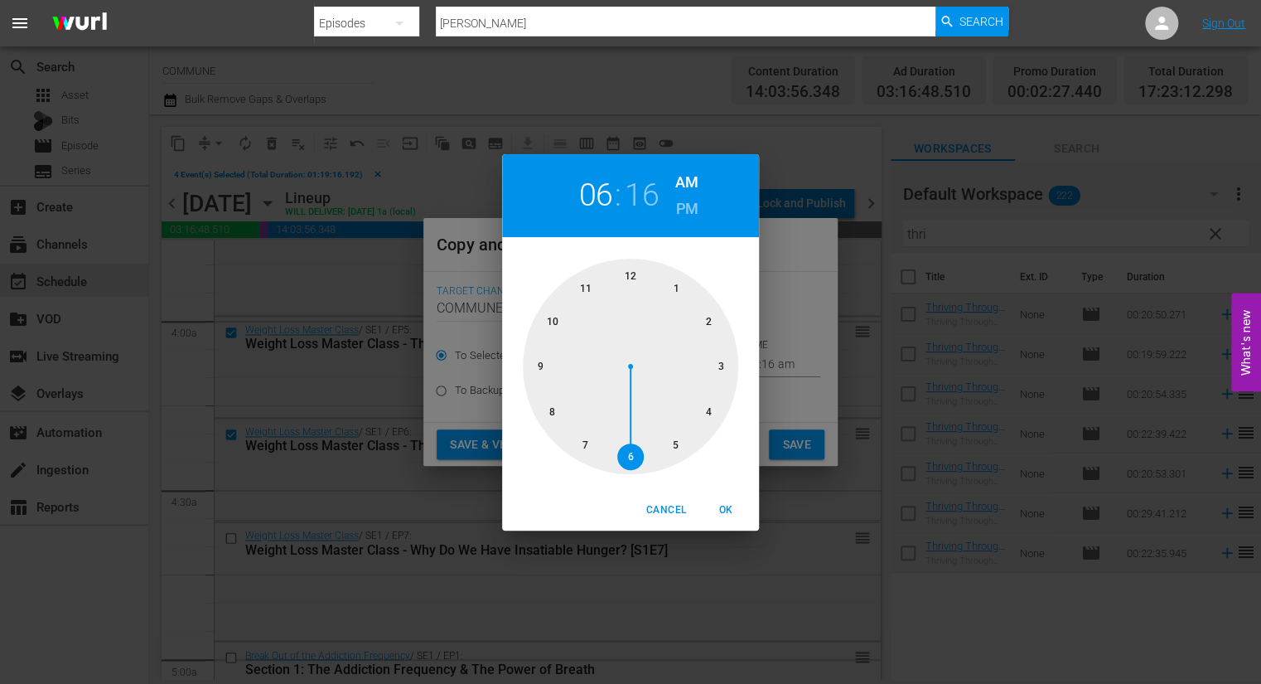
drag, startPoint x: 729, startPoint y: 365, endPoint x: 643, endPoint y: 448, distance: 119.6
click at [643, 448] on div at bounding box center [630, 366] width 215 height 215
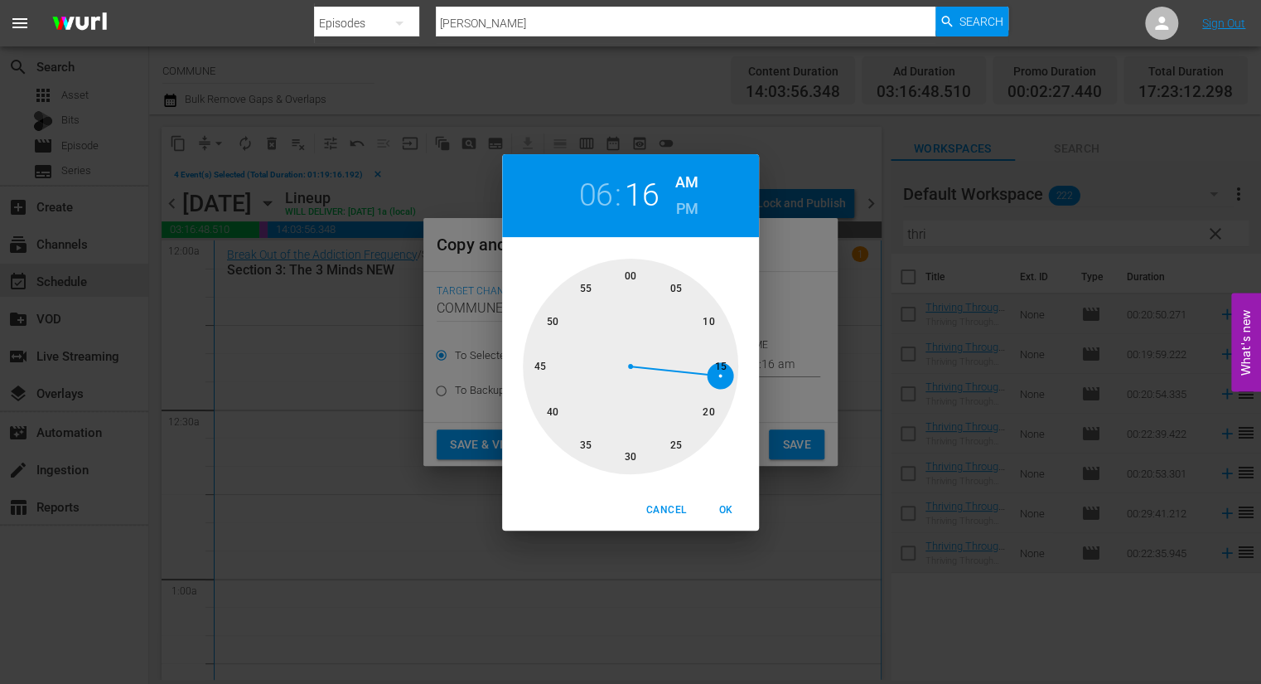
scroll to position [1272, 0]
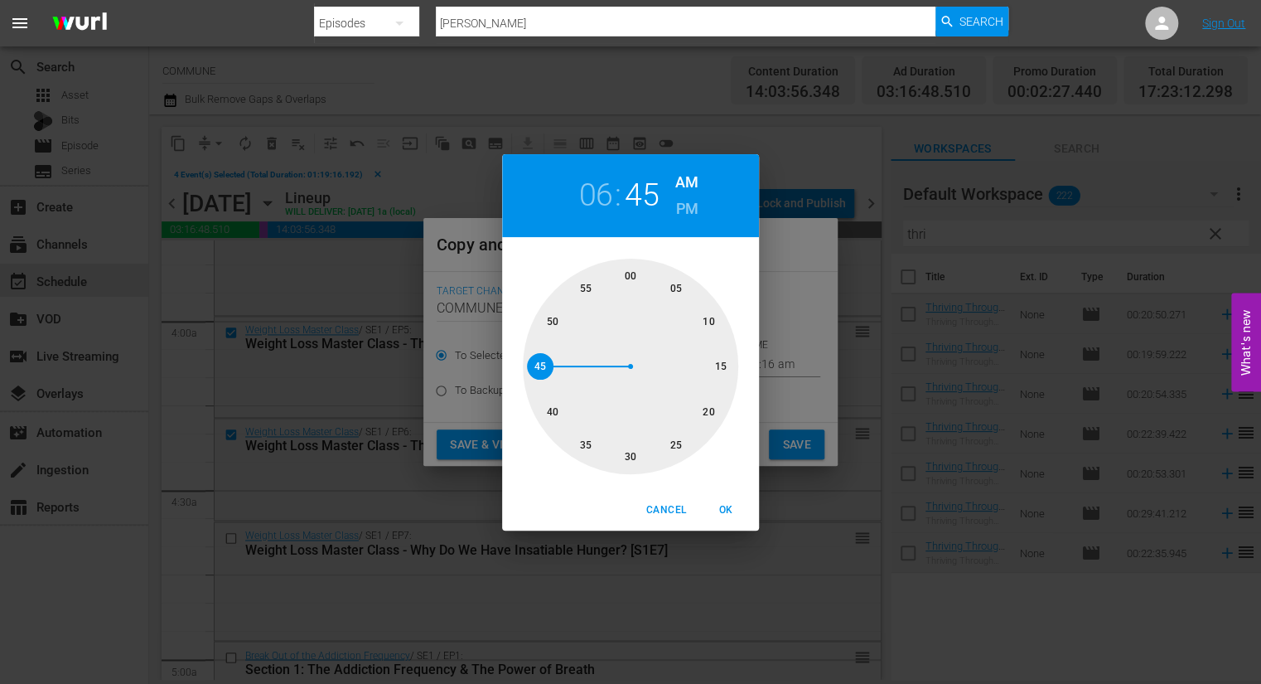
drag, startPoint x: 720, startPoint y: 377, endPoint x: 531, endPoint y: 372, distance: 189.0
click at [531, 372] on div at bounding box center [630, 366] width 215 height 215
click at [685, 205] on h6 "PM" at bounding box center [687, 209] width 22 height 27
click at [725, 511] on span "OK" at bounding box center [726, 509] width 40 height 17
type input "06:45 pm"
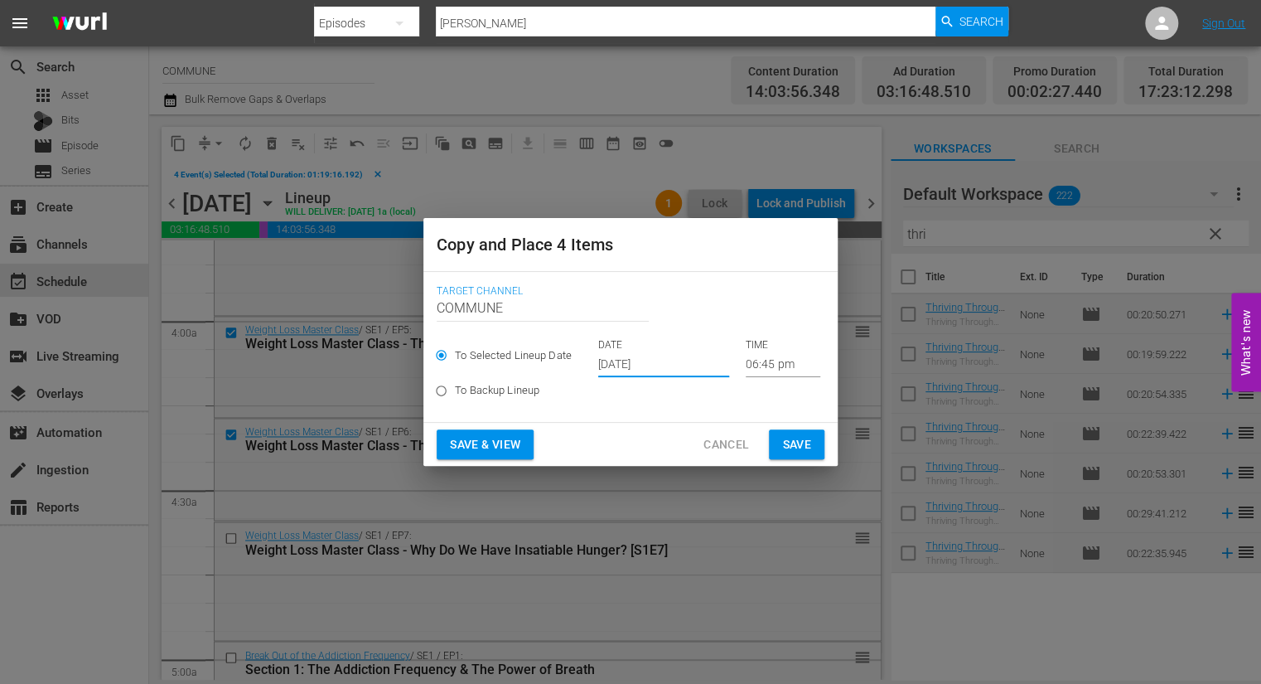
click at [690, 361] on input "[DATE]" at bounding box center [663, 364] width 131 height 25
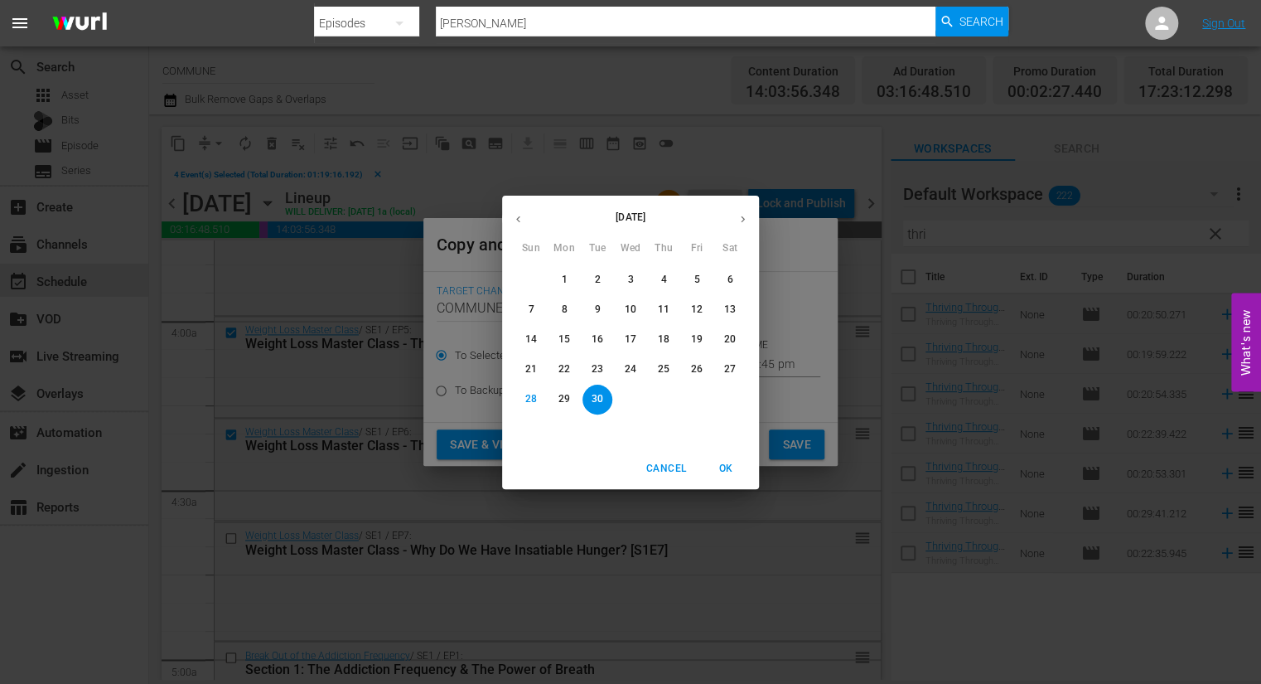
click at [739, 221] on icon "button" at bounding box center [743, 219] width 12 height 12
click at [692, 279] on span "3" at bounding box center [697, 280] width 30 height 14
type input "[DATE]"
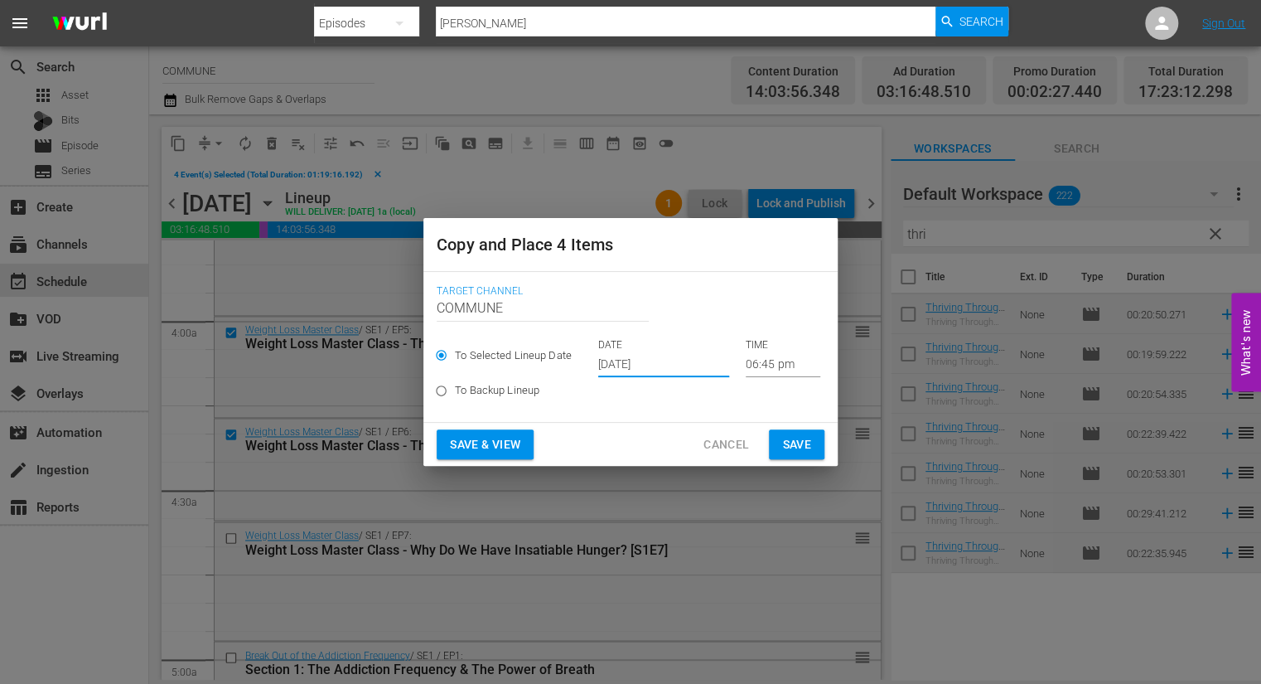
click at [505, 456] on button "Save & View" at bounding box center [485, 444] width 97 height 31
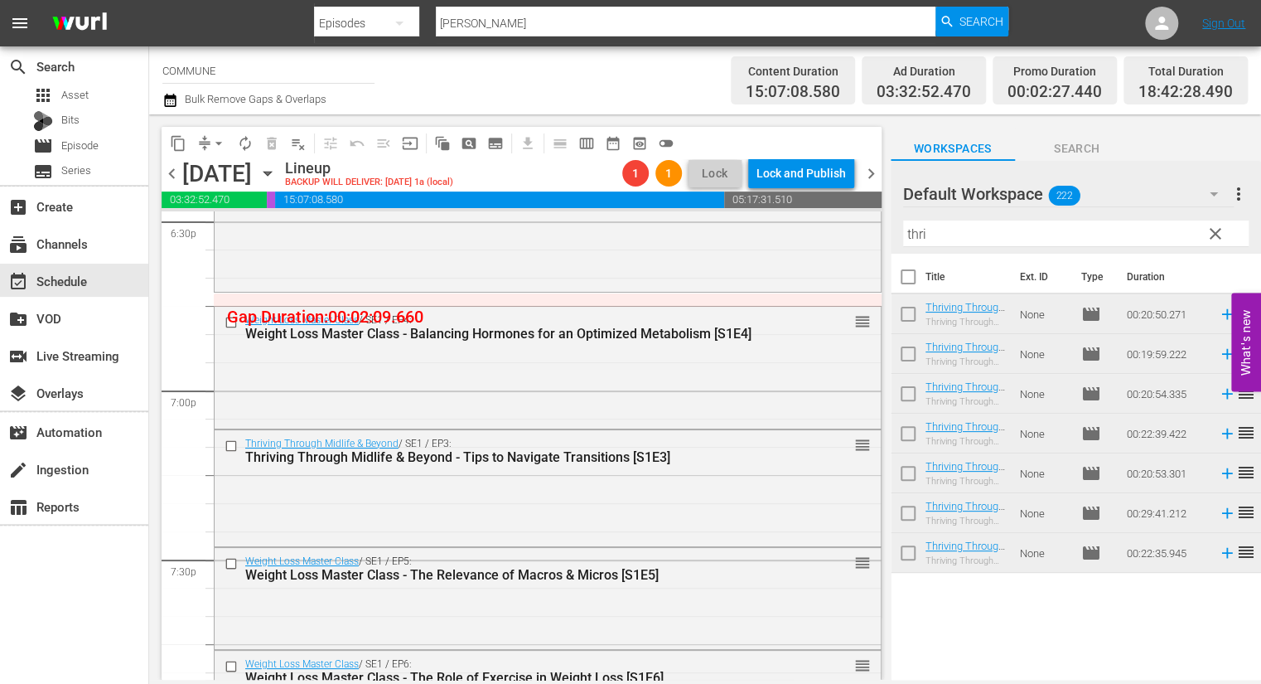
scroll to position [6247, 0]
click at [220, 141] on span "arrow_drop_down" at bounding box center [219, 143] width 17 height 17
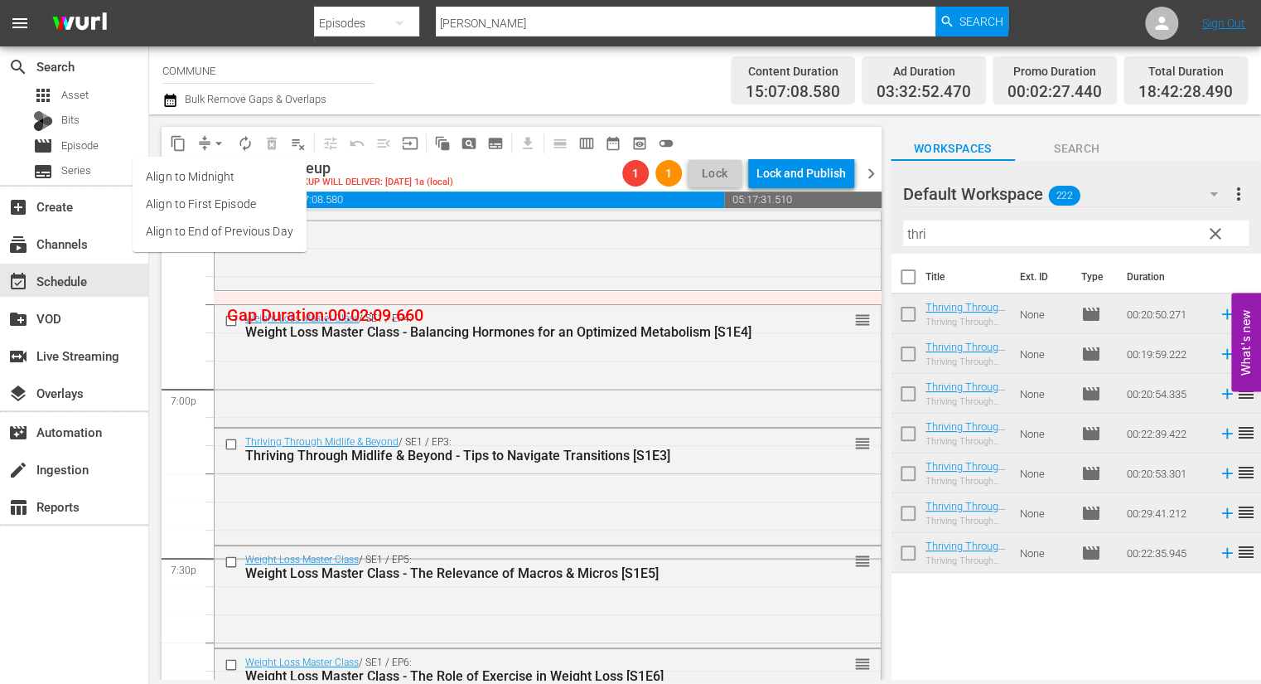
click at [235, 230] on li "Align to End of Previous Day" at bounding box center [220, 231] width 174 height 27
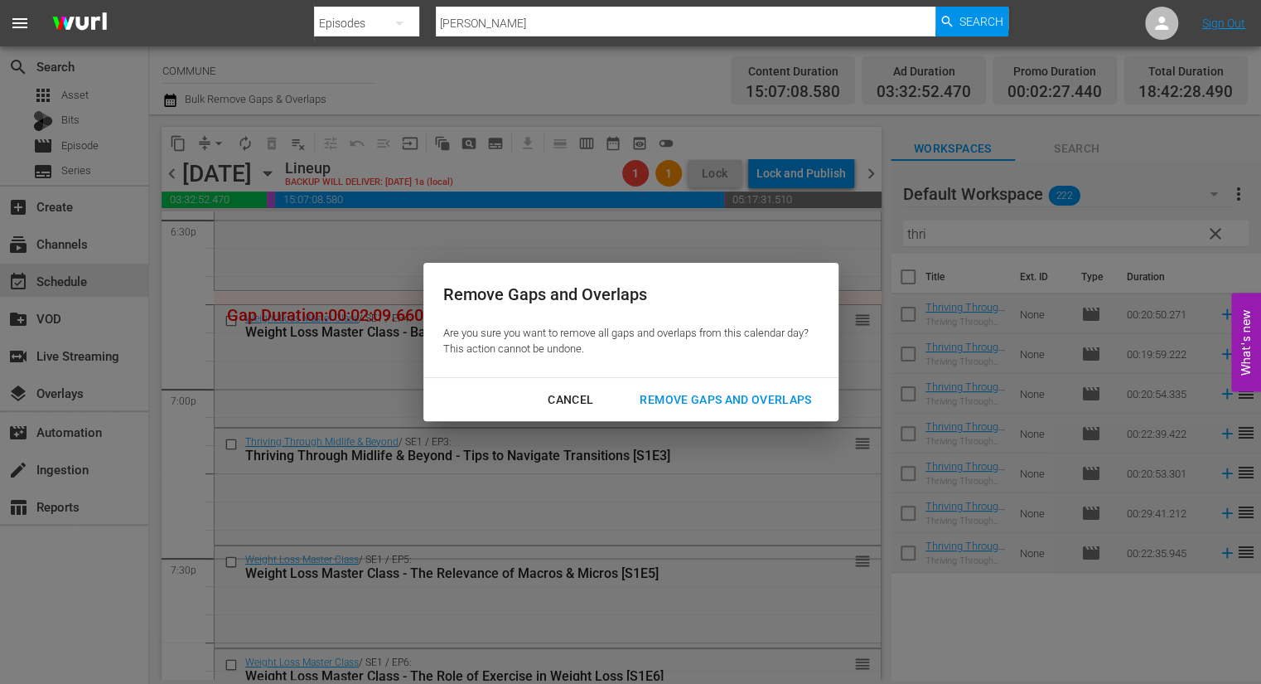
click at [667, 405] on div "Remove Gaps and Overlaps" at bounding box center [726, 400] width 198 height 21
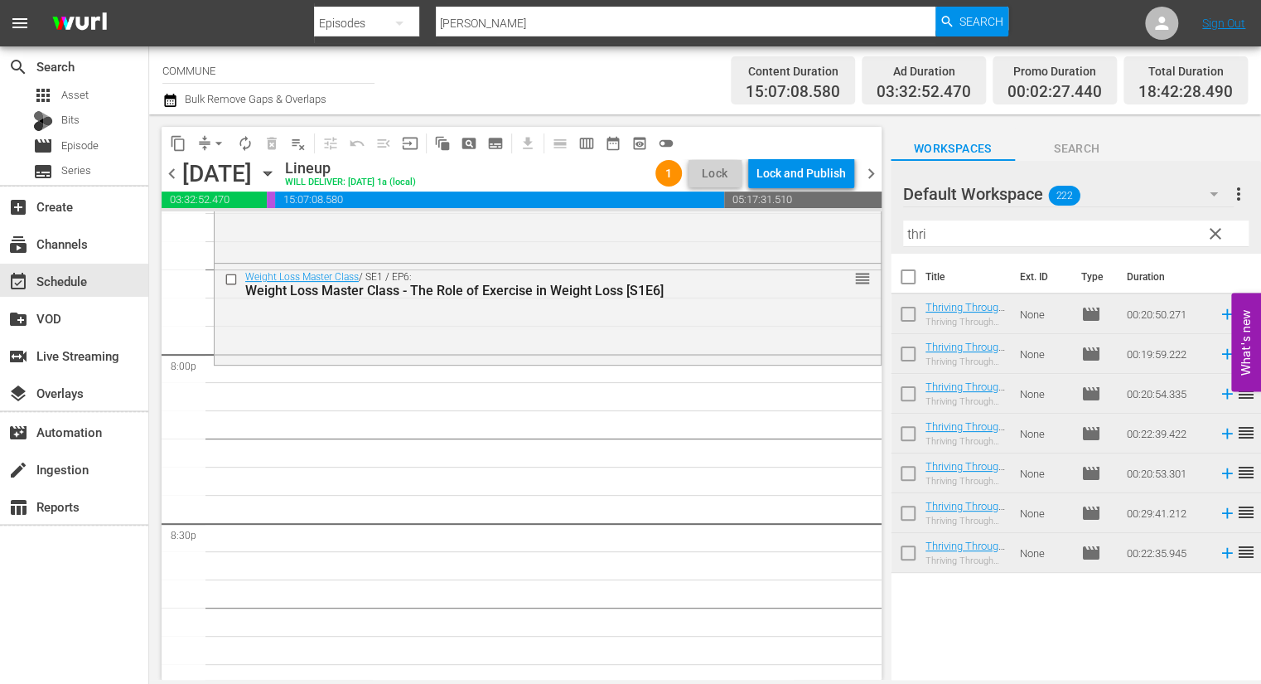
scroll to position [6613, 0]
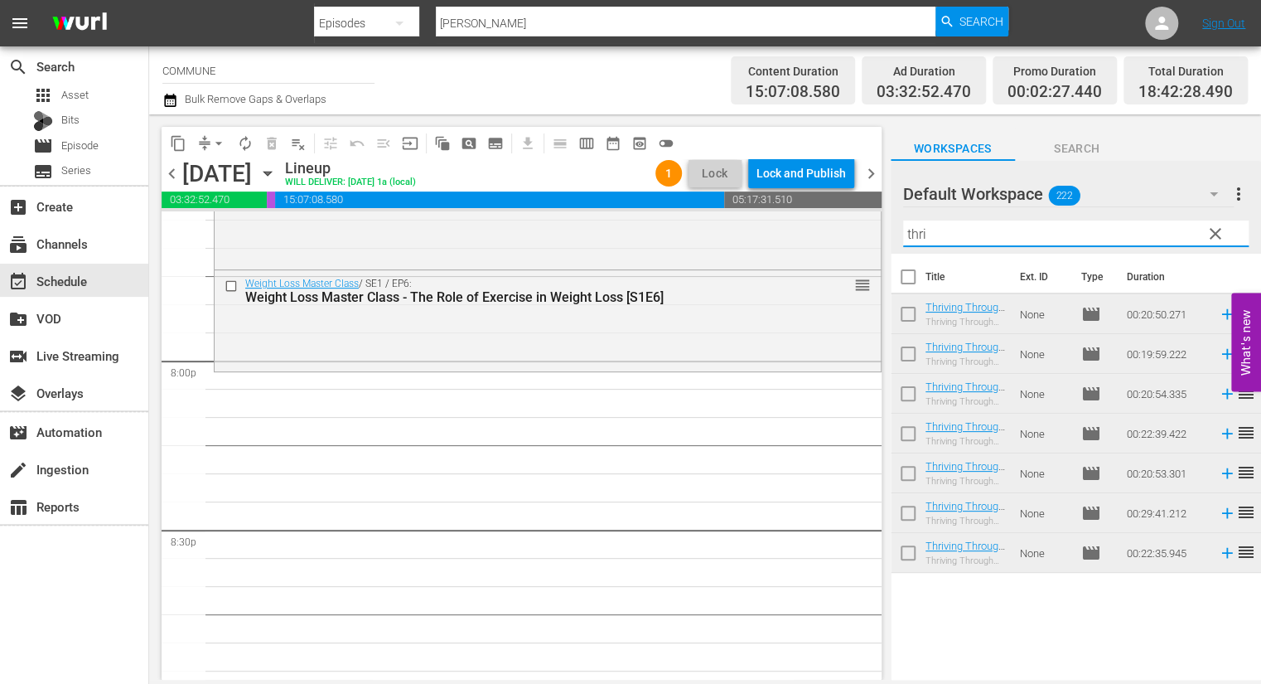
drag, startPoint x: 932, startPoint y: 231, endPoint x: 905, endPoint y: 231, distance: 27.3
click at [905, 231] on input "thri" at bounding box center [1076, 233] width 346 height 27
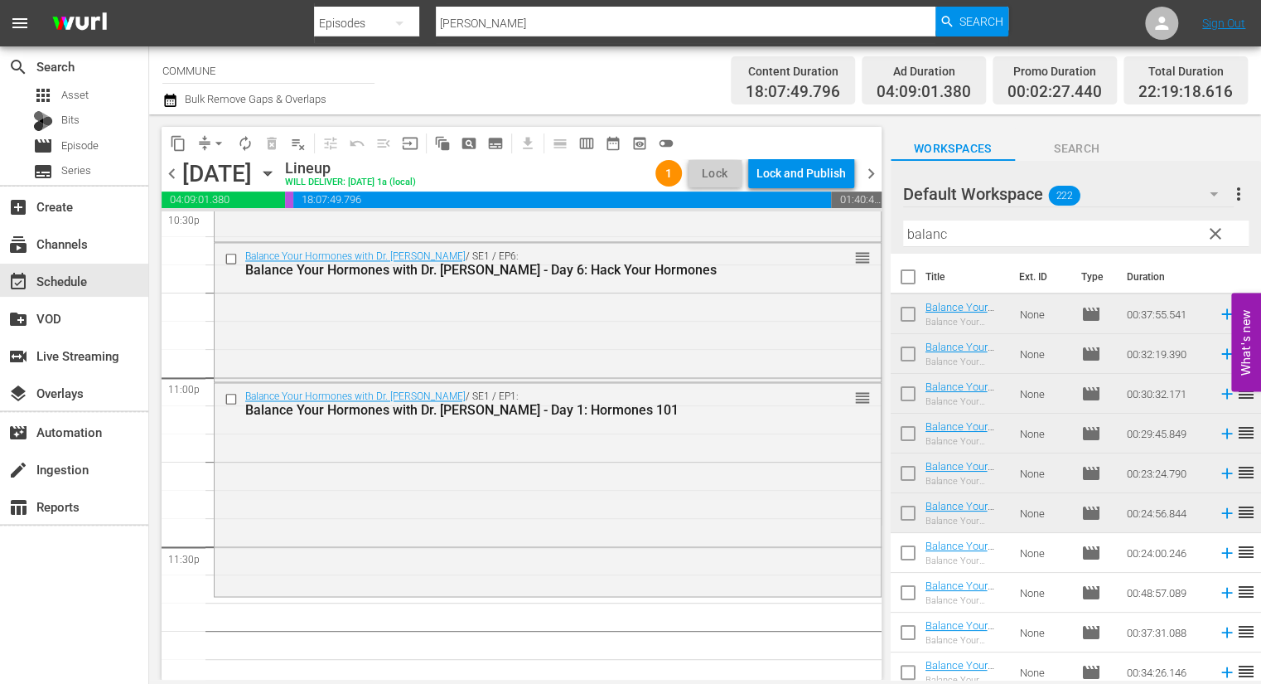
scroll to position [7646, 0]
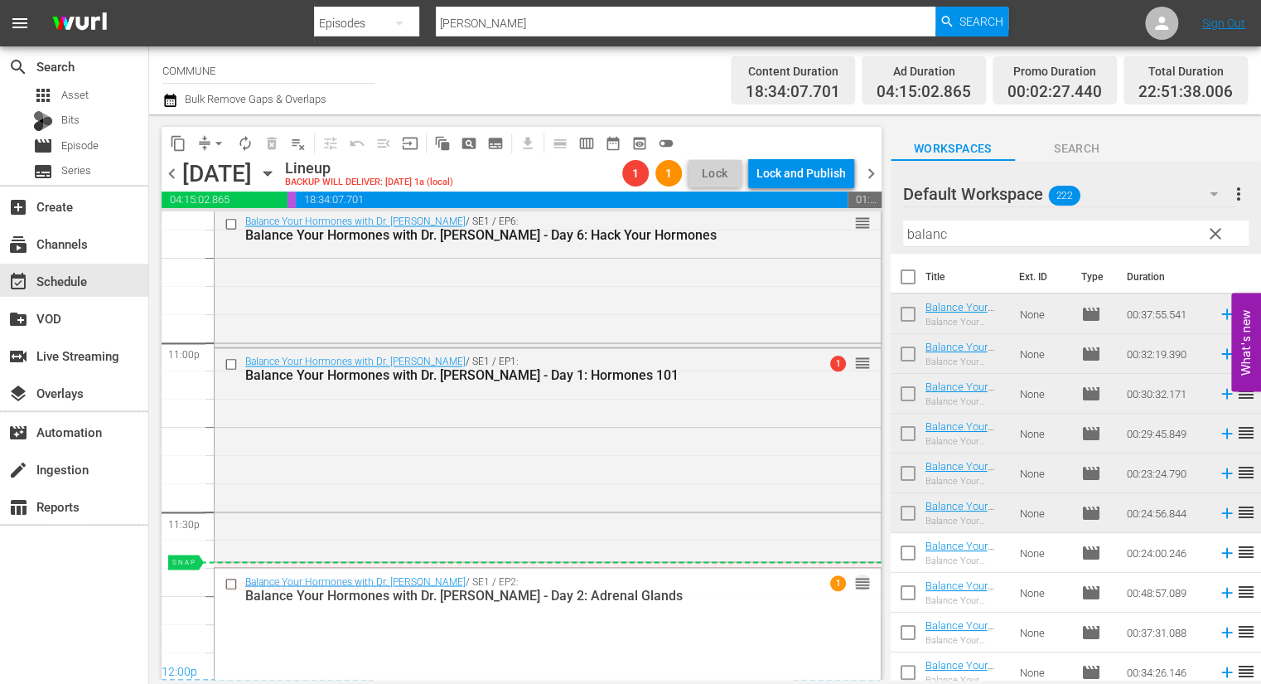
drag, startPoint x: 859, startPoint y: 581, endPoint x: 854, endPoint y: 560, distance: 21.1
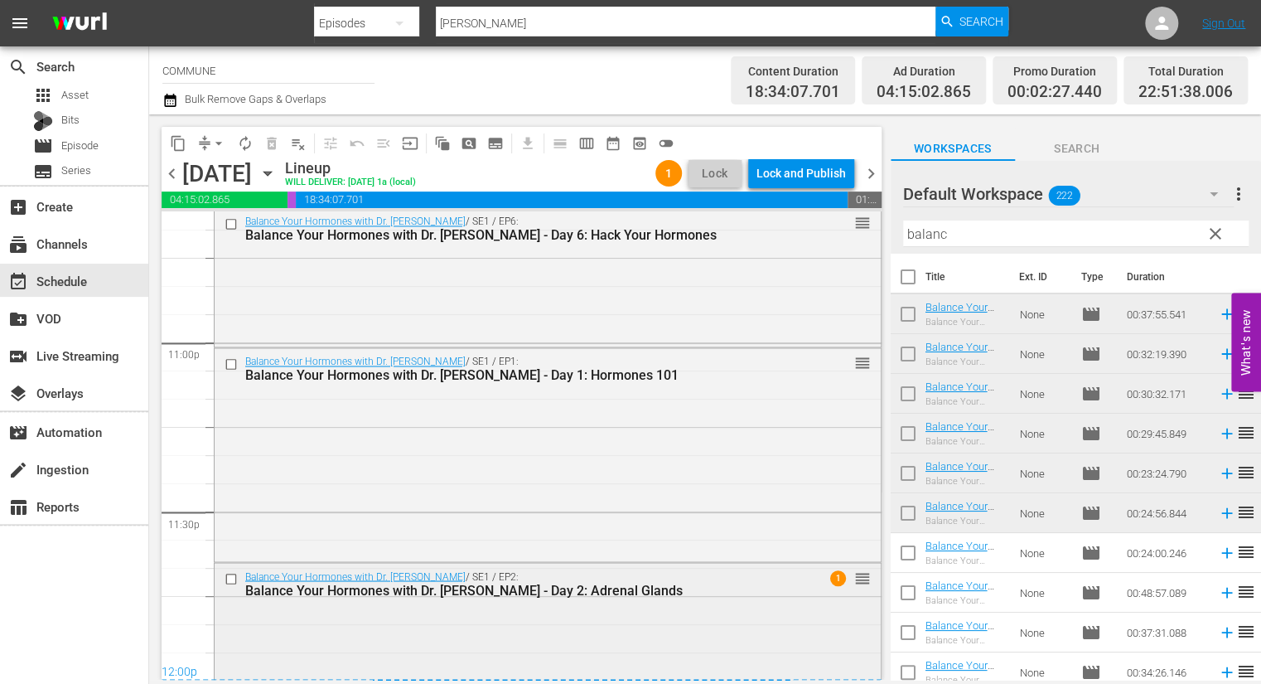
scroll to position [7709, 0]
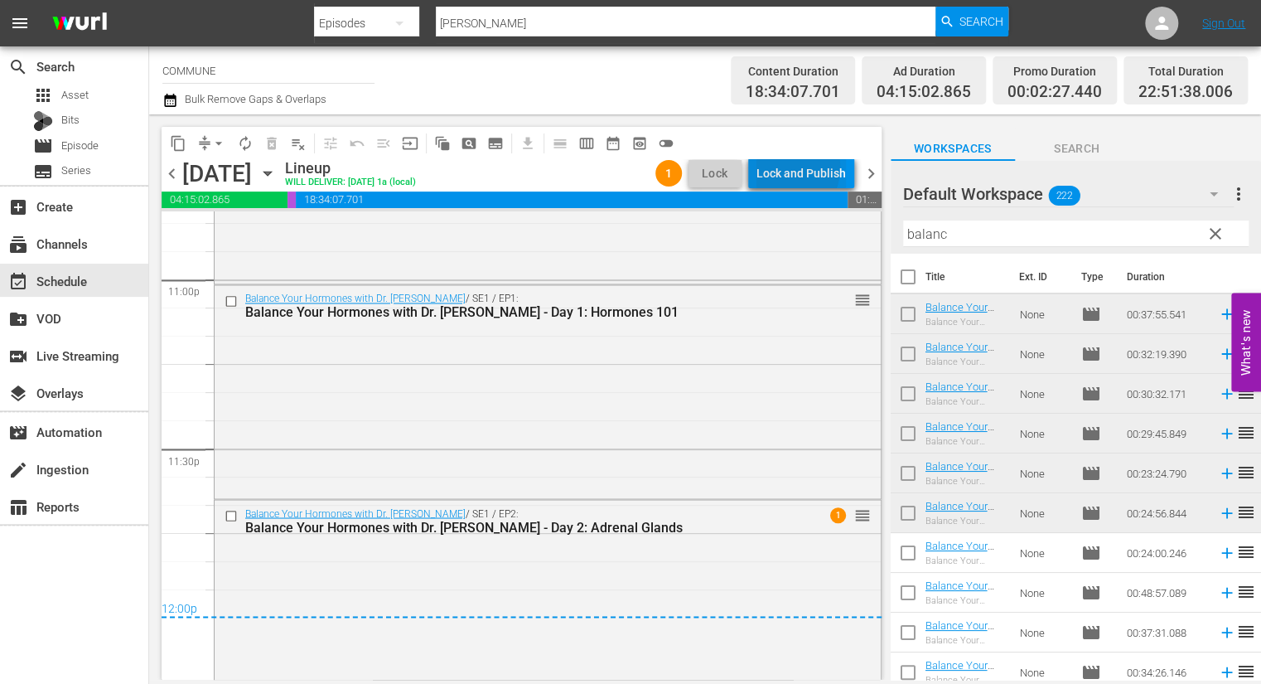
click at [790, 167] on div "Lock and Publish" at bounding box center [802, 173] width 90 height 30
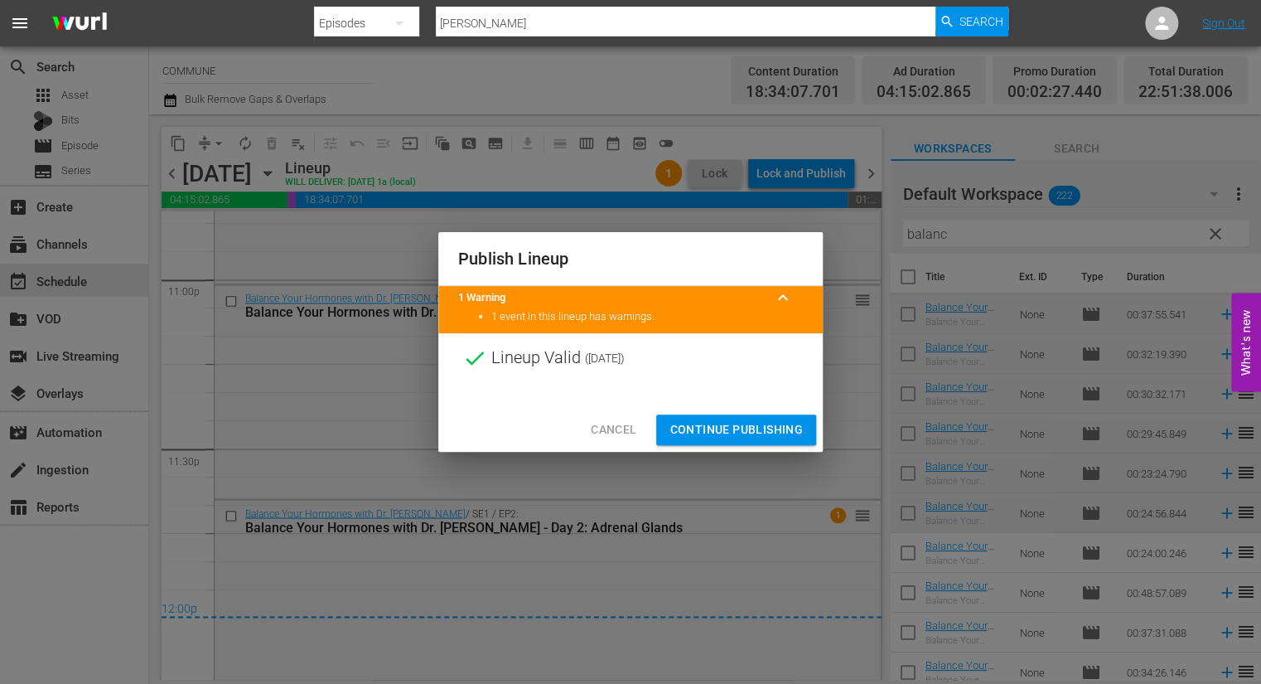
click at [710, 436] on span "Continue Publishing" at bounding box center [736, 429] width 133 height 21
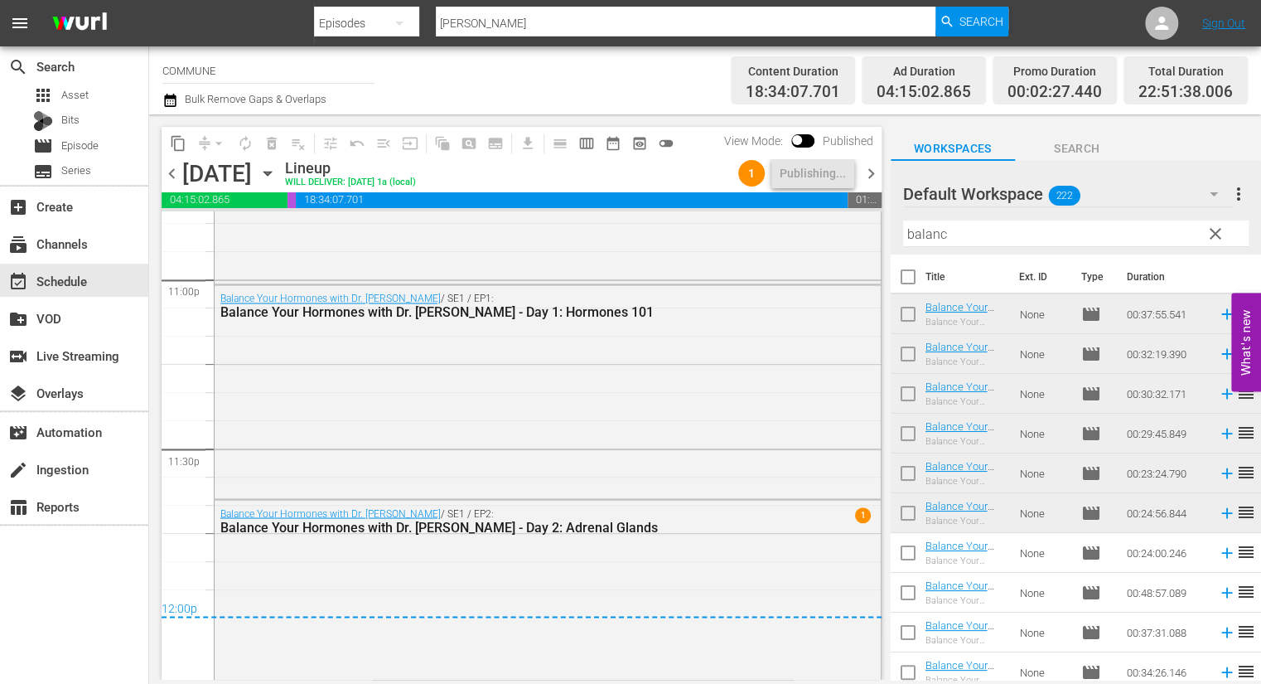
click at [871, 171] on span "chevron_right" at bounding box center [871, 173] width 21 height 21
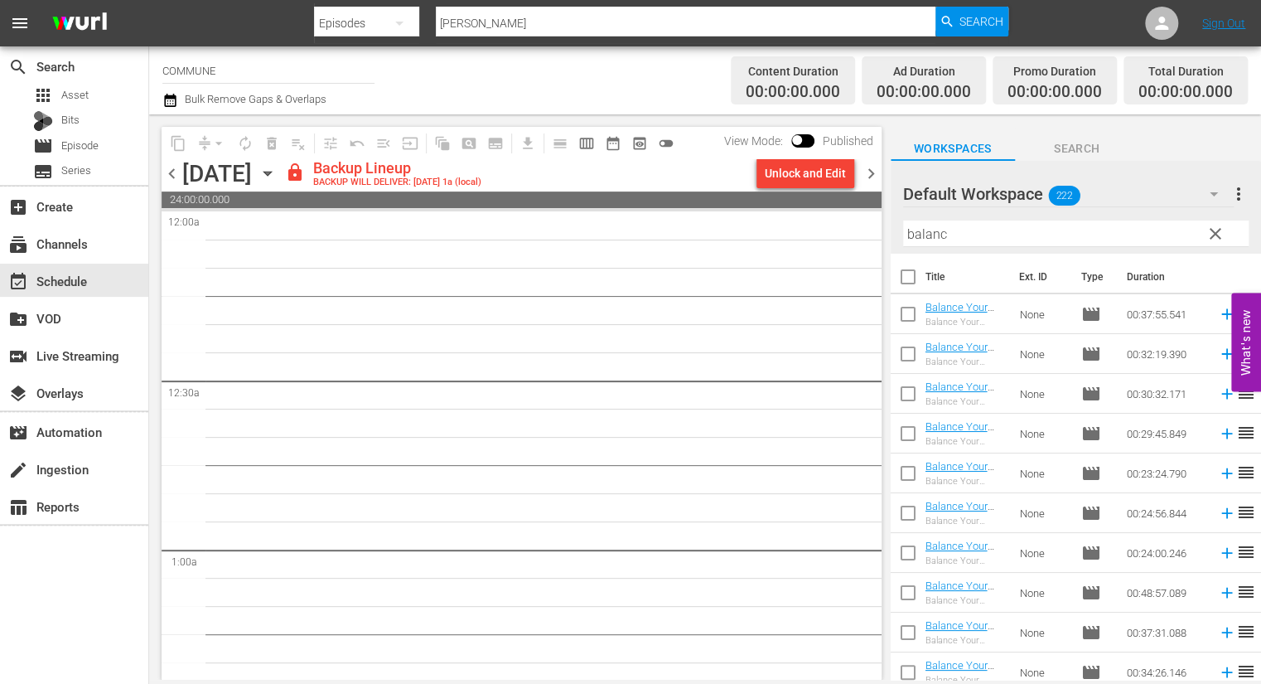
click at [172, 175] on span "chevron_left" at bounding box center [172, 173] width 21 height 21
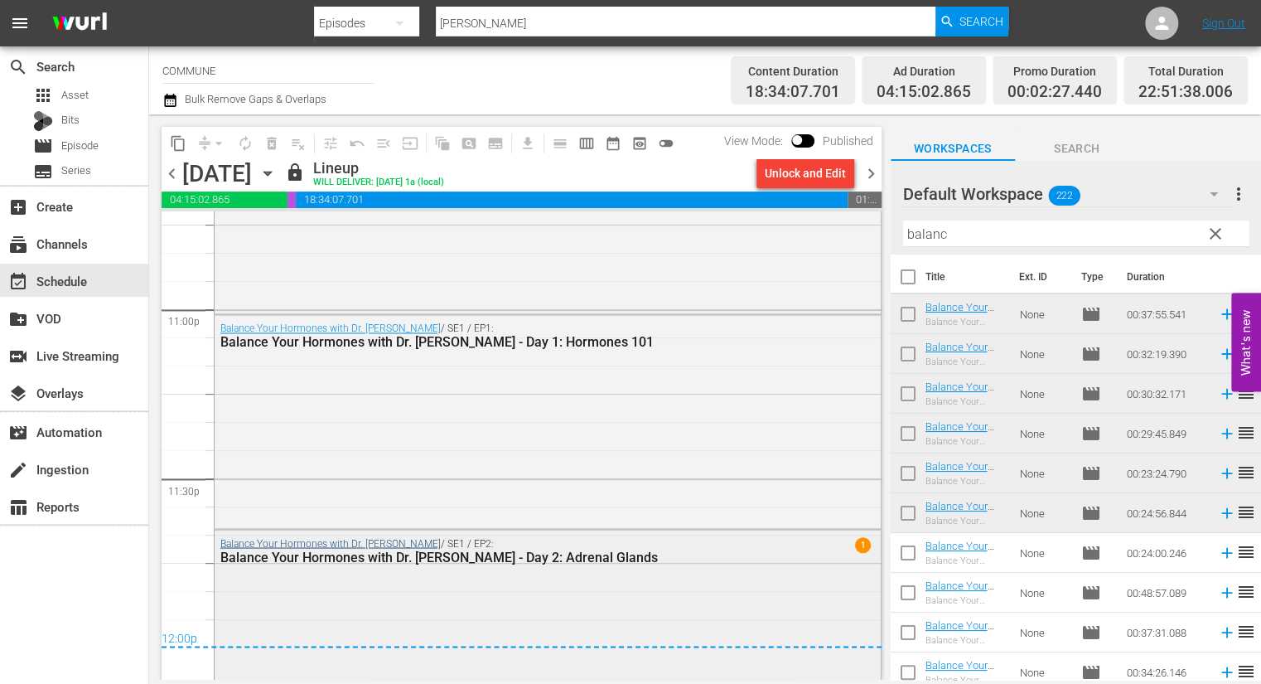
scroll to position [7709, 0]
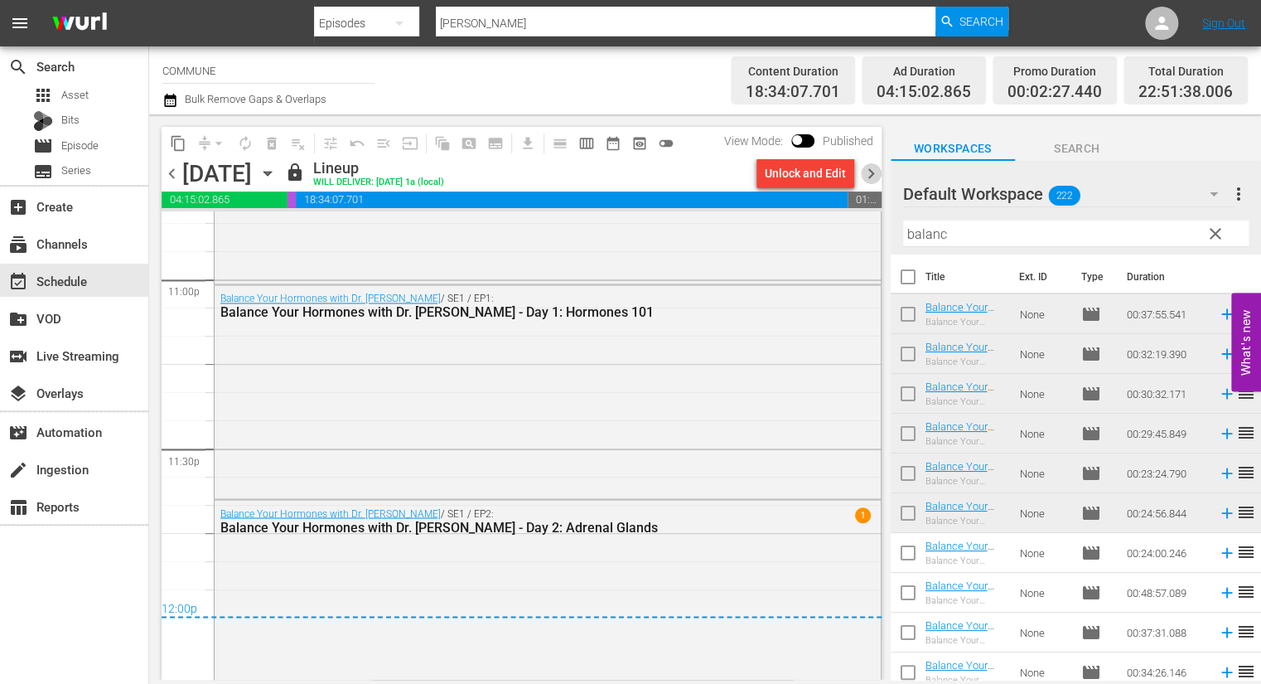
click at [870, 172] on span "chevron_right" at bounding box center [871, 173] width 21 height 21
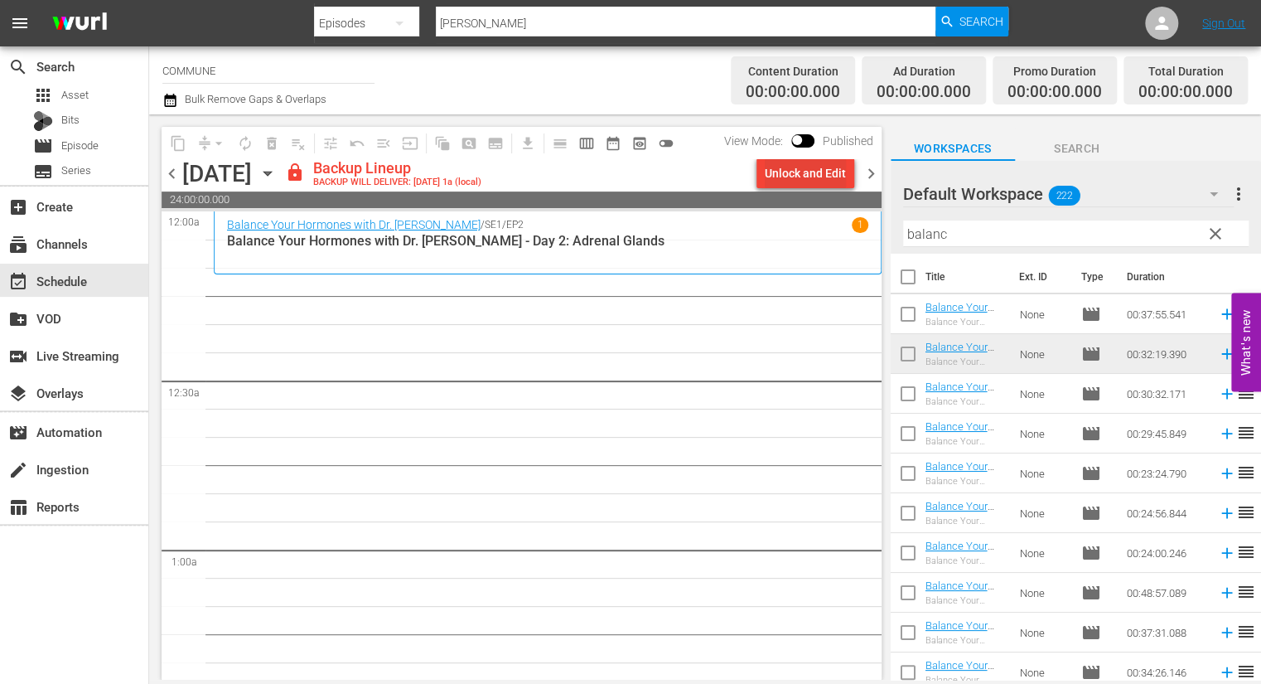
click at [794, 171] on div "Unlock and Edit" at bounding box center [805, 173] width 81 height 30
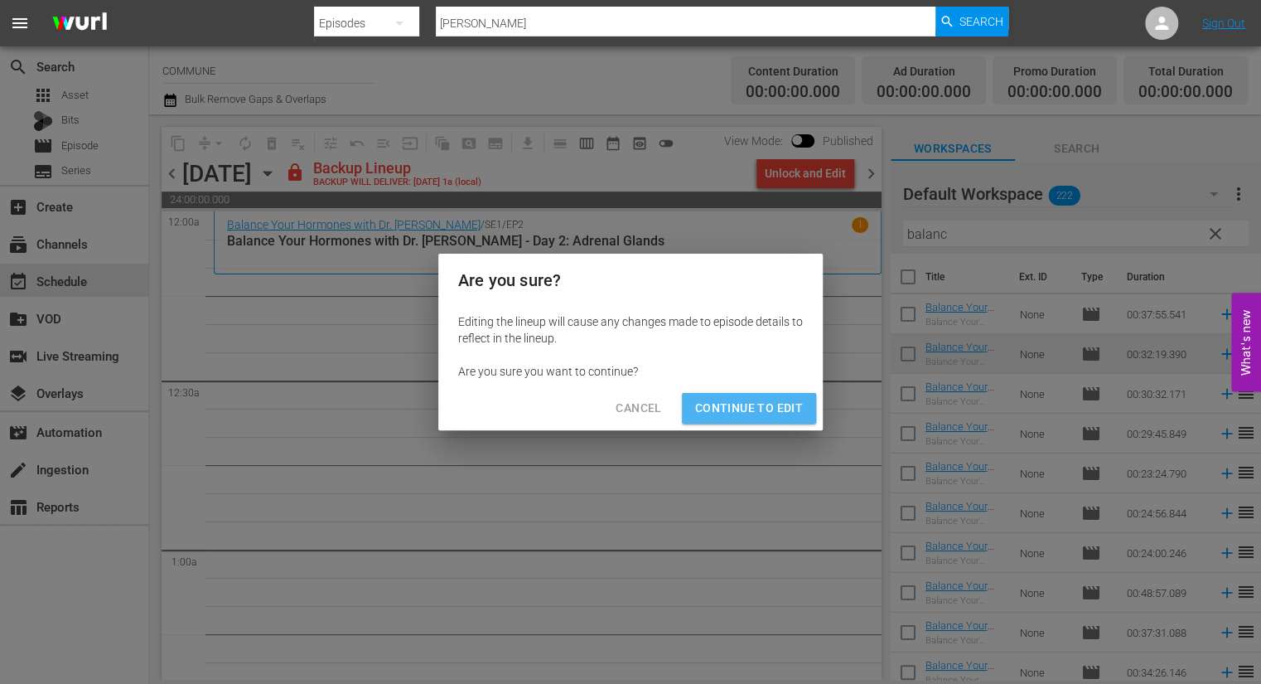
click at [777, 396] on button "Continue to Edit" at bounding box center [749, 408] width 134 height 31
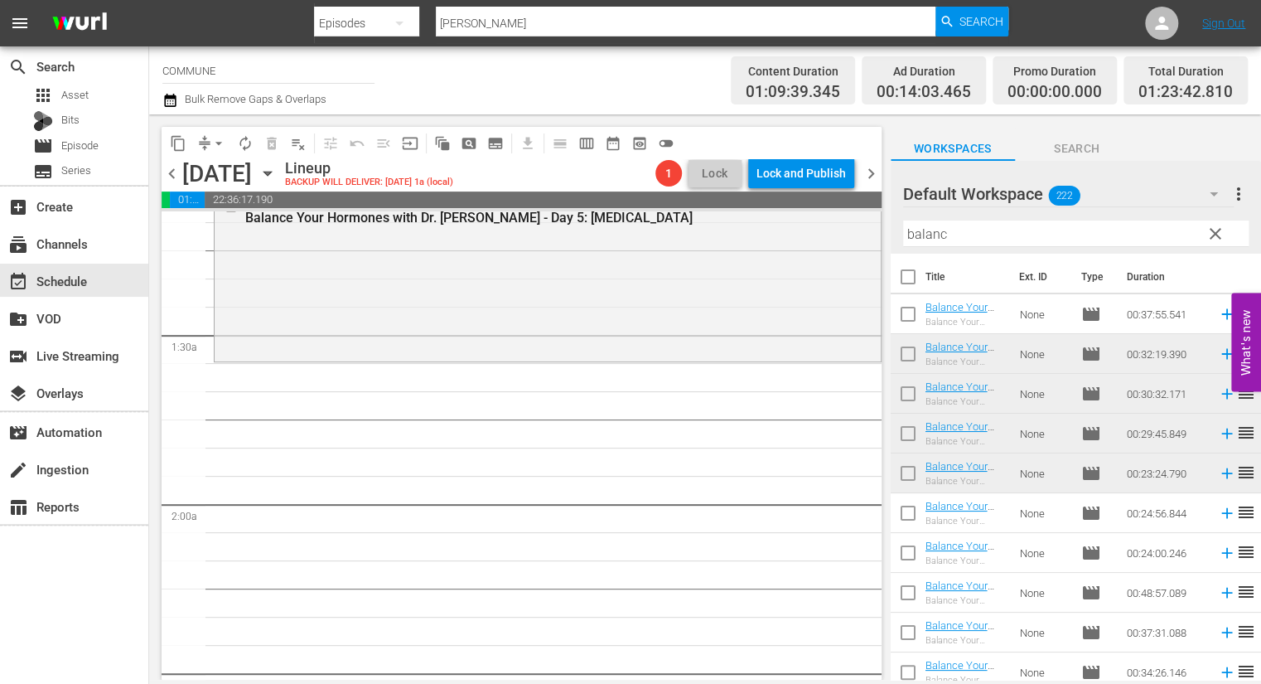
scroll to position [381, 0]
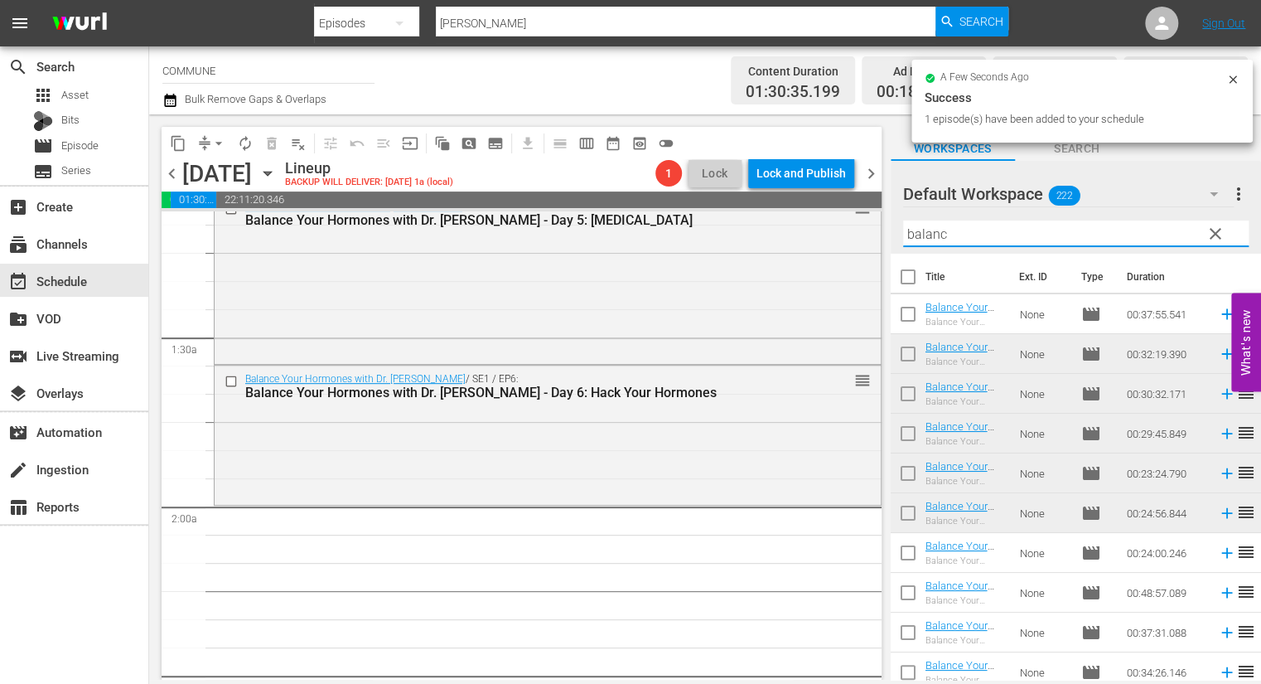
drag, startPoint x: 952, startPoint y: 233, endPoint x: 903, endPoint y: 232, distance: 49.7
click at [903, 232] on input "balanc" at bounding box center [1076, 233] width 346 height 27
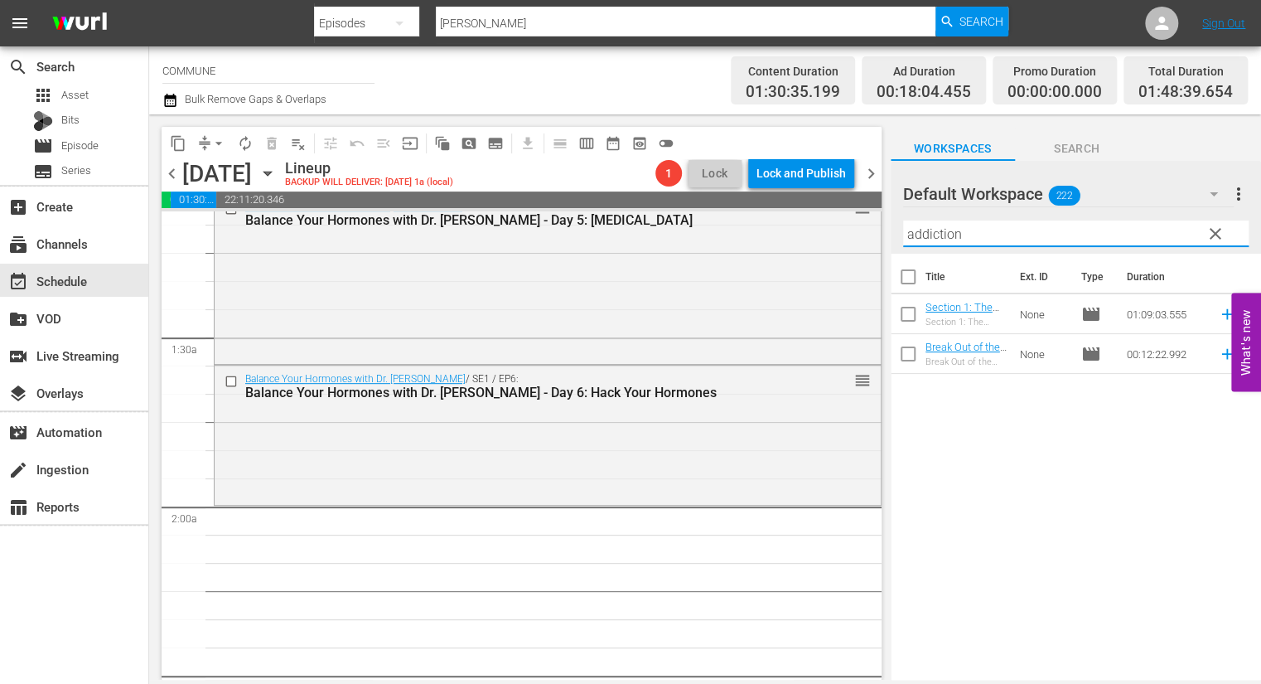
type input "addiction"
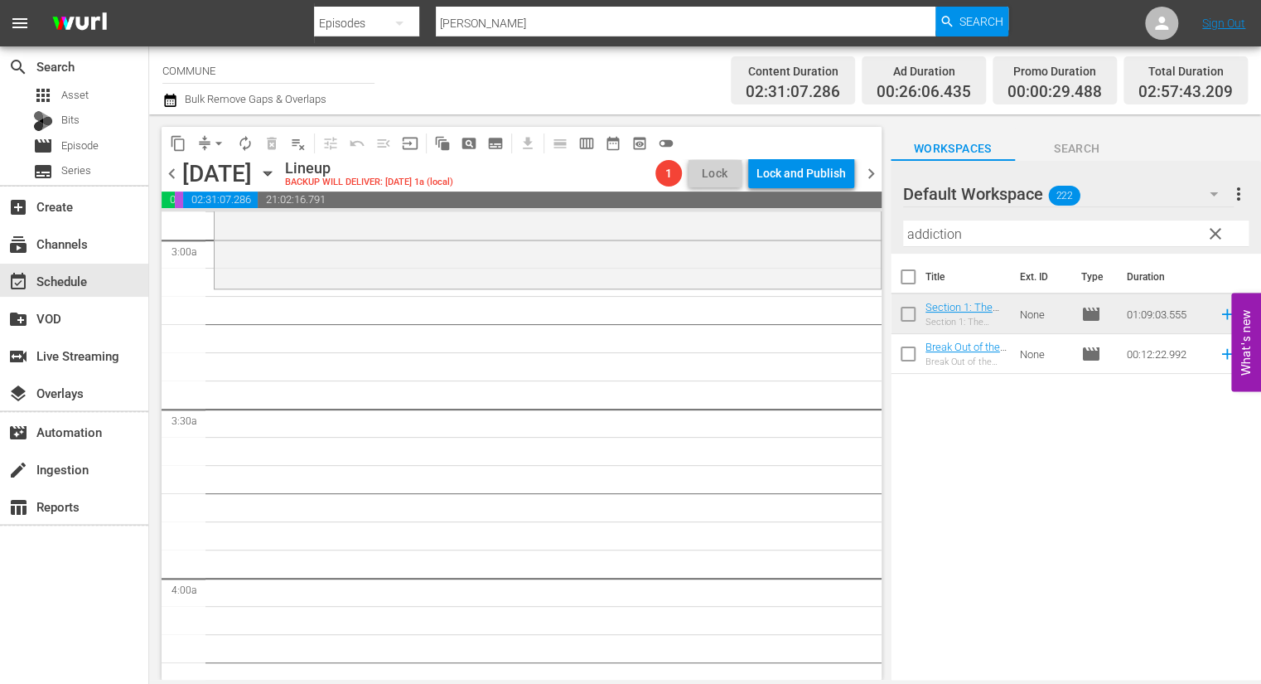
scroll to position [985, 0]
click at [271, 173] on icon "button" at bounding box center [267, 174] width 7 height 4
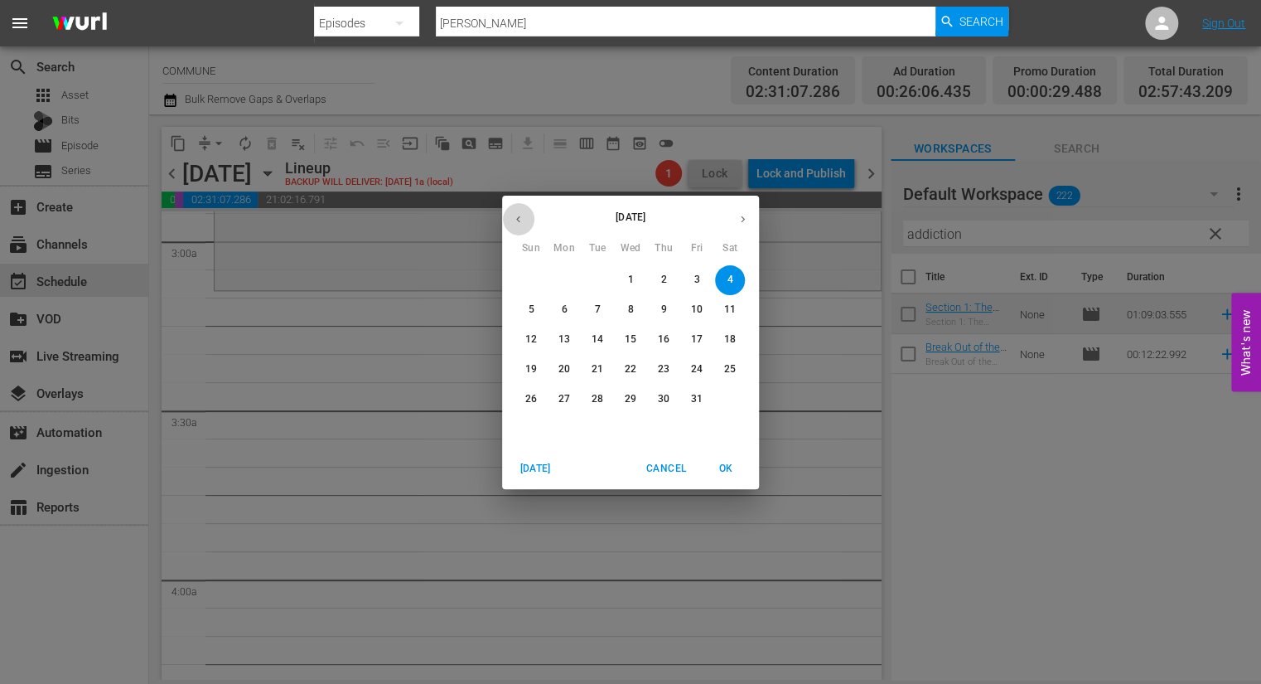
click at [517, 220] on icon "button" at bounding box center [518, 219] width 12 height 12
click at [732, 277] on p "7" at bounding box center [730, 280] width 6 height 14
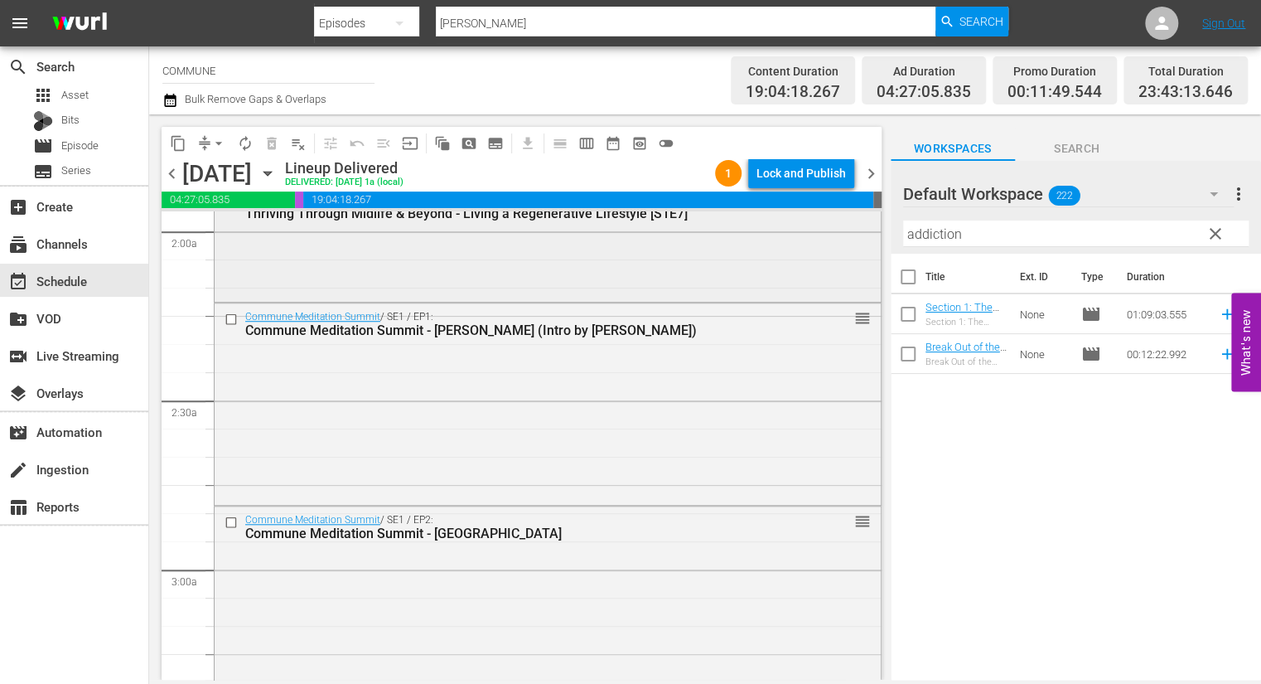
scroll to position [661, 0]
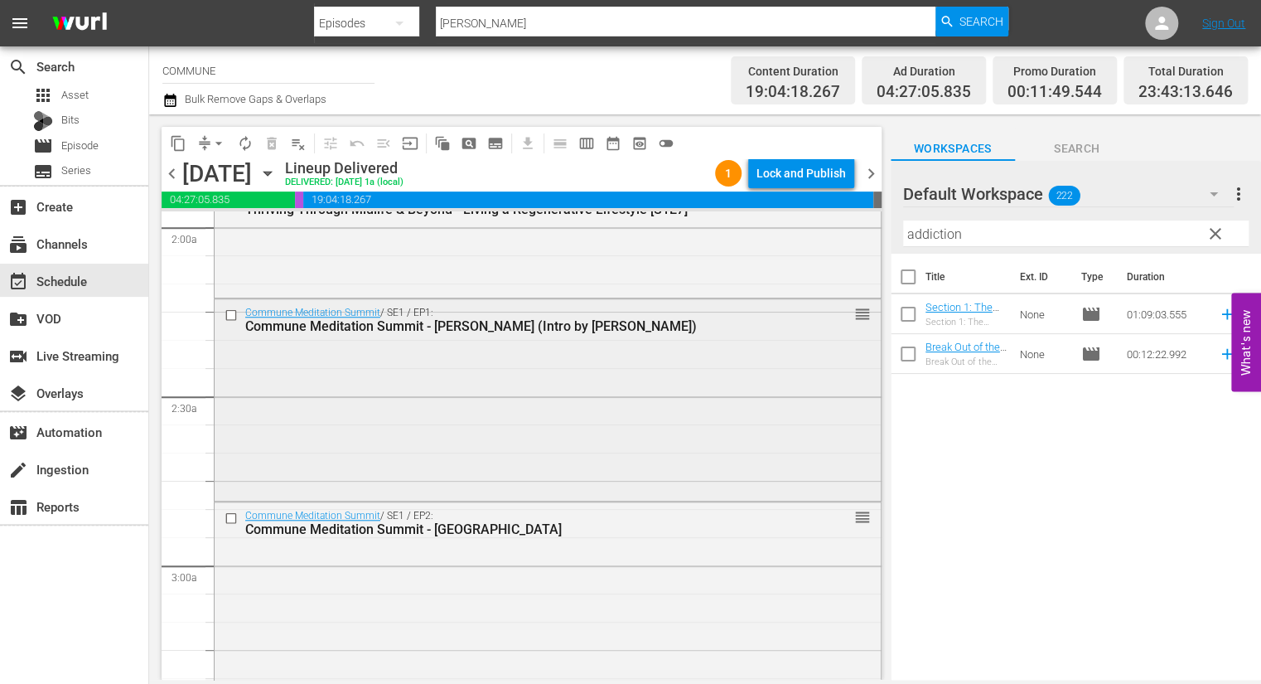
click at [232, 317] on input "checkbox" at bounding box center [233, 315] width 17 height 14
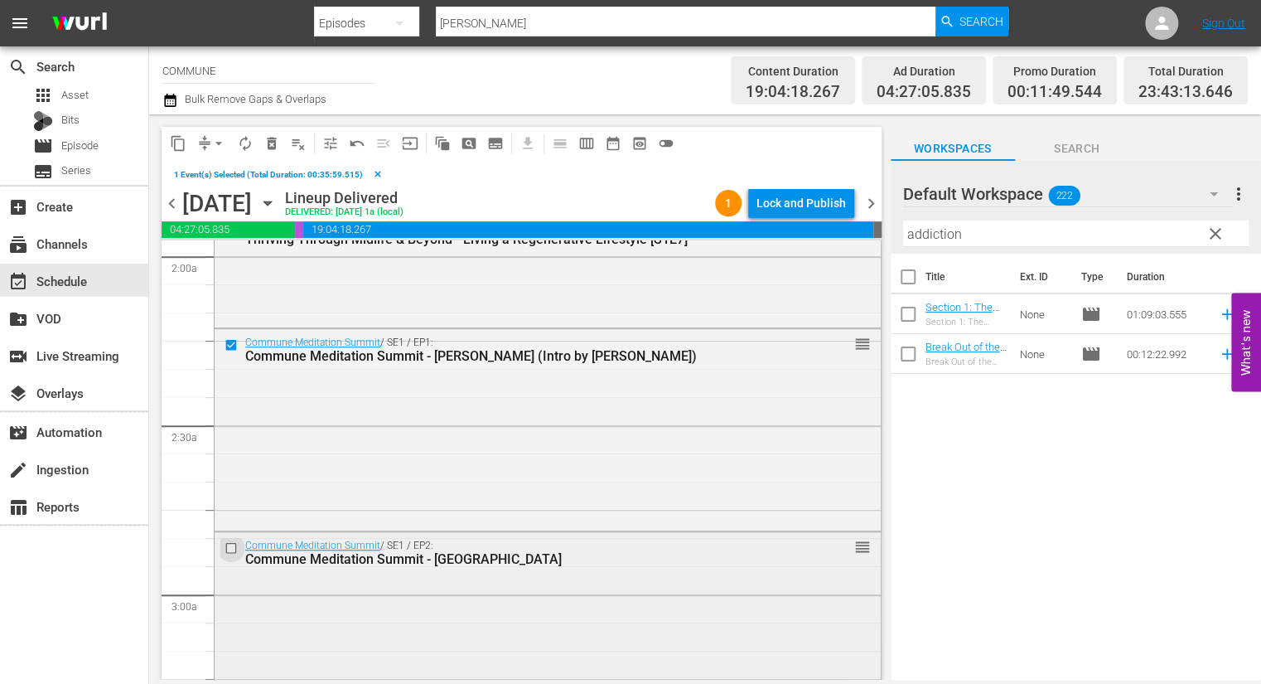
click at [230, 548] on input "checkbox" at bounding box center [233, 548] width 17 height 14
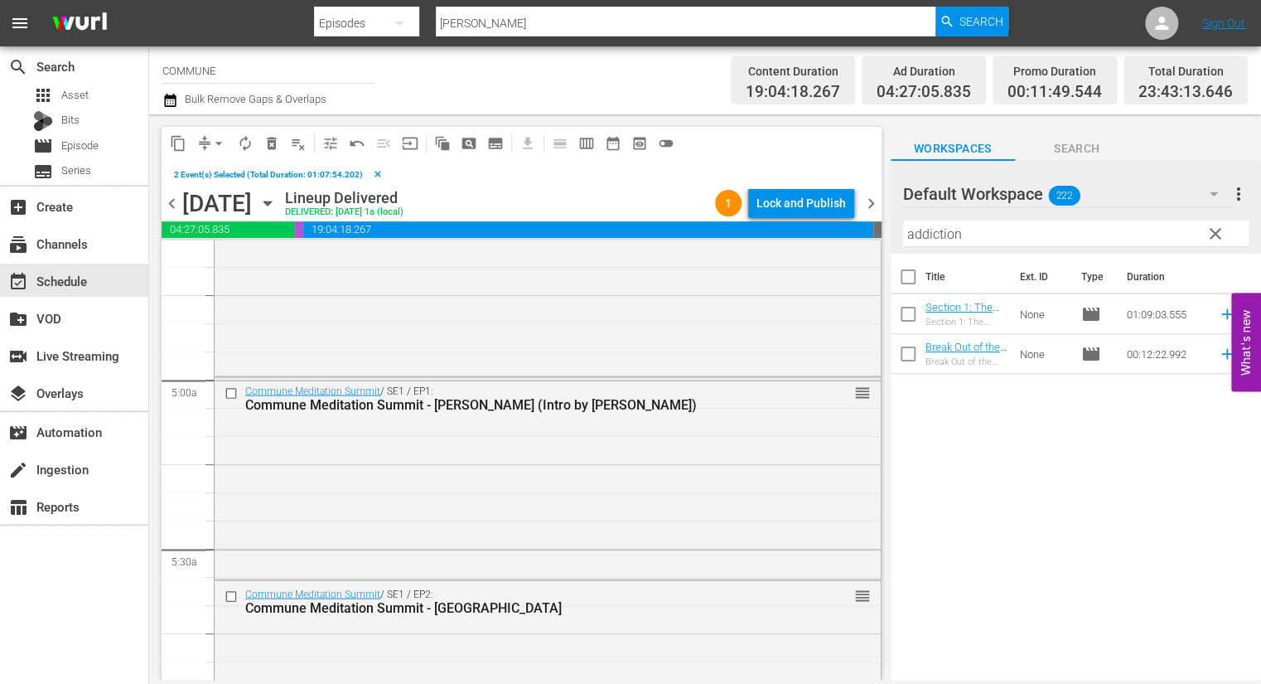
scroll to position [1555, 0]
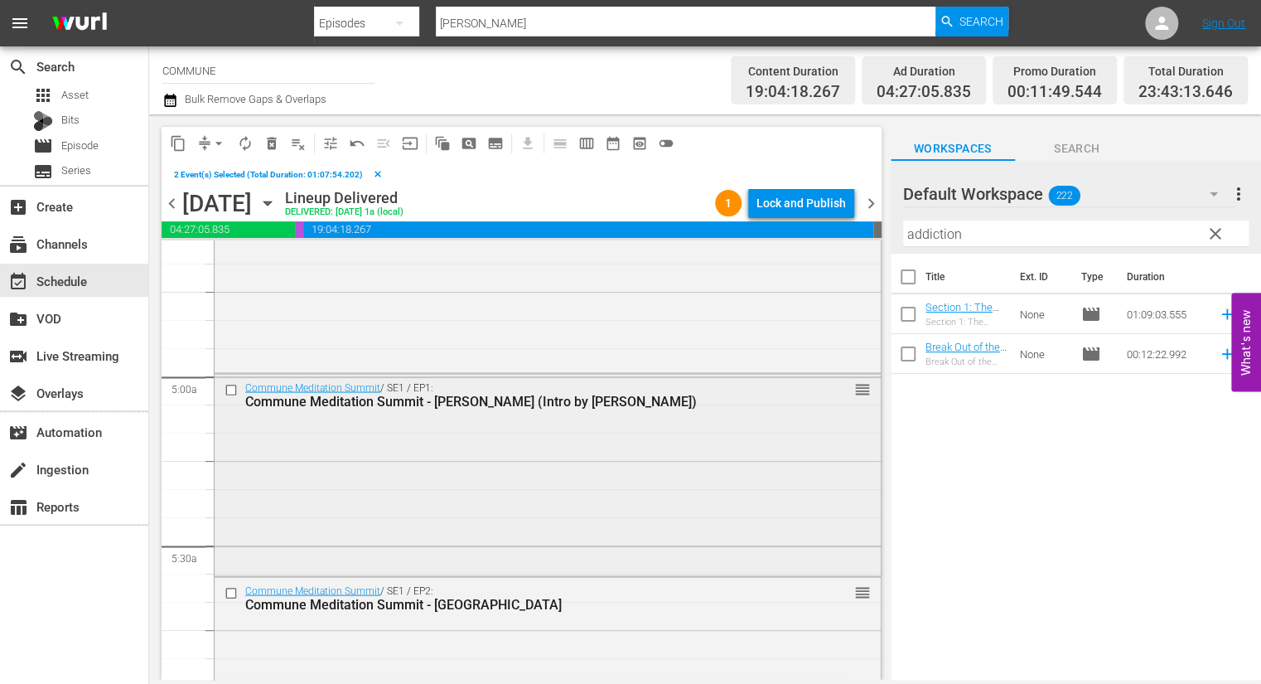
click at [230, 386] on input "checkbox" at bounding box center [233, 390] width 17 height 14
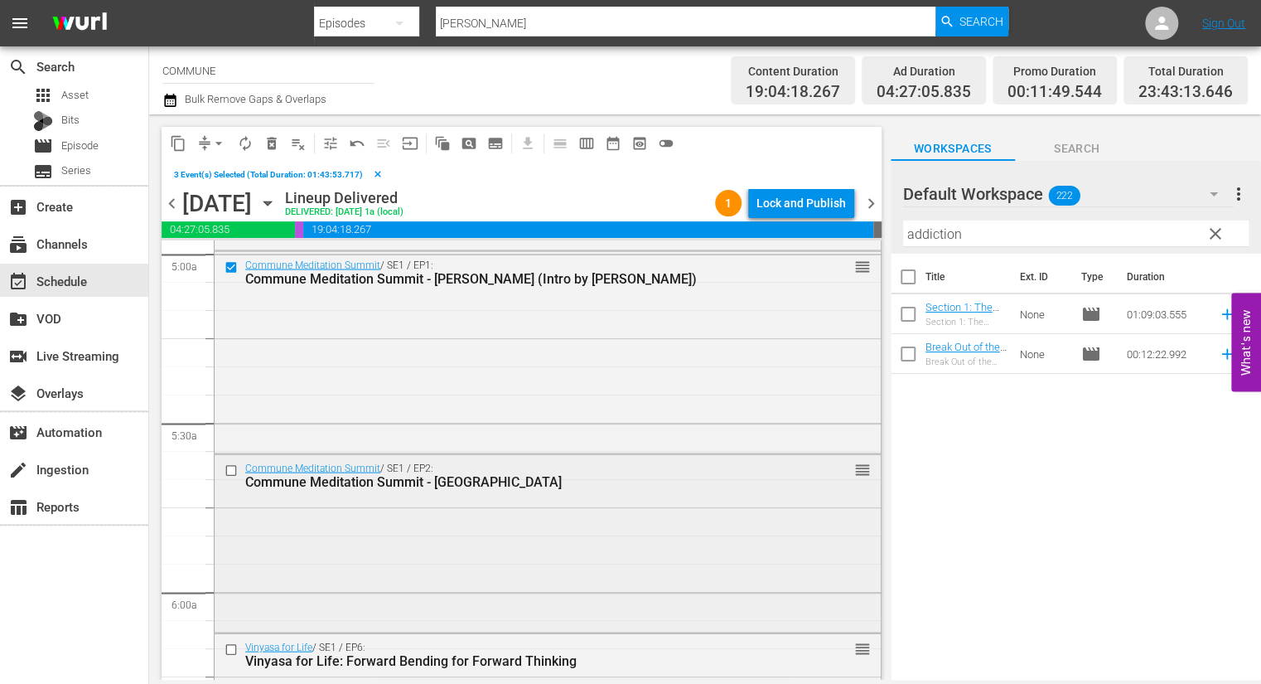
scroll to position [1677, 0]
click at [232, 467] on input "checkbox" at bounding box center [233, 469] width 17 height 14
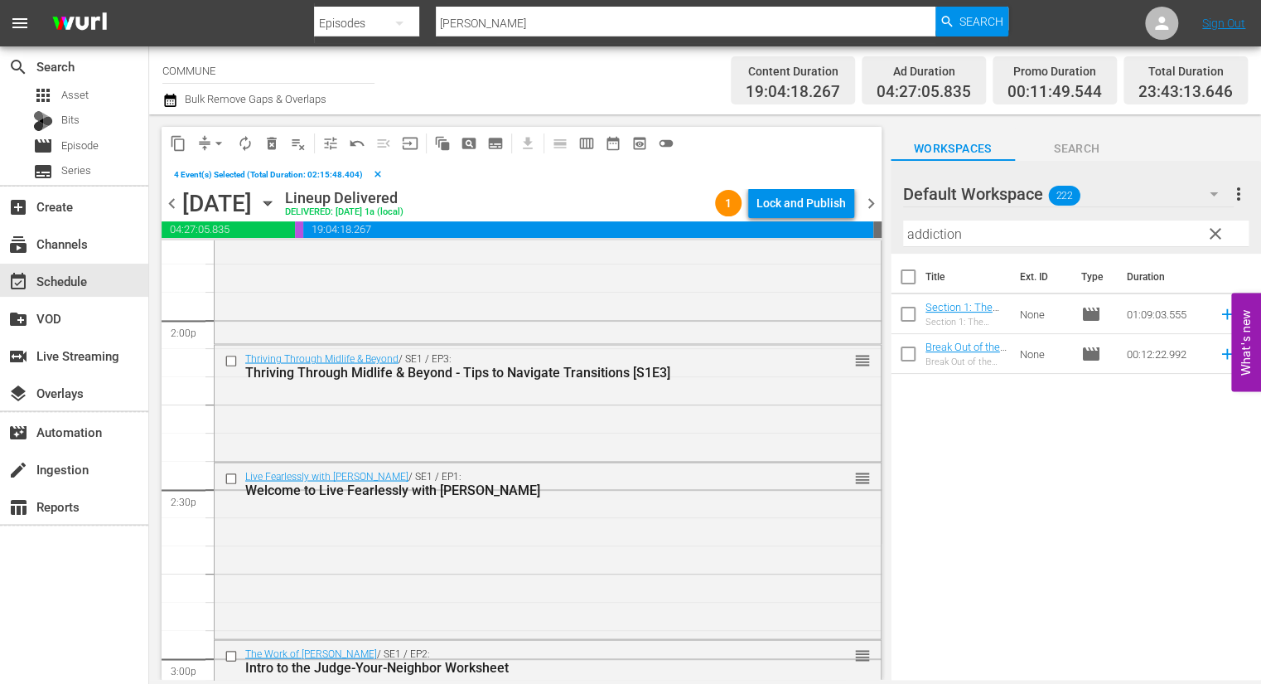
scroll to position [4655, 0]
click at [230, 478] on input "checkbox" at bounding box center [233, 478] width 17 height 14
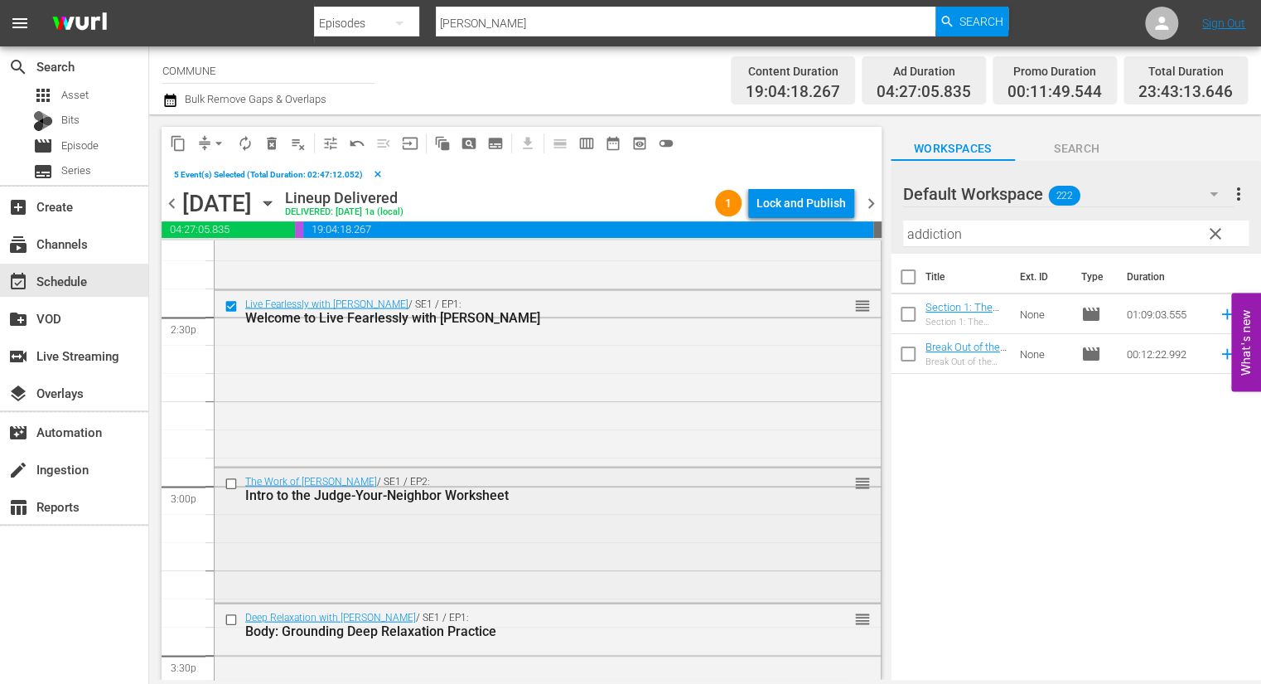
scroll to position [4827, 0]
click at [230, 480] on input "checkbox" at bounding box center [233, 482] width 17 height 14
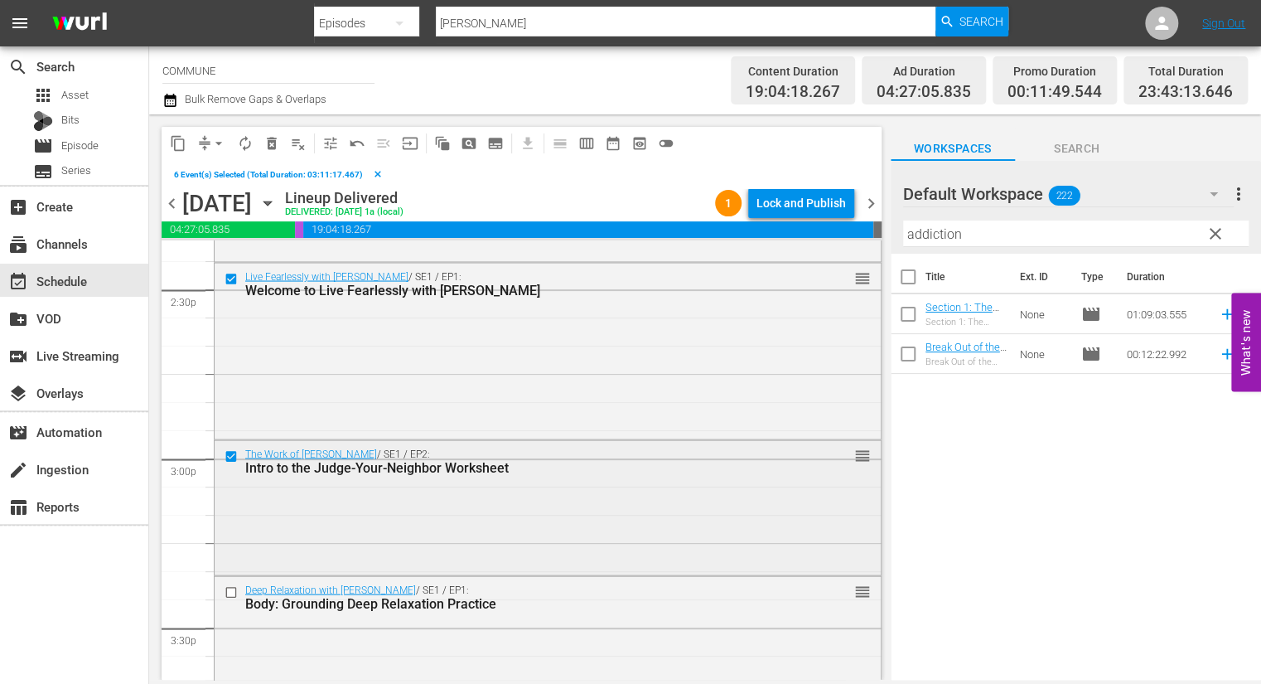
scroll to position [4856, 0]
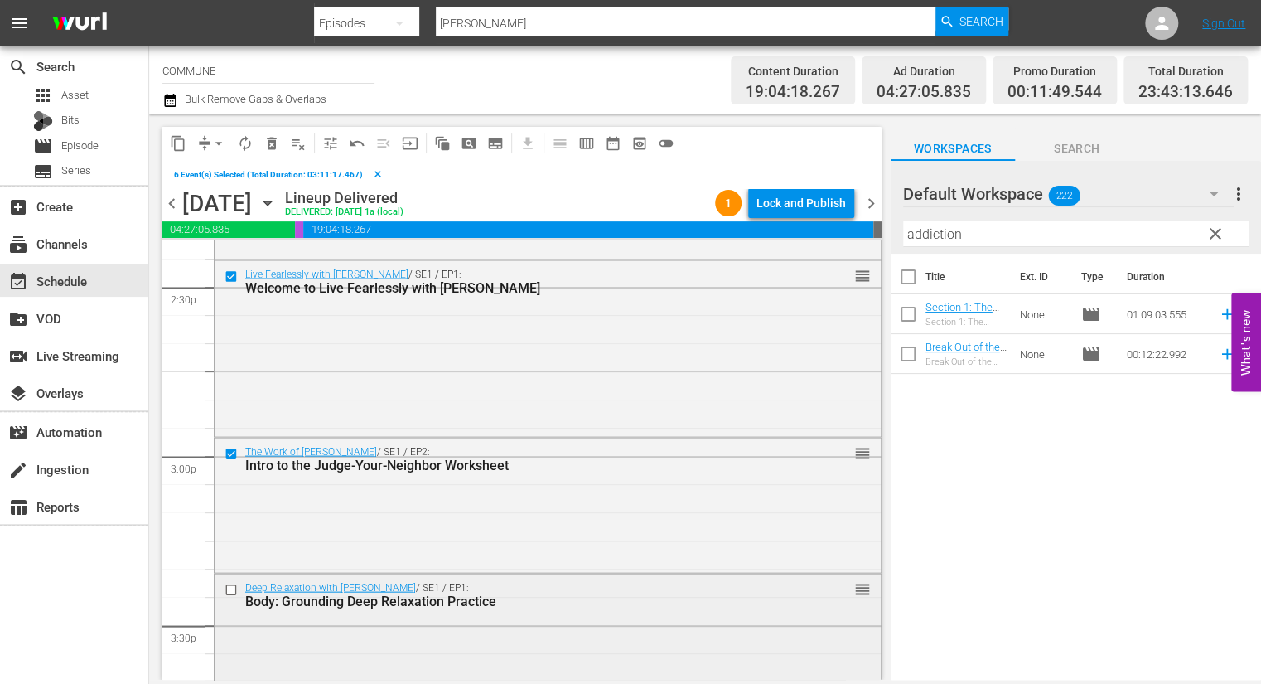
click at [230, 586] on input "checkbox" at bounding box center [233, 590] width 17 height 14
click at [181, 146] on span "content_copy" at bounding box center [178, 143] width 17 height 17
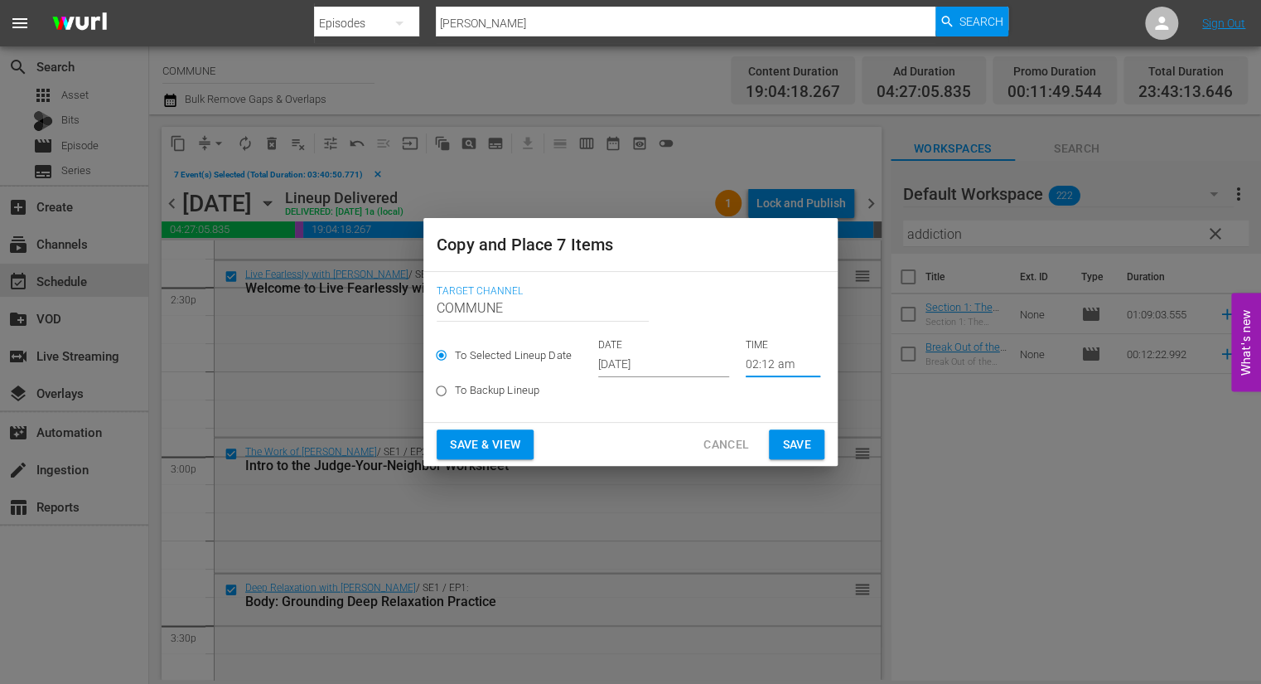
click at [781, 361] on input "02:12 am" at bounding box center [783, 364] width 75 height 25
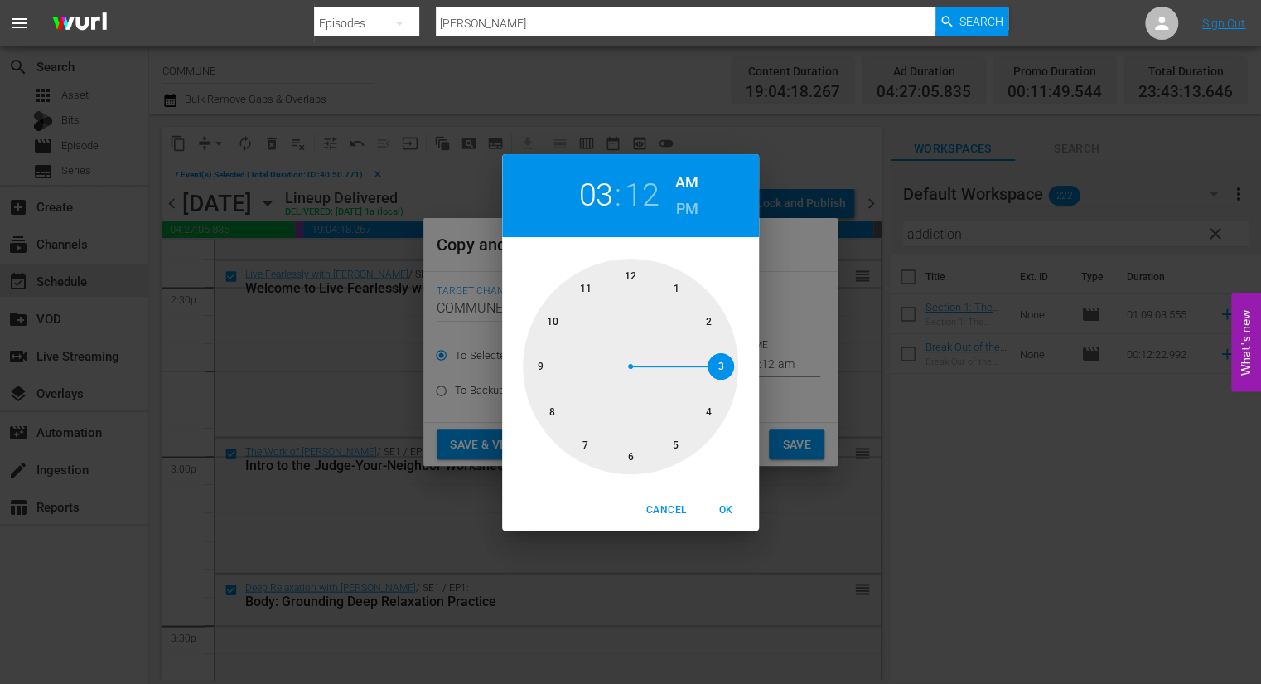
drag, startPoint x: 714, startPoint y: 324, endPoint x: 717, endPoint y: 352, distance: 28.4
click at [717, 352] on div at bounding box center [630, 366] width 215 height 215
drag, startPoint x: 715, startPoint y: 334, endPoint x: 712, endPoint y: 322, distance: 12.1
click at [712, 322] on div at bounding box center [630, 366] width 215 height 215
click at [728, 508] on span "OK" at bounding box center [726, 509] width 40 height 17
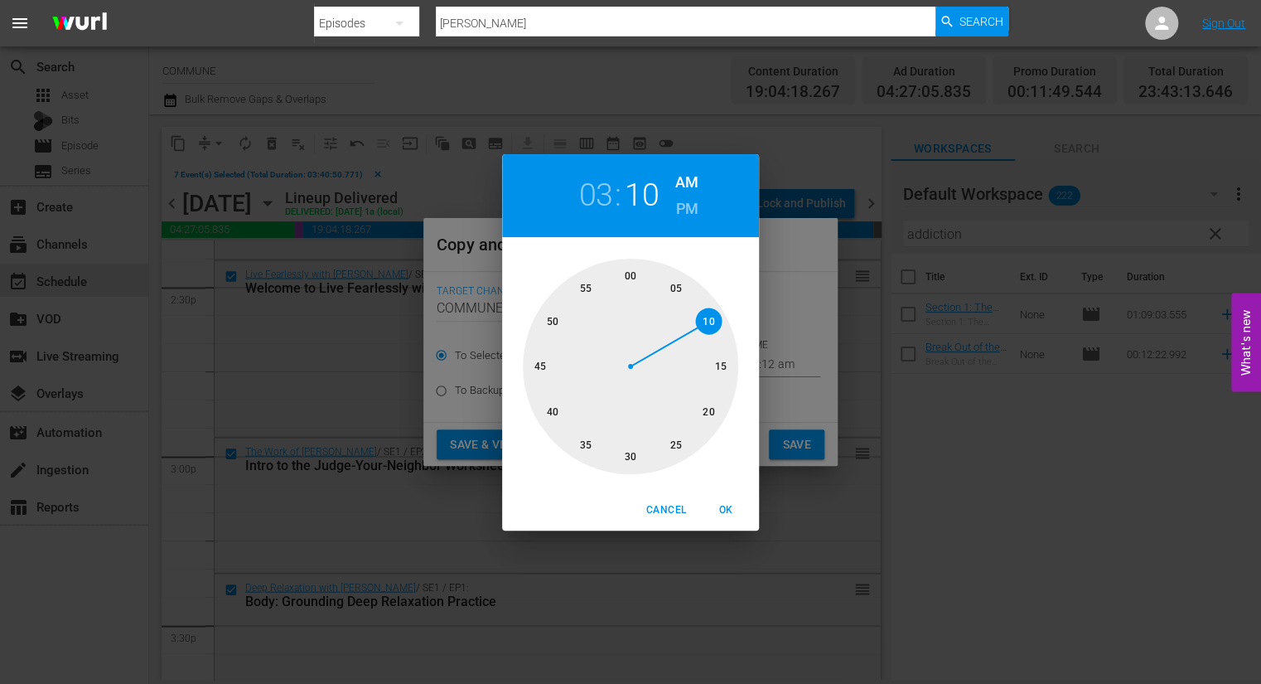
type input "03:10 am"
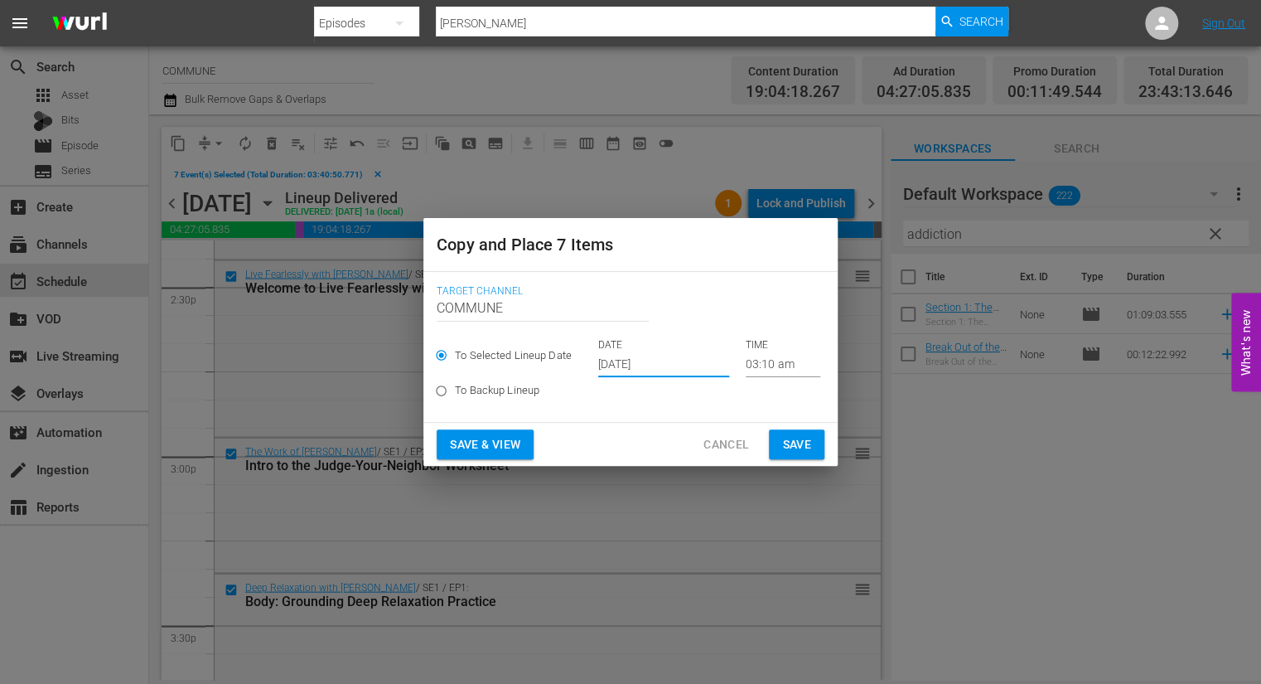
click at [681, 365] on input "[DATE]" at bounding box center [663, 364] width 131 height 25
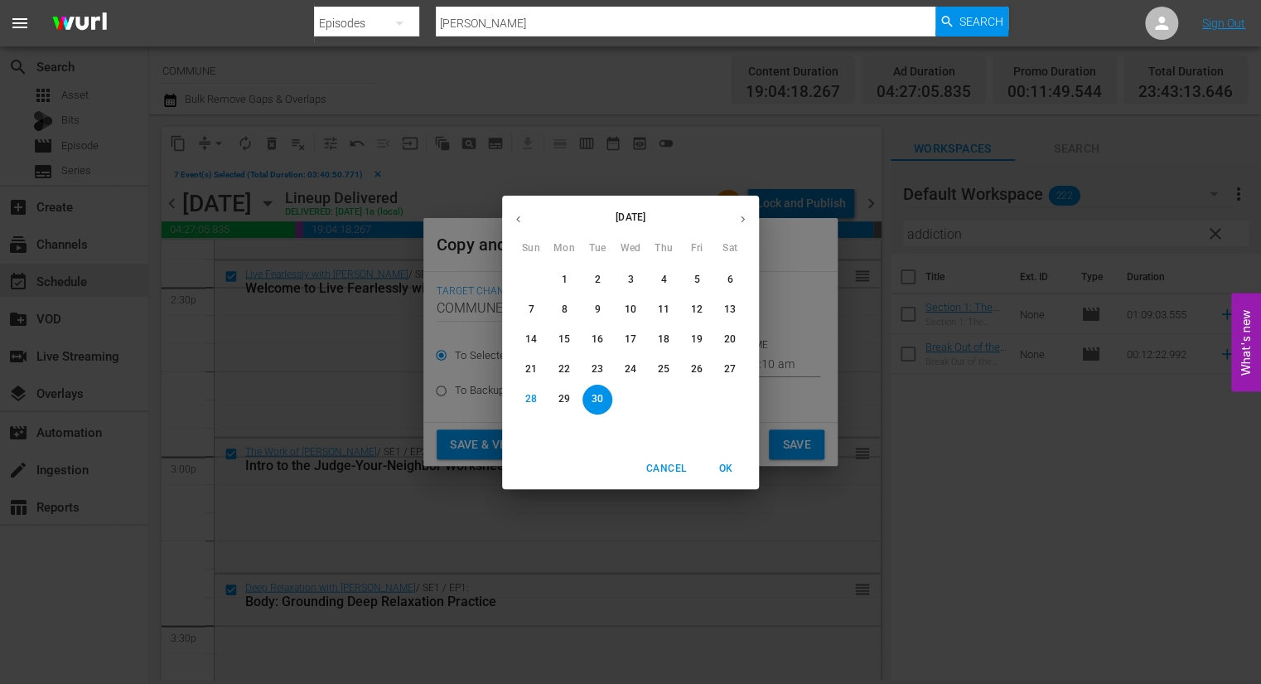
click at [741, 220] on icon "button" at bounding box center [743, 219] width 12 height 12
click at [731, 279] on p "4" at bounding box center [730, 280] width 6 height 14
type input "[DATE]"
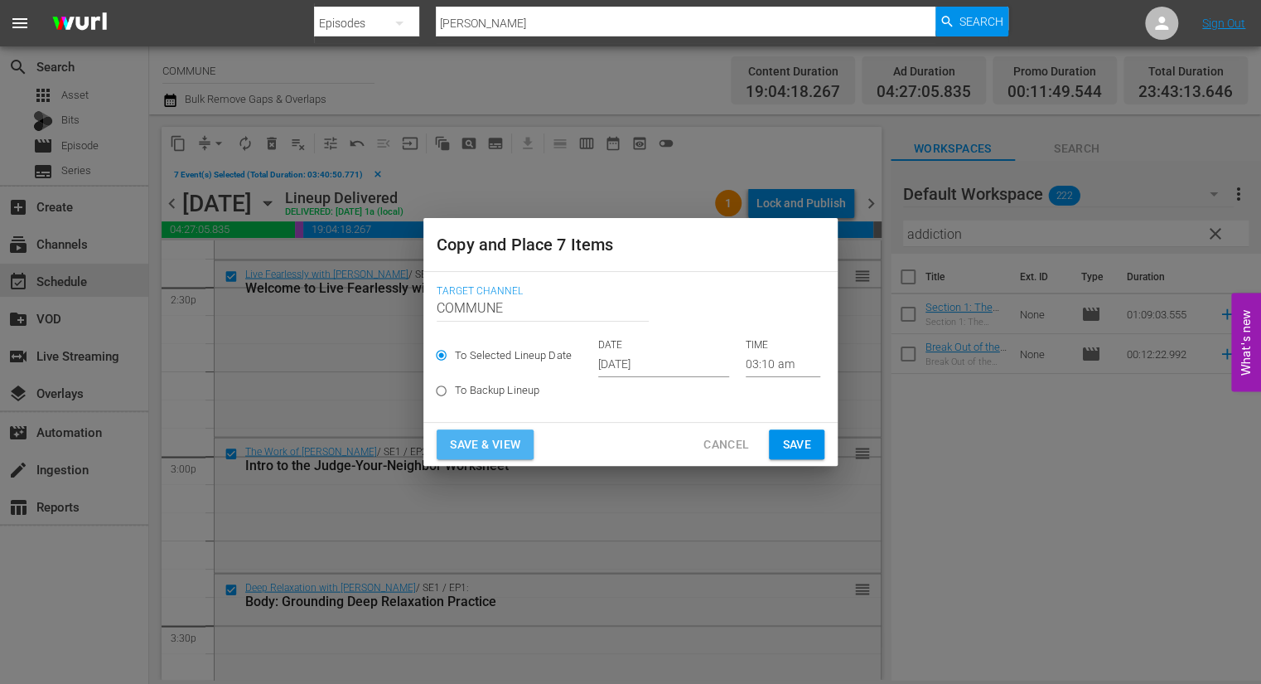
click at [515, 452] on span "Save & View" at bounding box center [485, 444] width 70 height 21
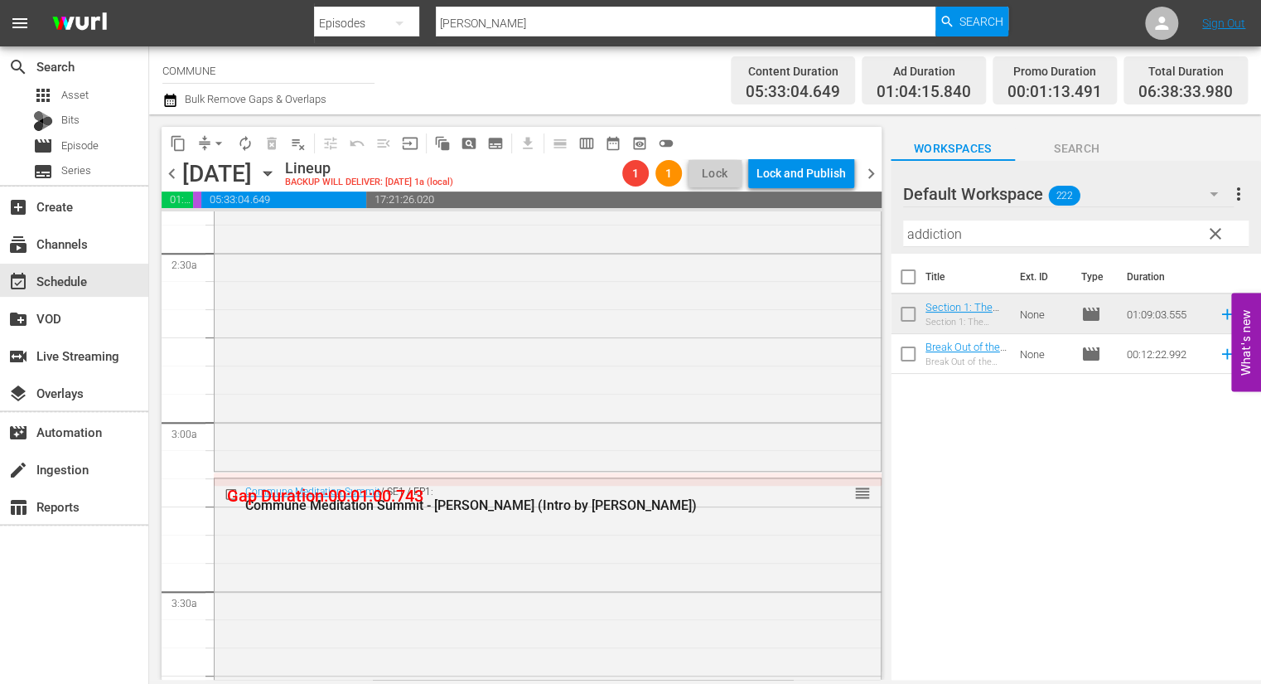
scroll to position [806, 0]
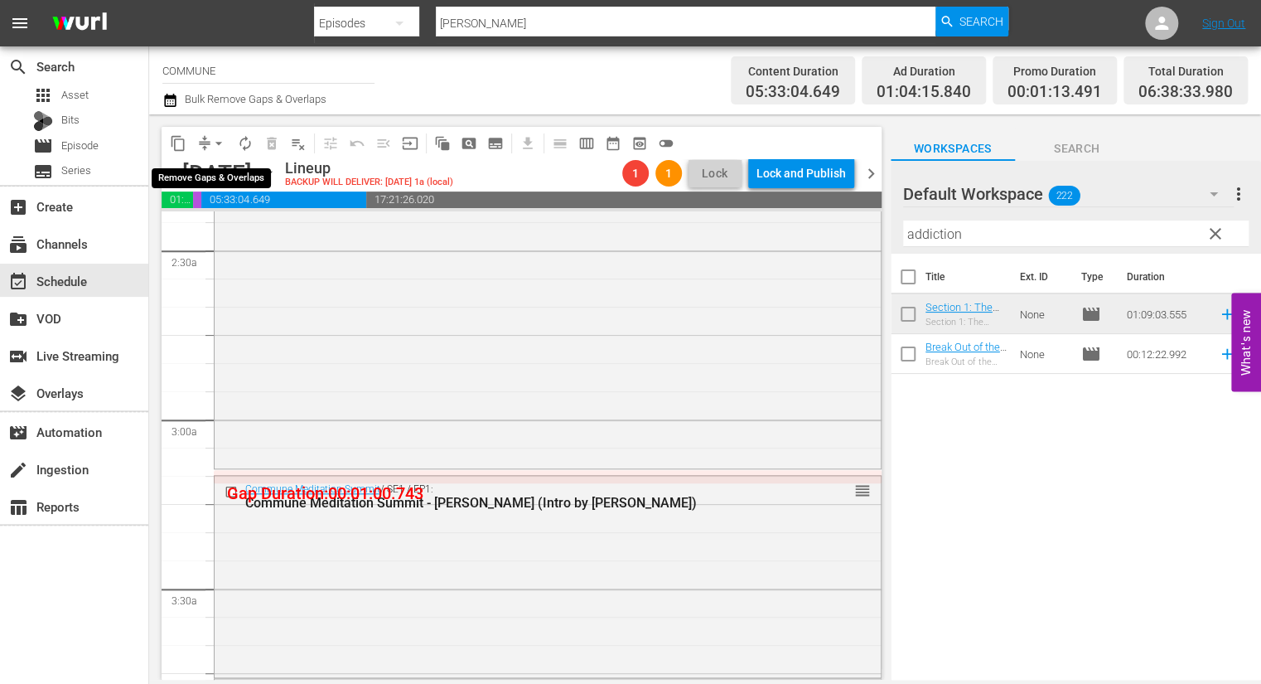
click at [216, 141] on span "arrow_drop_down" at bounding box center [219, 143] width 17 height 17
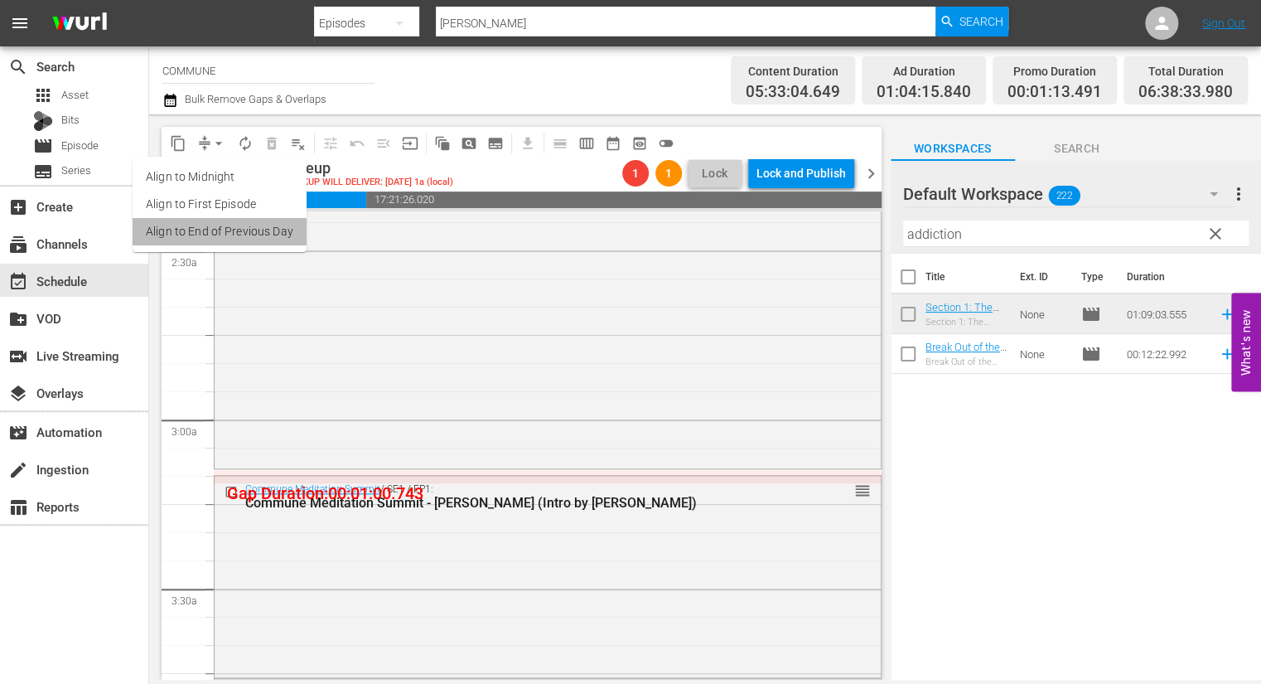
click at [234, 231] on li "Align to End of Previous Day" at bounding box center [220, 231] width 174 height 27
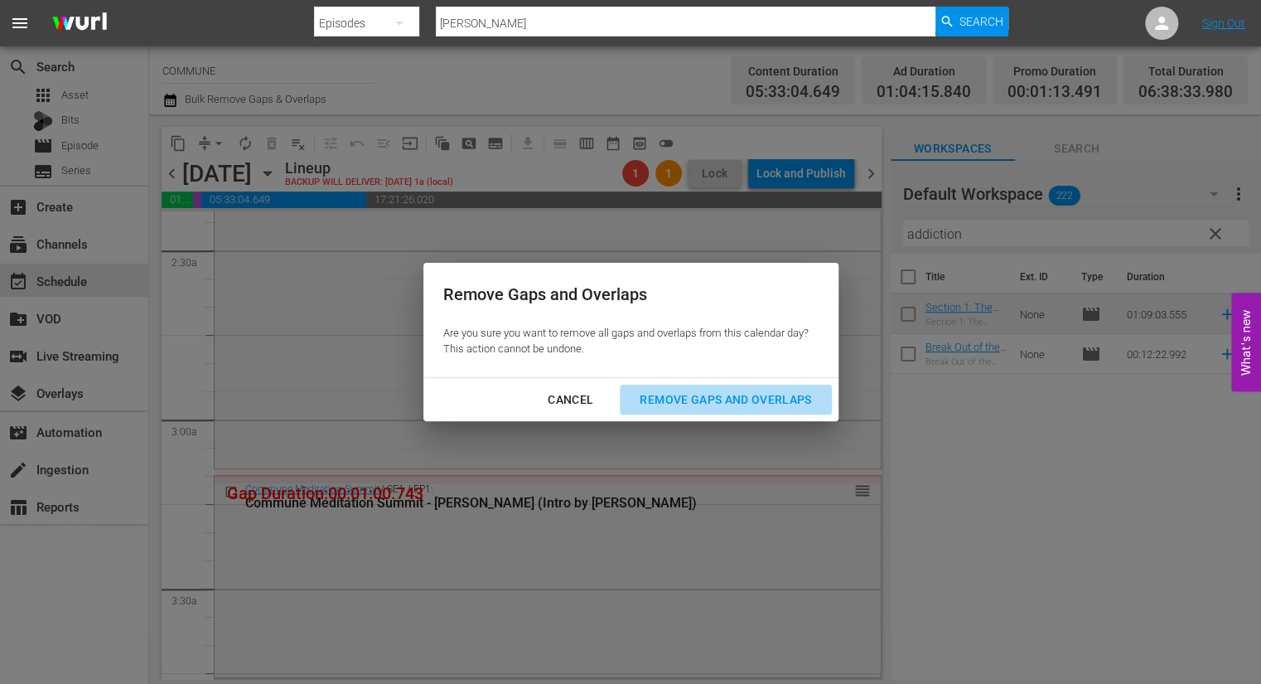
click at [738, 395] on div "Remove Gaps and Overlaps" at bounding box center [726, 400] width 198 height 21
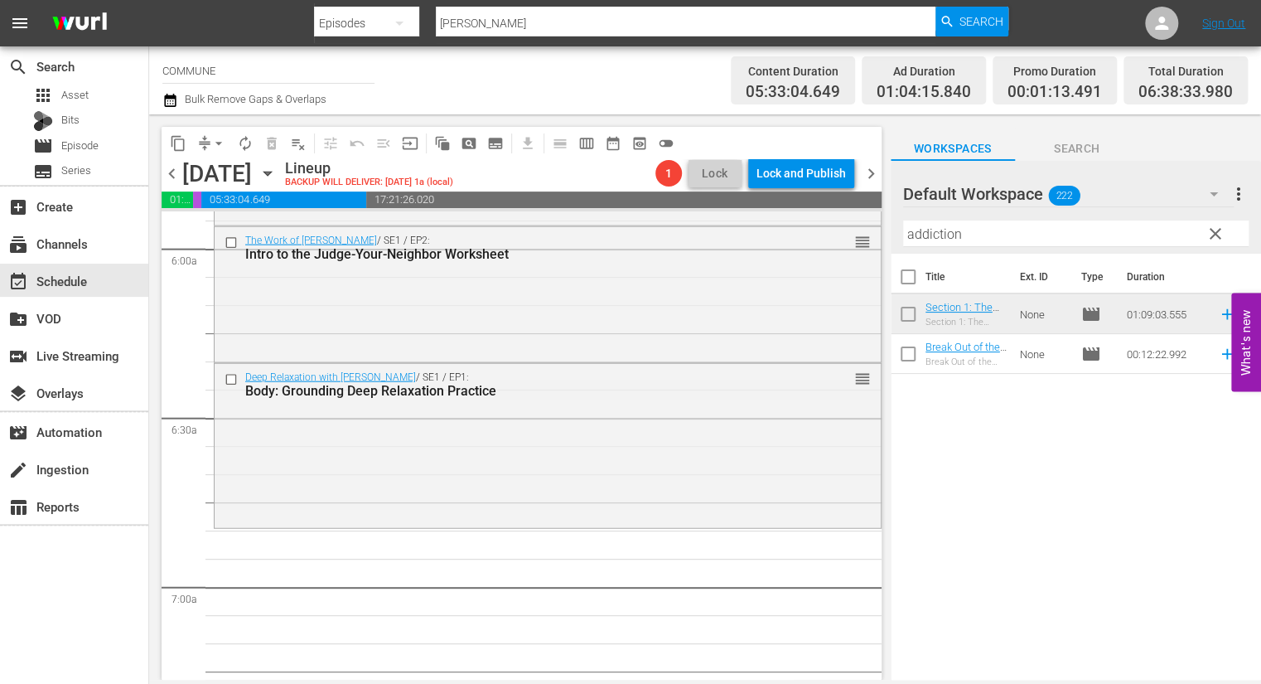
scroll to position [1997, 0]
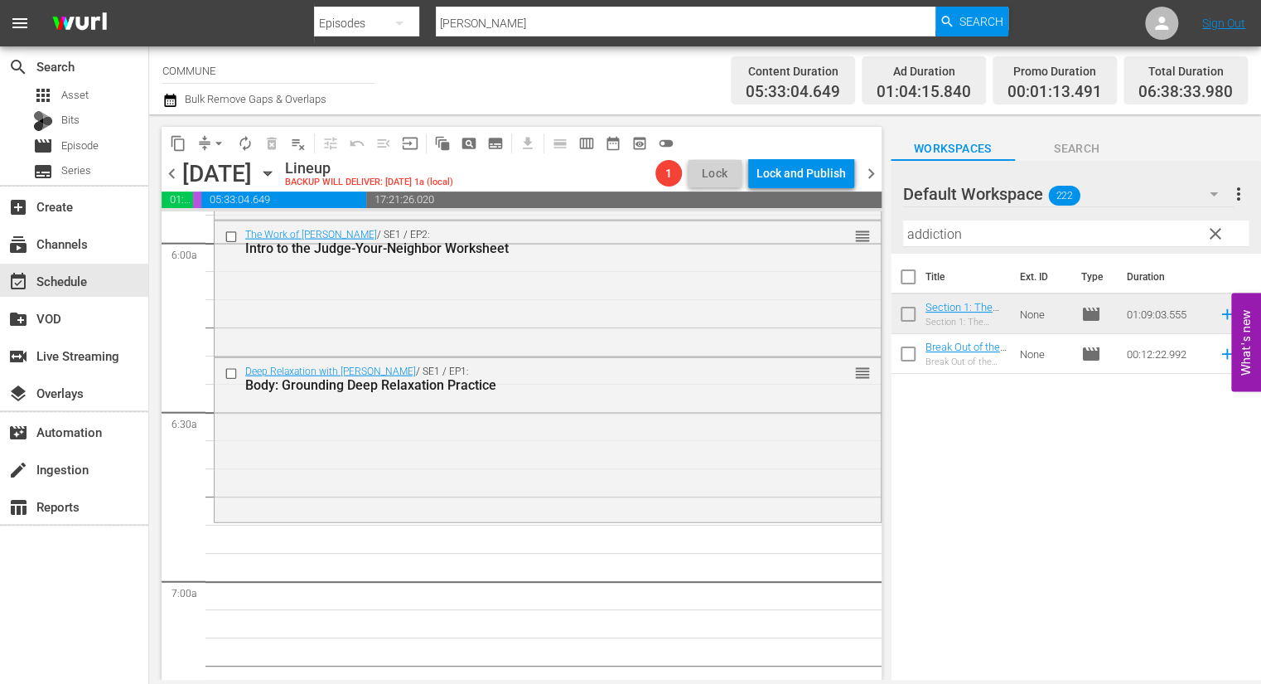
click at [271, 174] on icon "button" at bounding box center [267, 174] width 7 height 4
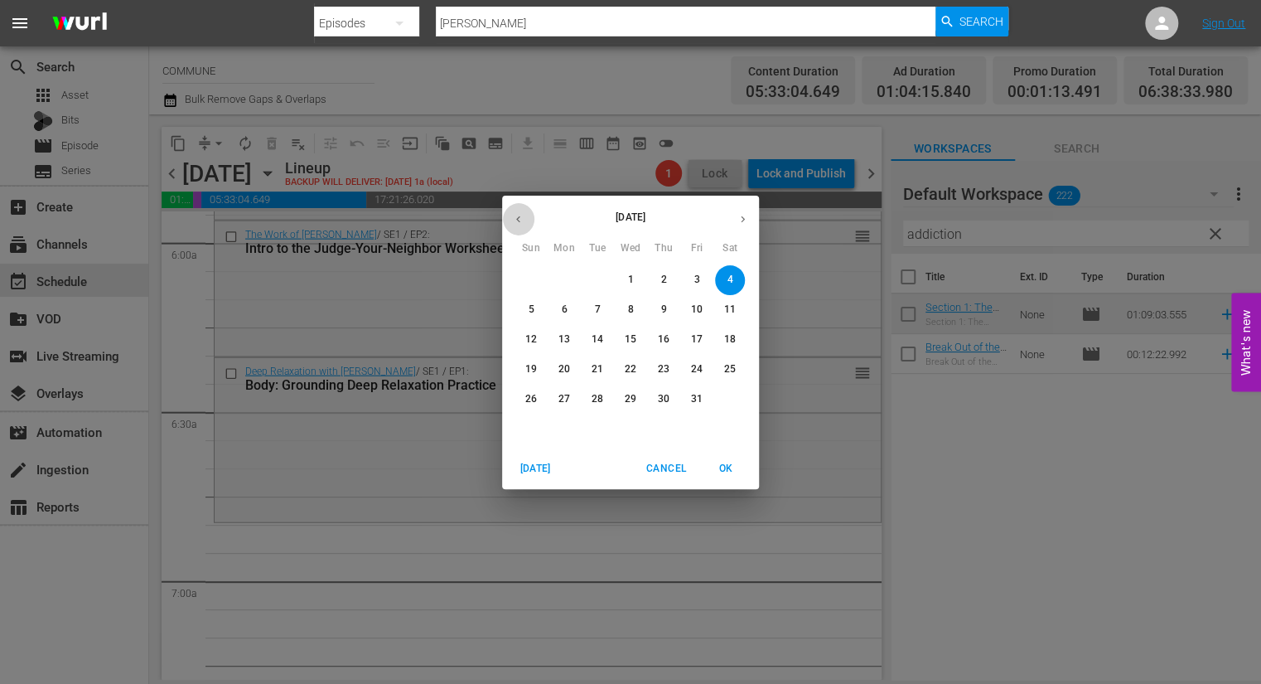
click at [512, 220] on icon "button" at bounding box center [518, 219] width 12 height 12
click at [729, 283] on p "7" at bounding box center [730, 280] width 6 height 14
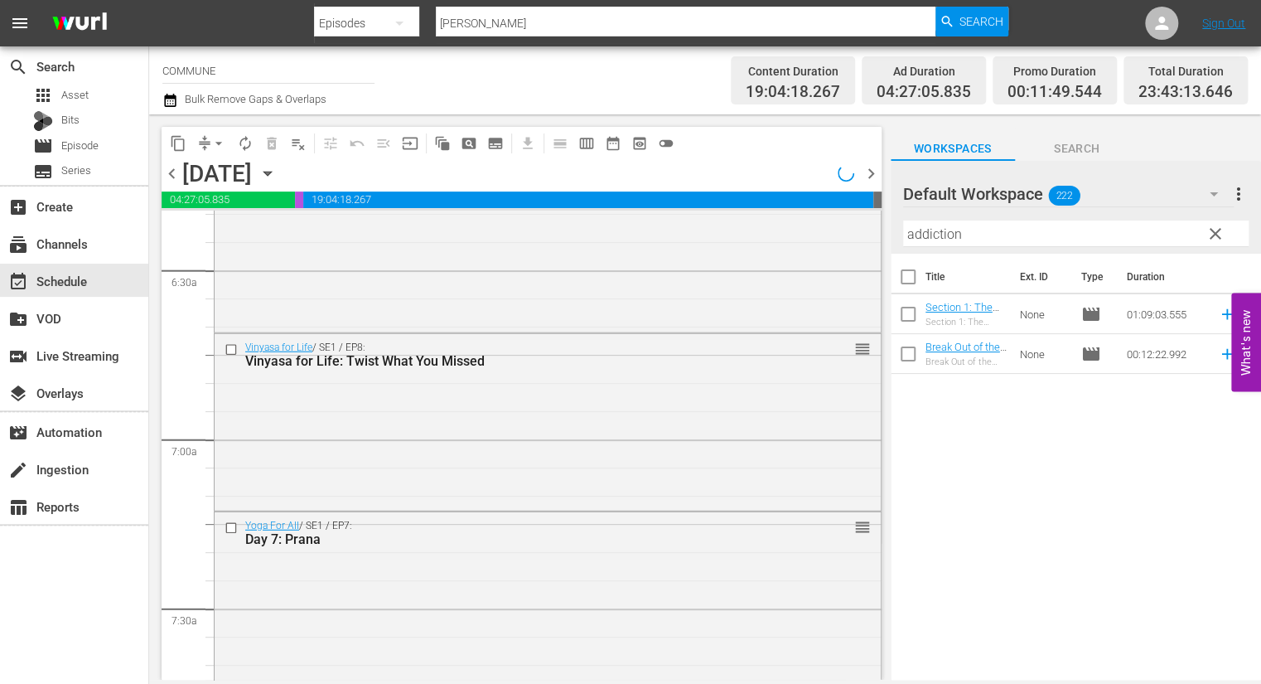
scroll to position [1941, 0]
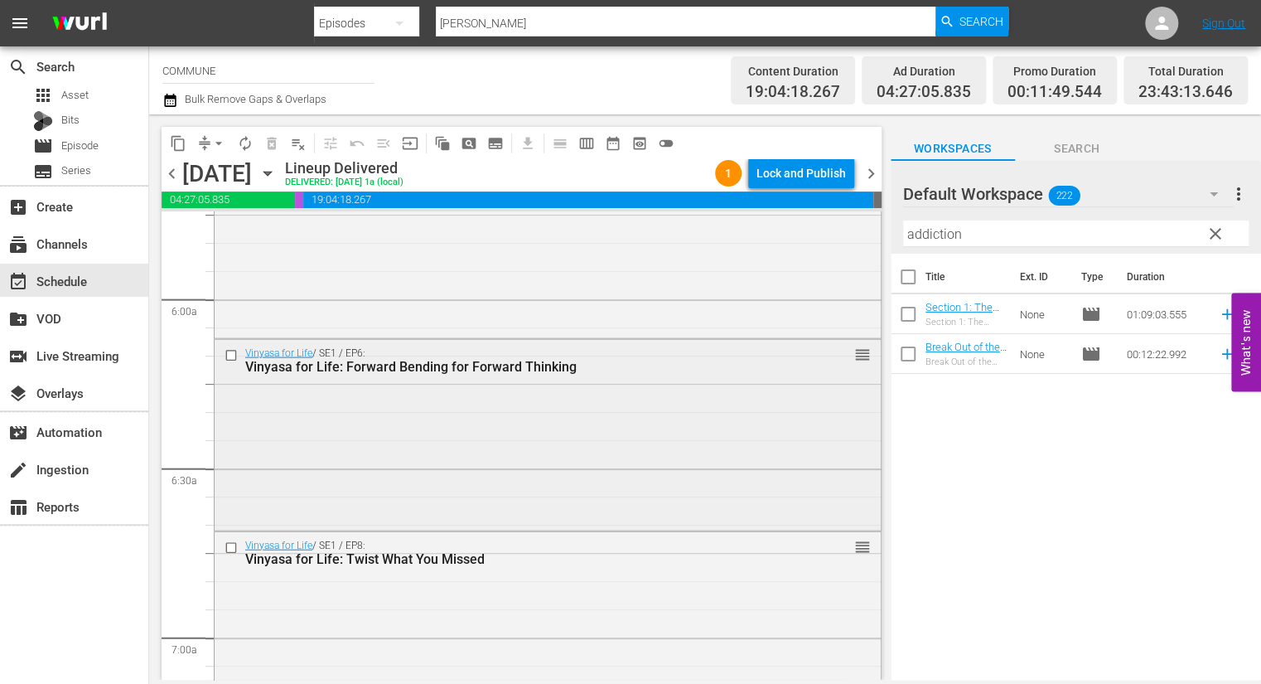
click at [230, 356] on input "checkbox" at bounding box center [233, 356] width 17 height 14
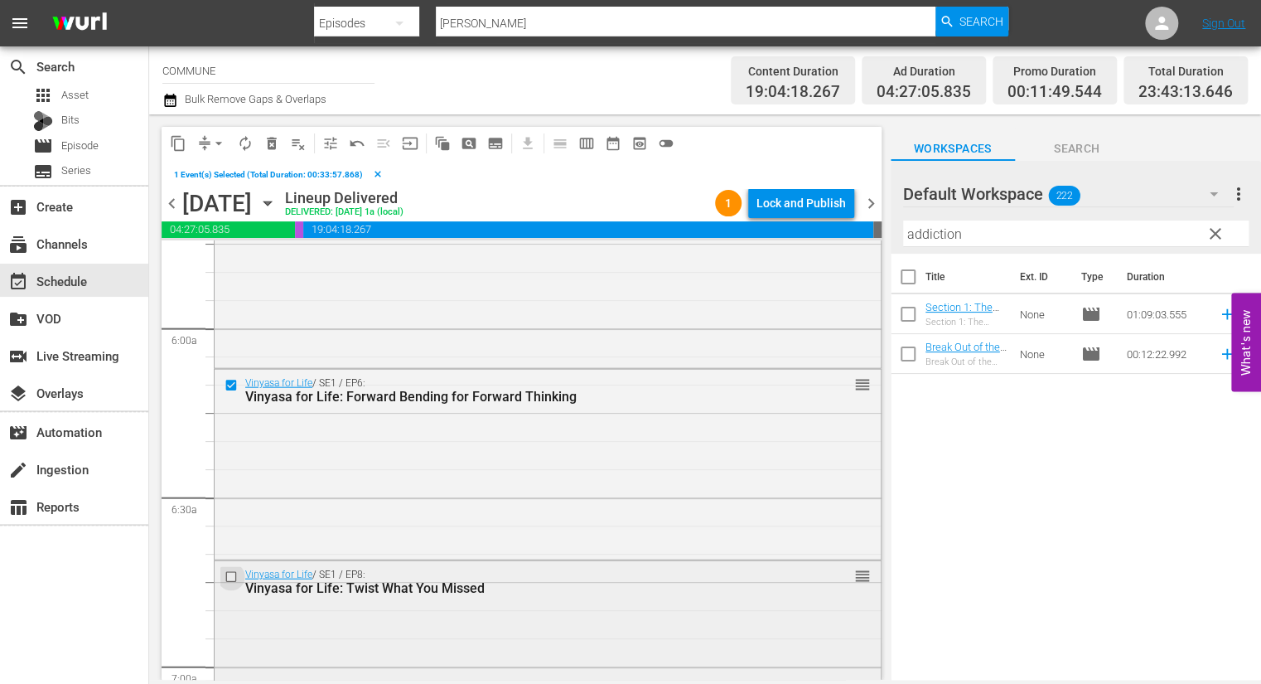
click at [233, 578] on input "checkbox" at bounding box center [233, 577] width 17 height 14
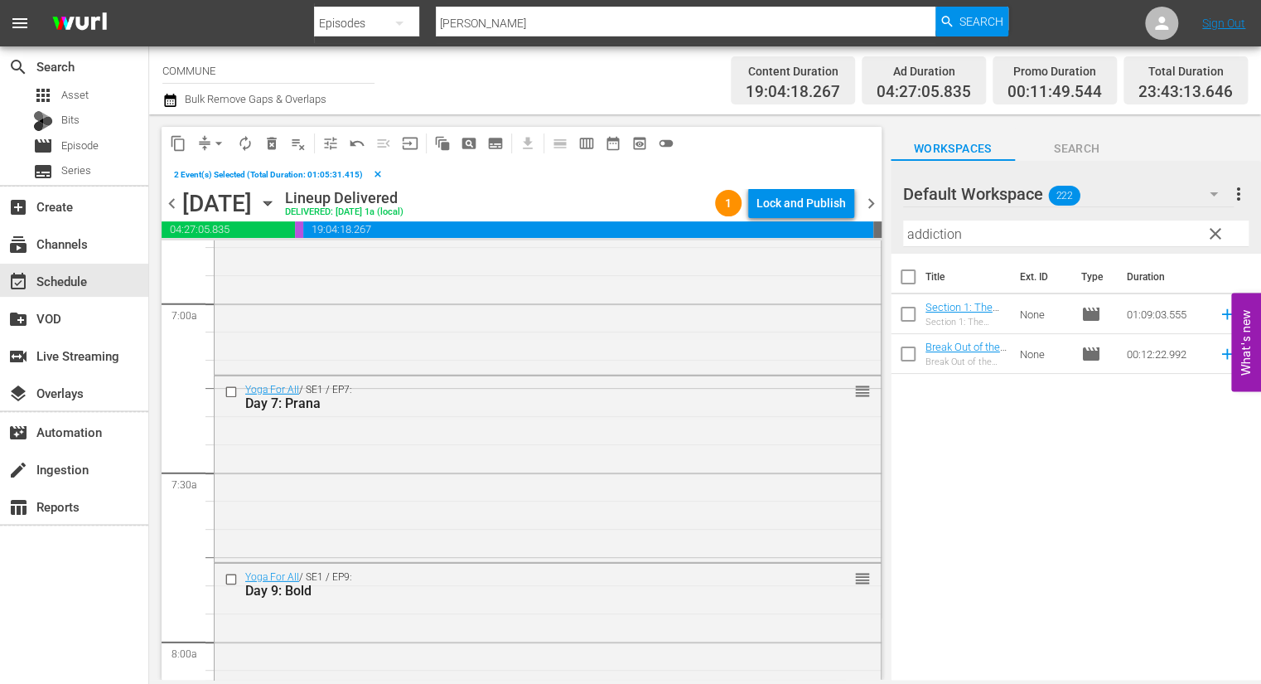
scroll to position [2306, 0]
click at [232, 390] on input "checkbox" at bounding box center [233, 389] width 17 height 14
click at [232, 577] on input "checkbox" at bounding box center [233, 577] width 17 height 14
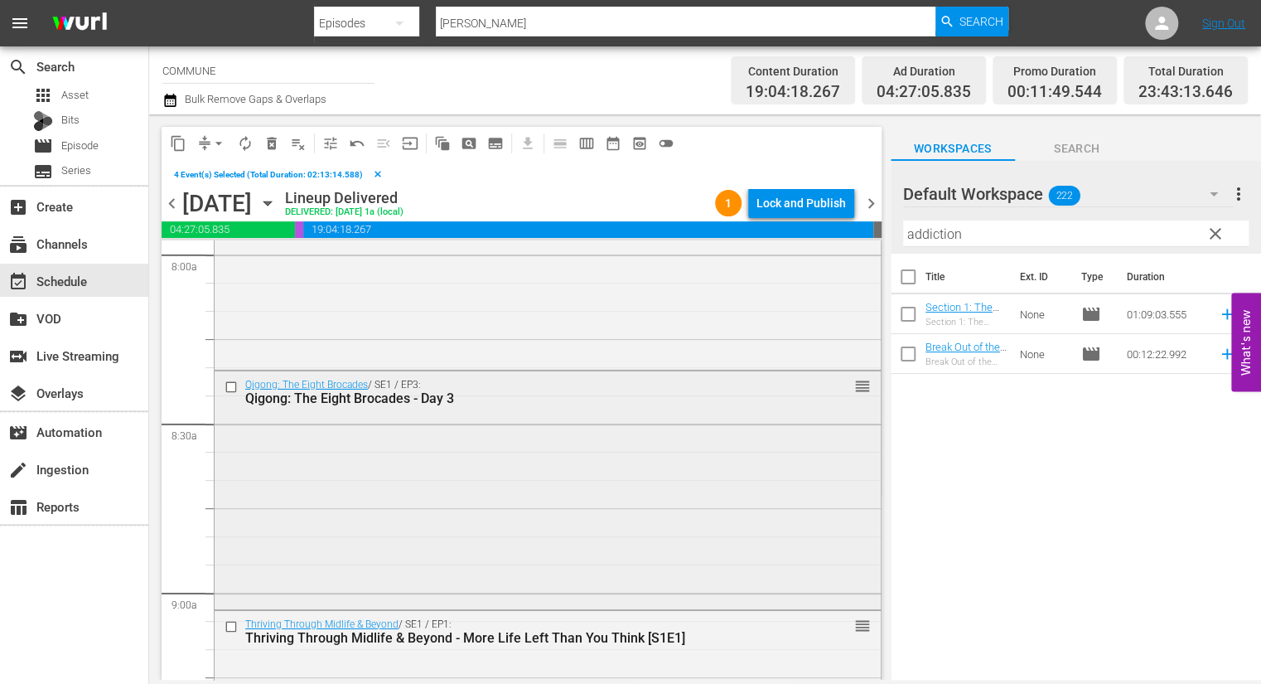
scroll to position [2698, 0]
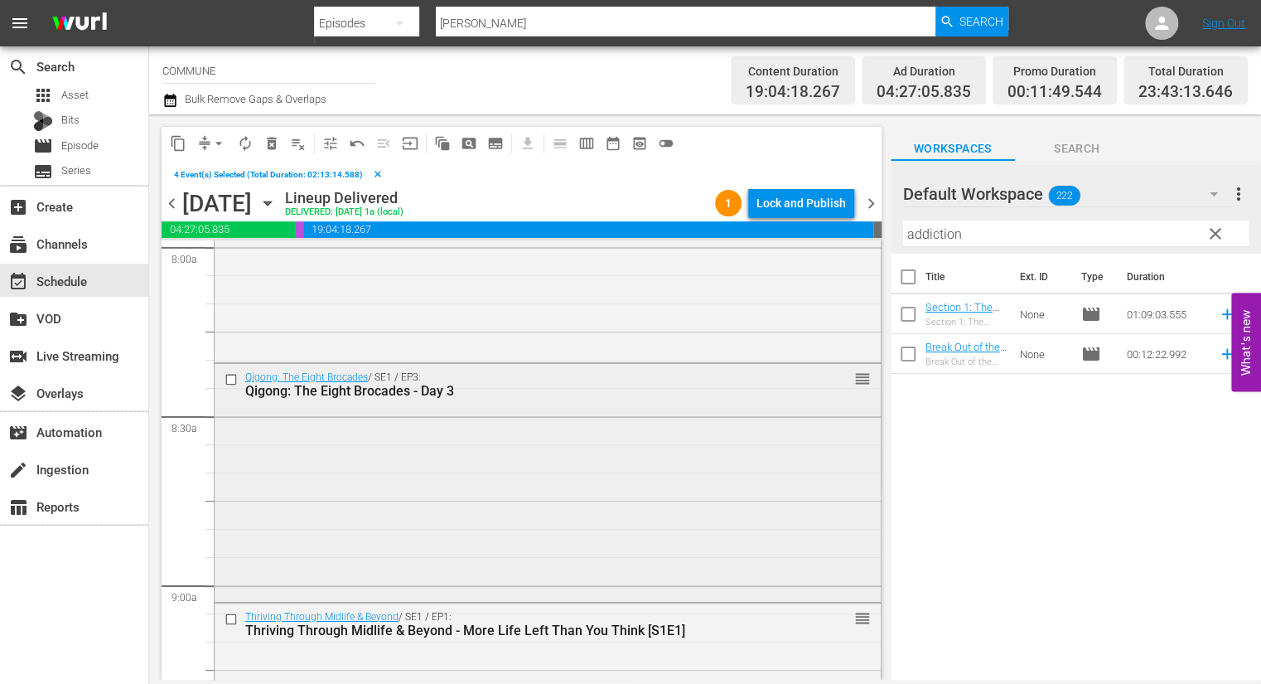
click at [231, 382] on input "checkbox" at bounding box center [233, 380] width 17 height 14
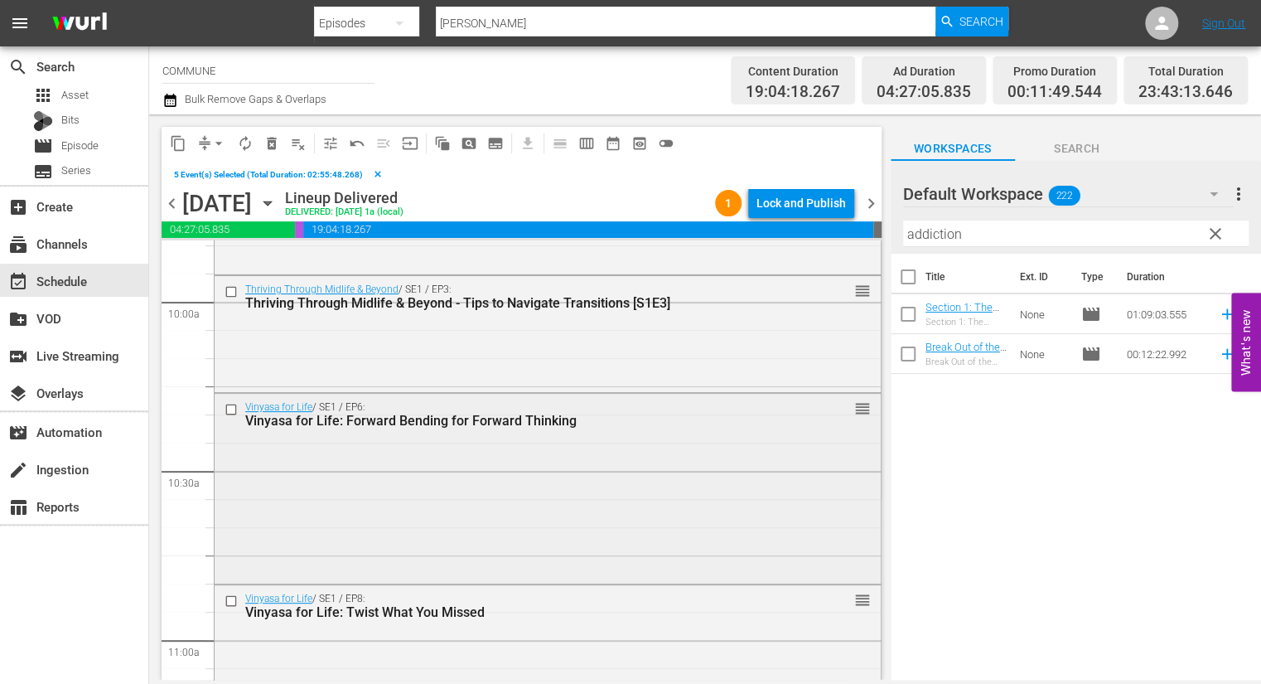
scroll to position [3322, 0]
click at [235, 409] on input "checkbox" at bounding box center [233, 408] width 17 height 14
click at [231, 598] on input "checkbox" at bounding box center [233, 600] width 17 height 14
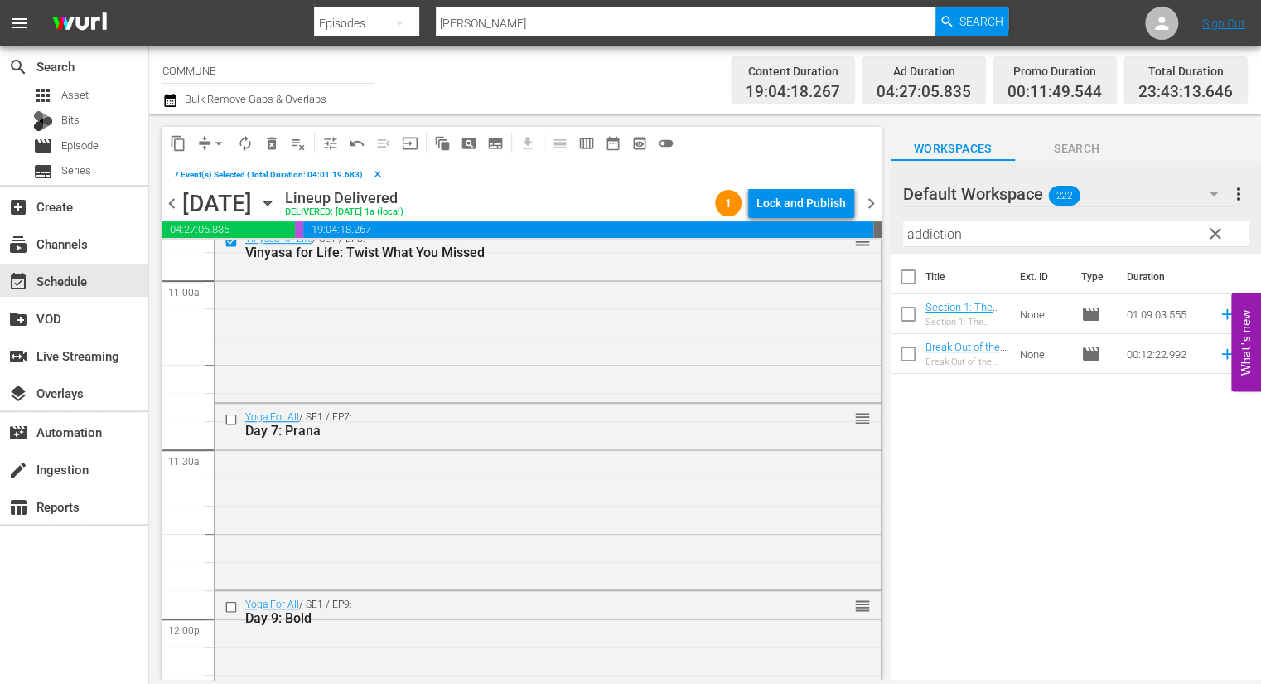
scroll to position [3691, 0]
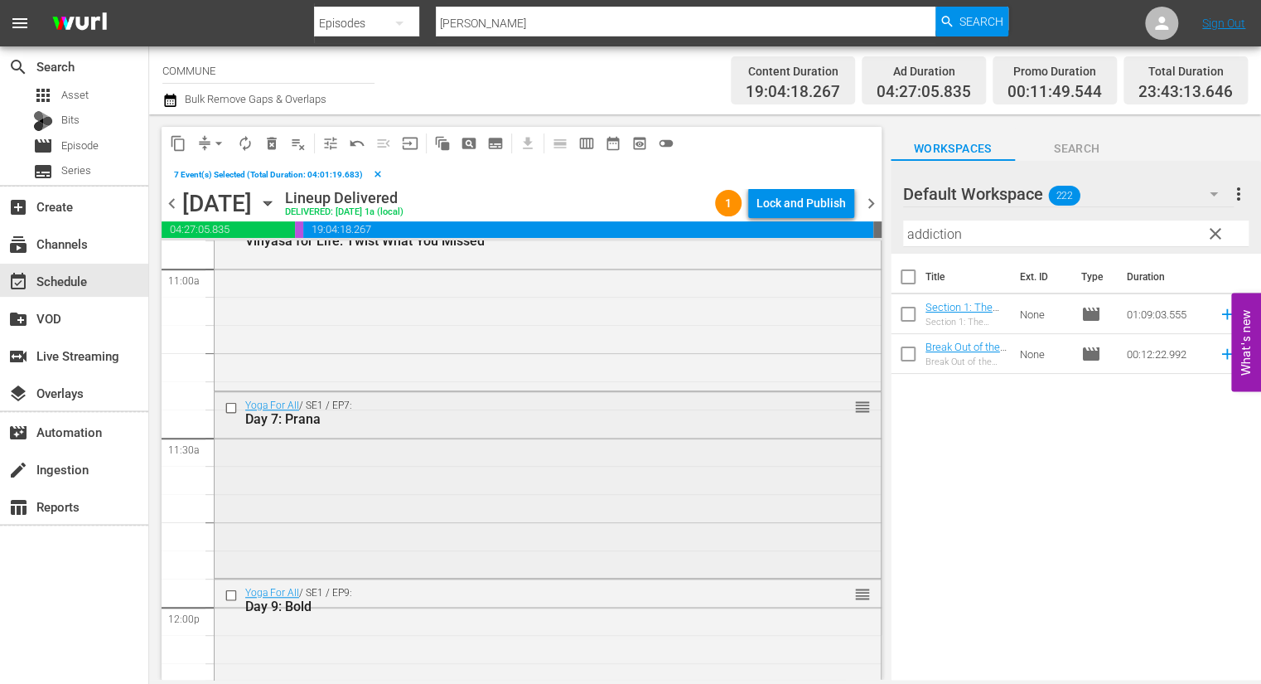
click at [232, 407] on input "checkbox" at bounding box center [233, 407] width 17 height 14
click at [234, 595] on input "checkbox" at bounding box center [233, 595] width 17 height 14
click at [176, 141] on span "content_copy" at bounding box center [178, 143] width 17 height 17
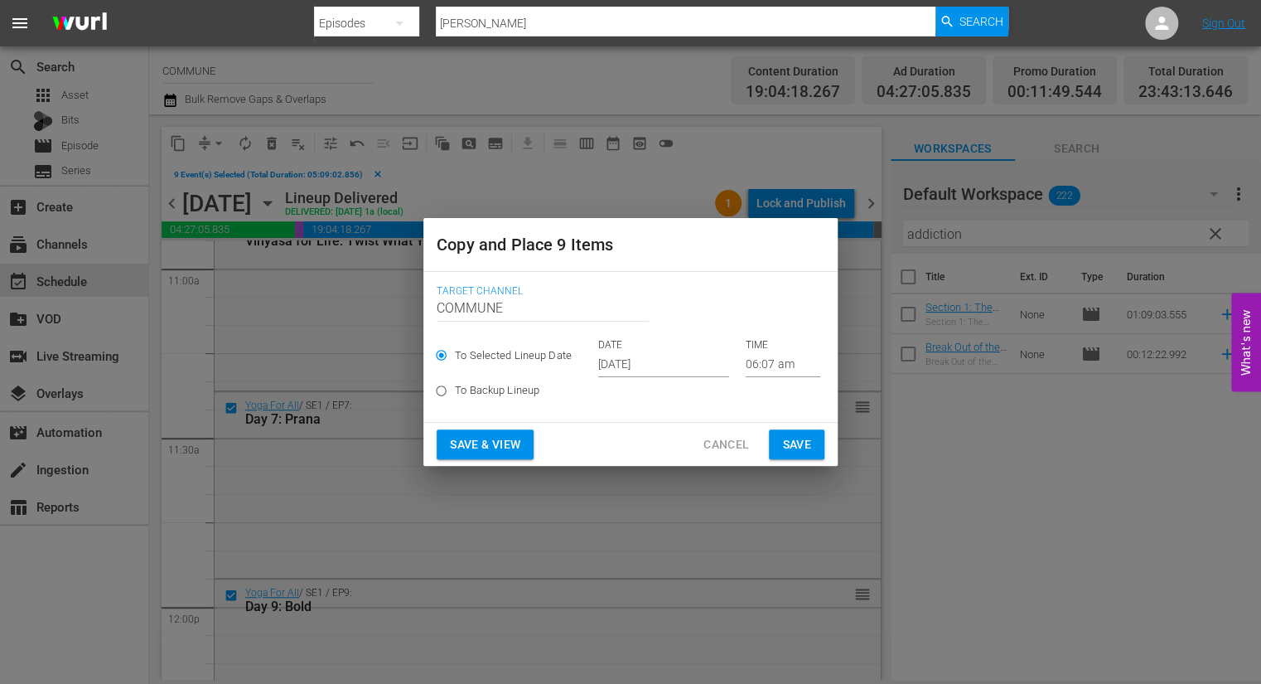
click at [754, 362] on input "06:07 am" at bounding box center [783, 364] width 75 height 25
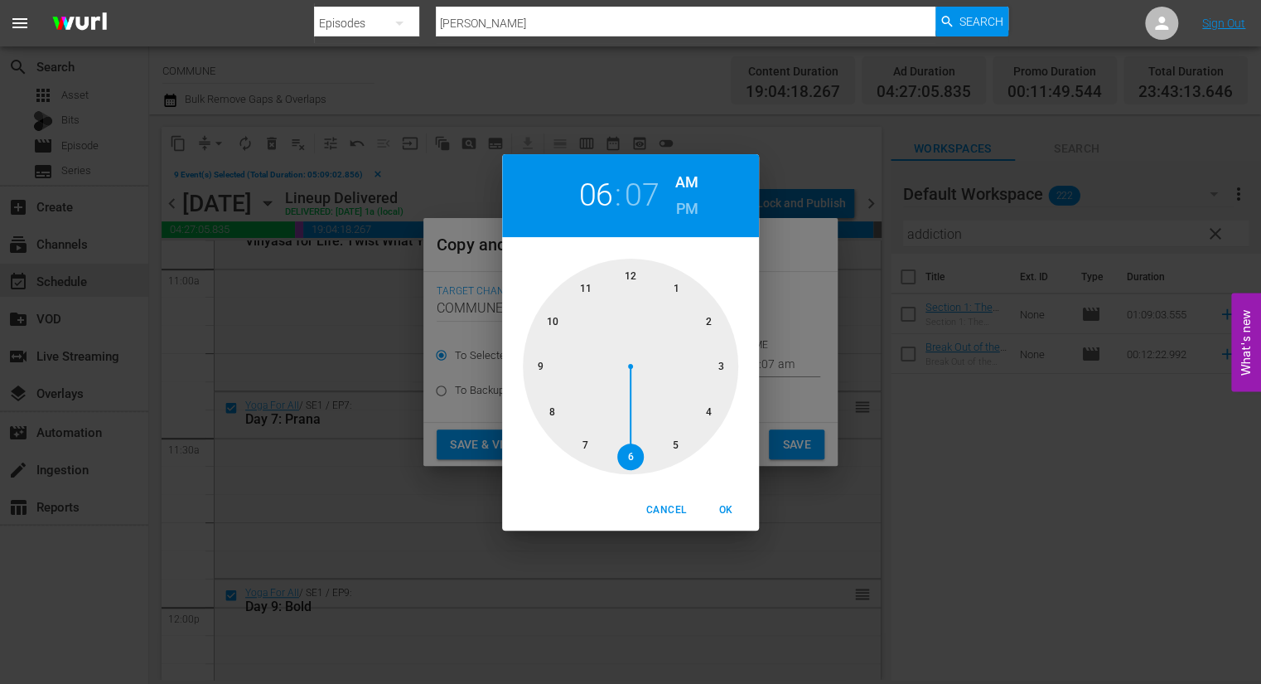
click at [626, 462] on div at bounding box center [630, 366] width 215 height 215
drag, startPoint x: 693, startPoint y: 298, endPoint x: 566, endPoint y: 338, distance: 132.9
click at [566, 338] on div at bounding box center [630, 366] width 215 height 215
click at [720, 511] on span "OK" at bounding box center [726, 509] width 40 height 17
type input "06:50 am"
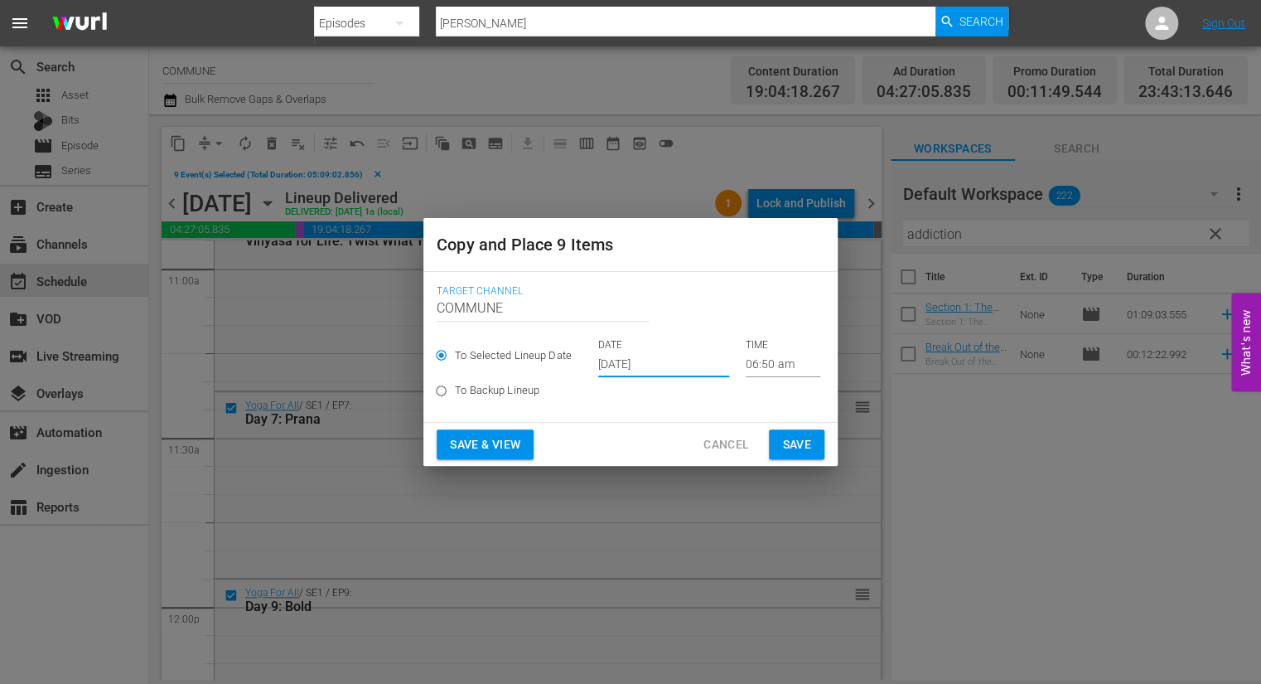
click at [663, 361] on input "[DATE]" at bounding box center [663, 364] width 131 height 25
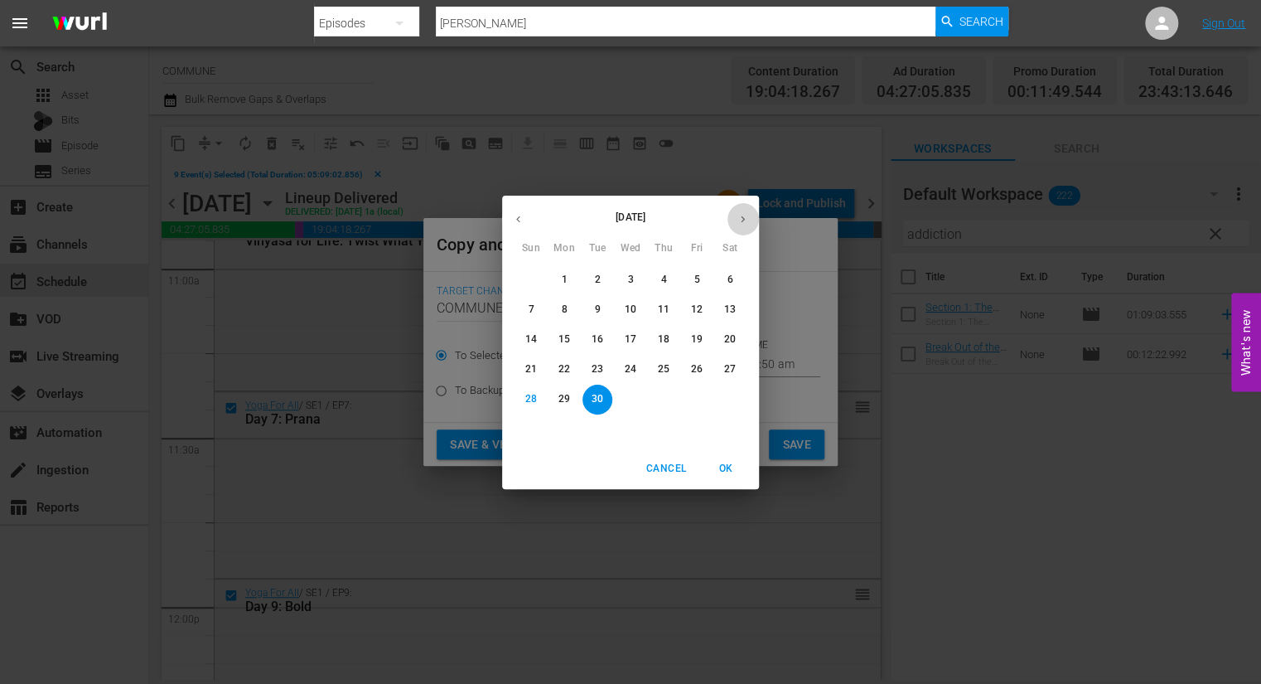
click at [745, 220] on icon "button" at bounding box center [743, 219] width 12 height 12
click at [733, 281] on span "4" at bounding box center [730, 280] width 30 height 14
type input "[DATE]"
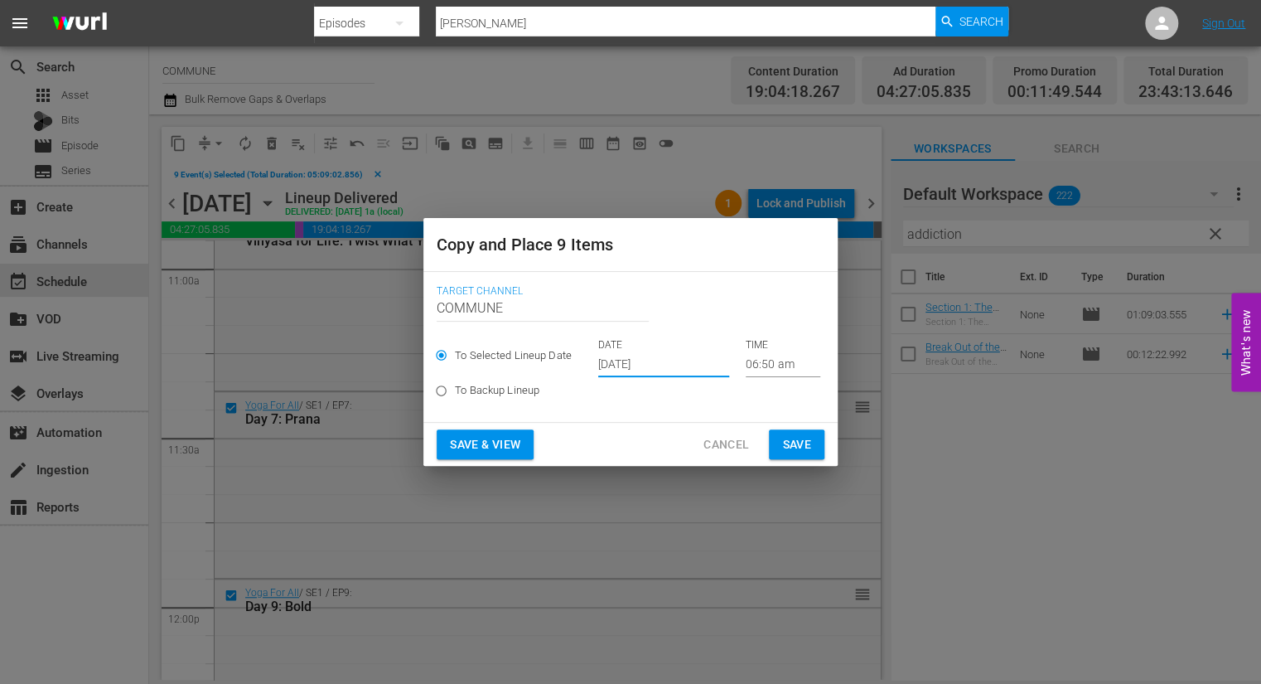
click at [510, 443] on span "Save & View" at bounding box center [485, 444] width 70 height 21
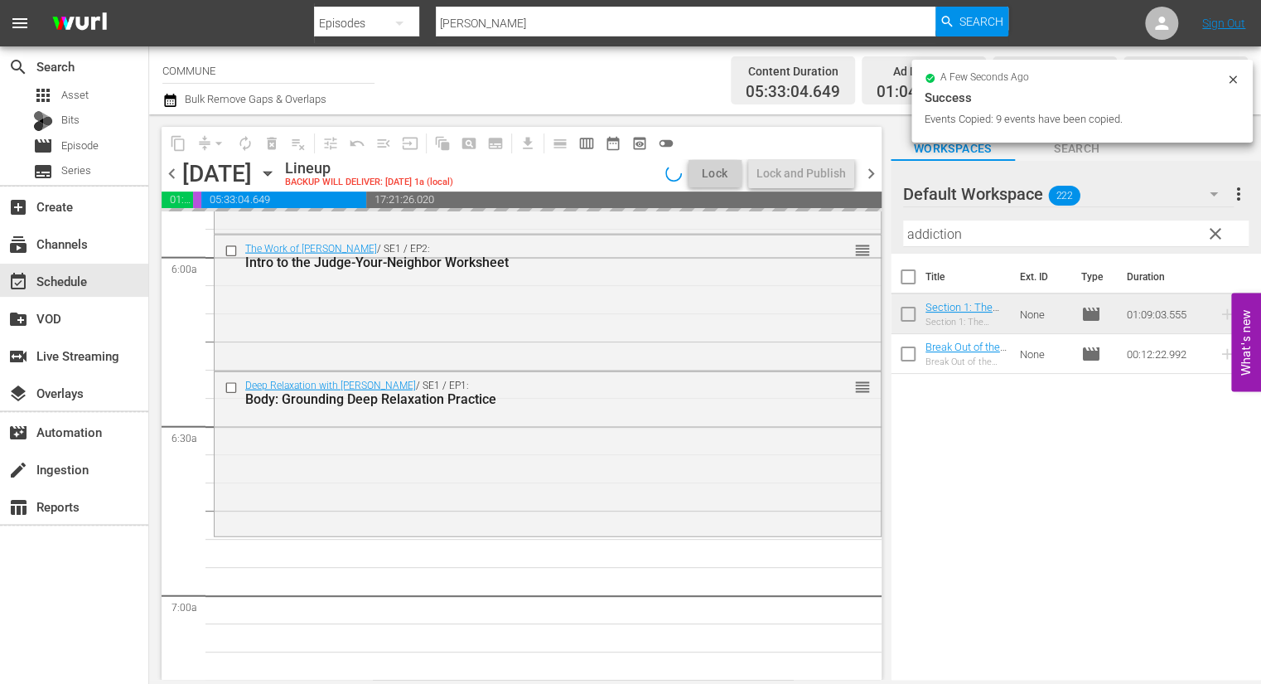
scroll to position [1986, 0]
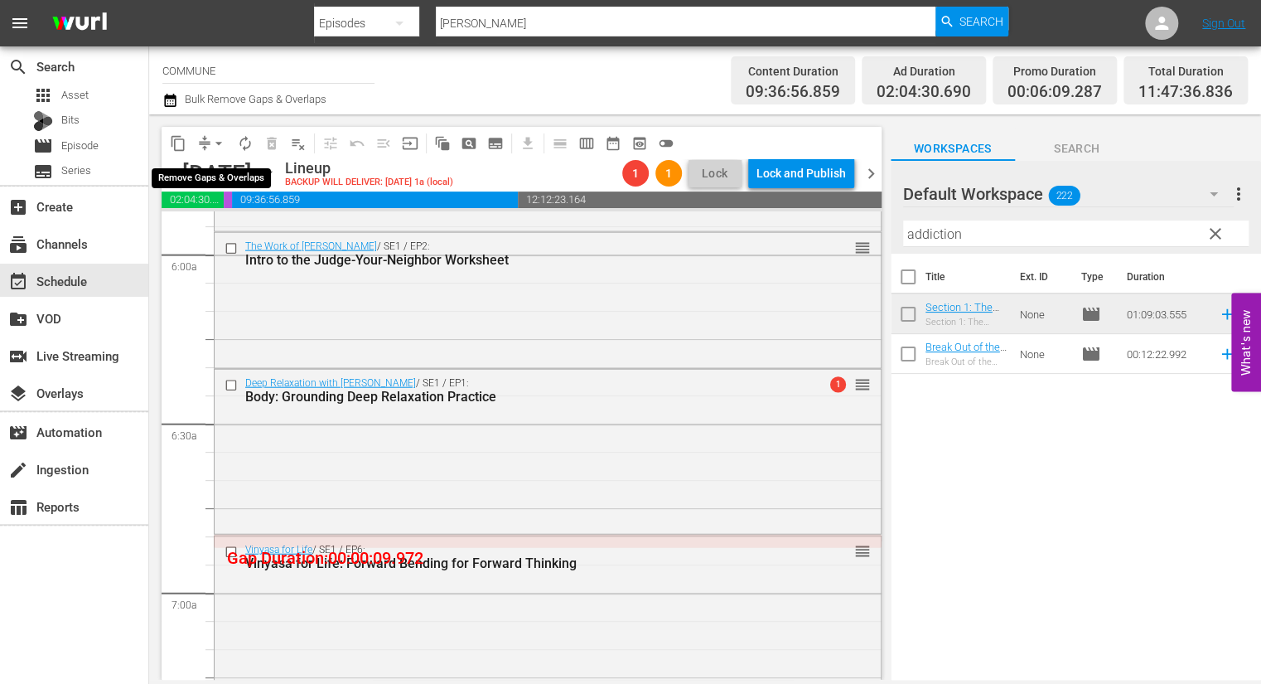
click at [218, 141] on span "arrow_drop_down" at bounding box center [219, 143] width 17 height 17
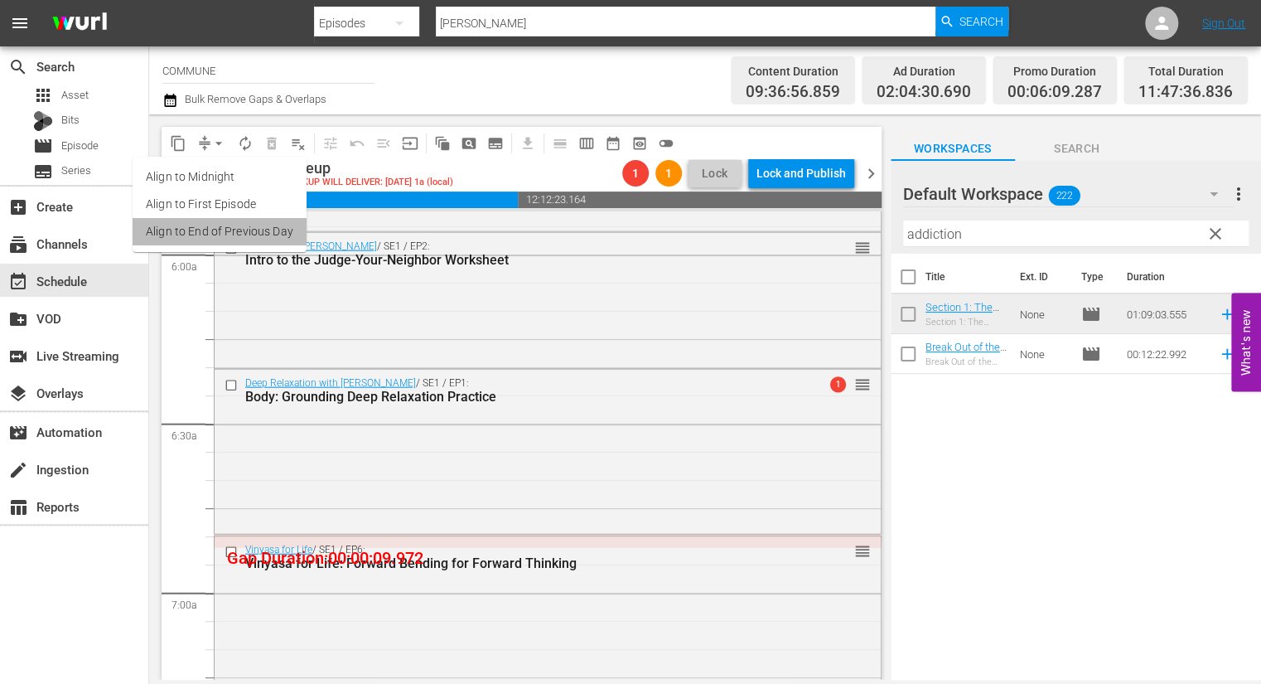
click at [236, 229] on li "Align to End of Previous Day" at bounding box center [220, 231] width 174 height 27
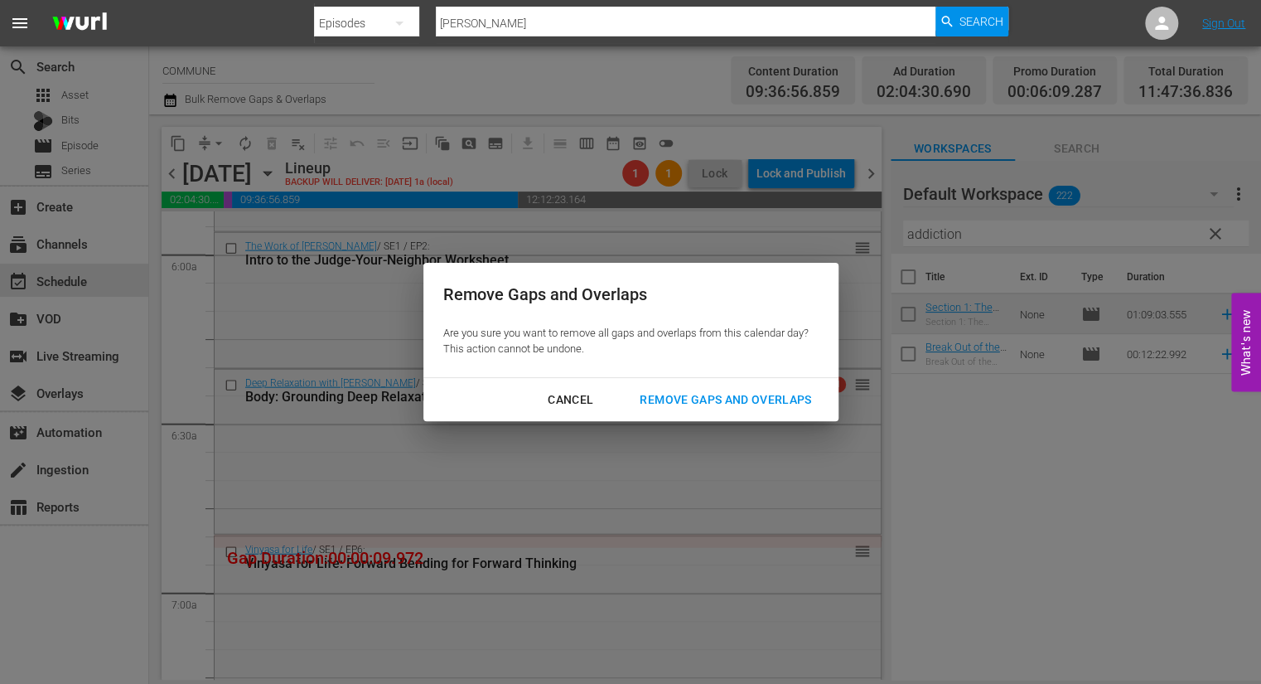
click at [684, 401] on div "Remove Gaps and Overlaps" at bounding box center [726, 400] width 198 height 21
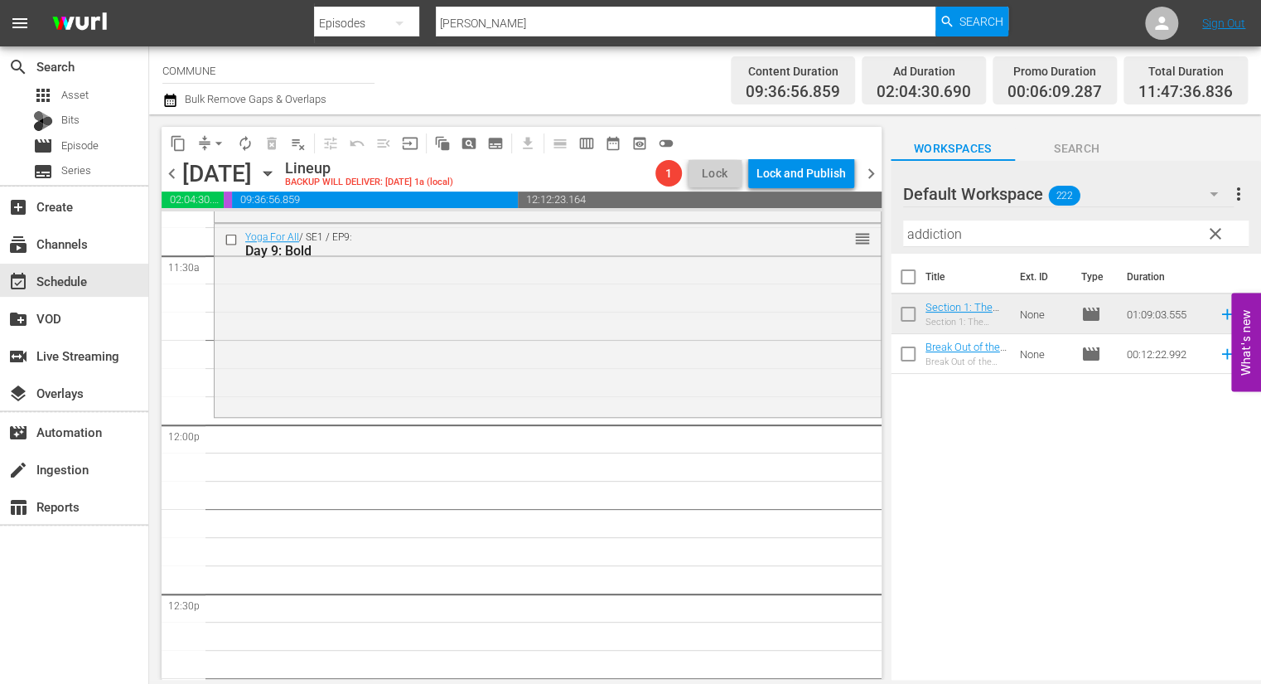
scroll to position [3848, 0]
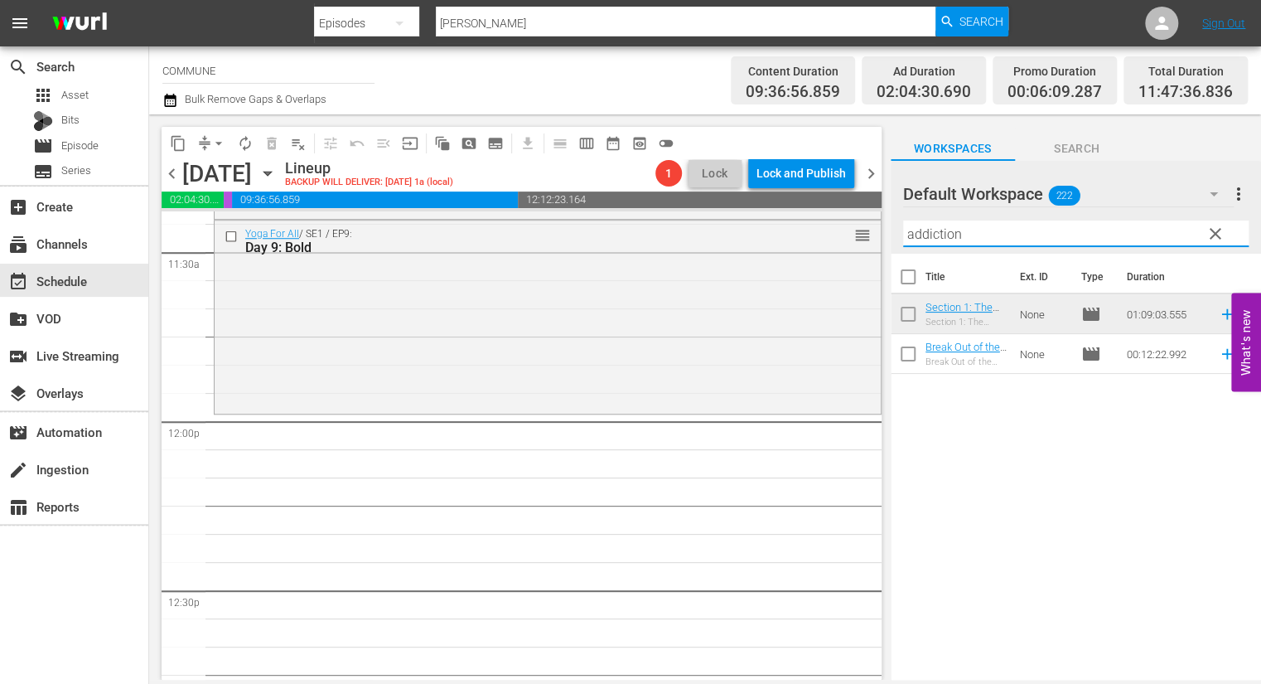
drag, startPoint x: 966, startPoint y: 230, endPoint x: 900, endPoint y: 230, distance: 66.3
click at [900, 230] on div "Default Workspace 222 Default more_vert clear Filter by Title addiction" at bounding box center [1076, 207] width 370 height 93
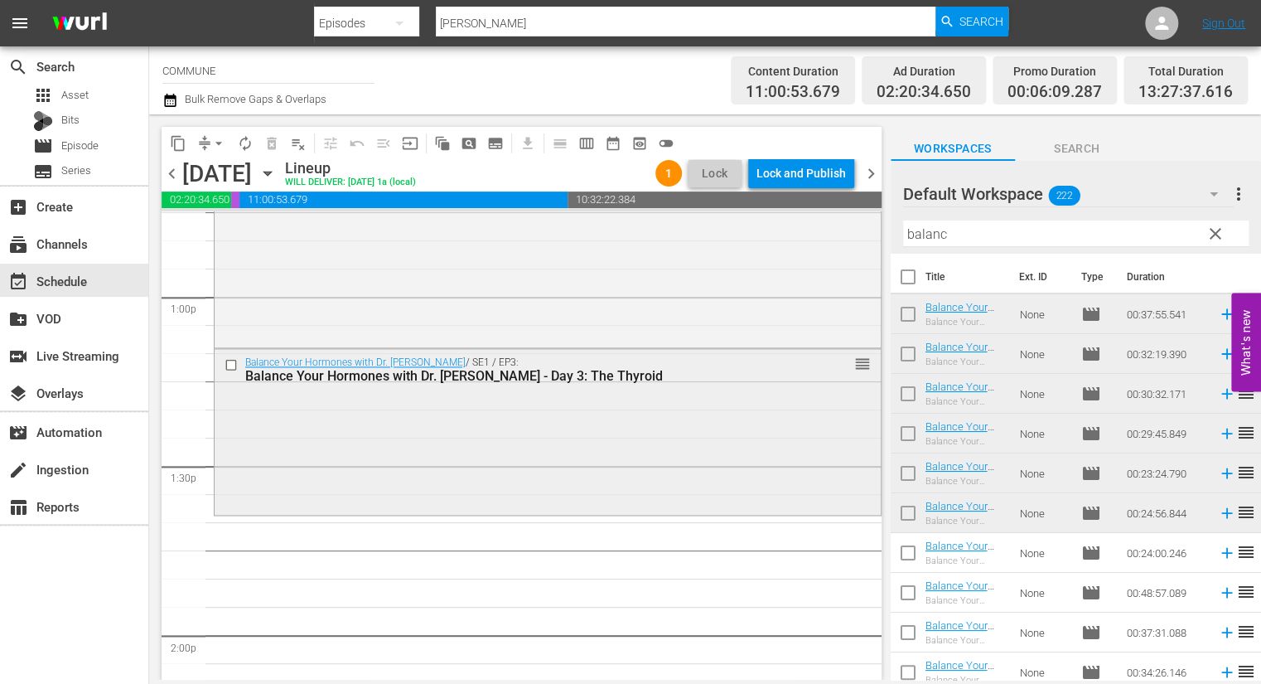
scroll to position [4341, 0]
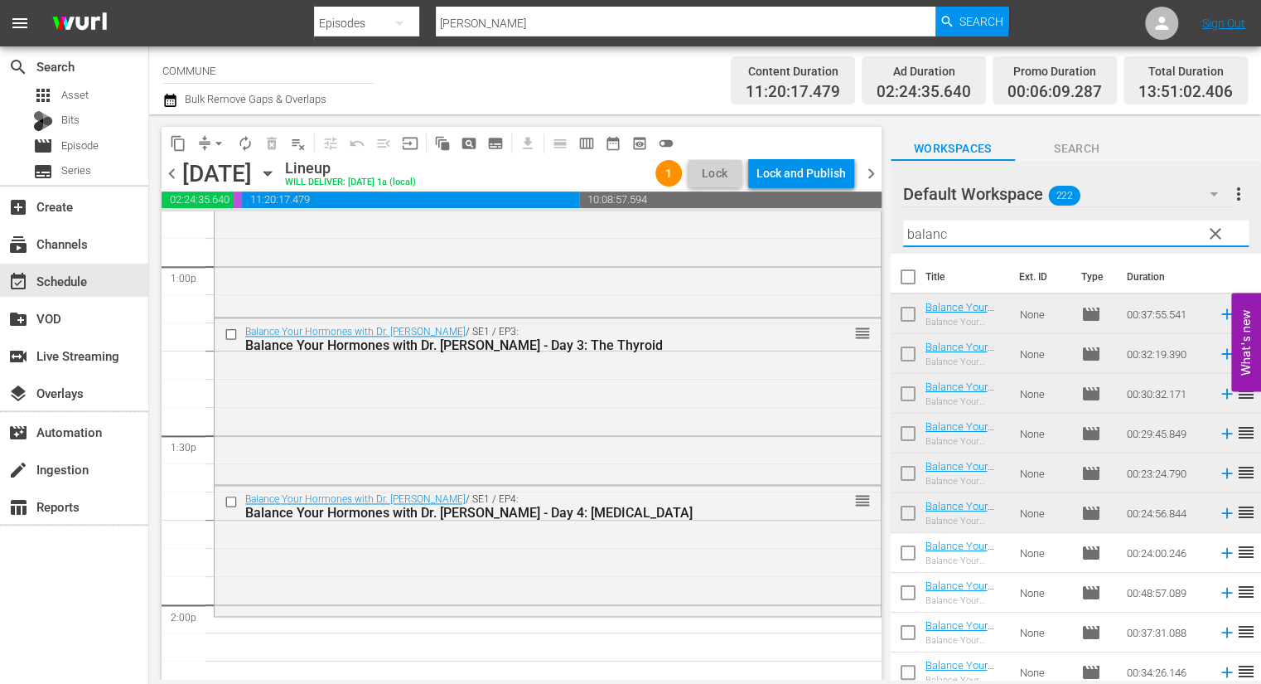
drag, startPoint x: 954, startPoint y: 237, endPoint x: 906, endPoint y: 236, distance: 48.1
click at [906, 236] on input "balanc" at bounding box center [1076, 233] width 346 height 27
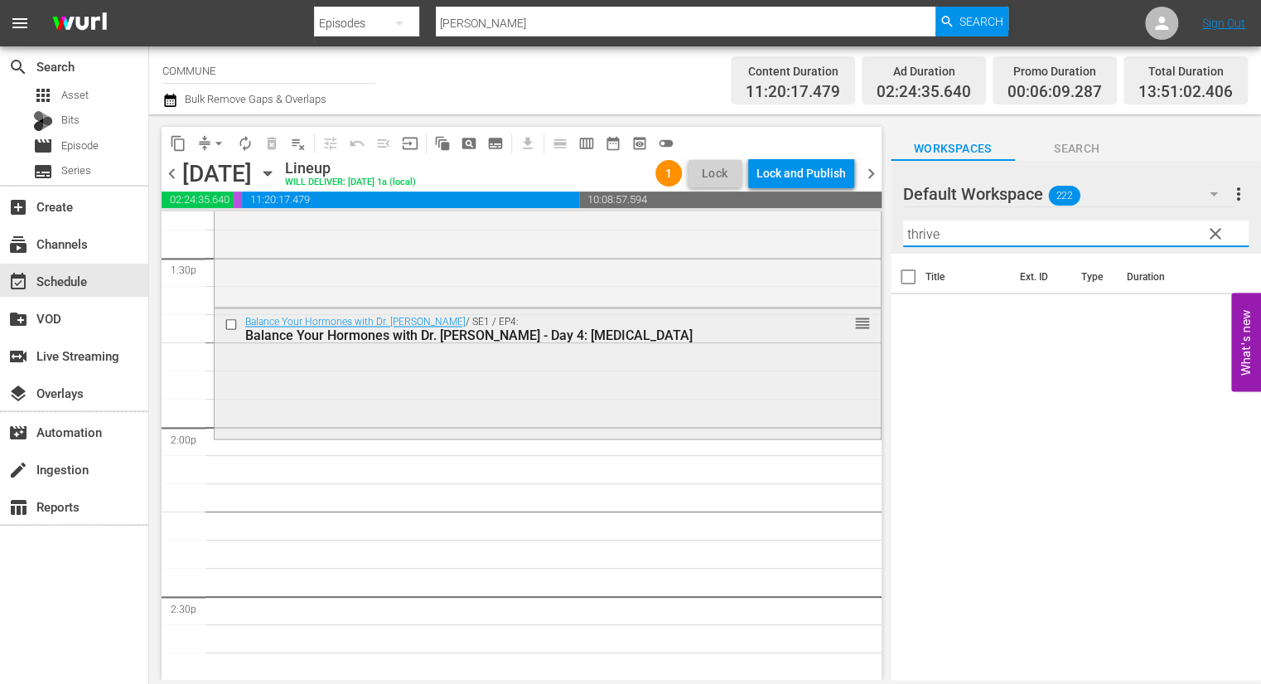
scroll to position [4519, 0]
click at [952, 233] on input "thrive" at bounding box center [1076, 233] width 346 height 27
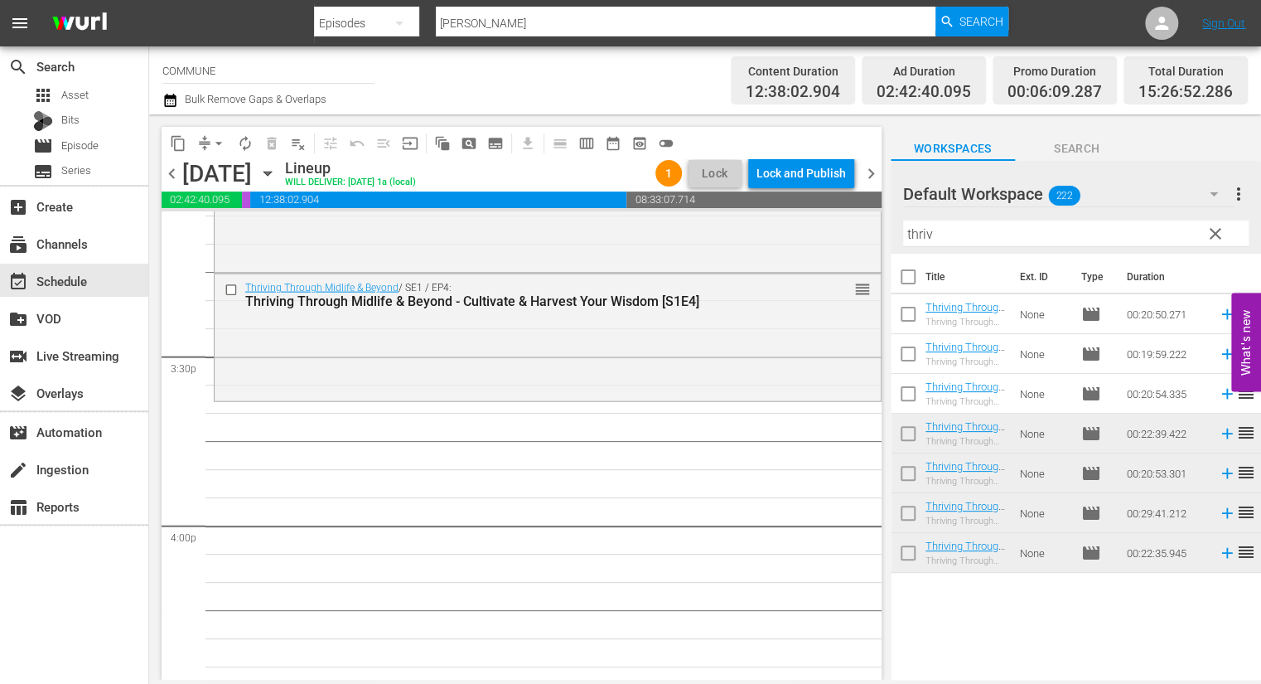
scroll to position [5097, 0]
drag, startPoint x: 941, startPoint y: 234, endPoint x: 900, endPoint y: 234, distance: 40.6
click at [900, 234] on div "Default Workspace 222 Default more_vert clear Filter by Title thriv" at bounding box center [1076, 207] width 370 height 93
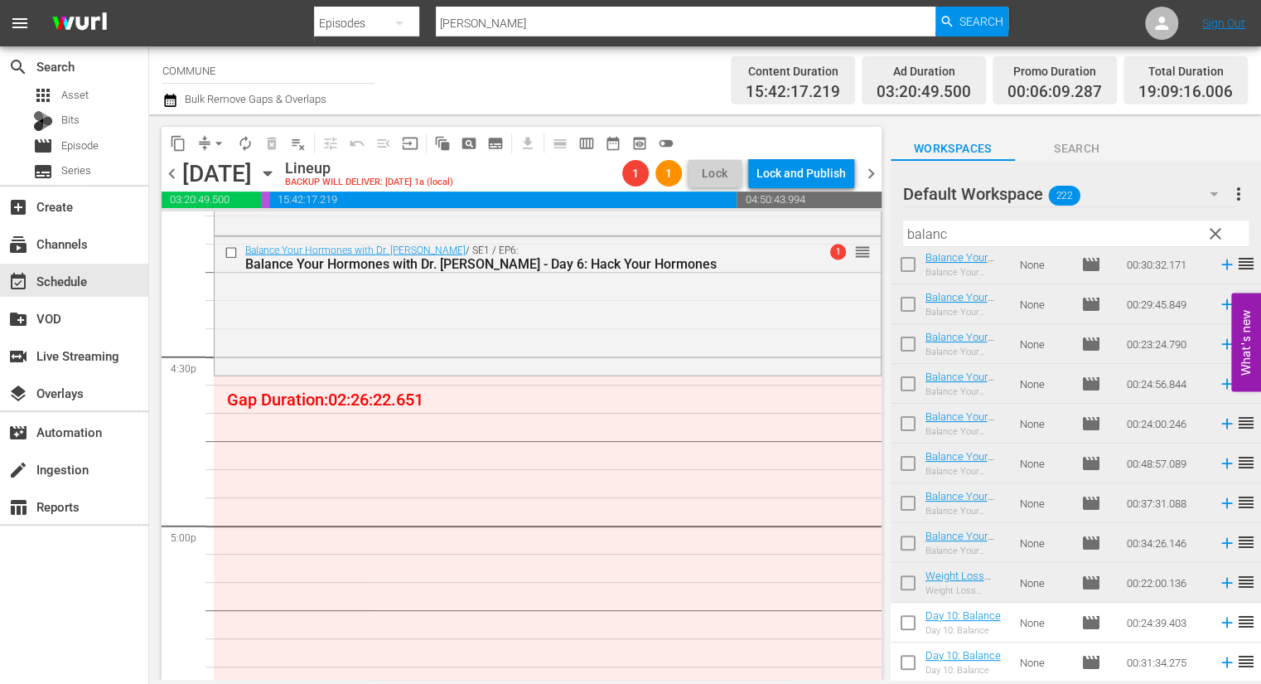
scroll to position [5431, 0]
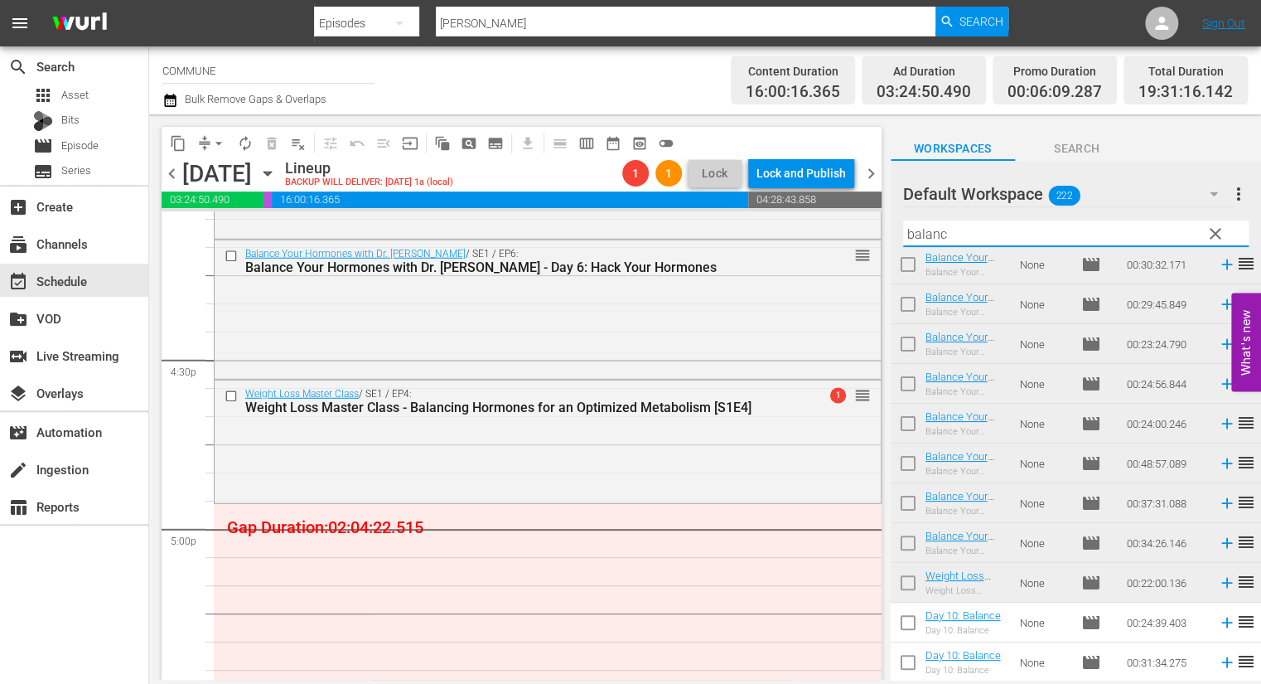
drag, startPoint x: 956, startPoint y: 235, endPoint x: 899, endPoint y: 230, distance: 57.4
click at [899, 230] on div "Default Workspace 222 Default more_vert clear Filter by Title balanc" at bounding box center [1076, 207] width 370 height 93
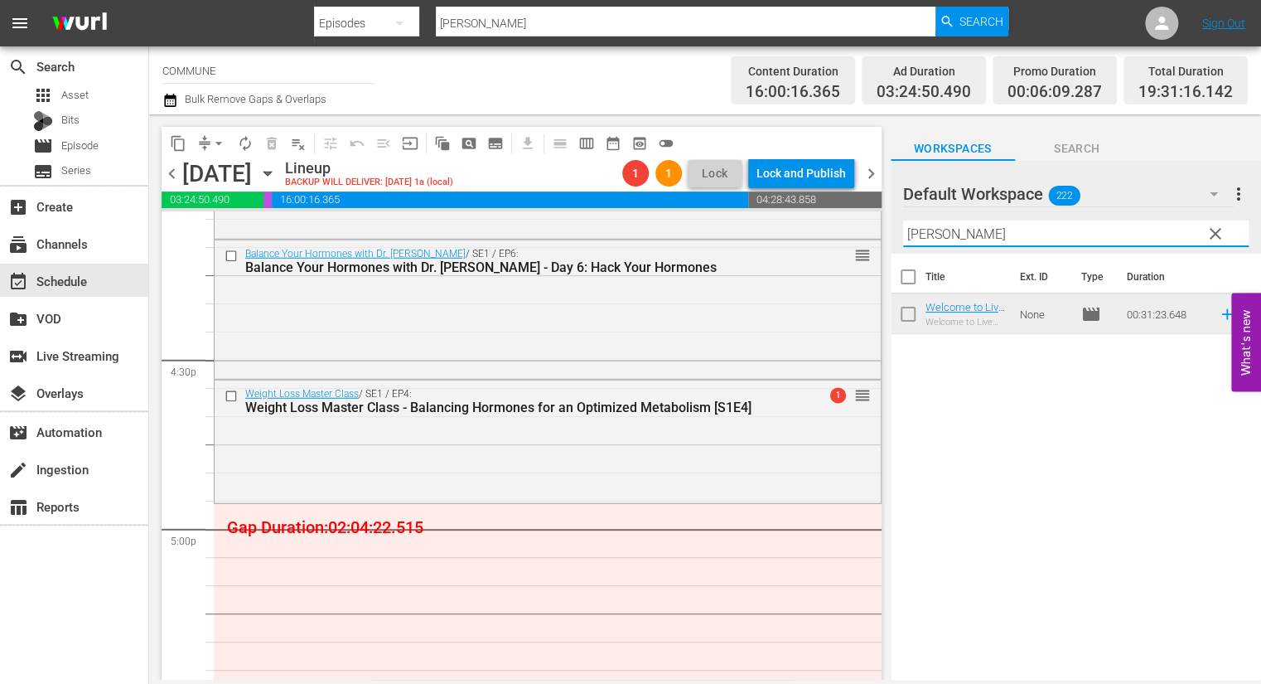
scroll to position [0, 0]
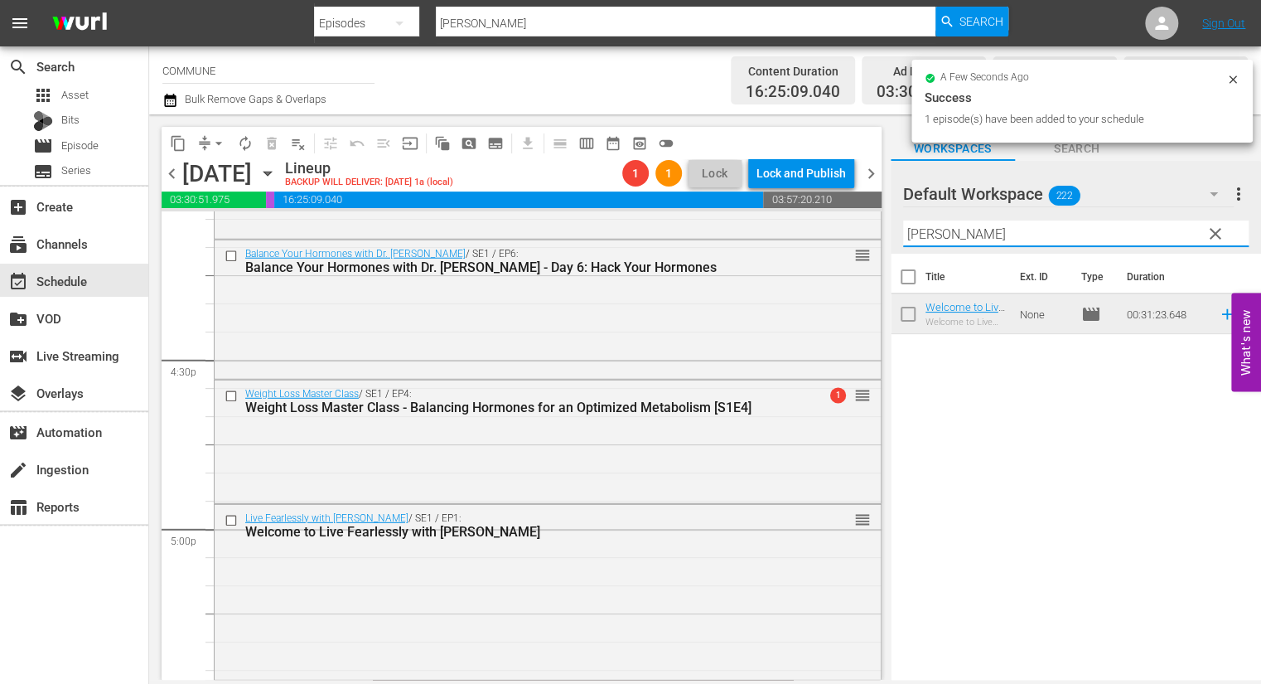
drag, startPoint x: 942, startPoint y: 230, endPoint x: 906, endPoint y: 230, distance: 36.5
click at [906, 230] on input "[PERSON_NAME]" at bounding box center [1076, 233] width 346 height 27
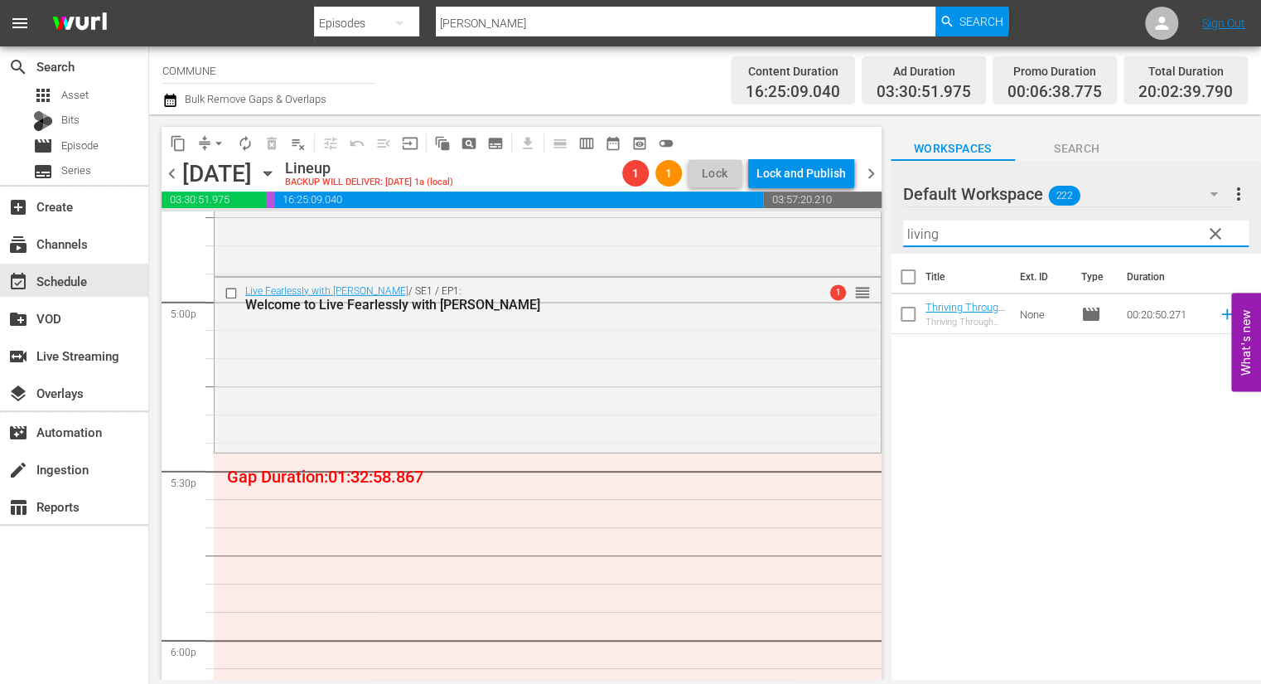
scroll to position [5662, 0]
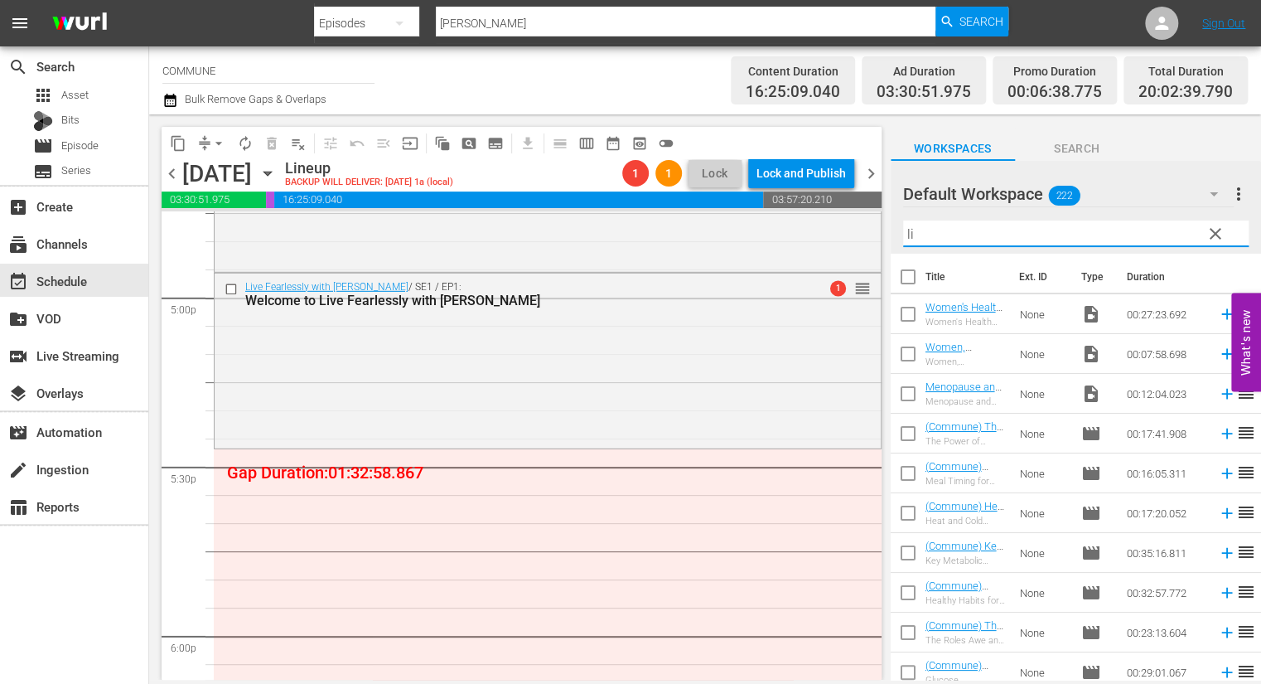
type input "l"
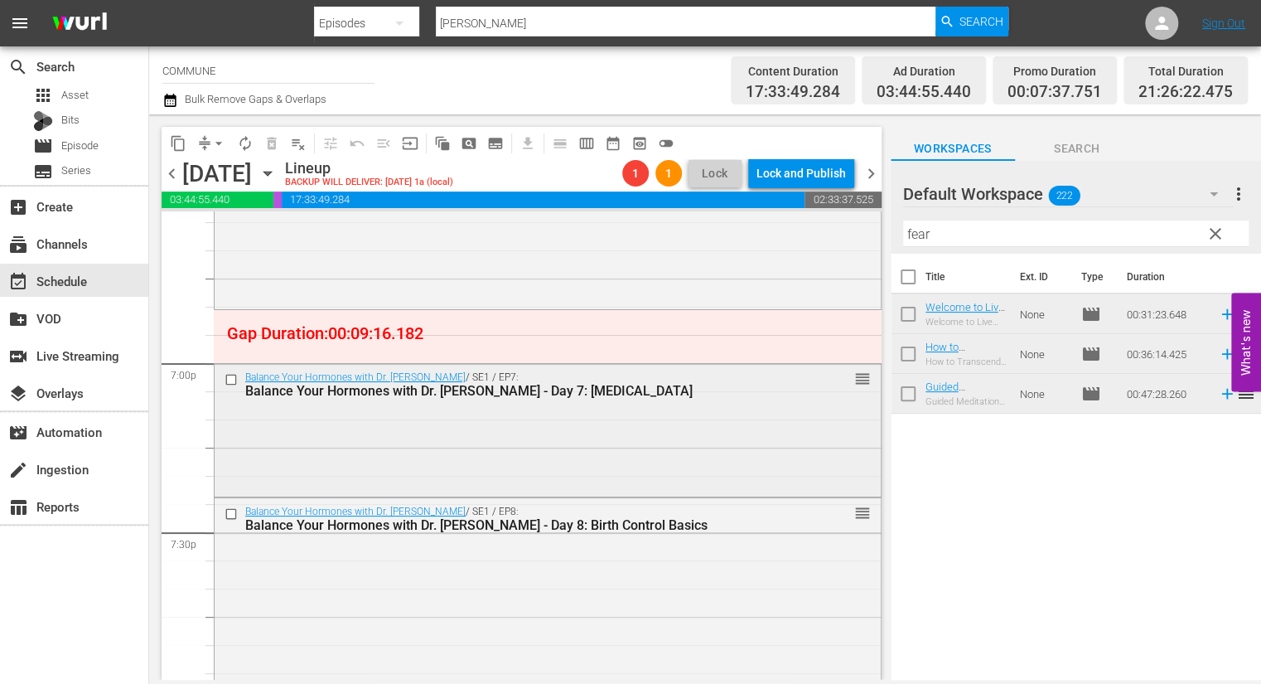
scroll to position [6272, 0]
click at [220, 140] on span "arrow_drop_down" at bounding box center [219, 143] width 17 height 17
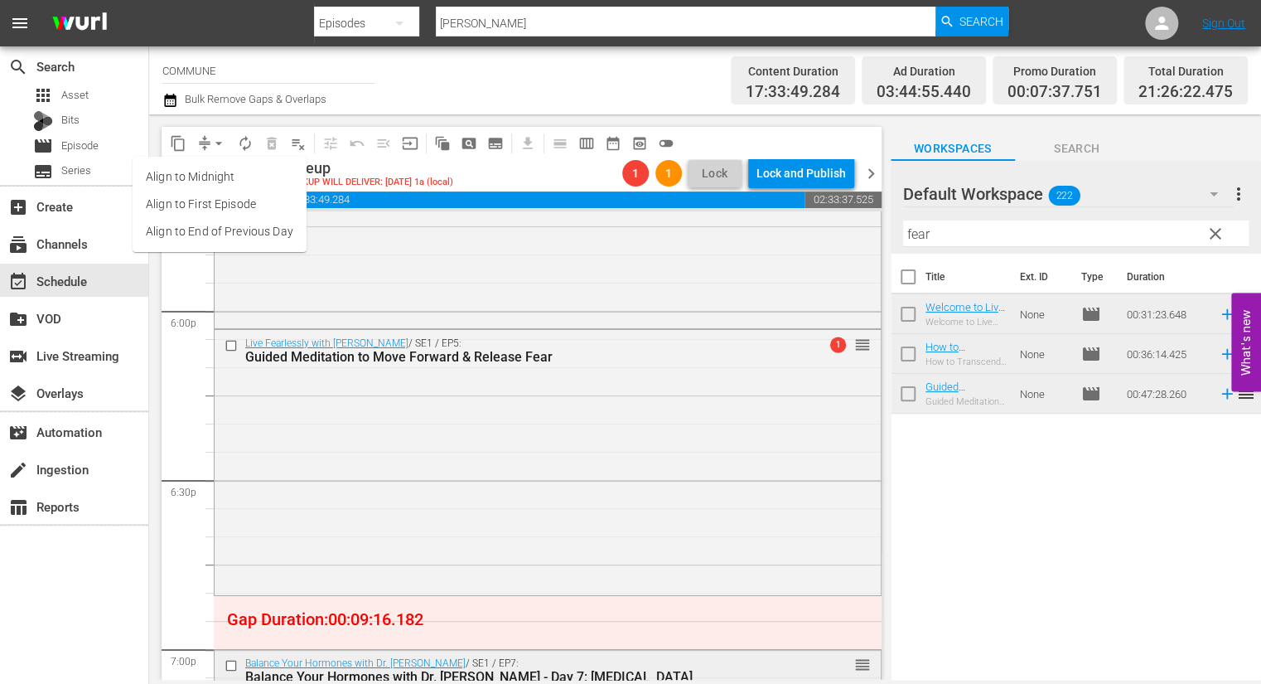
scroll to position [5986, 0]
click at [230, 342] on input "checkbox" at bounding box center [233, 347] width 17 height 14
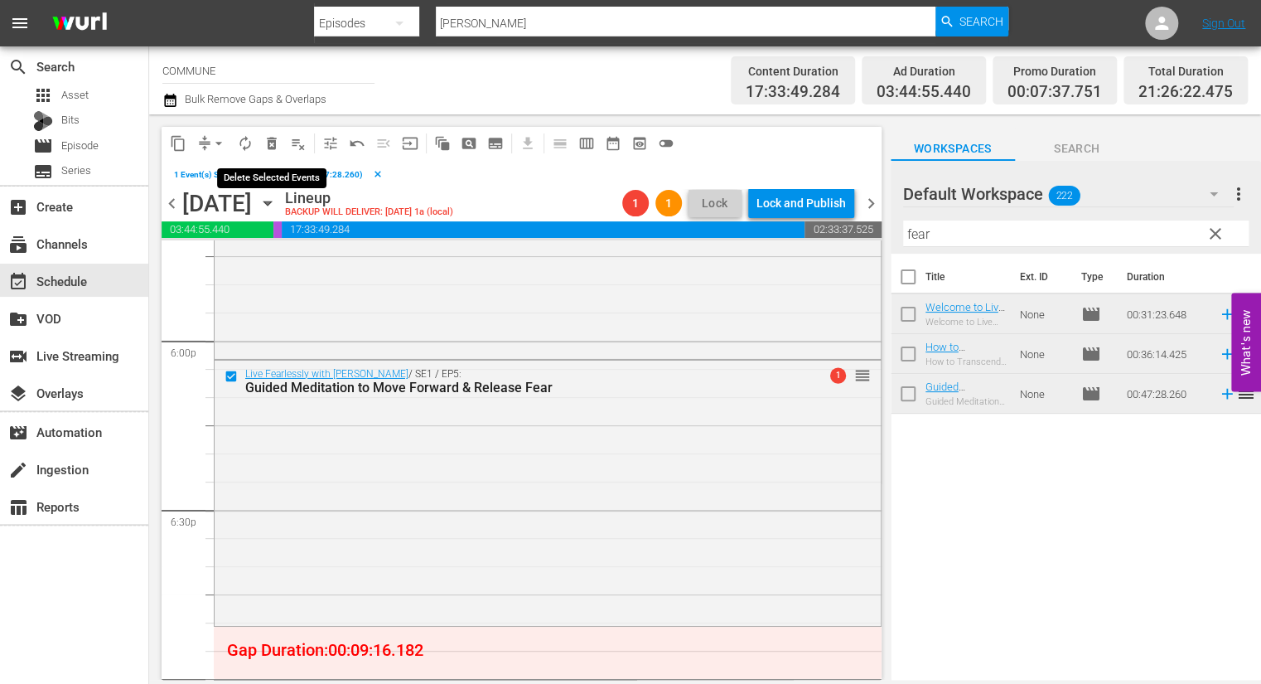
click at [269, 143] on span "delete_forever_outlined" at bounding box center [272, 143] width 17 height 17
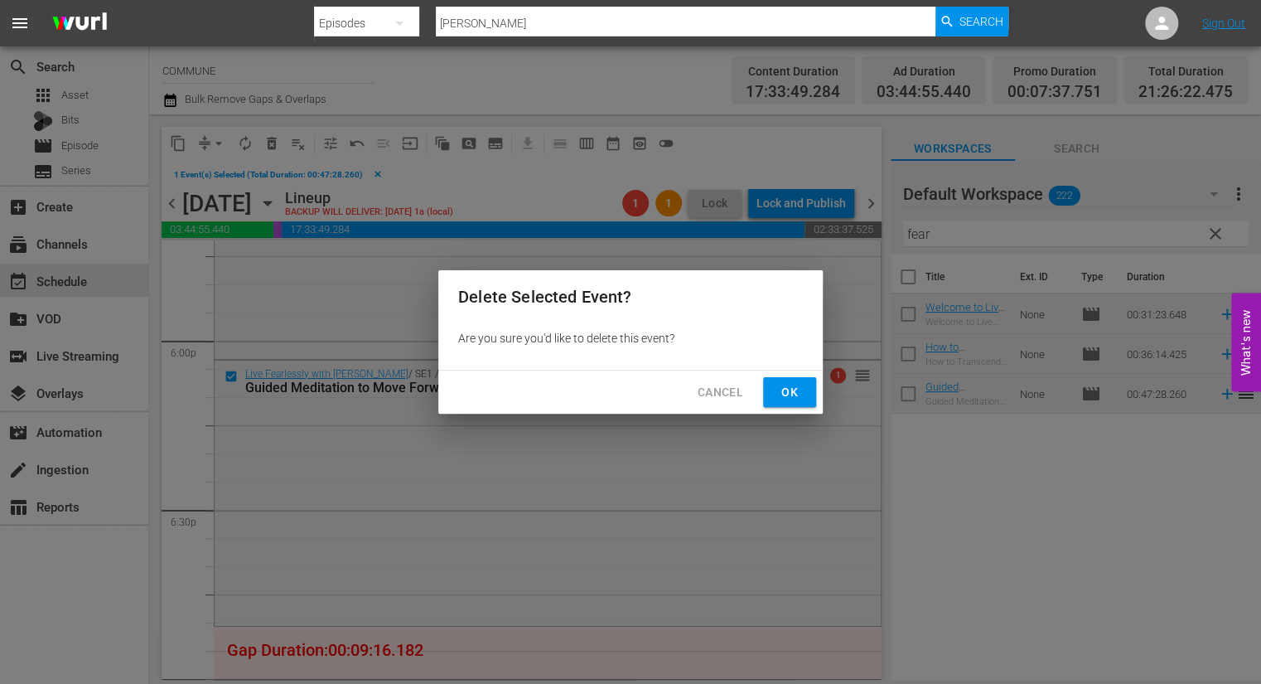
click at [796, 391] on span "Ok" at bounding box center [790, 392] width 27 height 21
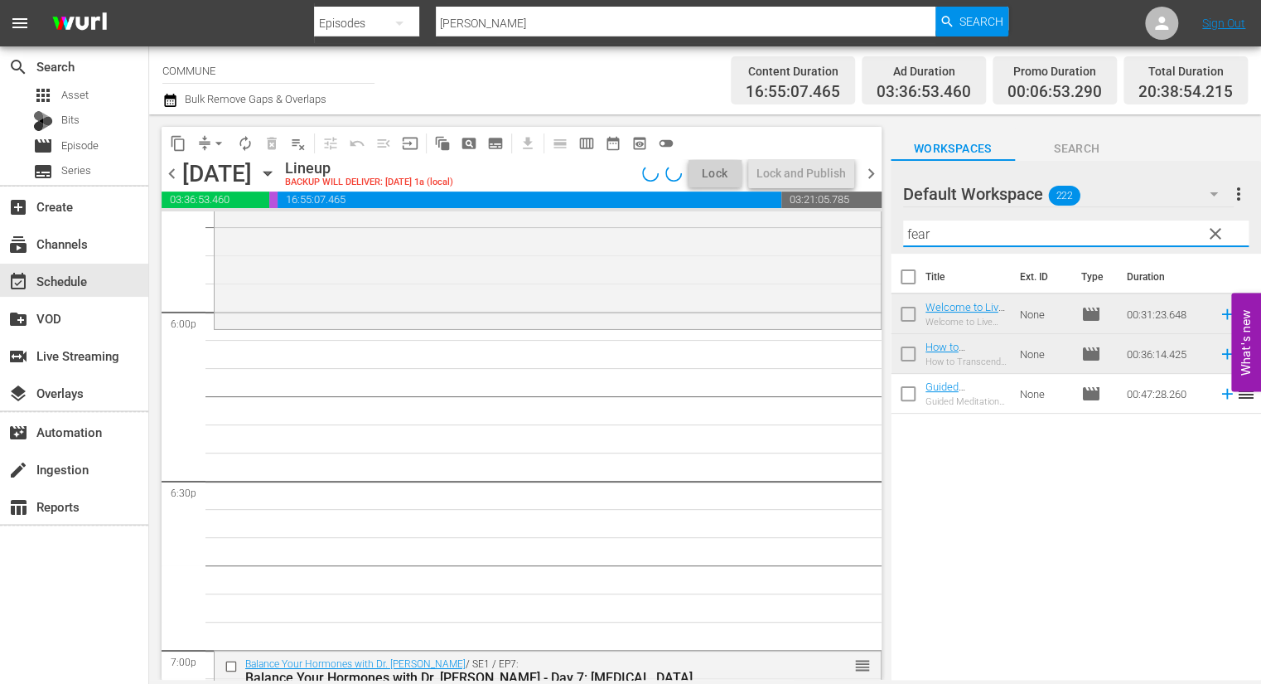
drag, startPoint x: 950, startPoint y: 233, endPoint x: 903, endPoint y: 233, distance: 47.2
click at [903, 233] on input "fear" at bounding box center [1076, 233] width 346 height 27
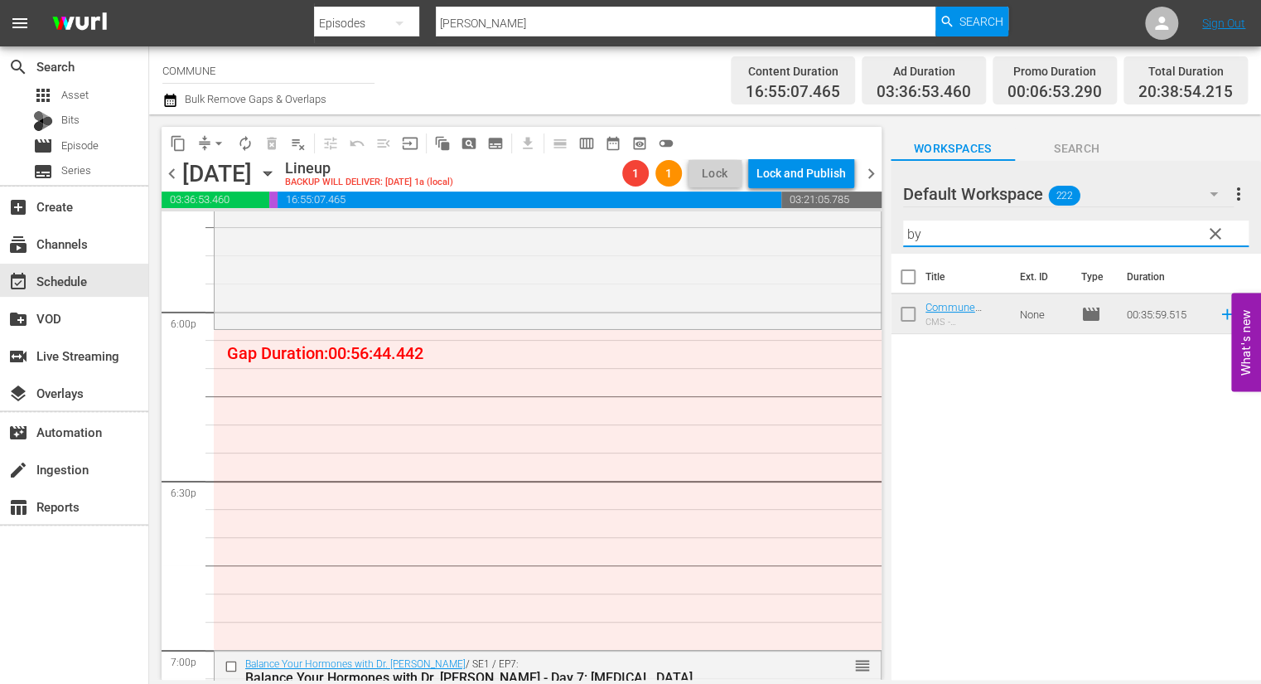
type input "b"
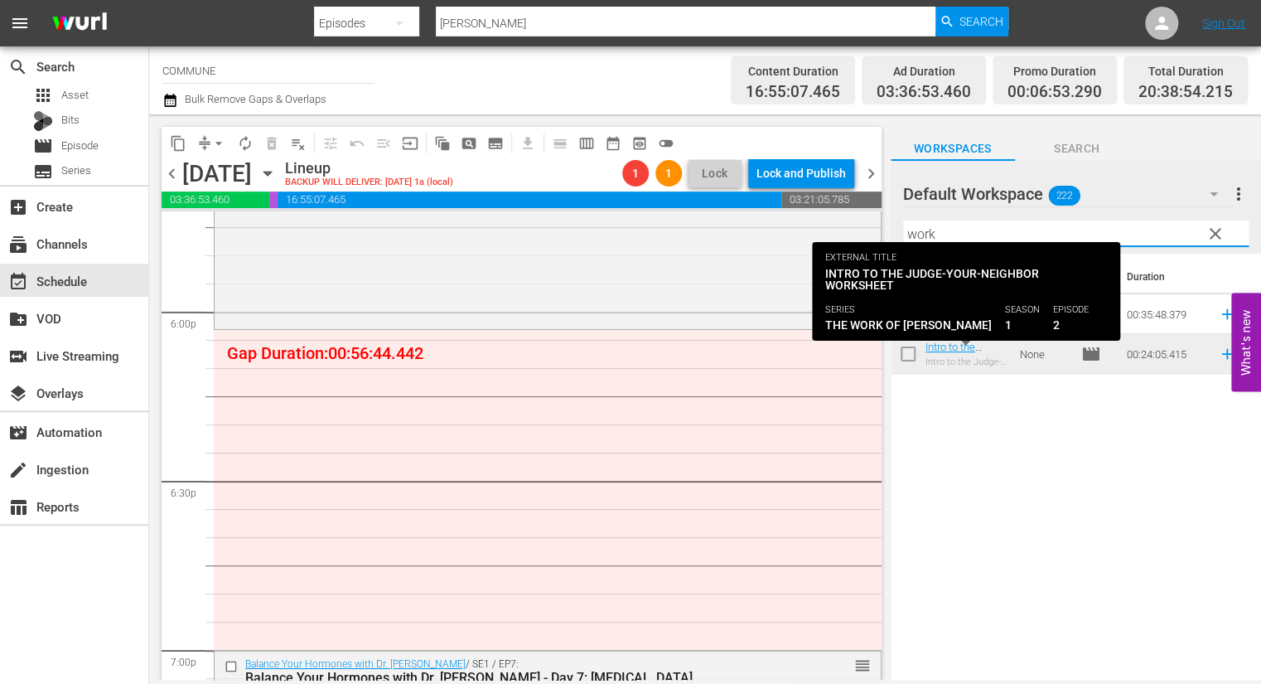
type input "work"
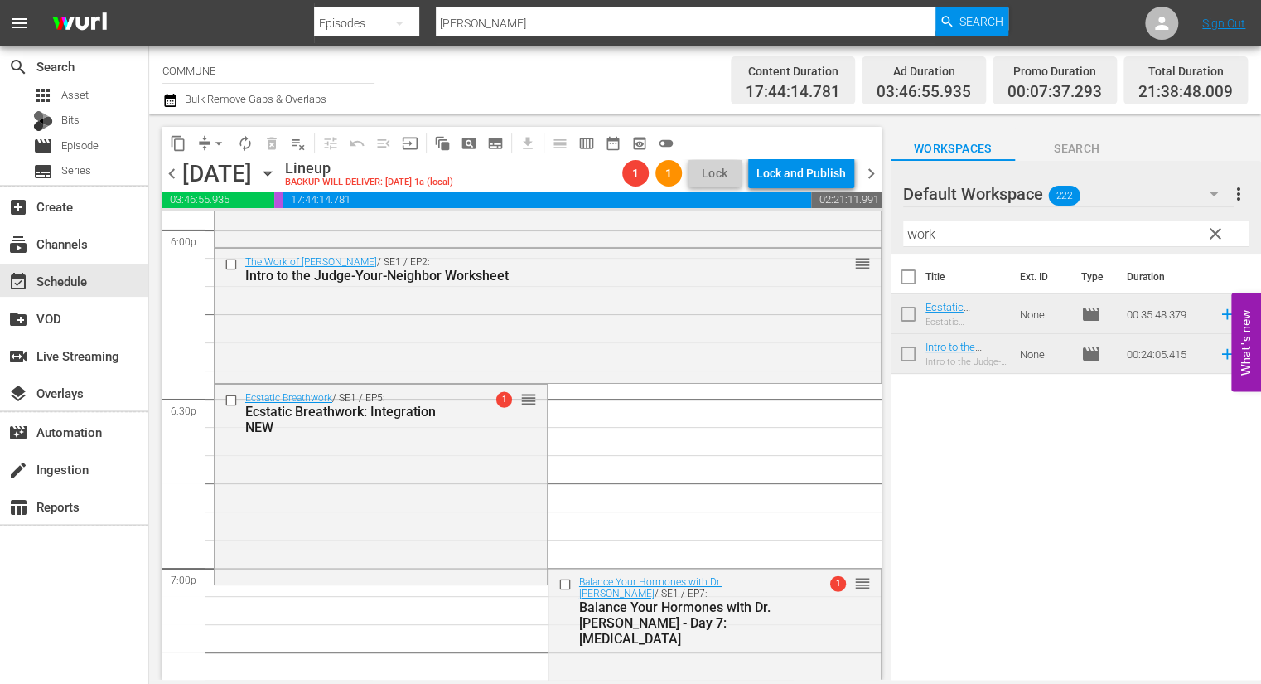
scroll to position [6085, 0]
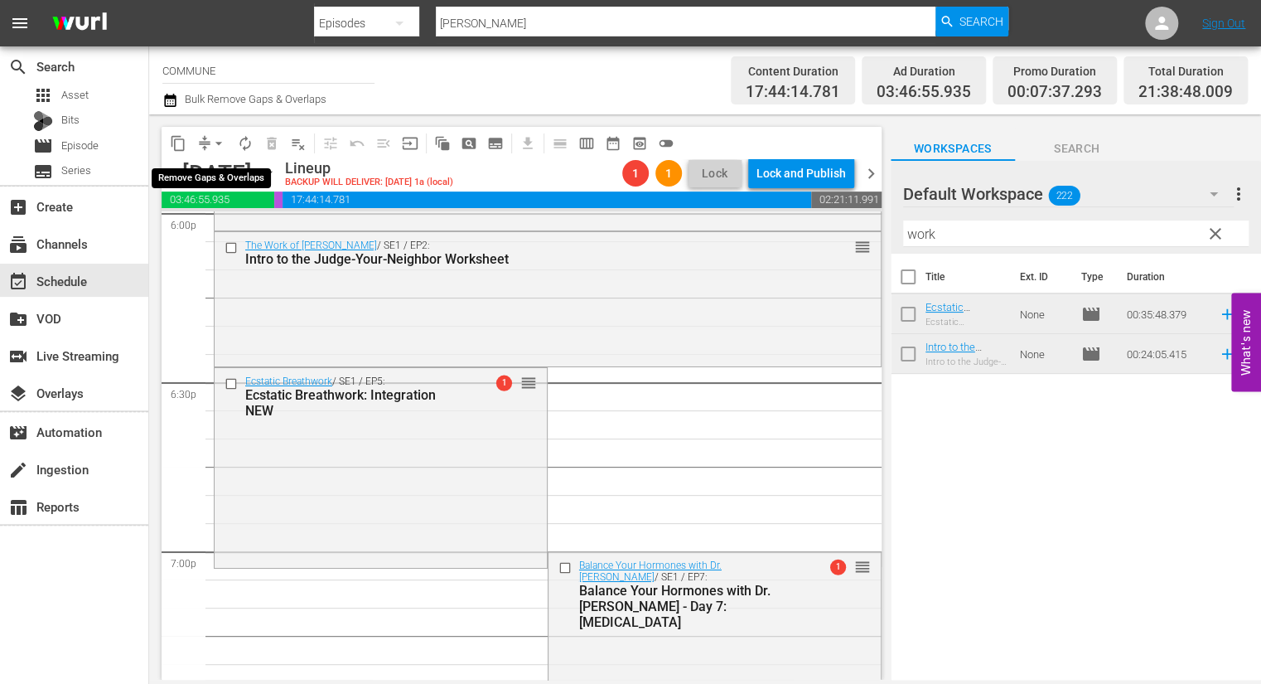
click at [218, 138] on span "arrow_drop_down" at bounding box center [219, 143] width 17 height 17
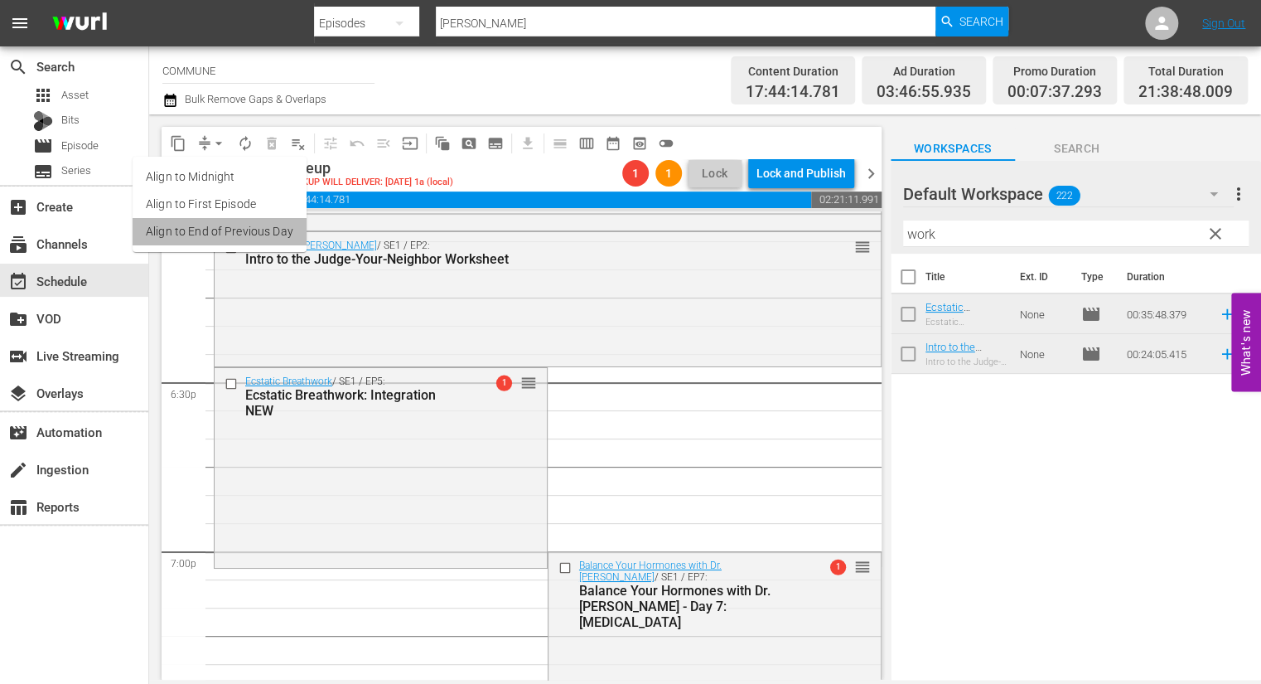
click at [236, 227] on li "Align to End of Previous Day" at bounding box center [220, 231] width 174 height 27
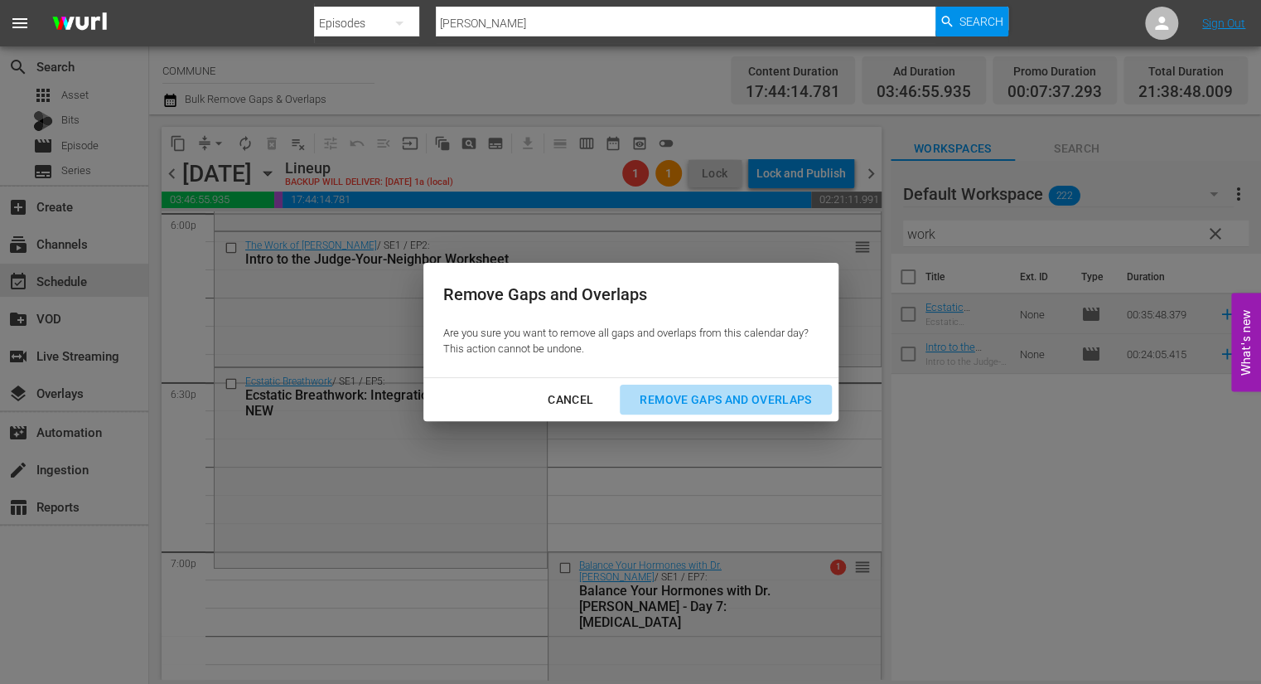
click at [674, 396] on div "Remove Gaps and Overlaps" at bounding box center [726, 400] width 198 height 21
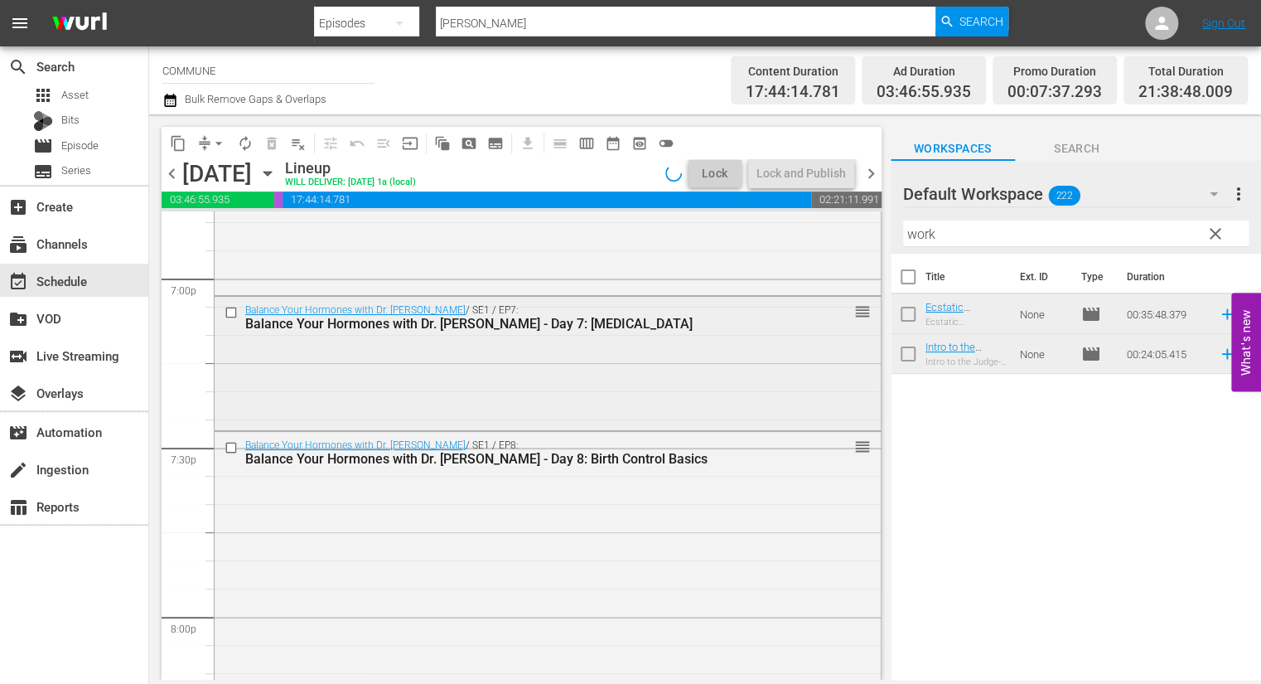
scroll to position [6359, 0]
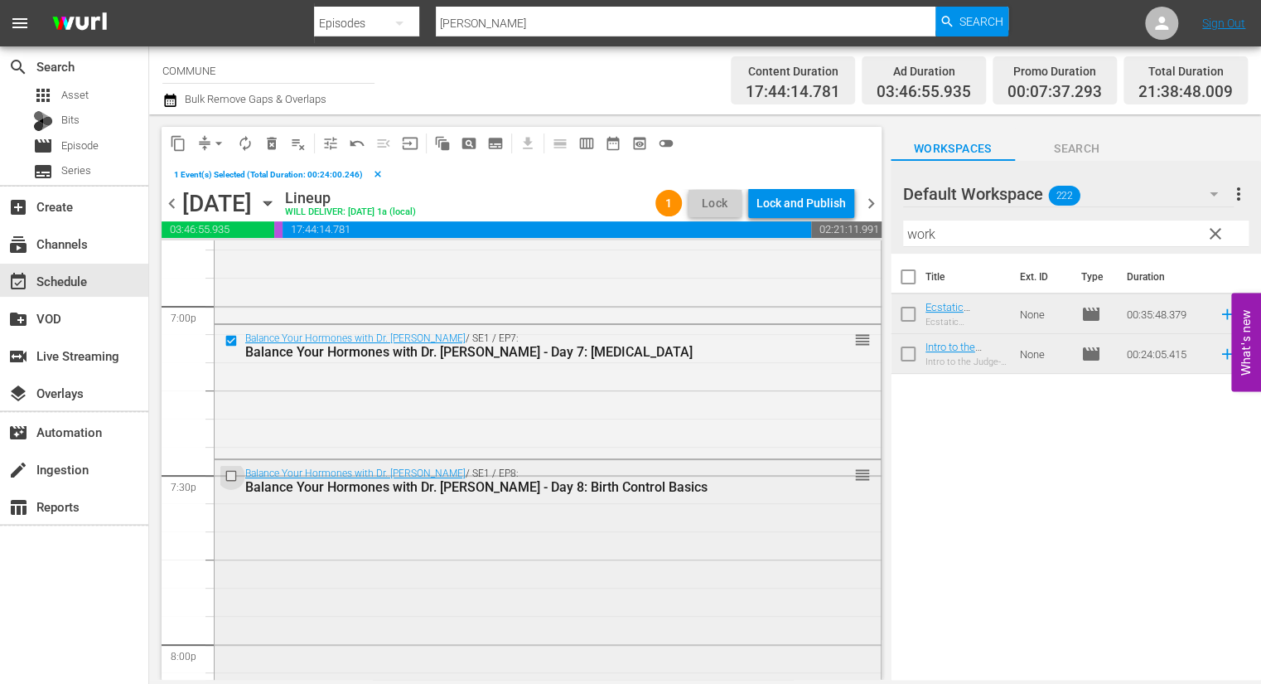
click at [233, 476] on input "checkbox" at bounding box center [233, 475] width 17 height 14
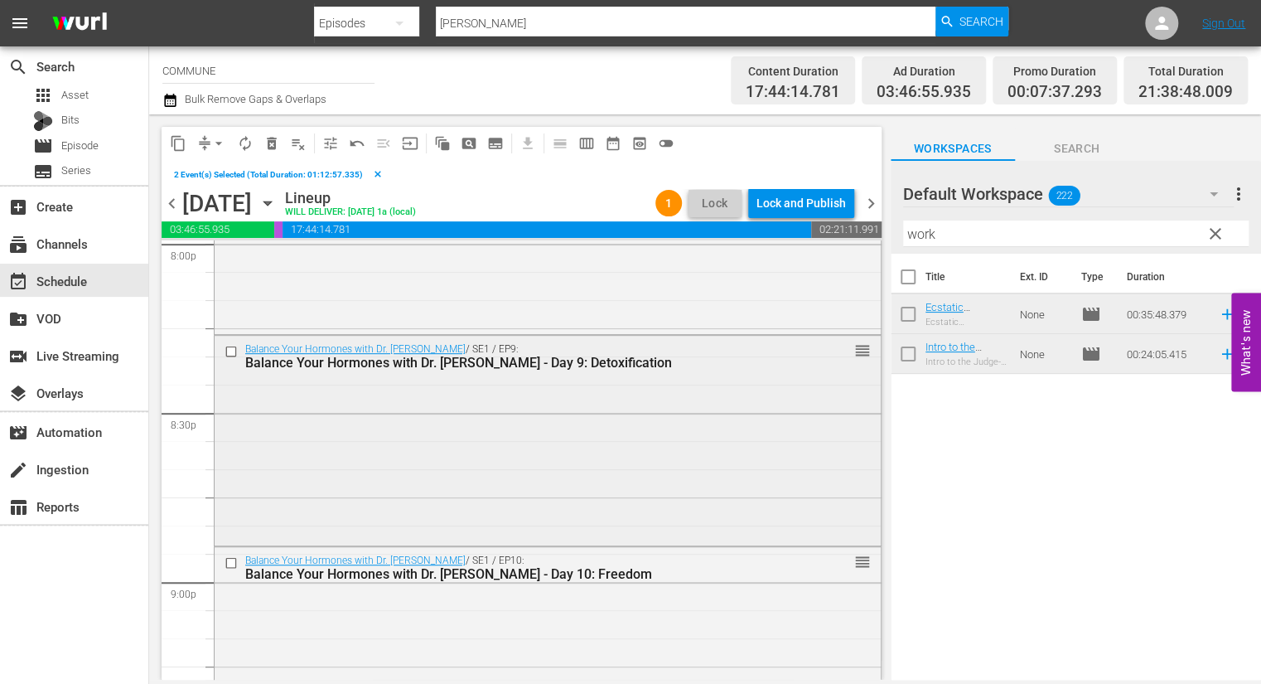
scroll to position [6765, 0]
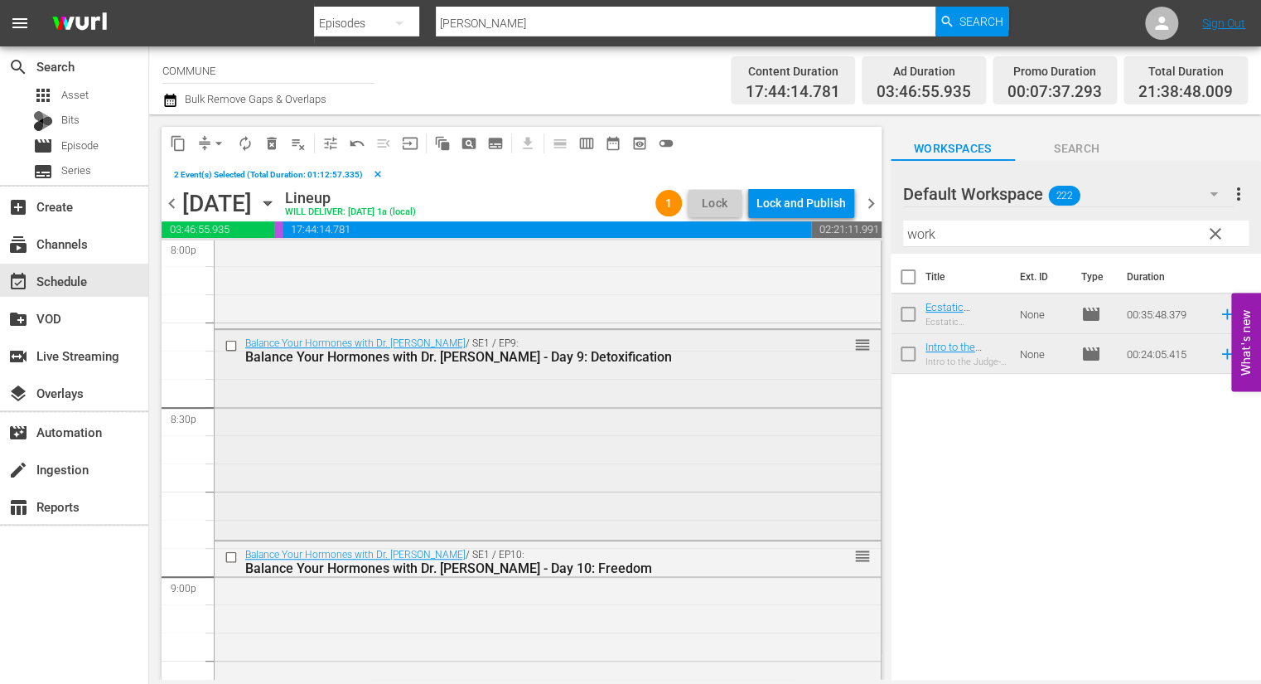
click at [232, 343] on input "checkbox" at bounding box center [233, 345] width 17 height 14
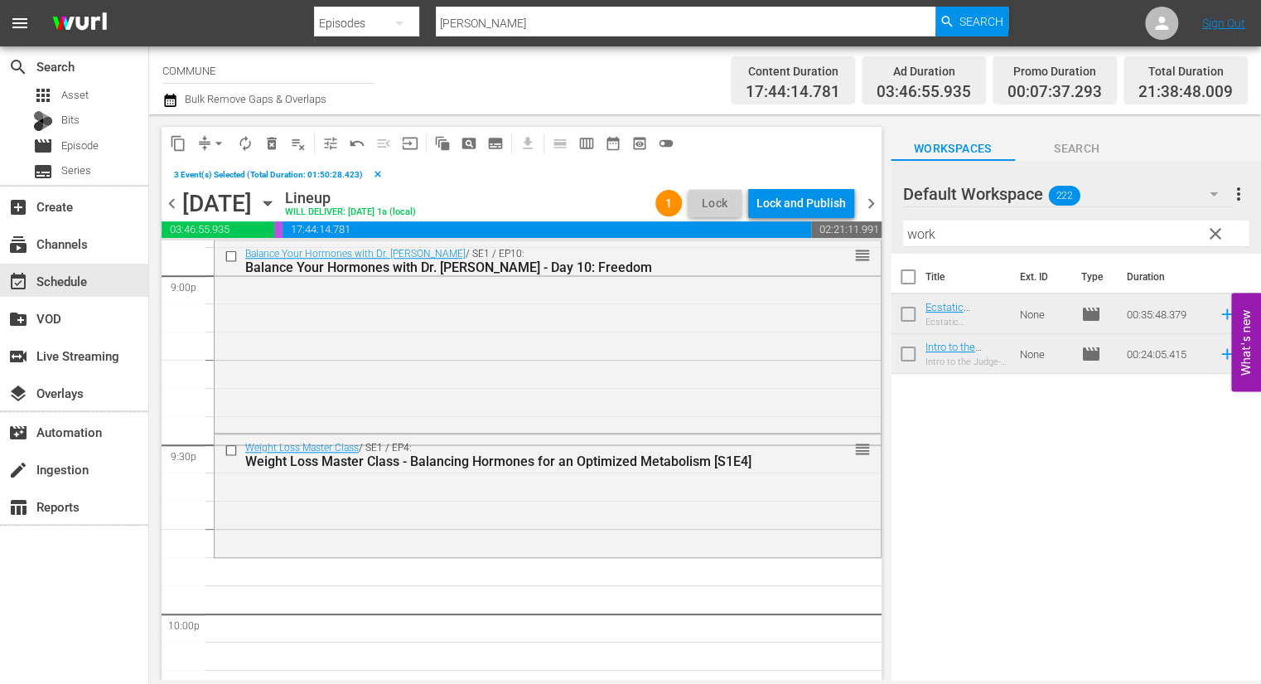
scroll to position [7068, 0]
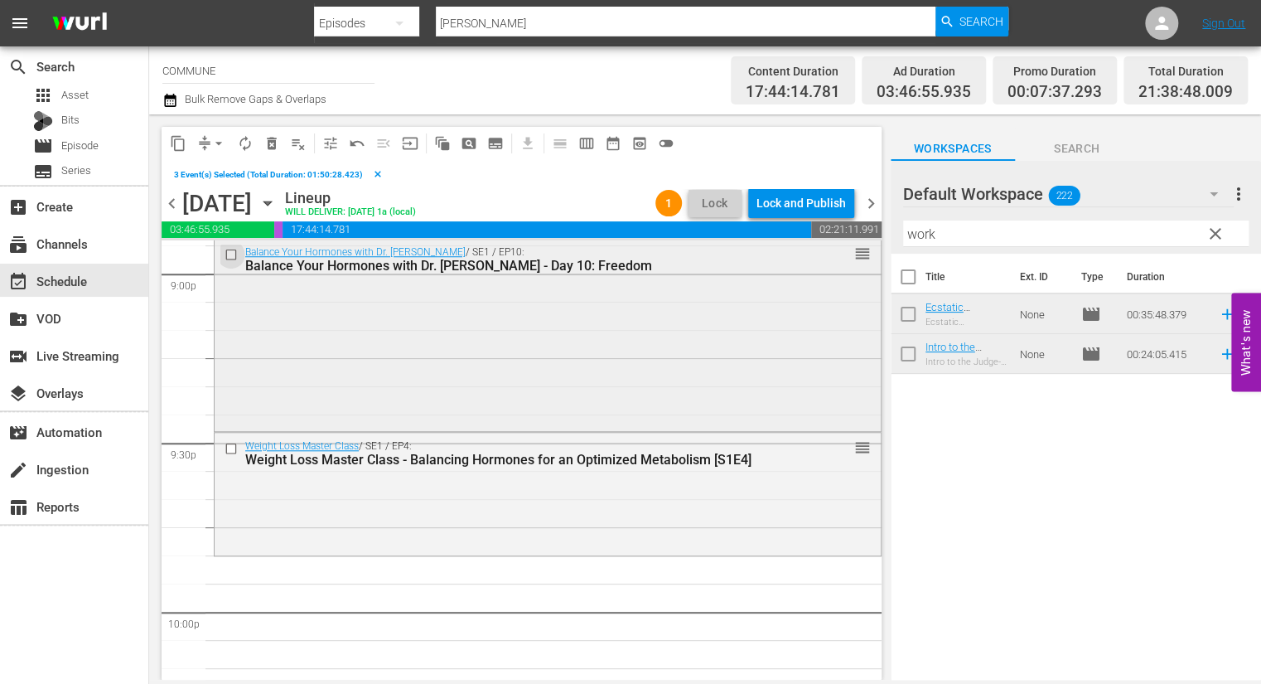
click at [232, 253] on input "checkbox" at bounding box center [233, 255] width 17 height 14
click at [232, 447] on input "checkbox" at bounding box center [233, 449] width 17 height 14
click at [181, 142] on span "content_copy" at bounding box center [178, 143] width 17 height 17
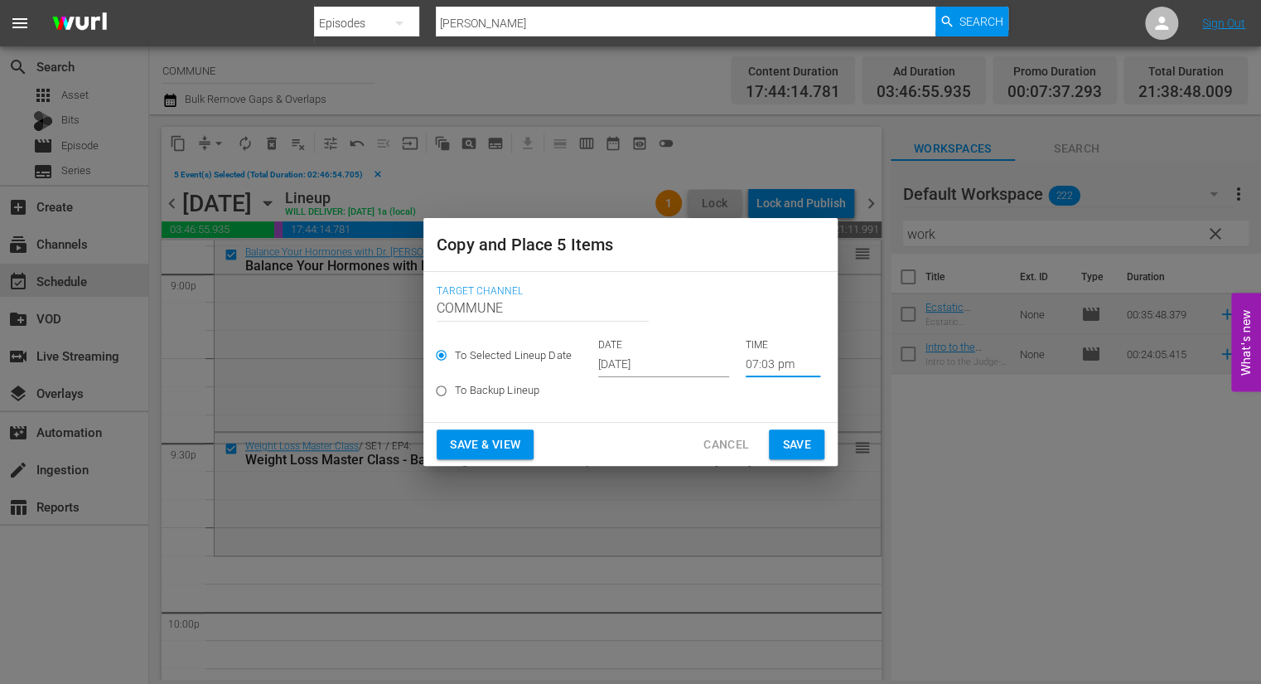
click at [759, 365] on input "07:03 pm" at bounding box center [783, 364] width 75 height 25
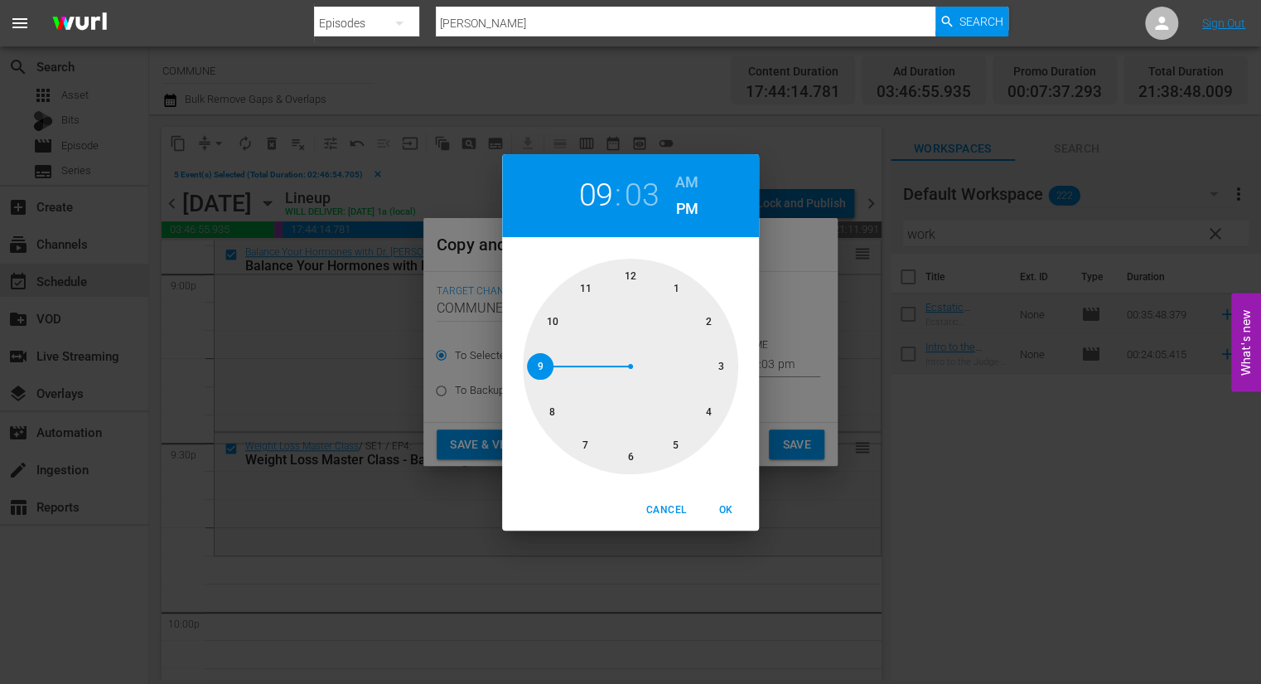
drag, startPoint x: 589, startPoint y: 448, endPoint x: 552, endPoint y: 369, distance: 87.1
click at [552, 369] on div at bounding box center [630, 366] width 215 height 215
drag, startPoint x: 666, startPoint y: 278, endPoint x: 564, endPoint y: 328, distance: 114.5
click at [564, 328] on div at bounding box center [630, 366] width 215 height 215
click at [727, 498] on button "OK" at bounding box center [725, 509] width 53 height 27
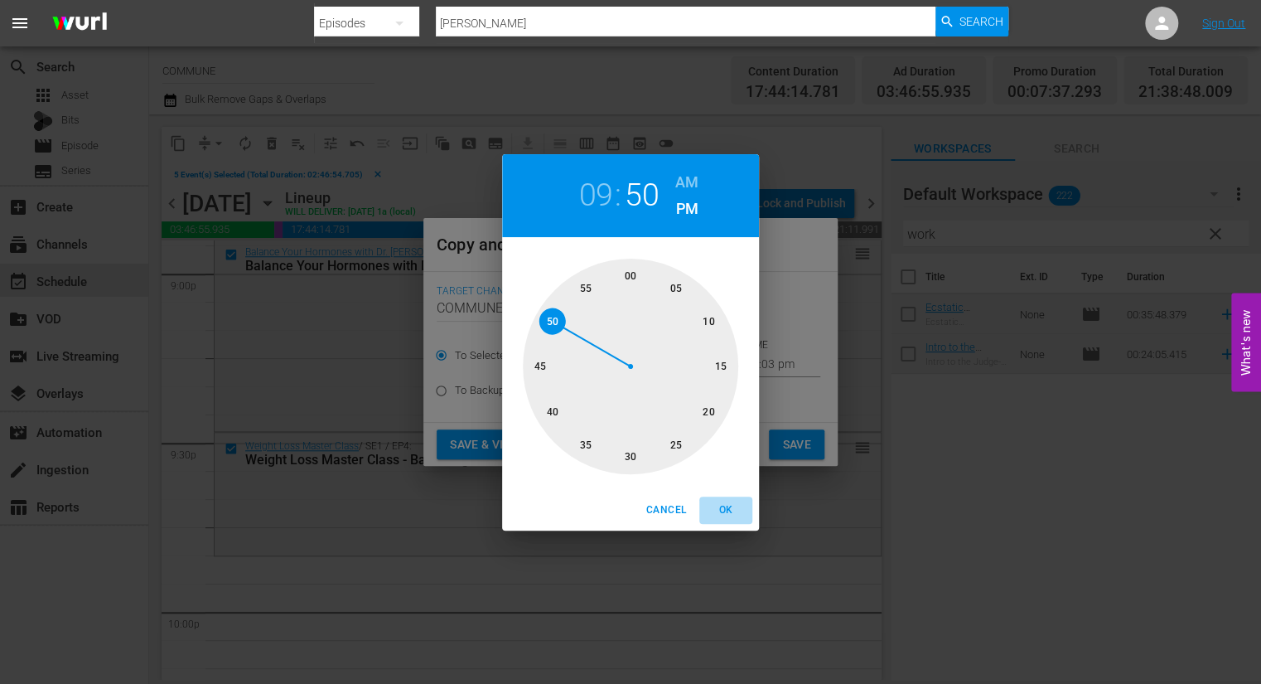
type input "09:50 pm"
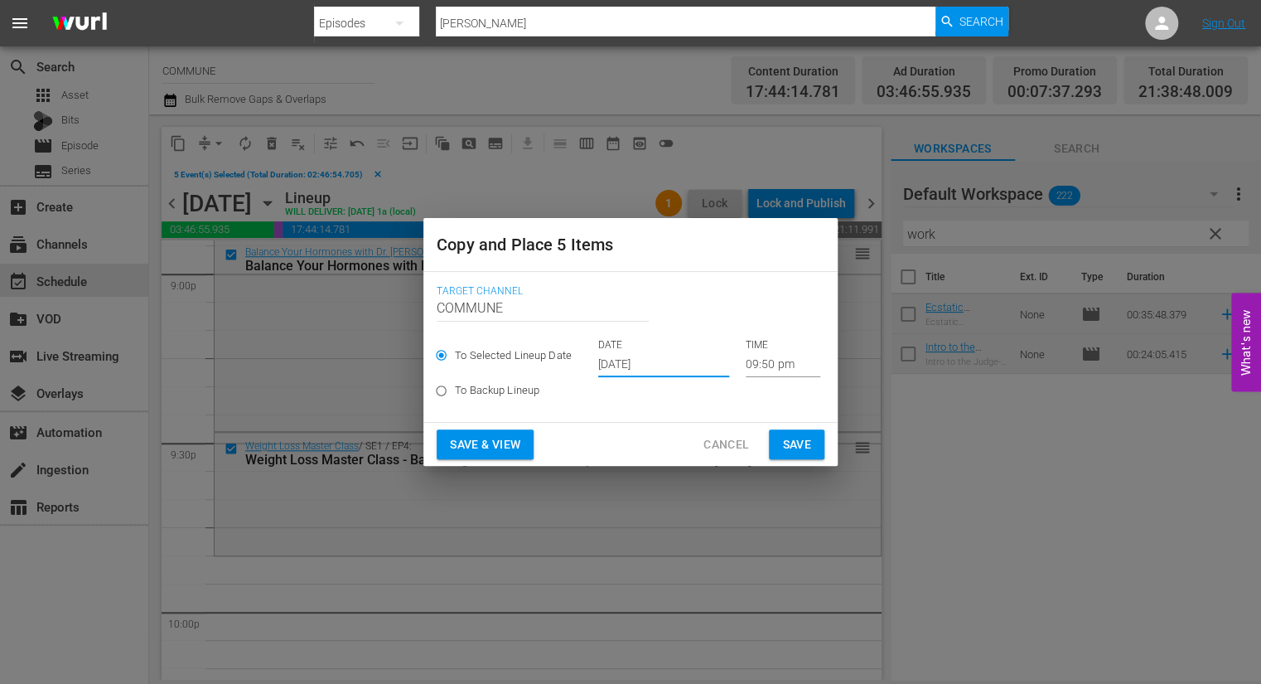
click at [681, 360] on input "[DATE]" at bounding box center [663, 364] width 131 height 25
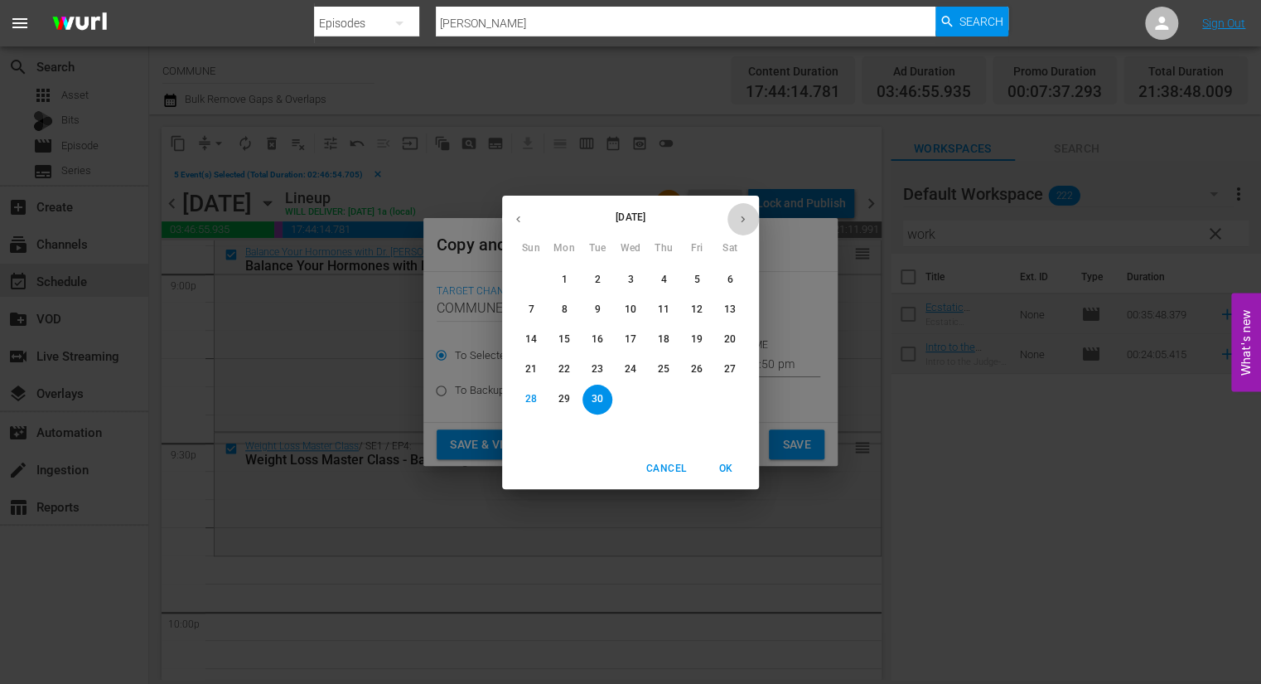
click at [743, 218] on icon "button" at bounding box center [743, 218] width 4 height 7
click at [736, 278] on span "4" at bounding box center [730, 280] width 30 height 14
type input "[DATE]"
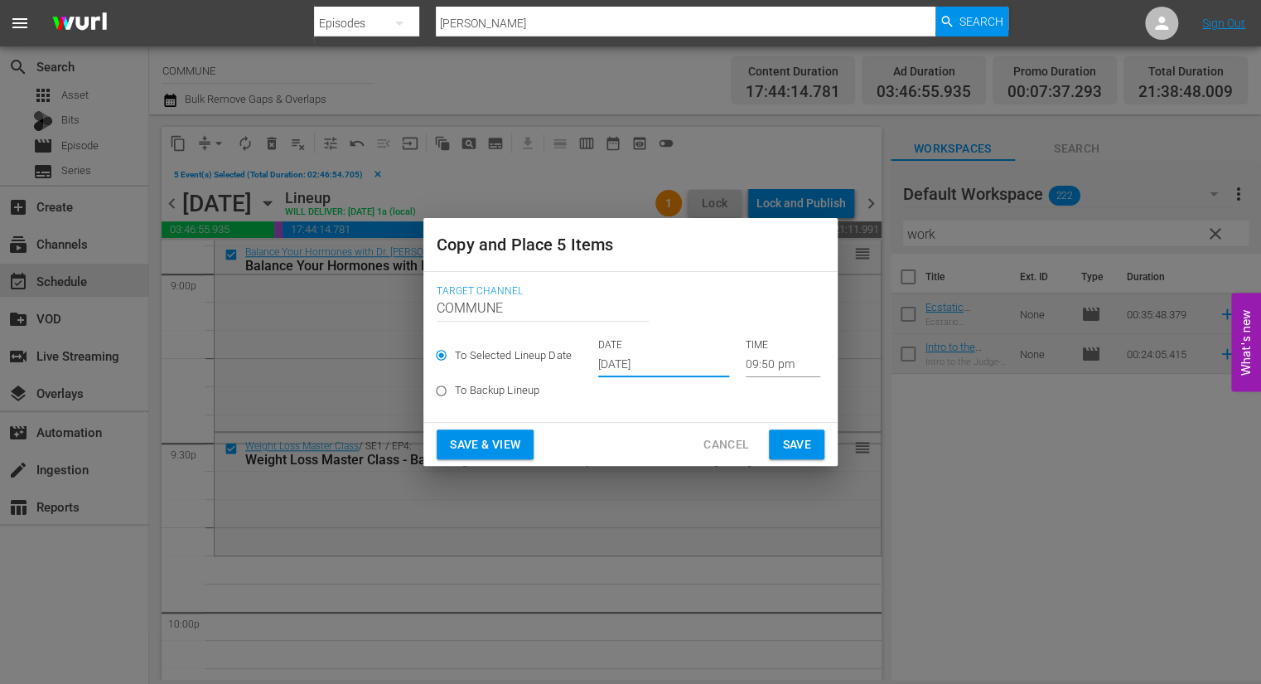
click at [511, 438] on span "Save & View" at bounding box center [485, 444] width 70 height 21
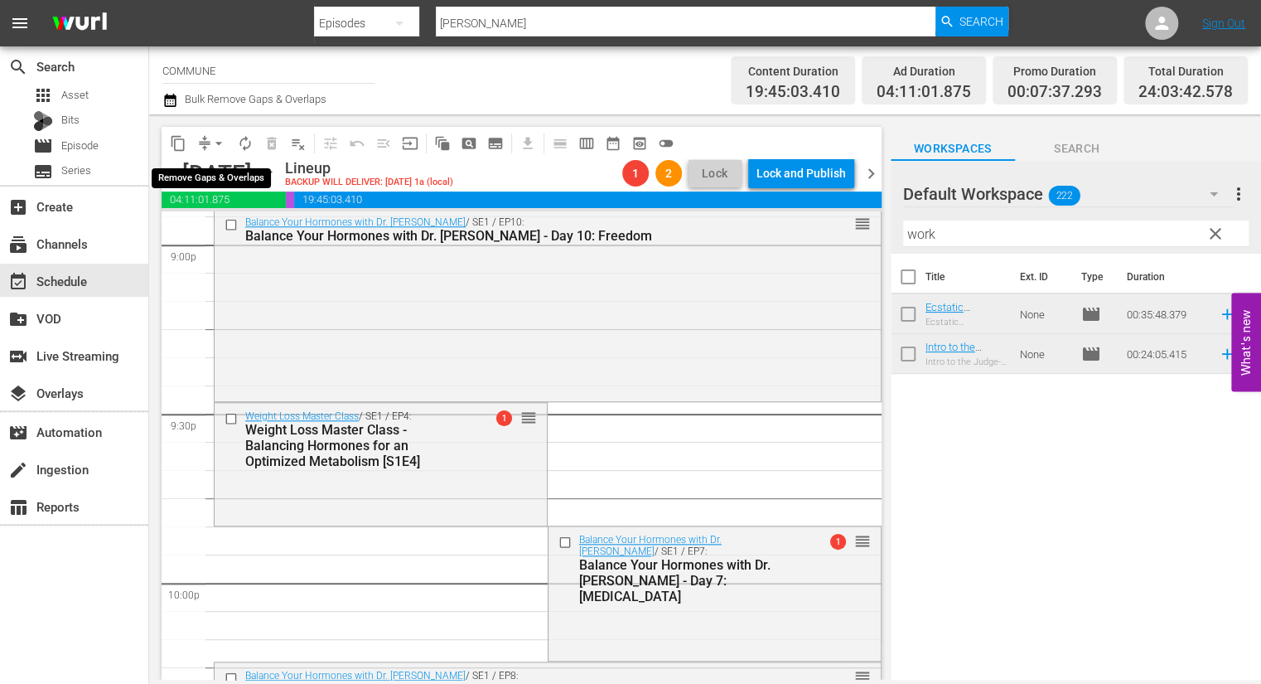
click at [217, 142] on span "arrow_drop_down" at bounding box center [219, 143] width 17 height 17
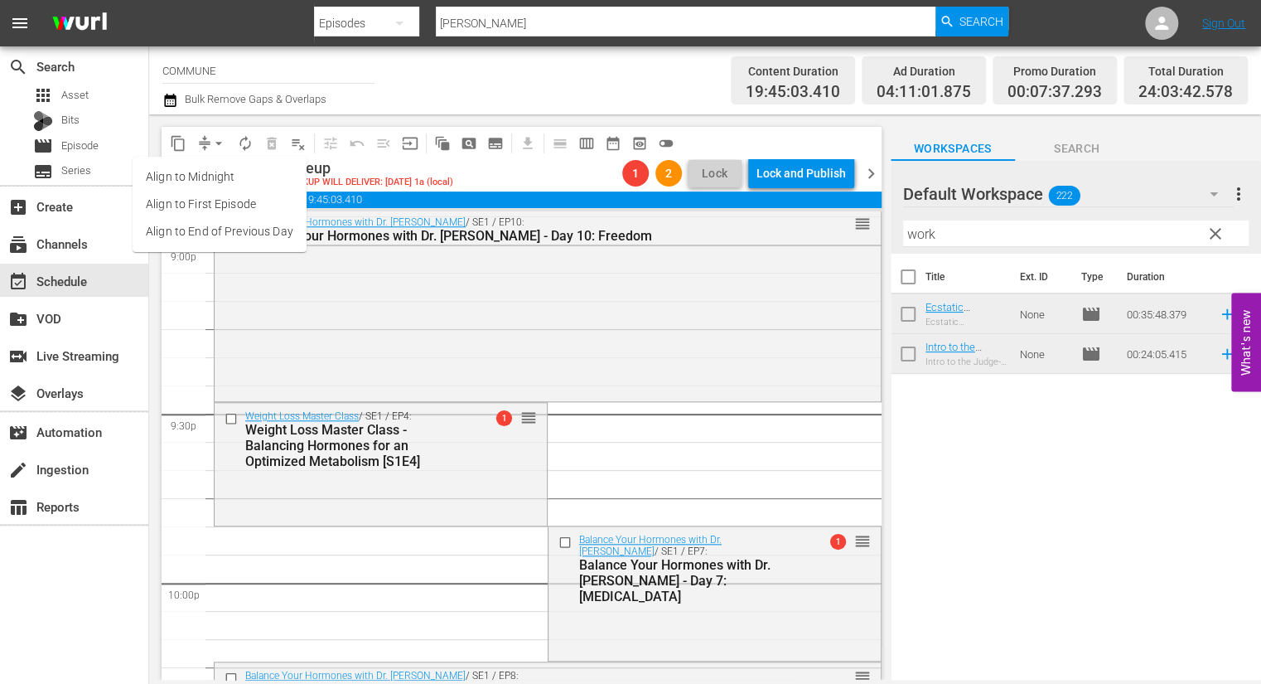
click at [225, 232] on li "Align to End of Previous Day" at bounding box center [220, 231] width 174 height 27
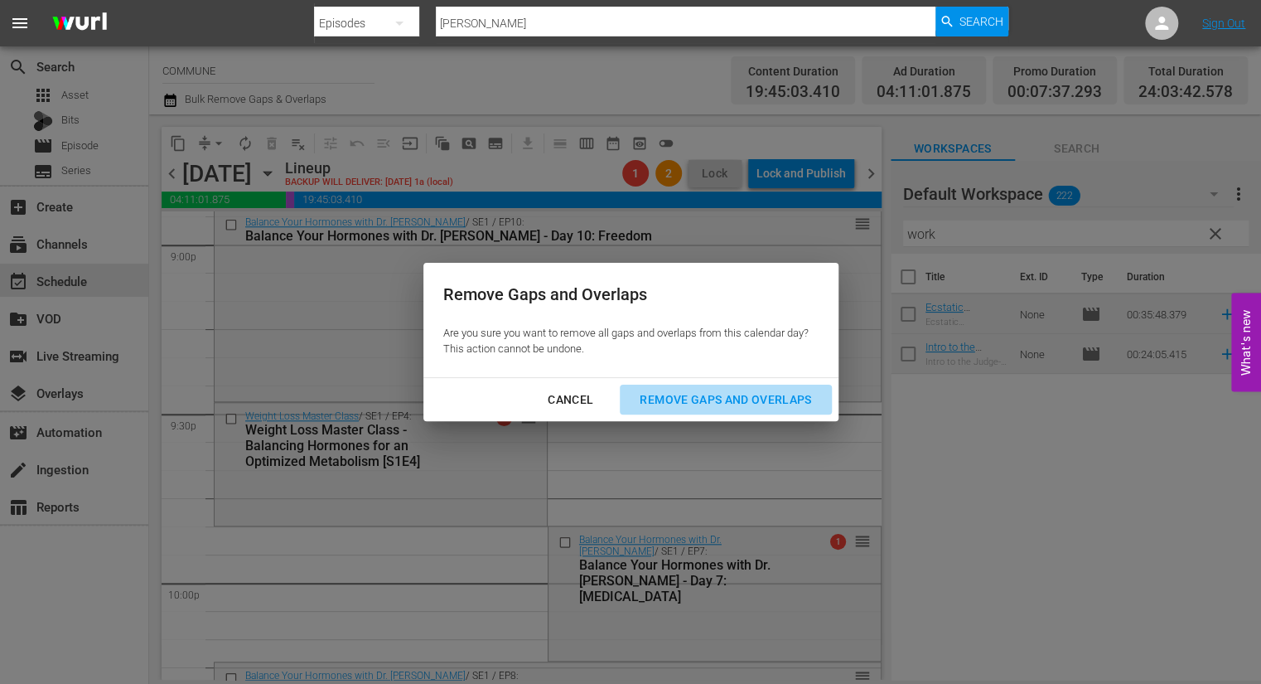
click at [656, 393] on div "Remove Gaps and Overlaps" at bounding box center [726, 400] width 198 height 21
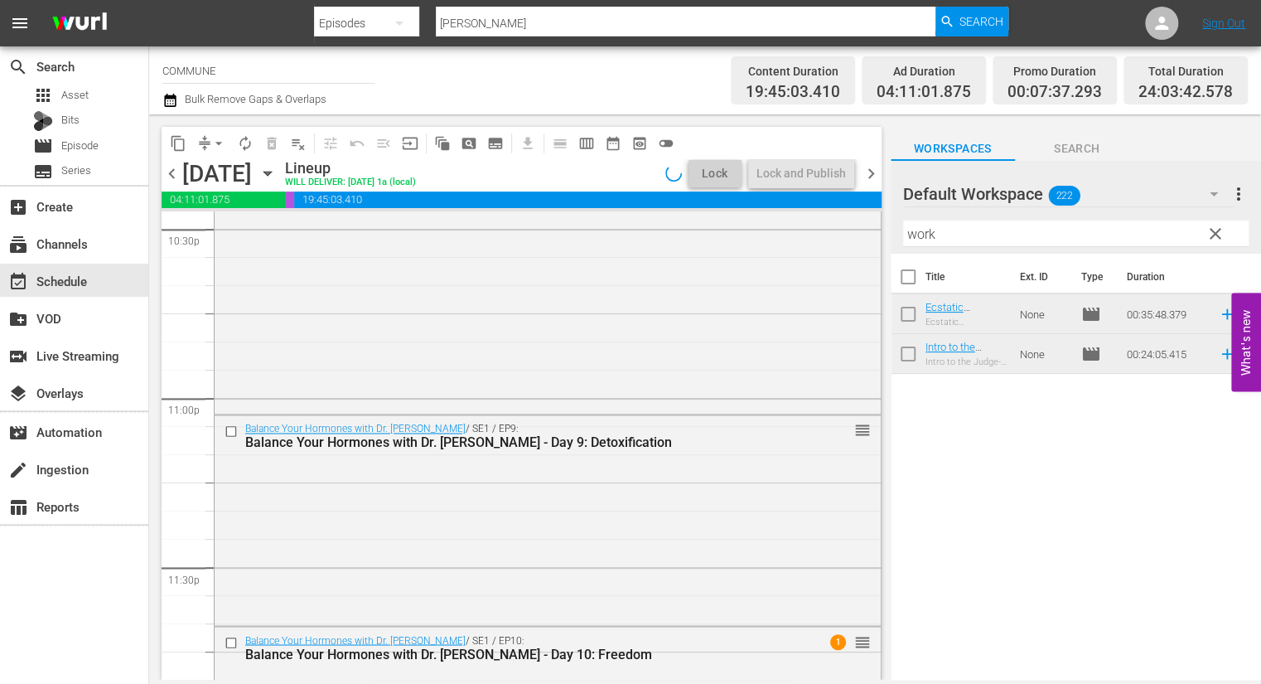
scroll to position [7731, 0]
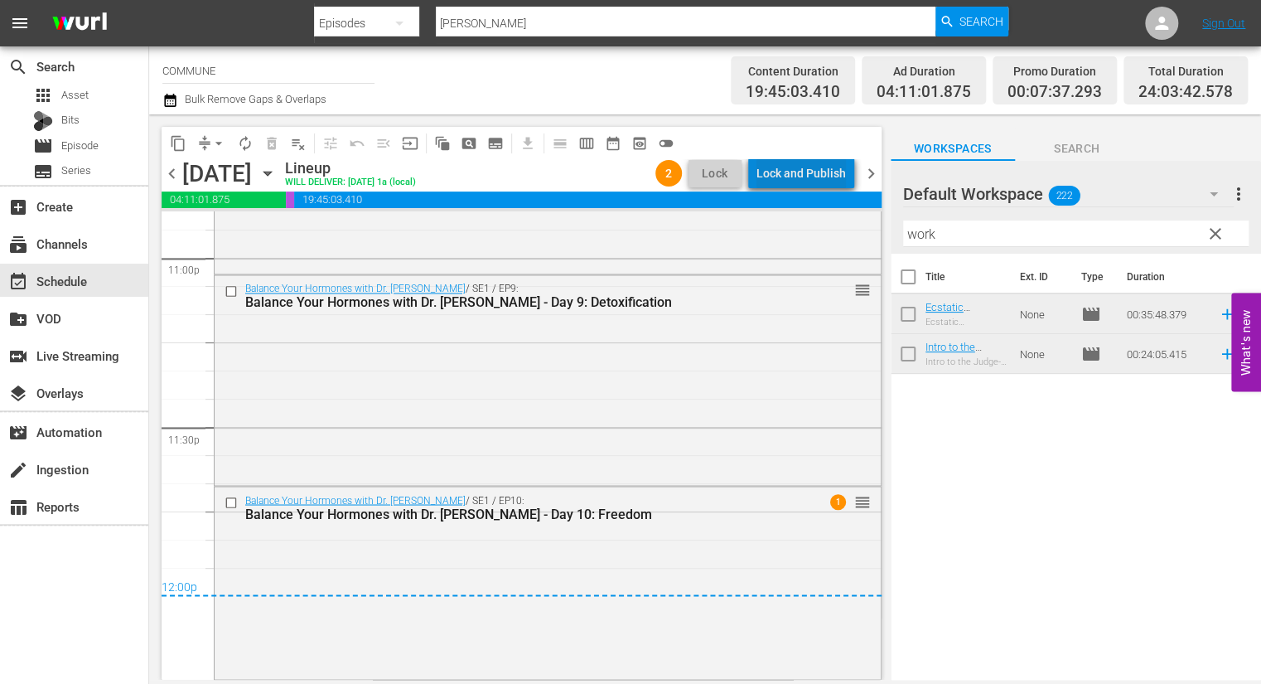
click at [811, 166] on div "Lock and Publish" at bounding box center [802, 173] width 90 height 30
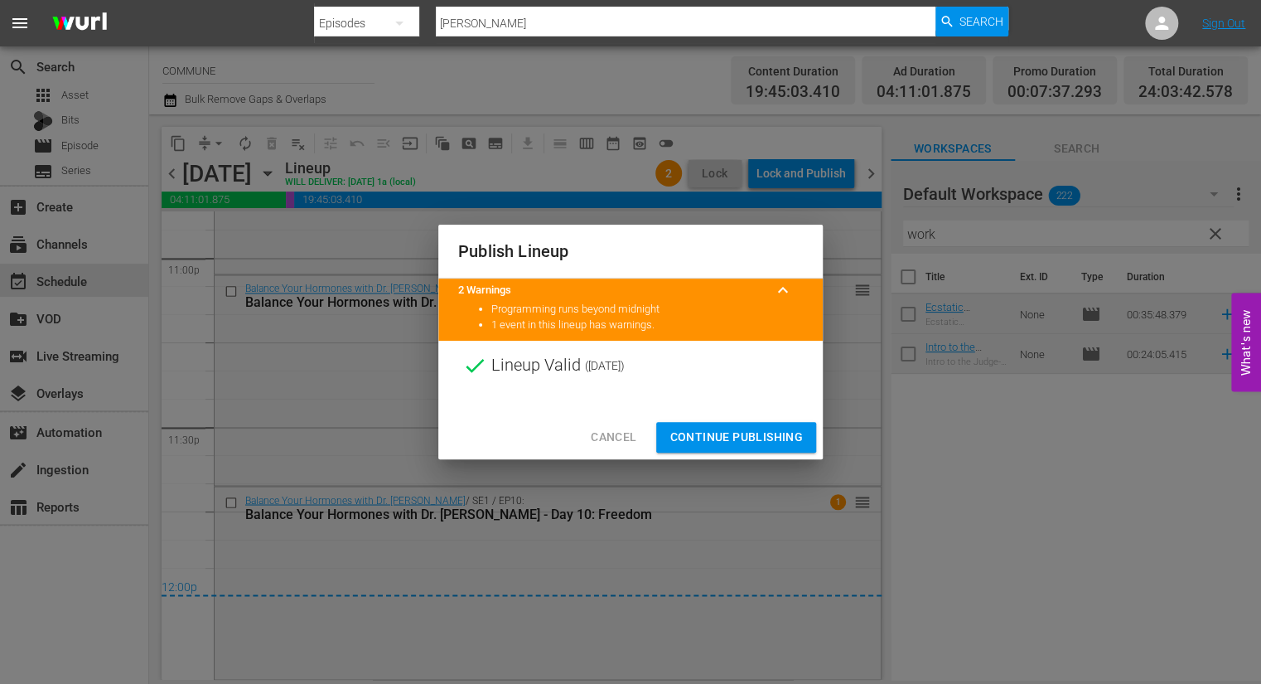
click at [741, 434] on span "Continue Publishing" at bounding box center [736, 437] width 133 height 21
